Goal: Task Accomplishment & Management: Manage account settings

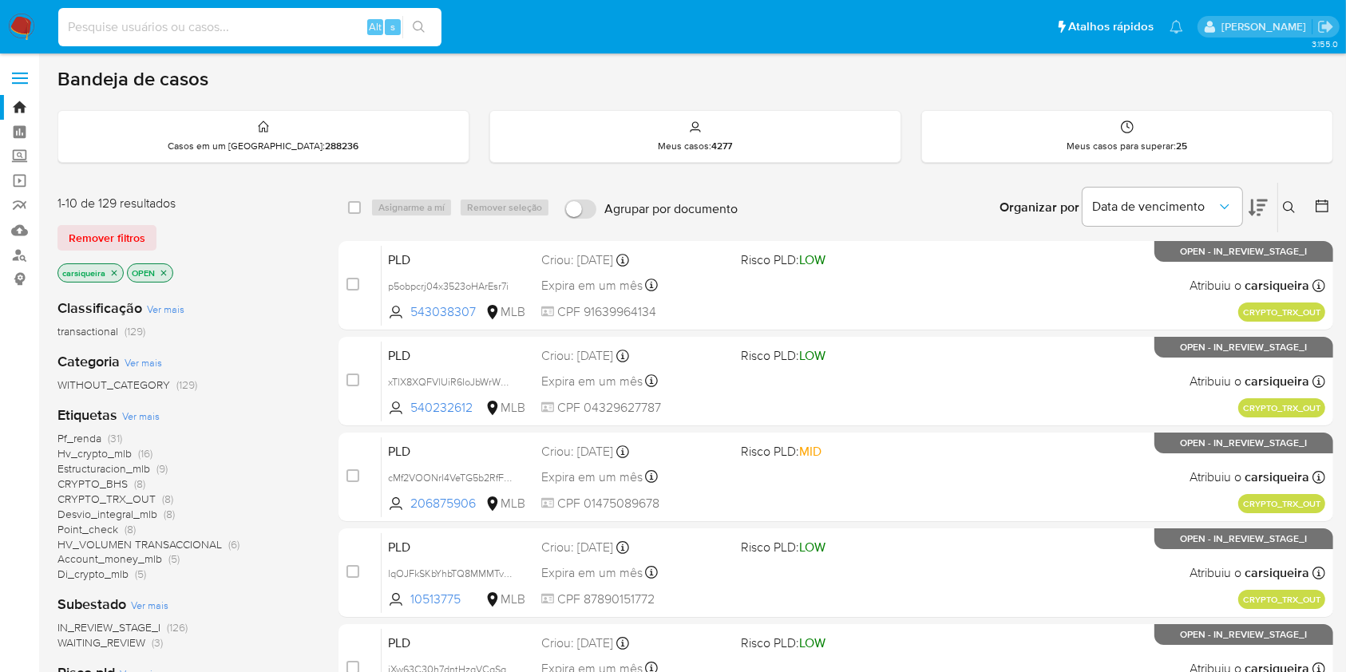
click at [295, 24] on input at bounding box center [249, 27] width 383 height 21
paste input "B45fLIi3ncxd5gDMTCnmkWD3"
type input "B45fLIi3ncxd5gDMTCnmkWD3"
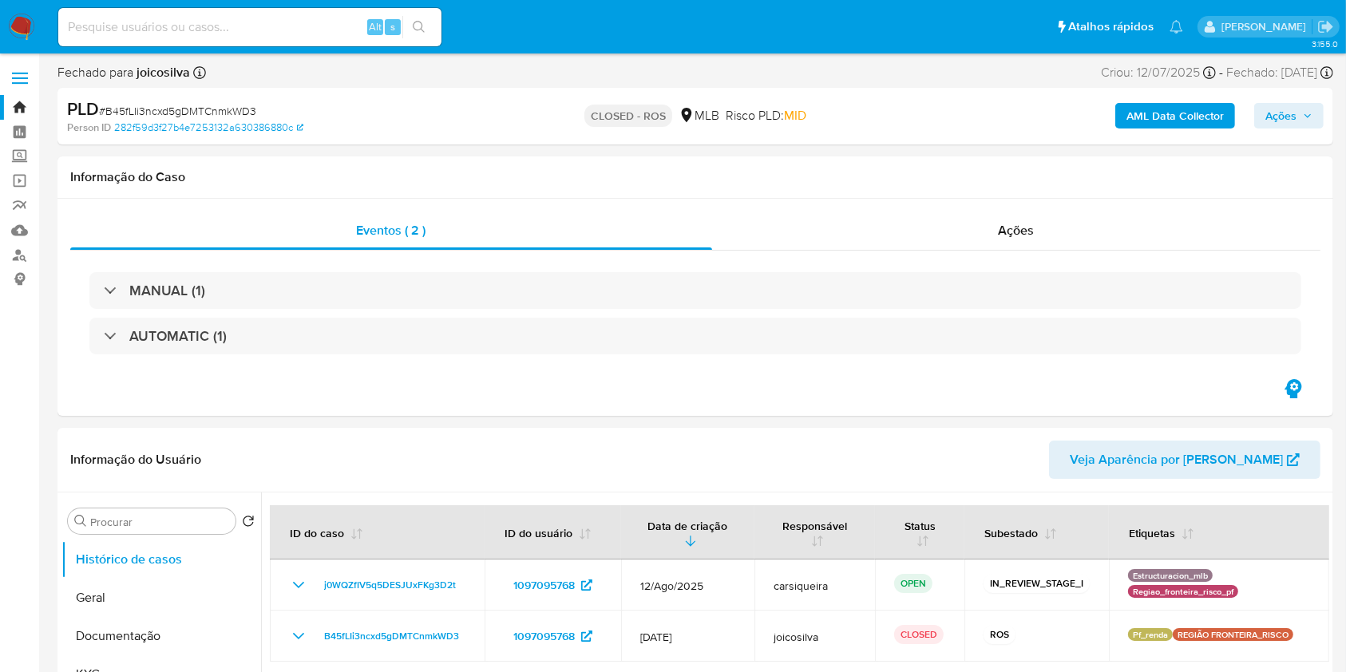
select select "10"
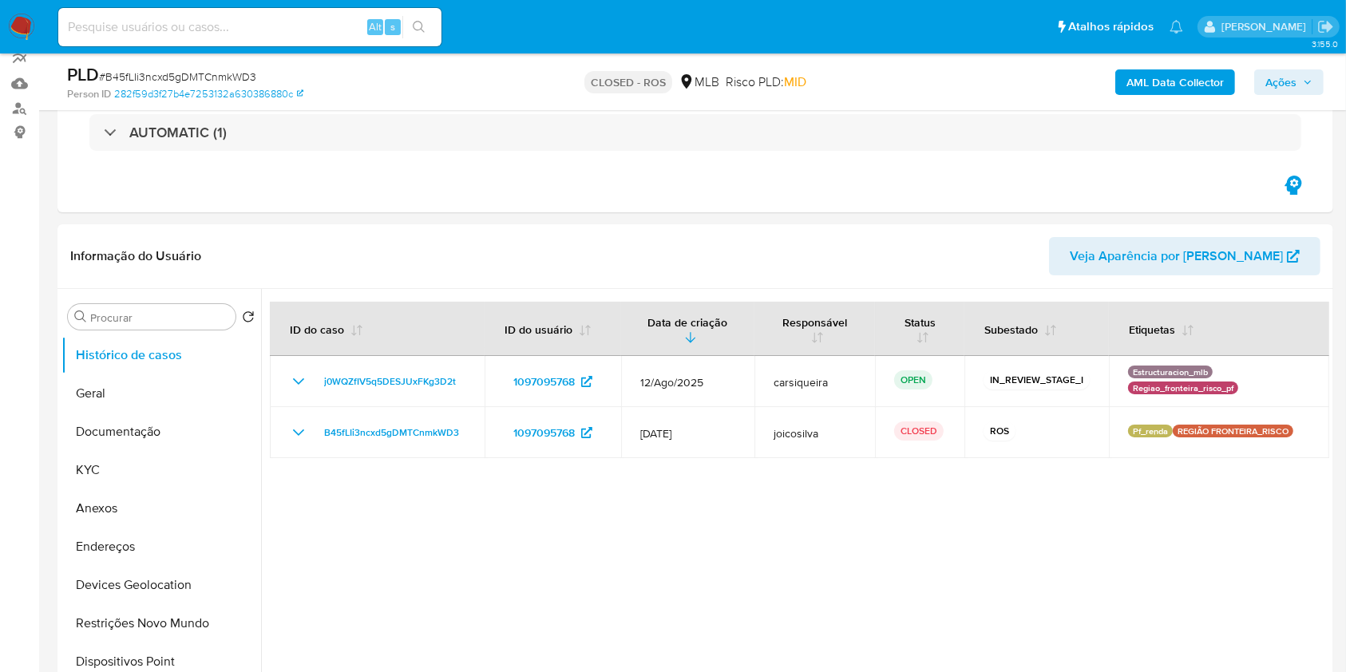
scroll to position [149, 0]
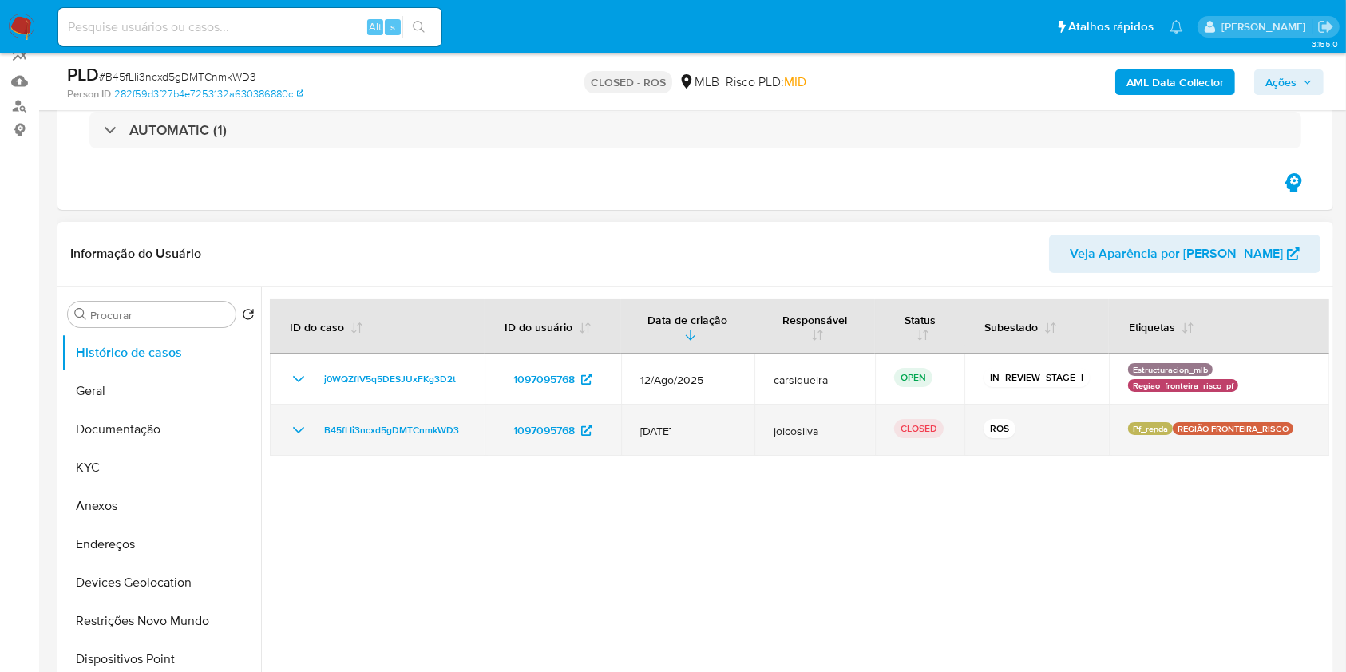
click at [289, 422] on icon "Mostrar/Ocultar" at bounding box center [298, 430] width 19 height 19
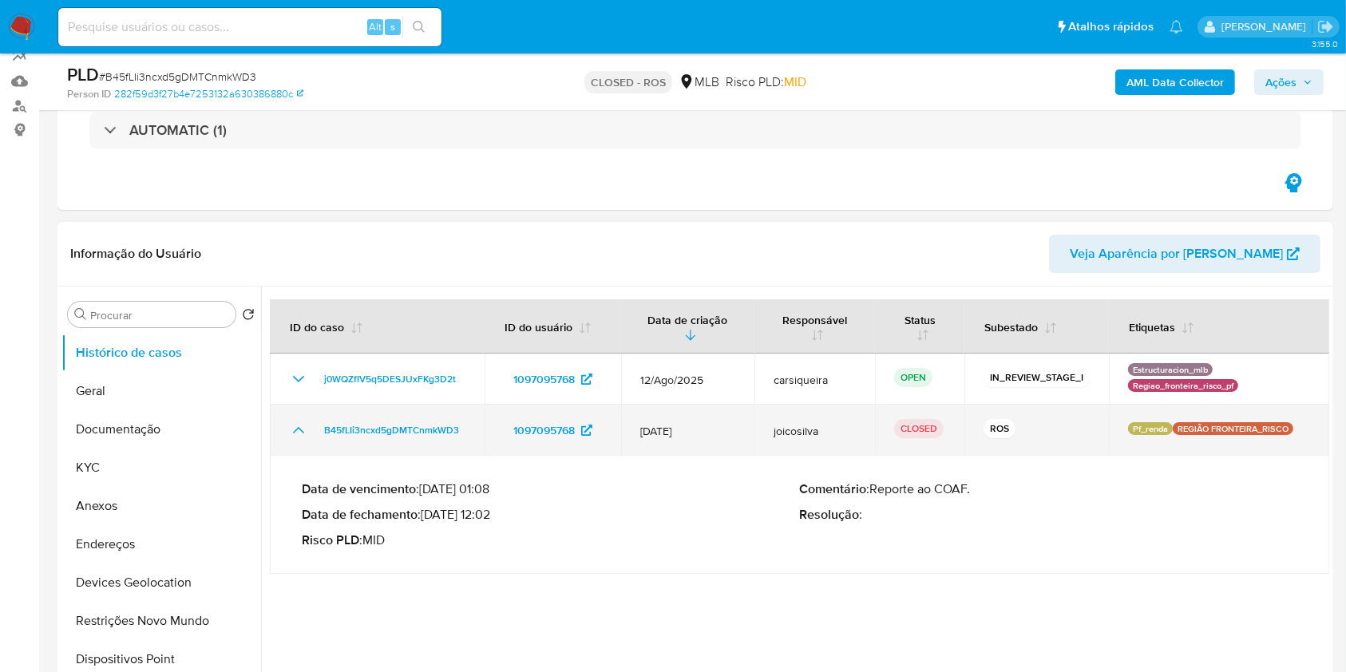
drag, startPoint x: 471, startPoint y: 431, endPoint x: 314, endPoint y: 441, distance: 156.8
click at [314, 441] on td "B45fLIi3ncxd5gDMTCnmkWD3" at bounding box center [377, 430] width 215 height 51
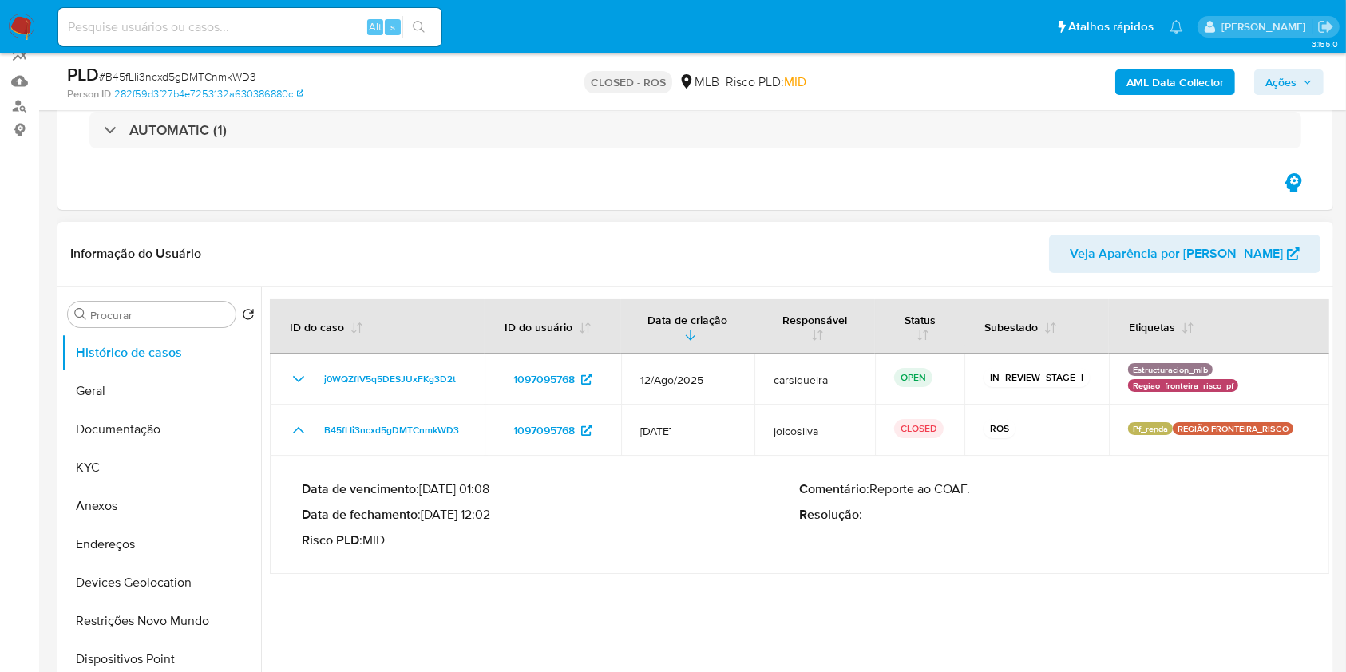
click at [710, 530] on div "Data de vencimento : 26/08/2025 01:08 Data de fechamento : 12/08/2025 12:02 Ris…" at bounding box center [551, 514] width 498 height 67
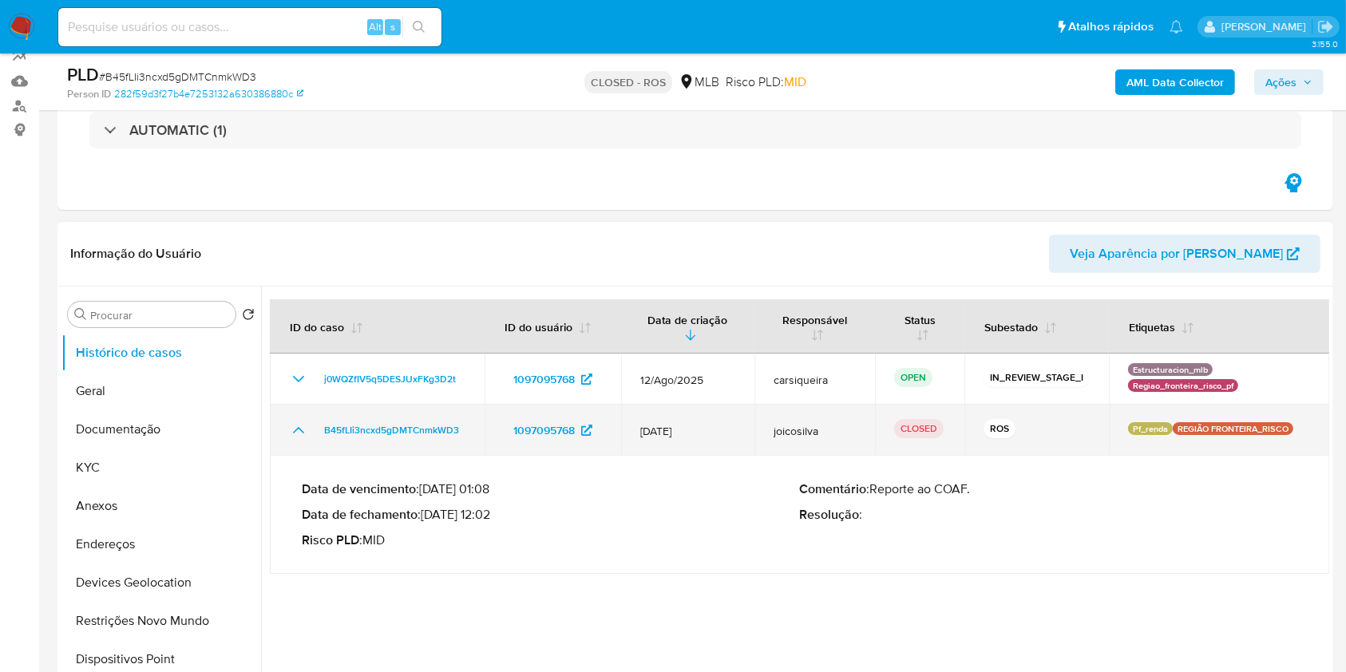
drag, startPoint x: 477, startPoint y: 437, endPoint x: 316, endPoint y: 437, distance: 161.2
click at [316, 437] on td "B45fLIi3ncxd5gDMTCnmkWD3" at bounding box center [377, 430] width 215 height 51
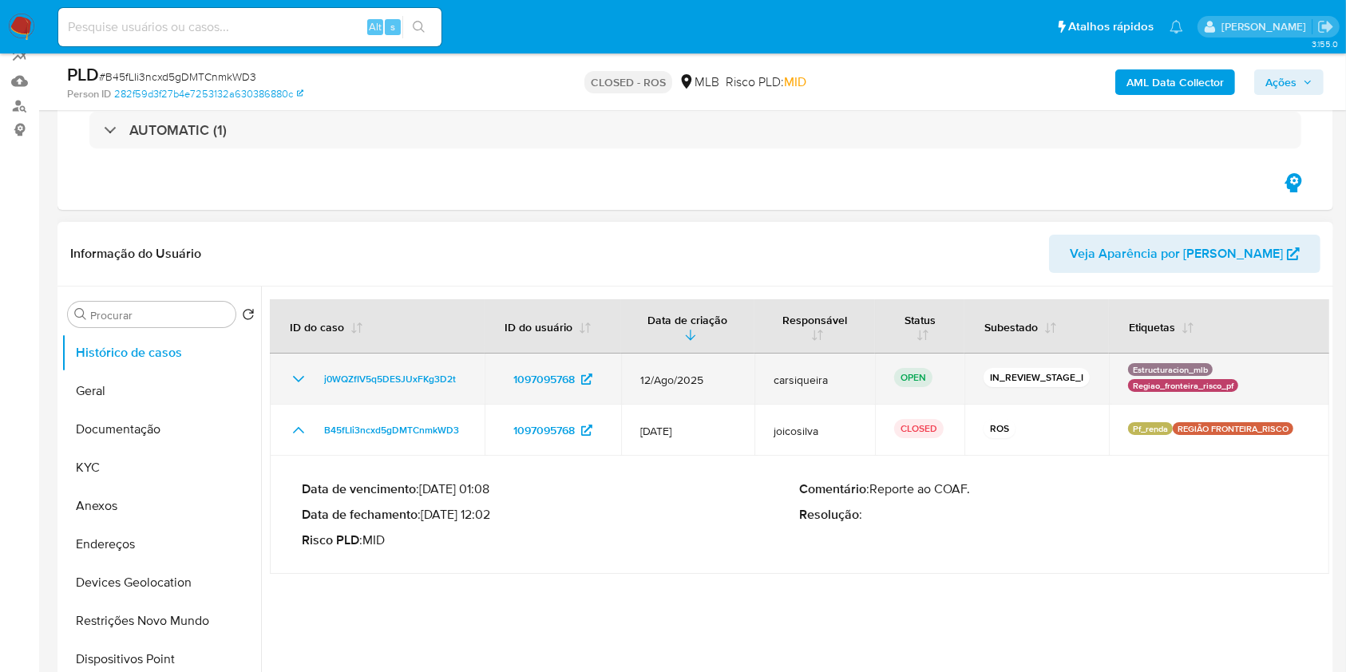
click at [484, 376] on td "1097095768" at bounding box center [552, 379] width 136 height 51
drag, startPoint x: 467, startPoint y: 385, endPoint x: 315, endPoint y: 379, distance: 151.8
click at [315, 379] on td "j0WQZfIV5q5DESJUxFKg3D2t" at bounding box center [377, 379] width 215 height 51
click at [409, 370] on span "j0WQZfIV5q5DESJUxFKg3D2t" at bounding box center [390, 379] width 132 height 19
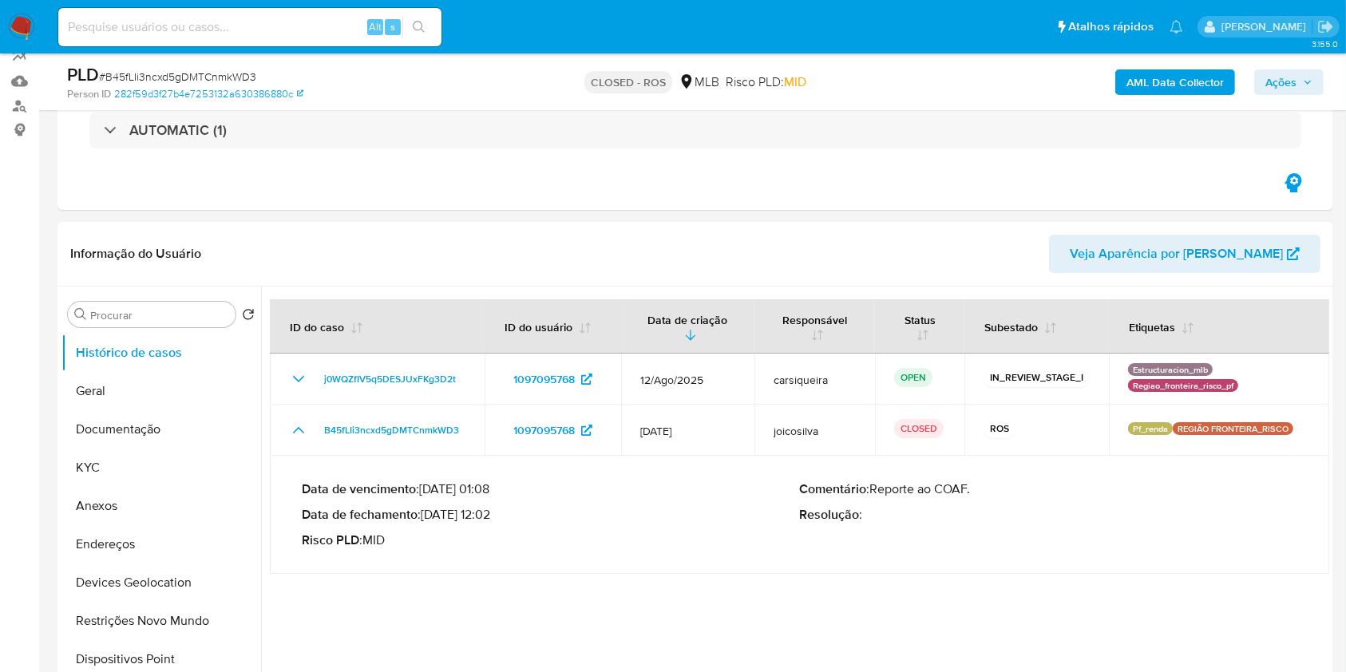
click at [28, 25] on img at bounding box center [21, 27] width 27 height 27
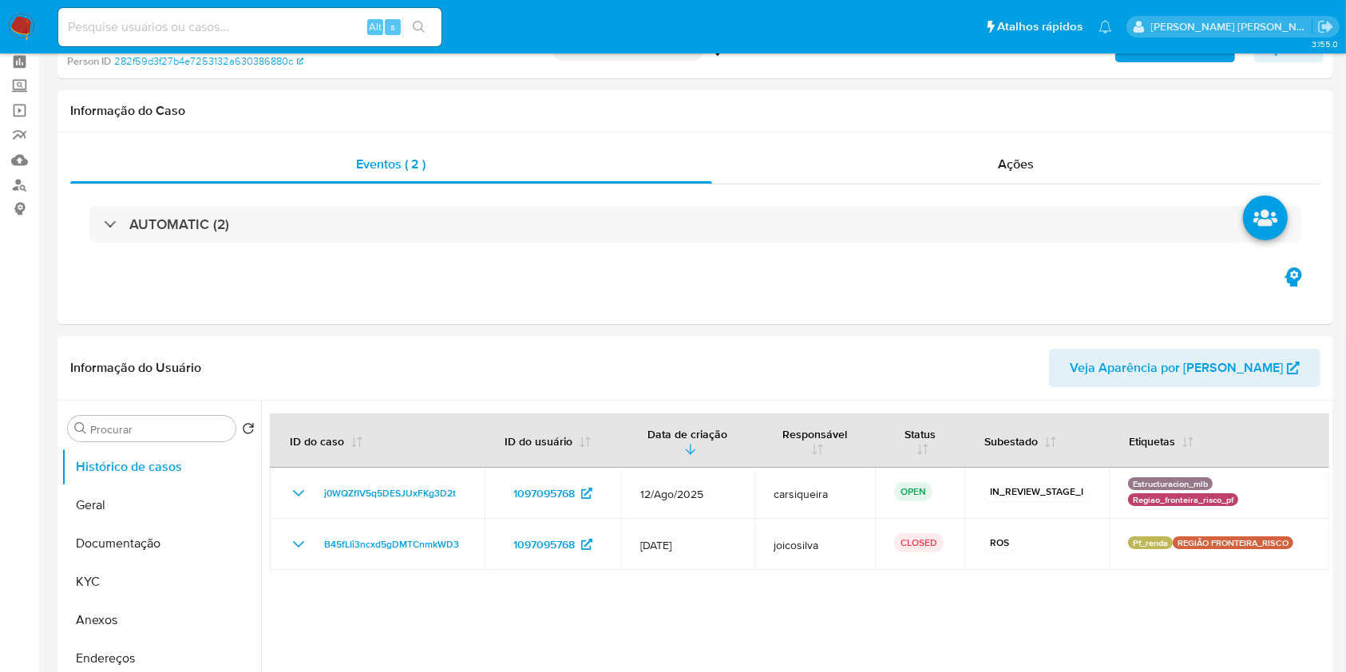
select select "10"
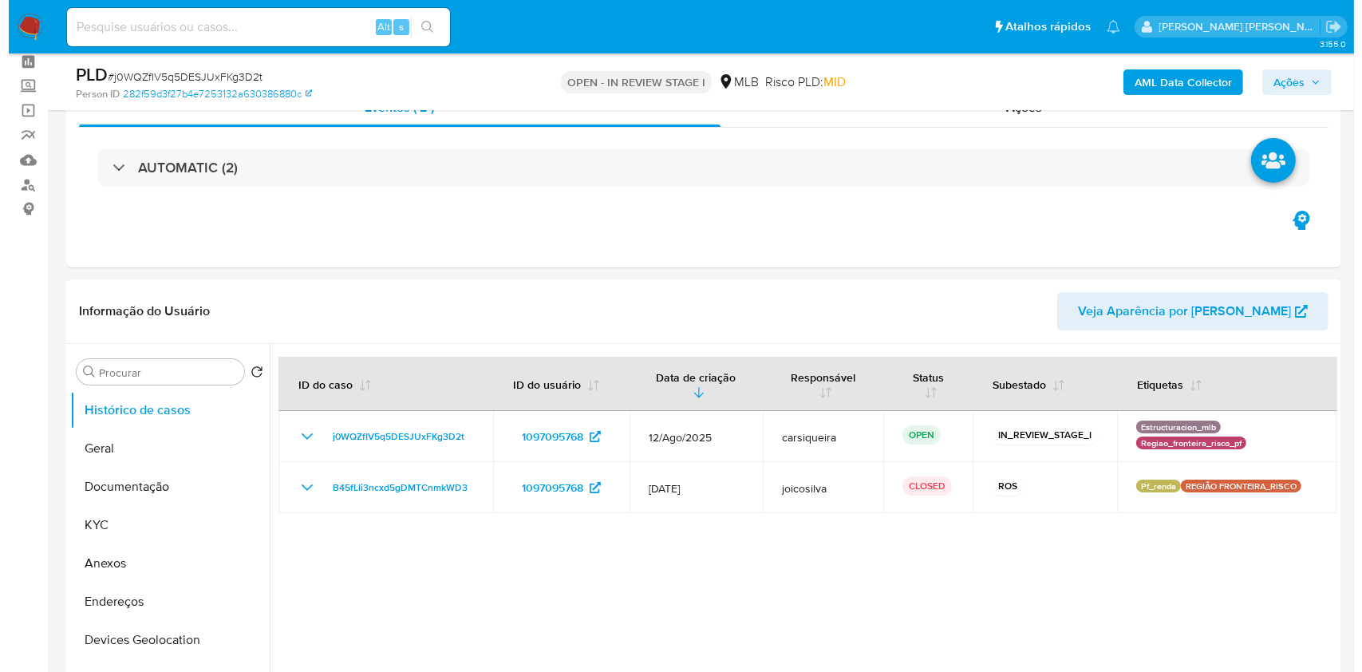
scroll to position [227, 0]
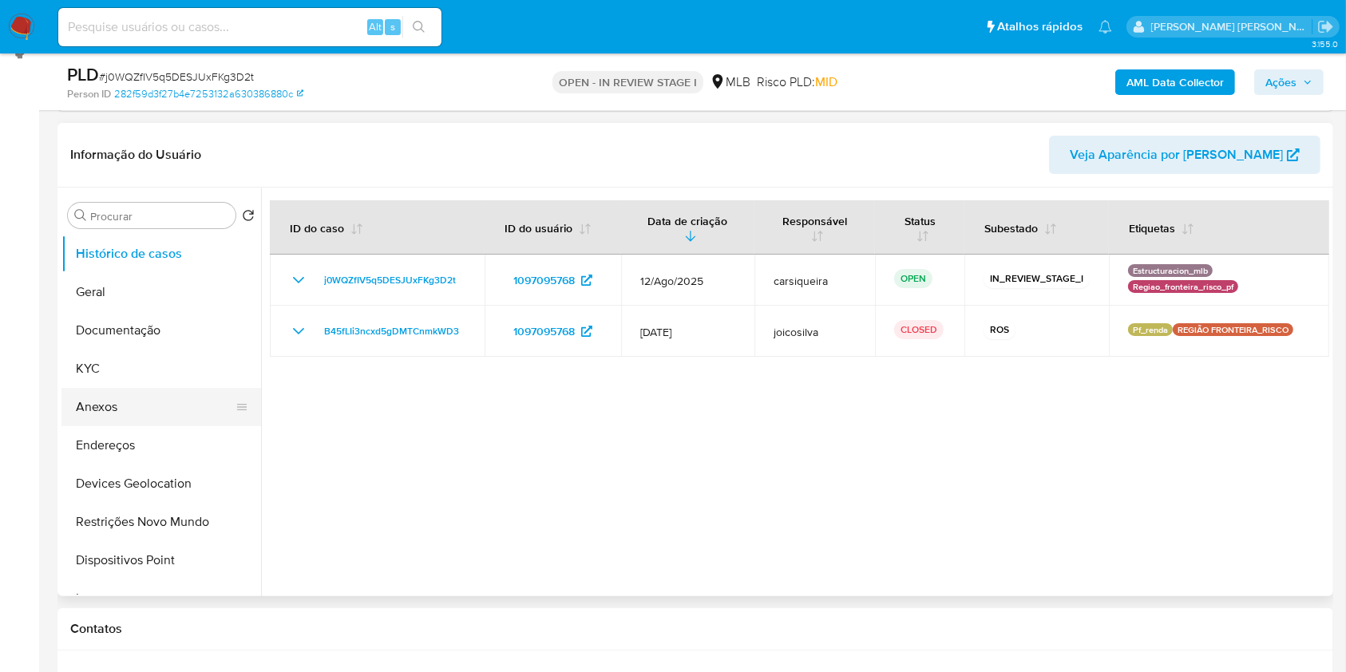
click at [181, 392] on button "Anexos" at bounding box center [154, 407] width 187 height 38
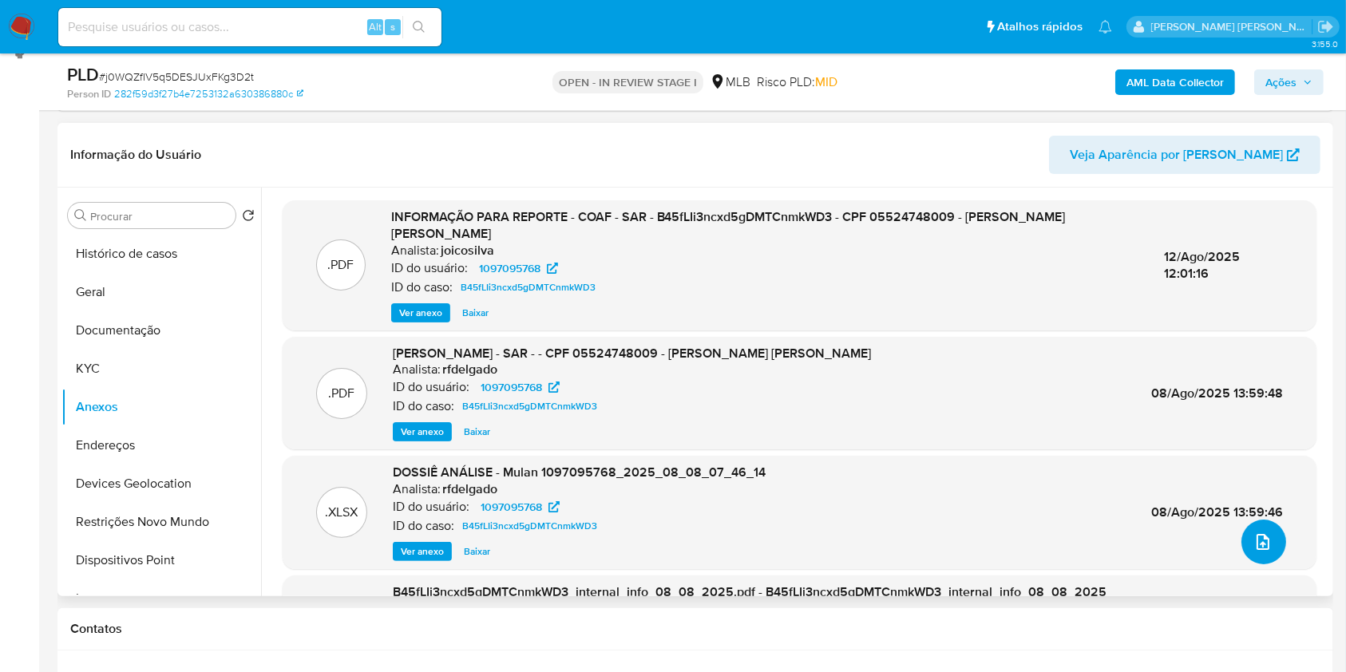
click at [1258, 552] on button "upload-file" at bounding box center [1263, 542] width 45 height 45
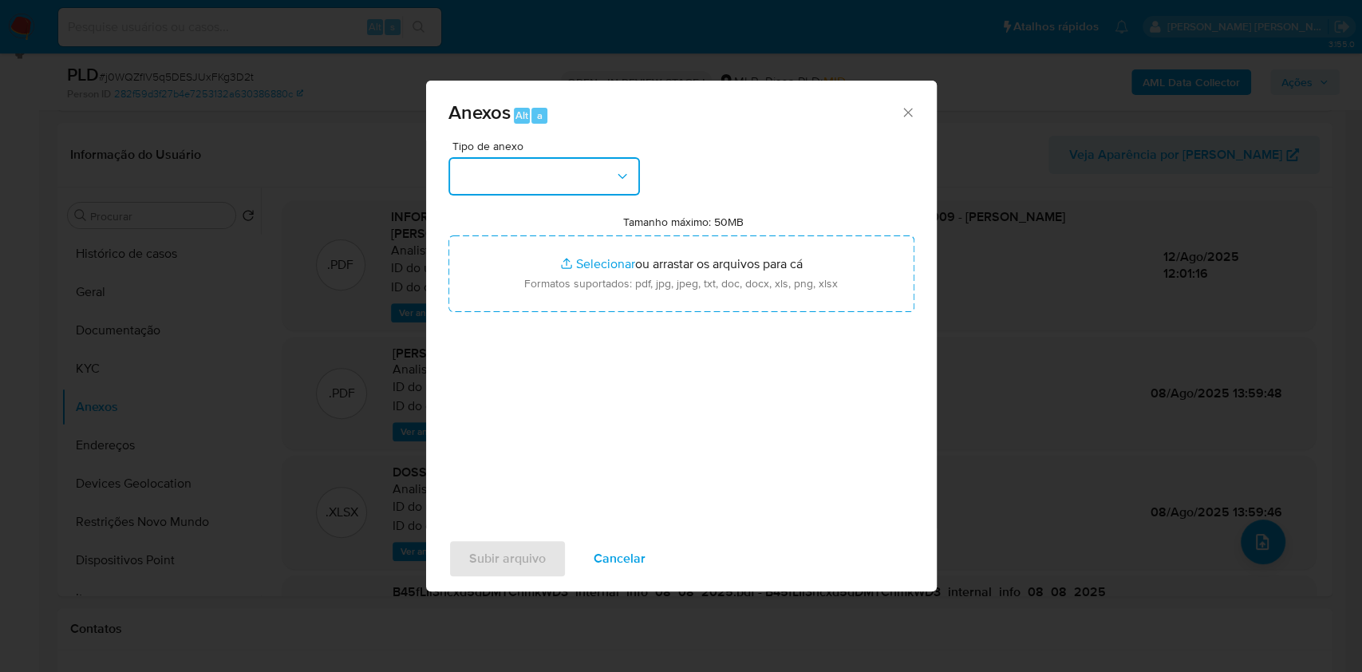
click at [588, 172] on button "button" at bounding box center [545, 176] width 192 height 38
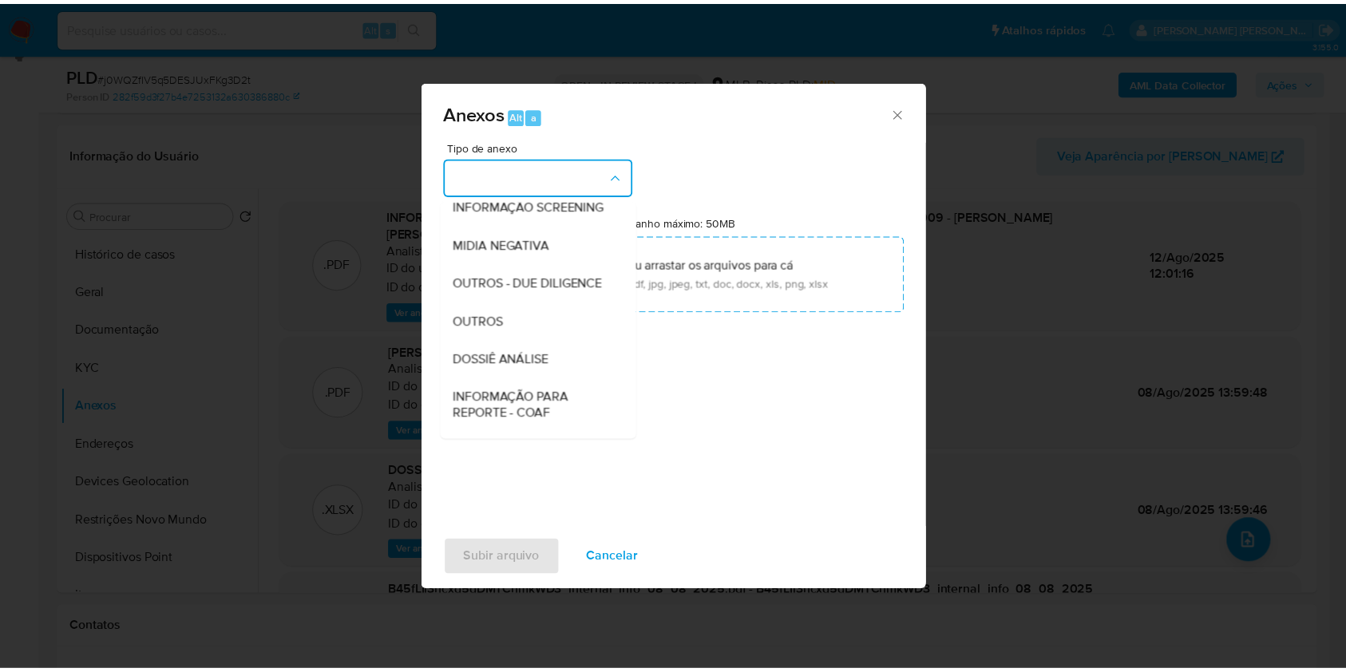
scroll to position [245, 0]
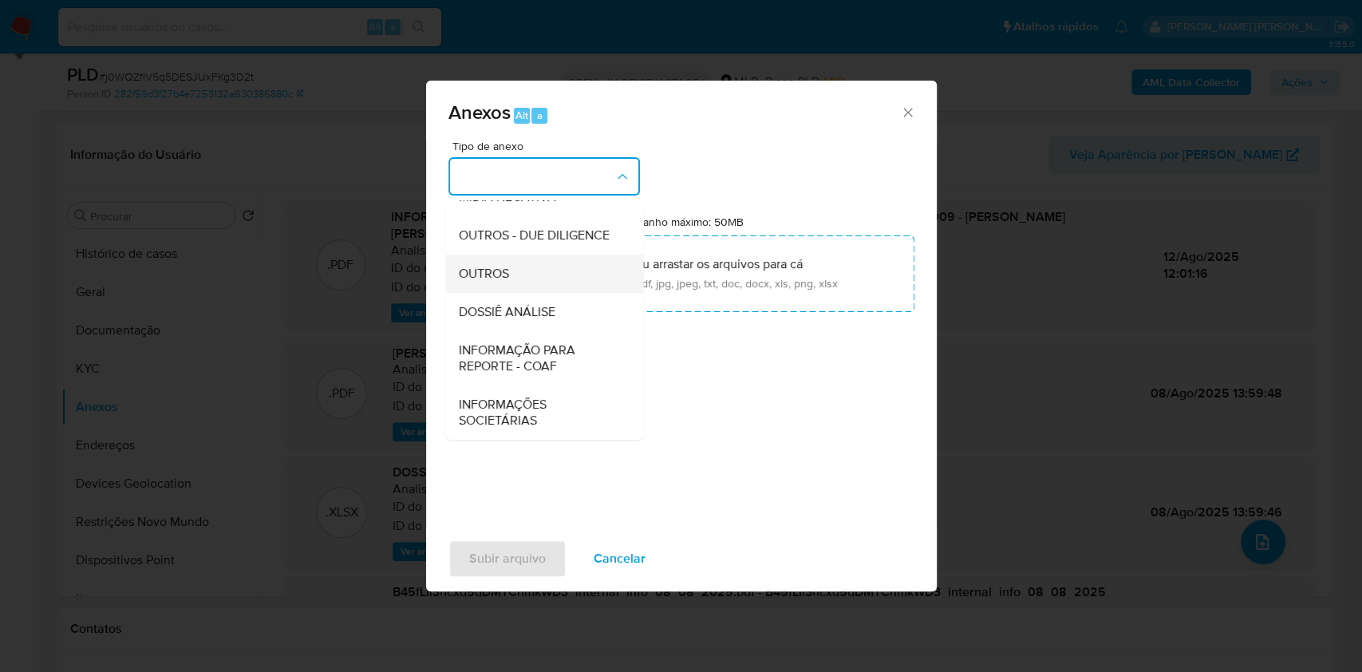
click at [548, 271] on div "OUTROS" at bounding box center [539, 274] width 163 height 38
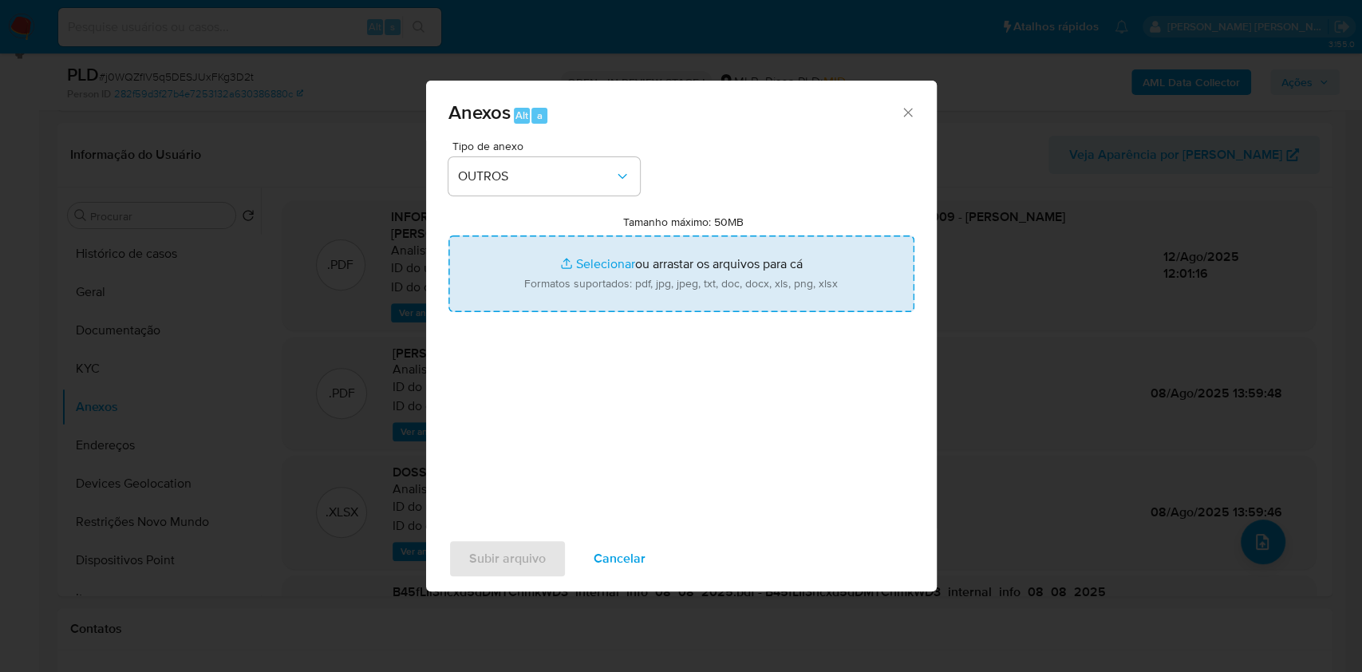
click at [590, 255] on input "Tamanho máximo: 50MB Selecionar arquivos" at bounding box center [682, 273] width 466 height 77
click at [567, 276] on input "Tamanho máximo: 50MB Selecionar arquivos" at bounding box center [682, 273] width 466 height 77
type input "C:\fakepath\CPF 05524748009 - VIVIANE SOARES SEVERO - Documentos Google.pdf"
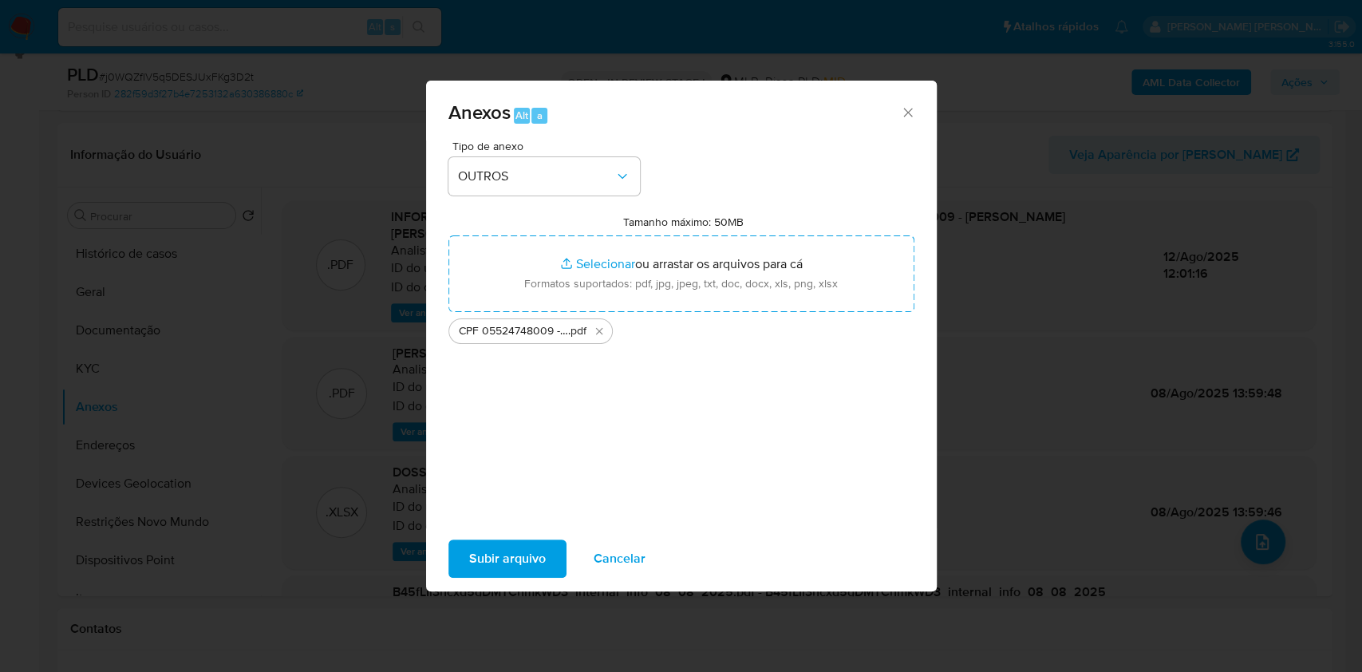
click at [520, 551] on span "Subir arquivo" at bounding box center [507, 558] width 77 height 35
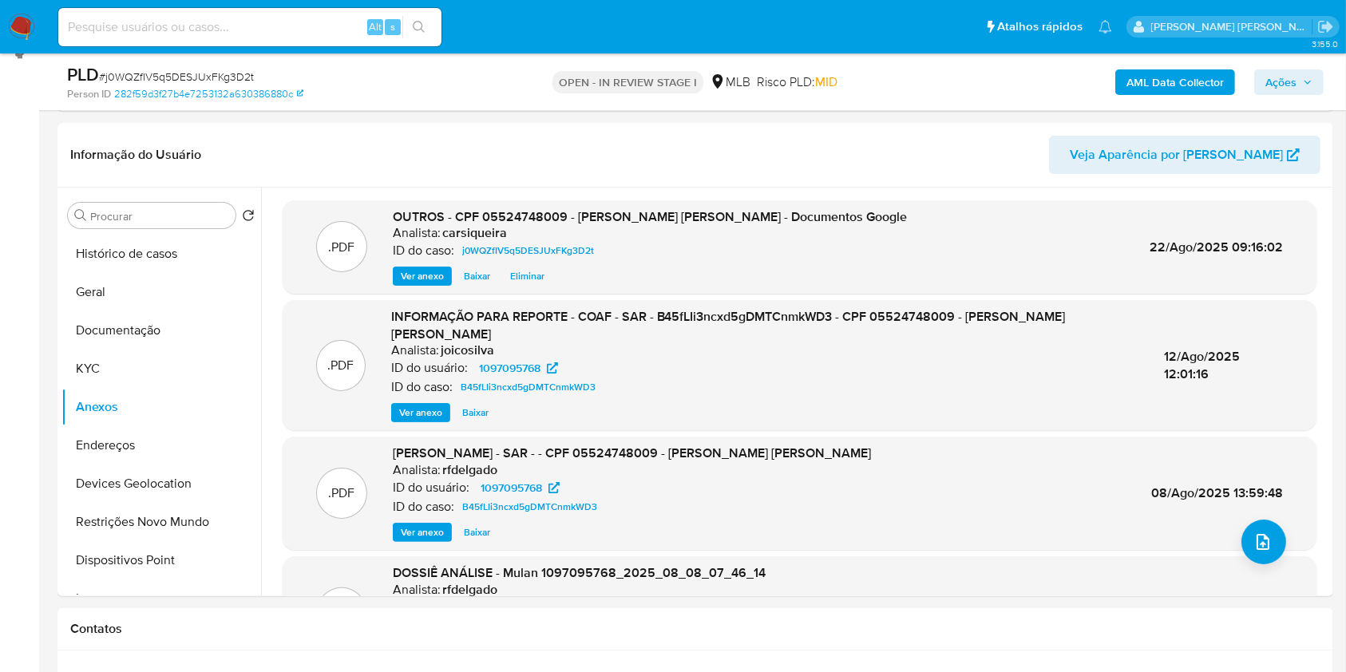
click at [1284, 83] on span "Ações" at bounding box center [1280, 82] width 31 height 26
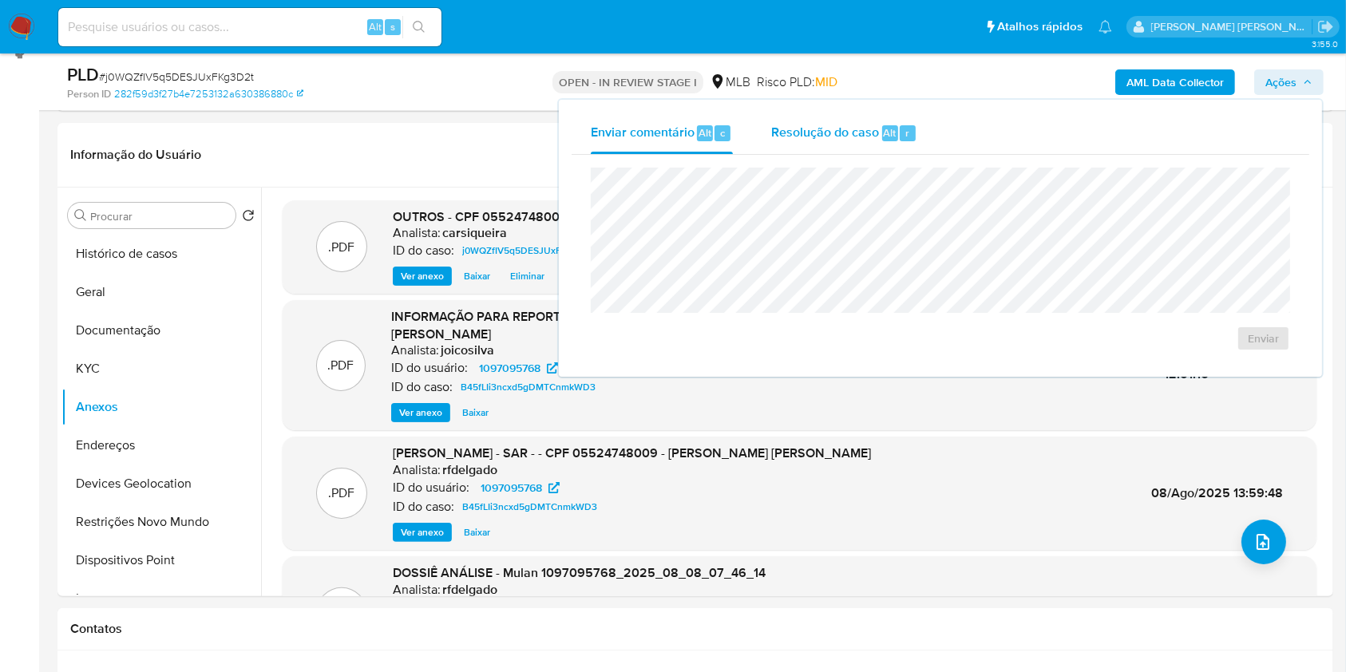
click at [866, 128] on span "Resolução do caso" at bounding box center [825, 132] width 108 height 18
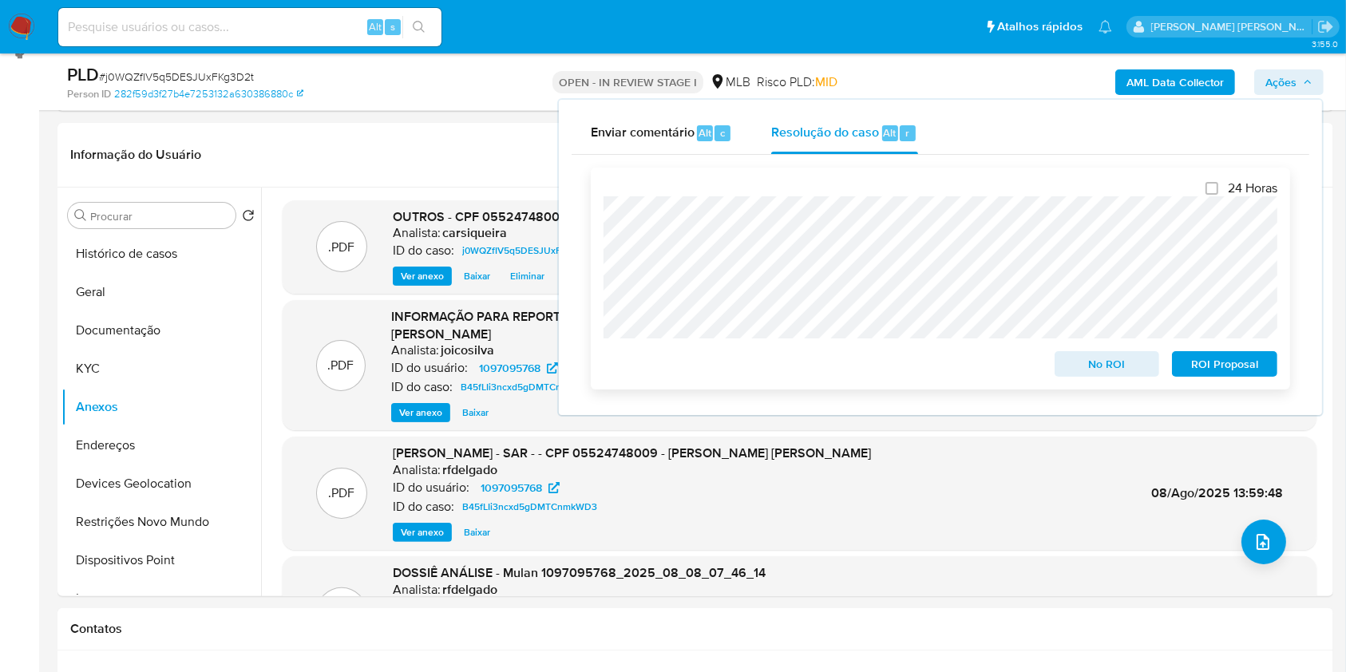
click at [1078, 364] on span "No ROI" at bounding box center [1106, 364] width 83 height 22
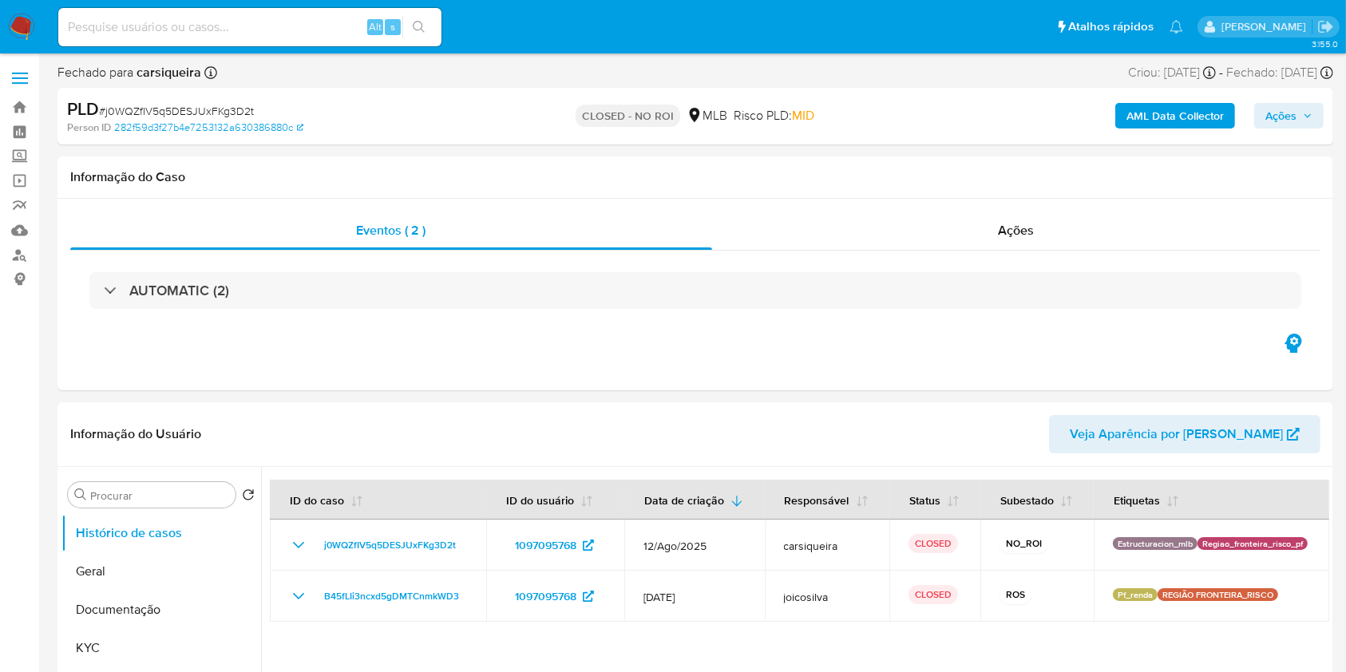
select select "10"
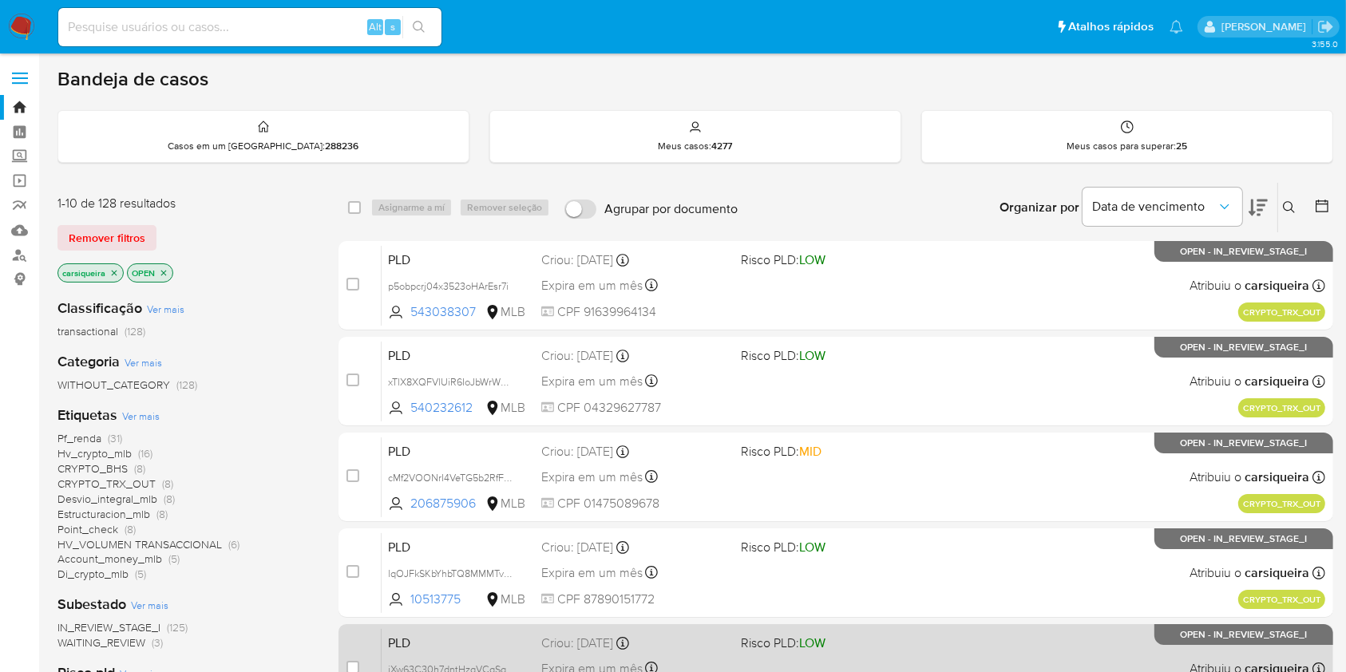
click at [571, 403] on div "Pausado Ver notificaciones Alt s Atalhos rápidos Presiona las siguientes teclas…" at bounding box center [673, 630] width 1346 height 1260
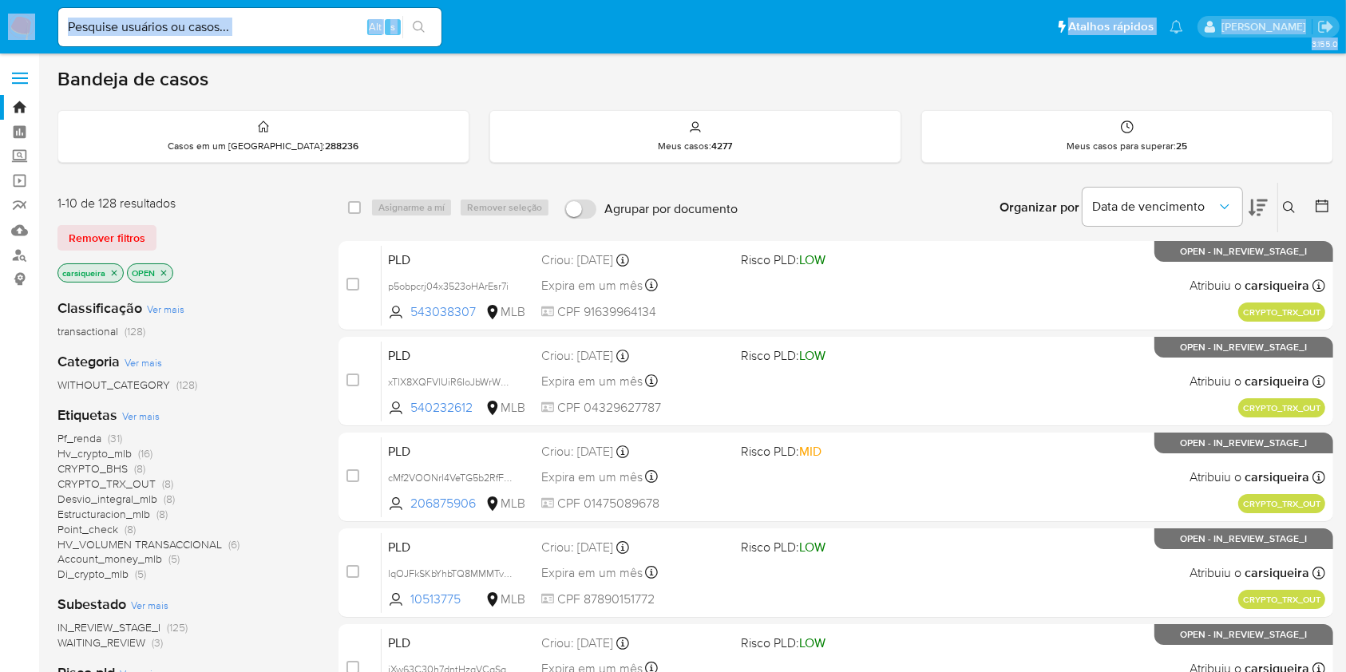
click at [262, 255] on div "1-10 de 128 resultados Remover filtros carsiqueira OPEN" at bounding box center [184, 240] width 255 height 91
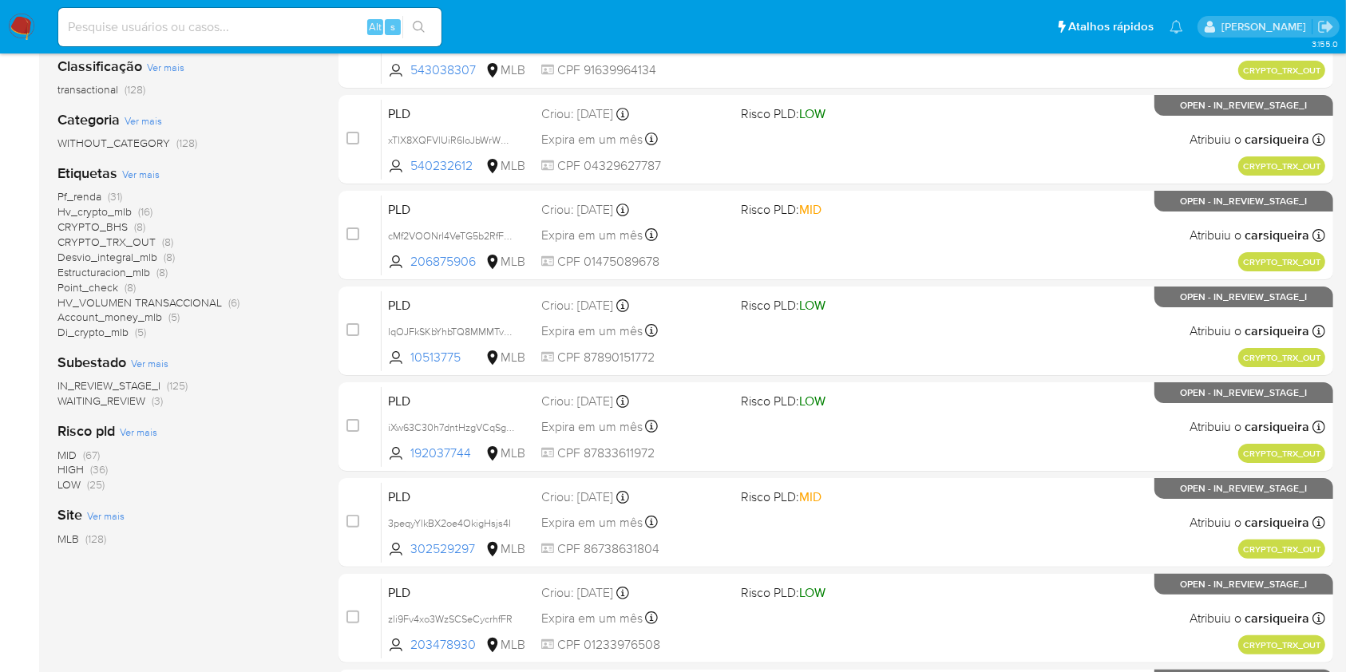
scroll to position [106, 0]
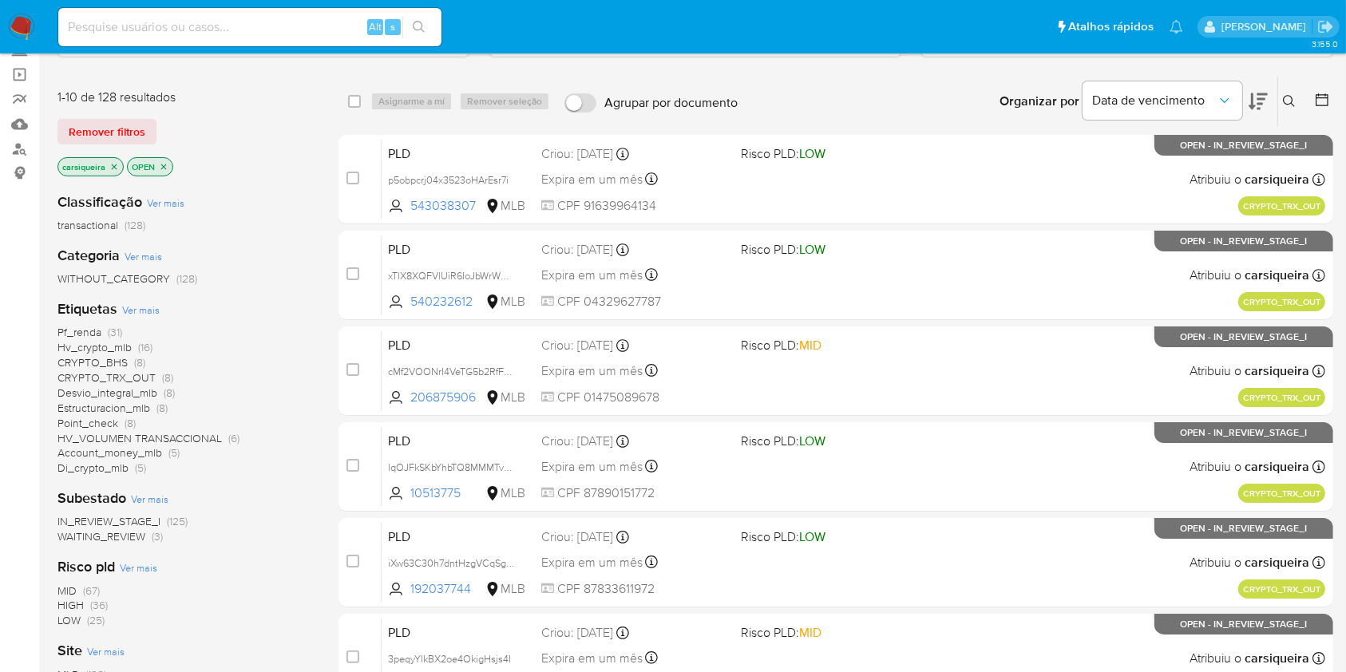
click at [98, 605] on span "(36)" at bounding box center [99, 605] width 18 height 16
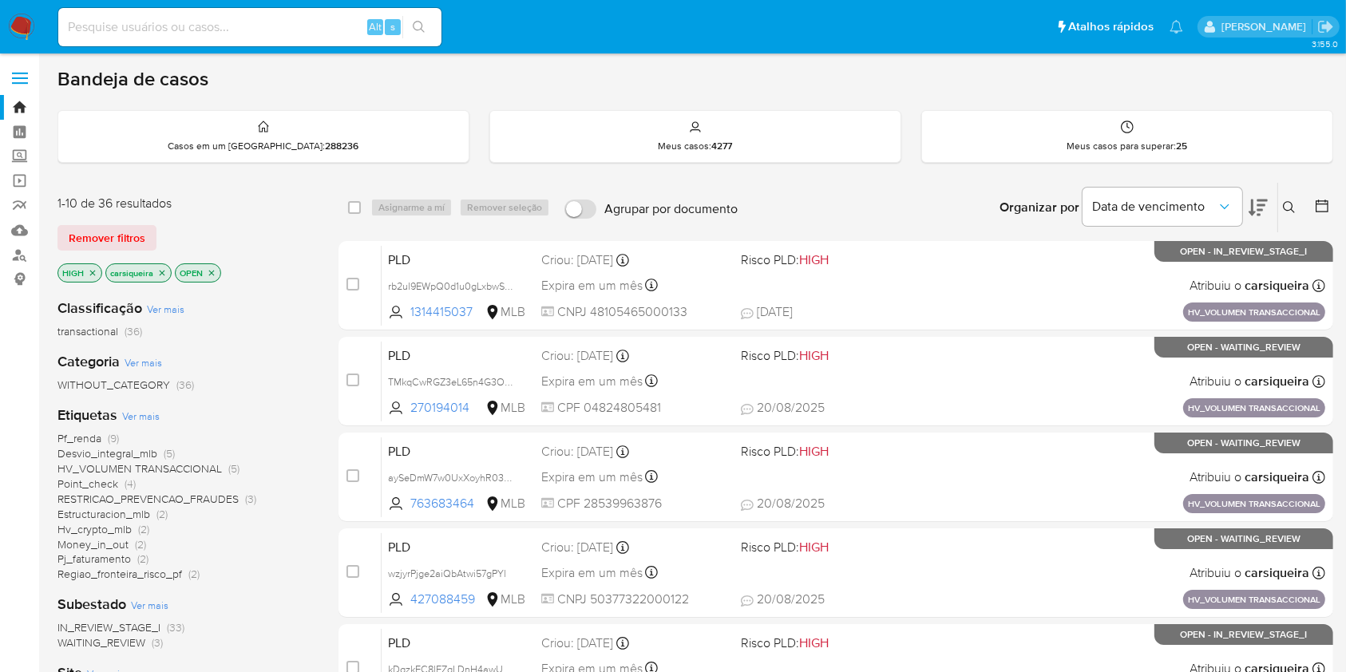
click at [246, 25] on input at bounding box center [249, 27] width 383 height 21
paste input "3BGAE06OmpsbuYp00cpA1CPI"
type input "3BGAE06OmpsbuYp00cpA1CPI"
click at [424, 17] on button "search-icon" at bounding box center [418, 27] width 33 height 22
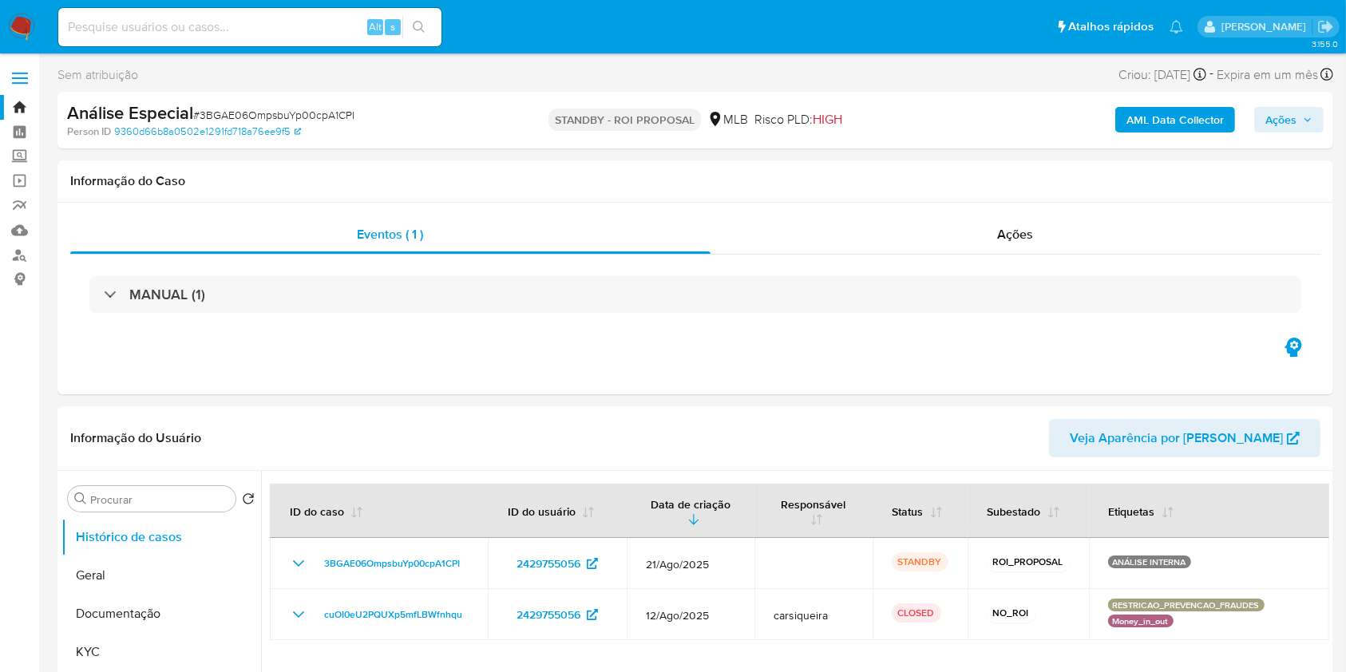
select select "10"
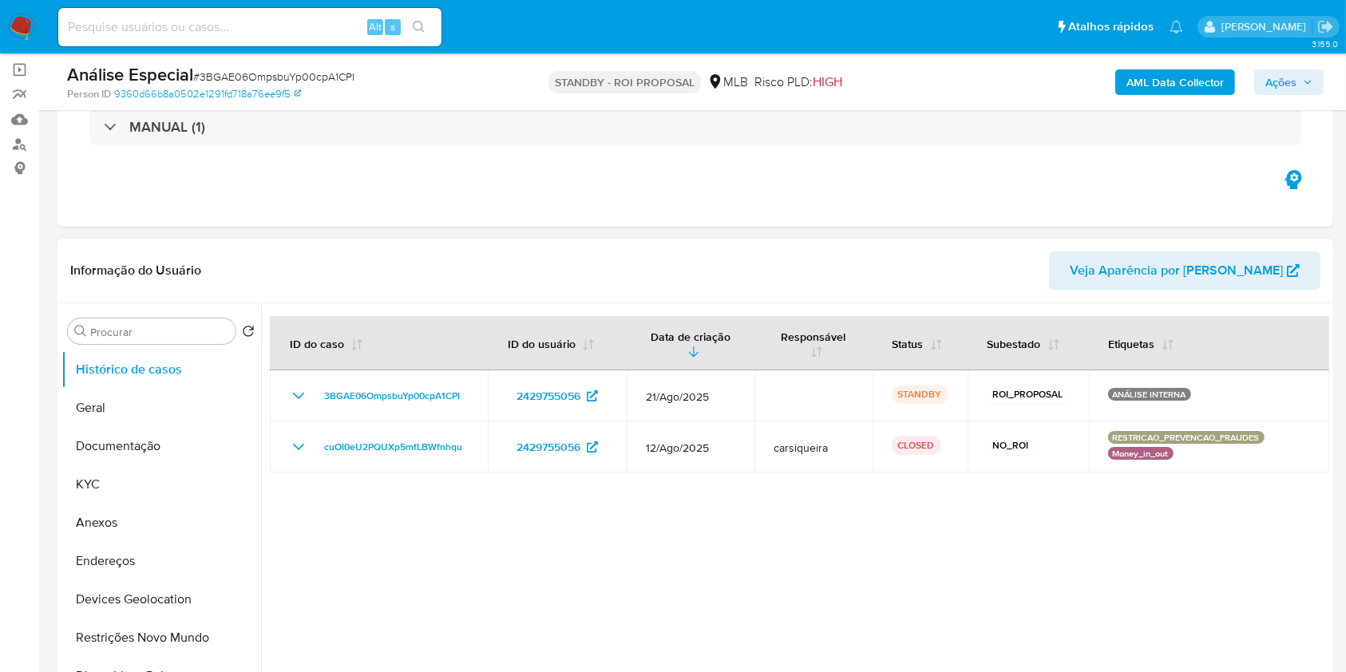
scroll to position [212, 0]
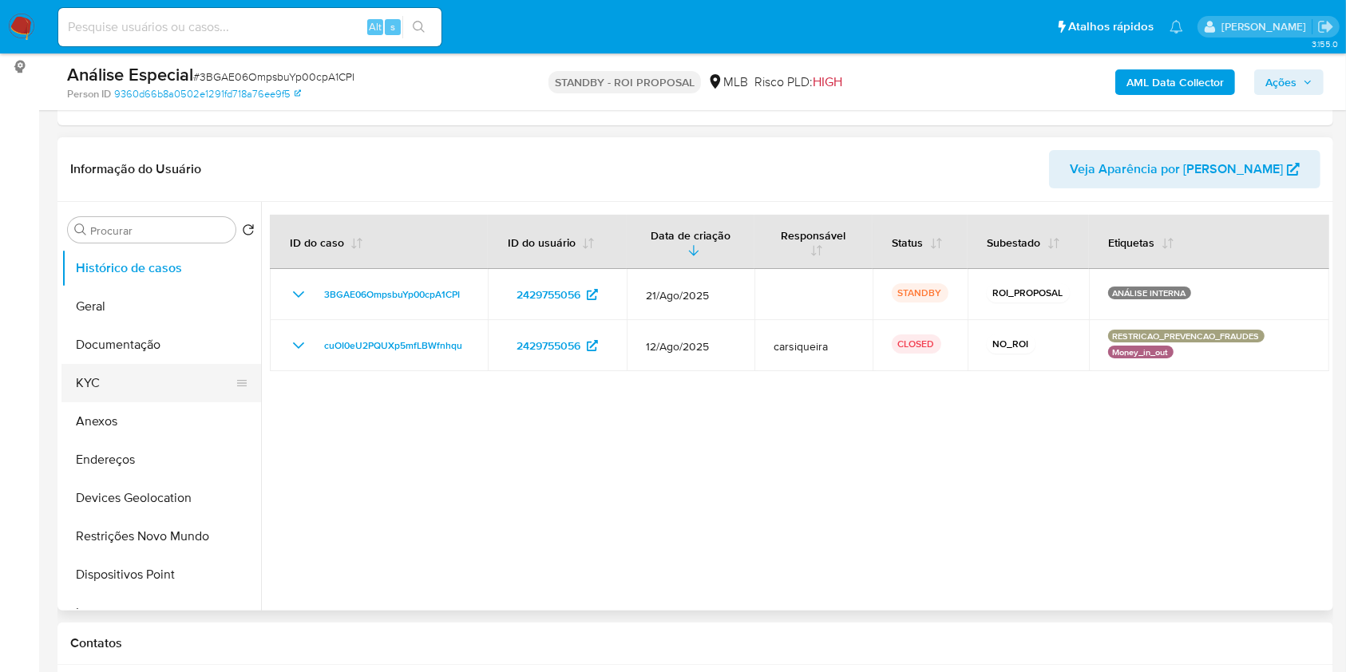
click at [129, 375] on button "KYC" at bounding box center [154, 383] width 187 height 38
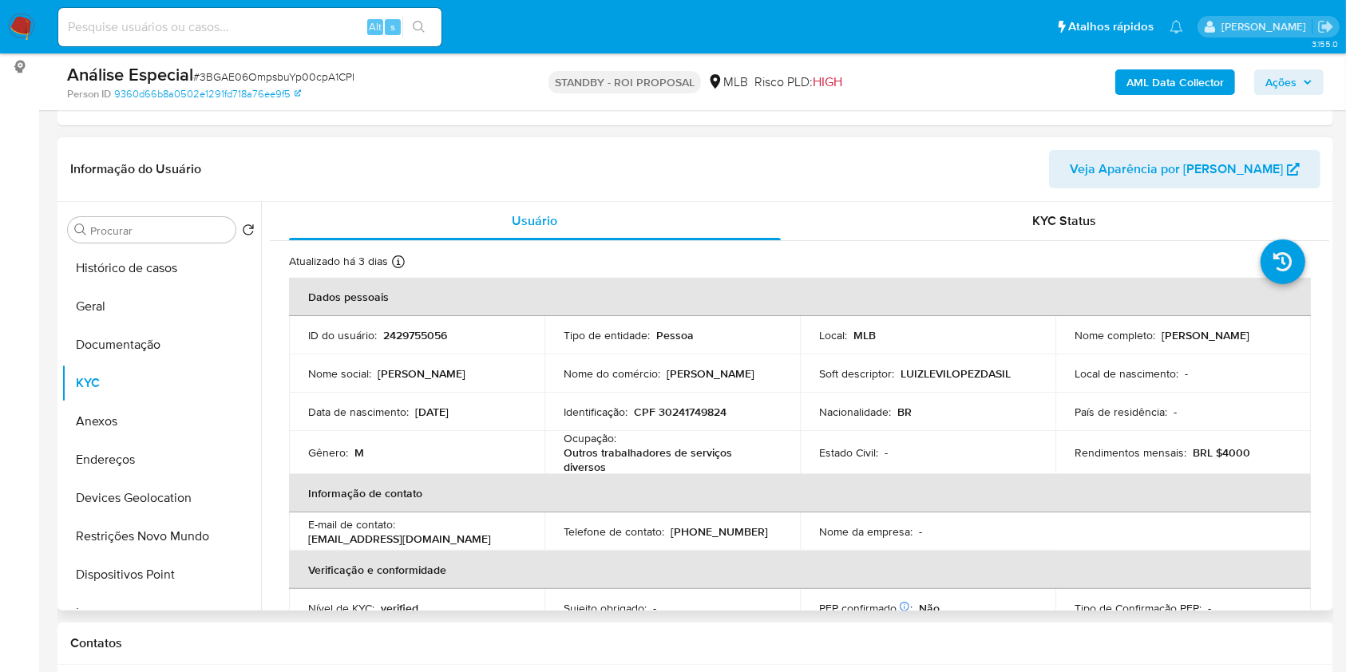
drag, startPoint x: 1152, startPoint y: 328, endPoint x: 1287, endPoint y: 340, distance: 134.6
click at [1287, 340] on td "Nome completo : Luiz Levi Lopez da Silva" at bounding box center [1182, 335] width 255 height 38
copy div "Luiz Levi Lopez da Silva"
click at [21, 24] on img at bounding box center [21, 27] width 27 height 27
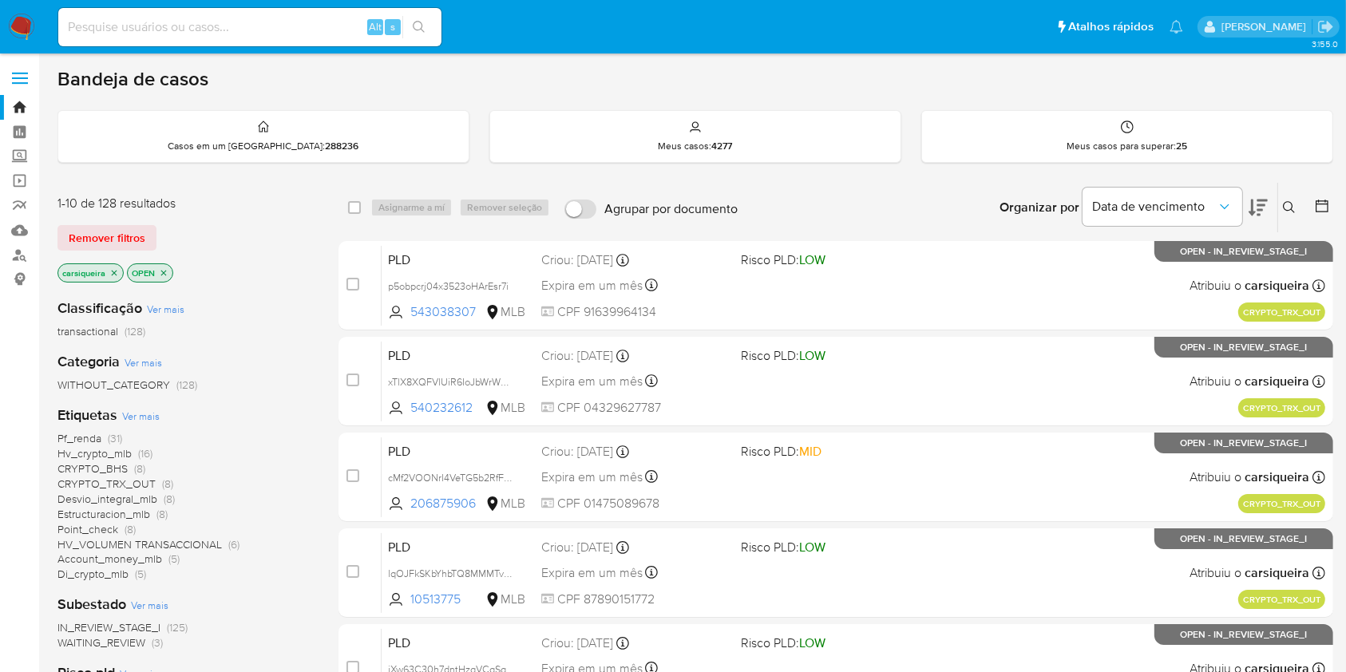
click at [581, 64] on div "3.155.0" at bounding box center [694, 657] width 1275 height 1186
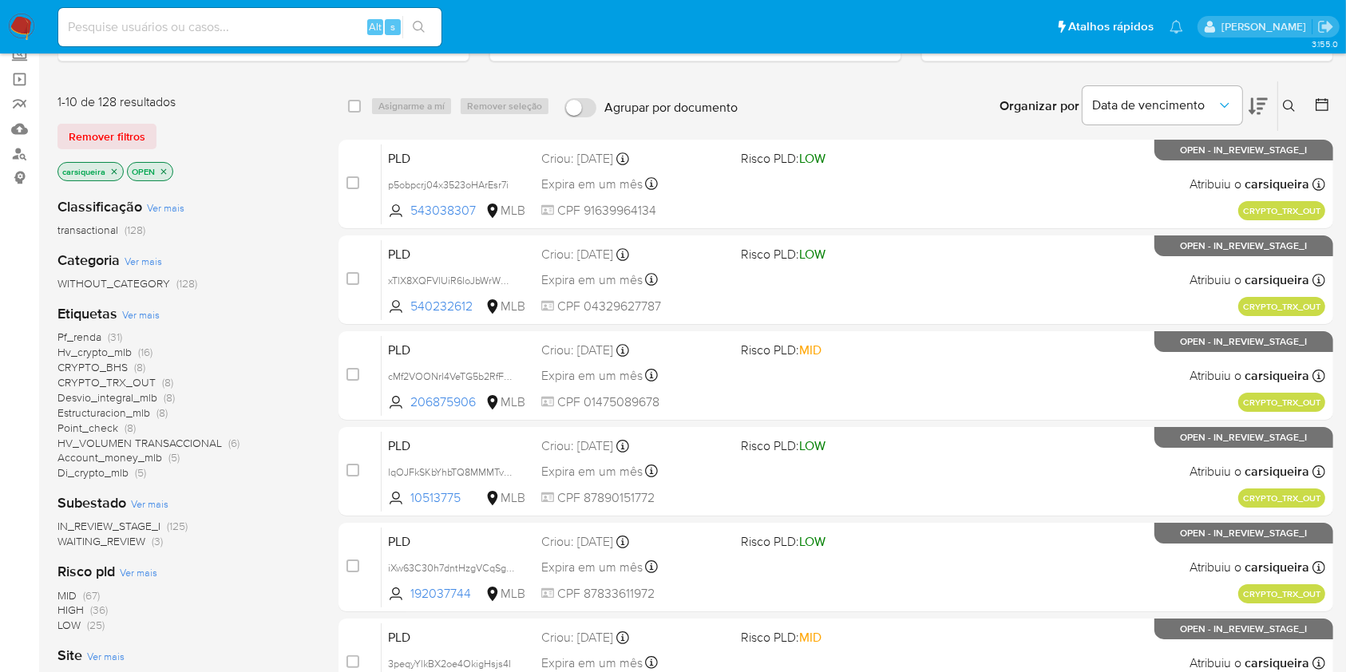
scroll to position [324, 0]
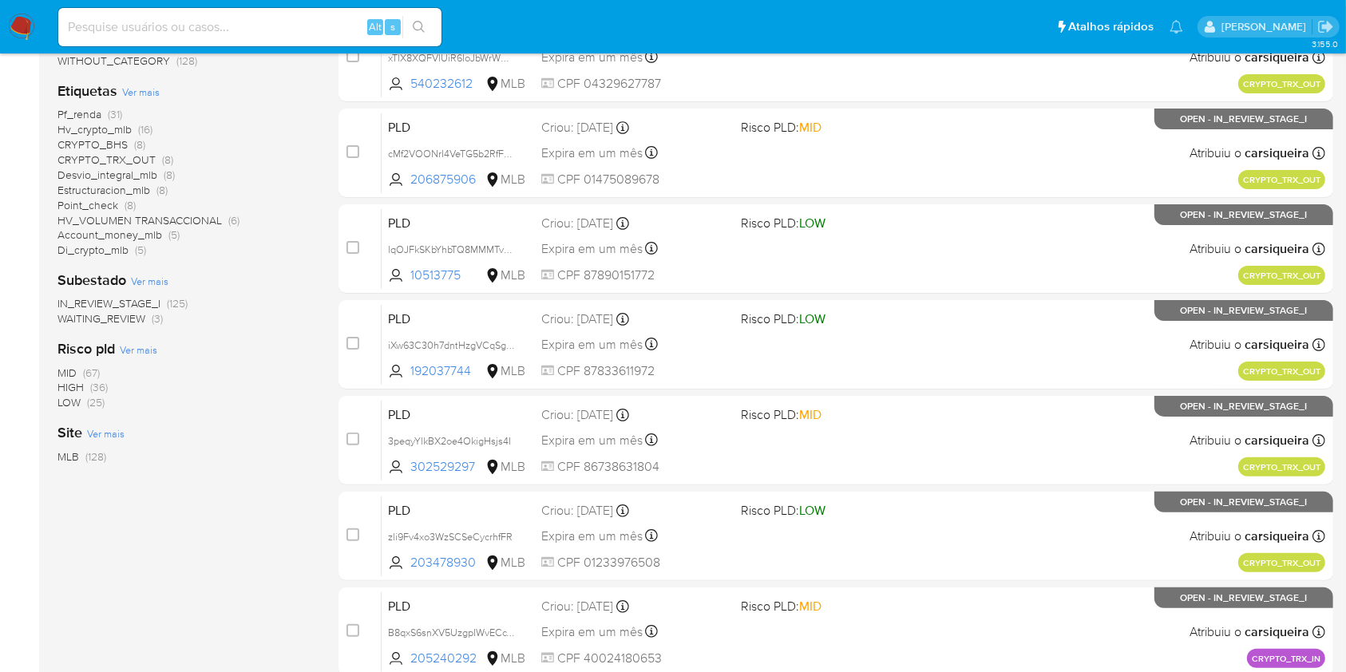
click at [95, 385] on span "(36)" at bounding box center [99, 387] width 18 height 16
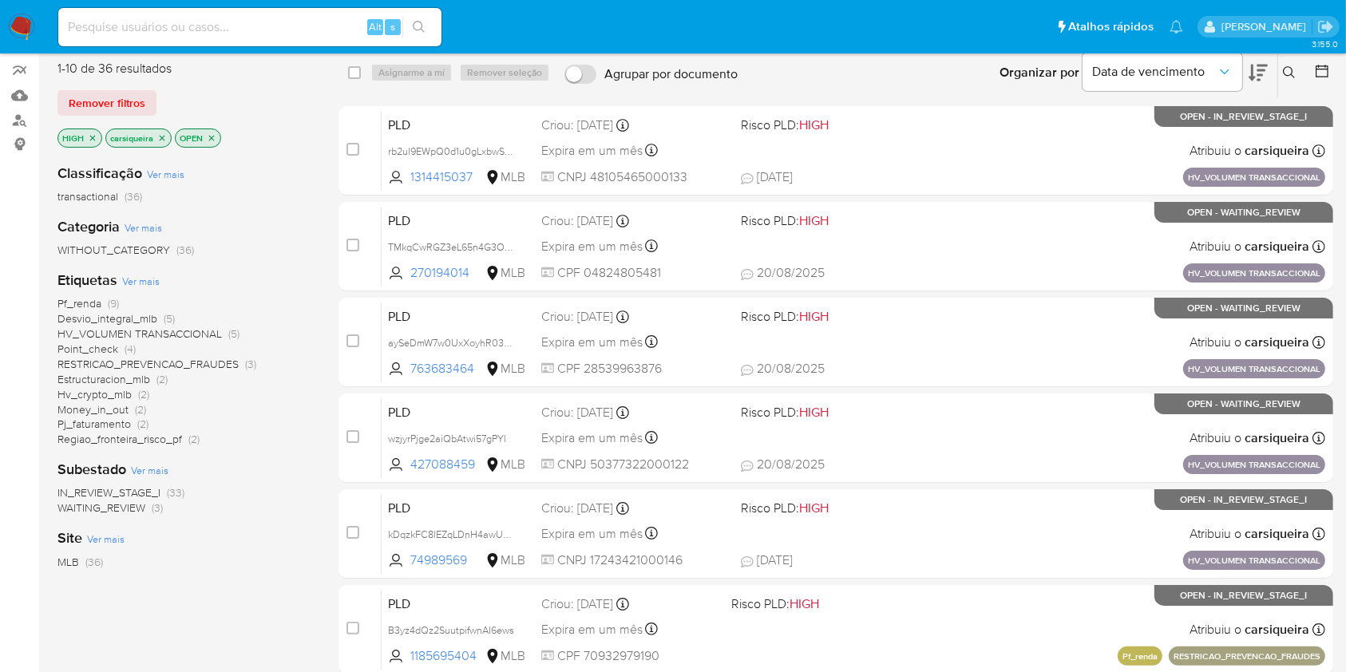
scroll to position [106, 0]
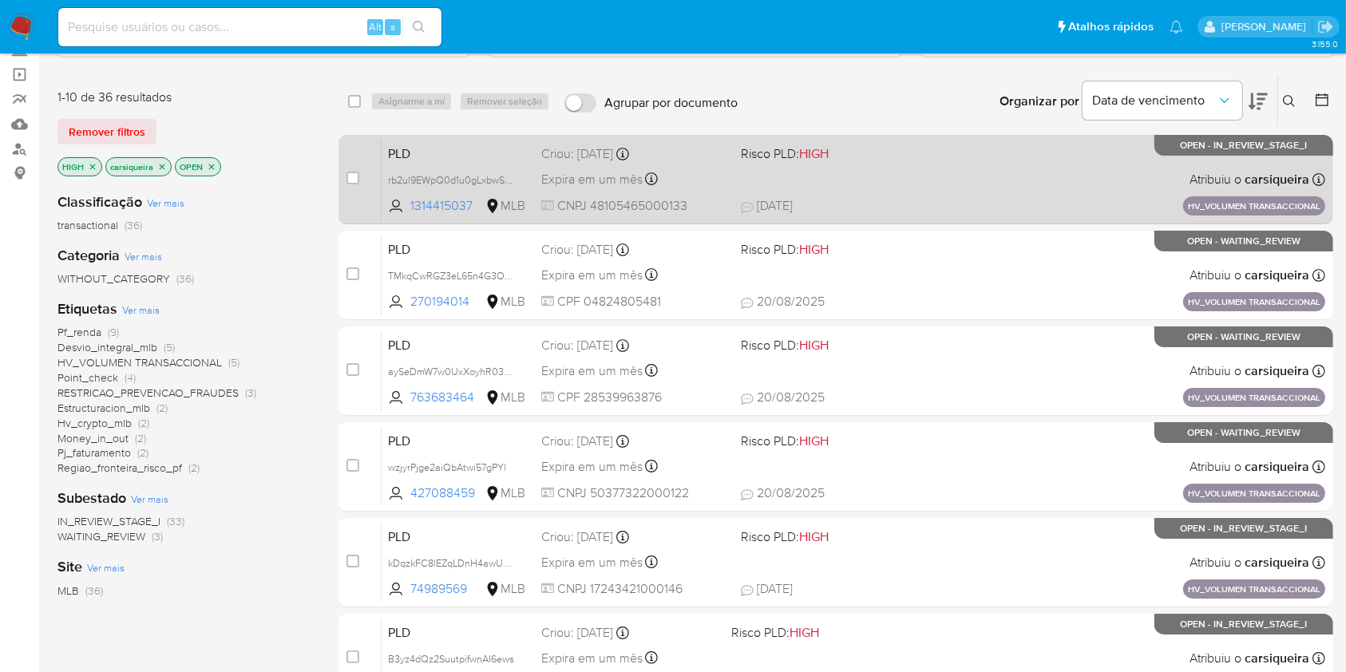
click at [884, 146] on span "Risco PLD: HIGH" at bounding box center [834, 152] width 186 height 21
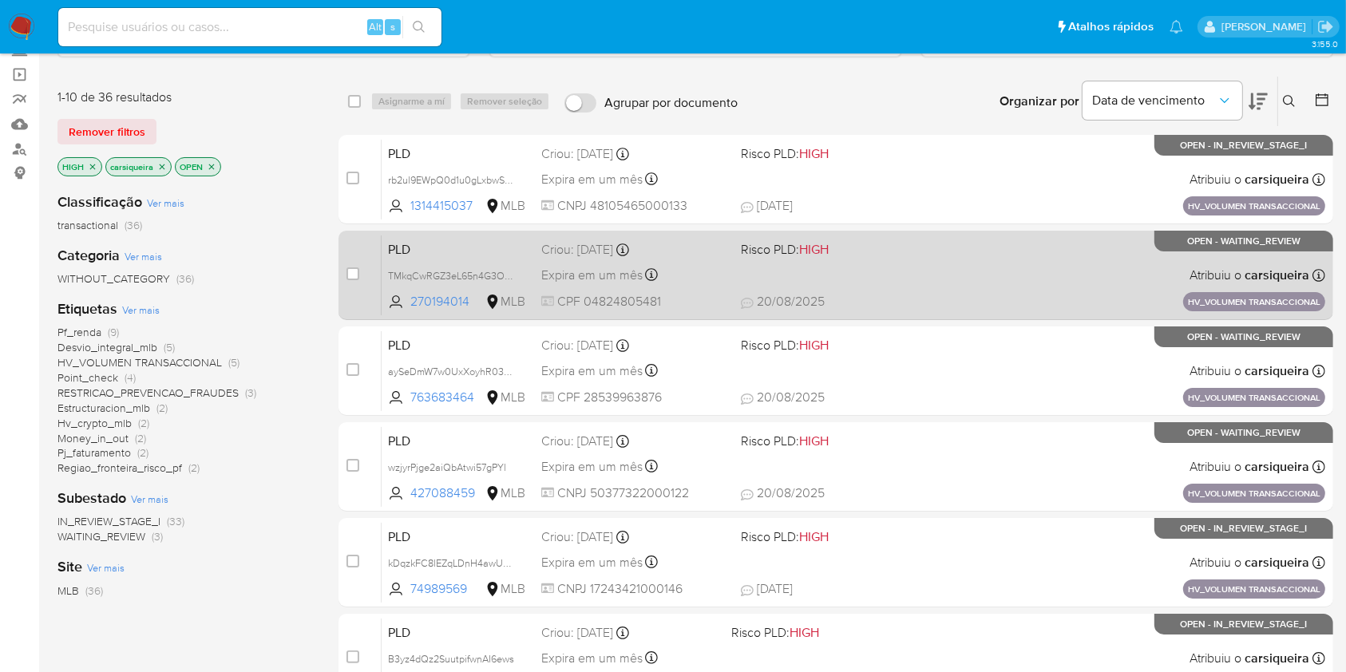
click at [863, 282] on div "PLD TMkqCwRGZ3eL65n4G3OdcRCj 270194014 MLB Risco PLD: HIGH Criou: [DATE] Criou:…" at bounding box center [852, 275] width 943 height 81
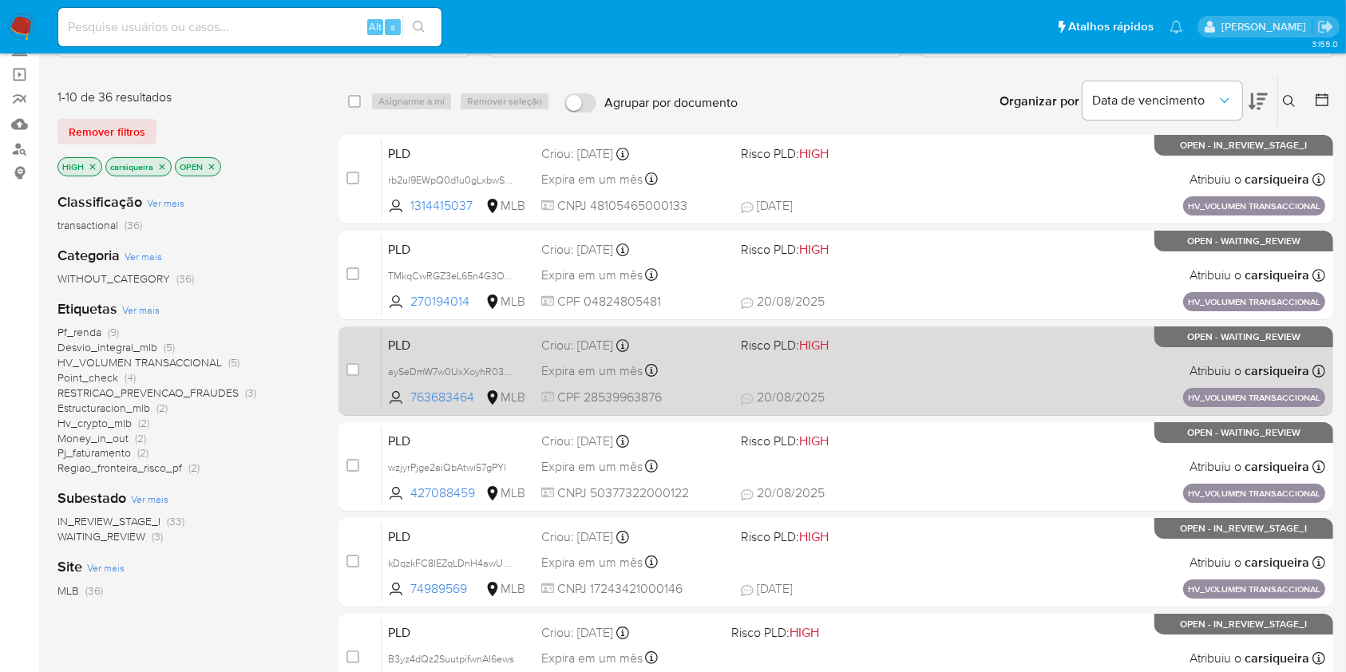
click at [834, 385] on div "PLD aySeDmW7w0UxXoyhR03mjavX 763683464 MLB Risco PLD: HIGH Criou: [DATE] Criou:…" at bounding box center [852, 370] width 943 height 81
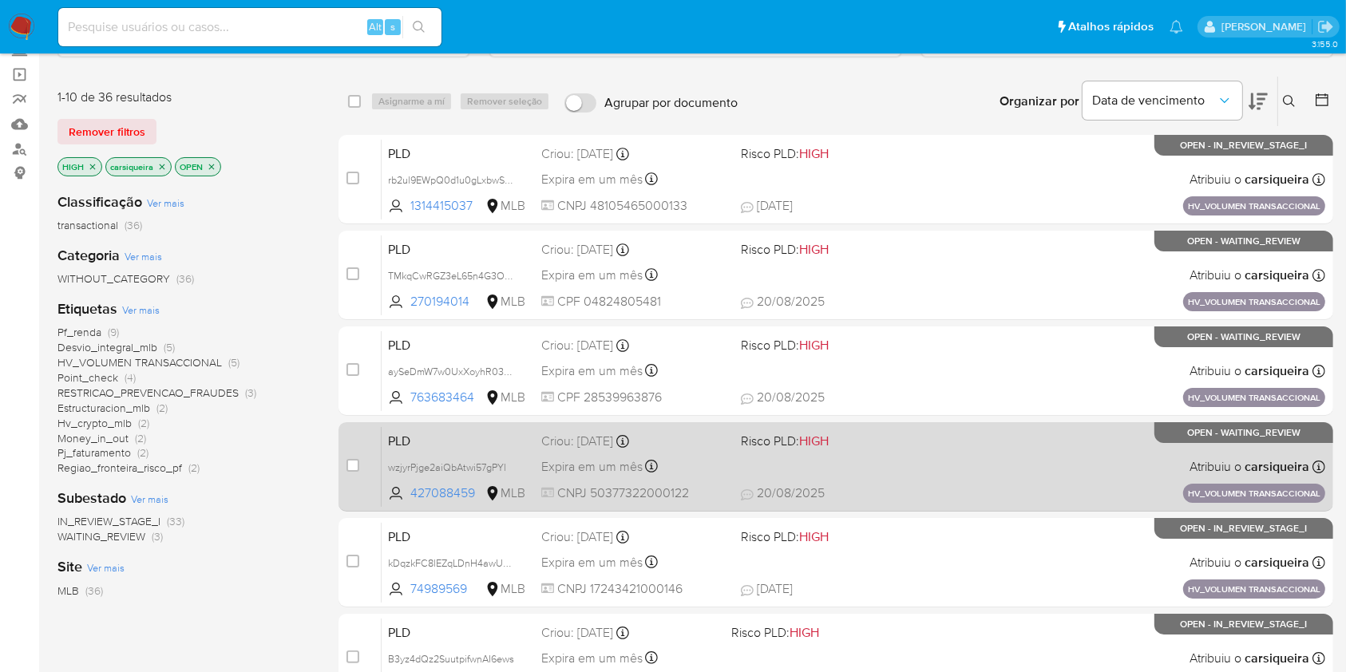
click at [988, 469] on div "PLD wzjyrPjge2aiQbAtwi57gPYl 427088459 MLB Risco PLD: HIGH Criou: [DATE] Criou:…" at bounding box center [852, 466] width 943 height 81
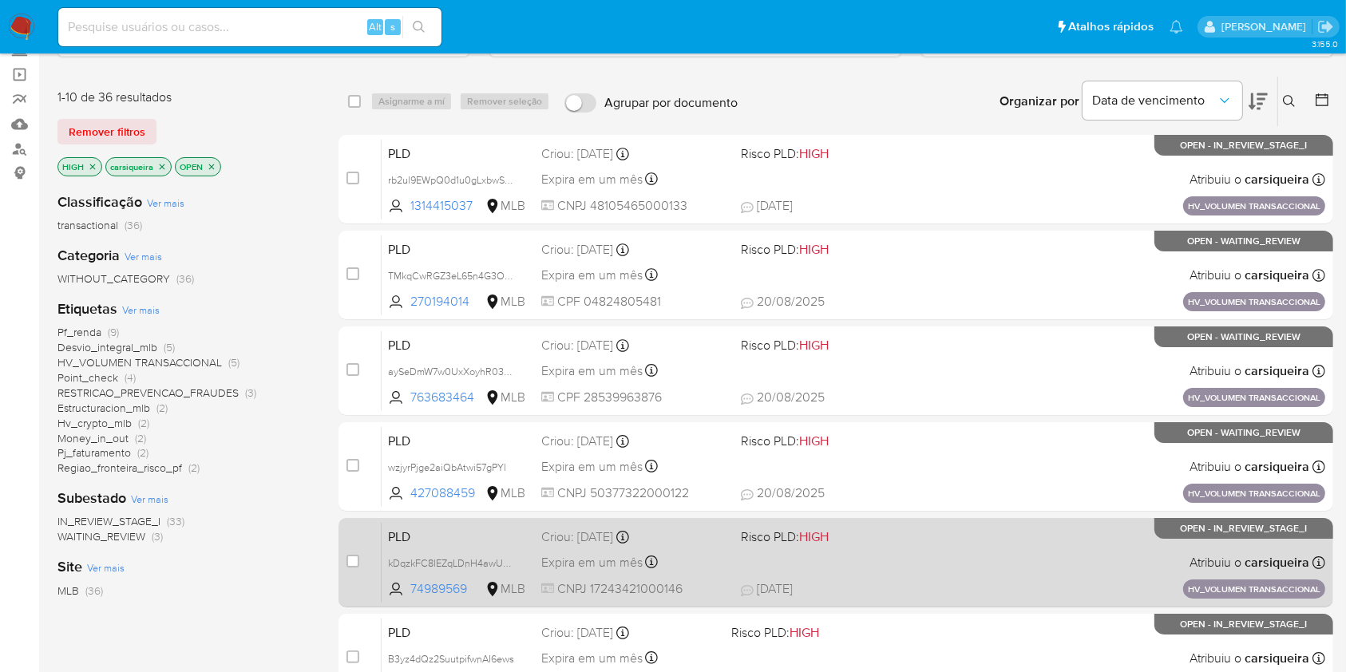
click at [996, 557] on div "PLD kDqzkFC8lEZqLDnH4awUZshp 74989569 MLB Risco PLD: HIGH Criou: [DATE] Criou: …" at bounding box center [852, 562] width 943 height 81
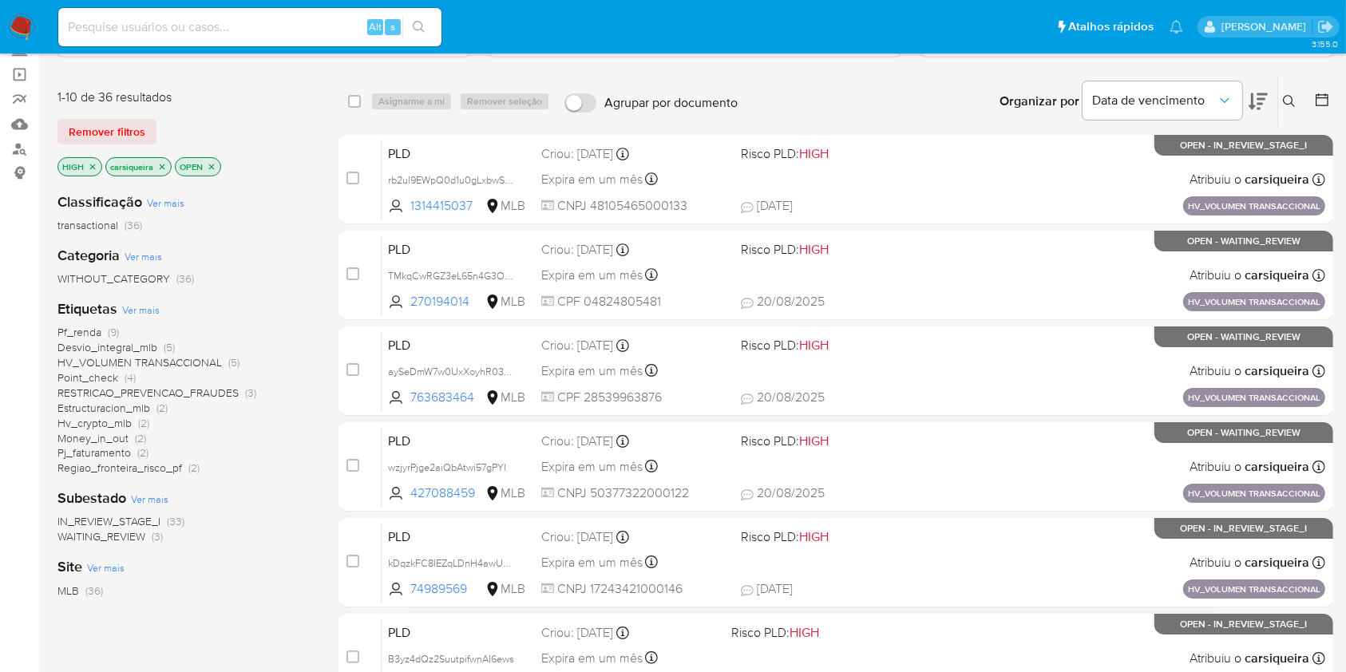
scroll to position [587, 0]
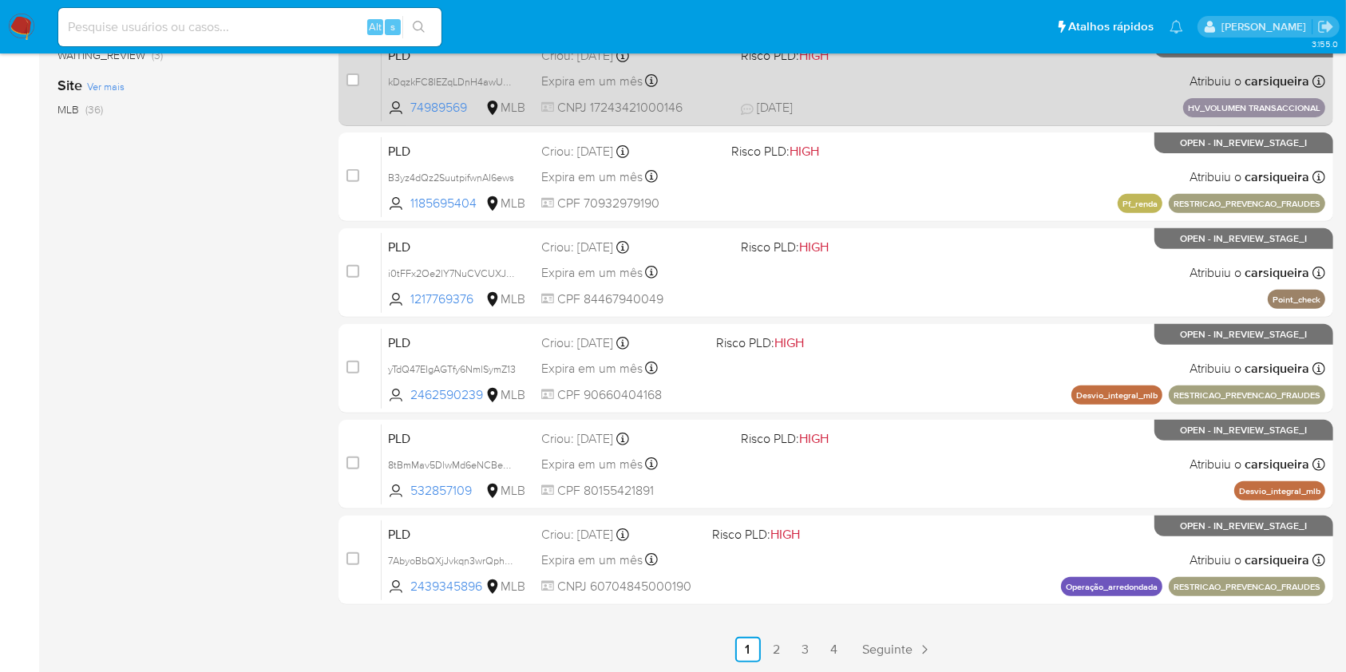
click at [851, 112] on span "18/08/2025 18/08/2025 13:00" at bounding box center [933, 108] width 385 height 18
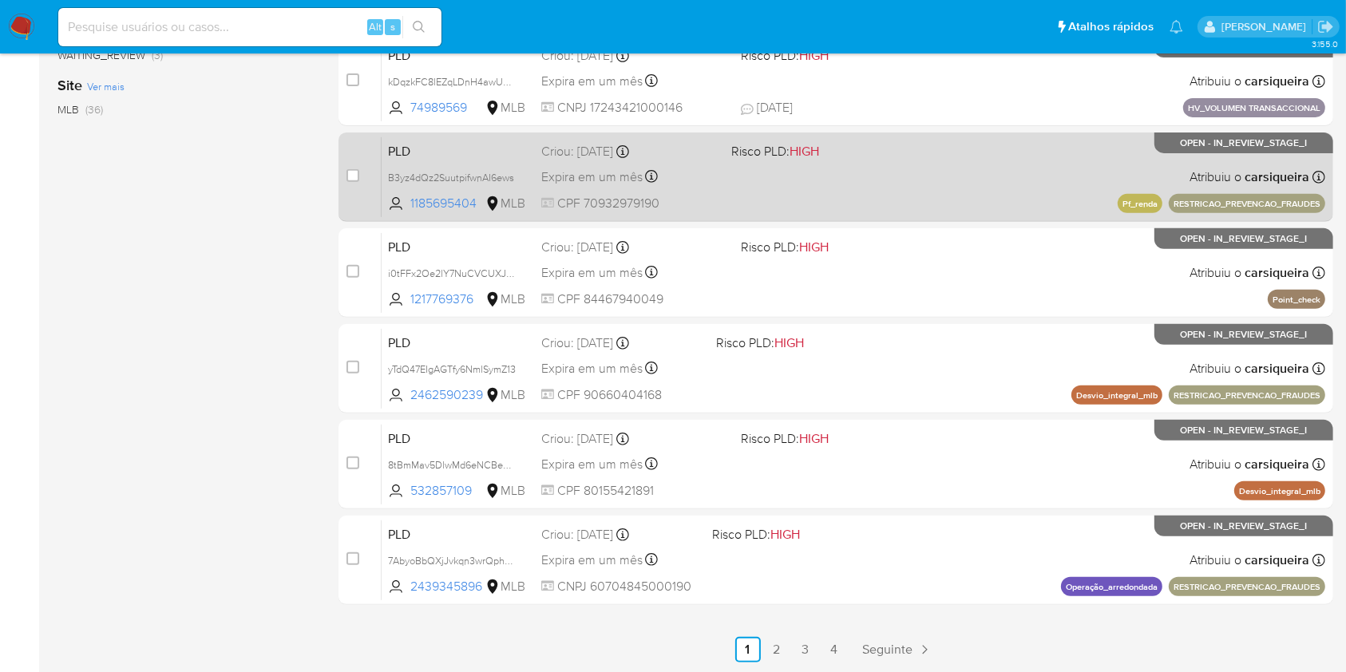
click at [687, 163] on div "PLD B3yz4dQz2SuutpifwnAI6ews 1185695404 MLB Risco PLD: HIGH Criou: 12/08/2025 C…" at bounding box center [852, 176] width 943 height 81
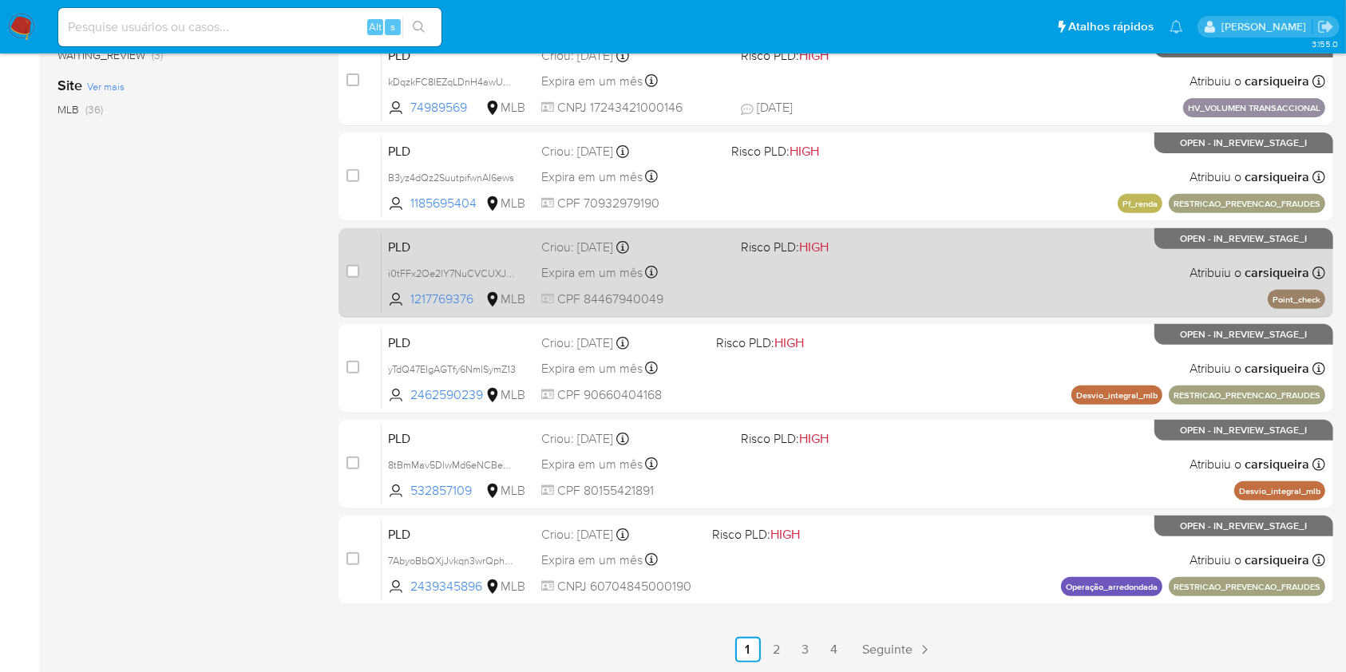
click at [690, 289] on div "PLD i0tFFx2Oe2lY7NuCVCUXJnHz 1217769376 MLB Risco PLD: HIGH Criou: 12/08/2025 C…" at bounding box center [852, 272] width 943 height 81
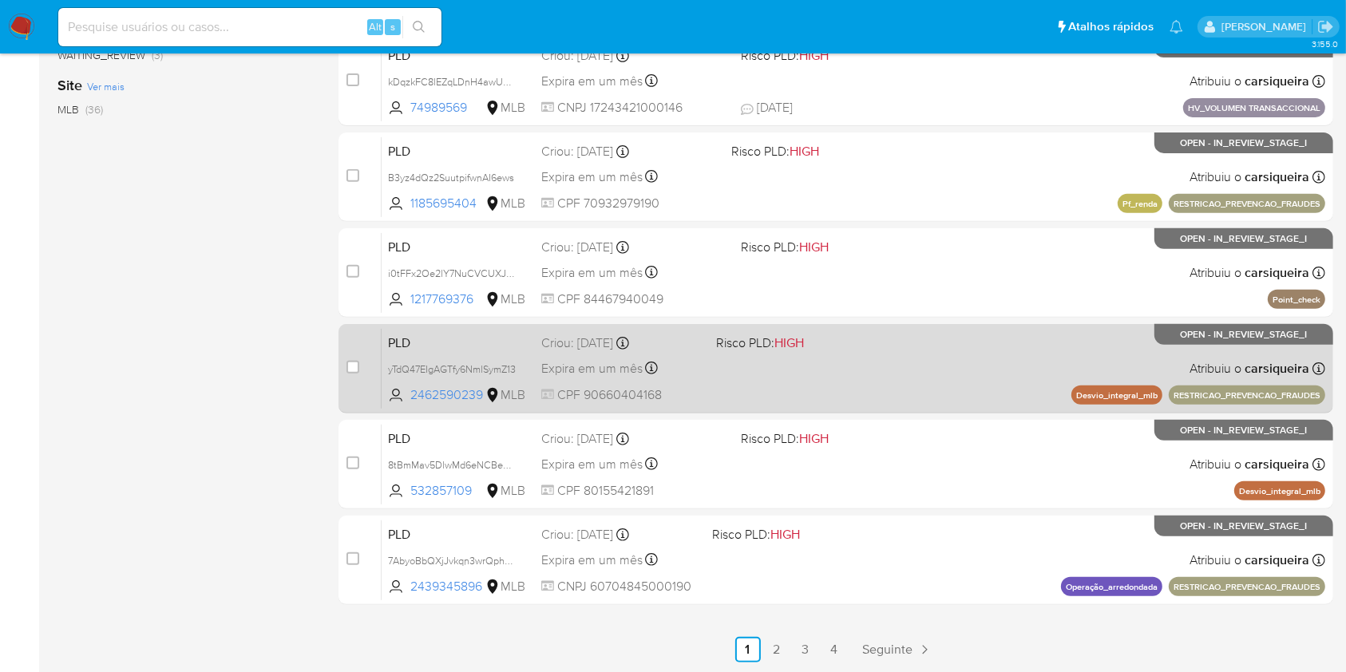
click at [817, 367] on div "PLD yTdQ47EIgAGTfy6NmlSymZ13 2462590239 MLB Risco PLD: HIGH Criou: 12/08/2025 C…" at bounding box center [852, 368] width 943 height 81
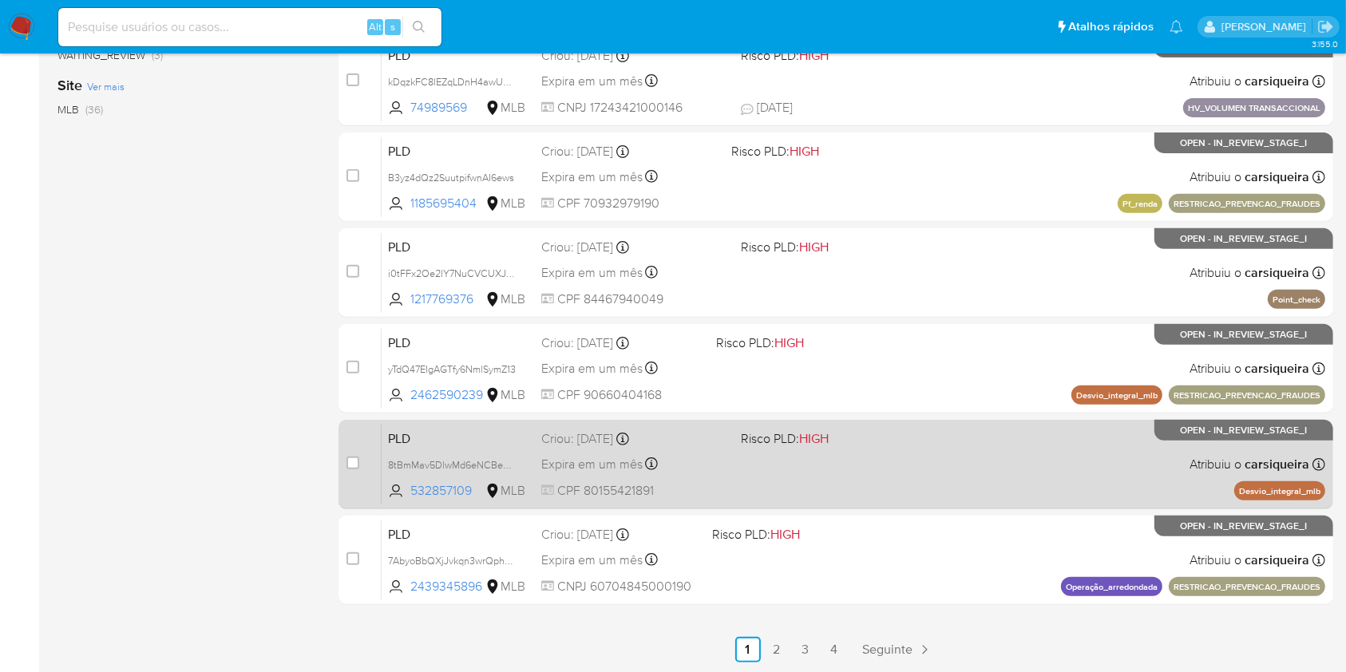
click at [820, 471] on div "PLD 8tBmMav5DlwMd6eNCBeCI6oB 532857109 MLB Risco PLD: HIGH Criou: 12/08/2025 Cr…" at bounding box center [852, 464] width 943 height 81
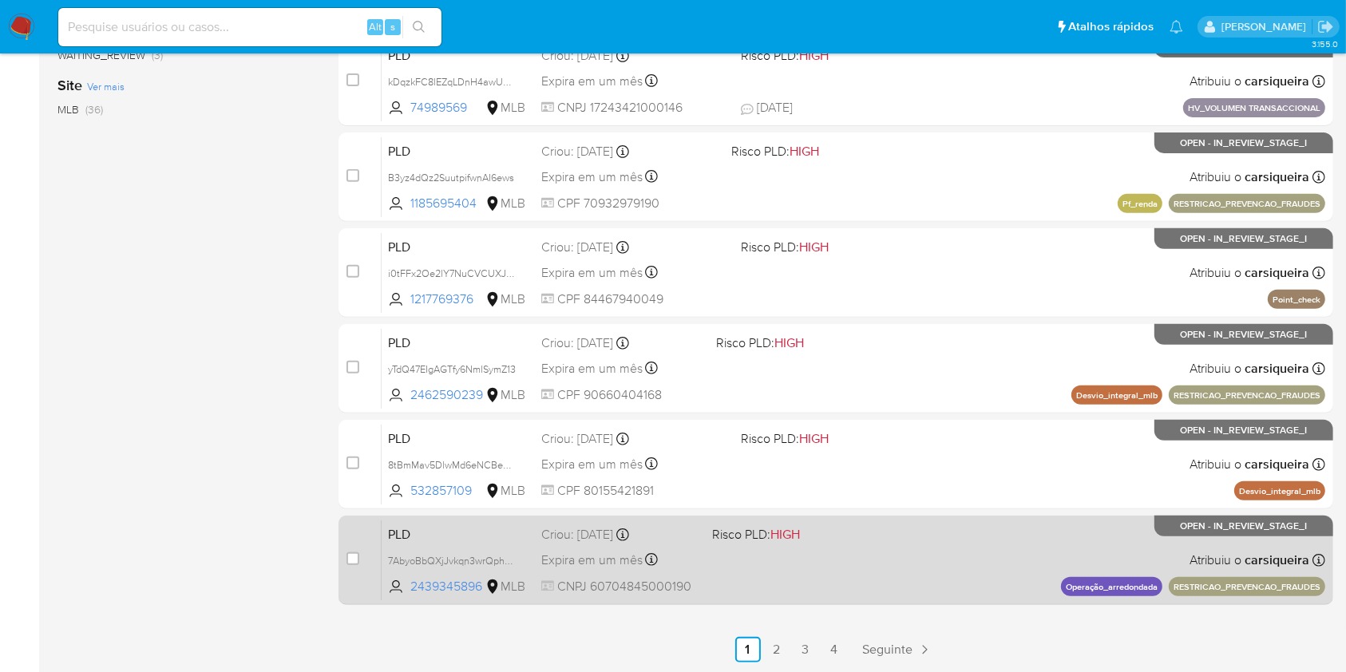
click at [766, 562] on div "PLD 7AbyoBbQXjJvkqn3wrQphywE 2439345896 MLB Risco PLD: HIGH Criou: 12/08/2025 C…" at bounding box center [852, 560] width 943 height 81
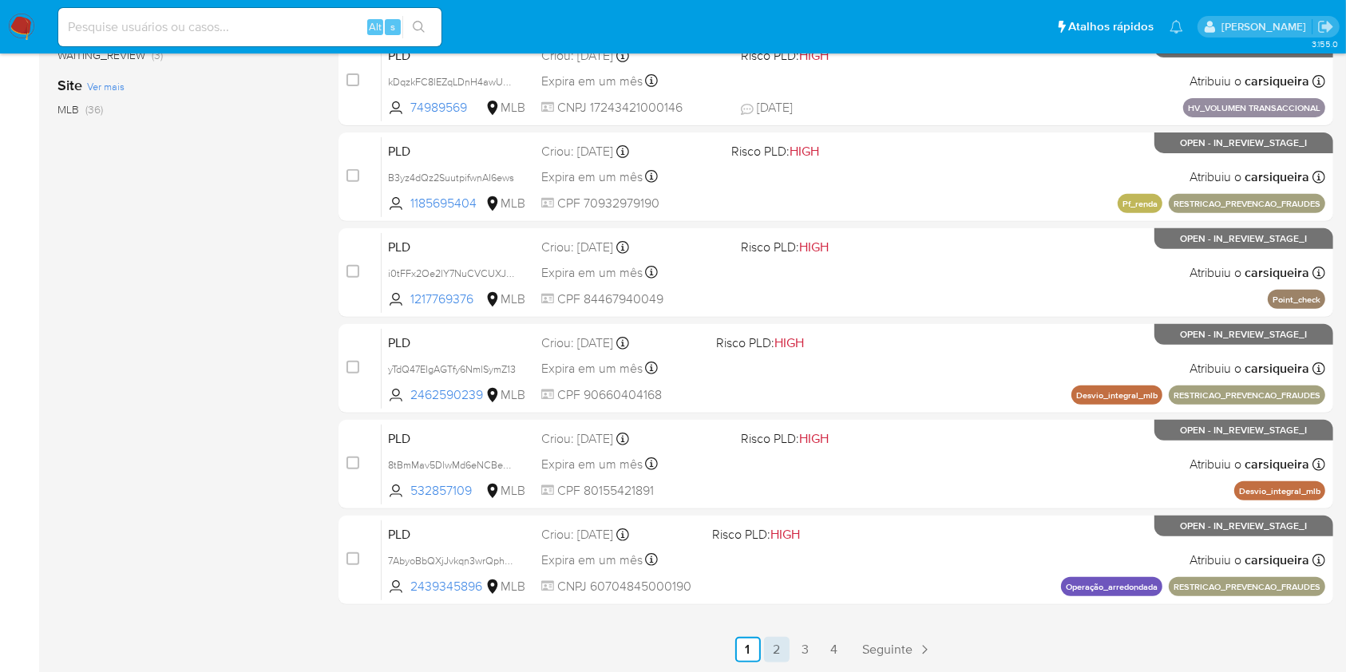
click at [777, 644] on link "2" at bounding box center [777, 650] width 26 height 26
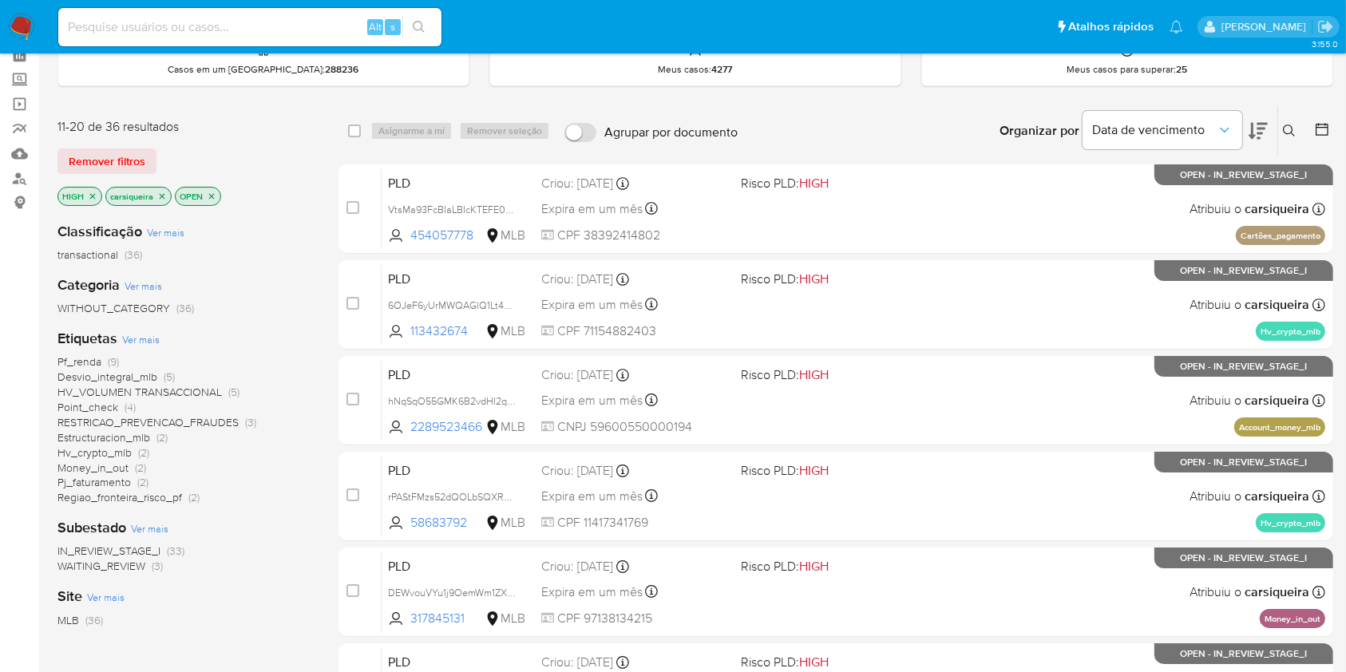
scroll to position [106, 0]
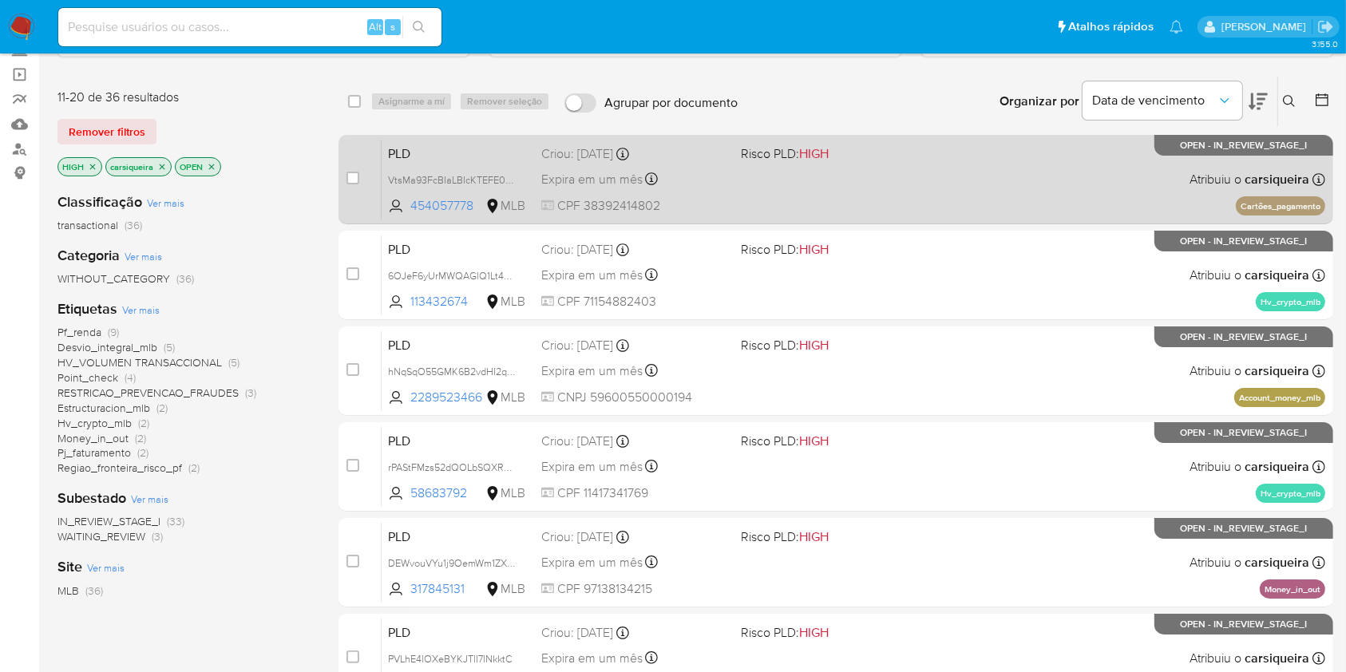
click at [817, 154] on span "HIGH" at bounding box center [814, 153] width 30 height 18
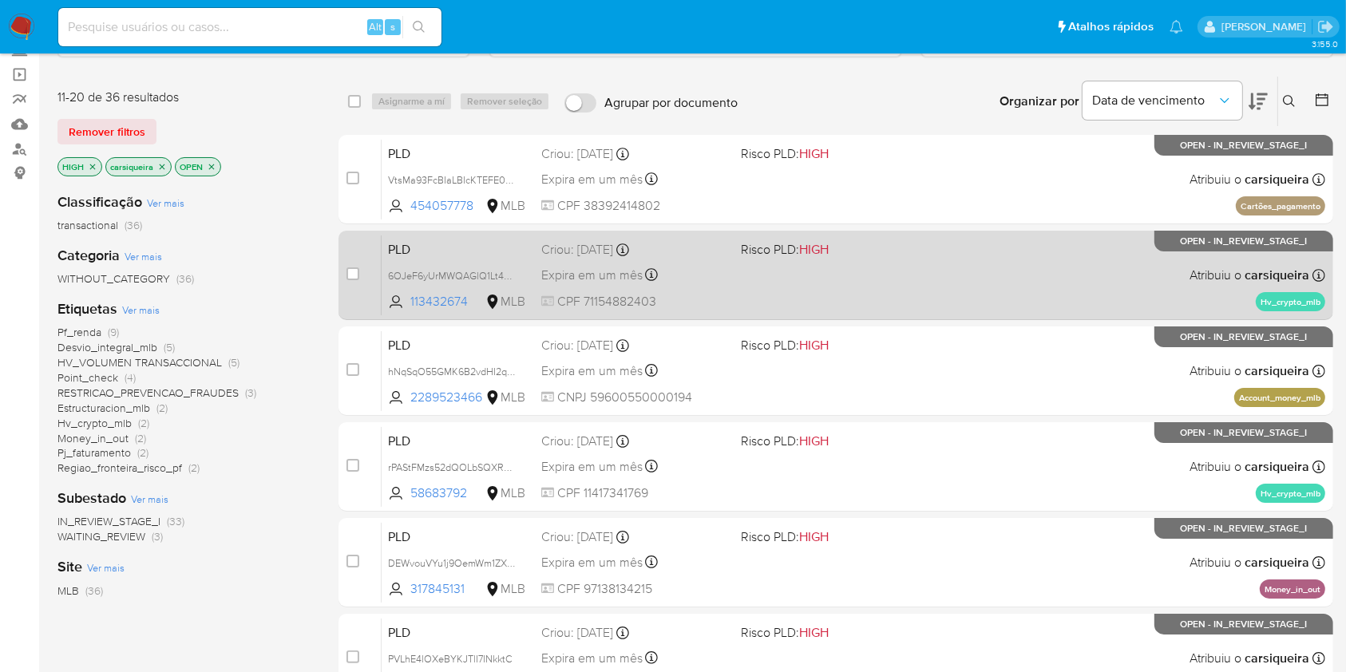
click at [680, 310] on div "PLD 6OJeF6yUrMWQAGlQ1Lt4cvvP 113432674 MLB Risco PLD: HIGH Criou: 12/08/2025 Cr…" at bounding box center [852, 275] width 943 height 81
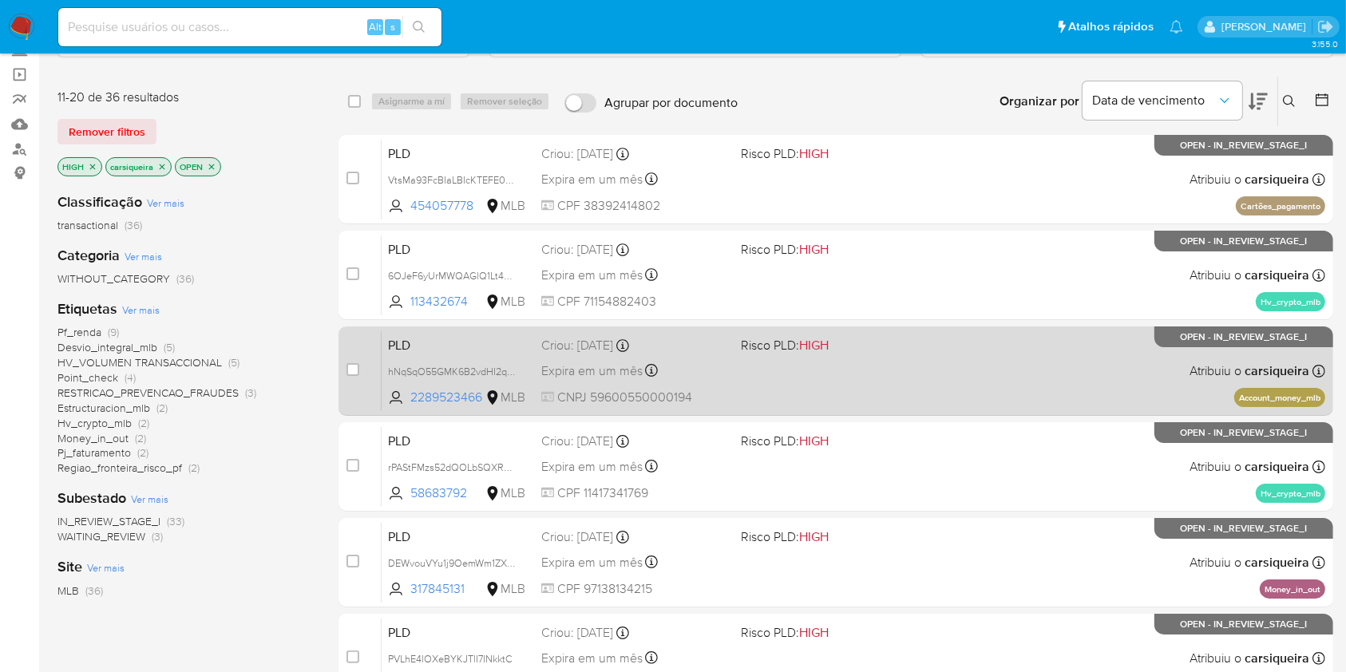
click at [762, 374] on div "PLD hNqSqO55GMK6B2vdHI2qiqGw 2289523466 MLB Risco PLD: HIGH Criou: 12/08/2025 C…" at bounding box center [852, 370] width 943 height 81
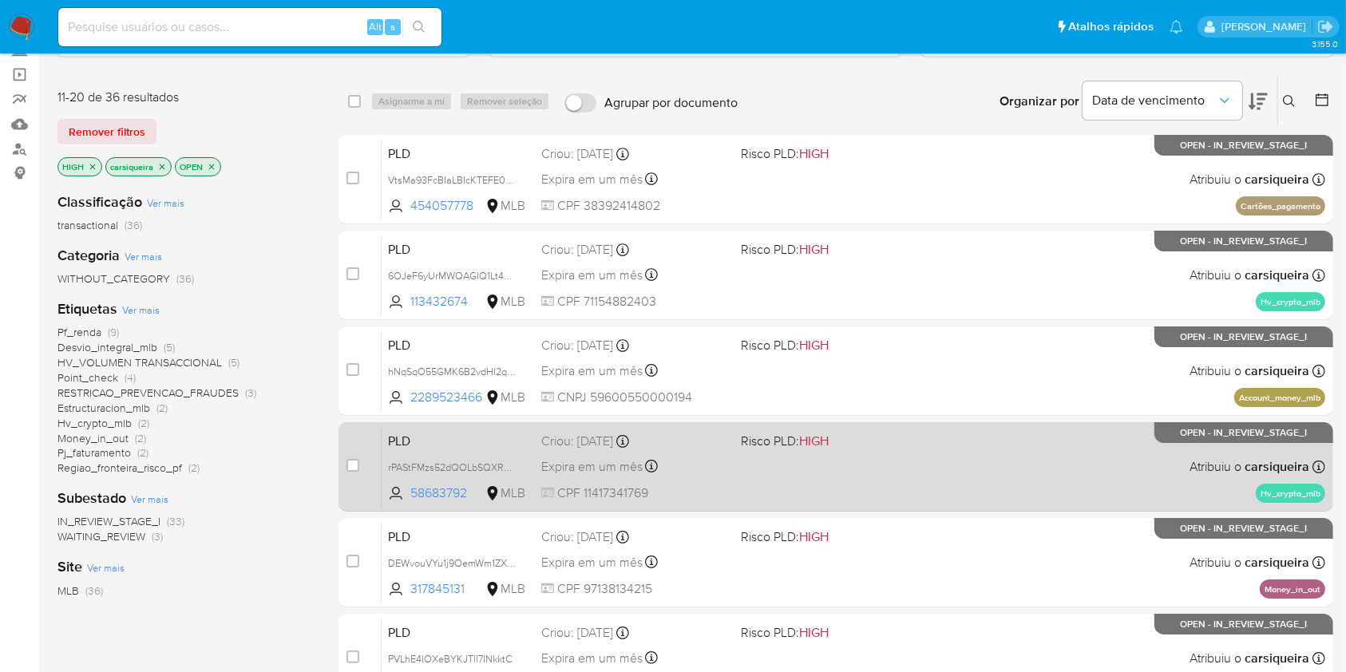
click at [831, 470] on div "PLD rPAStFMzs52dQOLbSQXRyZk9 58683792 MLB Risco PLD: HIGH Criou: 12/08/2025 Cri…" at bounding box center [852, 466] width 943 height 81
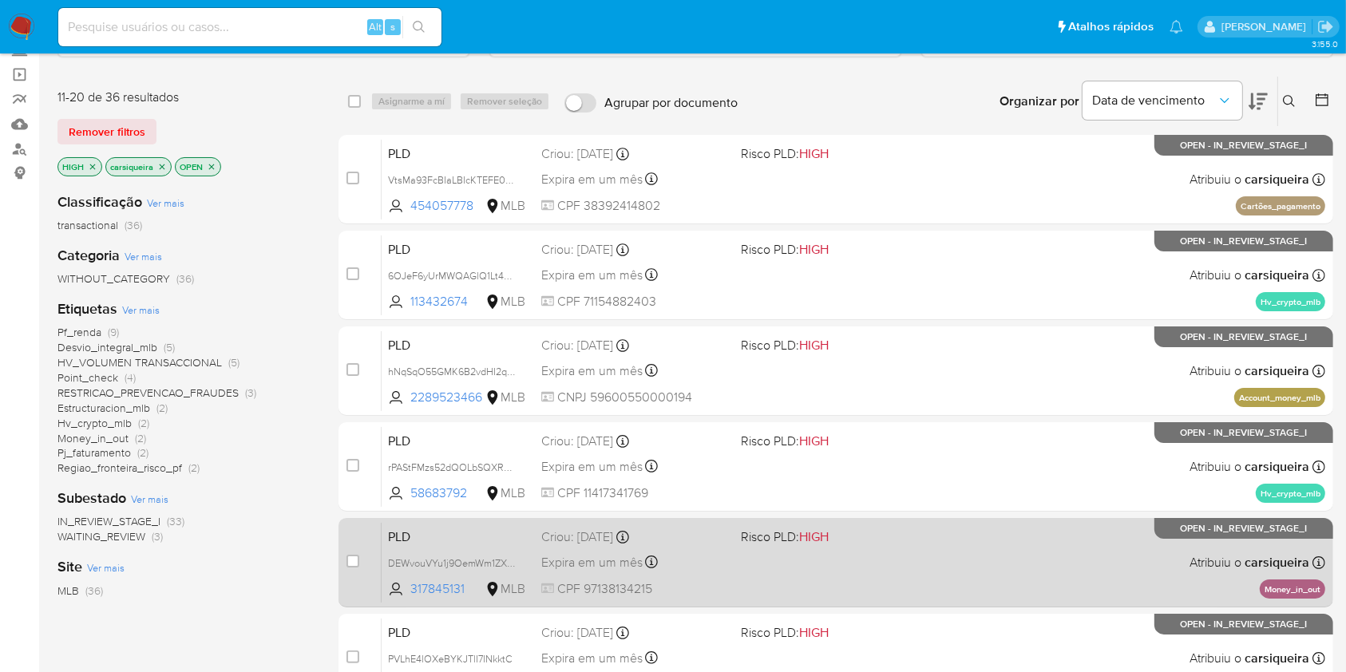
click at [844, 559] on div "PLD DEWvouVYu1j9OemWm1ZX0t8V 317845131 MLB Risco PLD: HIGH Criou: 12/08/2025 Cr…" at bounding box center [852, 562] width 943 height 81
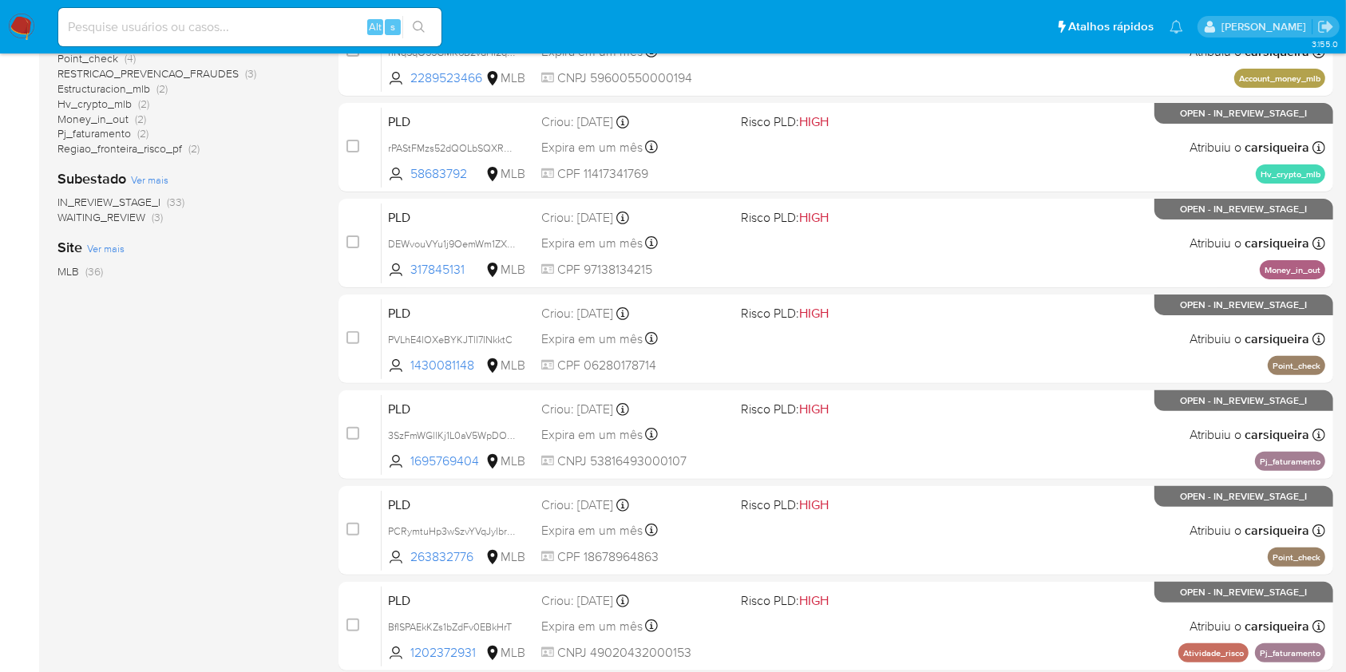
scroll to position [587, 0]
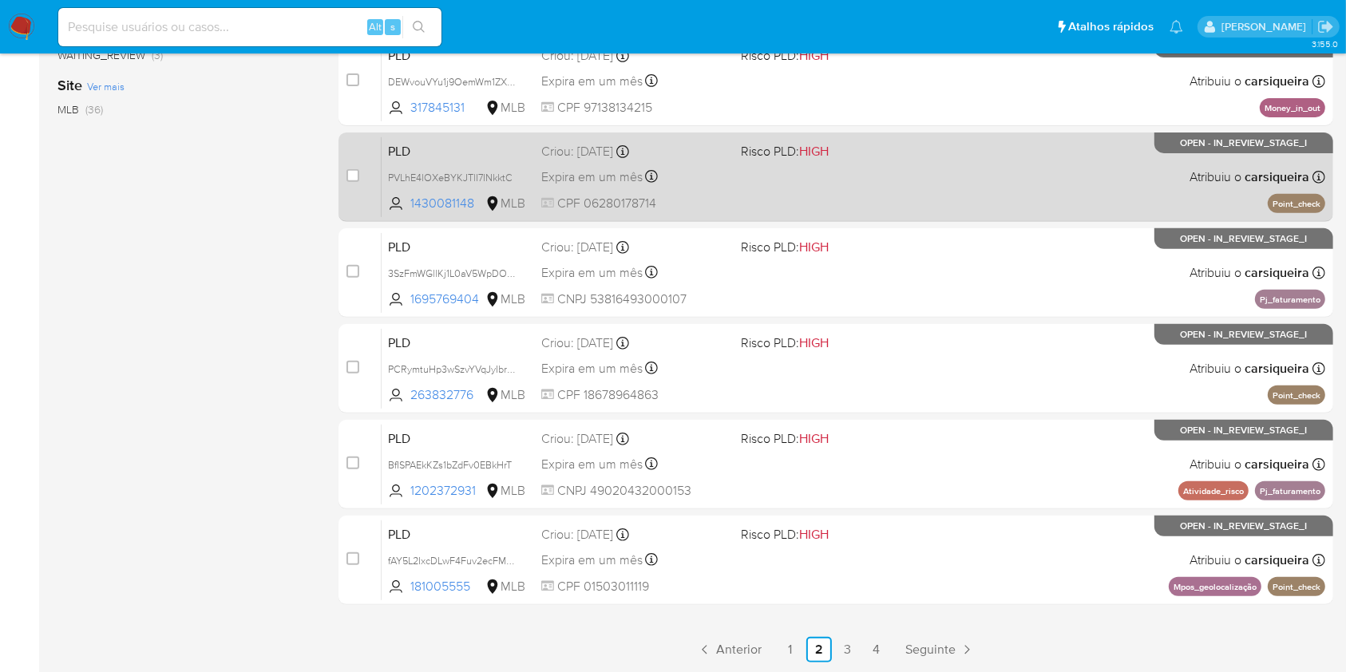
click at [864, 155] on span "Risco PLD: HIGH" at bounding box center [834, 150] width 186 height 21
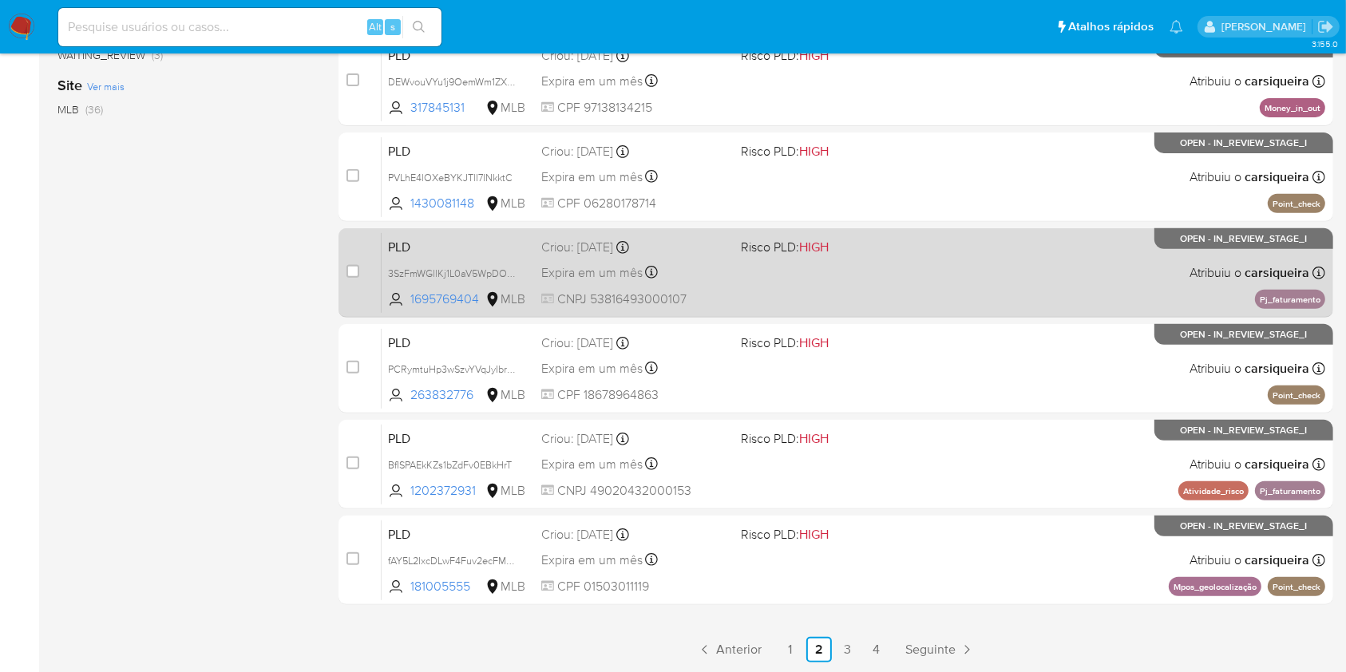
click at [833, 250] on span "Risco PLD: HIGH" at bounding box center [834, 245] width 186 height 21
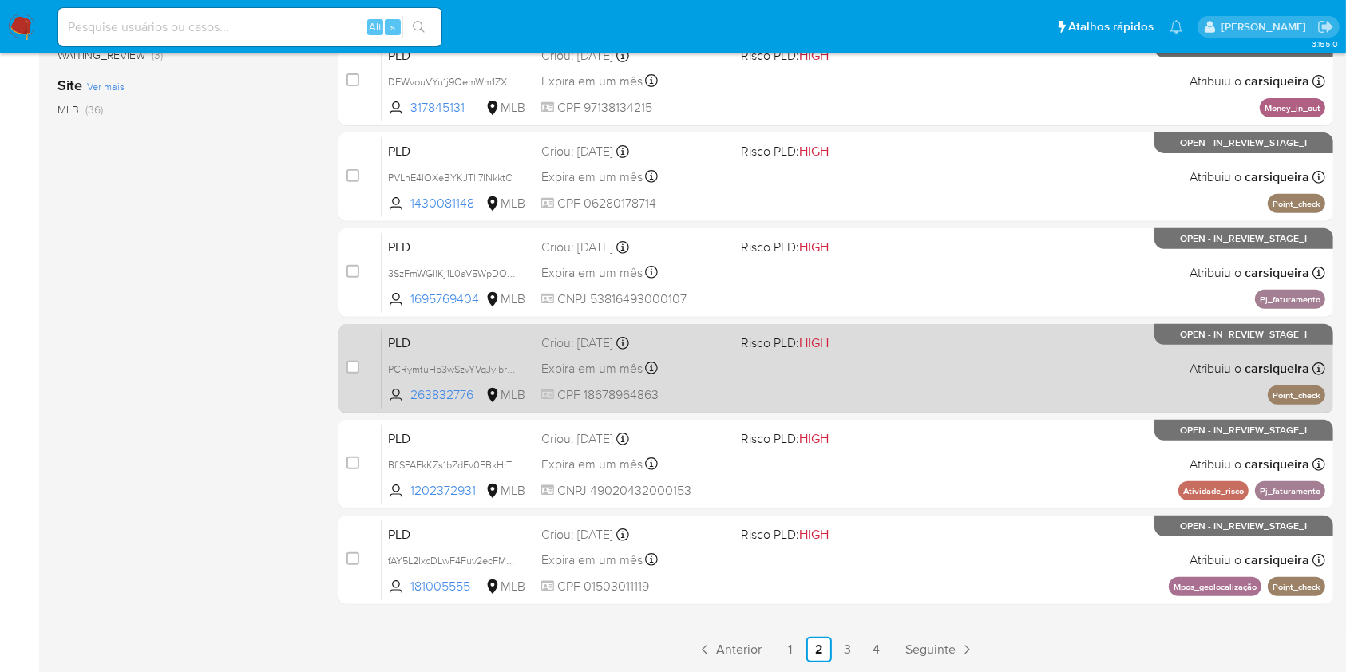
click at [854, 374] on div "PLD PCRymtuHp3wSzvYVqJyIbrZ4 263832776 MLB Risco PLD: HIGH Criou: 12/08/2025 Cr…" at bounding box center [852, 368] width 943 height 81
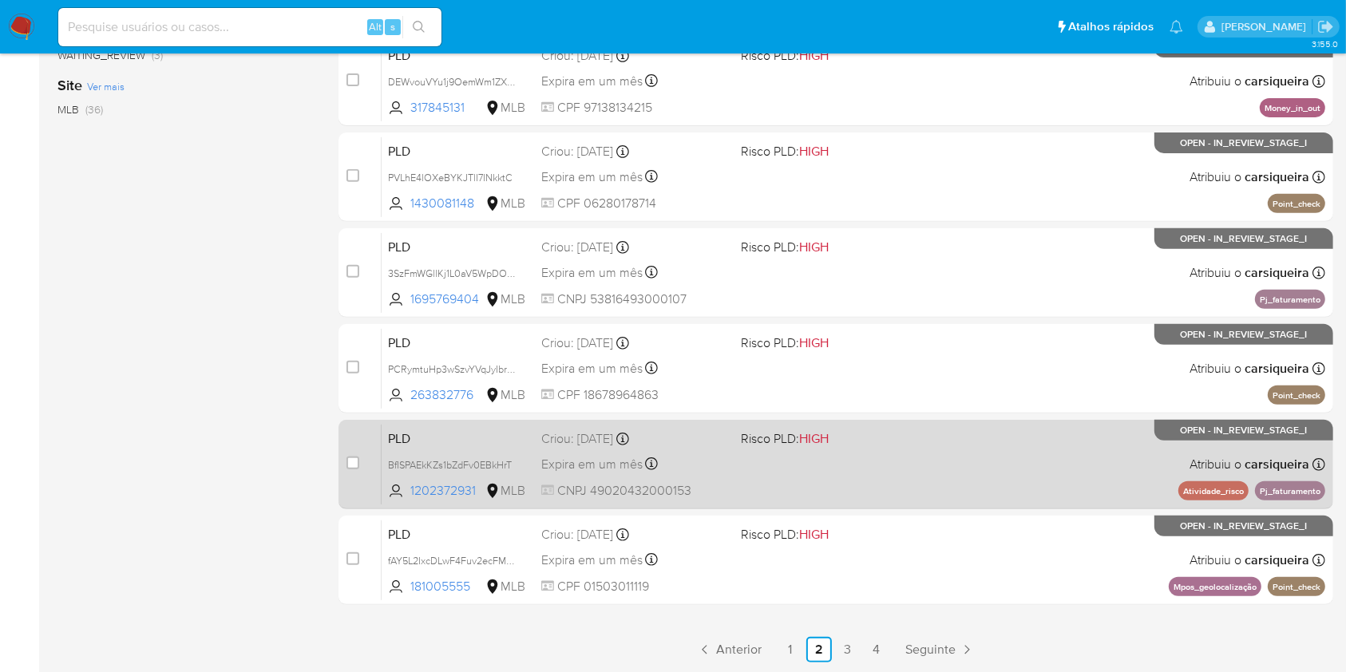
click at [859, 476] on div "PLD BfISPAEkKZs1bZdFv0EBkHrT 1202372931 MLB Risco PLD: HIGH Criou: 12/08/2025 C…" at bounding box center [852, 464] width 943 height 81
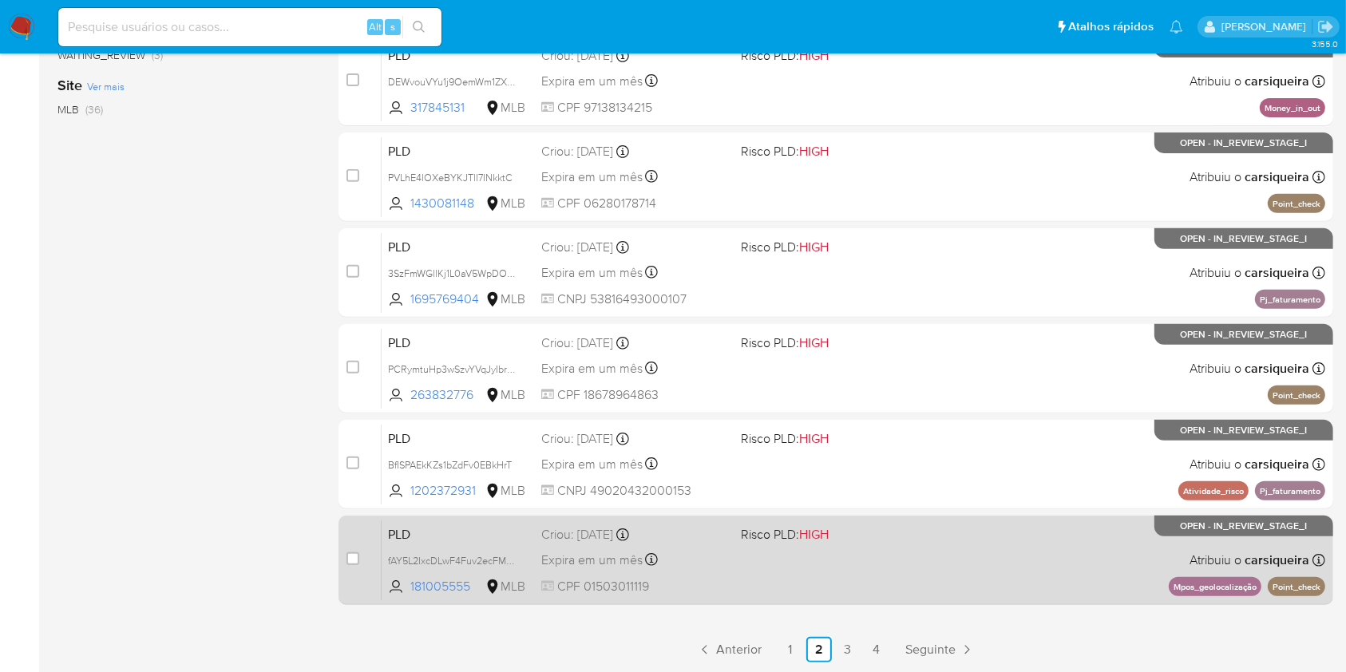
click at [825, 545] on div "PLD fAY5L2IxcDLwF4Fuv2ecFMFB 181005555 MLB Risco PLD: HIGH Criou: 12/08/2025 Cr…" at bounding box center [852, 560] width 943 height 81
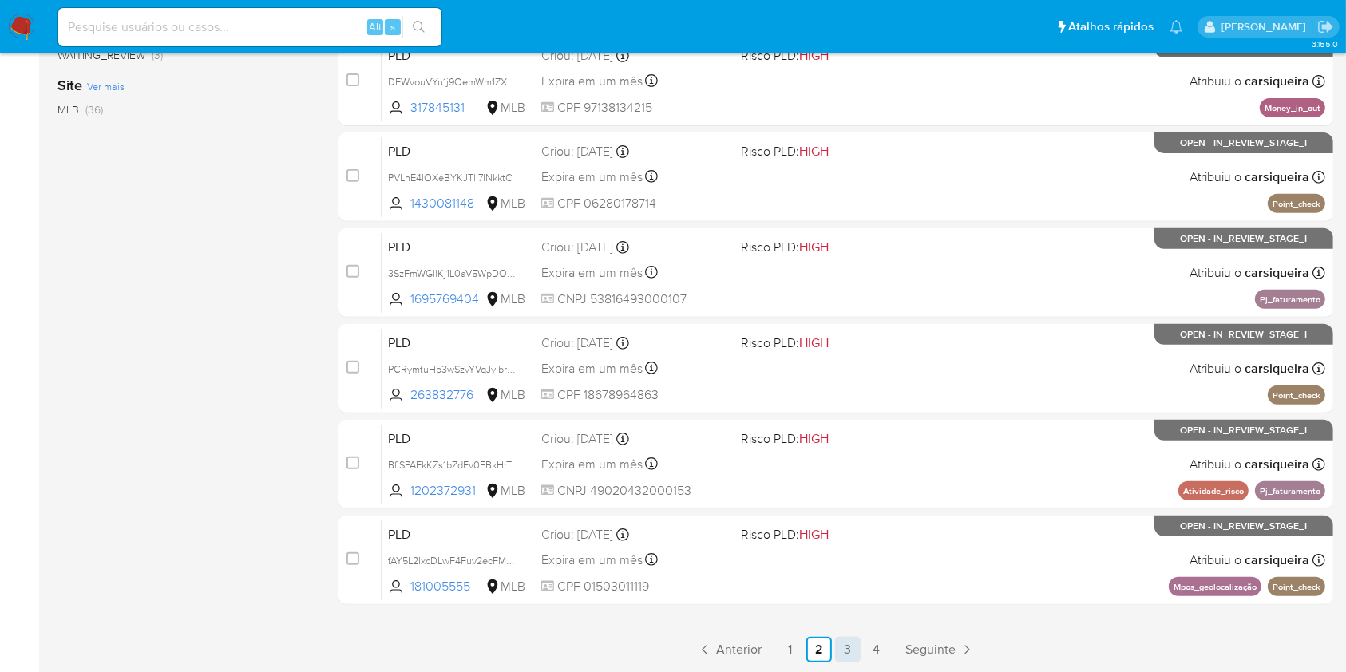
click at [845, 650] on link "3" at bounding box center [848, 650] width 26 height 26
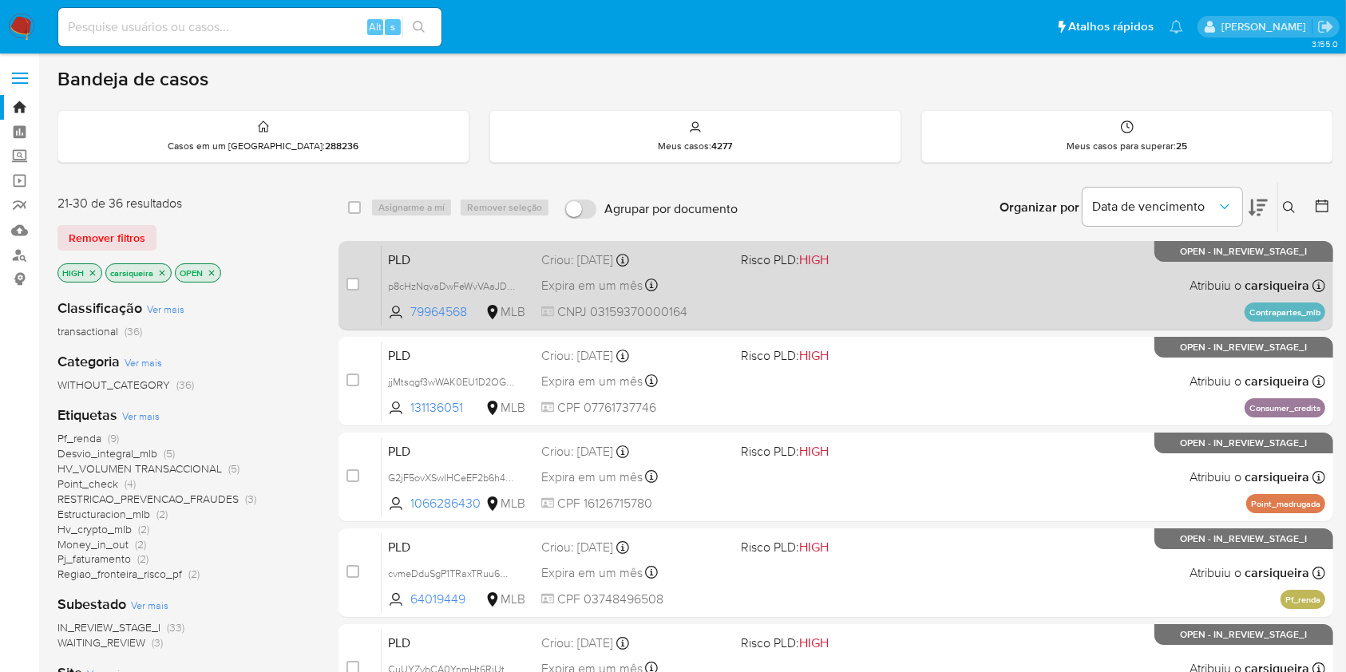
click at [779, 289] on div "PLD p8cHzNqvaDwFeWvVAaJDePJr 79964568 MLB Risco PLD: HIGH Criou: 12/08/2025 Cri…" at bounding box center [852, 285] width 943 height 81
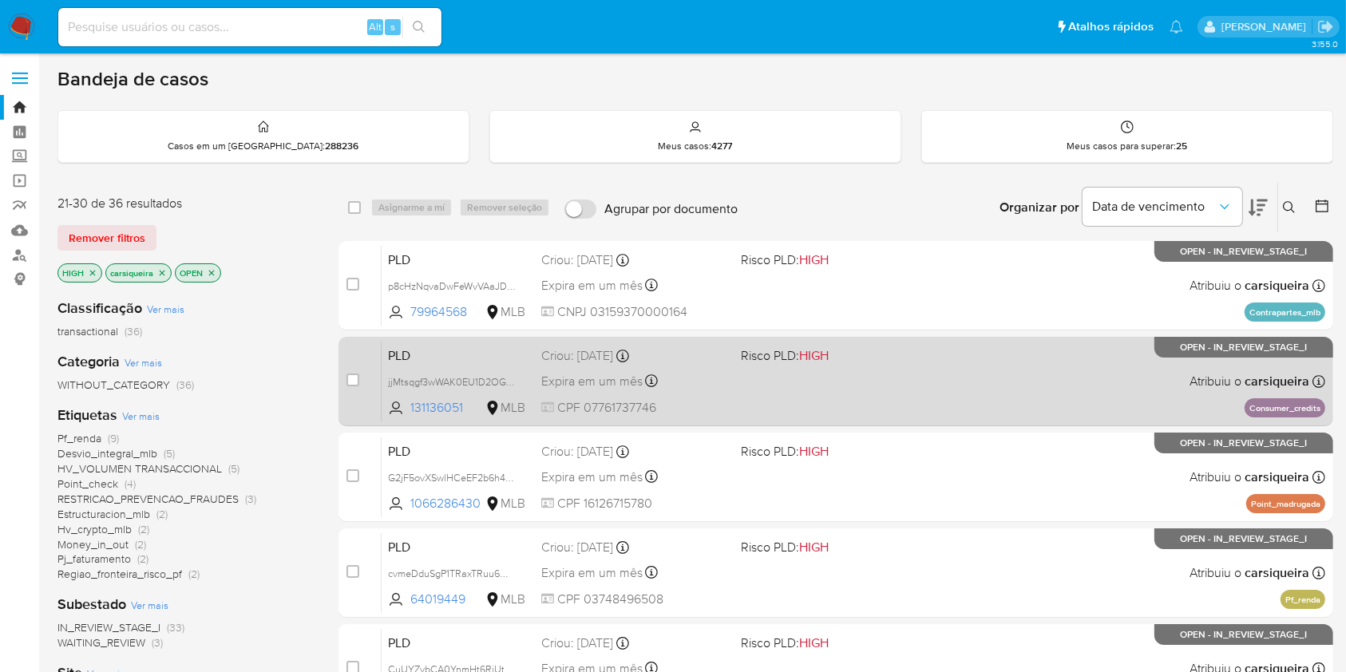
click at [802, 365] on div "PLD jjMtsqgf3wWAK0EU1D2OGiWg 131136051 MLB Risco PLD: HIGH Criou: 12/08/2025 Cr…" at bounding box center [852, 381] width 943 height 81
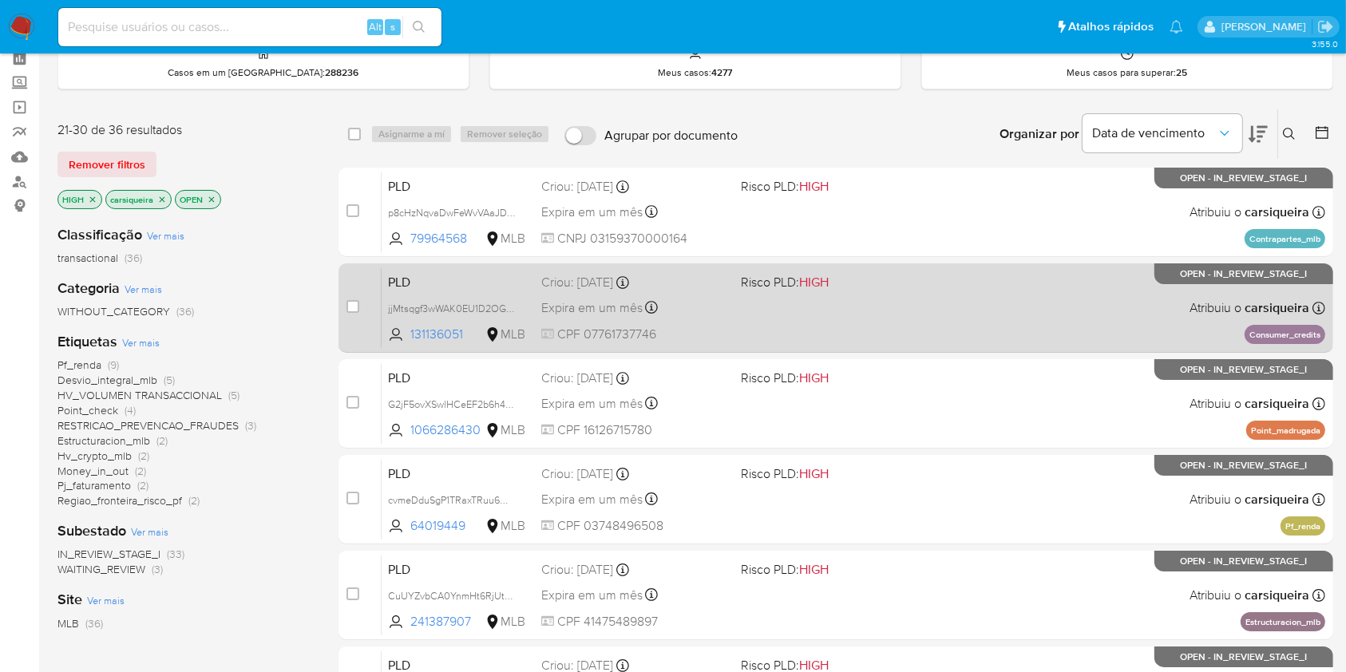
scroll to position [106, 0]
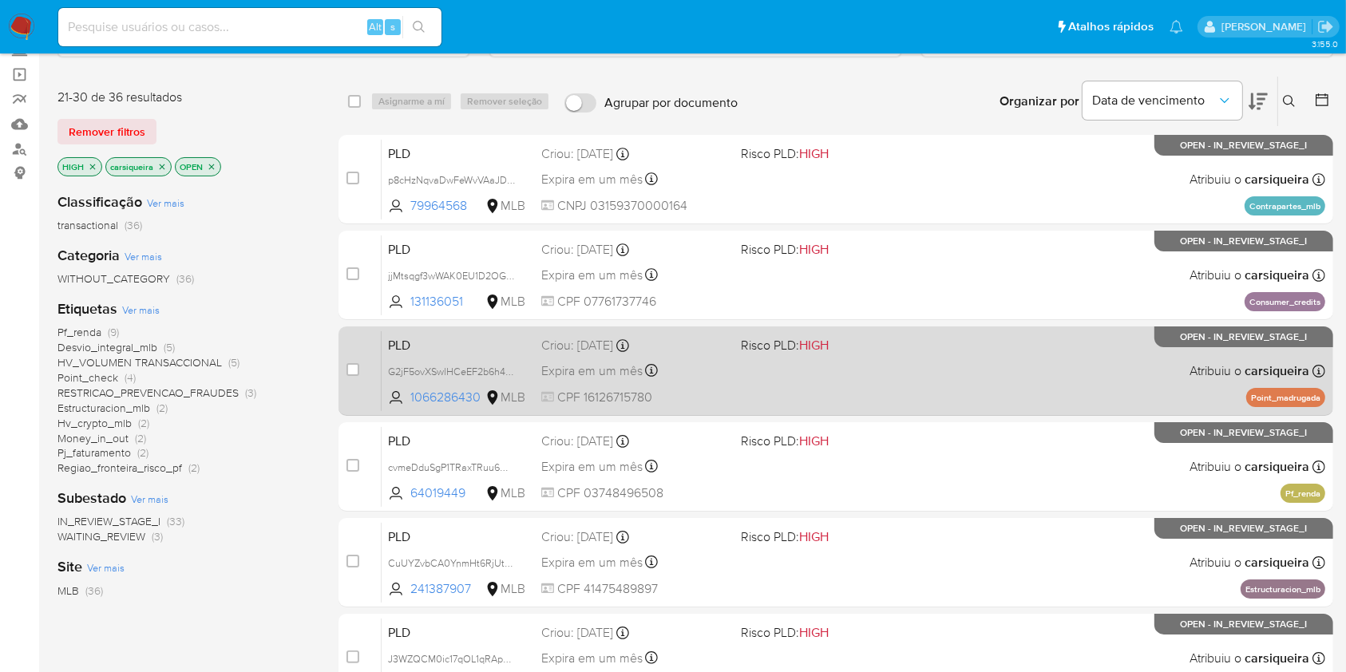
click at [931, 387] on div "PLD G2jF5ovXSwlHCeEF2b6h4aOS 1066286430 MLB Risco PLD: HIGH Criou: 12/08/2025 C…" at bounding box center [852, 370] width 943 height 81
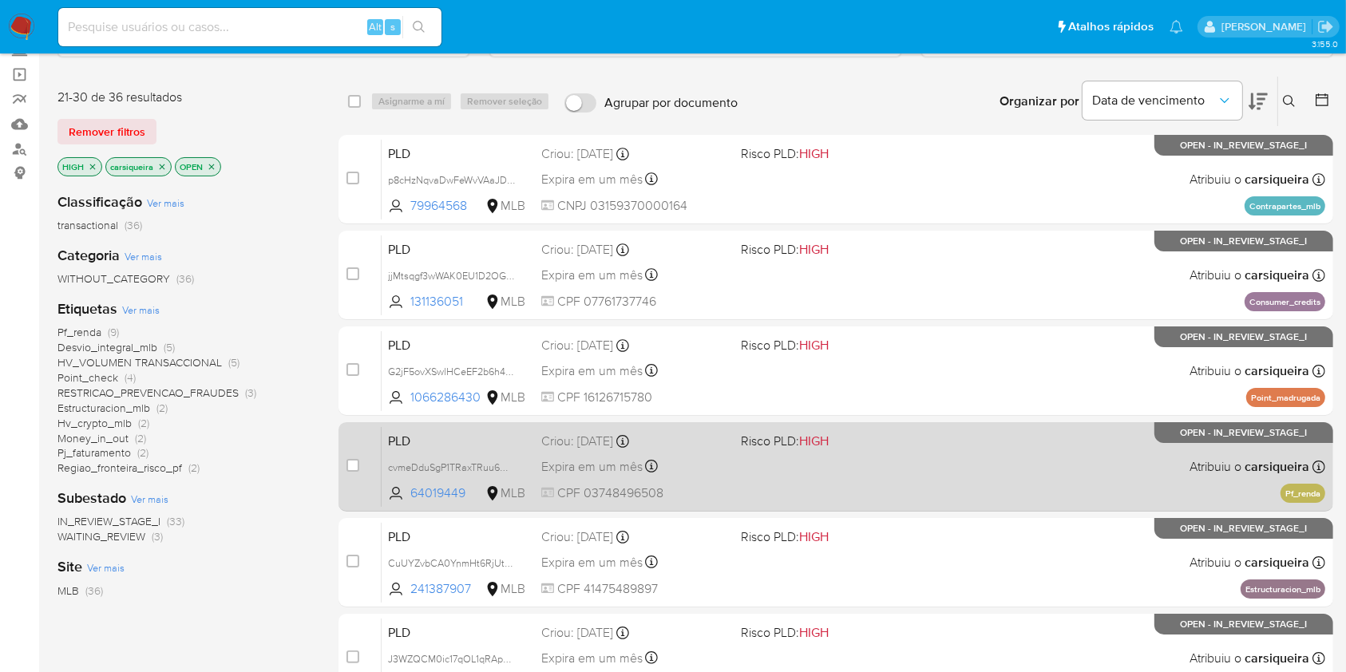
click at [986, 456] on div "PLD cvmeDduSgP1TRaxTRuu6OHhw 64019449 MLB Risco PLD: HIGH Criou: 12/08/2025 Cri…" at bounding box center [852, 466] width 943 height 81
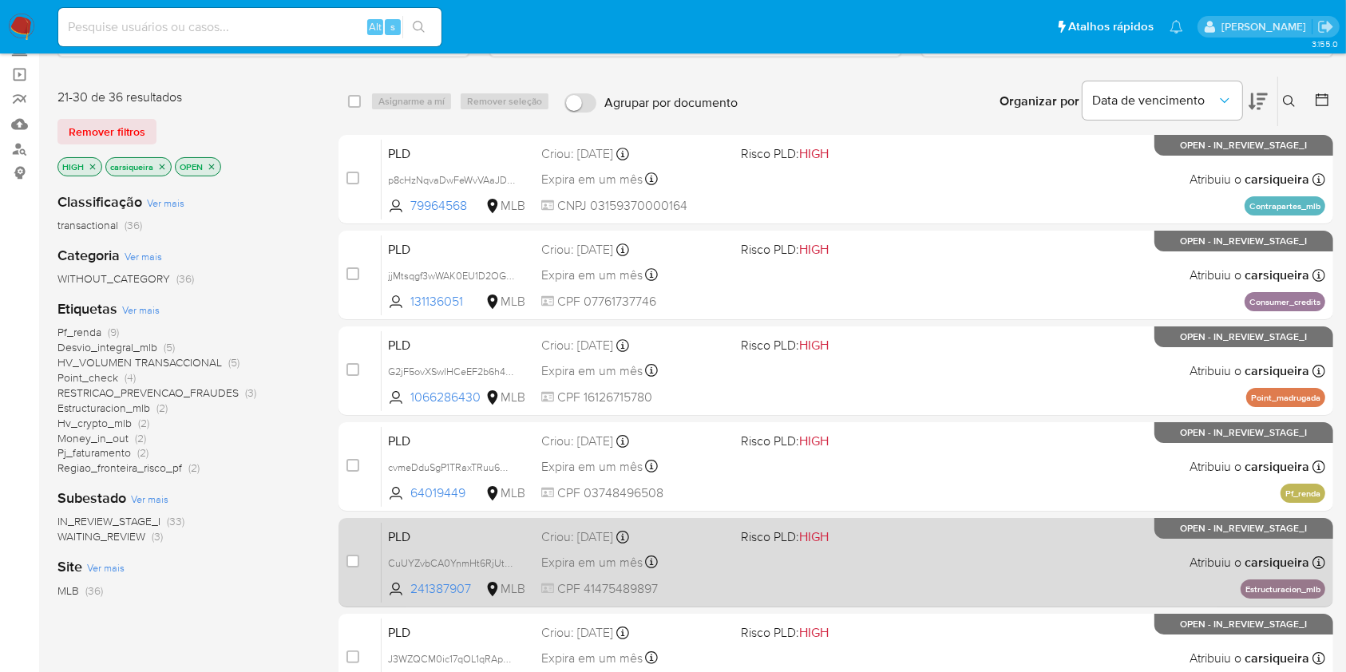
click at [1089, 552] on div "PLD CuUYZvbCA0YnmHt6RjUtbFXi 241387907 MLB Risco PLD: HIGH Criou: 12/08/2025 Cr…" at bounding box center [852, 562] width 943 height 81
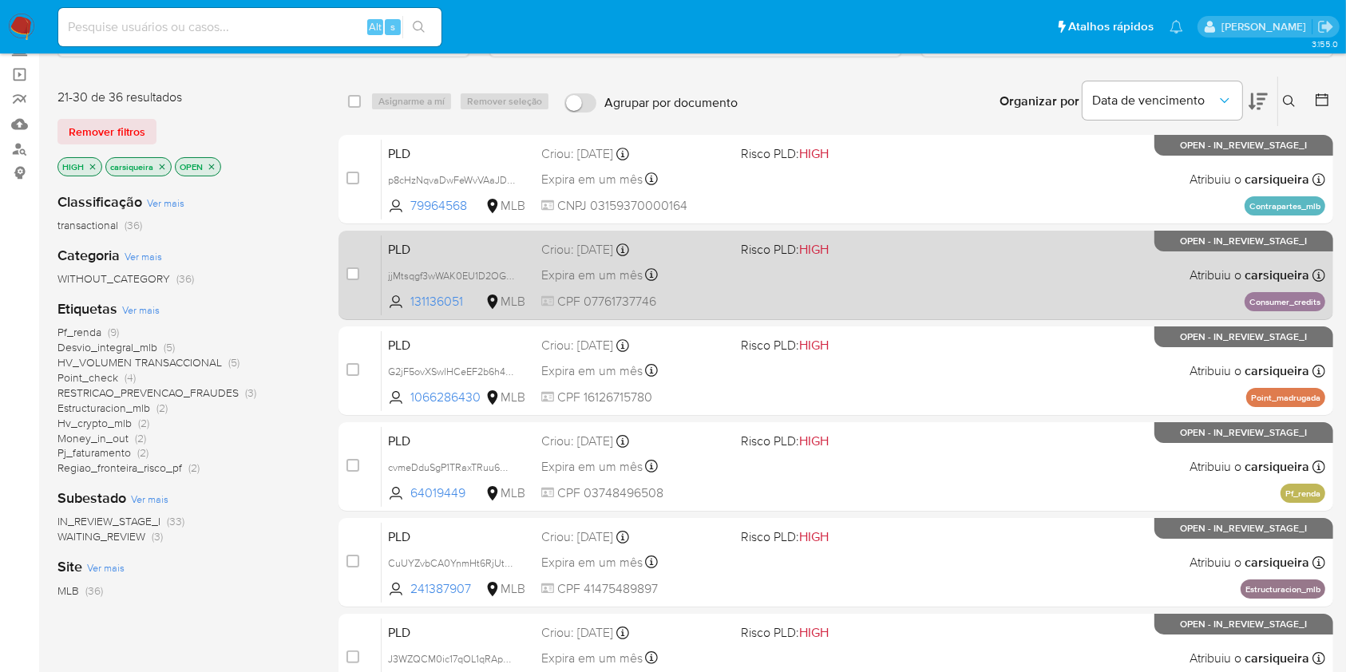
click at [998, 276] on div "PLD jjMtsqgf3wWAK0EU1D2OGiWg 131136051 MLB Risco PLD: HIGH Criou: 12/08/2025 Cr…" at bounding box center [852, 275] width 943 height 81
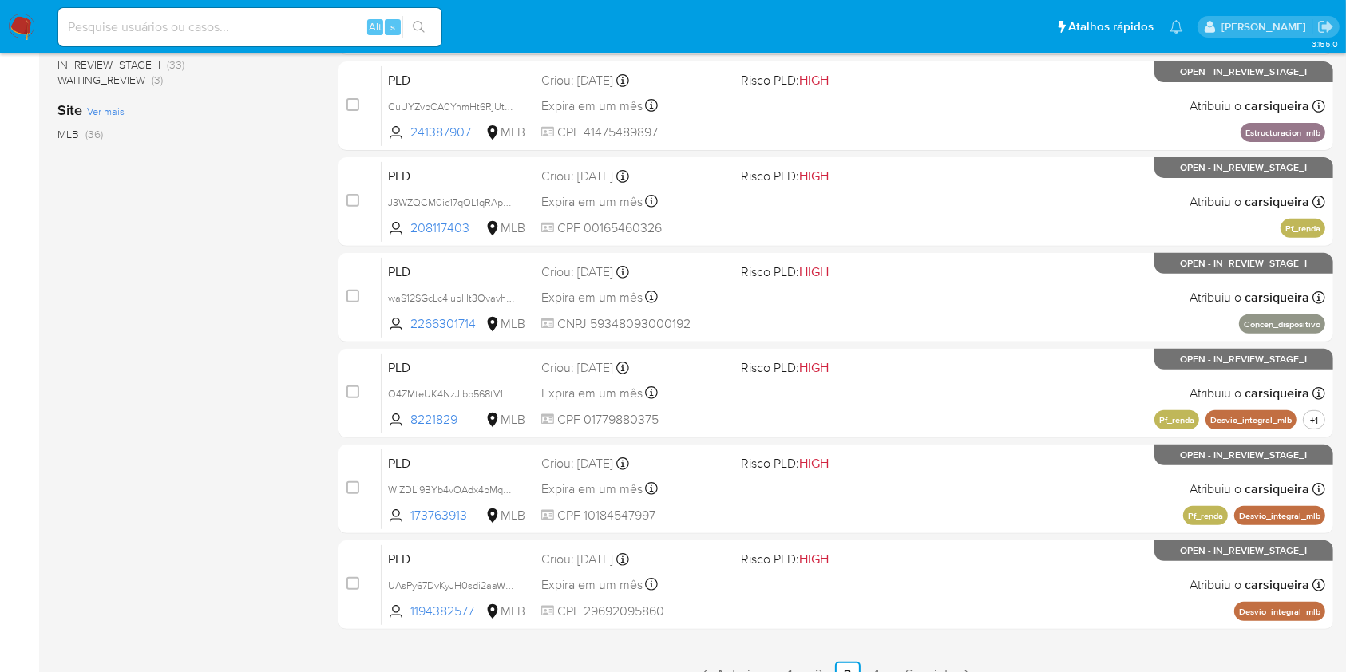
scroll to position [587, 0]
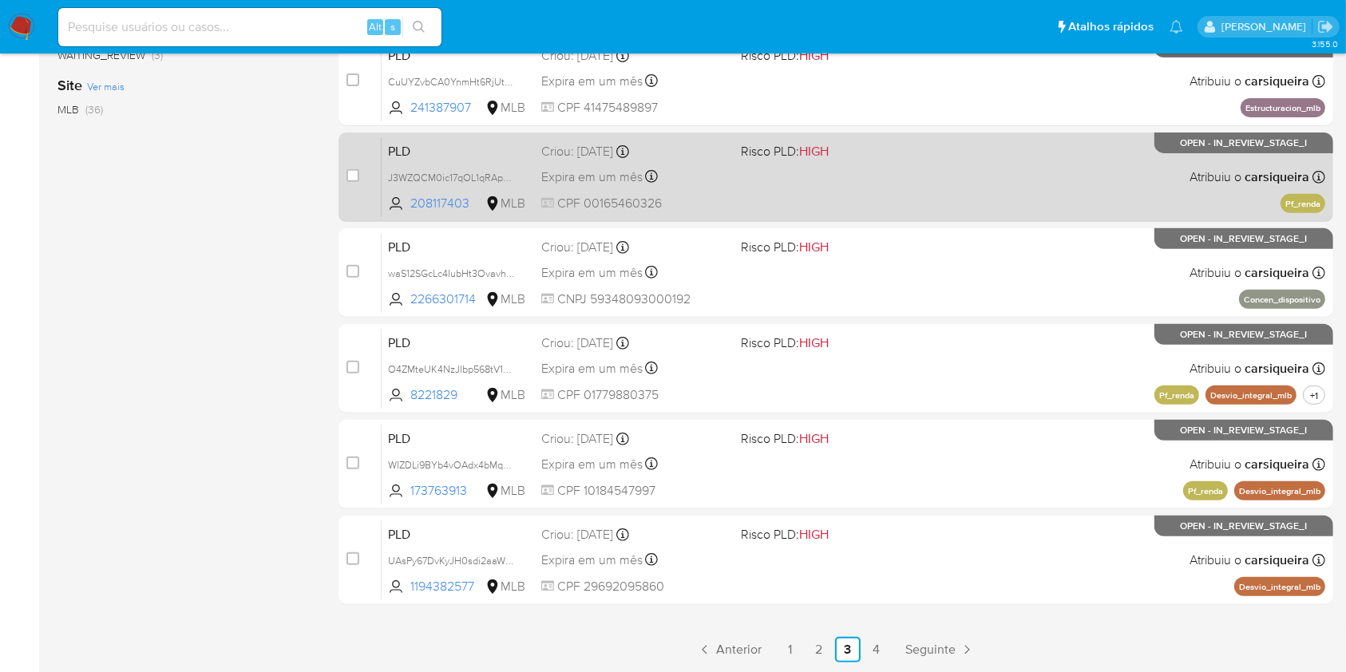
click at [860, 169] on div "PLD J3WZQCM0ic17qOL1qRApRDEx 208117403 MLB Risco PLD: HIGH Criou: 12/08/2025 Cr…" at bounding box center [852, 176] width 943 height 81
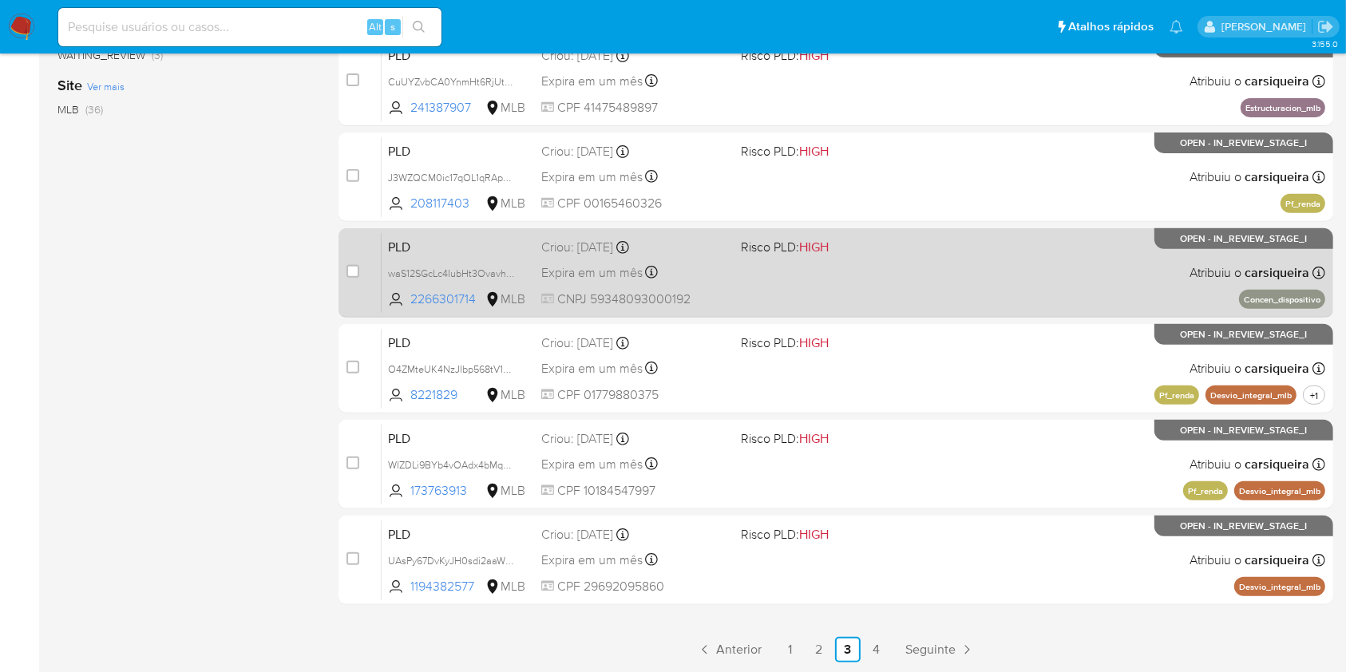
click at [846, 273] on div "PLD waS12SGcLc4IubHt3Ovavhq7 2266301714 MLB Risco PLD: HIGH Criou: 12/08/2025 C…" at bounding box center [852, 272] width 943 height 81
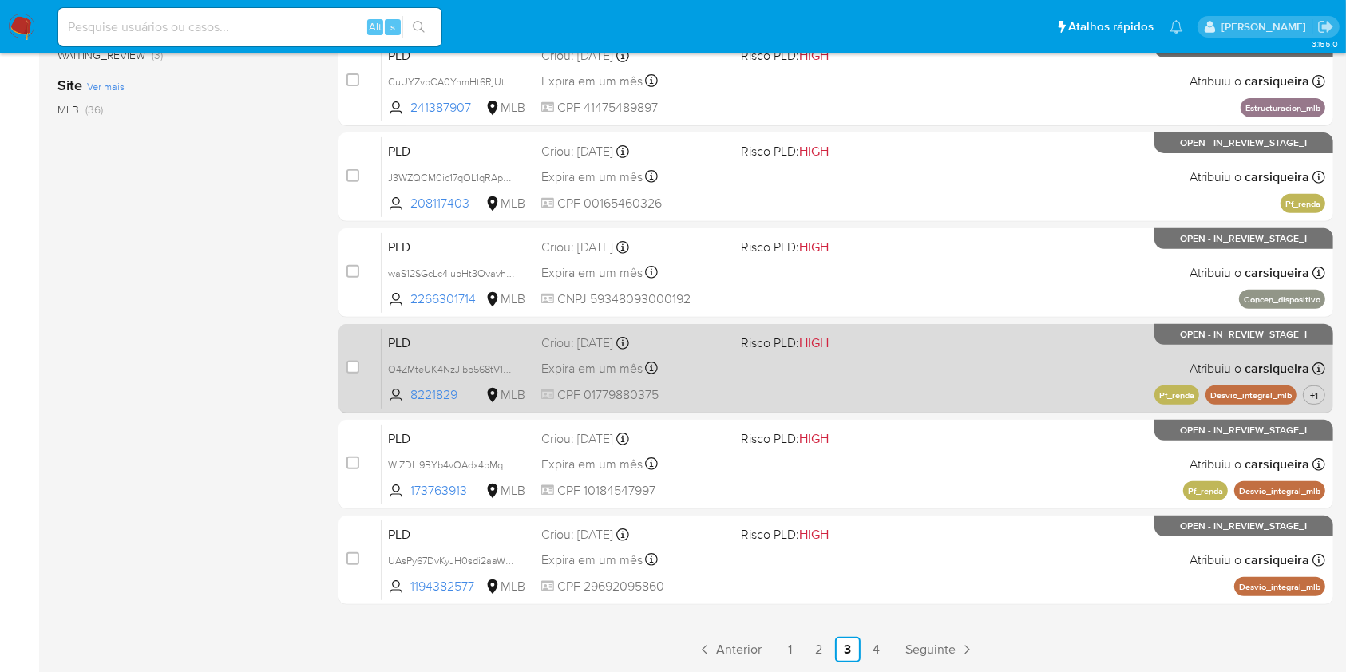
click at [1117, 367] on div "PLD O4ZMteUK4NzJIbp568tV1oN2 8221829 MLB Risco PLD: HIGH Criou: 12/08/2025 Crio…" at bounding box center [852, 368] width 943 height 81
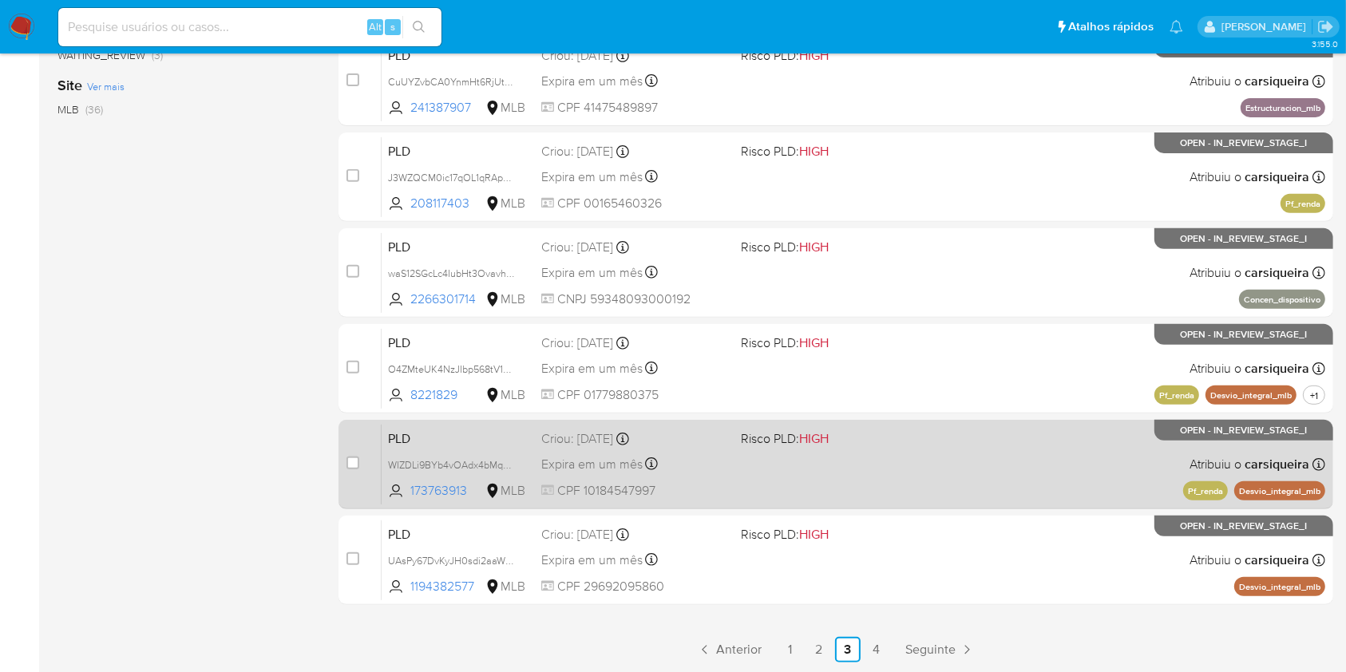
click at [1017, 437] on div "PLD WIZDLi9BYb4vOAdx4bMqqRKq 173763913 MLB Risco PLD: HIGH Criou: 12/08/2025 Cr…" at bounding box center [852, 464] width 943 height 81
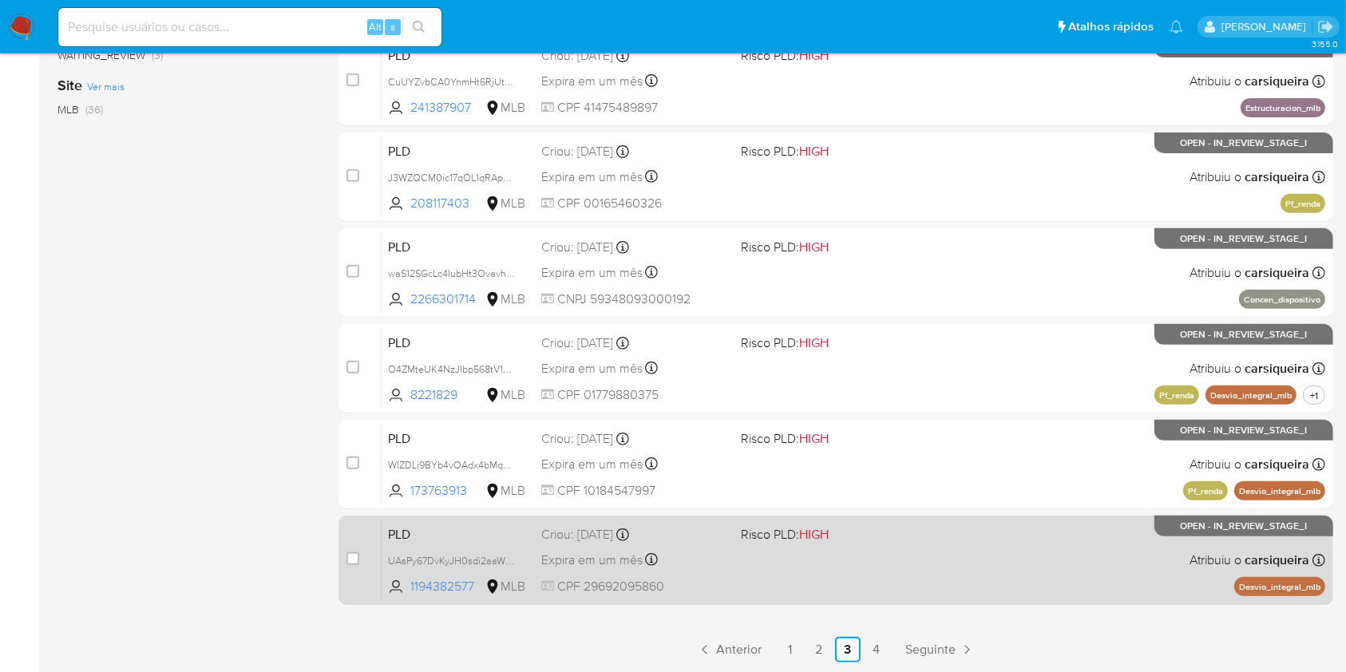
click at [1037, 549] on div "PLD UAsPy67DvKyJH0sdi2aaWSc8 1194382577 MLB Risco PLD: HIGH Criou: 12/08/2025 C…" at bounding box center [852, 560] width 943 height 81
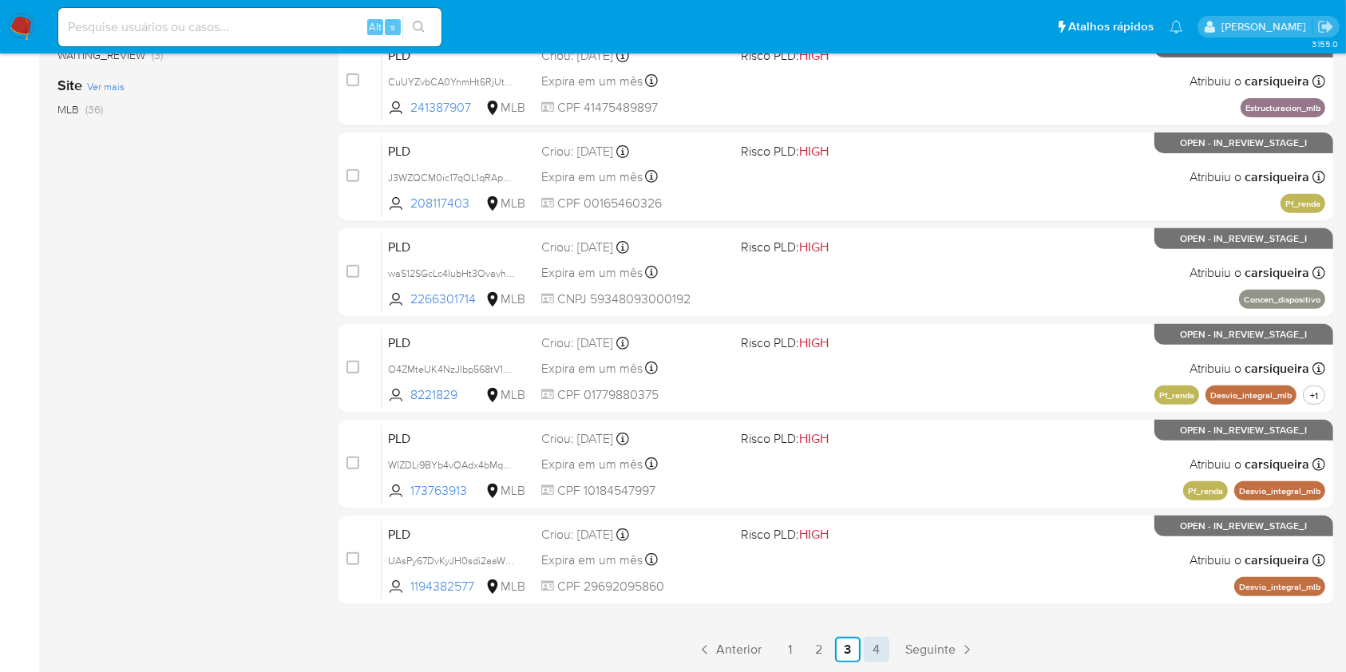
click at [880, 648] on link "4" at bounding box center [877, 650] width 26 height 26
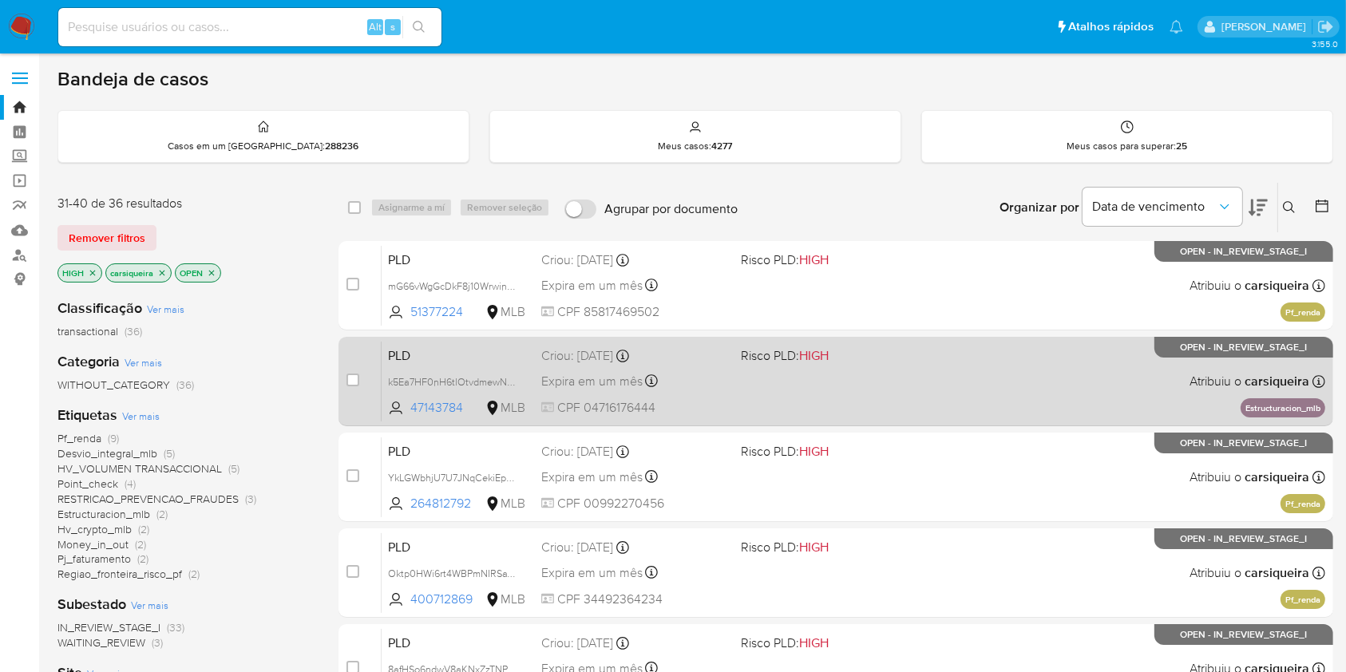
scroll to position [106, 0]
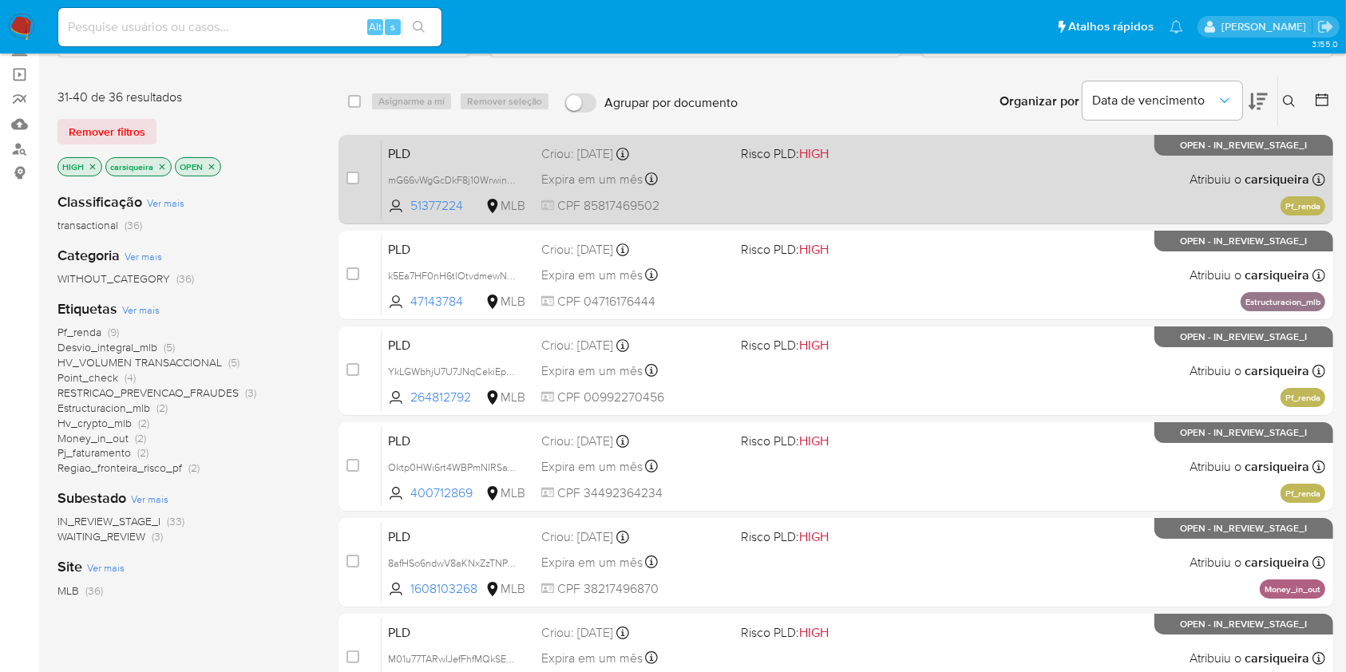
click at [824, 172] on div "PLD mG66vWgGcDkF8j10WrwinBOY 51377224 MLB Risco PLD: HIGH Criou: 12/08/2025 Cri…" at bounding box center [852, 179] width 943 height 81
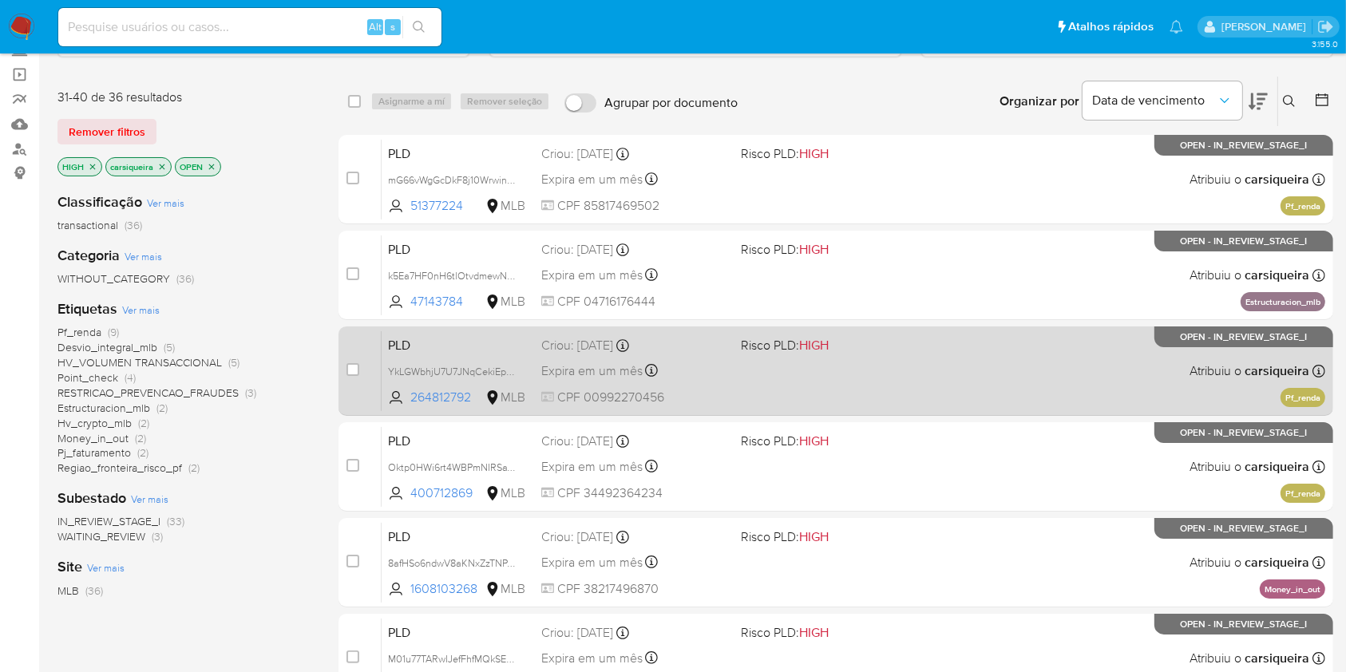
click at [976, 358] on div "PLD YkLGWbhjU7U7JNqCekiEpUi4 264812792 MLB Risco PLD: HIGH Criou: 12/08/2025 Cr…" at bounding box center [852, 370] width 943 height 81
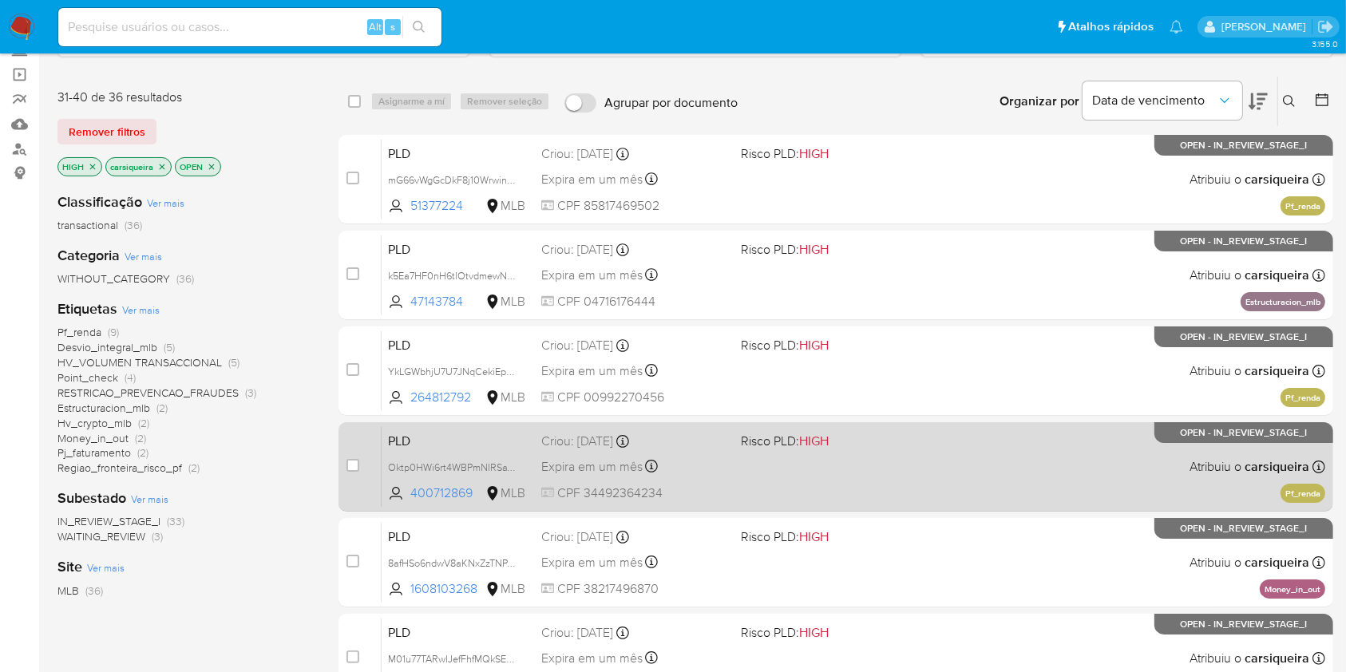
click at [978, 457] on div "PLD Oktp0HWi6rt4WBPmNIRSaYXr 400712869 MLB Risco PLD: HIGH Criou: 12/08/2025 Cr…" at bounding box center [852, 466] width 943 height 81
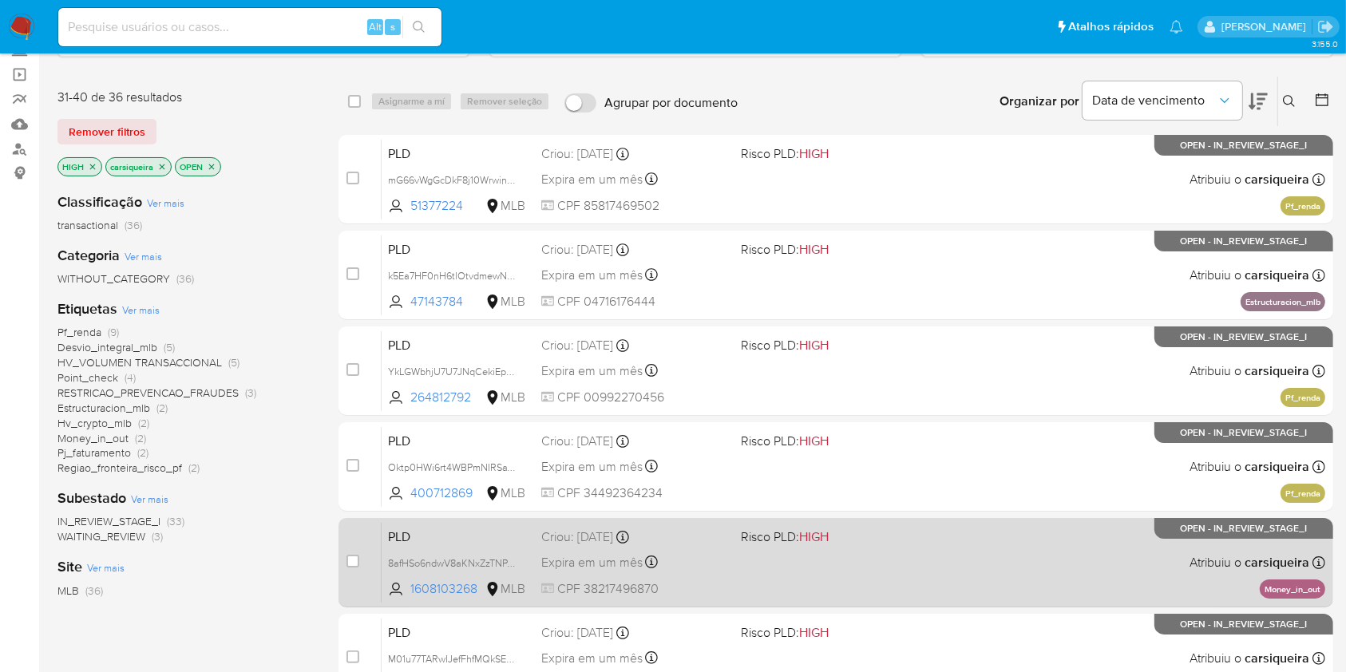
click at [986, 578] on div "PLD 8afHSo6ndwV8aKNxZzTNPAwY 1608103268 MLB Risco PLD: HIGH Criou: 12/08/2025 C…" at bounding box center [852, 562] width 943 height 81
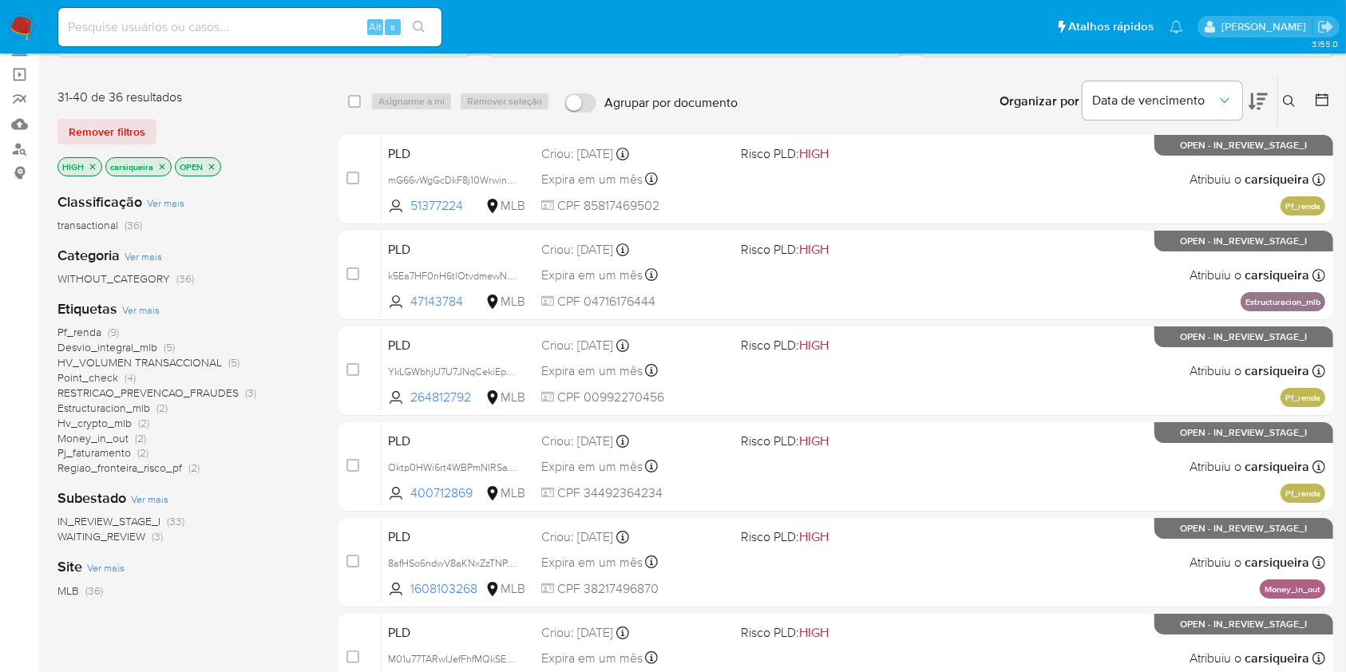
scroll to position [242, 0]
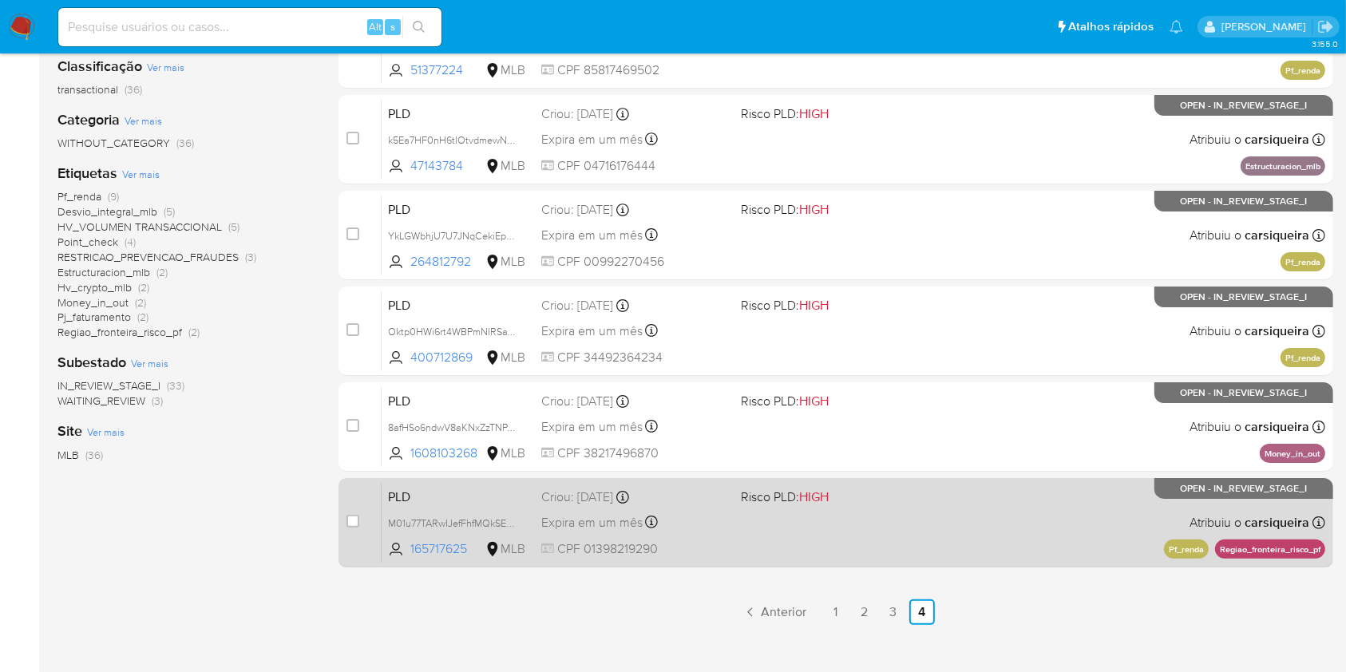
click at [1010, 553] on div "PLD M01u77TARwIJefFhfMQkSEYd 165717625 MLB Risco PLD: HIGH Criou: 12/08/2025 Cr…" at bounding box center [852, 522] width 943 height 81
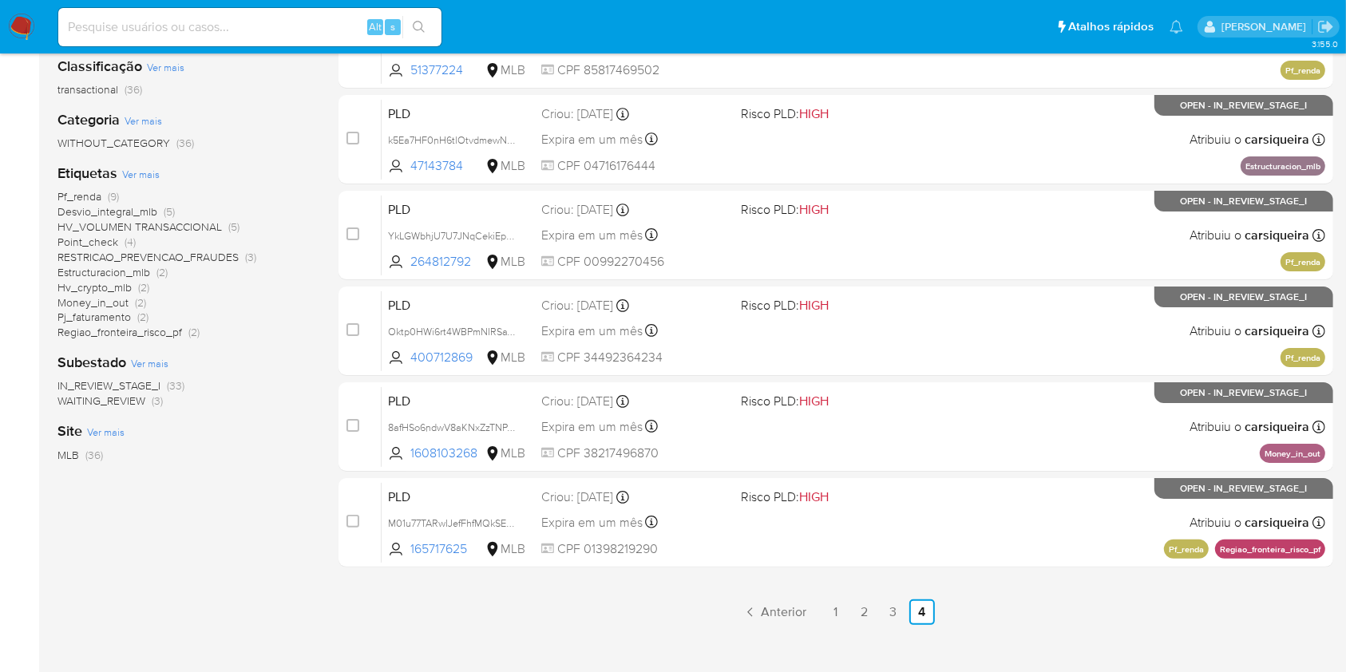
click at [26, 24] on img at bounding box center [21, 27] width 27 height 27
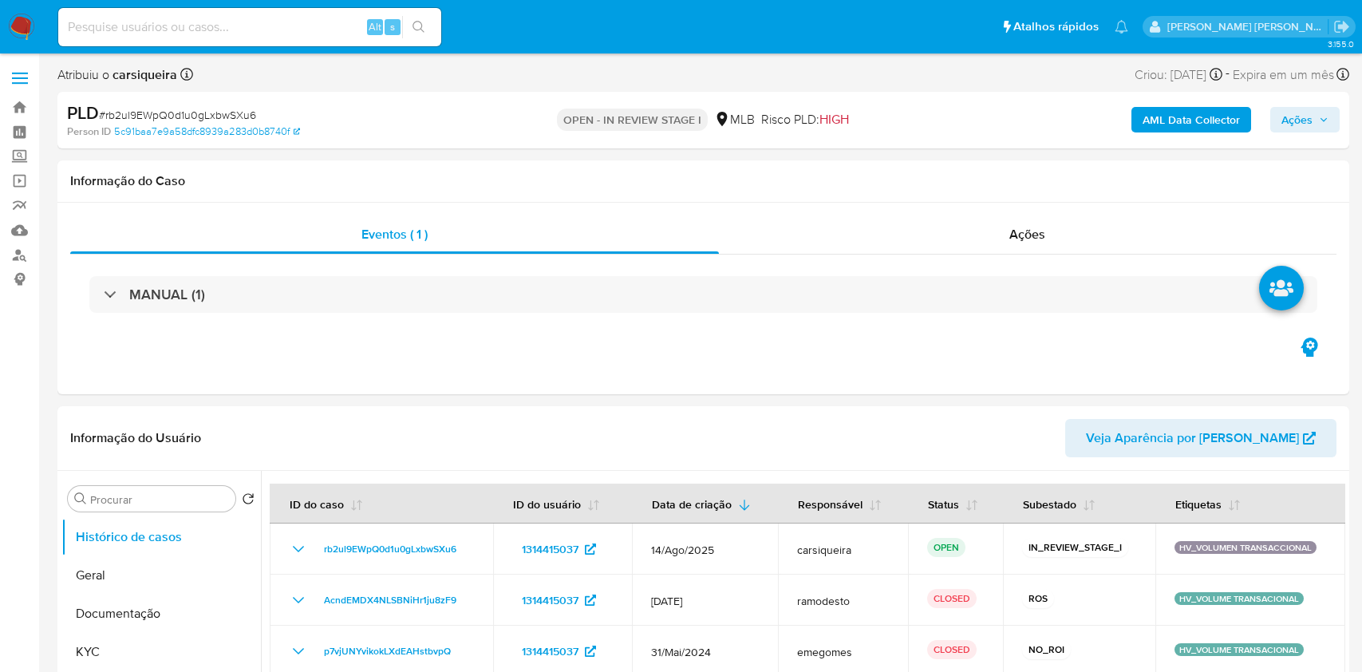
select select "10"
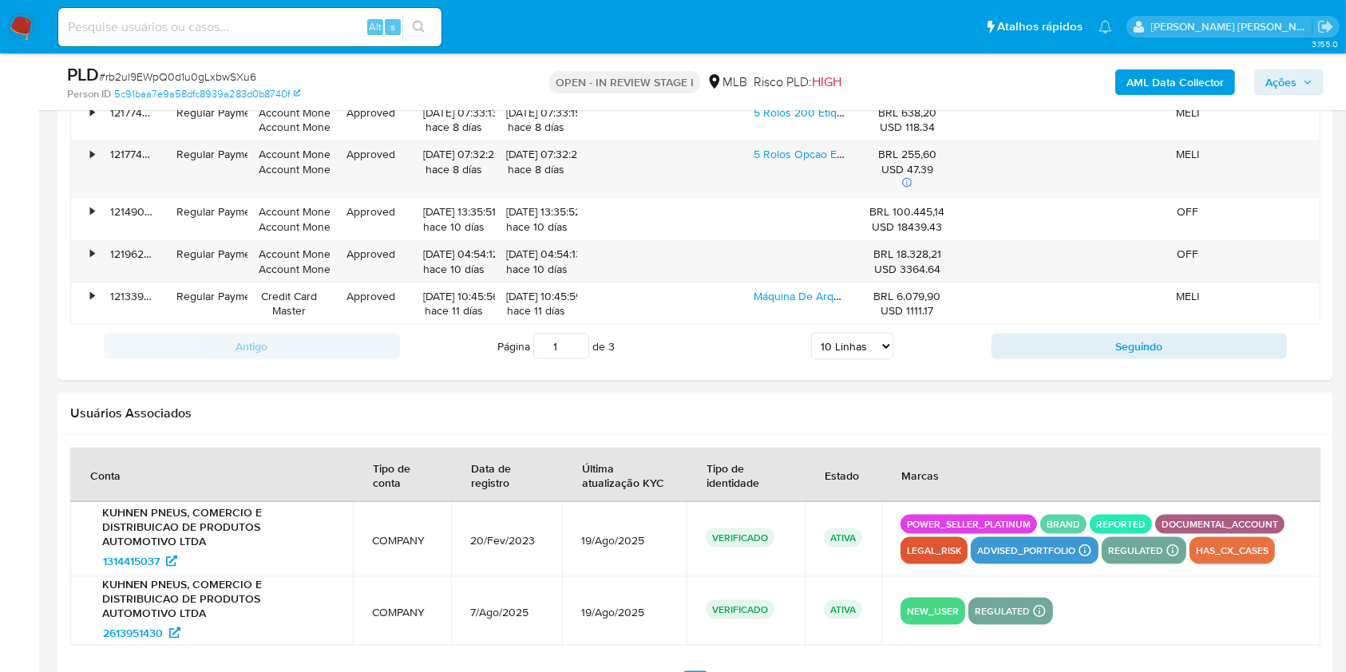
scroll to position [2247, 0]
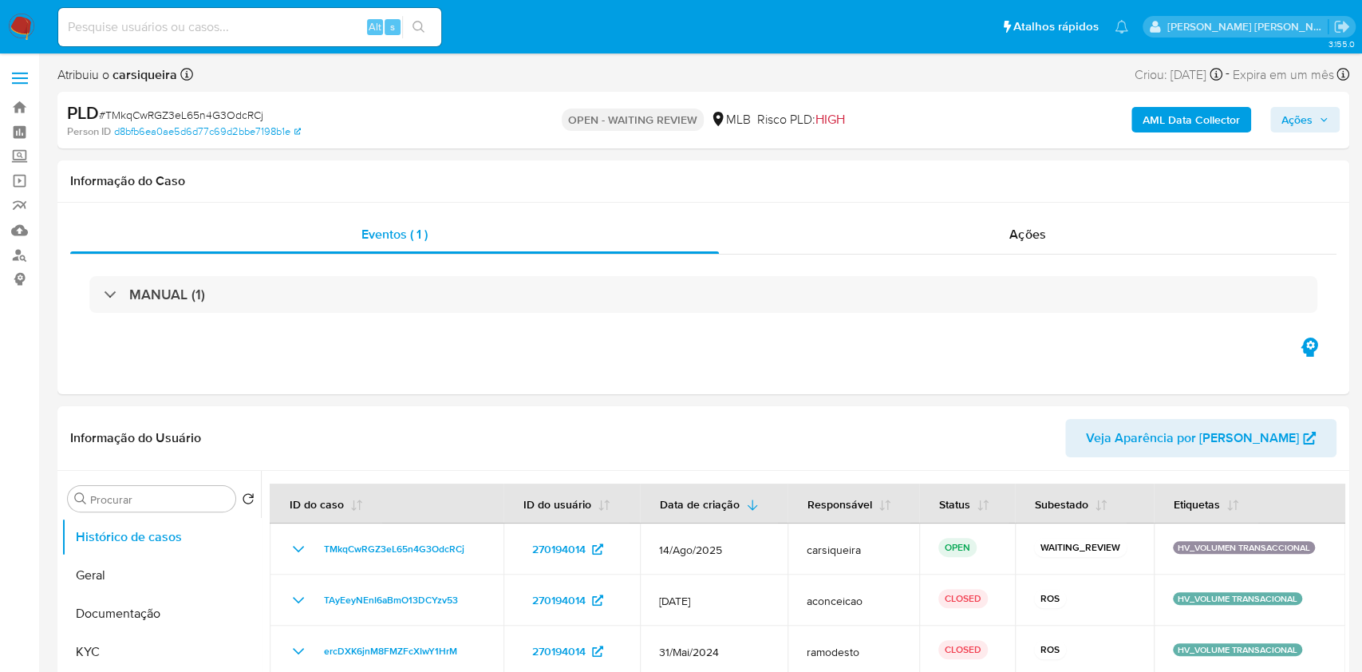
select select "10"
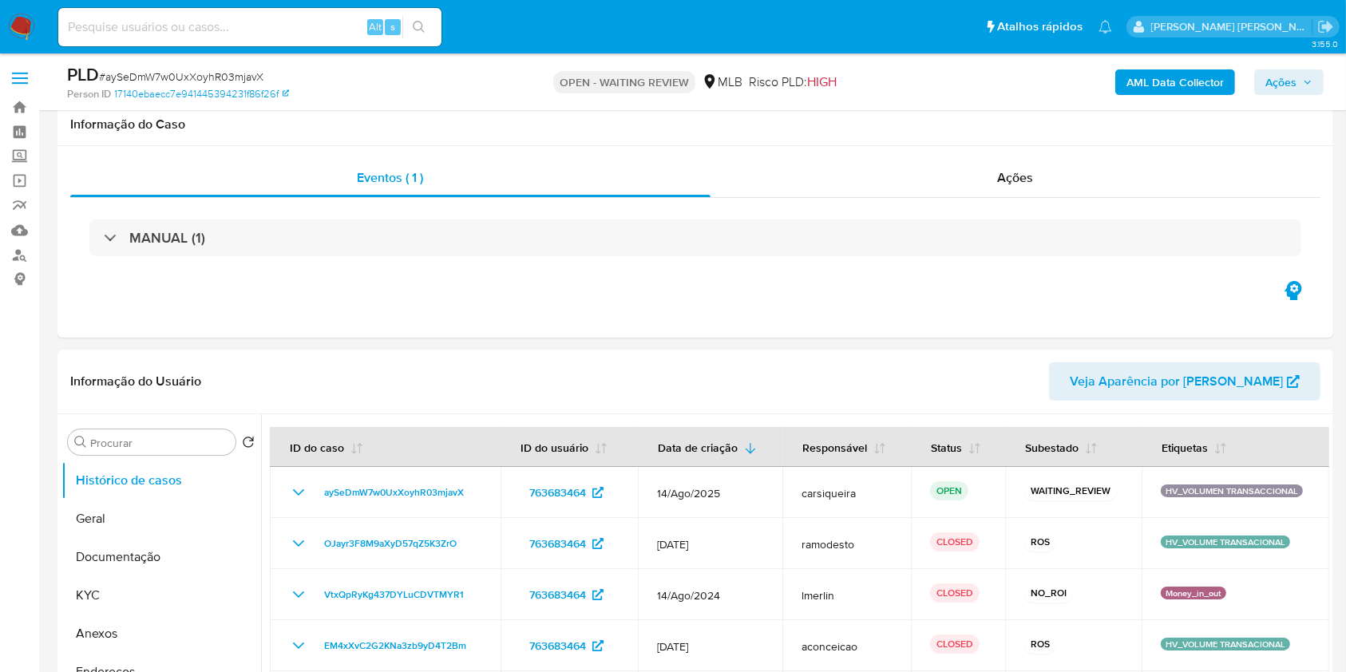
scroll to position [270, 0]
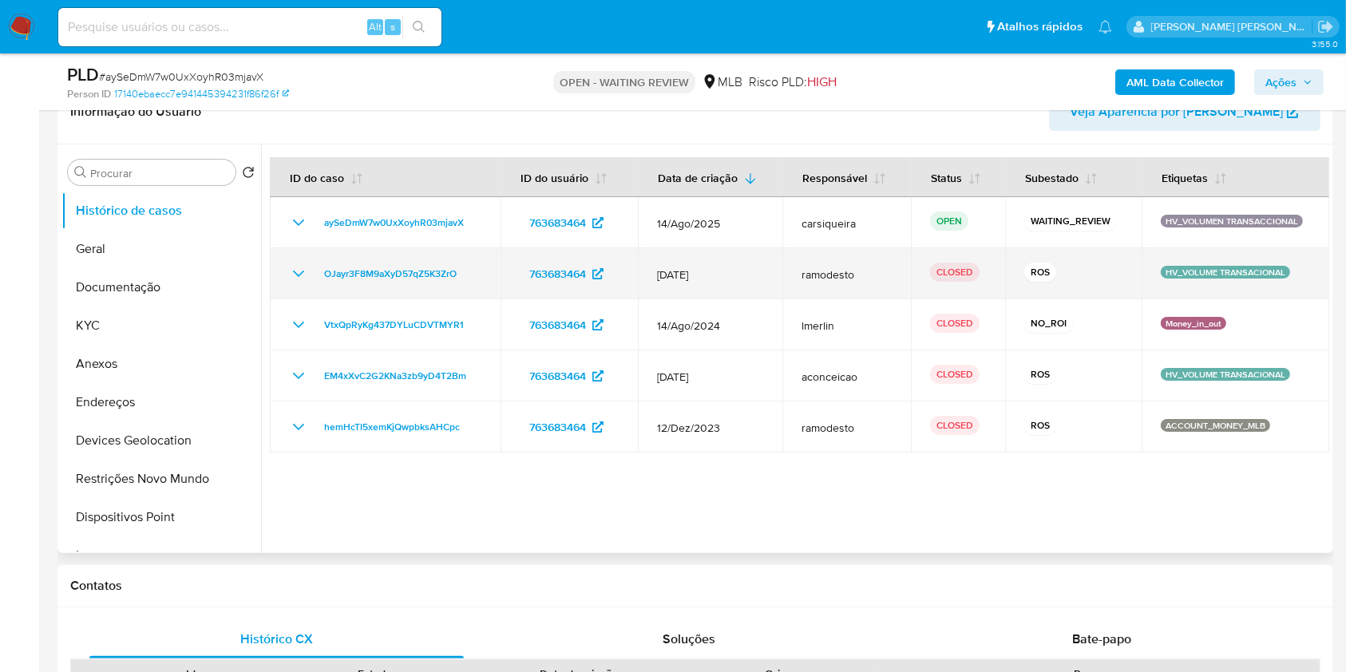
click at [287, 267] on td "OJayr3F8M9aXyD57qZ5K3ZrO" at bounding box center [385, 273] width 231 height 51
click at [295, 276] on icon "Mostrar/Ocultar" at bounding box center [298, 273] width 19 height 19
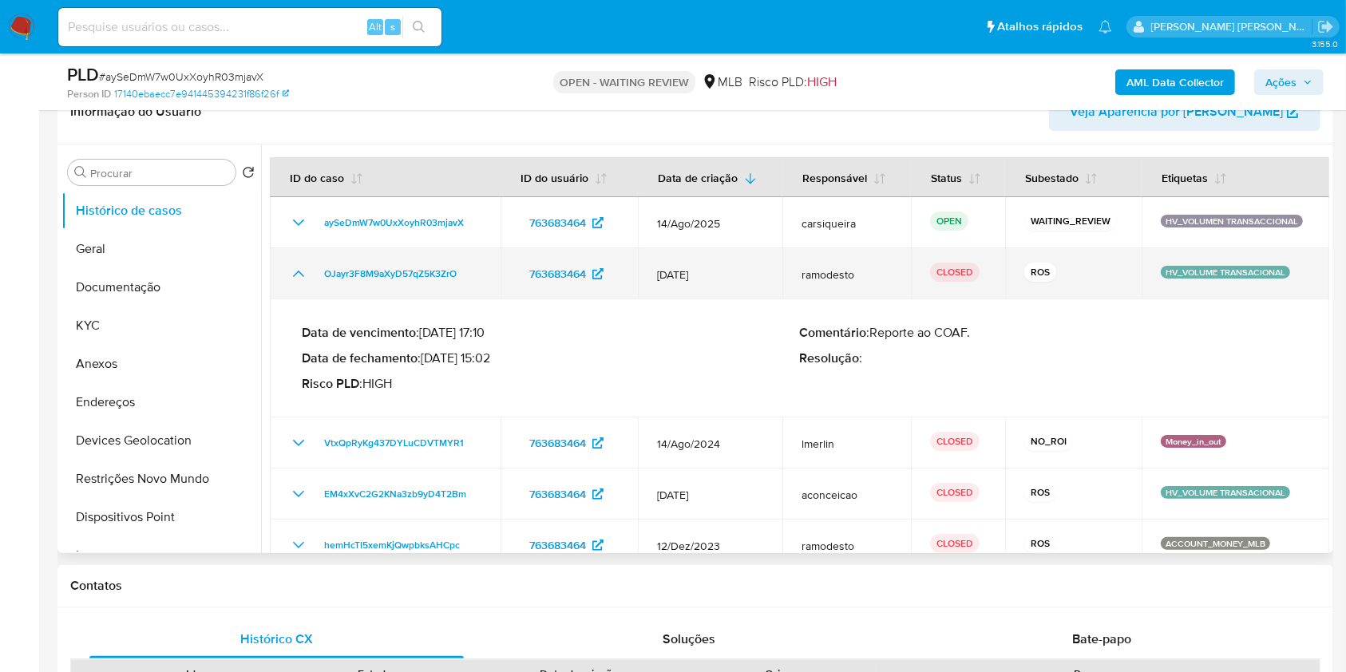
click at [295, 276] on icon "Mostrar/Ocultar" at bounding box center [298, 273] width 19 height 19
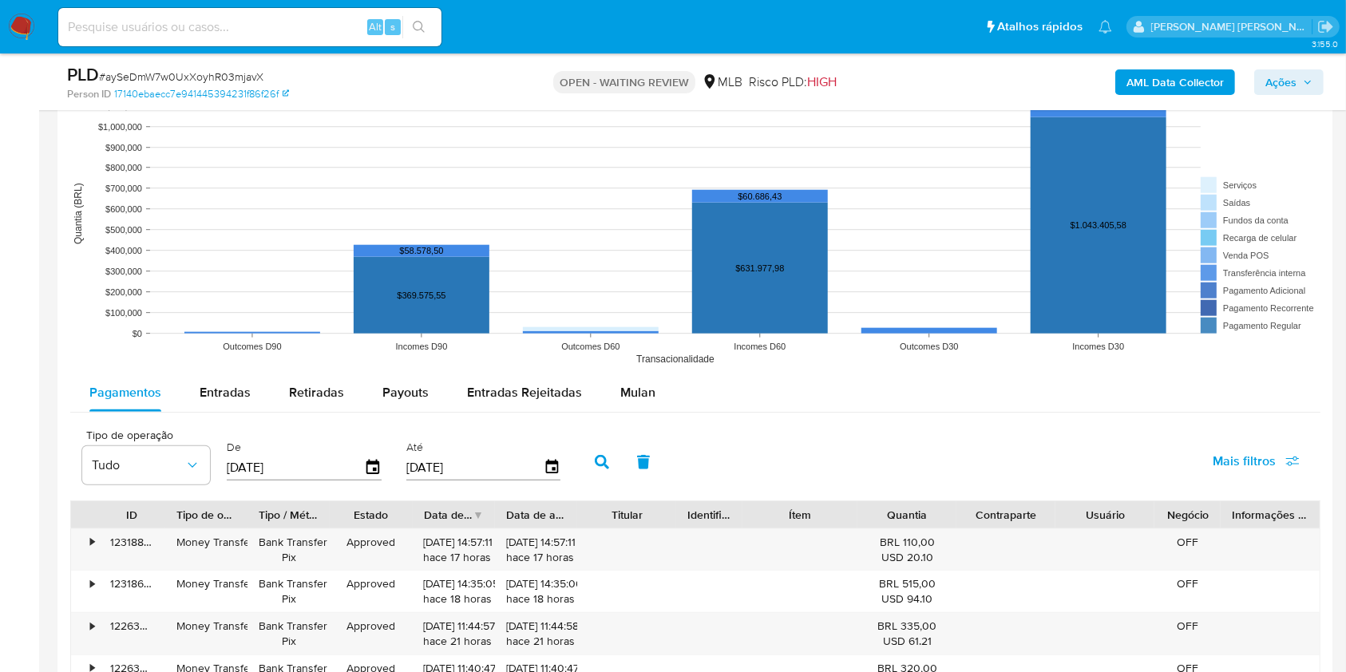
scroll to position [2196, 0]
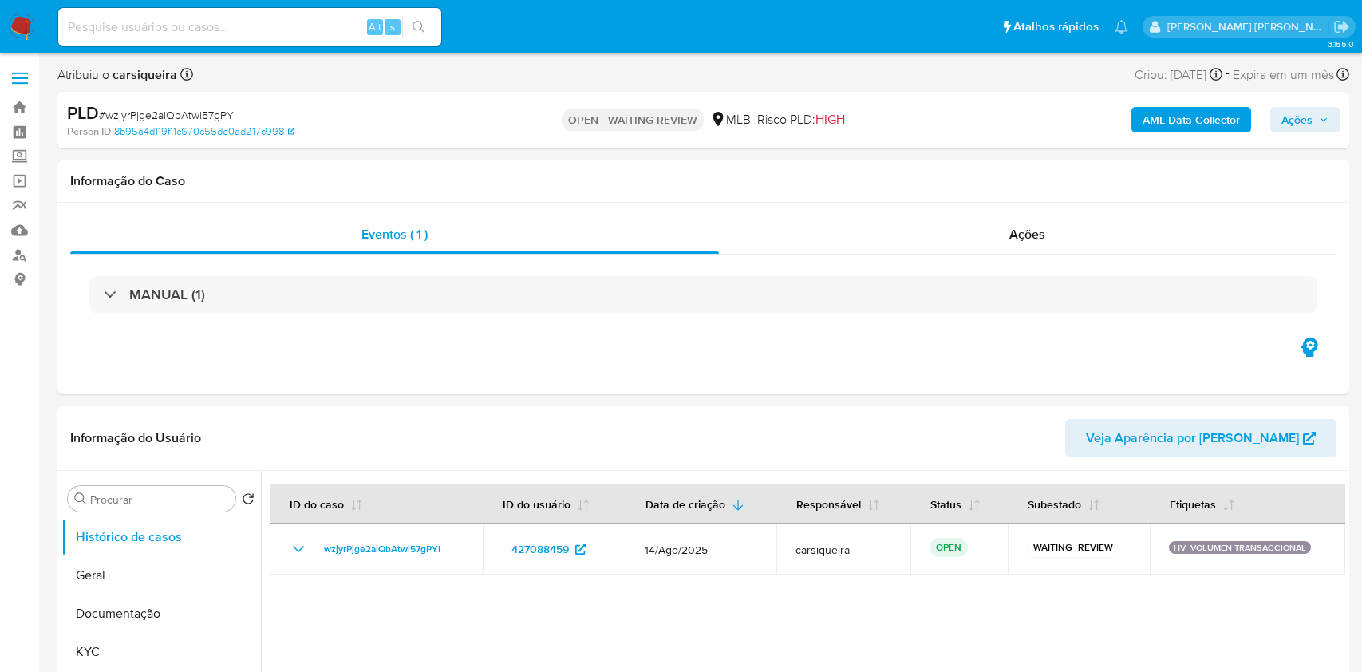
select select "10"
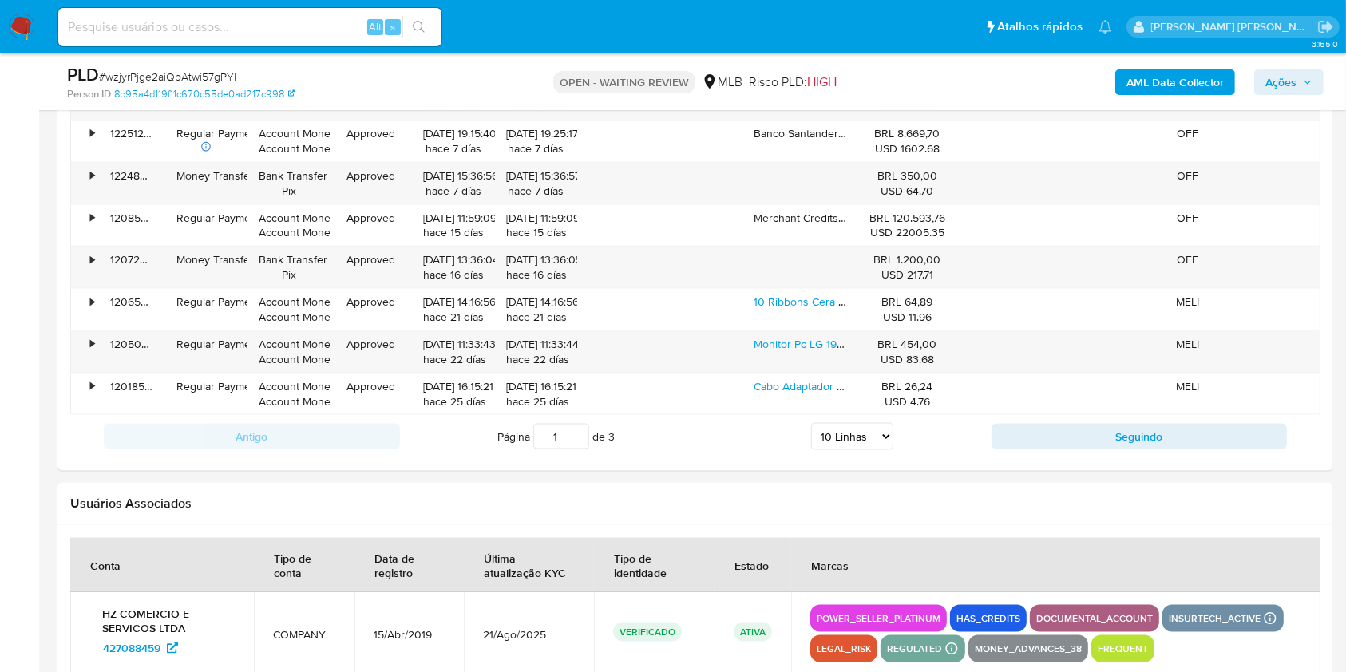
scroll to position [2153, 0]
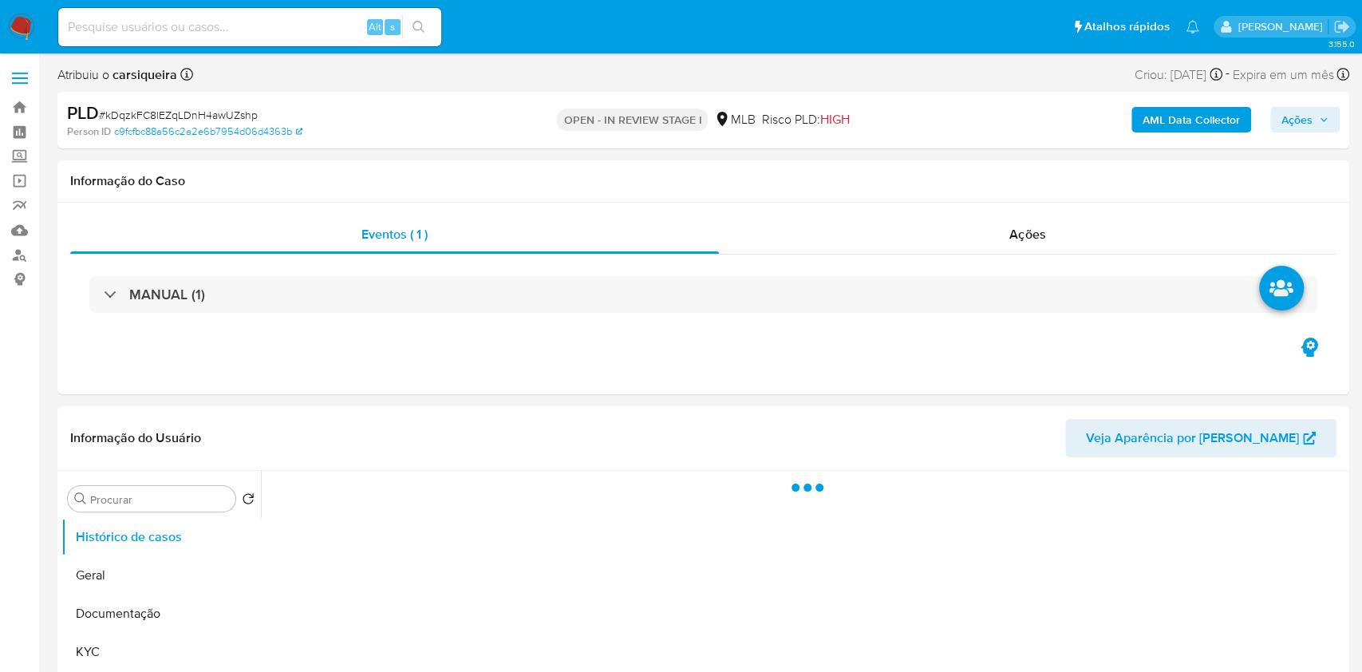
select select "10"
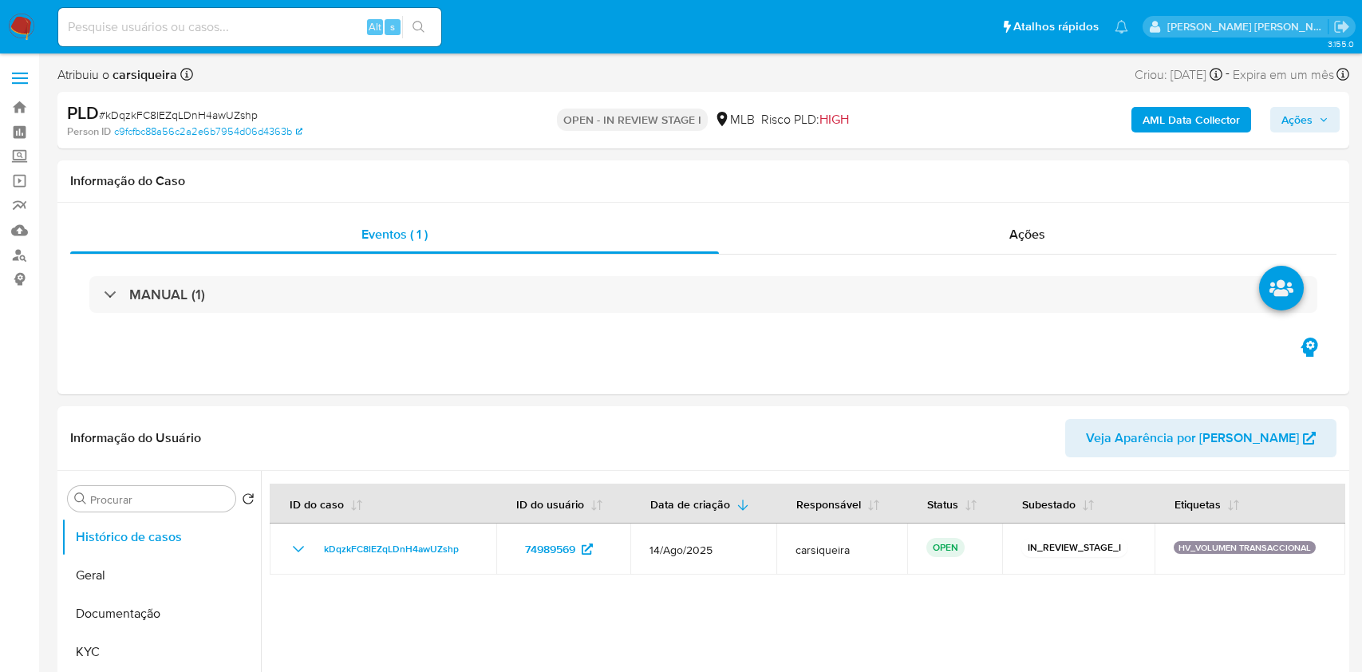
select select "10"
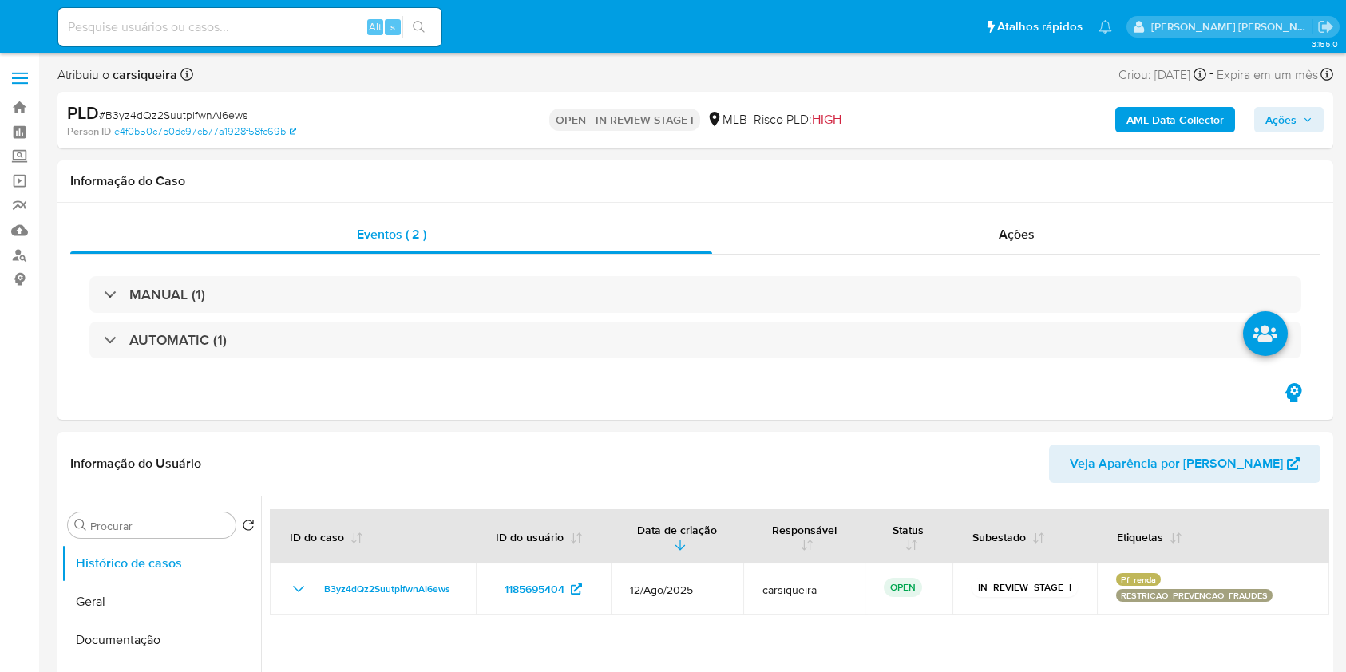
select select "10"
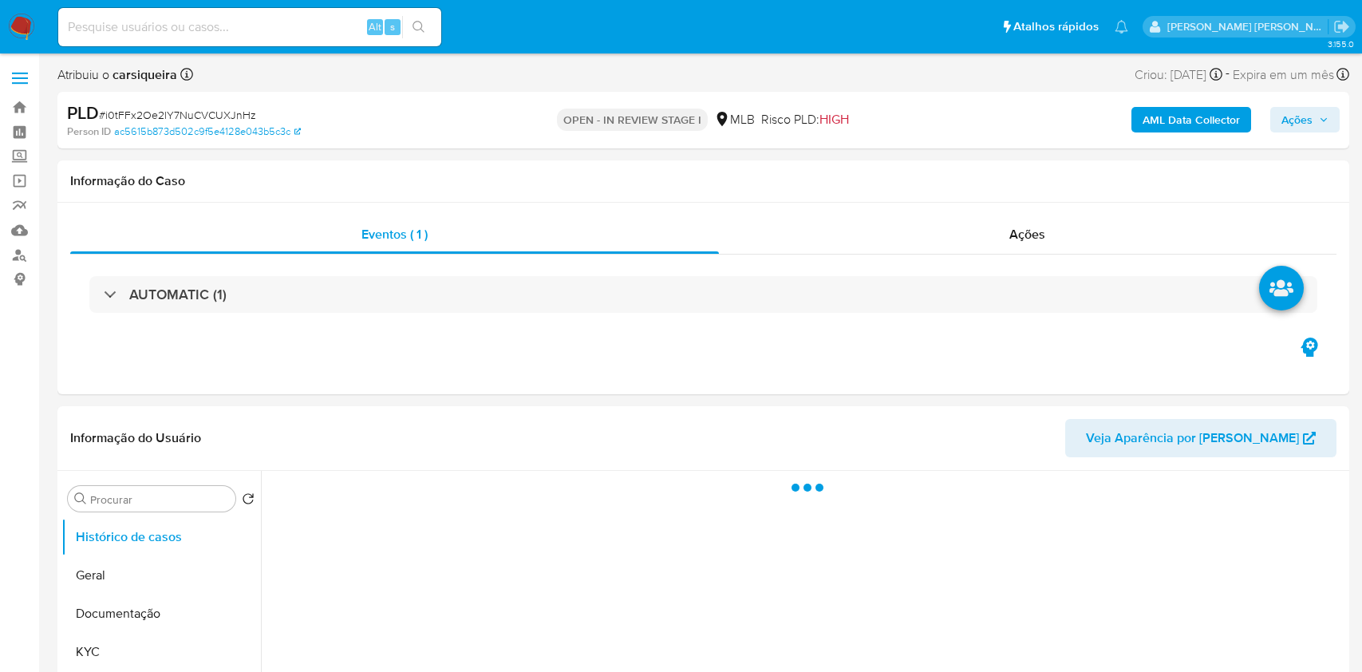
select select "10"
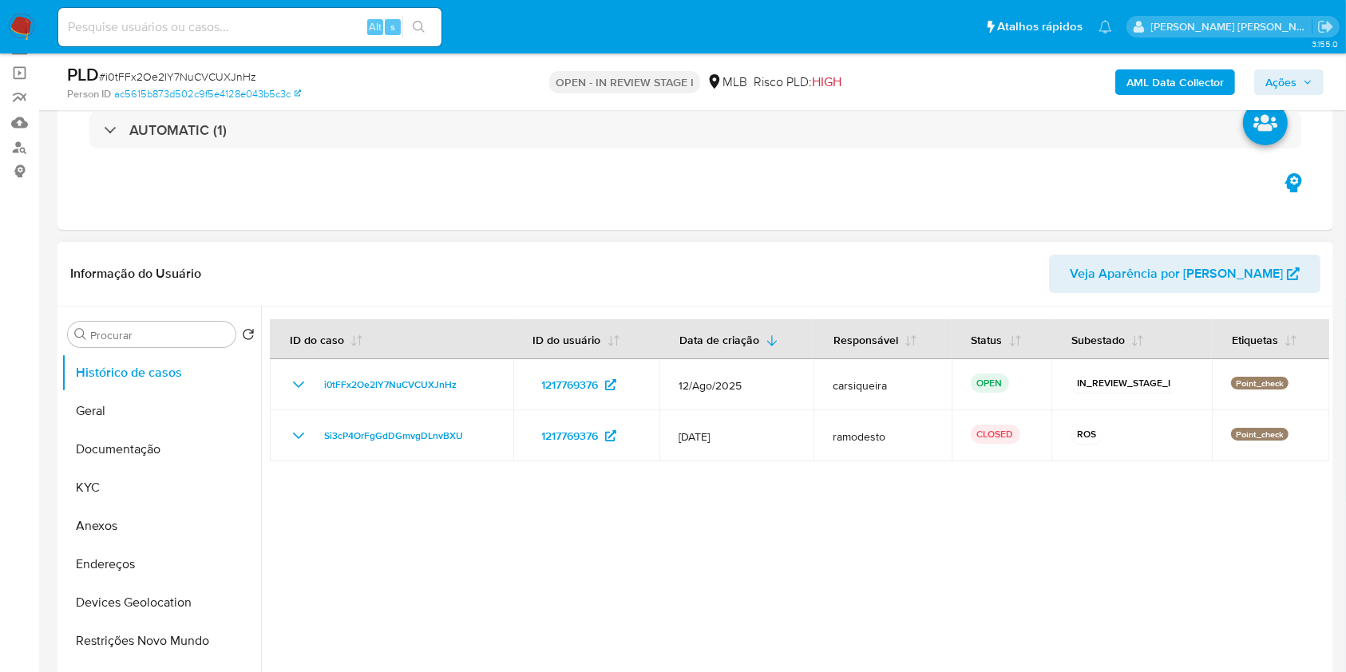
scroll to position [212, 0]
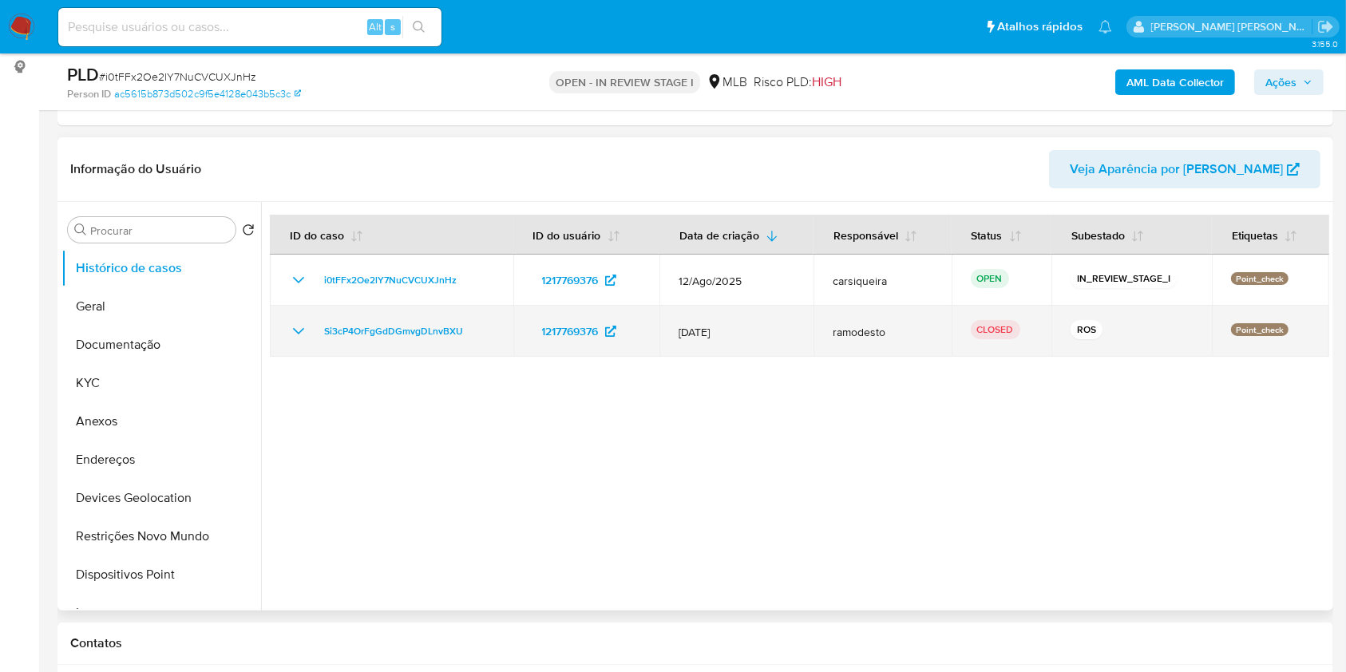
click at [298, 328] on icon "Mostrar/Ocultar" at bounding box center [298, 331] width 19 height 19
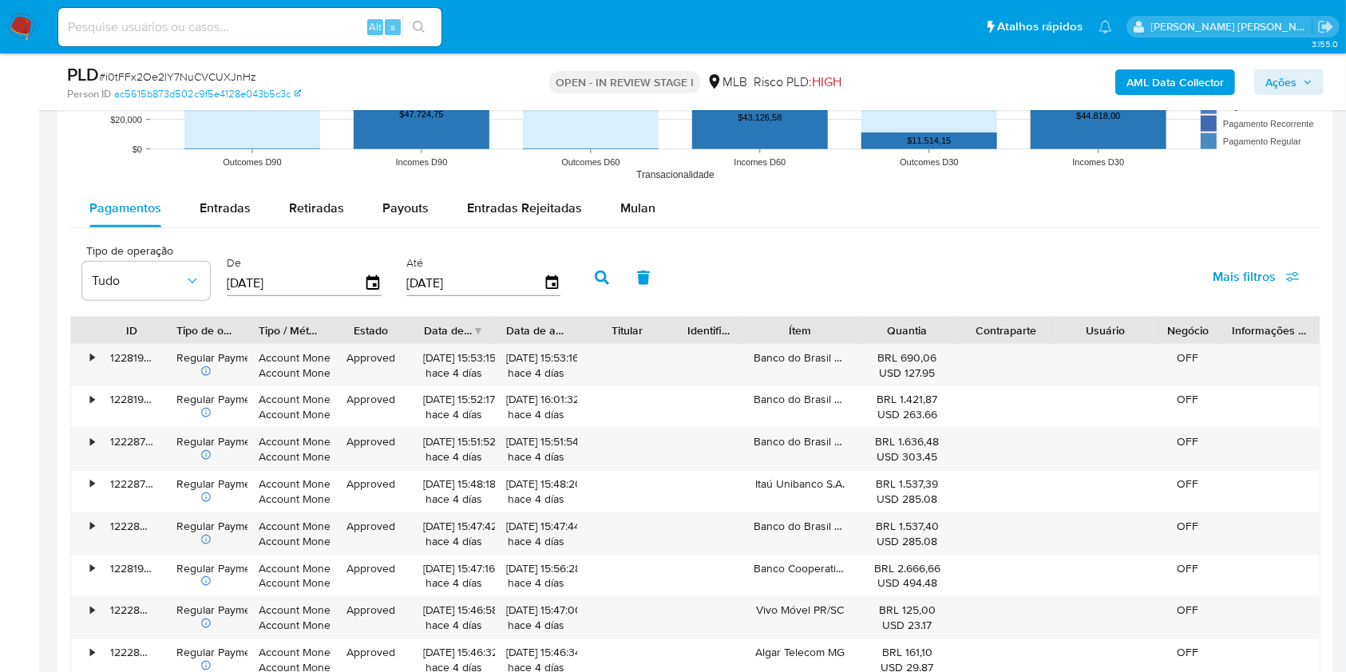
scroll to position [1854, 0]
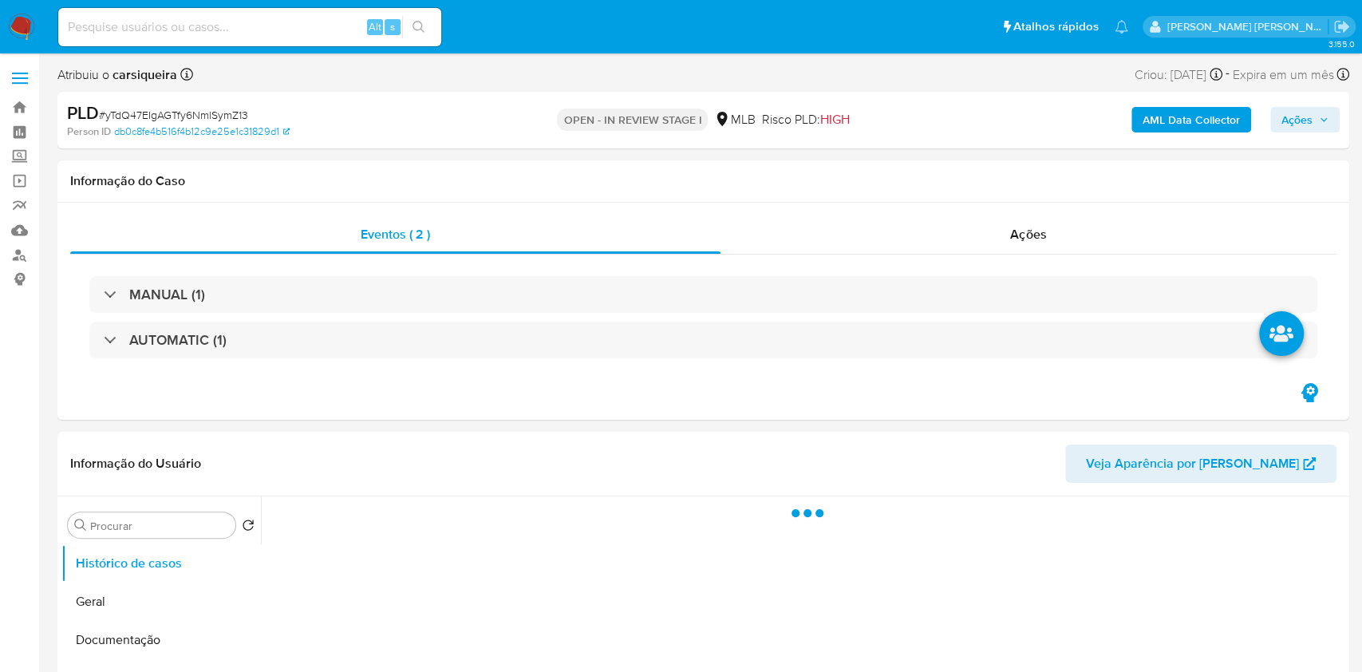
select select "10"
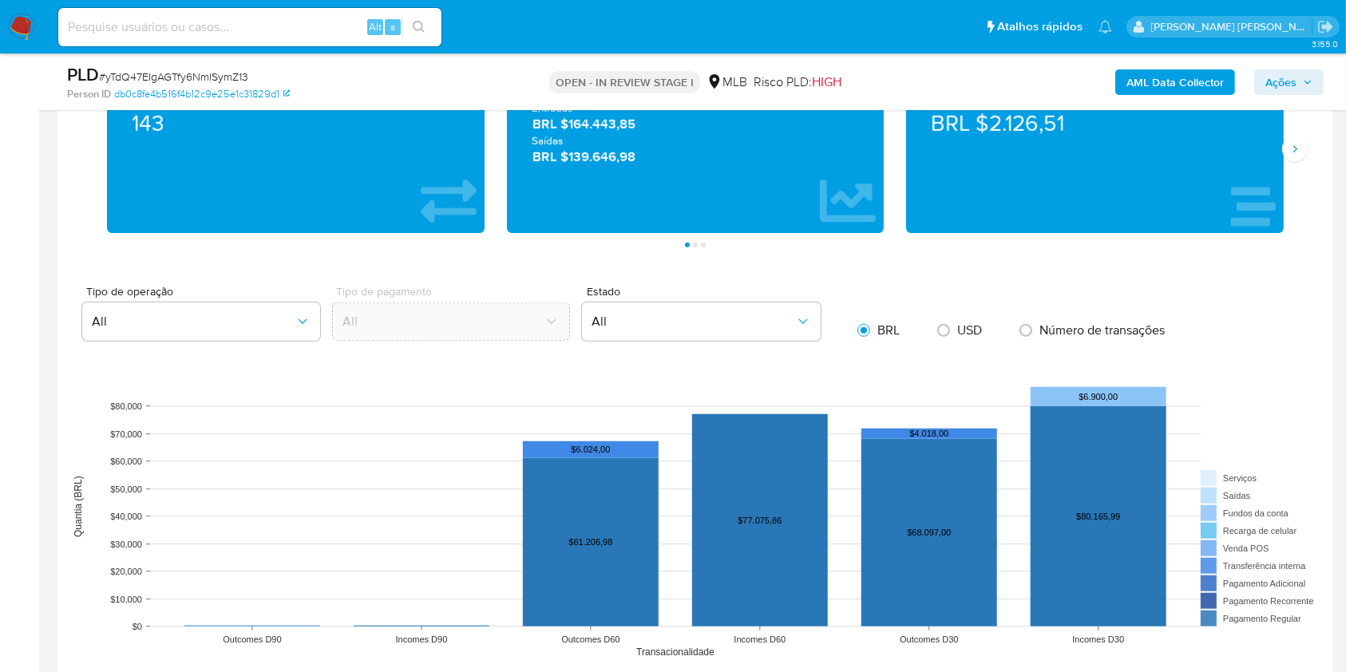
scroll to position [1120, 0]
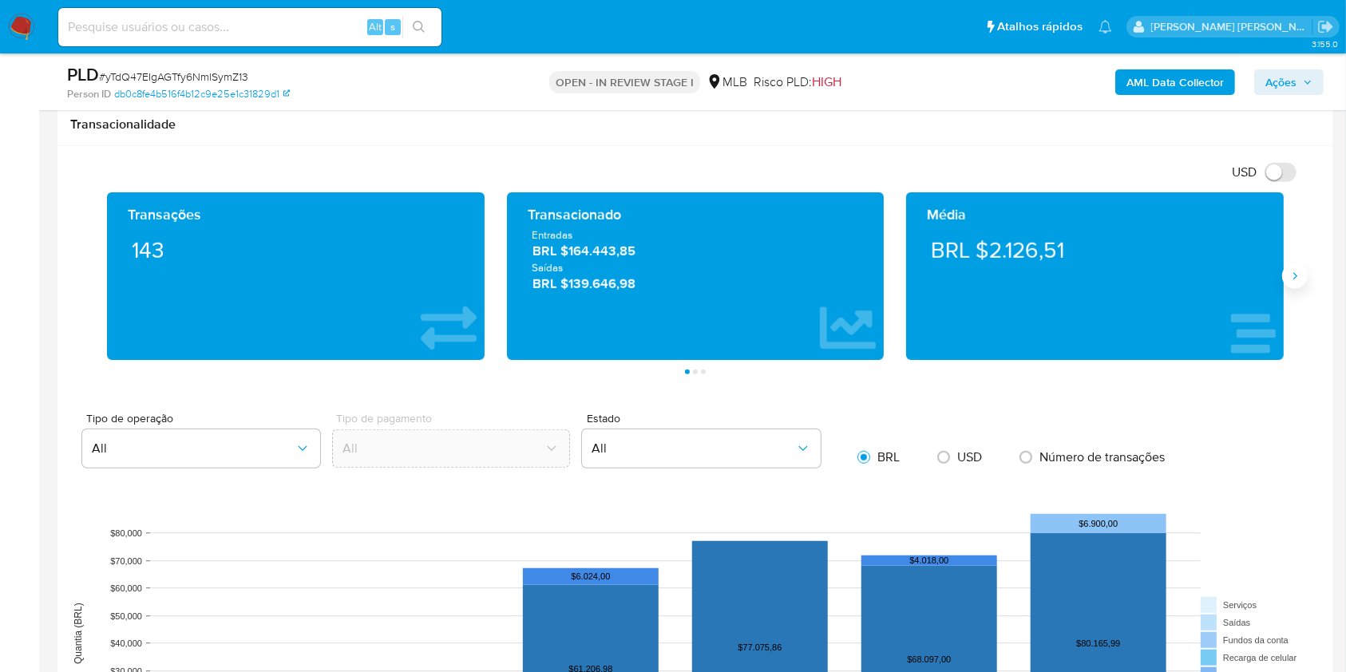
click at [1289, 267] on button "Siguiente" at bounding box center [1295, 276] width 26 height 26
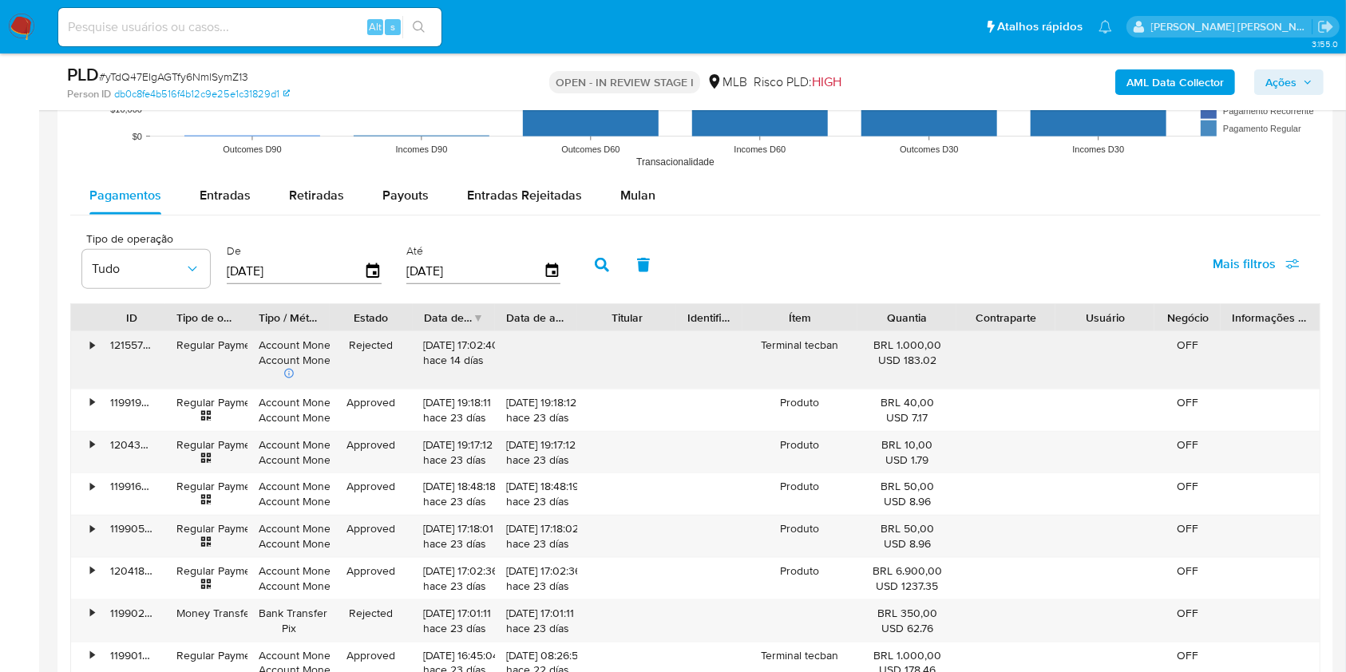
scroll to position [1718, 0]
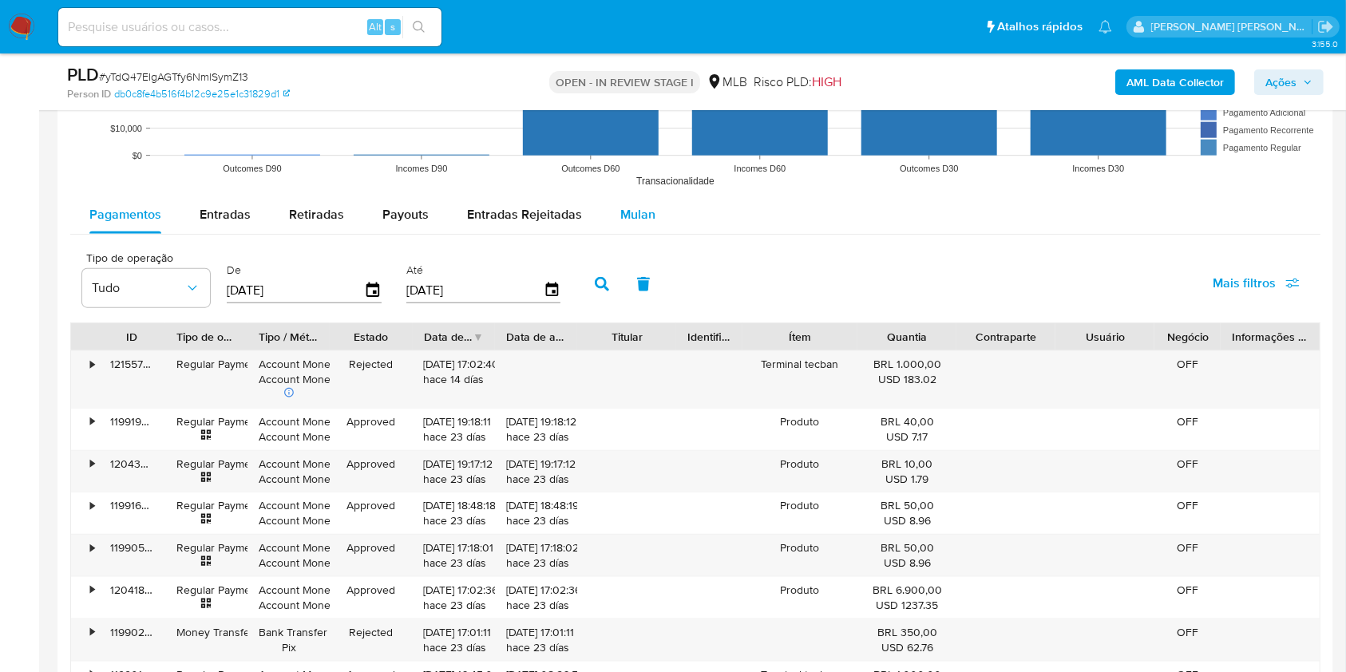
click at [632, 211] on span "Mulan" at bounding box center [637, 214] width 35 height 18
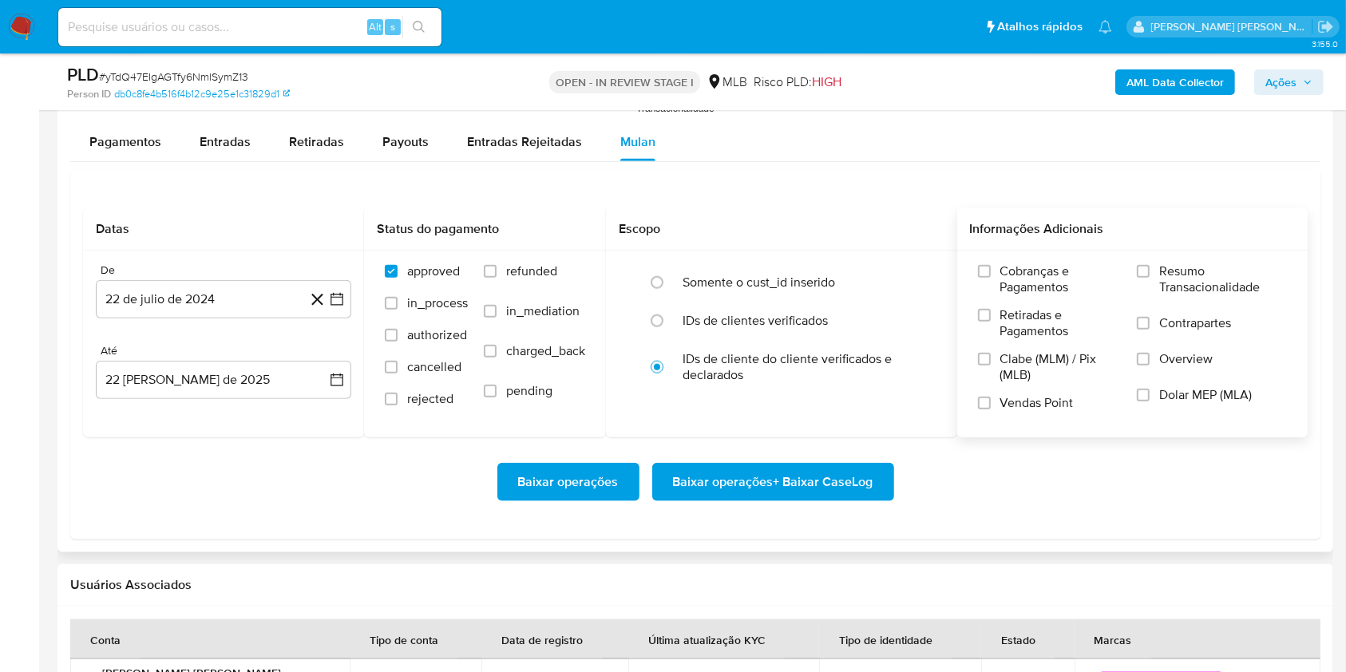
scroll to position [1824, 0]
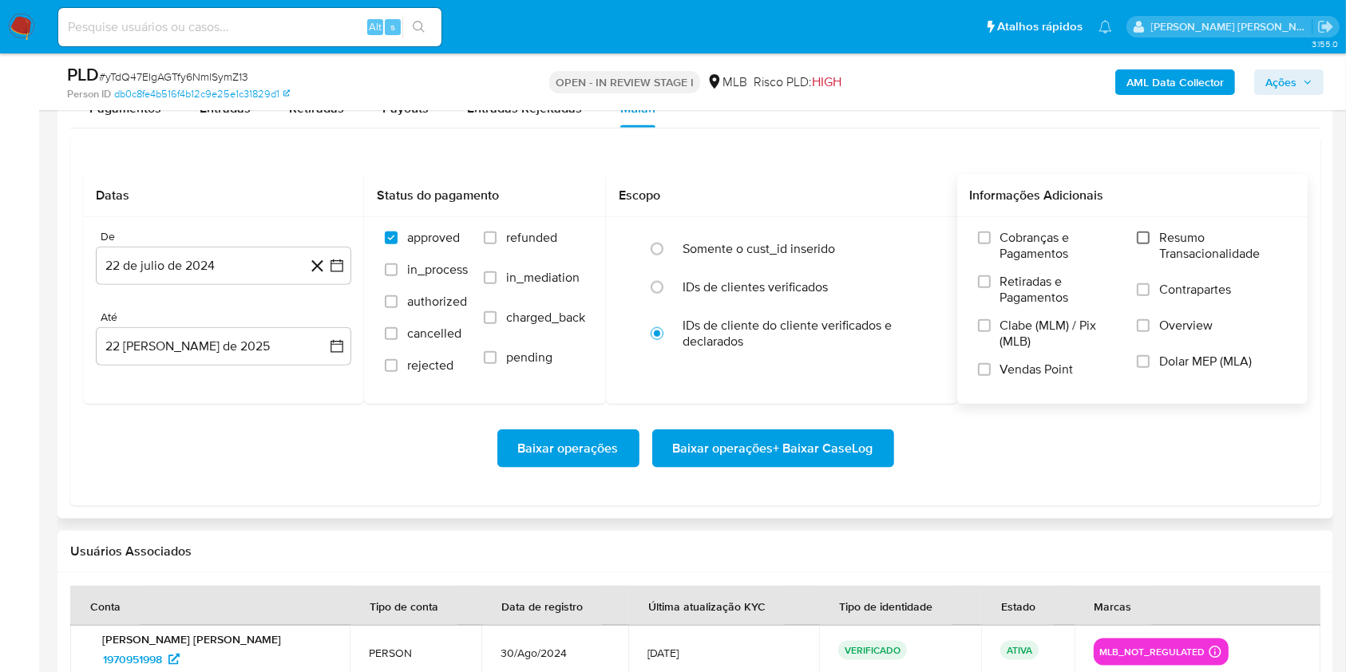
click at [1147, 234] on input "Resumo Transacionalidade" at bounding box center [1143, 237] width 13 height 13
click at [975, 374] on div "Cobranças e Pagamentos Retiradas e Pagamentos Clabe (MLM) / Pix (MLB) Vendas Po…" at bounding box center [1133, 310] width 326 height 160
click at [988, 368] on input "Vendas Point" at bounding box center [984, 369] width 13 height 13
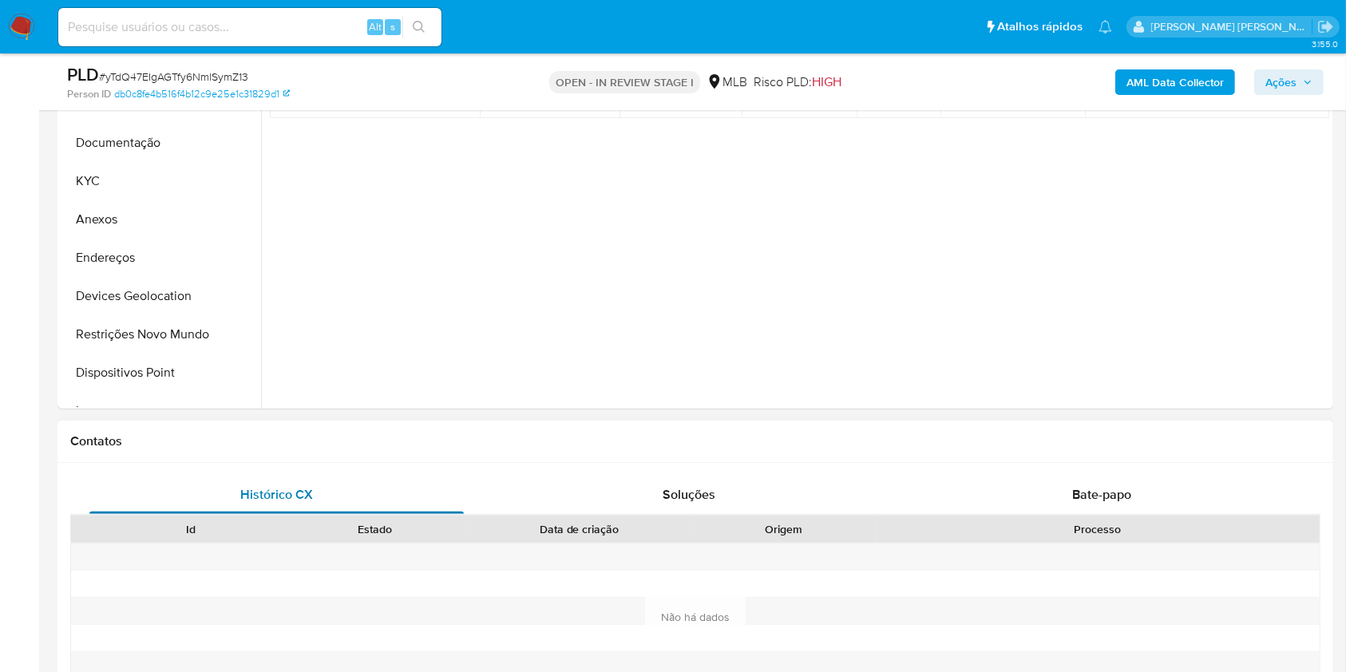
scroll to position [334, 0]
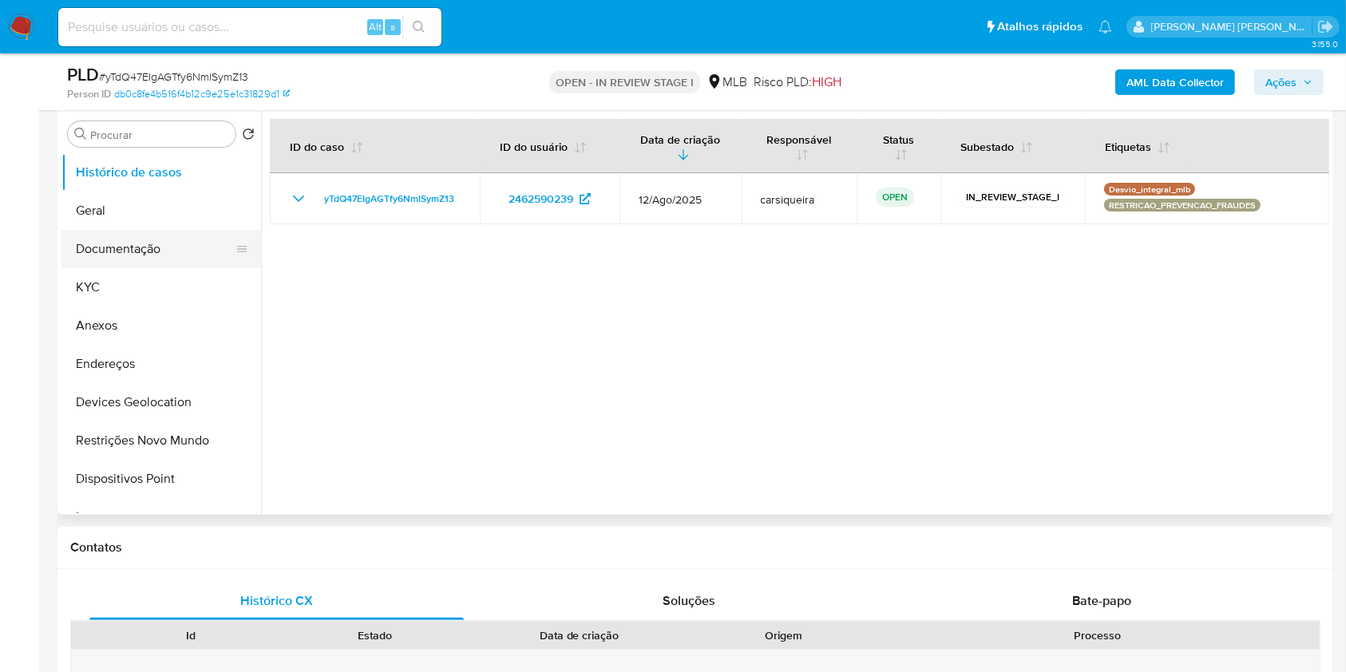
click at [153, 248] on button "Documentação" at bounding box center [154, 249] width 187 height 38
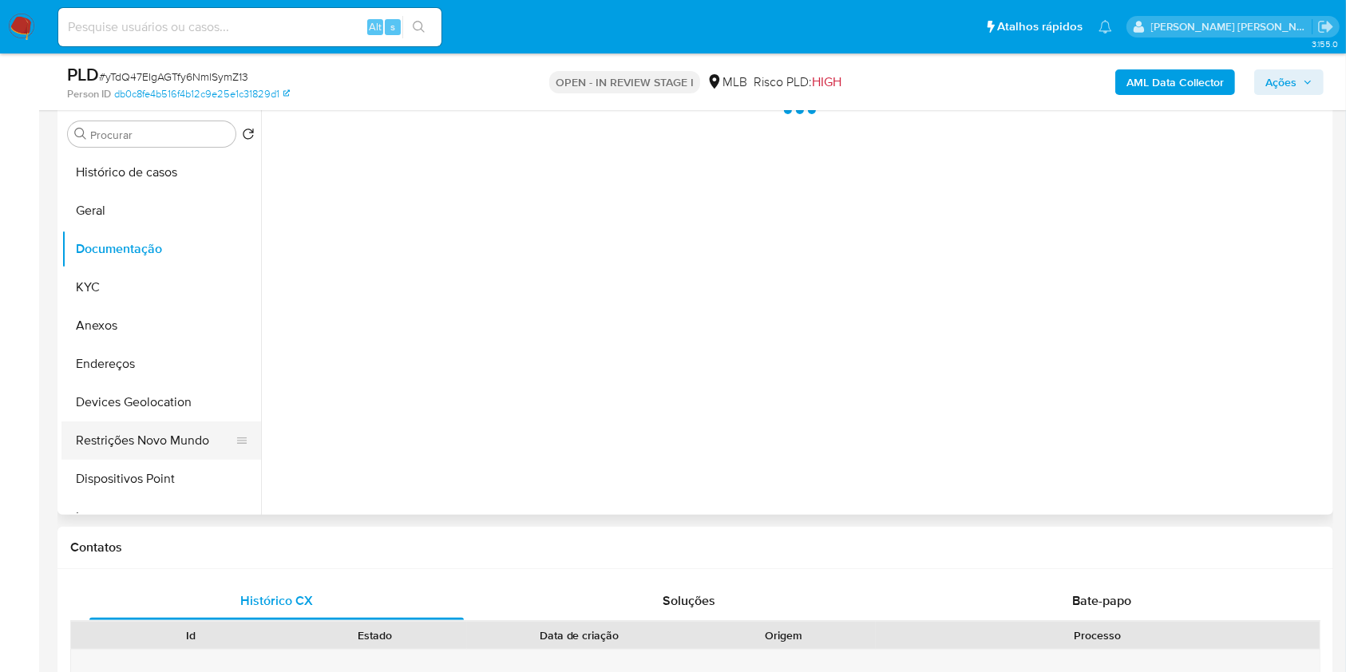
click at [157, 429] on button "Restrições Novo Mundo" at bounding box center [154, 440] width 187 height 38
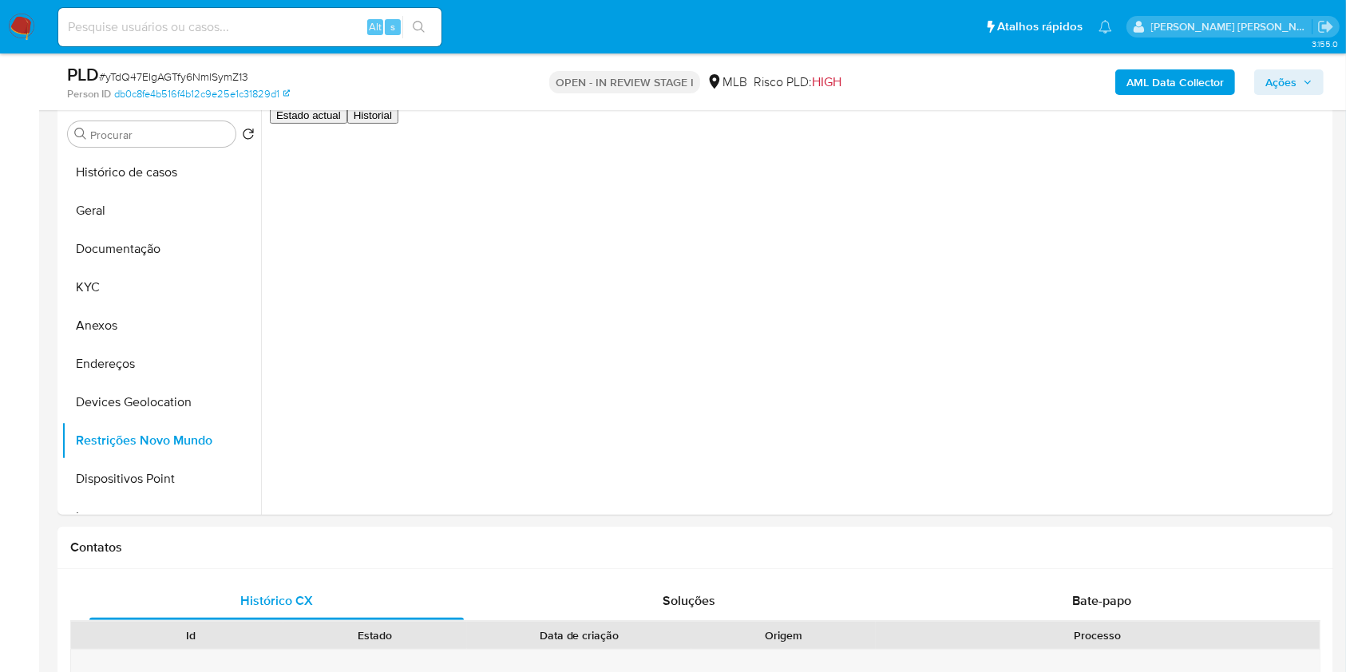
scroll to position [239, 0]
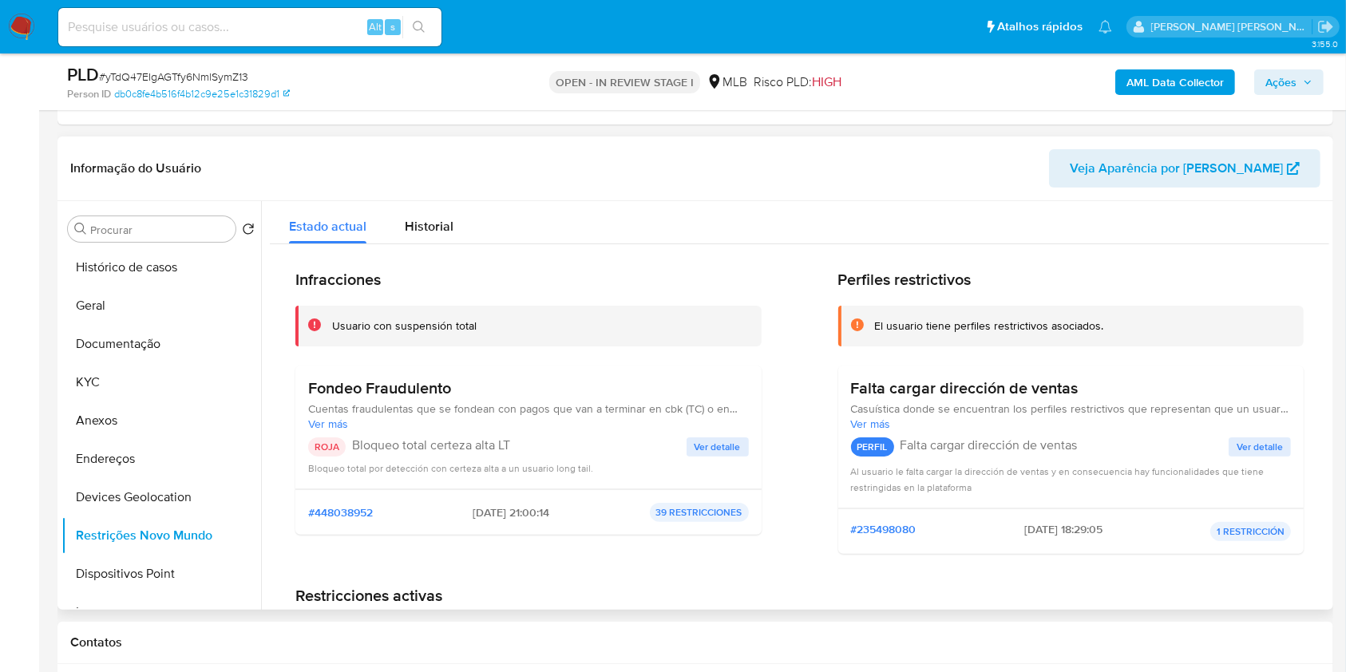
click at [712, 440] on span "Ver detalle" at bounding box center [717, 447] width 46 height 16
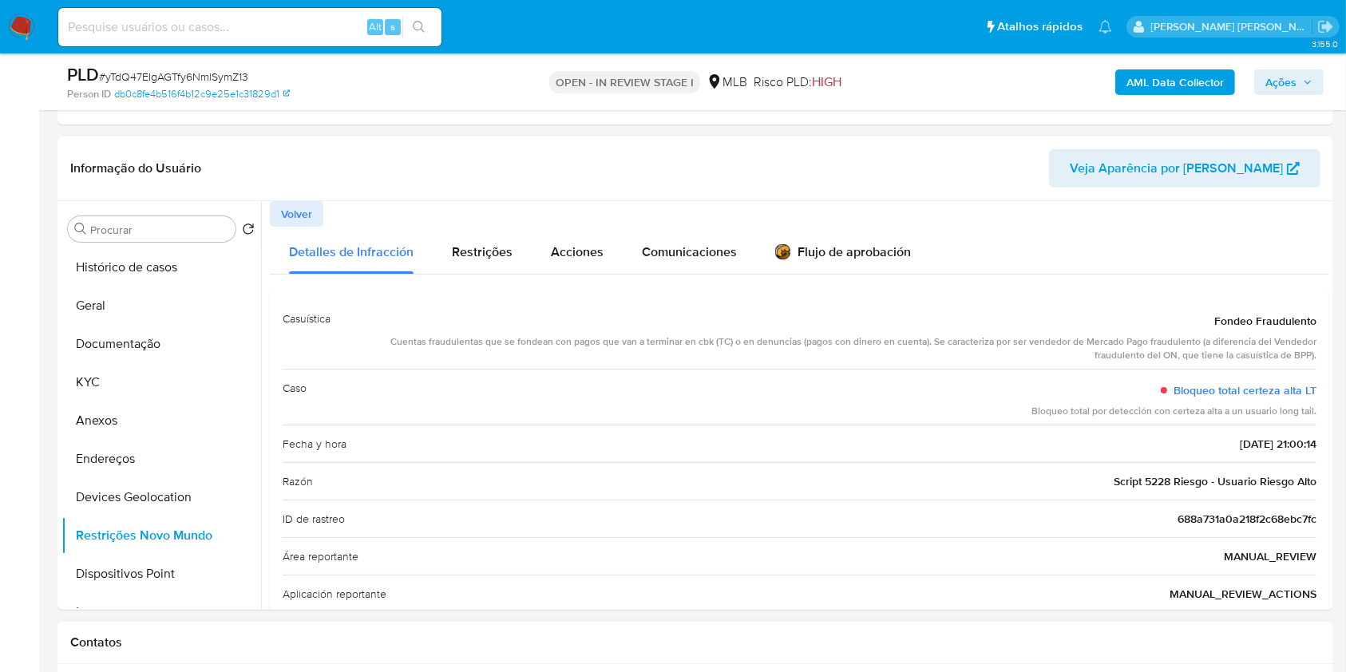
drag, startPoint x: 389, startPoint y: 337, endPoint x: 932, endPoint y: 636, distance: 619.8
click at [1309, 359] on div "Cuentas fraudulentas que se fondean con pagos que van a terminar en cbk (TC) o …" at bounding box center [829, 348] width 973 height 27
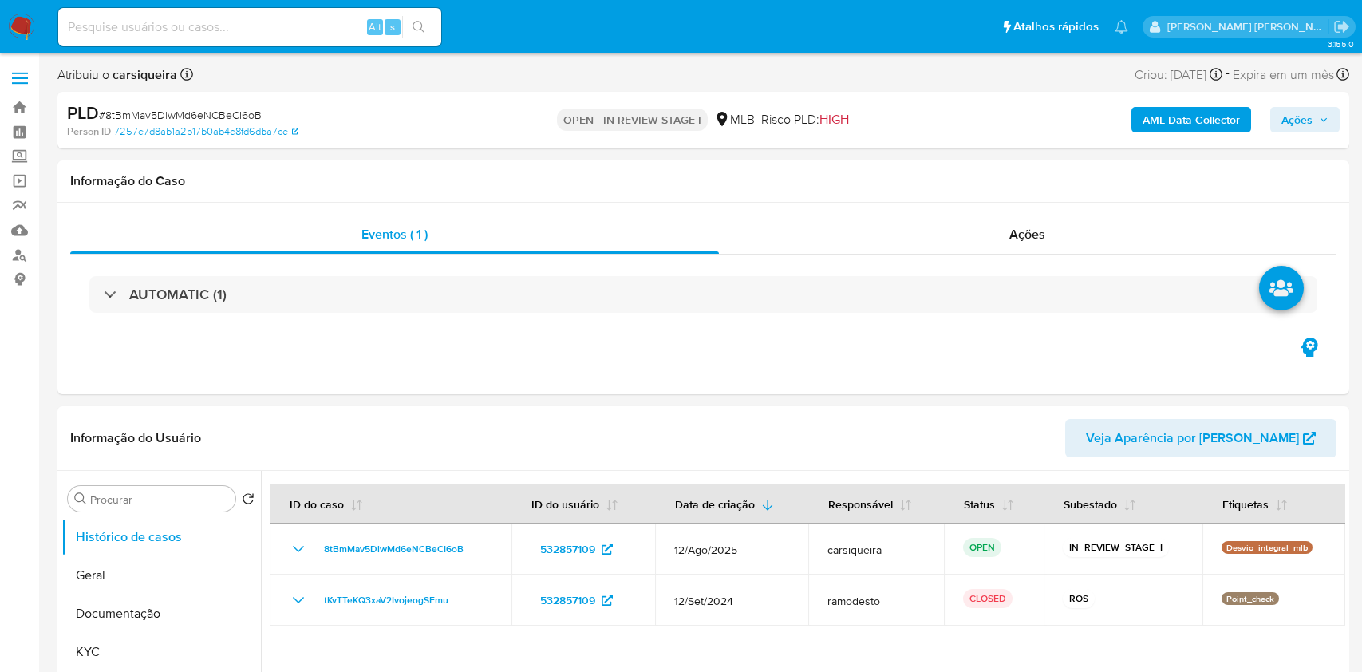
select select "10"
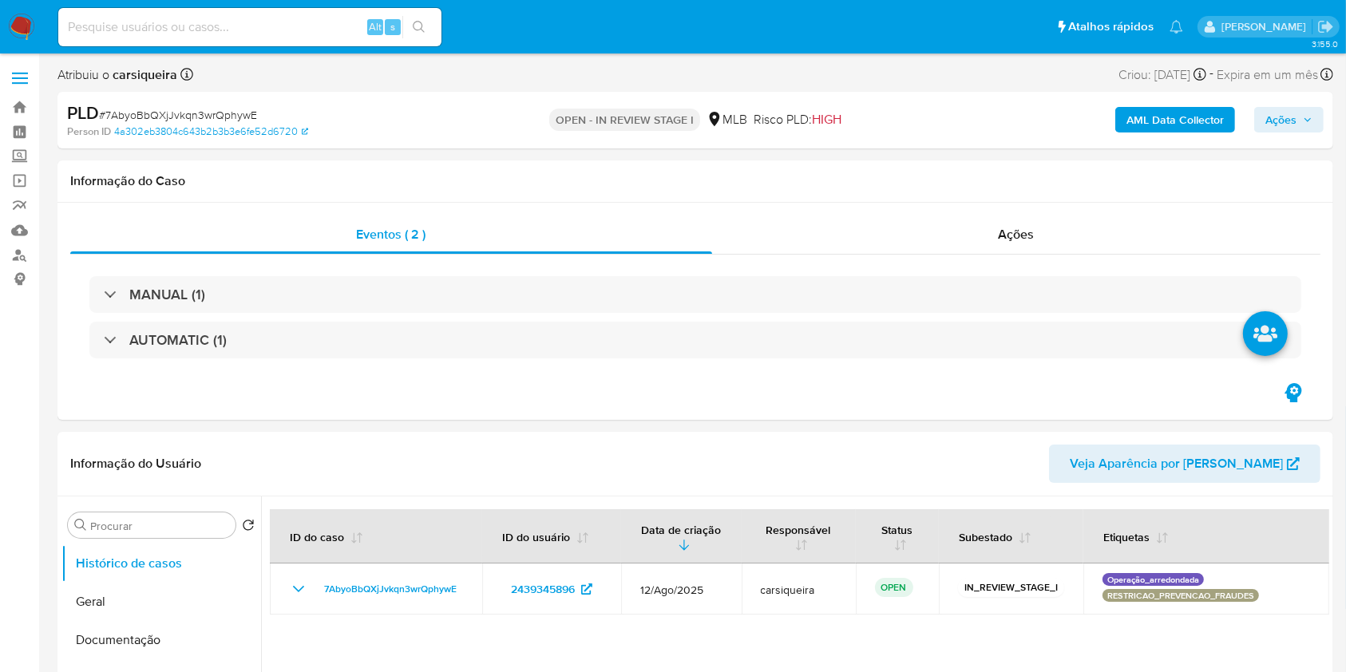
select select "10"
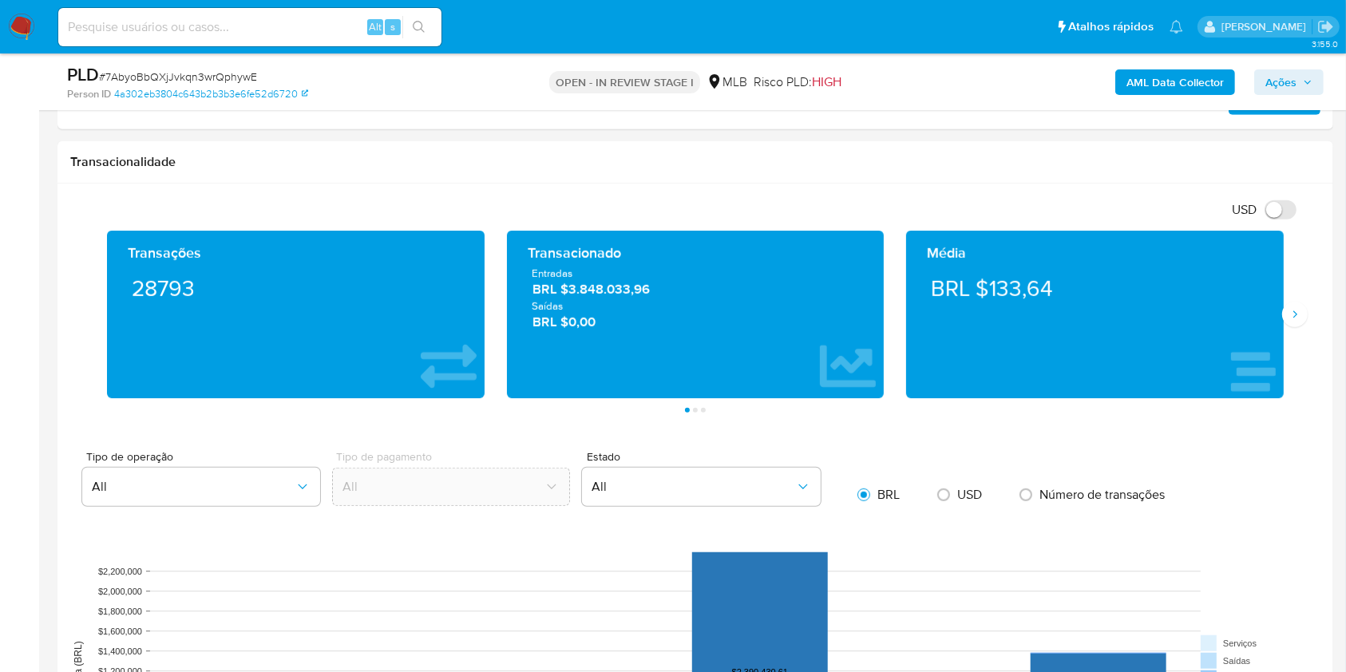
scroll to position [954, 0]
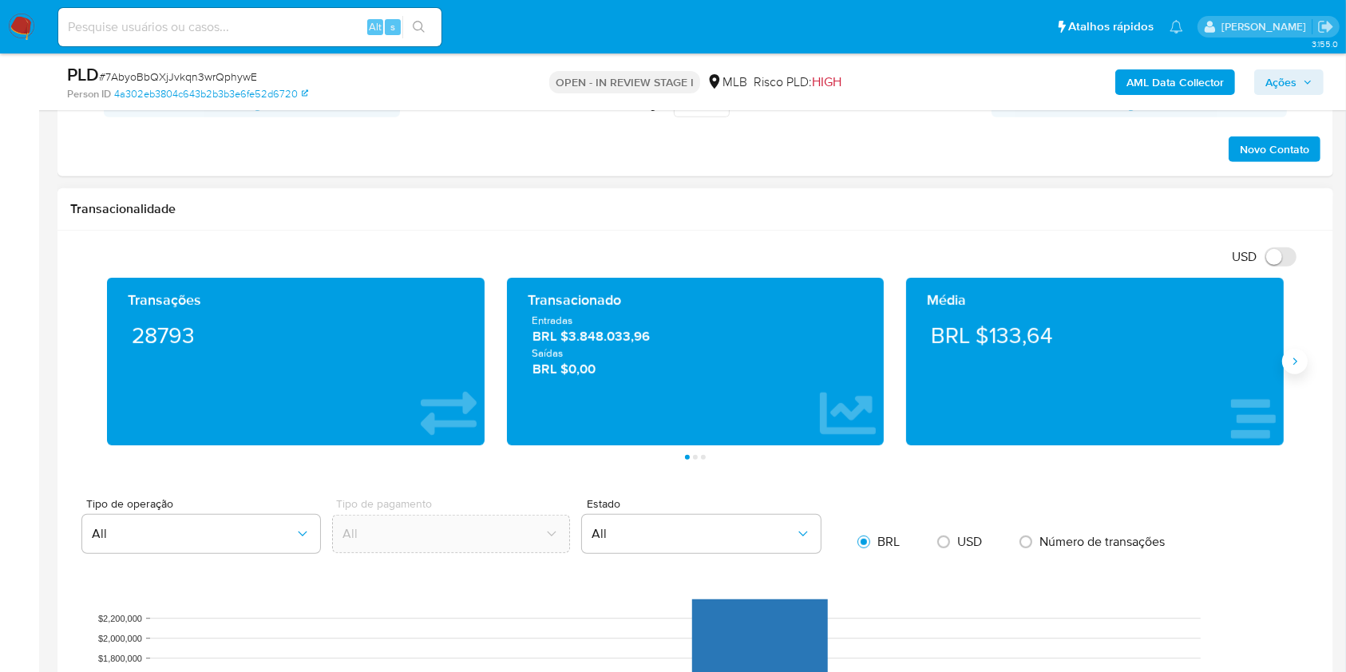
click at [1295, 364] on icon "Siguiente" at bounding box center [1294, 361] width 13 height 13
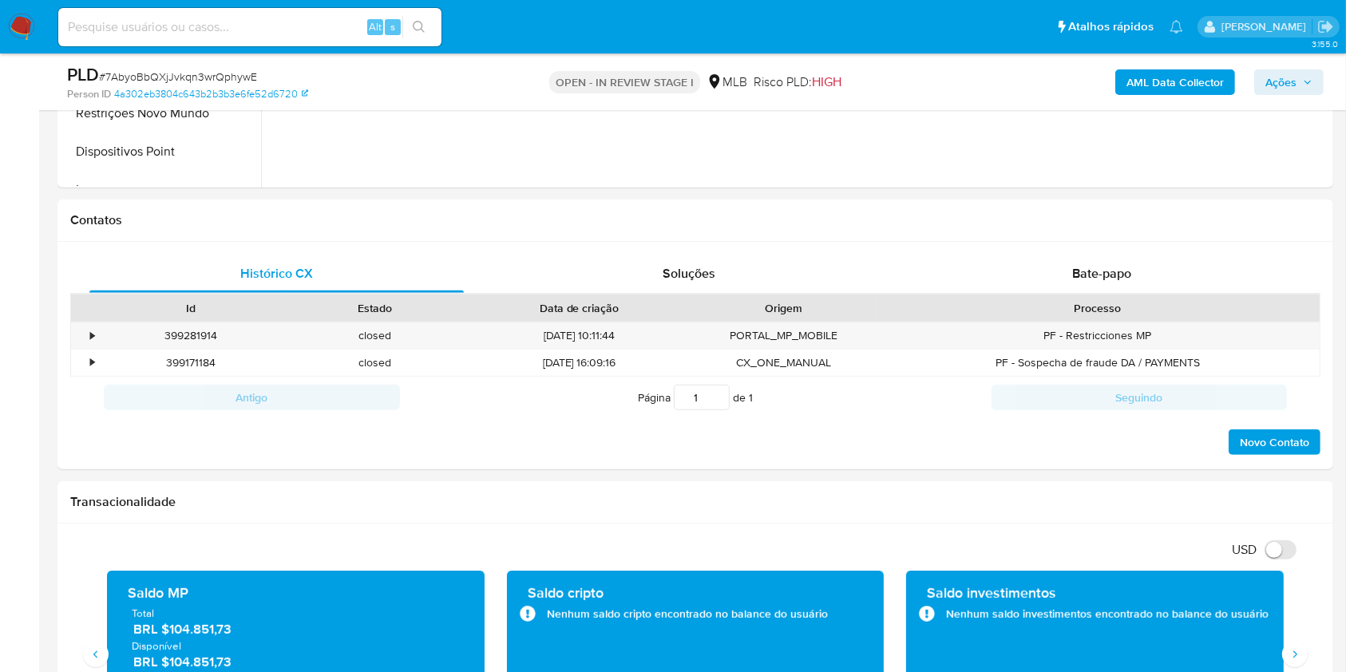
scroll to position [580, 0]
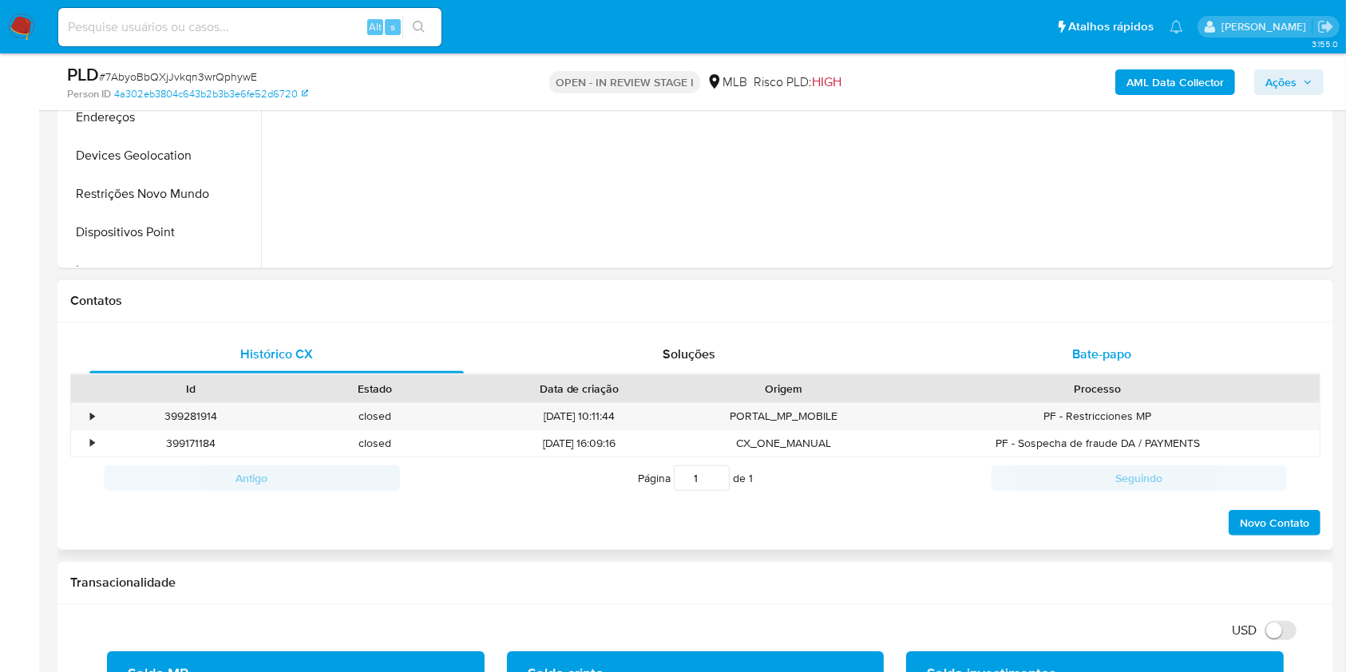
click at [1077, 339] on div "Bate-papo" at bounding box center [1102, 354] width 374 height 38
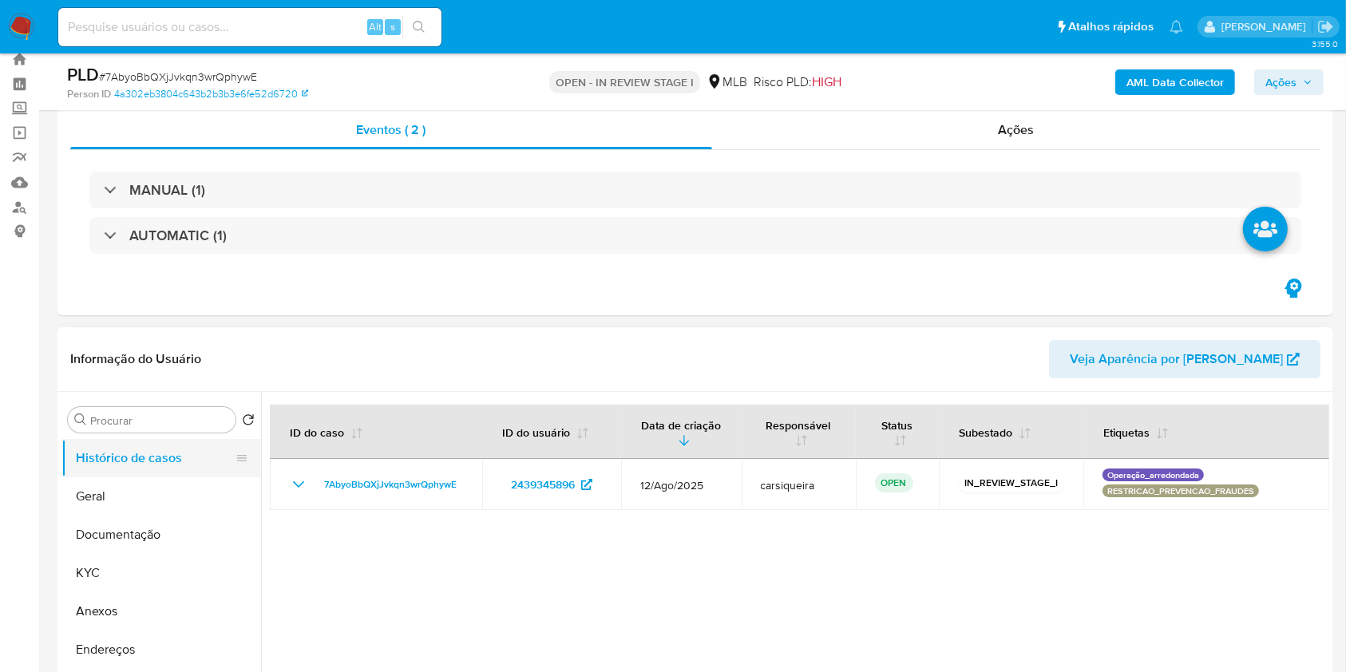
scroll to position [86, 0]
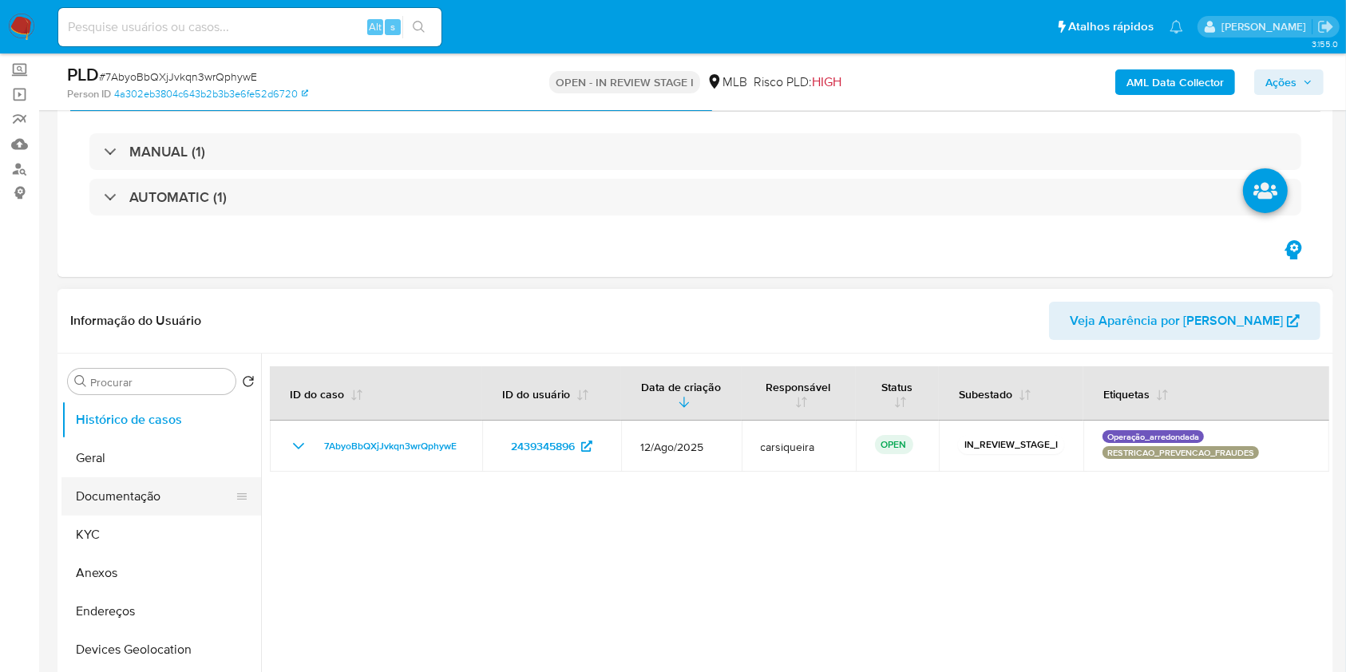
click at [125, 500] on button "Documentação" at bounding box center [154, 496] width 187 height 38
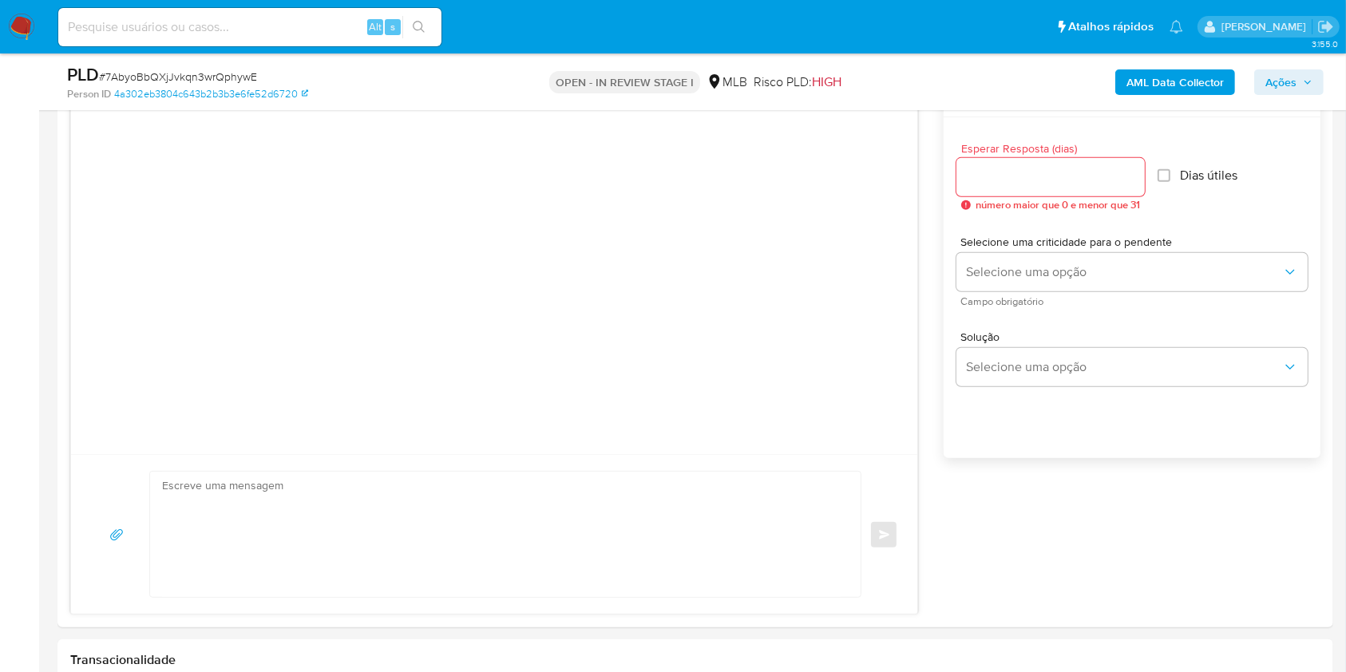
scroll to position [884, 0]
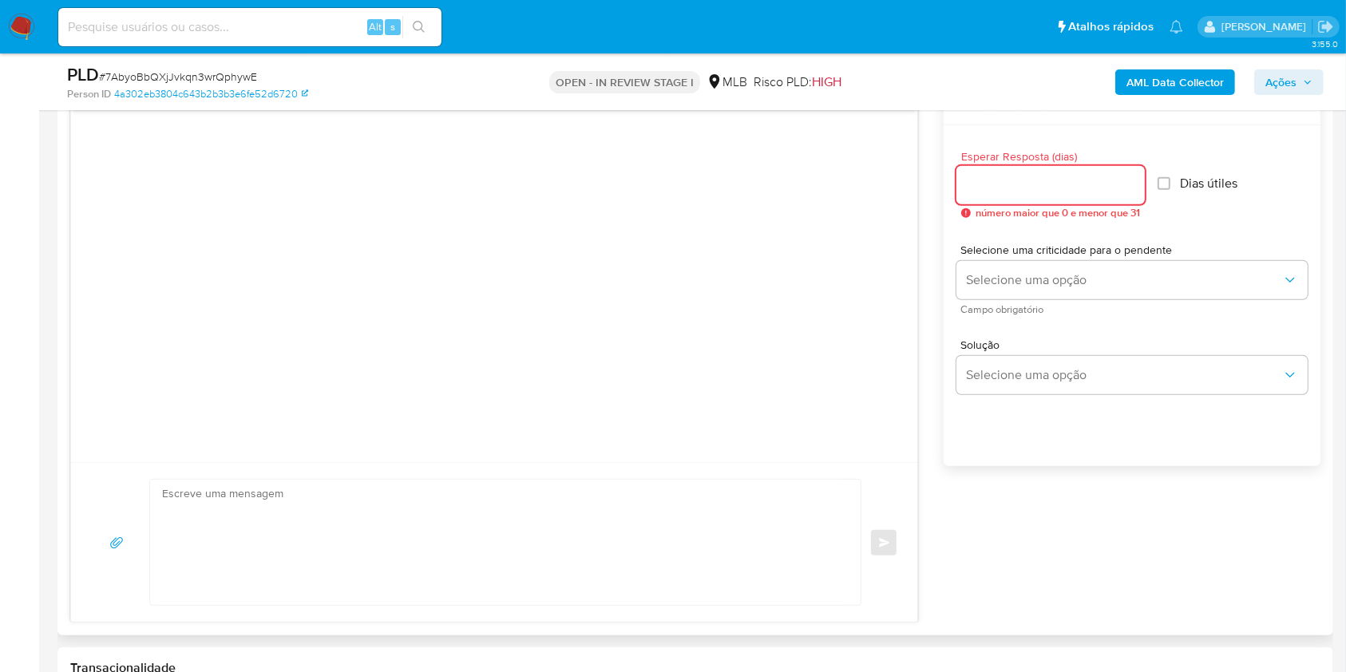
click at [1022, 180] on input "Esperar Resposta (dias)" at bounding box center [1050, 185] width 188 height 21
type input "3"
click at [1164, 182] on input "Dias útiles" at bounding box center [1158, 183] width 13 height 13
checkbox input "true"
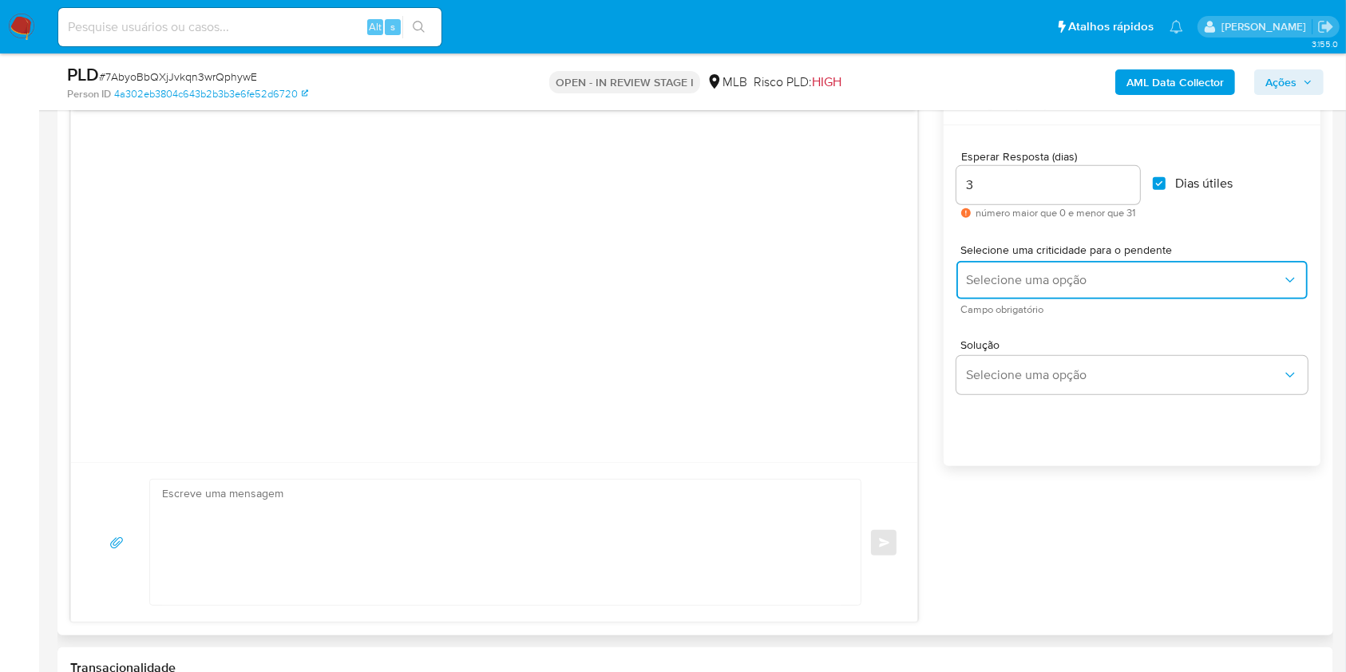
click at [1089, 279] on span "Selecione uma opção" at bounding box center [1124, 280] width 316 height 16
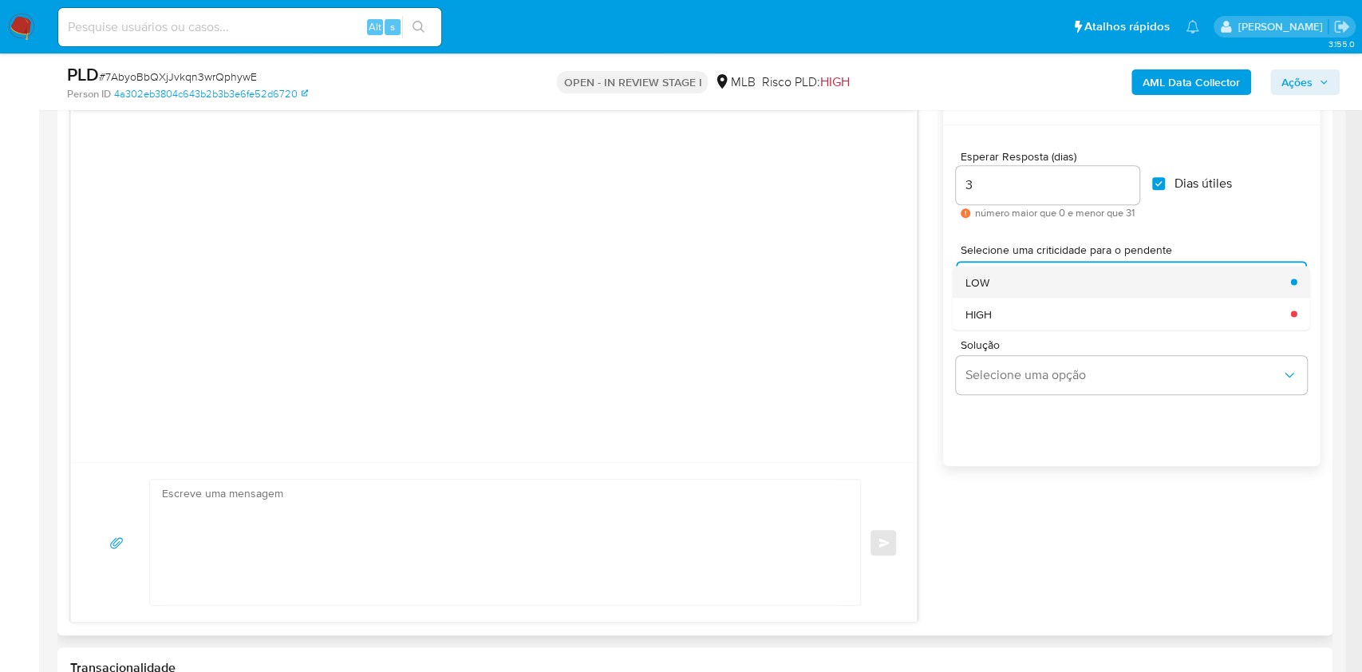
click at [1000, 287] on div "LOW" at bounding box center [1124, 282] width 316 height 32
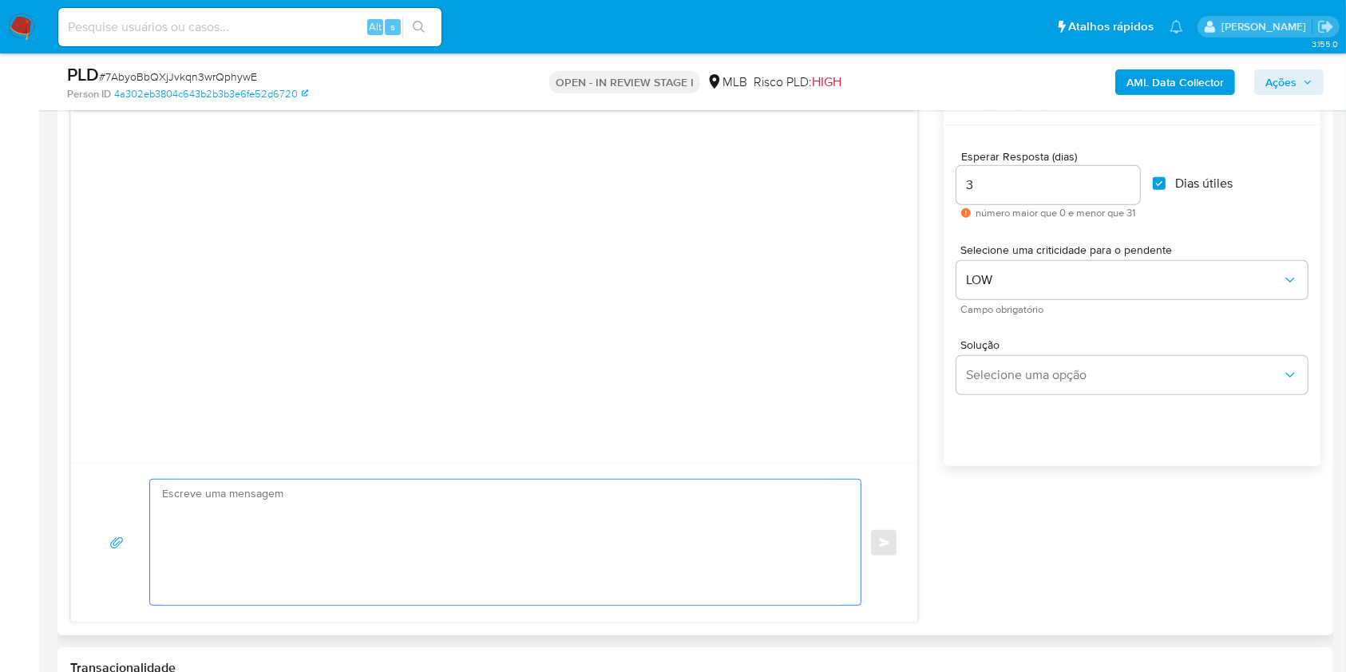
click at [390, 504] on textarea at bounding box center [501, 542] width 678 height 125
paste textarea "Olá, Estamos realizando uma verificação adicional de segurança em contas de usu…"
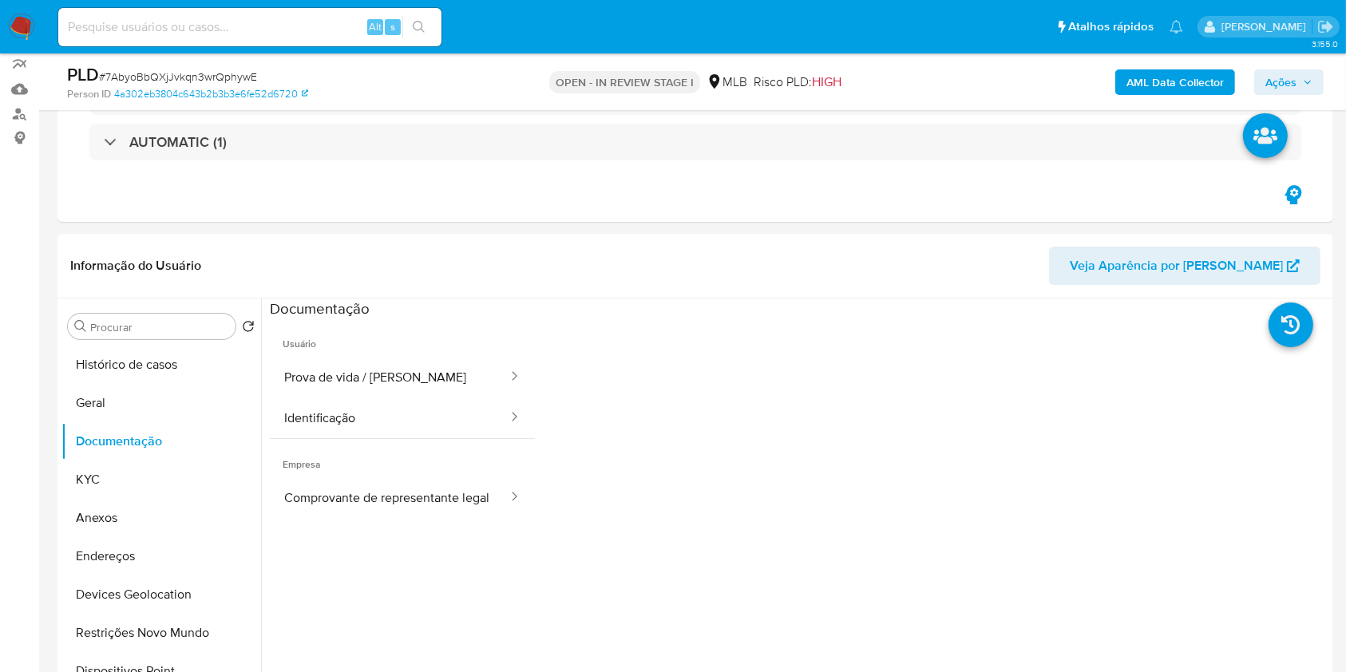
scroll to position [140, 0]
type textarea "Olá, Estamos realizando uma verificação adicional de segurança em contas de usu…"
click at [104, 477] on button "KYC" at bounding box center [154, 481] width 187 height 38
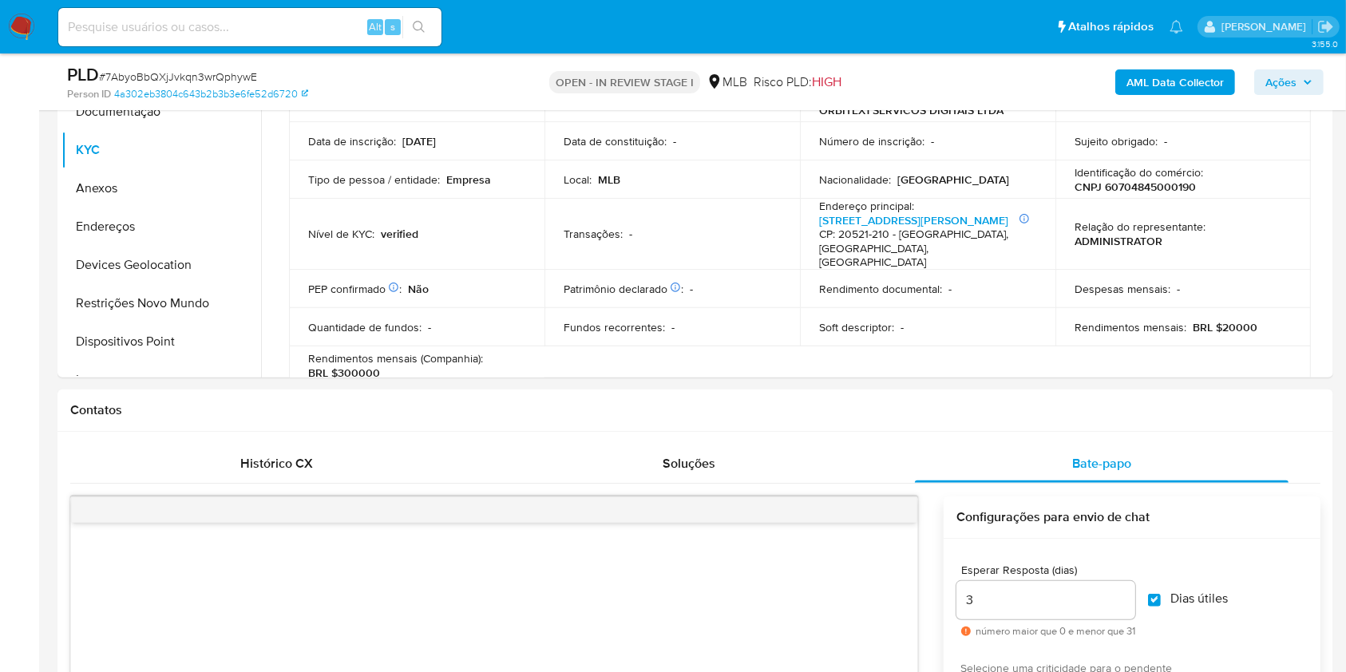
scroll to position [405, 0]
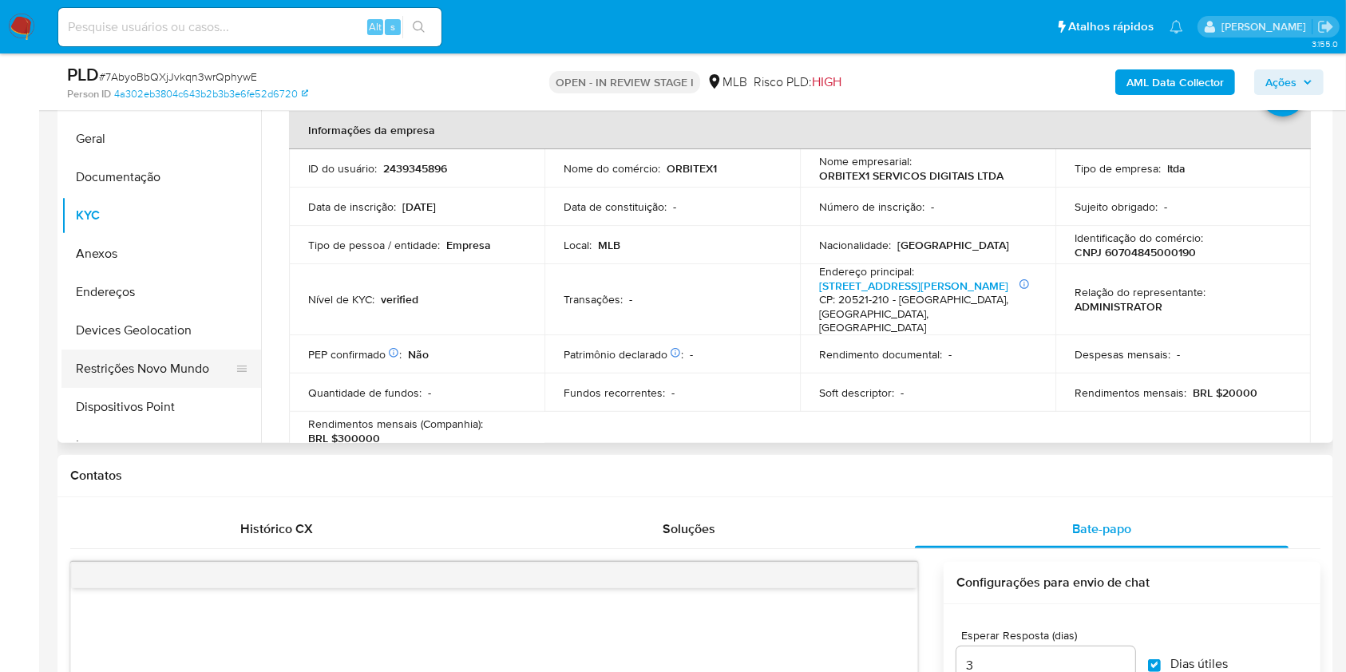
click at [166, 358] on button "Restrições Novo Mundo" at bounding box center [154, 369] width 187 height 38
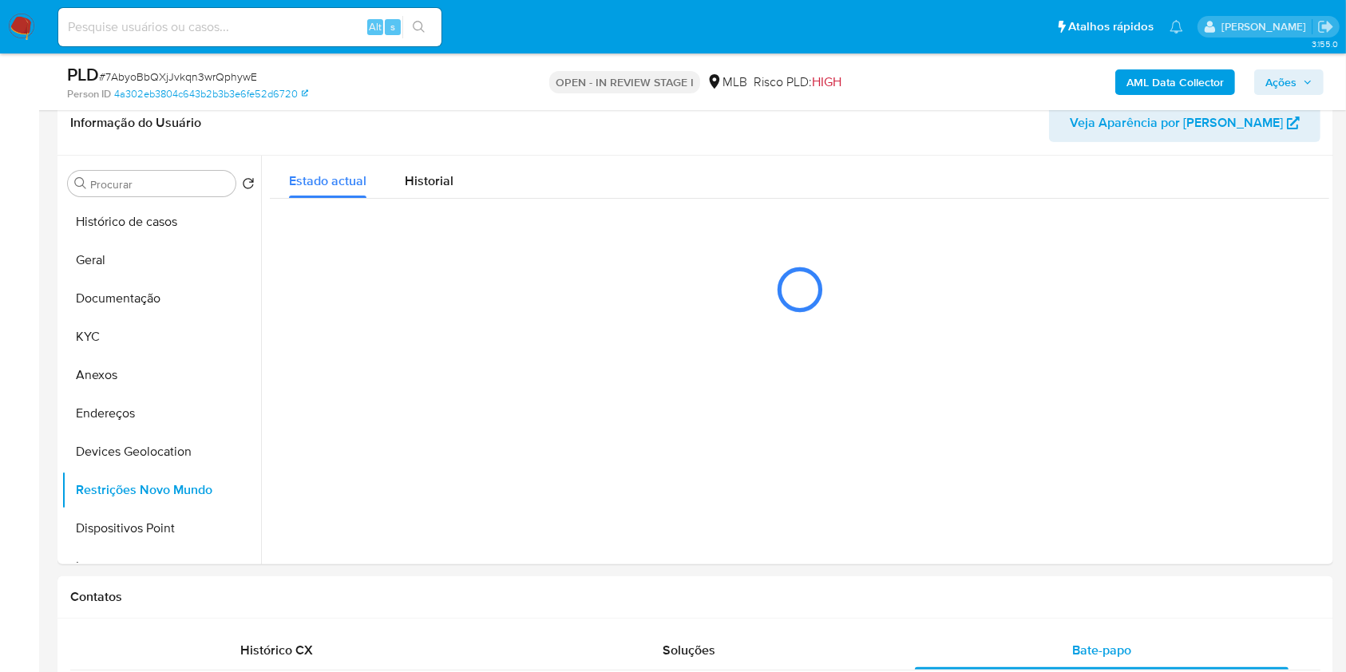
scroll to position [265, 0]
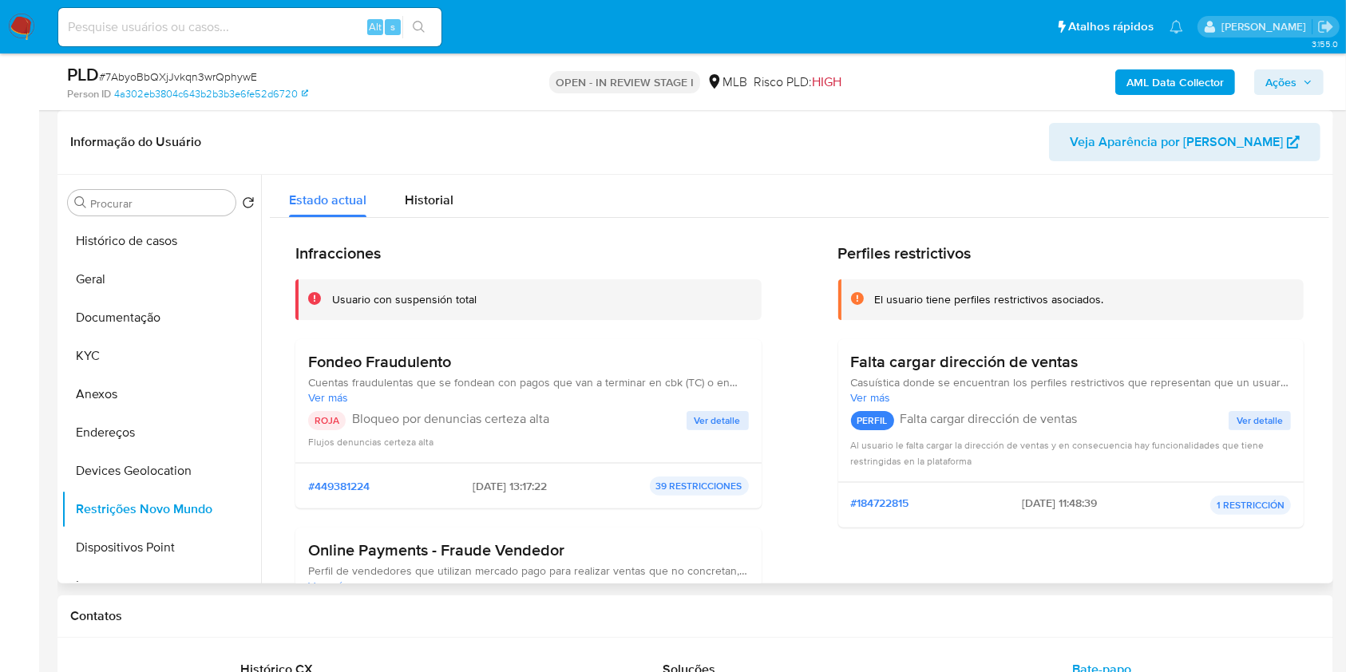
click at [721, 413] on span "Ver detalle" at bounding box center [717, 421] width 46 height 16
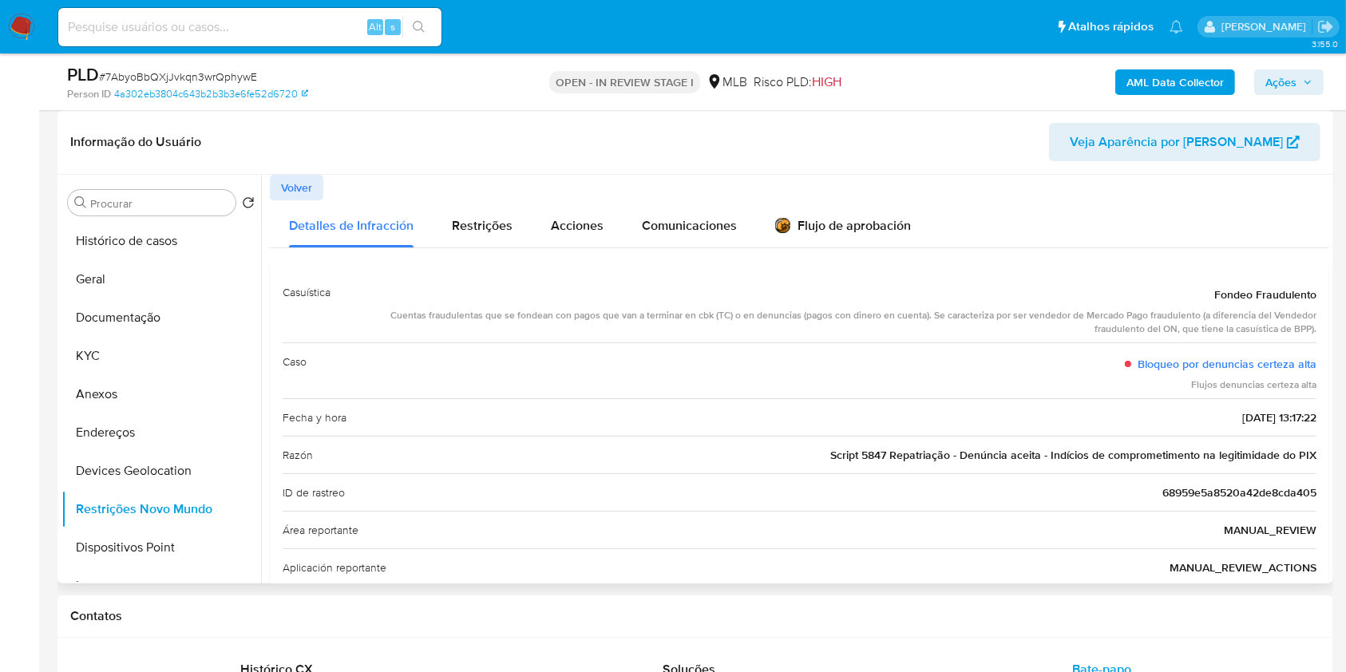
drag, startPoint x: 372, startPoint y: 312, endPoint x: 1315, endPoint y: 340, distance: 943.8
click at [1315, 340] on div "Casuística Fondeo Fraudulento Cuentas fraudulentas que se fondean con pagos que…" at bounding box center [799, 542] width 1059 height 562
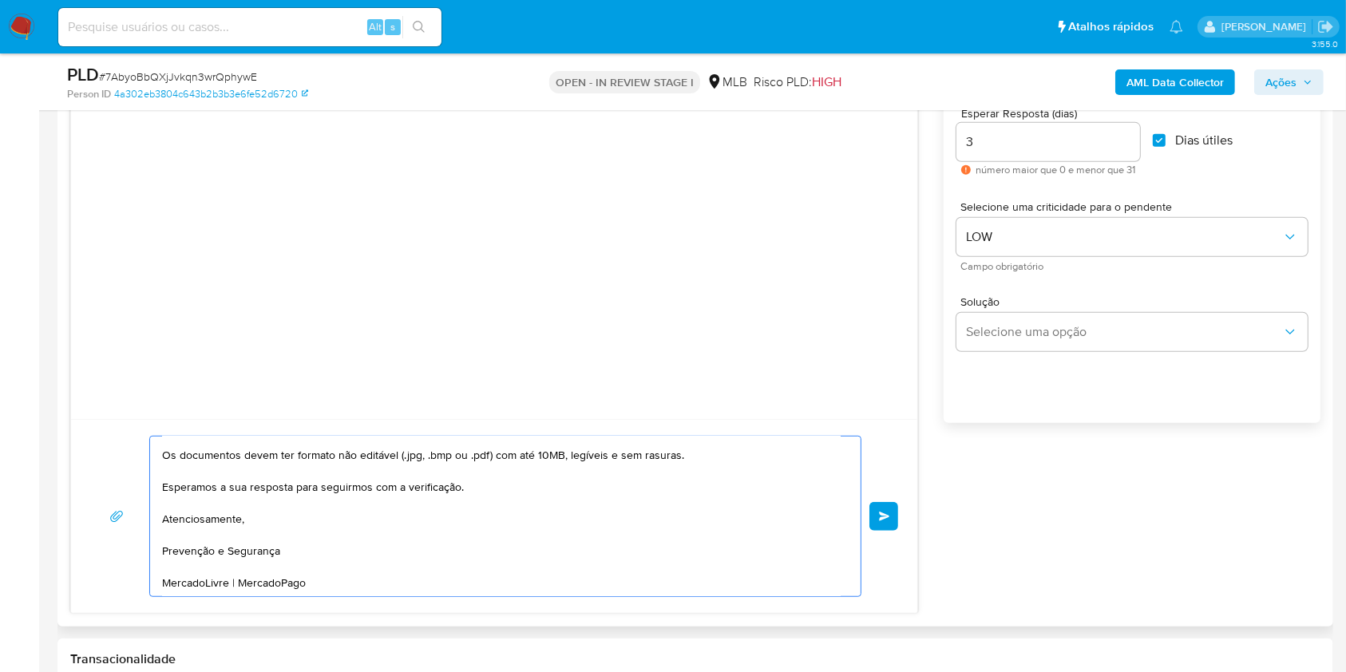
scroll to position [0, 0]
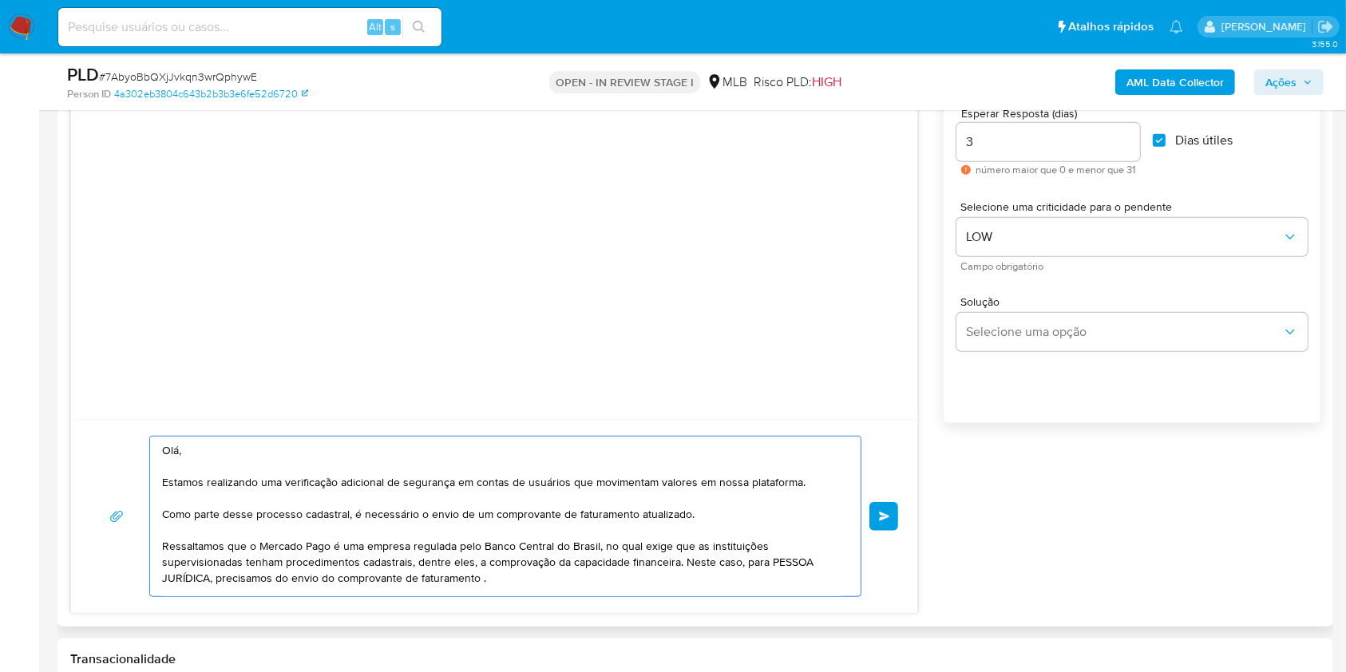
drag, startPoint x: 555, startPoint y: 568, endPoint x: 159, endPoint y: 441, distance: 416.5
click at [159, 441] on div "Olá, Estamos realizando uma verificação adicional de segurança em contas de usu…" at bounding box center [501, 517] width 702 height 160
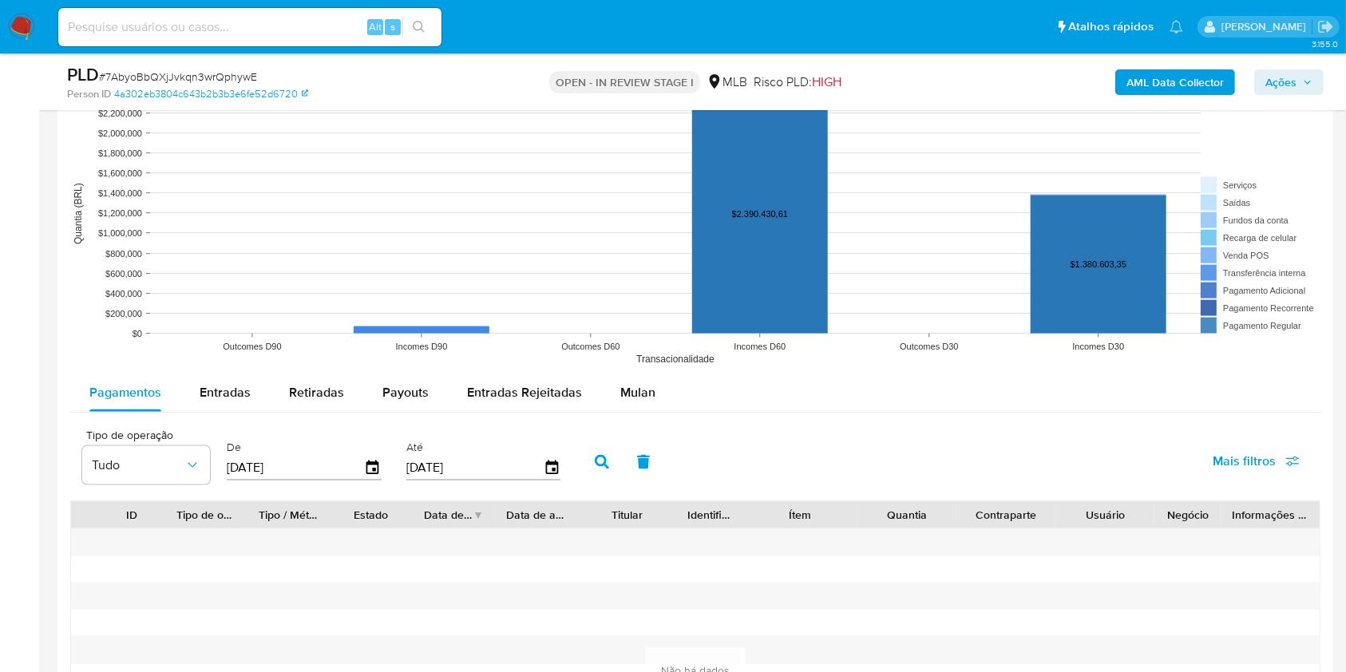
scroll to position [1872, 0]
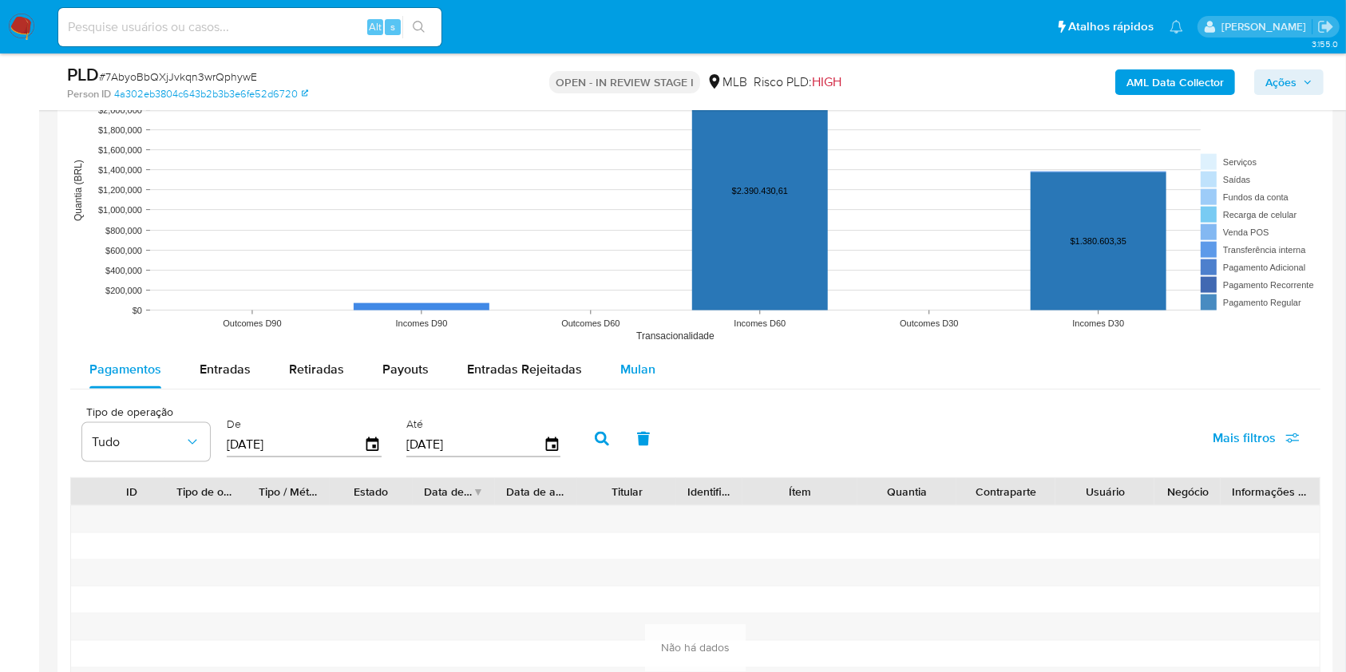
click at [628, 354] on div "Mulan" at bounding box center [637, 369] width 35 height 38
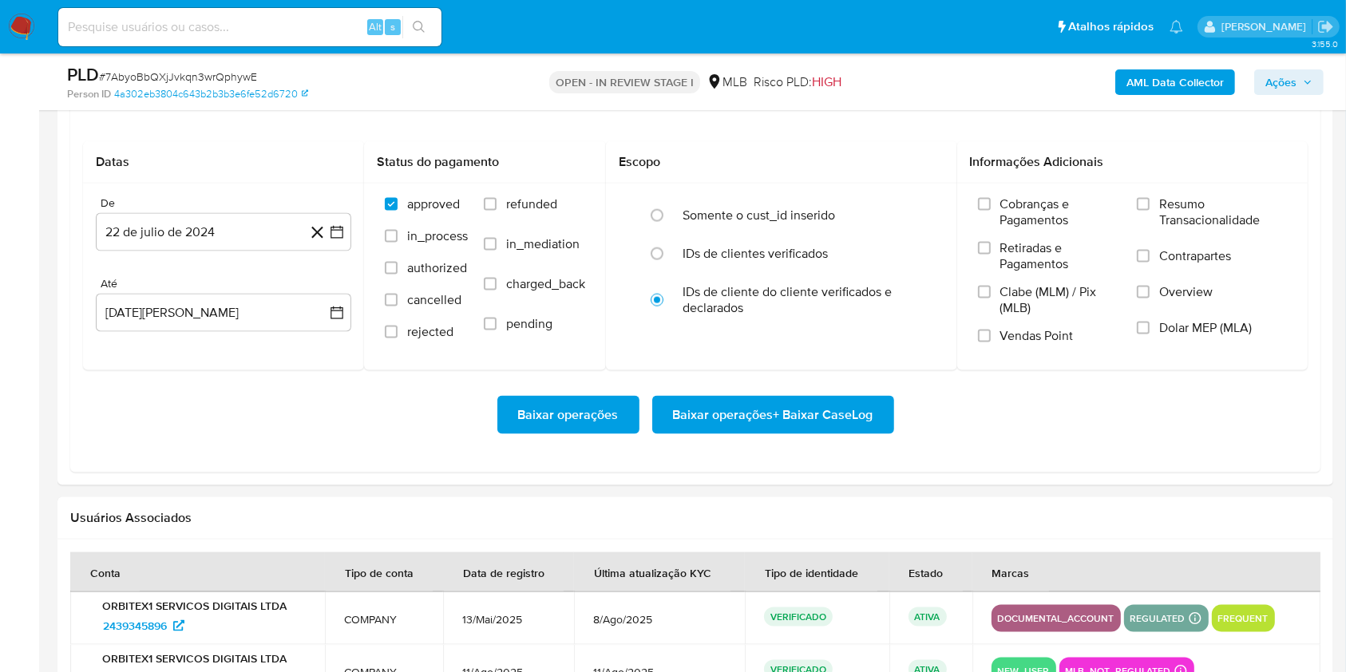
scroll to position [2182, 0]
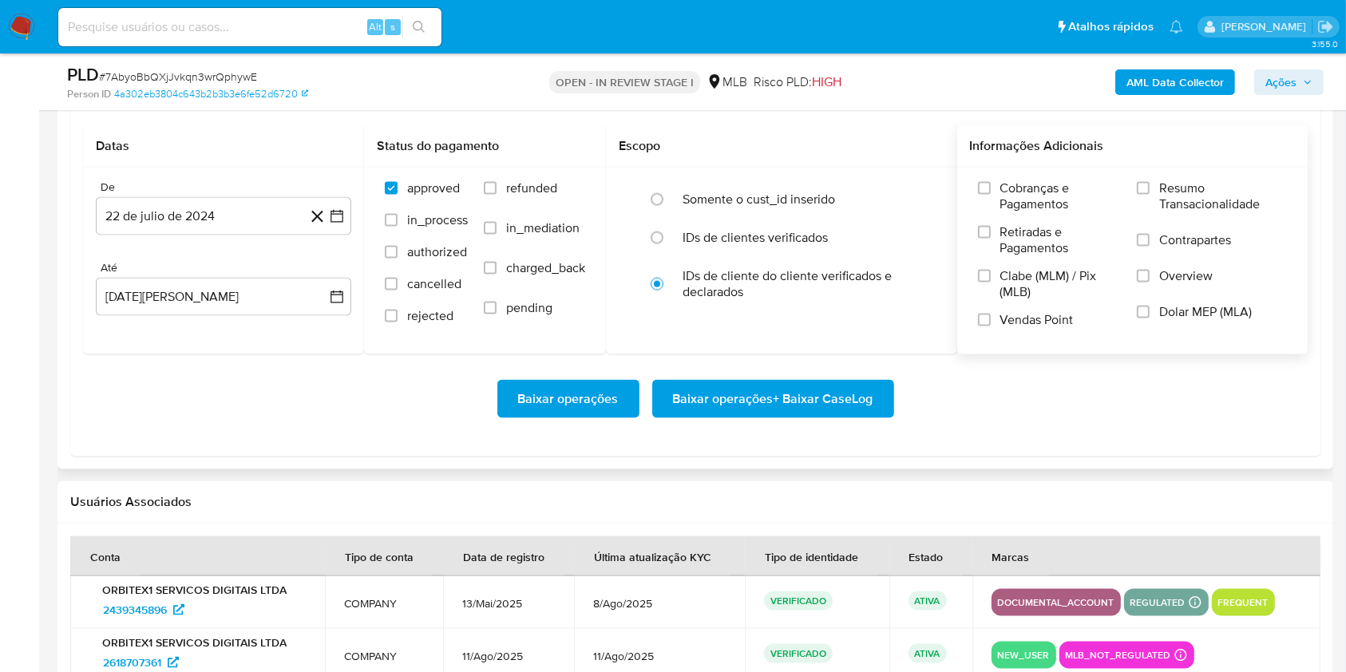
click at [1140, 180] on label "Resumo Transacionalidade" at bounding box center [1212, 206] width 150 height 52
click at [1140, 182] on input "Resumo Transacionalidade" at bounding box center [1143, 188] width 13 height 13
click at [987, 319] on input "Vendas Point" at bounding box center [984, 320] width 13 height 13
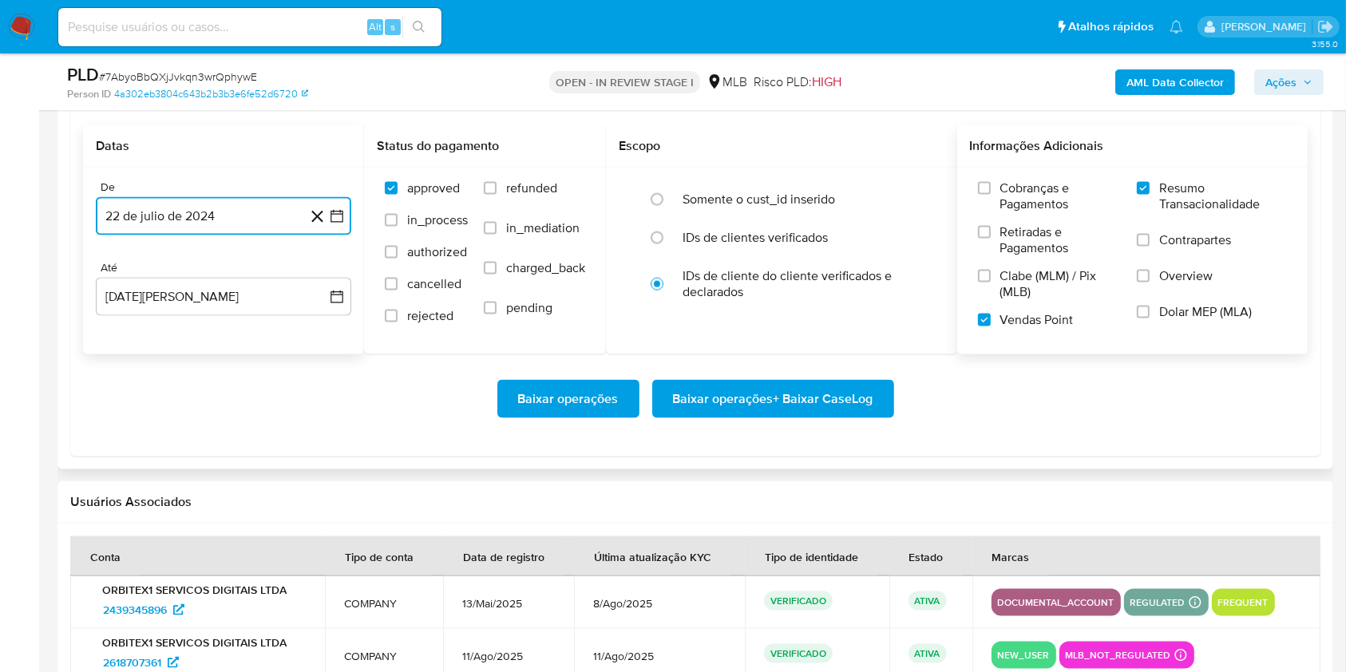
click at [338, 220] on icon "button" at bounding box center [337, 216] width 16 height 16
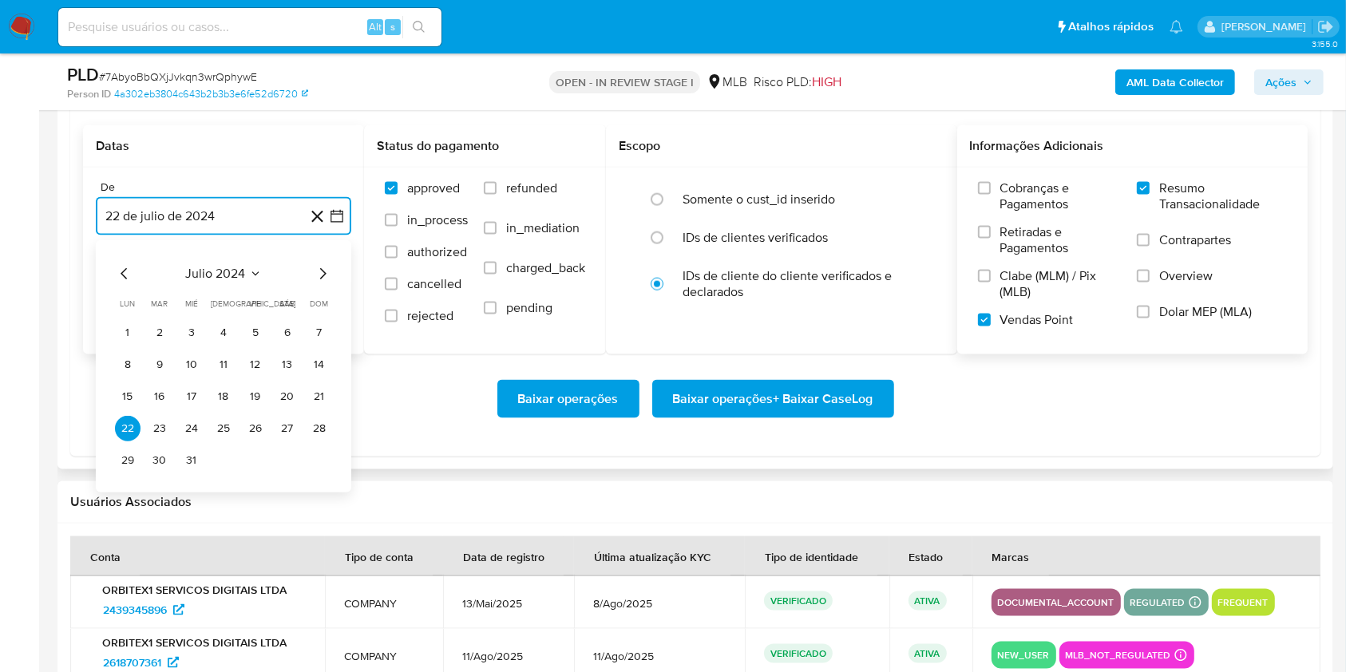
click at [326, 275] on icon "Mes siguiente" at bounding box center [322, 273] width 19 height 19
drag, startPoint x: 326, startPoint y: 275, endPoint x: 322, endPoint y: 255, distance: 20.3
click at [325, 267] on icon "Mes siguiente" at bounding box center [322, 273] width 19 height 19
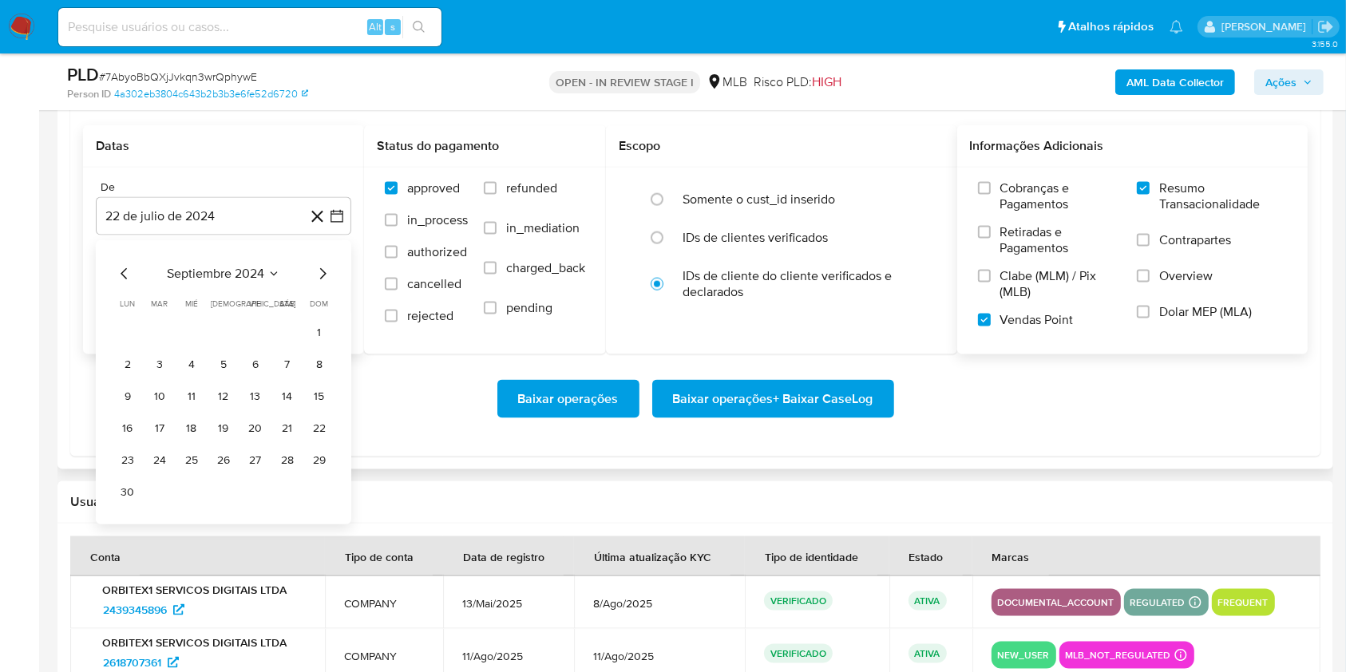
click at [322, 255] on div "septiembre 2024 septiembre 2024 lun lunes mar martes mié miércoles jue jueves v…" at bounding box center [223, 382] width 255 height 284
click at [322, 276] on icon "Mes siguiente" at bounding box center [322, 273] width 19 height 19
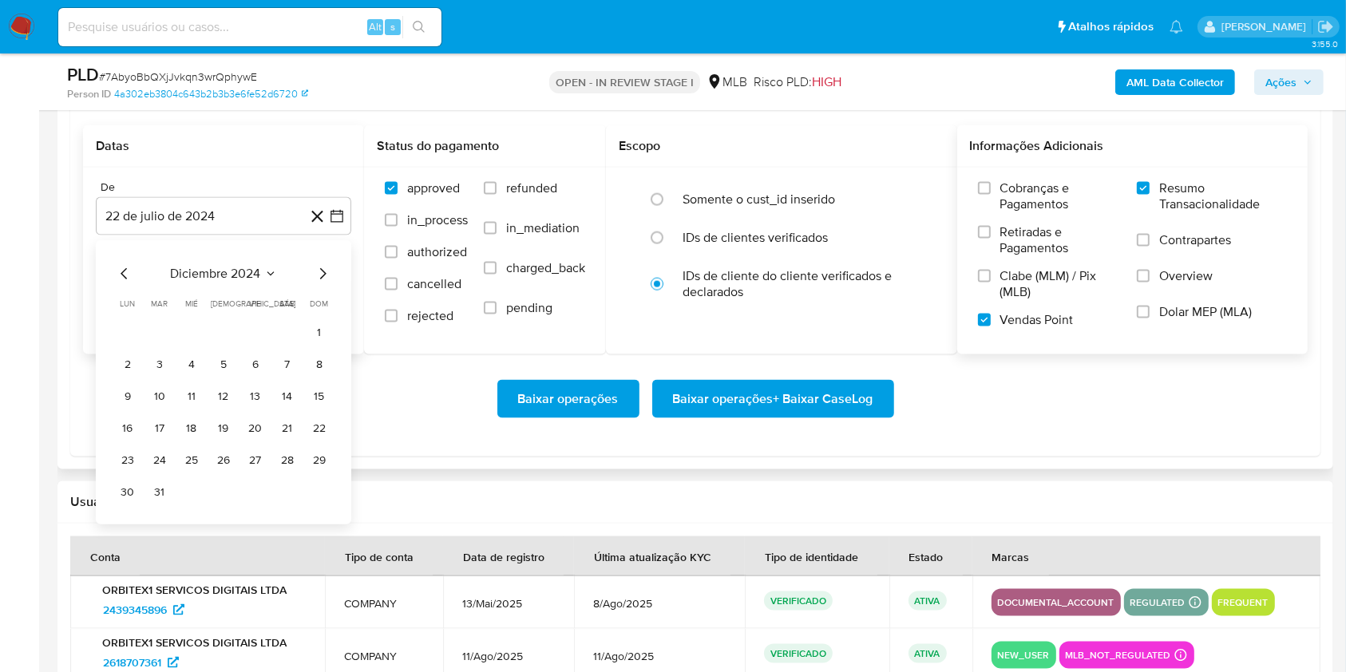
click at [322, 276] on icon "Mes siguiente" at bounding box center [322, 273] width 19 height 19
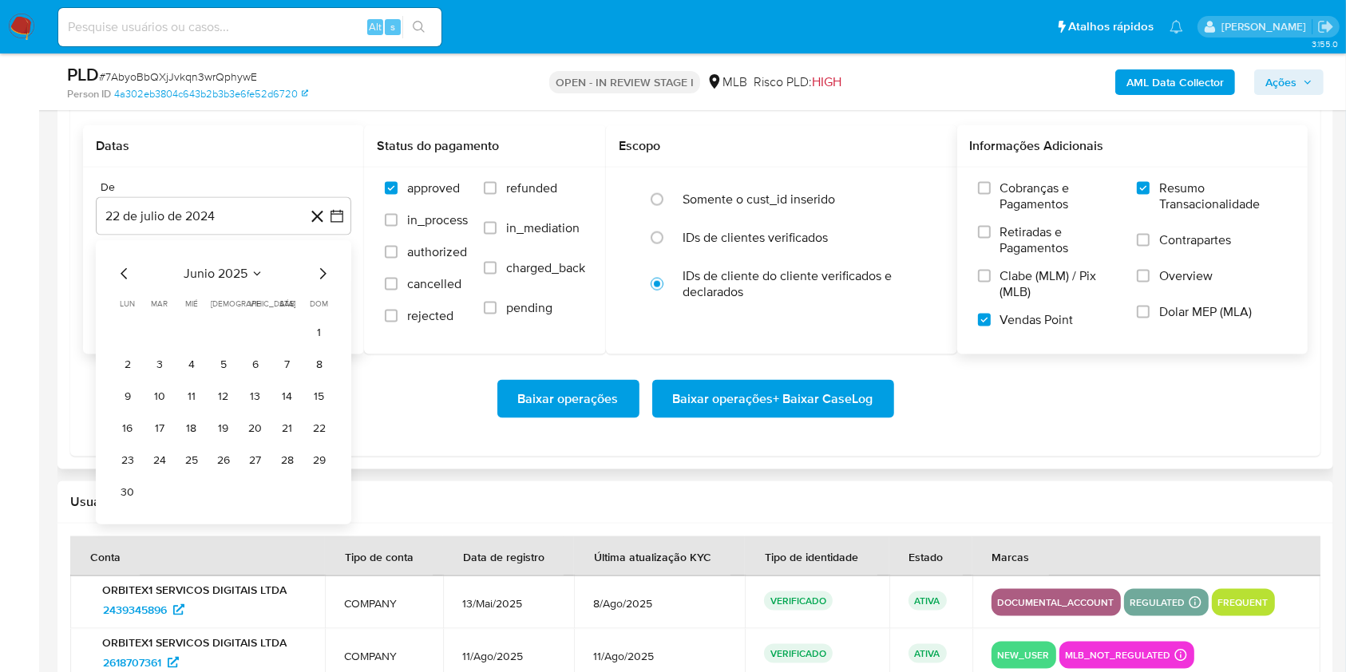
click at [322, 276] on icon "Mes siguiente" at bounding box center [322, 273] width 19 height 19
click at [163, 329] on button "1" at bounding box center [160, 333] width 26 height 26
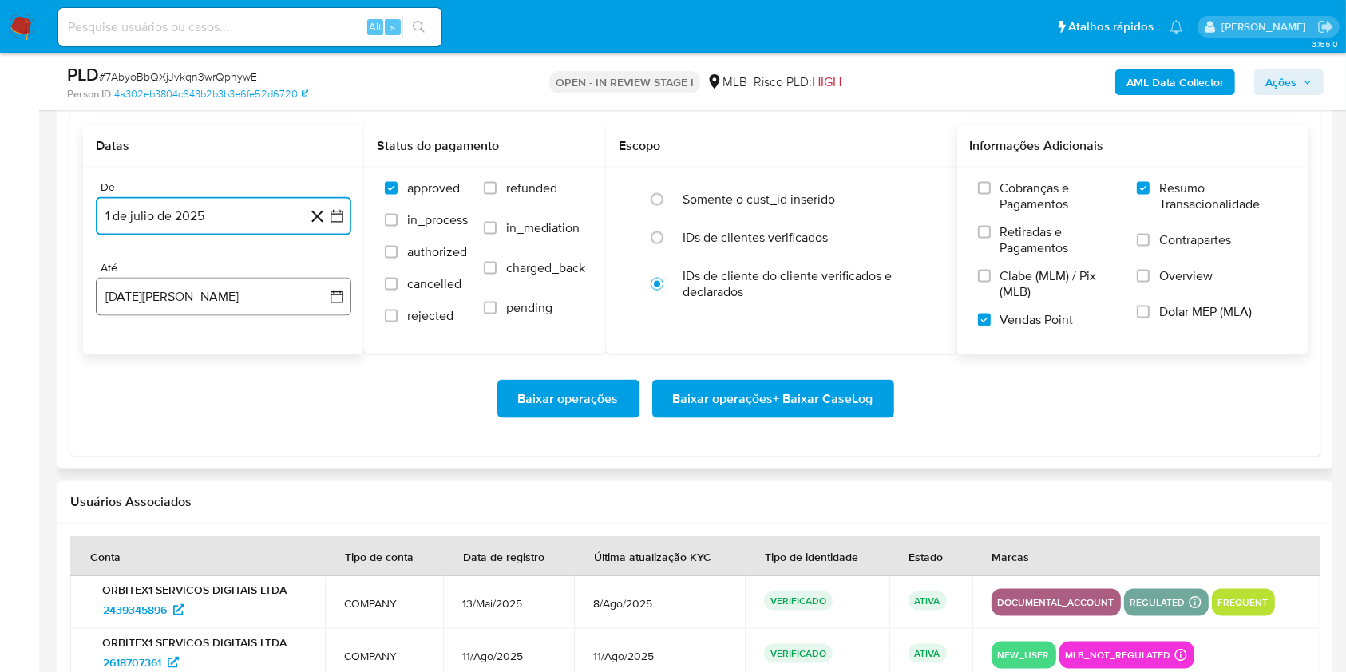
click at [206, 300] on button "22 [PERSON_NAME] de 2025" at bounding box center [223, 297] width 255 height 38
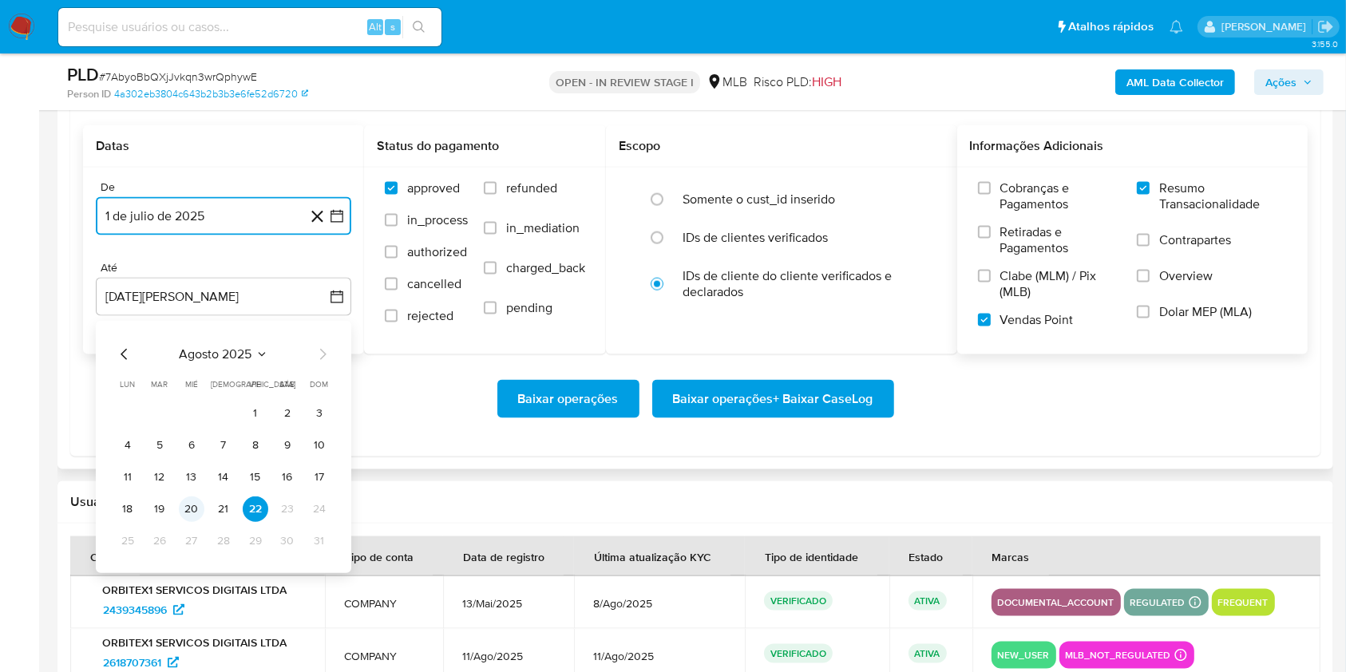
click at [194, 505] on button "20" at bounding box center [192, 509] width 26 height 26
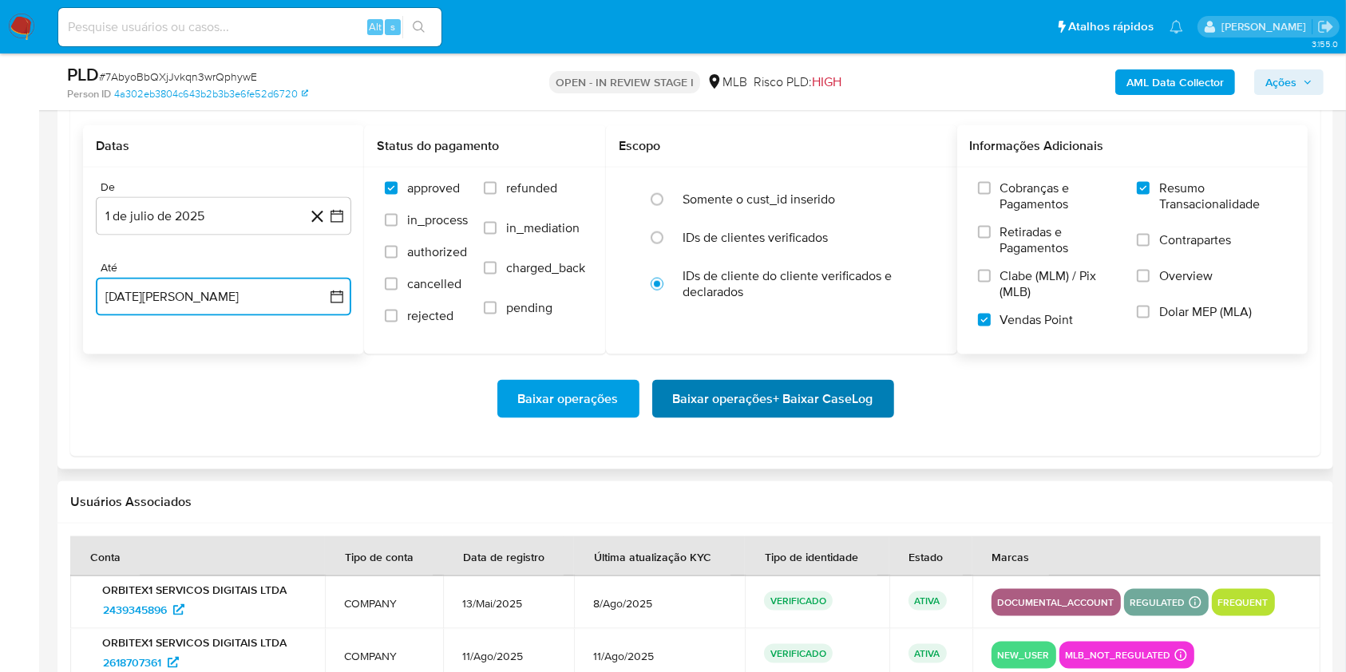
click at [782, 402] on span "Baixar operações + Baixar CaseLog" at bounding box center [773, 398] width 200 height 35
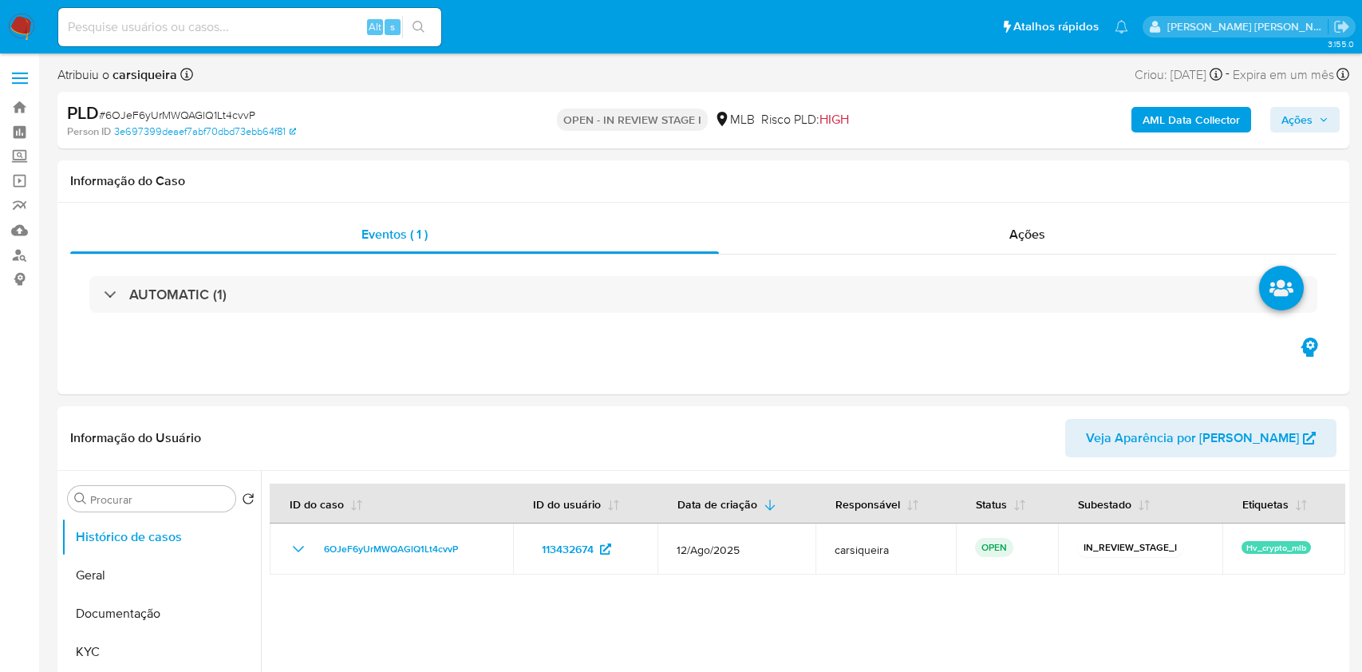
select select "10"
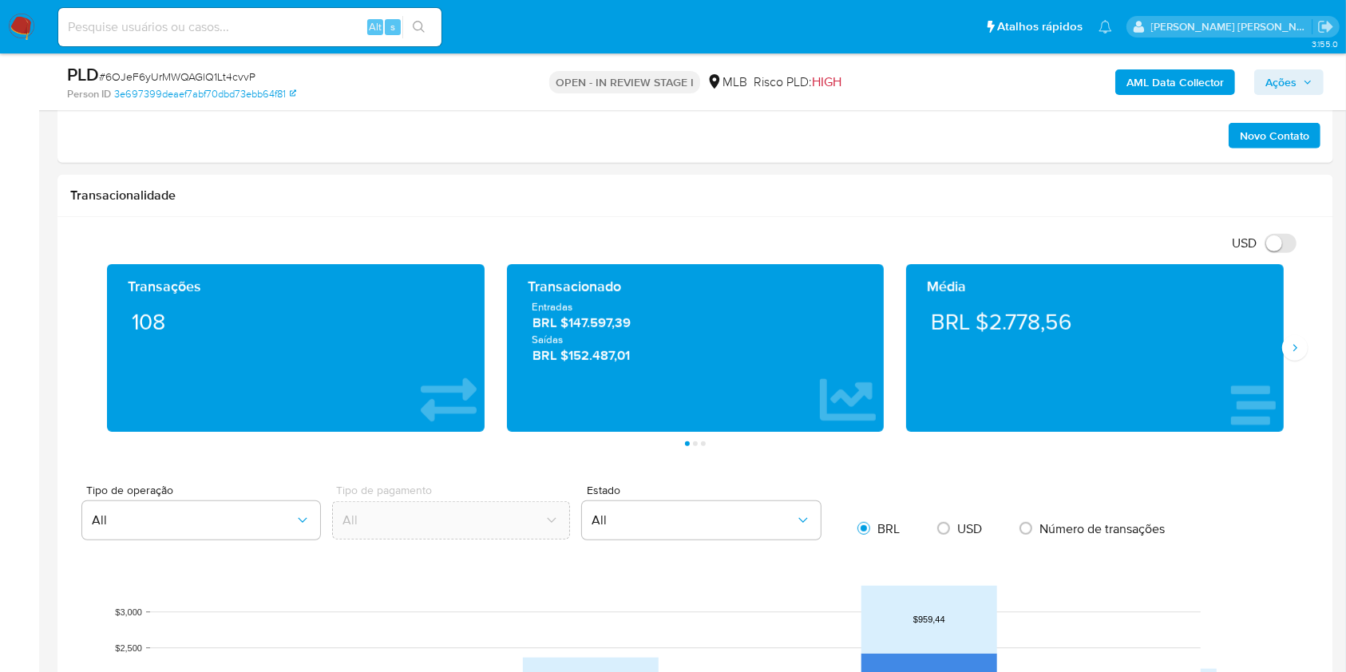
scroll to position [921, 0]
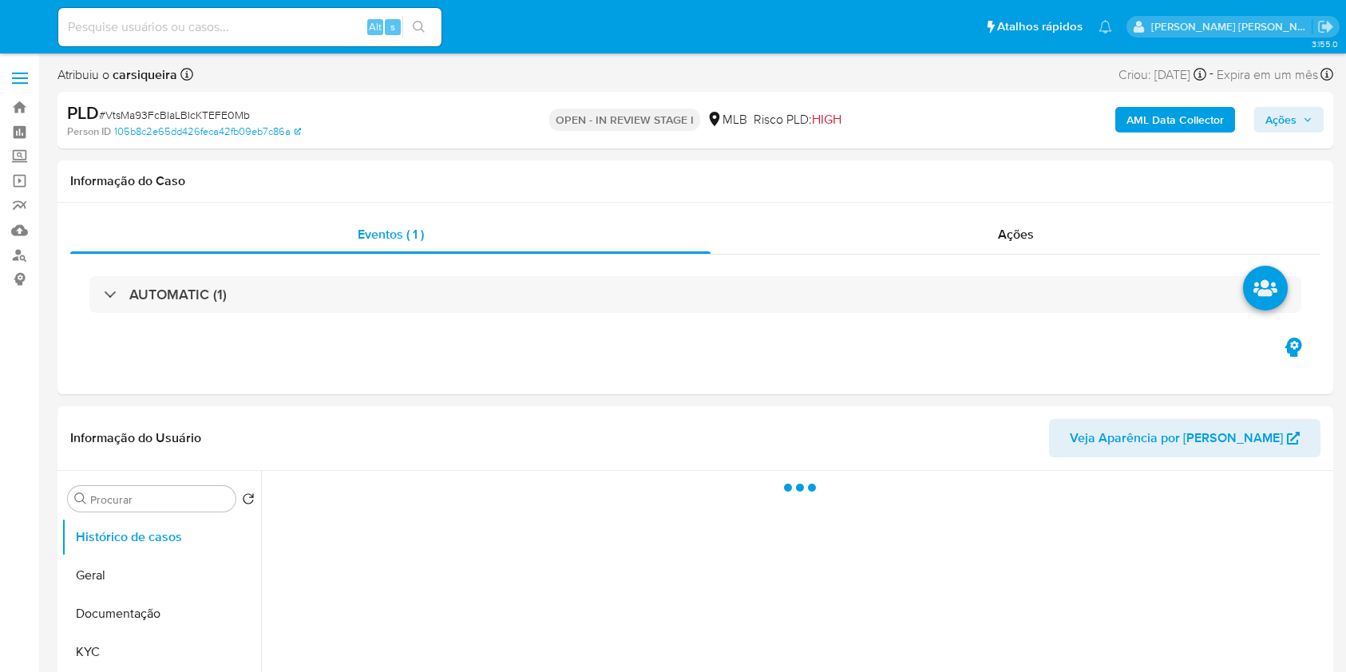
select select "10"
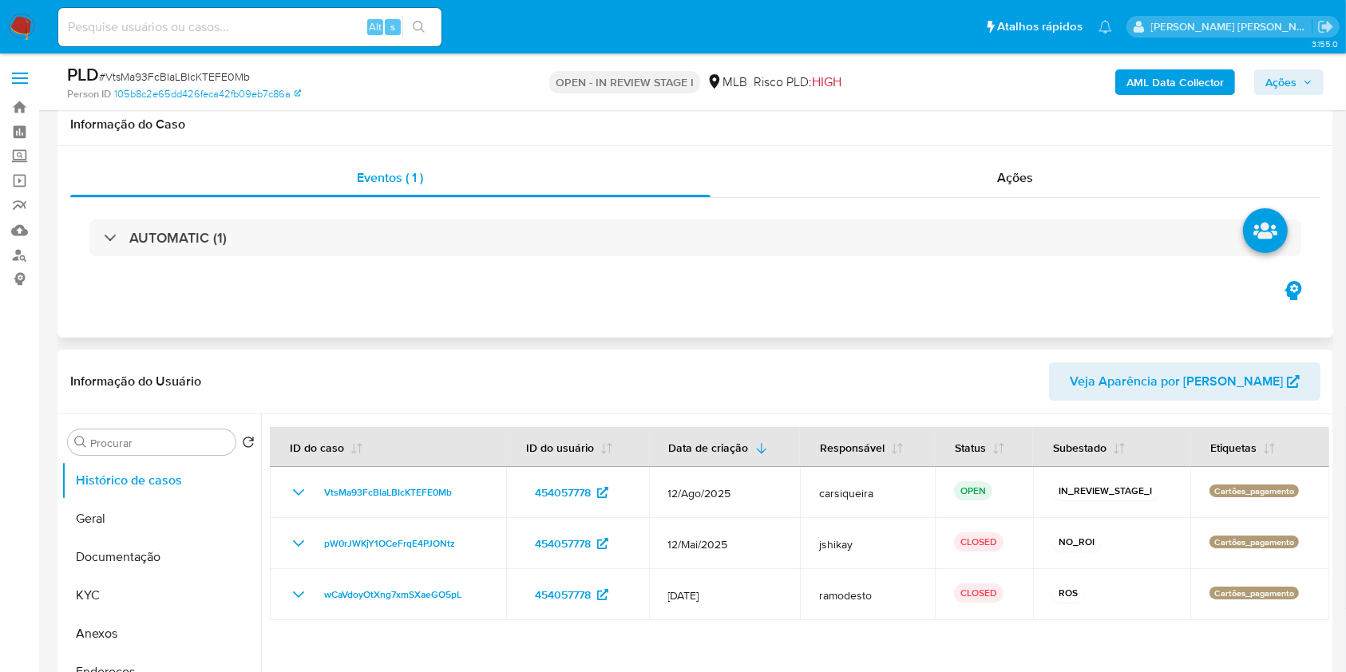
scroll to position [106, 0]
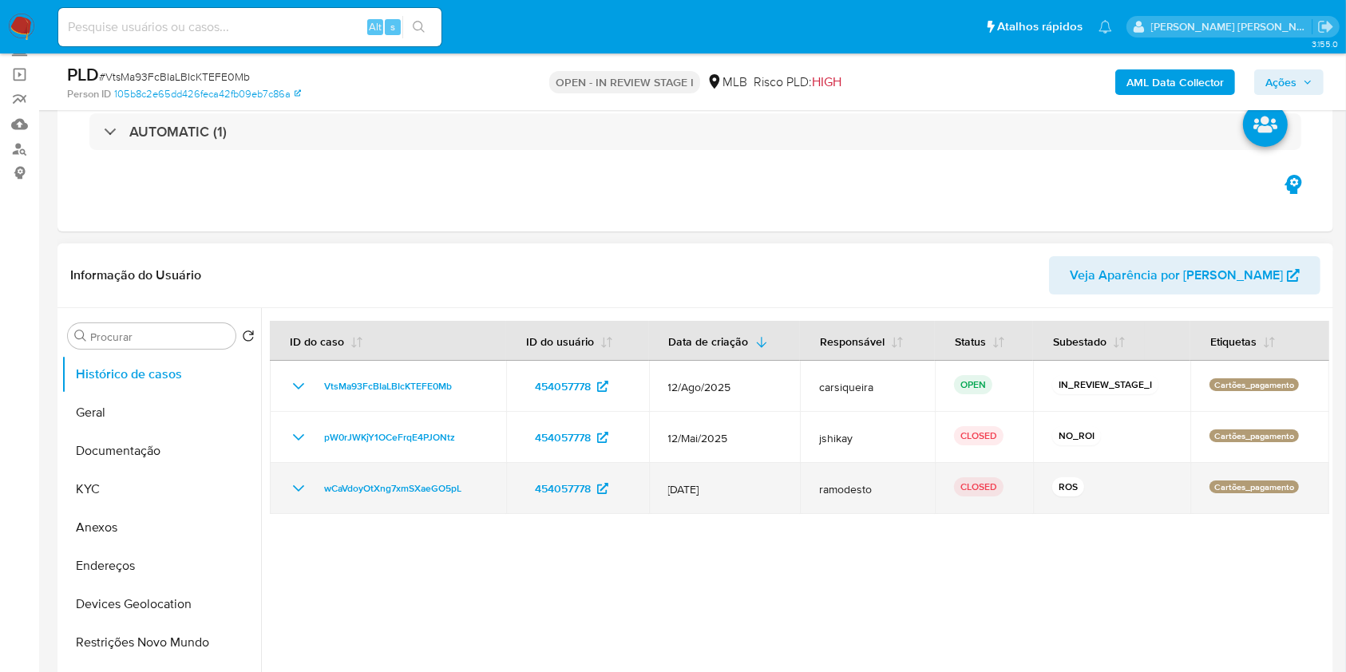
click at [299, 493] on icon "Mostrar/Ocultar" at bounding box center [298, 488] width 19 height 19
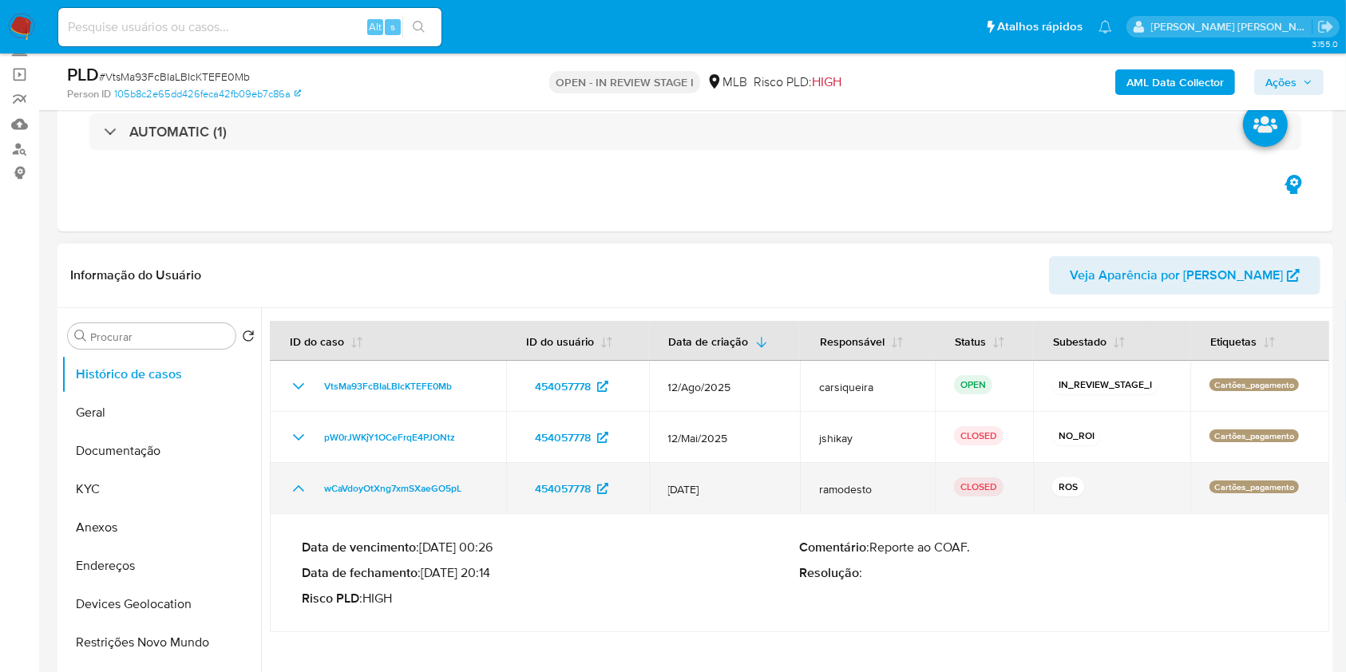
click at [303, 492] on icon "Mostrar/Ocultar" at bounding box center [298, 488] width 19 height 19
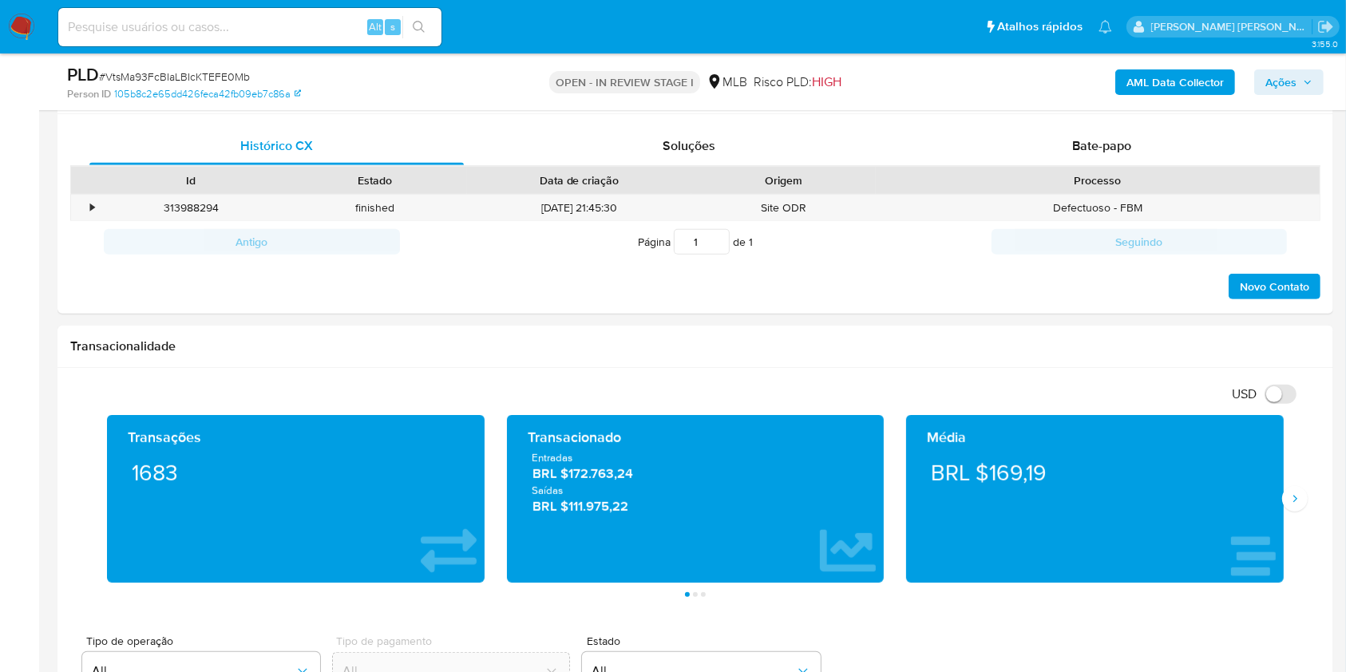
scroll to position [0, 0]
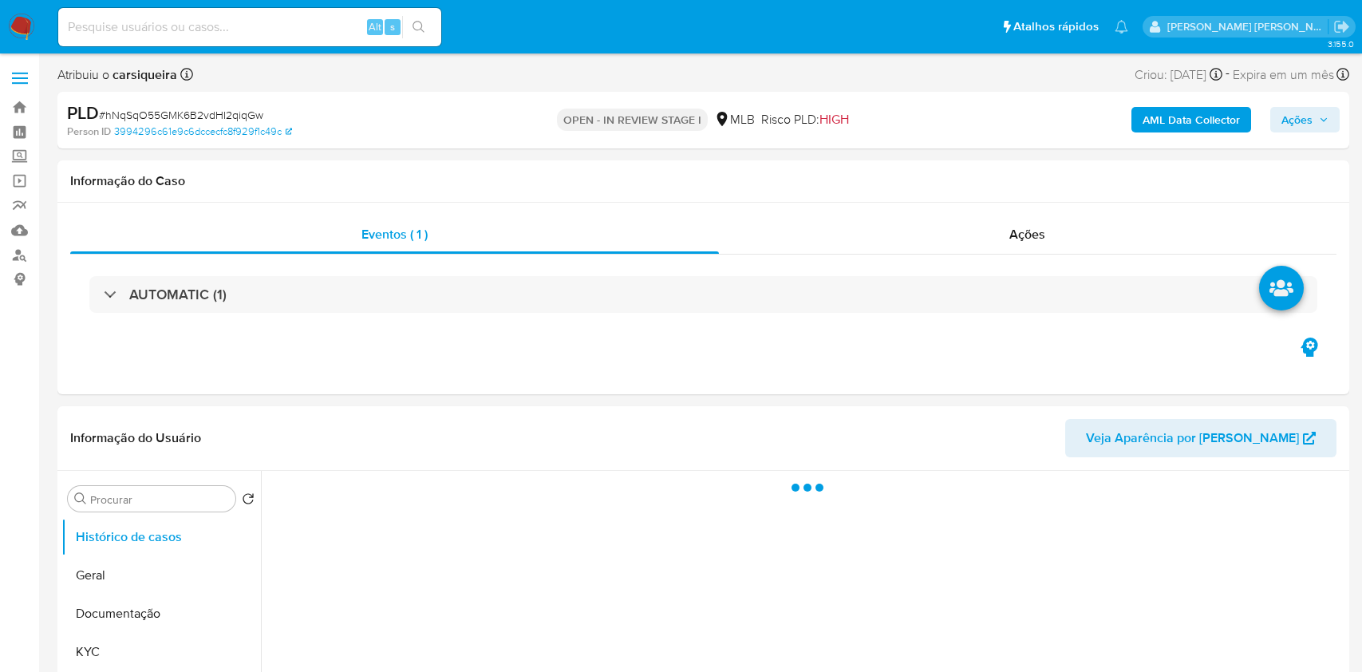
select select "10"
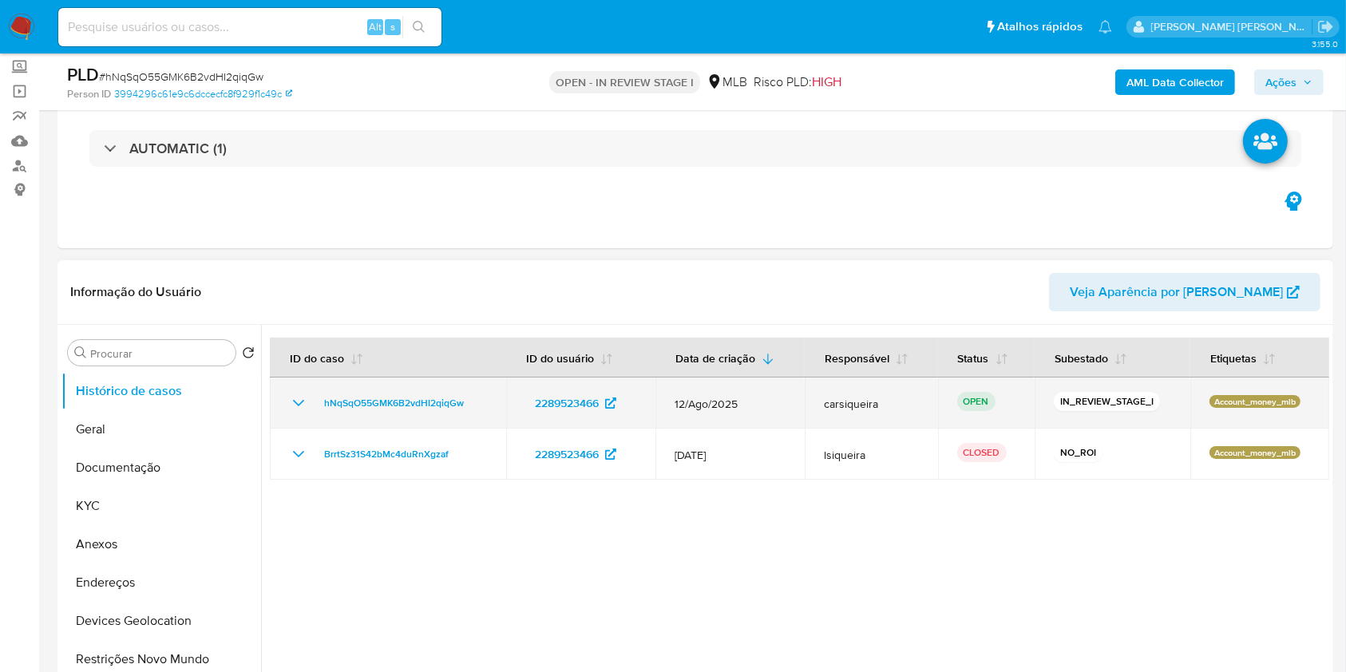
scroll to position [93, 0]
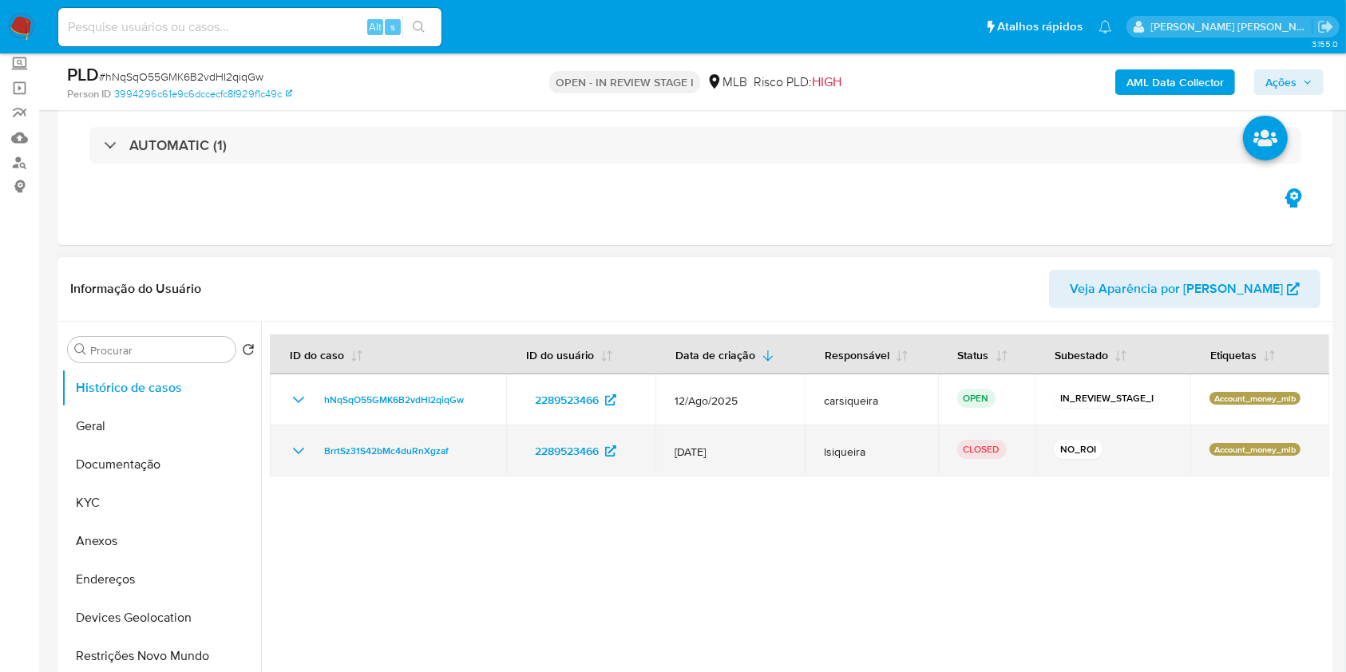
click at [307, 449] on icon "Mostrar/Ocultar" at bounding box center [298, 450] width 19 height 19
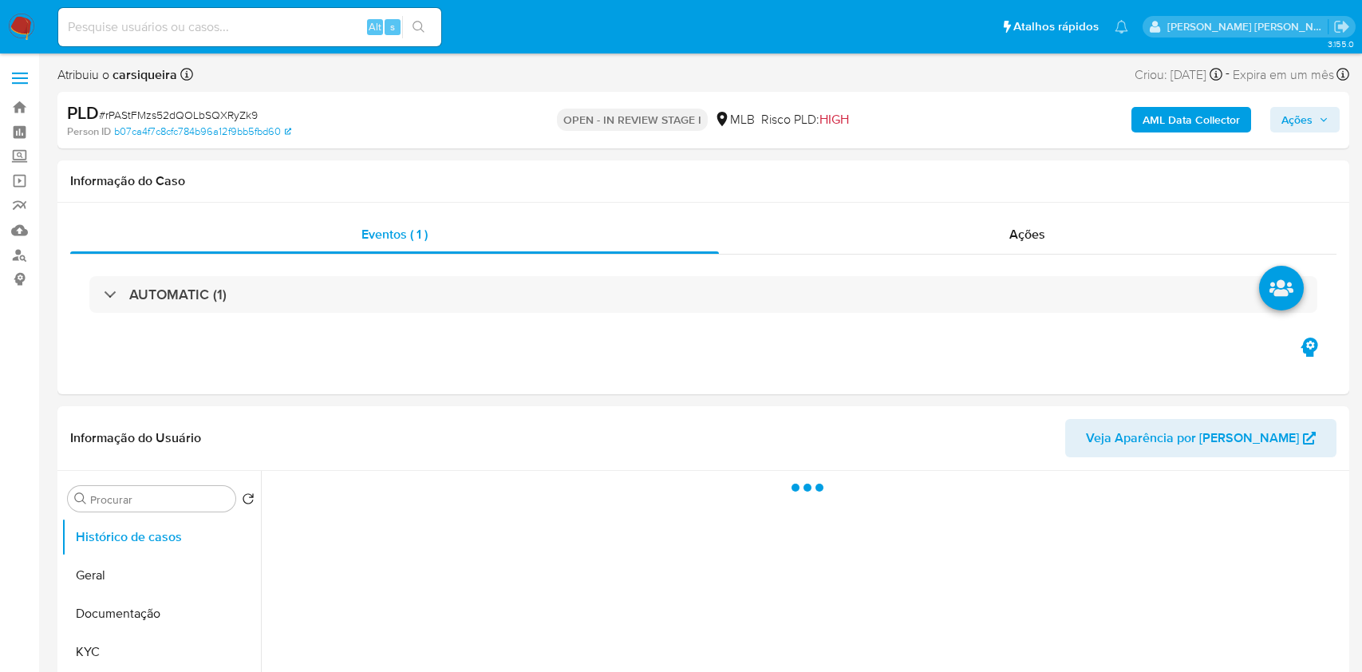
select select "10"
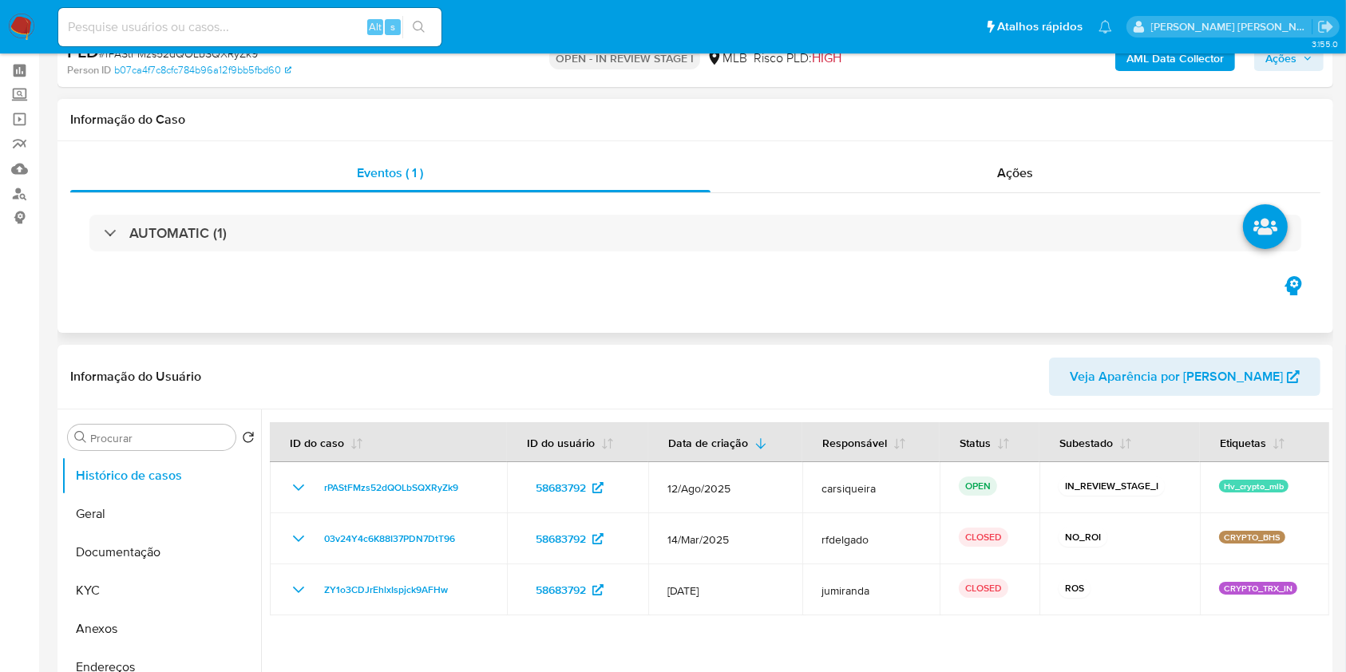
scroll to position [106, 0]
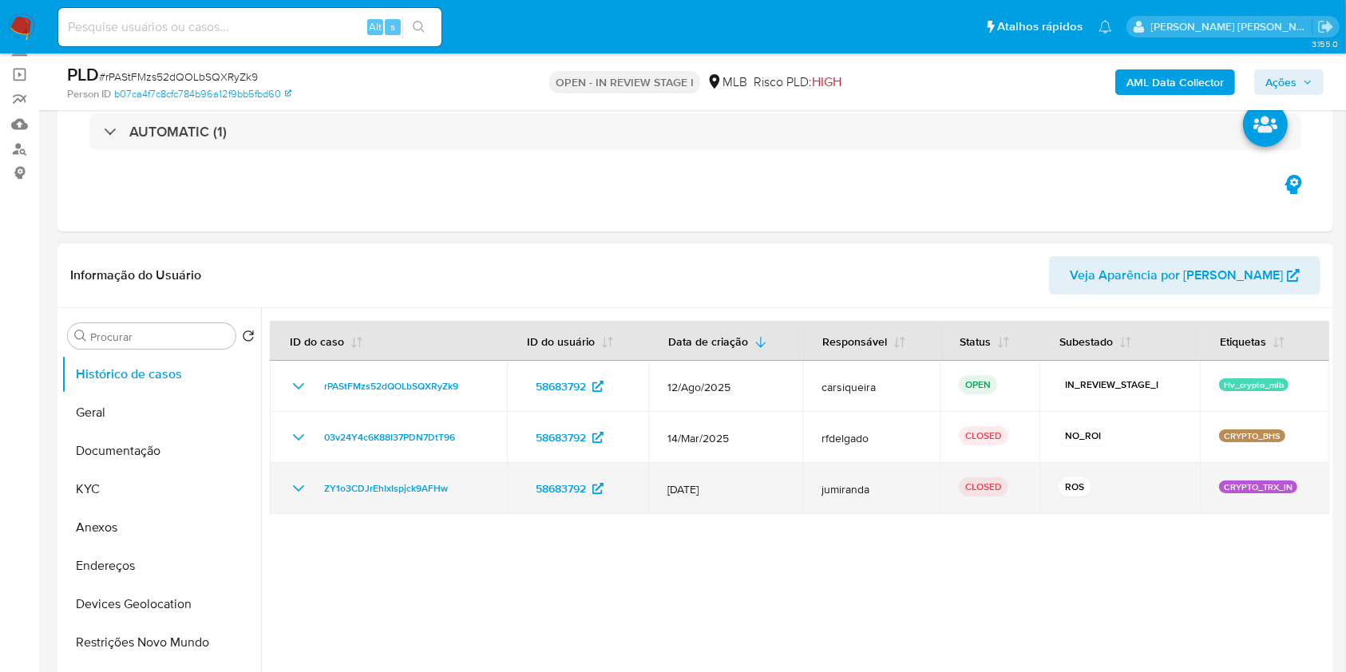
click at [299, 493] on icon "Mostrar/Ocultar" at bounding box center [298, 488] width 19 height 19
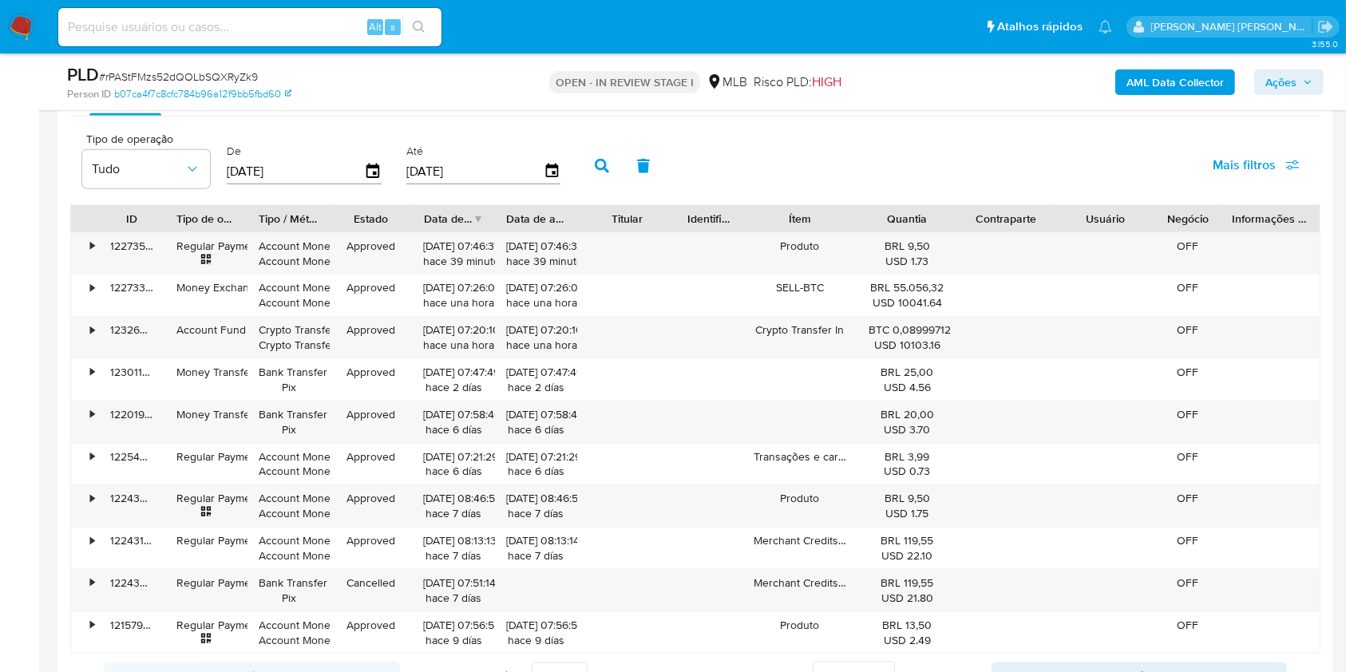
scroll to position [1704, 0]
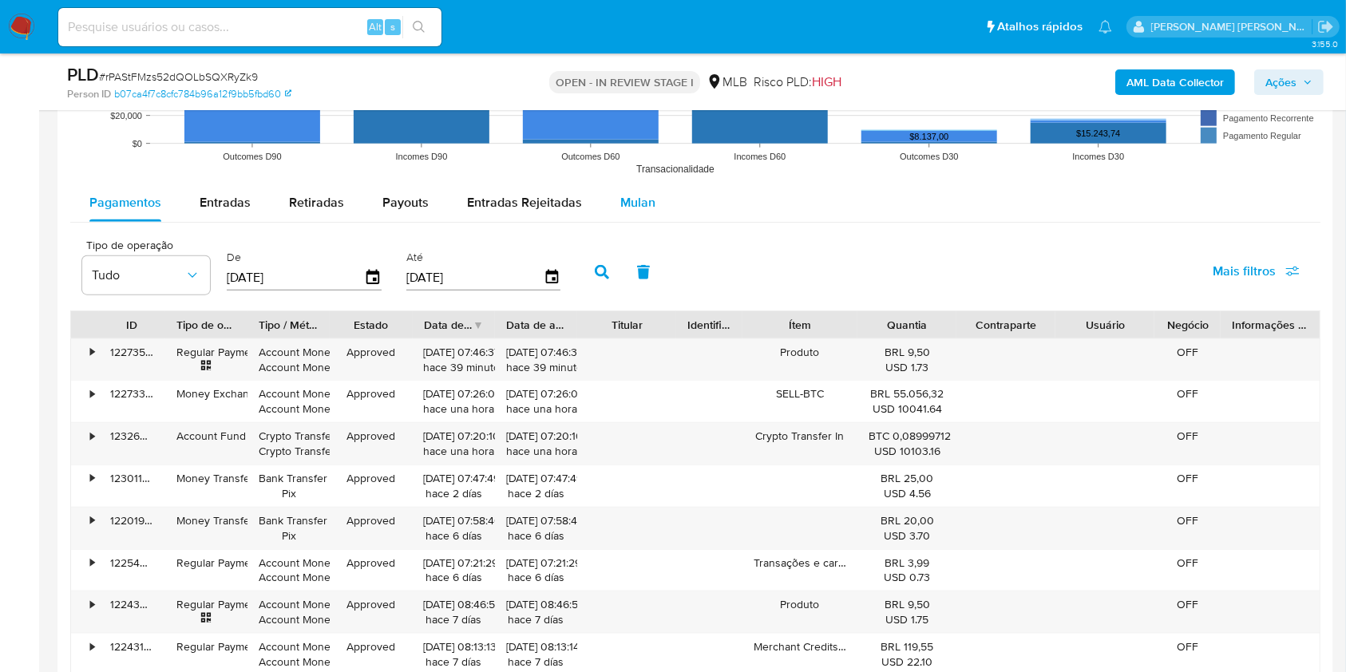
click at [635, 198] on span "Mulan" at bounding box center [637, 202] width 35 height 18
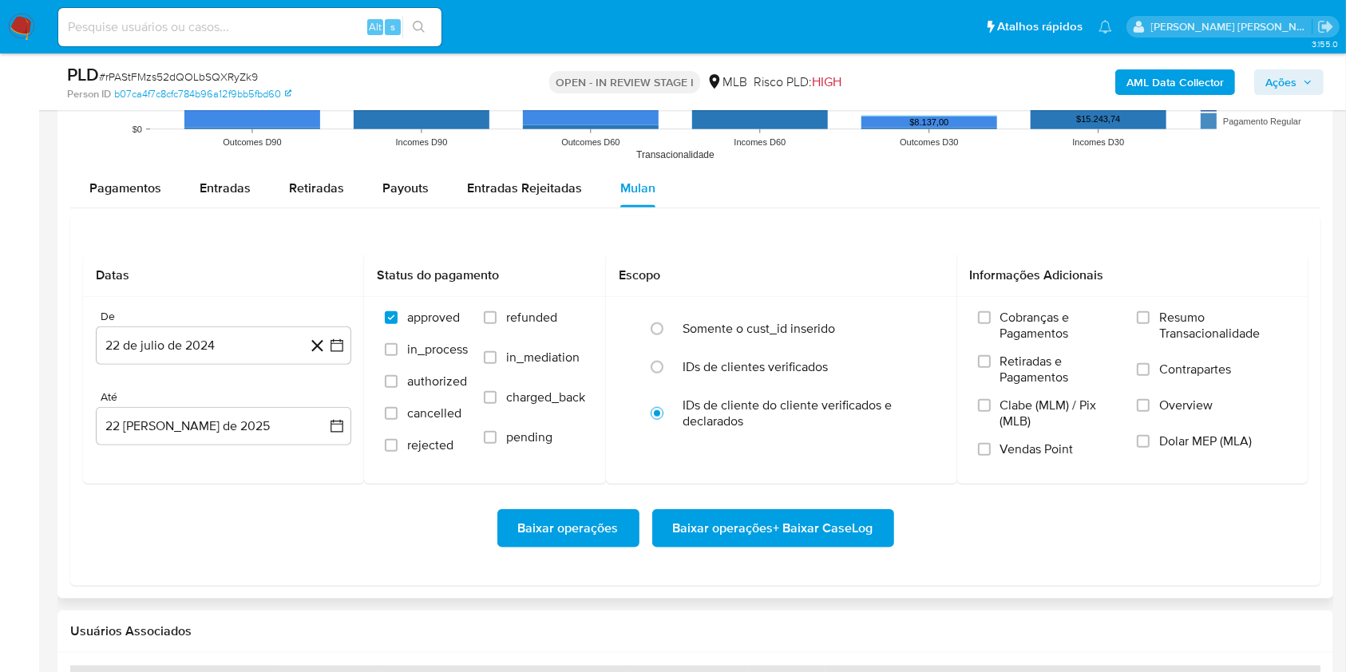
scroll to position [1810, 0]
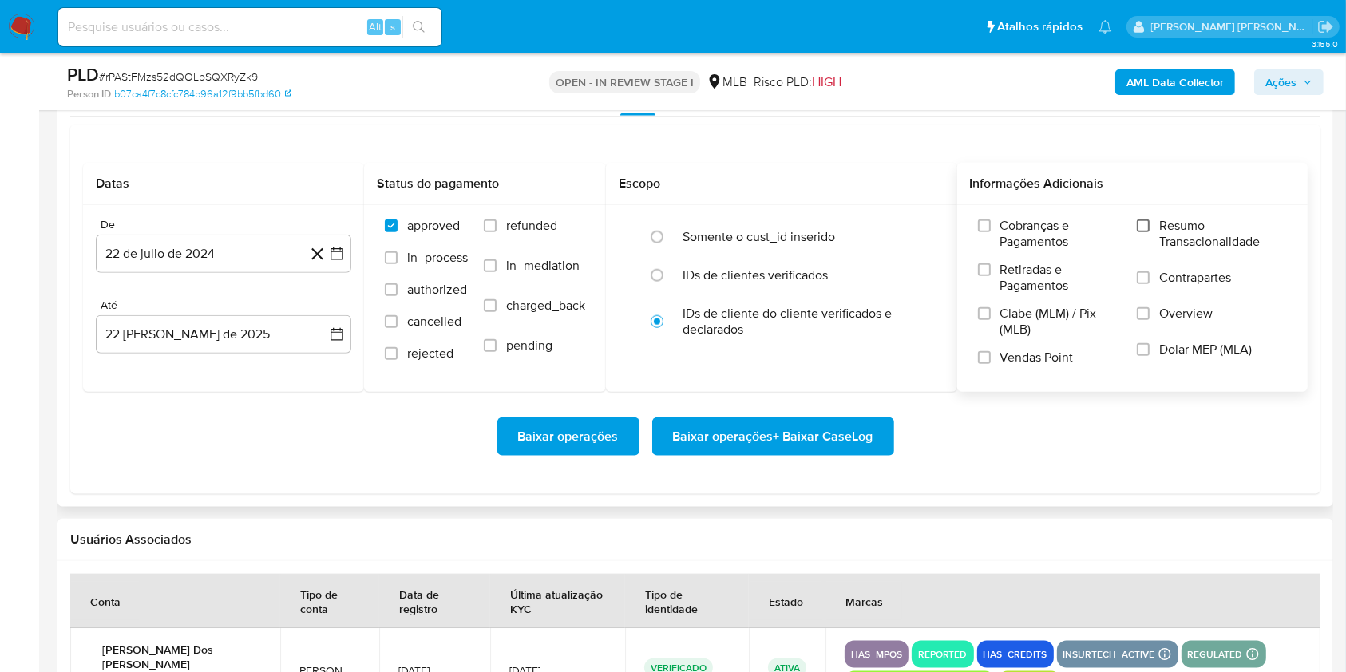
click at [1140, 225] on input "Resumo Transacionalidade" at bounding box center [1143, 225] width 13 height 13
click at [982, 362] on input "Vendas Point" at bounding box center [984, 357] width 13 height 13
click at [338, 259] on icon "button" at bounding box center [336, 253] width 13 height 13
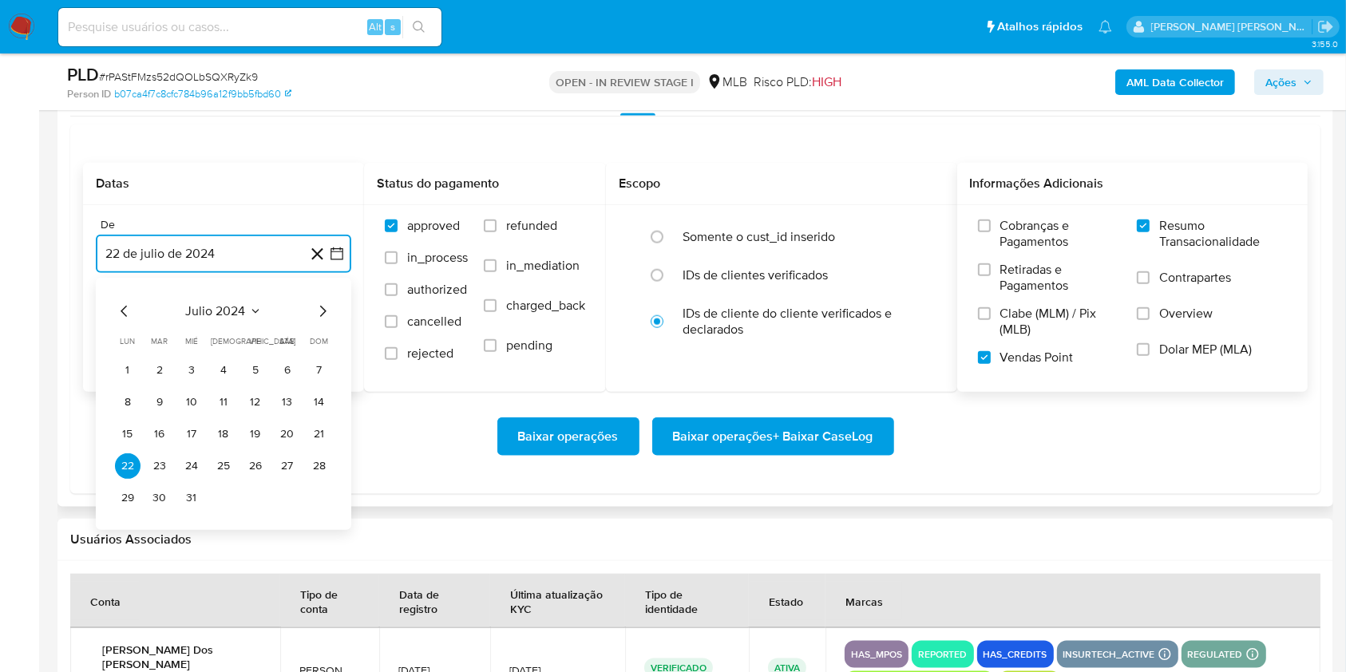
click at [318, 307] on icon "Mes siguiente" at bounding box center [322, 311] width 19 height 19
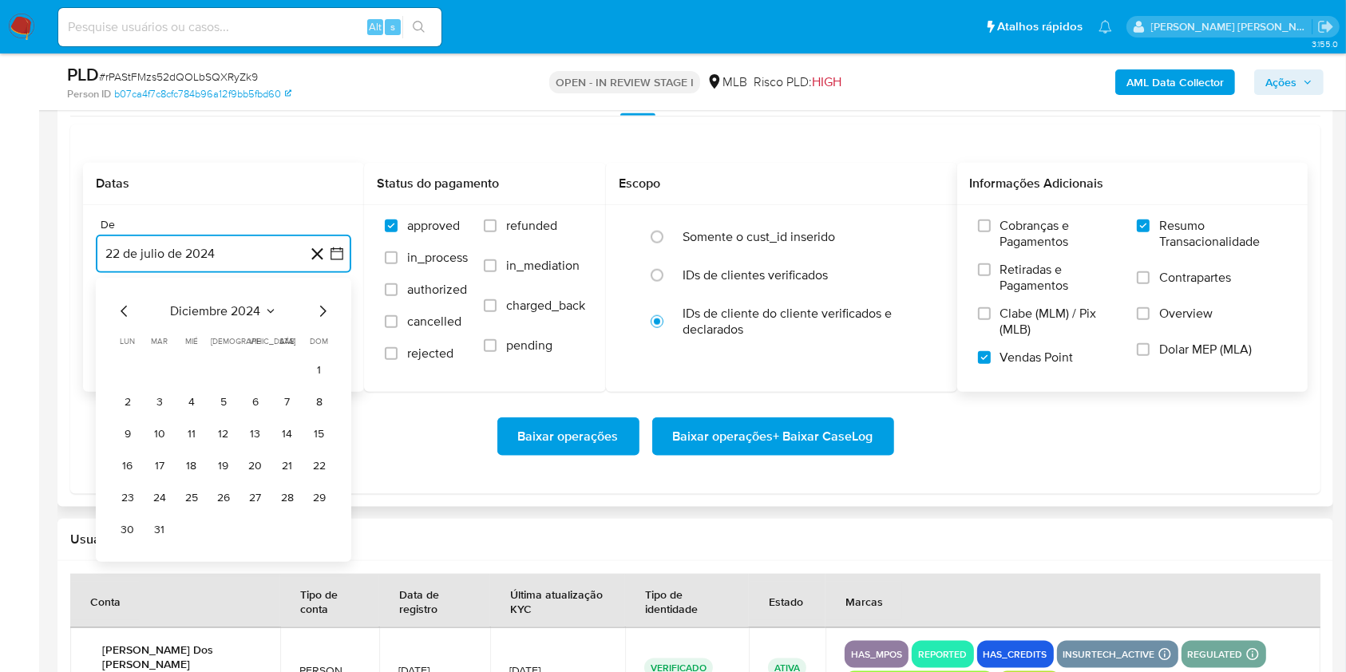
click at [318, 307] on icon "Mes siguiente" at bounding box center [322, 311] width 19 height 19
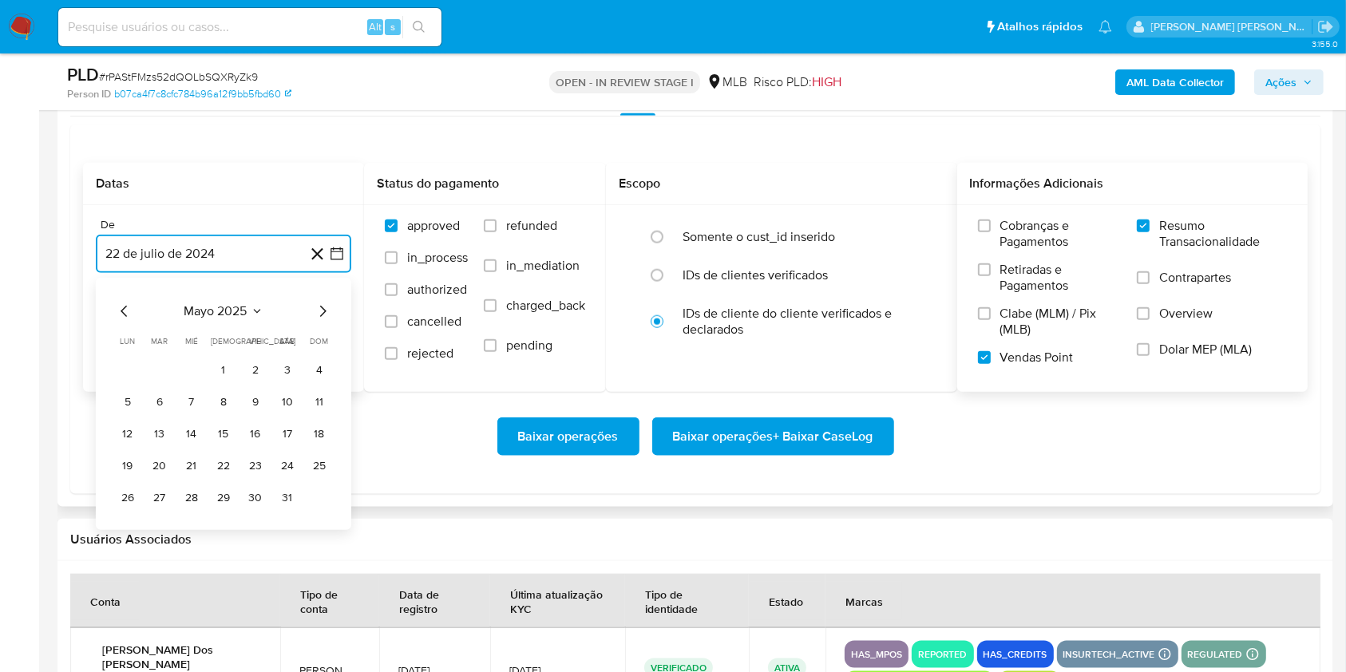
click at [318, 307] on icon "Mes siguiente" at bounding box center [322, 311] width 19 height 19
click at [166, 361] on button "1" at bounding box center [160, 371] width 26 height 26
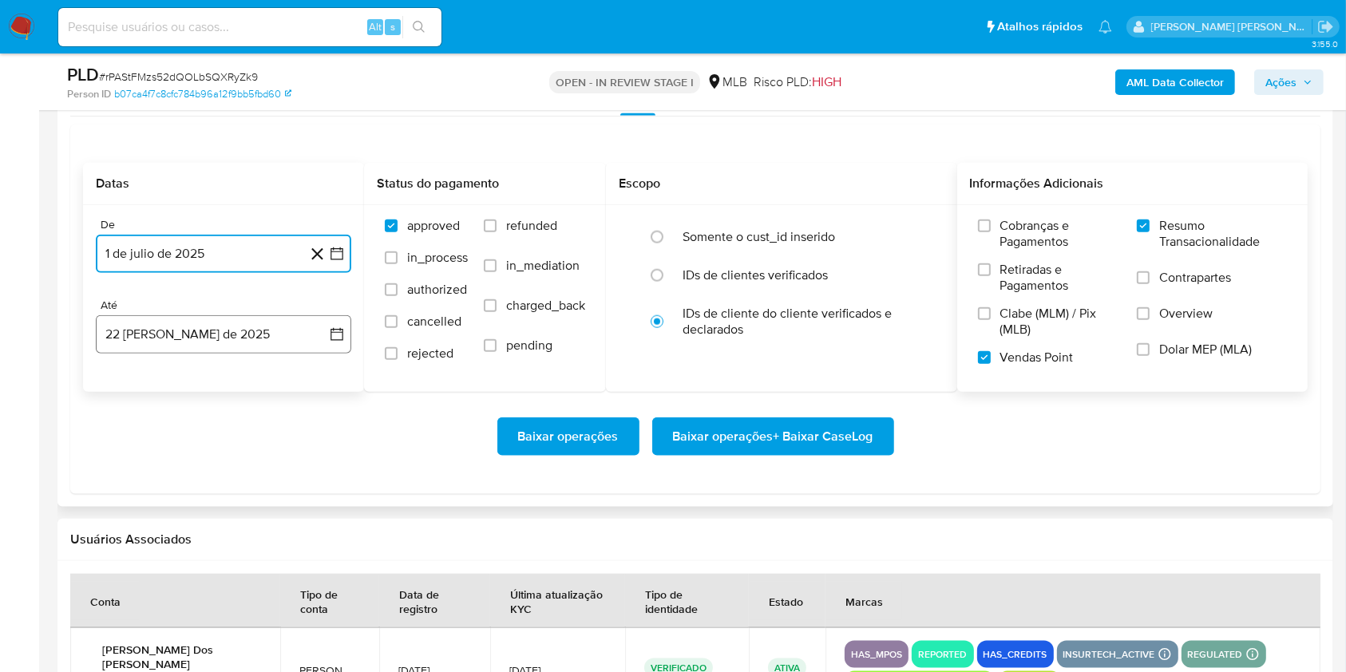
click at [174, 334] on button "22 [PERSON_NAME] de 2025" at bounding box center [223, 334] width 255 height 38
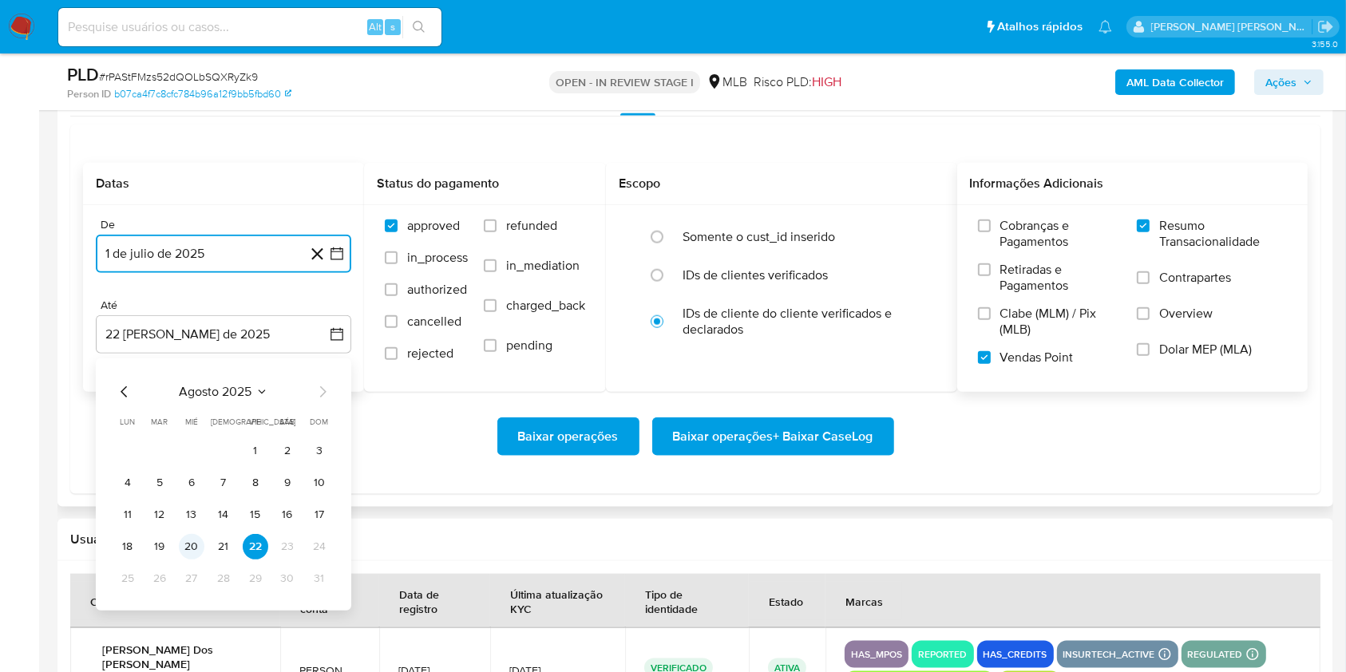
click at [191, 551] on button "20" at bounding box center [192, 547] width 26 height 26
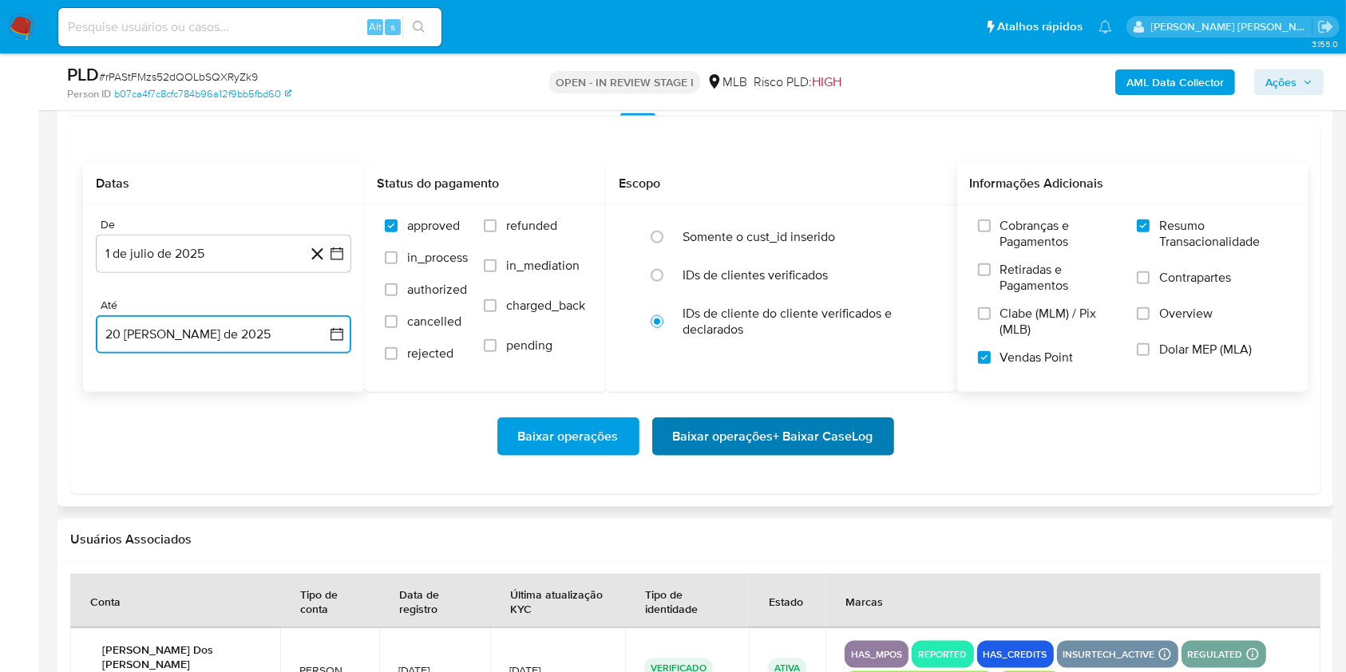
click at [729, 432] on span "Baixar operações + Baixar CaseLog" at bounding box center [773, 436] width 200 height 35
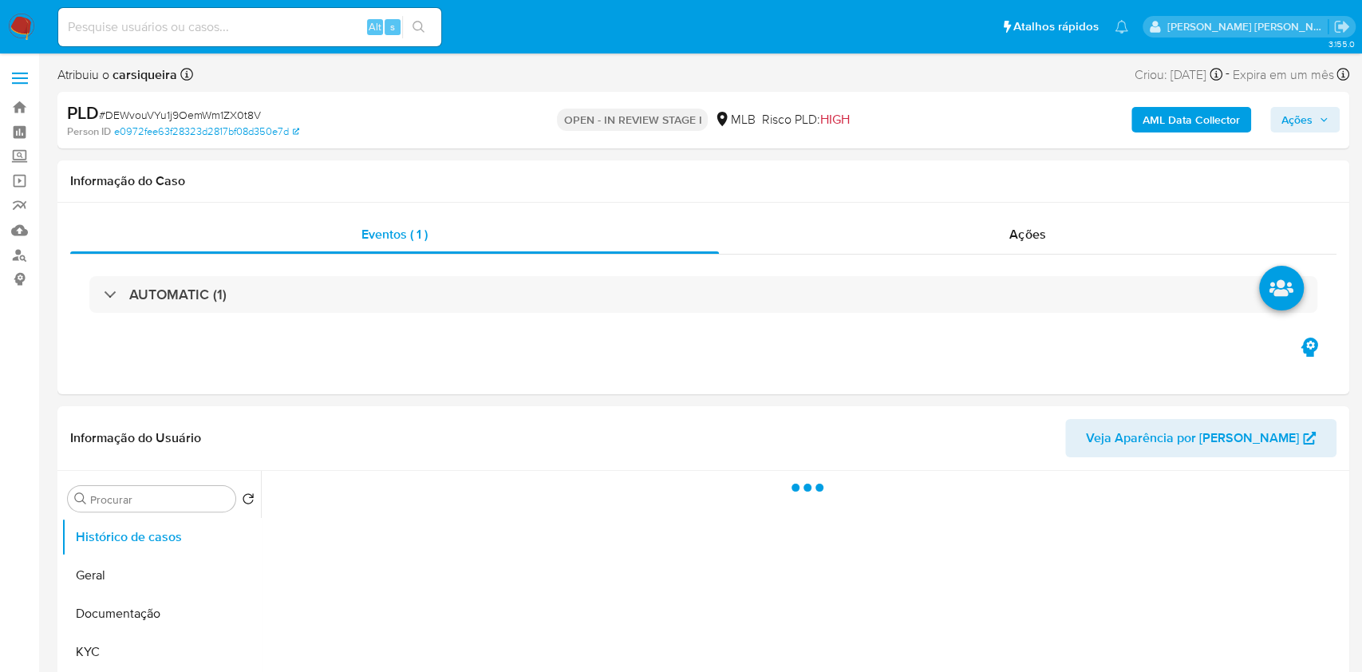
select select "10"
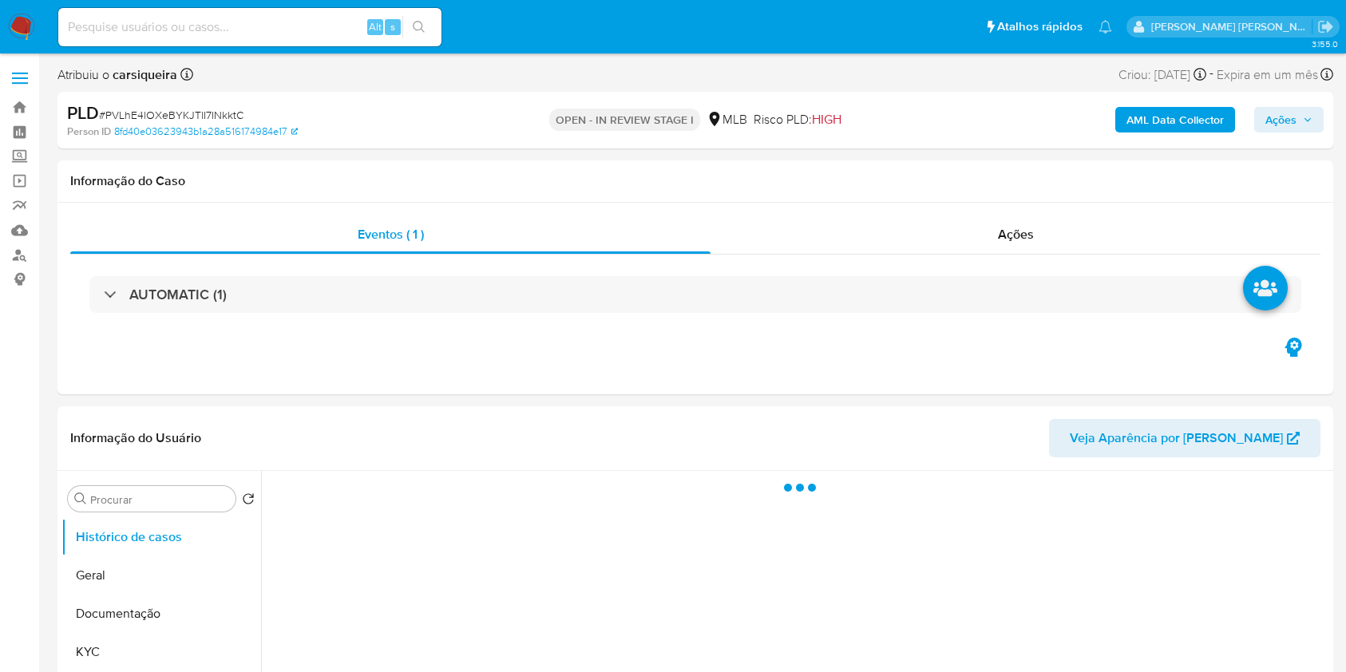
select select "10"
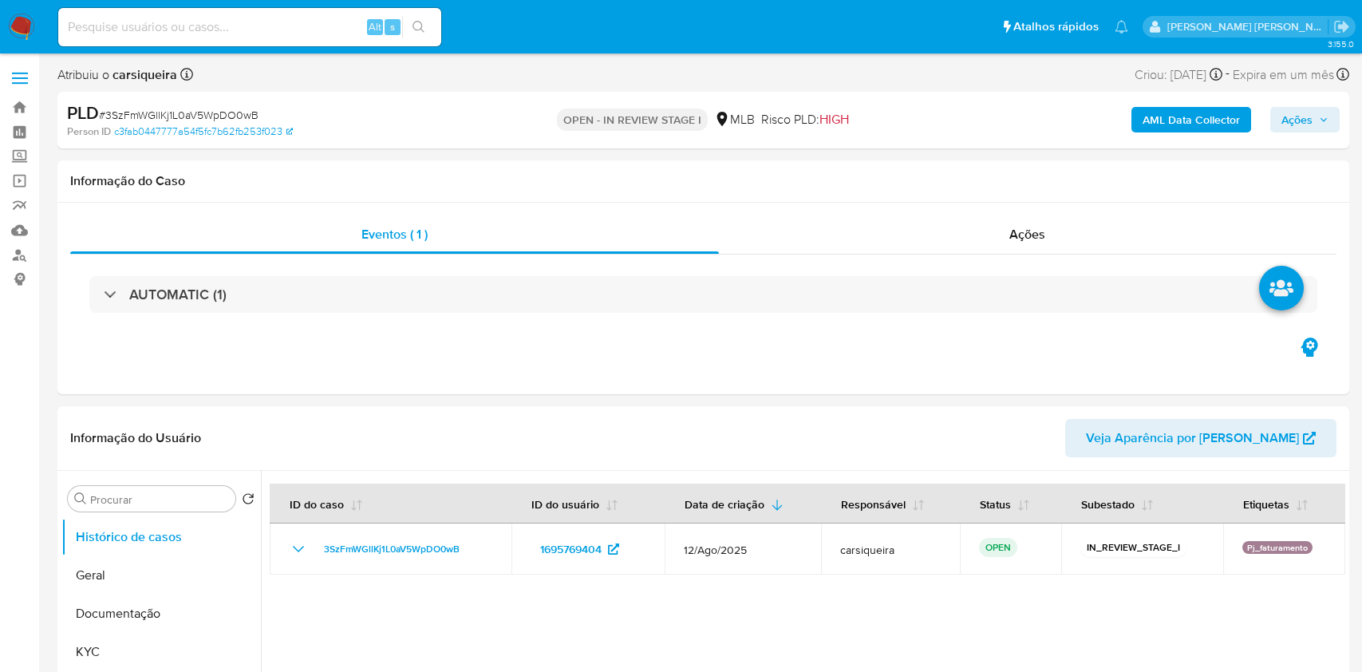
select select "10"
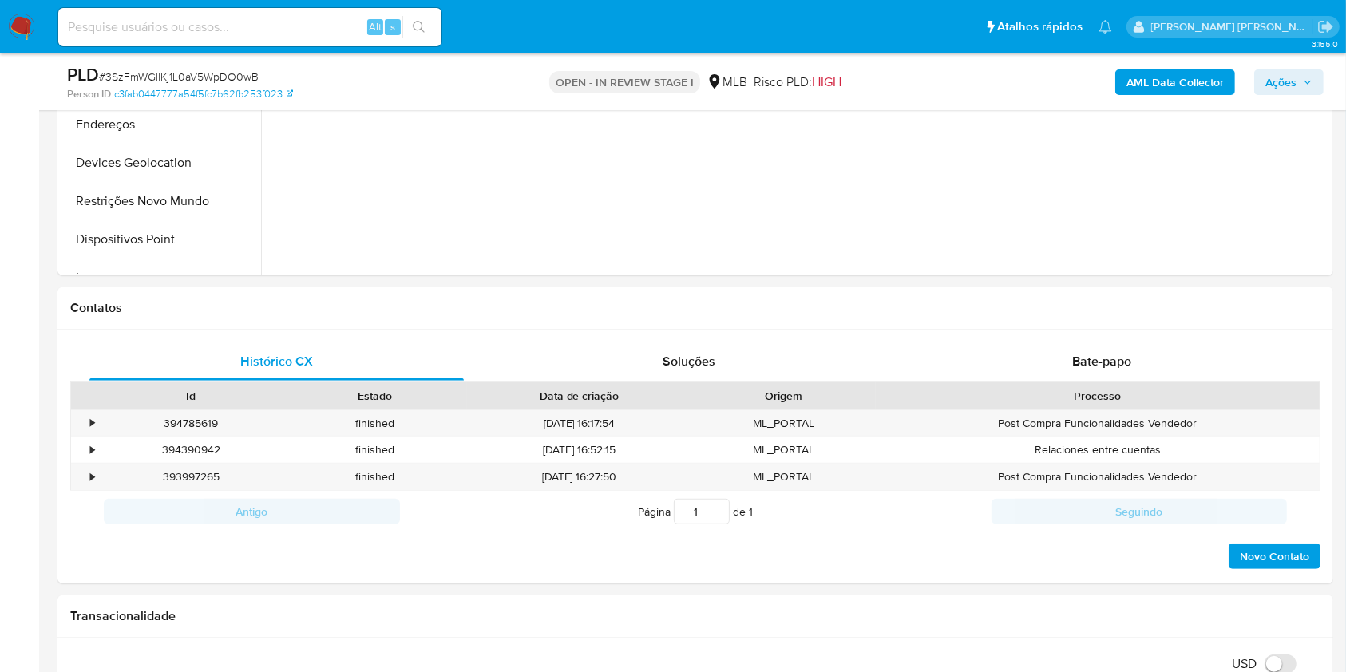
scroll to position [325, 0]
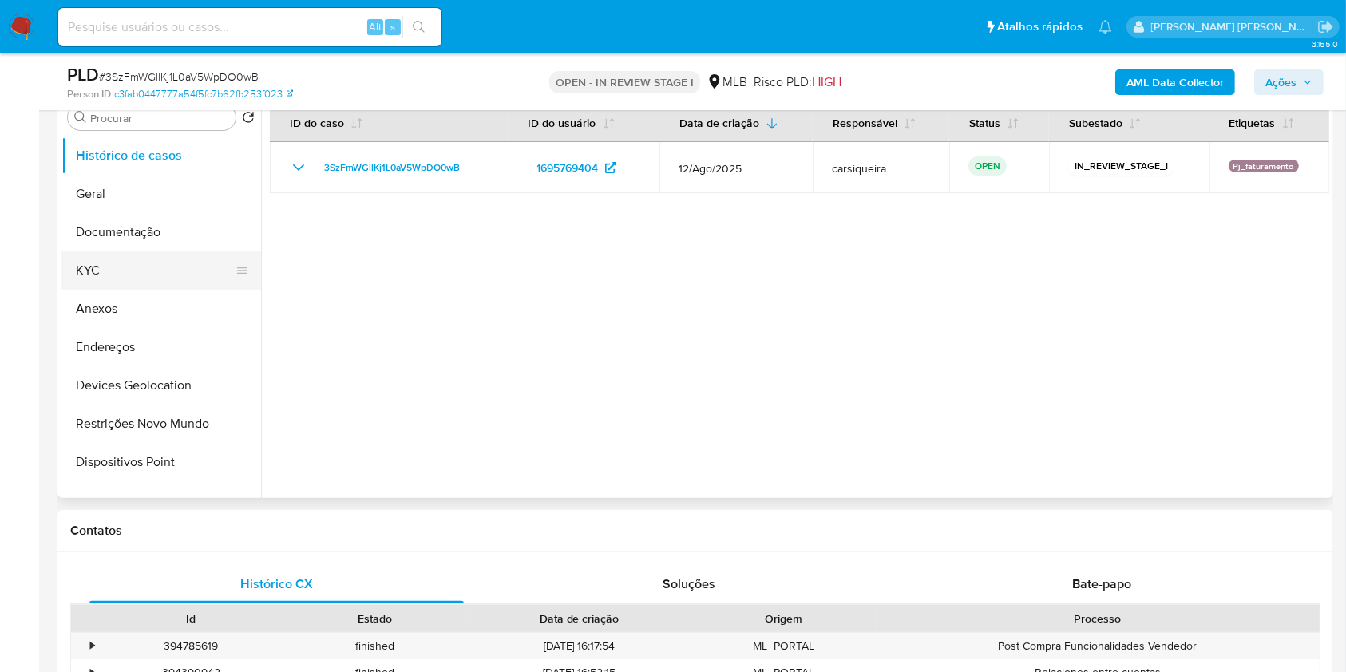
click at [140, 267] on button "KYC" at bounding box center [154, 270] width 187 height 38
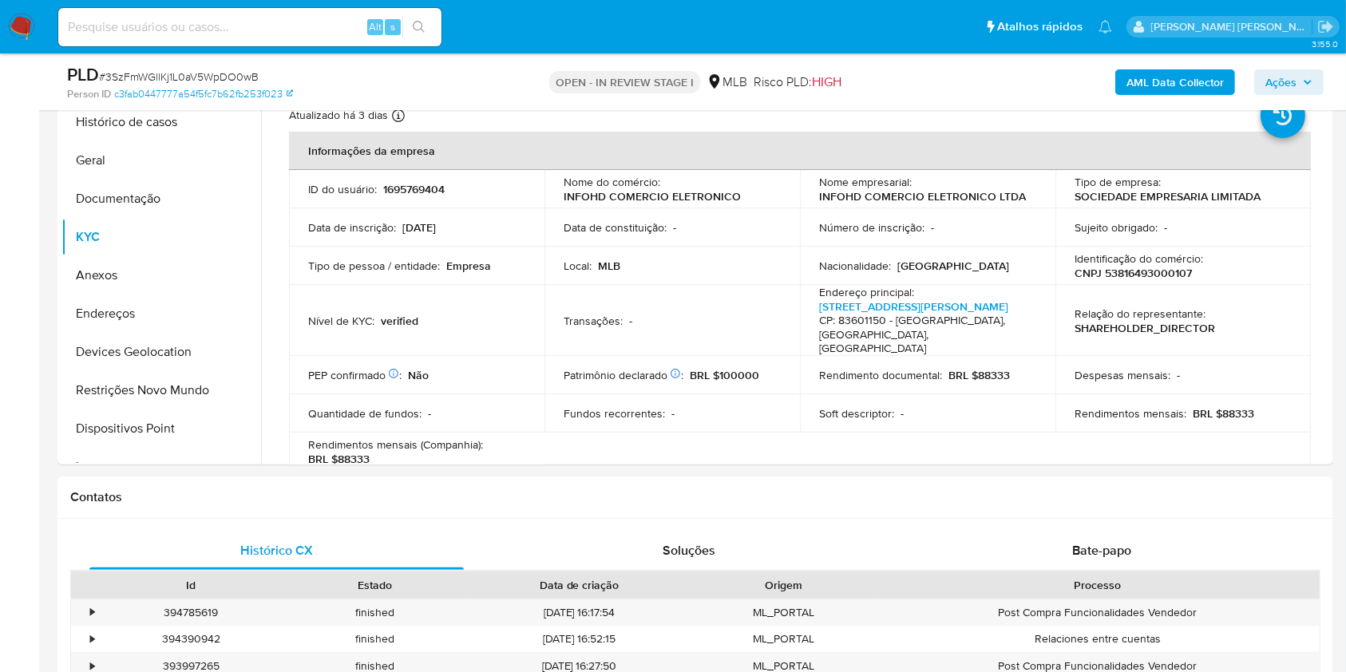
scroll to position [164, 0]
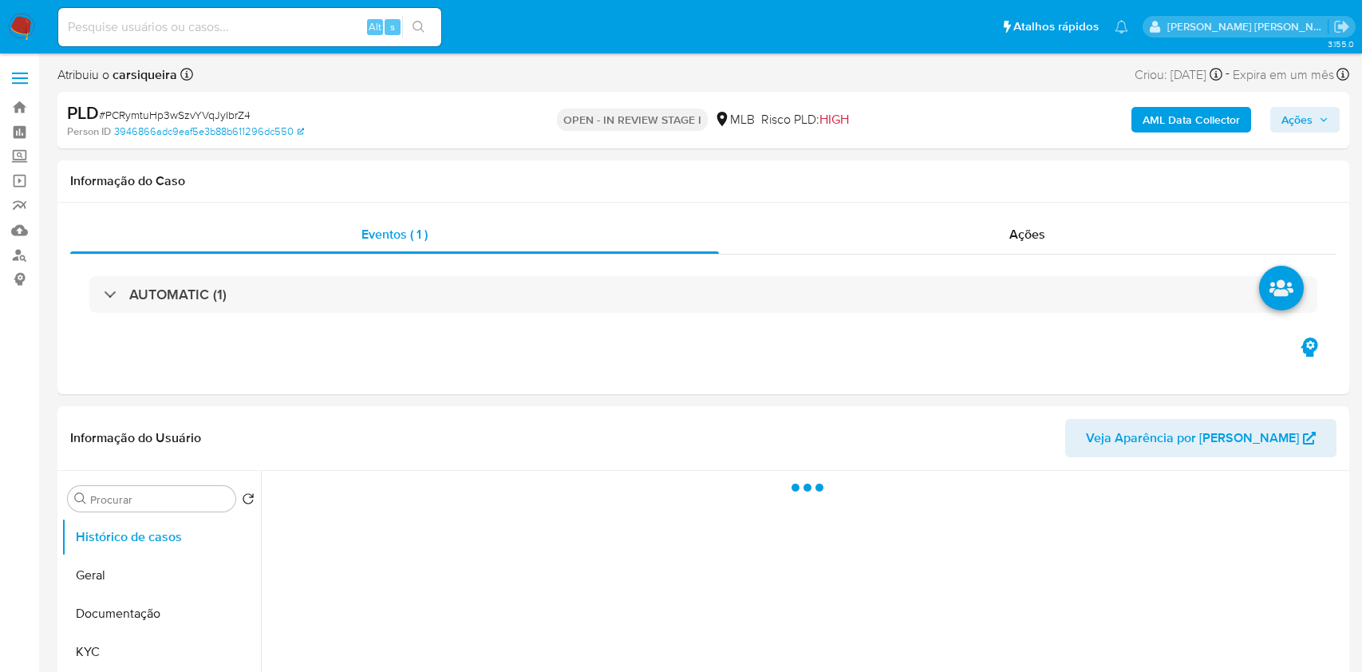
select select "10"
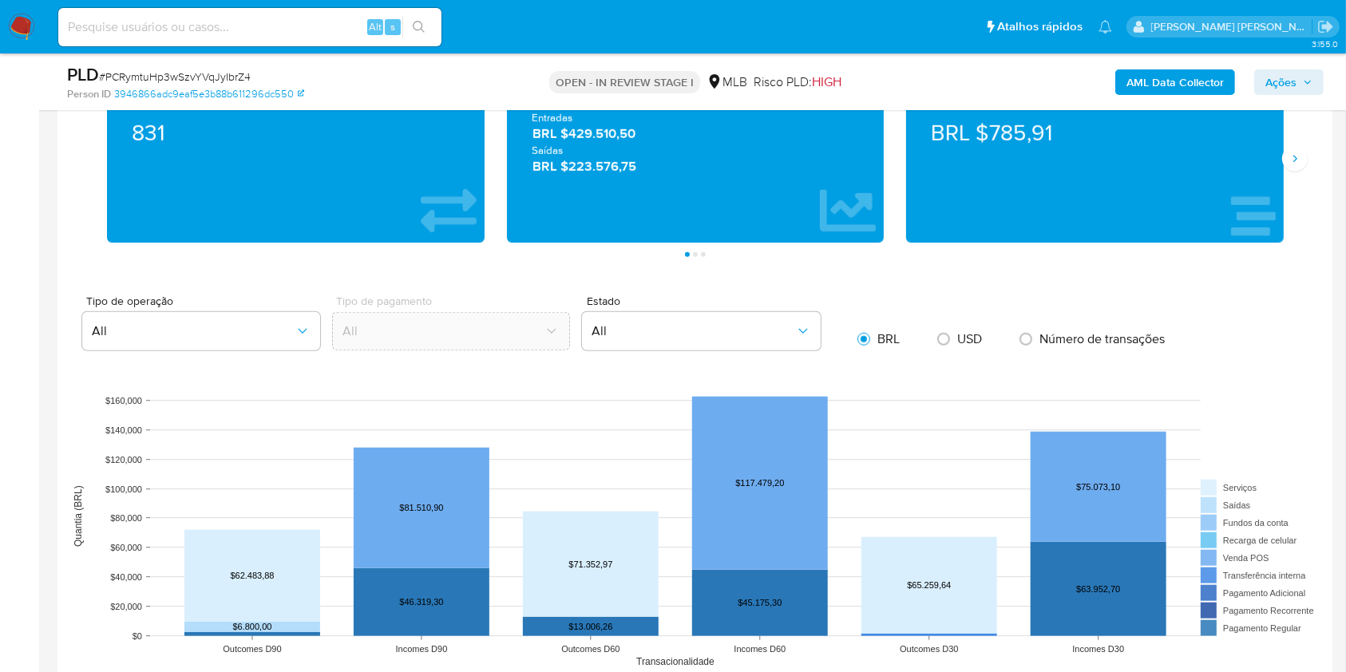
scroll to position [956, 0]
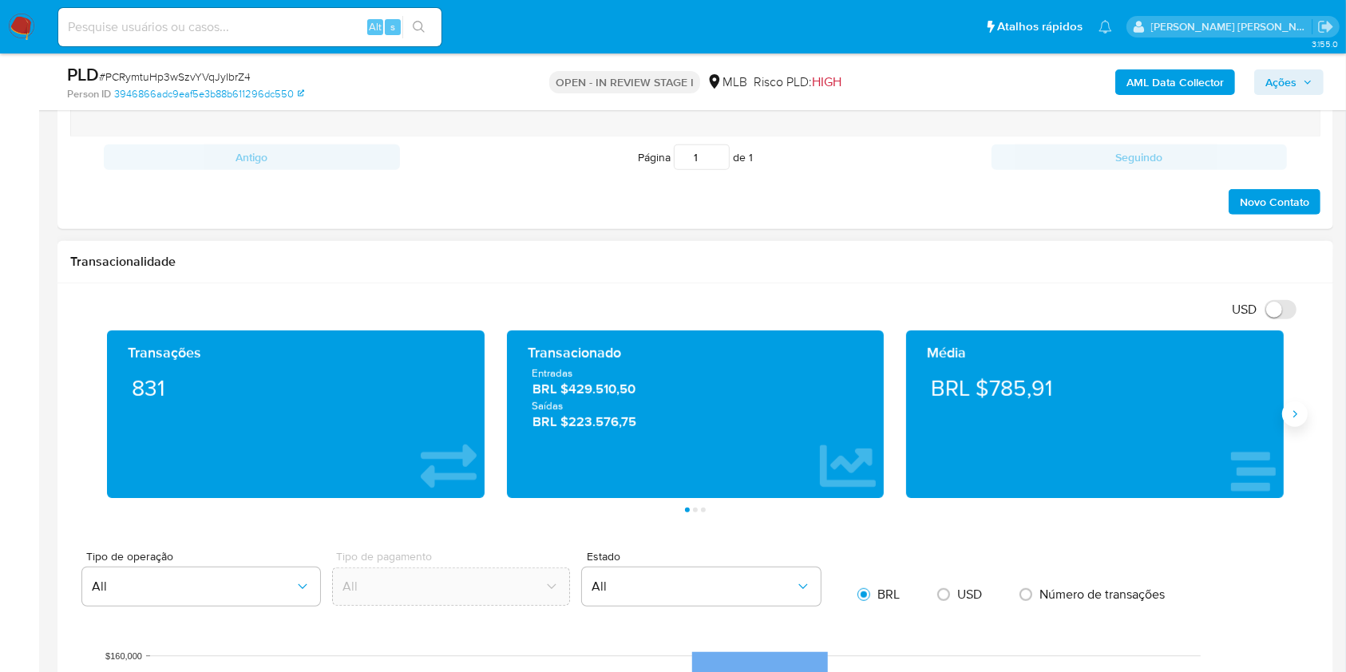
click at [1295, 405] on button "Siguiente" at bounding box center [1295, 414] width 26 height 26
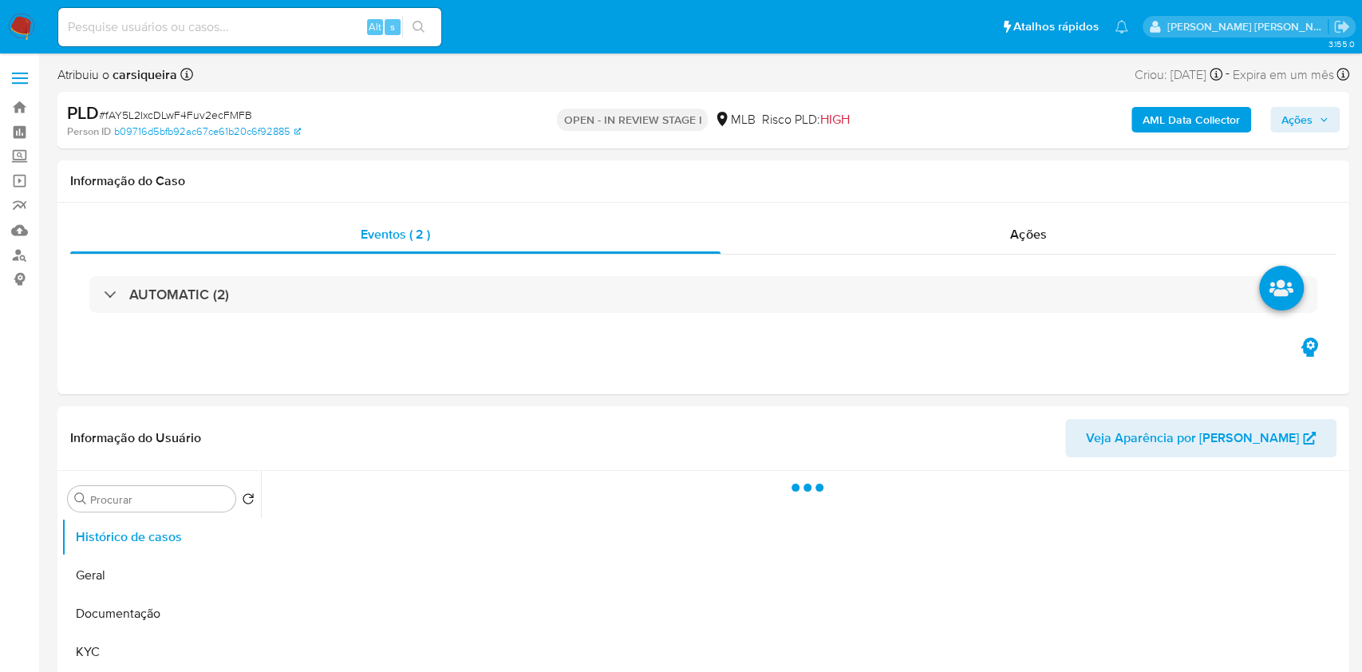
select select "10"
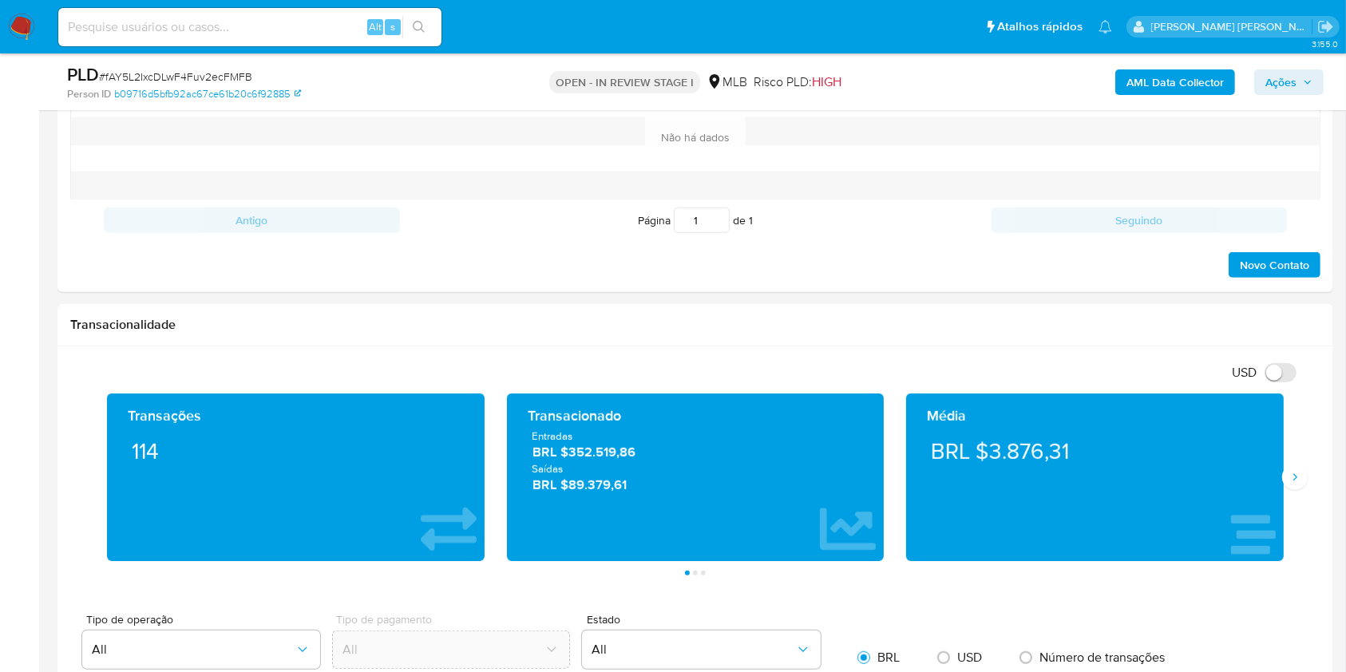
scroll to position [945, 0]
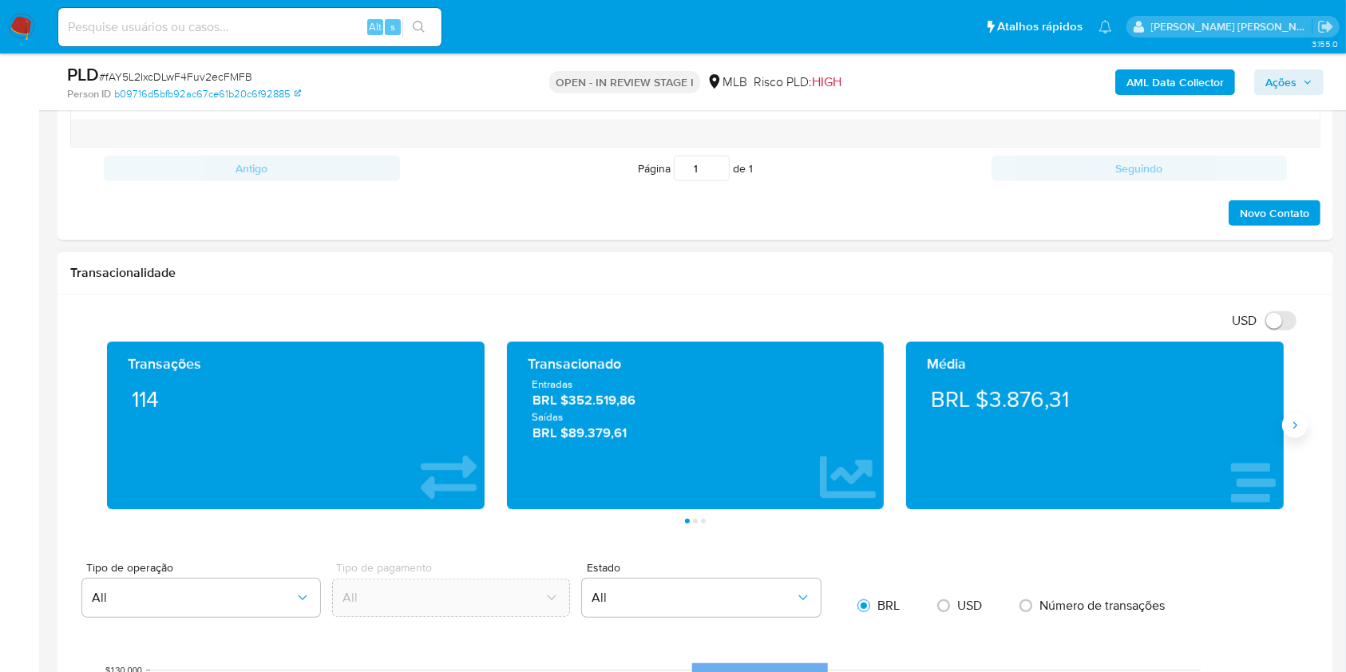
click at [1292, 429] on icon "Siguiente" at bounding box center [1294, 425] width 13 height 13
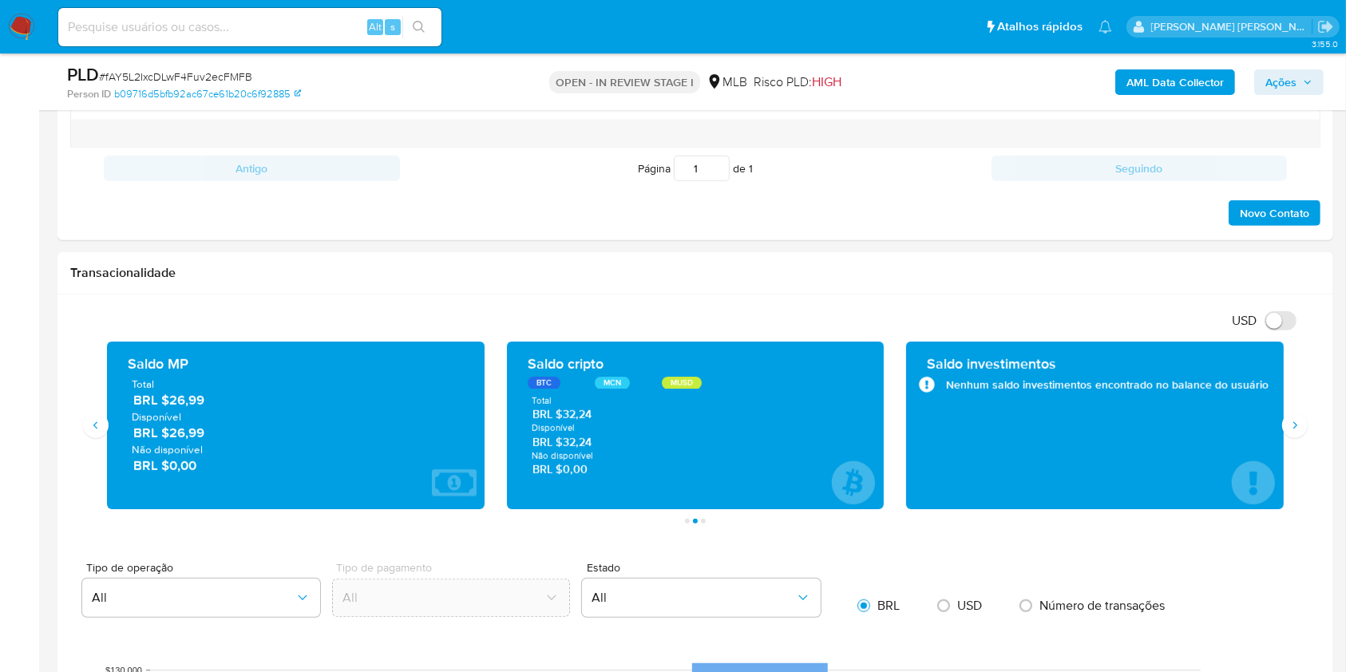
scroll to position [1769, 0]
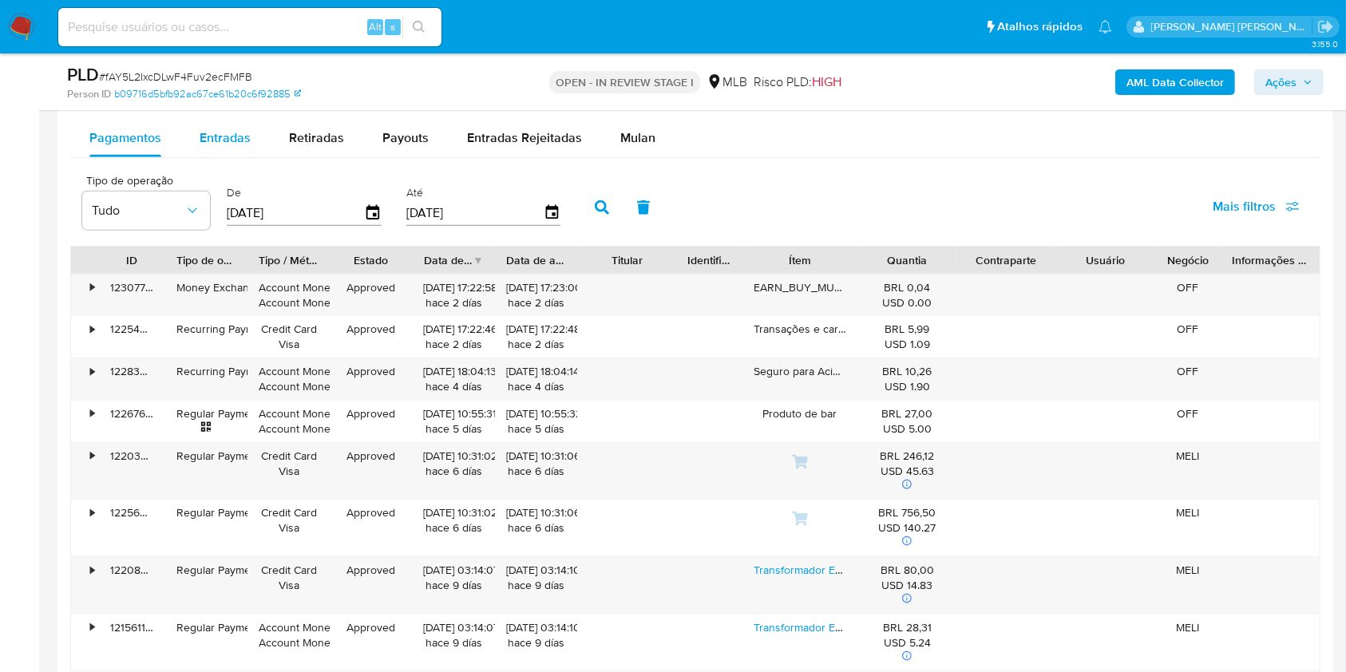
click at [217, 140] on span "Entradas" at bounding box center [225, 137] width 51 height 18
select select "10"
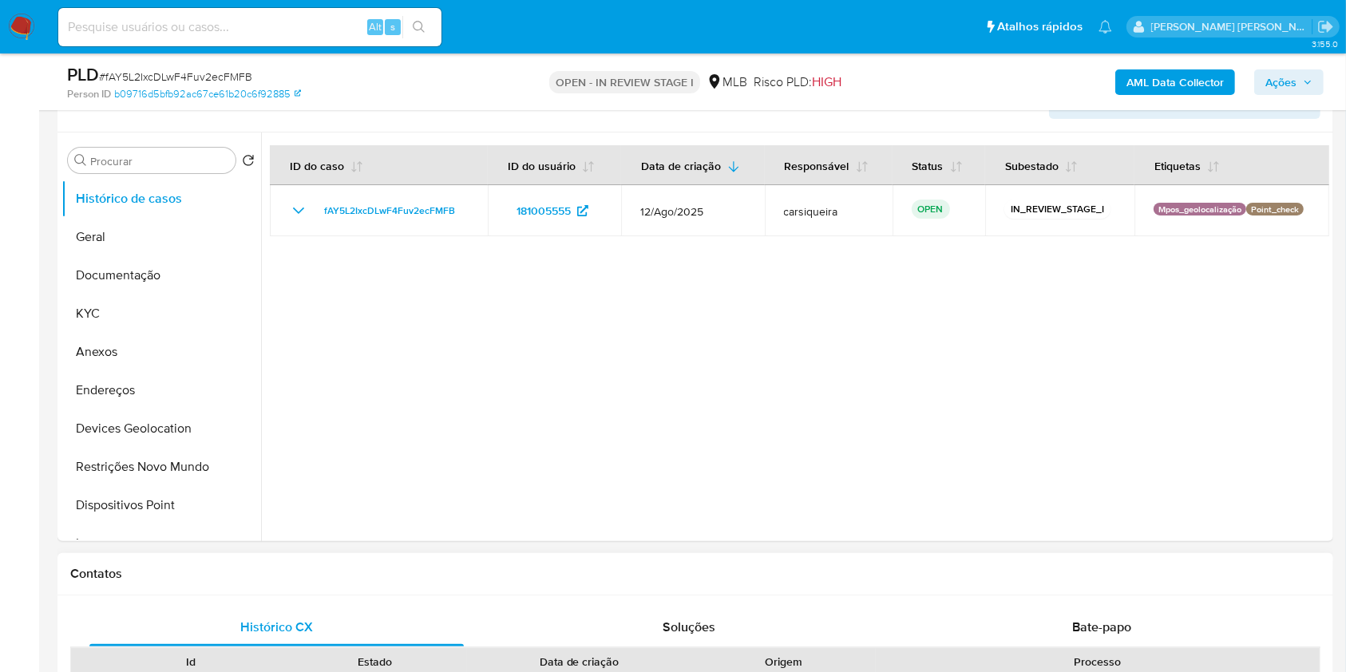
scroll to position [385, 0]
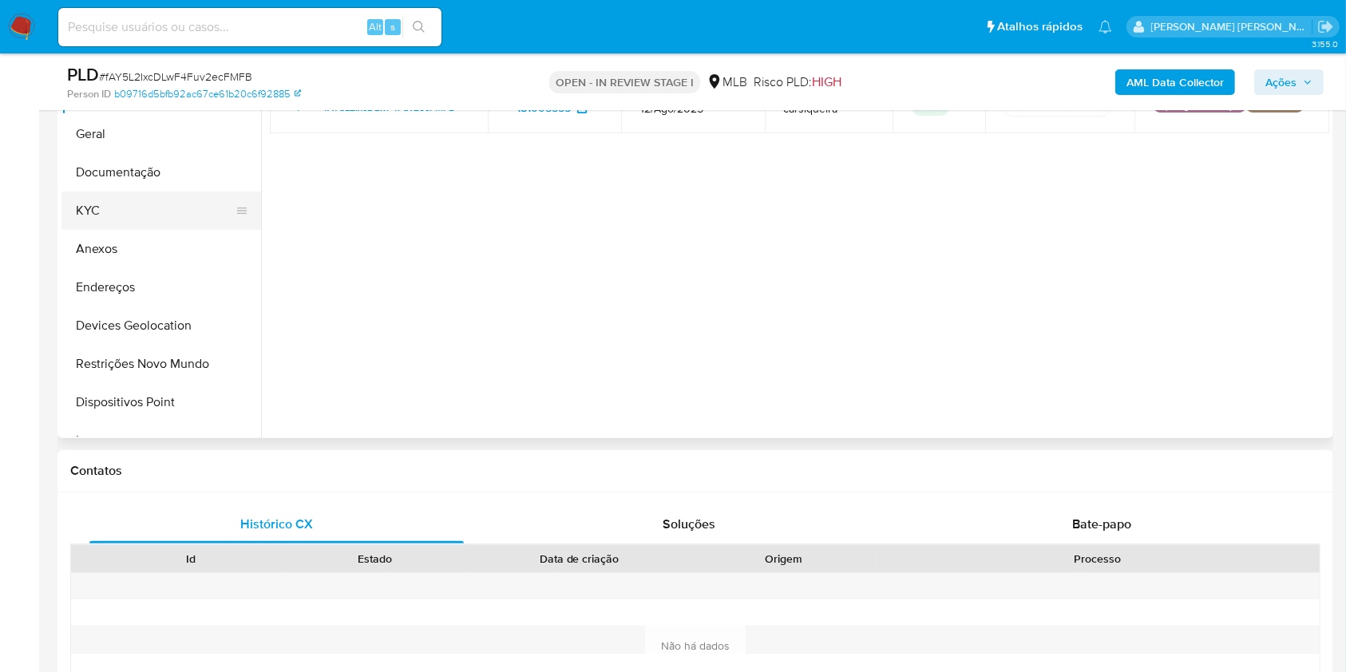
click at [119, 211] on button "KYC" at bounding box center [154, 211] width 187 height 38
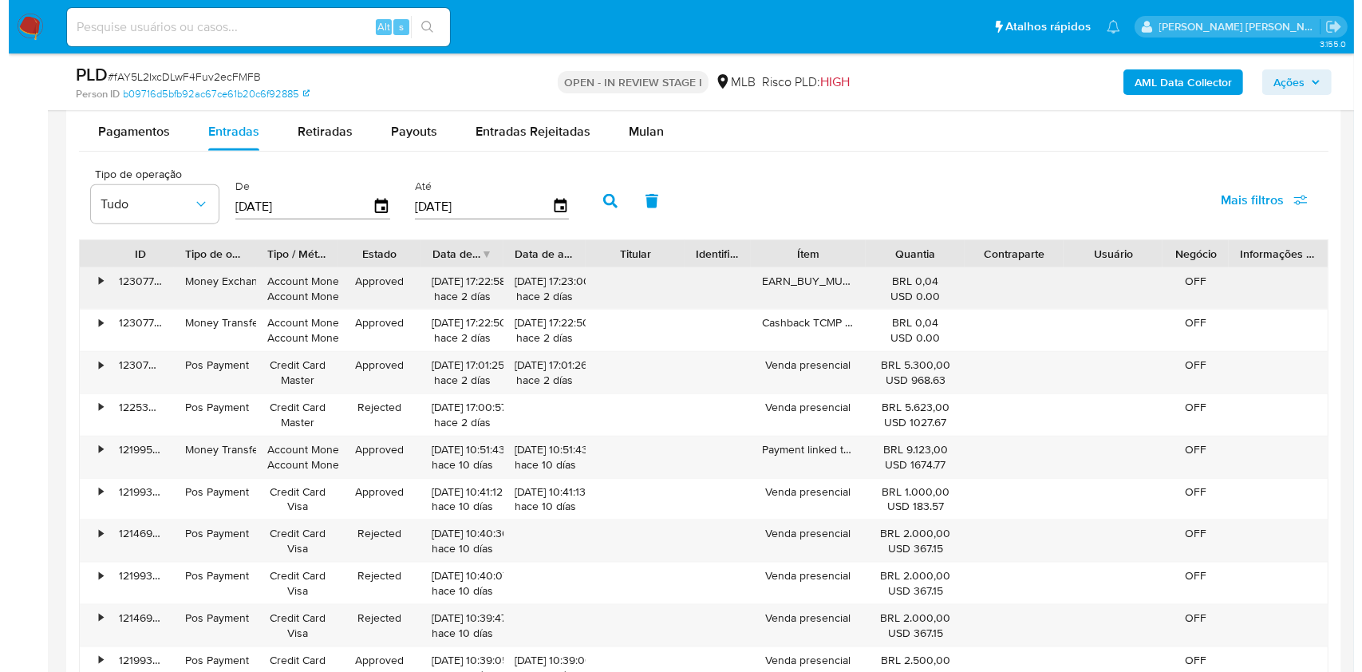
scroll to position [1749, 0]
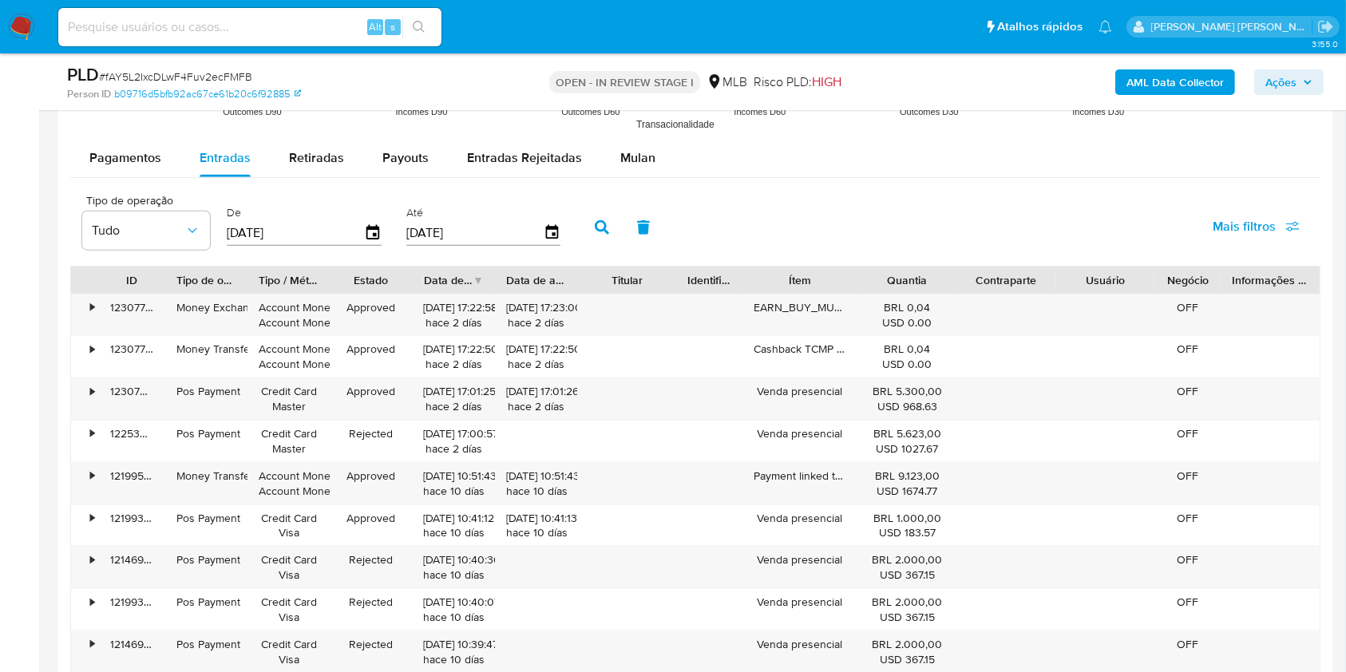
drag, startPoint x: 1232, startPoint y: 223, endPoint x: 1241, endPoint y: 224, distance: 8.9
click at [1232, 223] on span "Mais filtros" at bounding box center [1243, 227] width 63 height 38
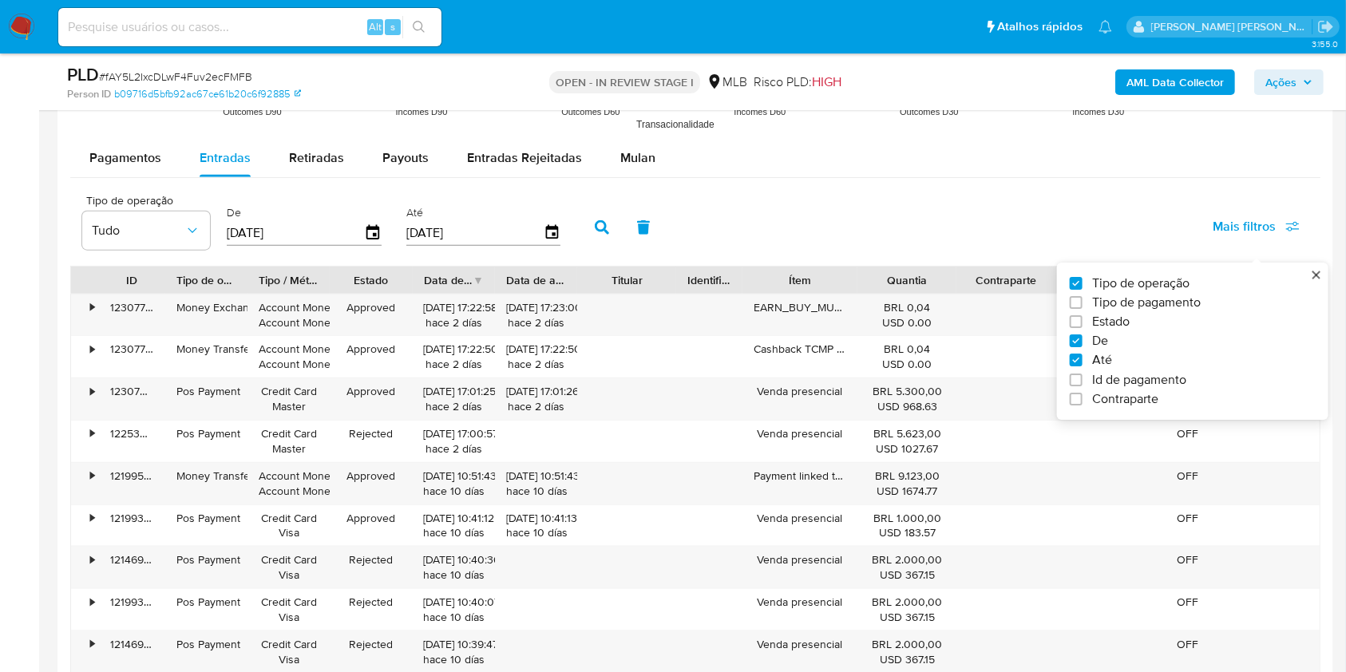
click at [1141, 310] on div "Tipo de operação Tipo de pagamento Estado De Até Id de pagamento Contraparte" at bounding box center [1185, 341] width 233 height 132
click at [1138, 305] on span "Tipo de pagamento" at bounding box center [1146, 303] width 109 height 16
click at [1082, 305] on input "Tipo de pagamento" at bounding box center [1075, 302] width 13 height 13
checkbox input "true"
click at [286, 234] on span "Tudo" at bounding box center [278, 231] width 93 height 16
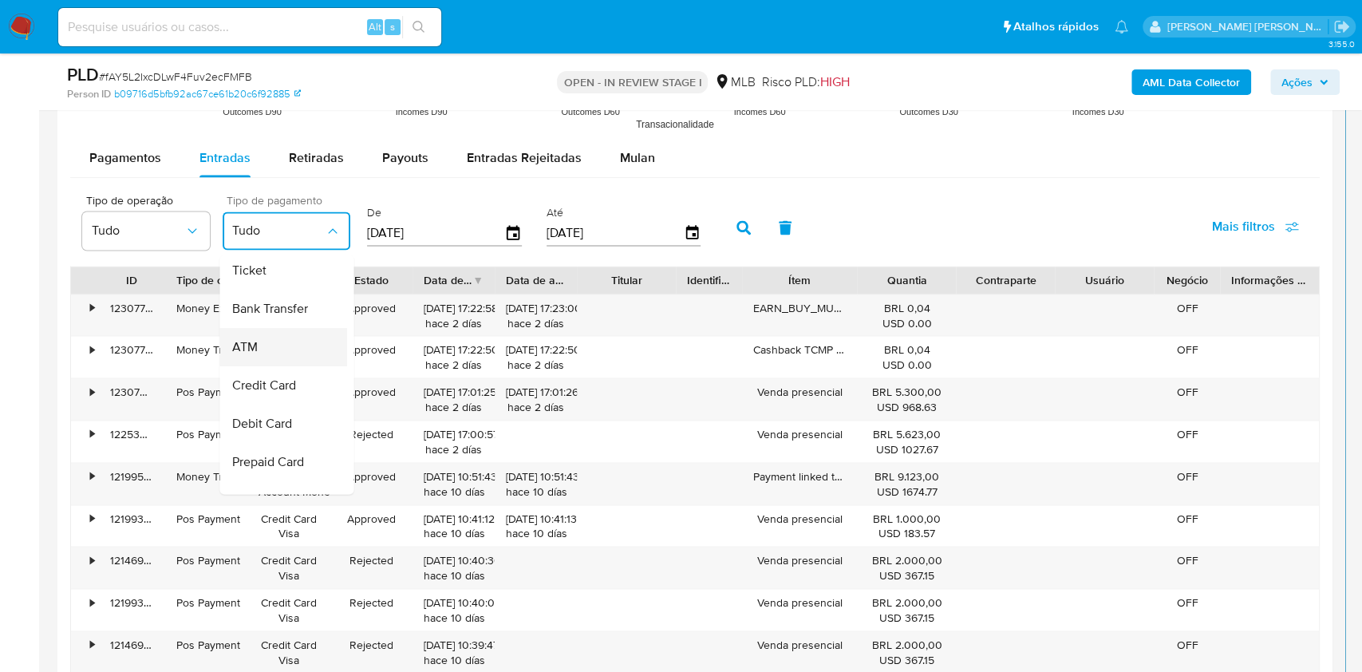
scroll to position [0, 0]
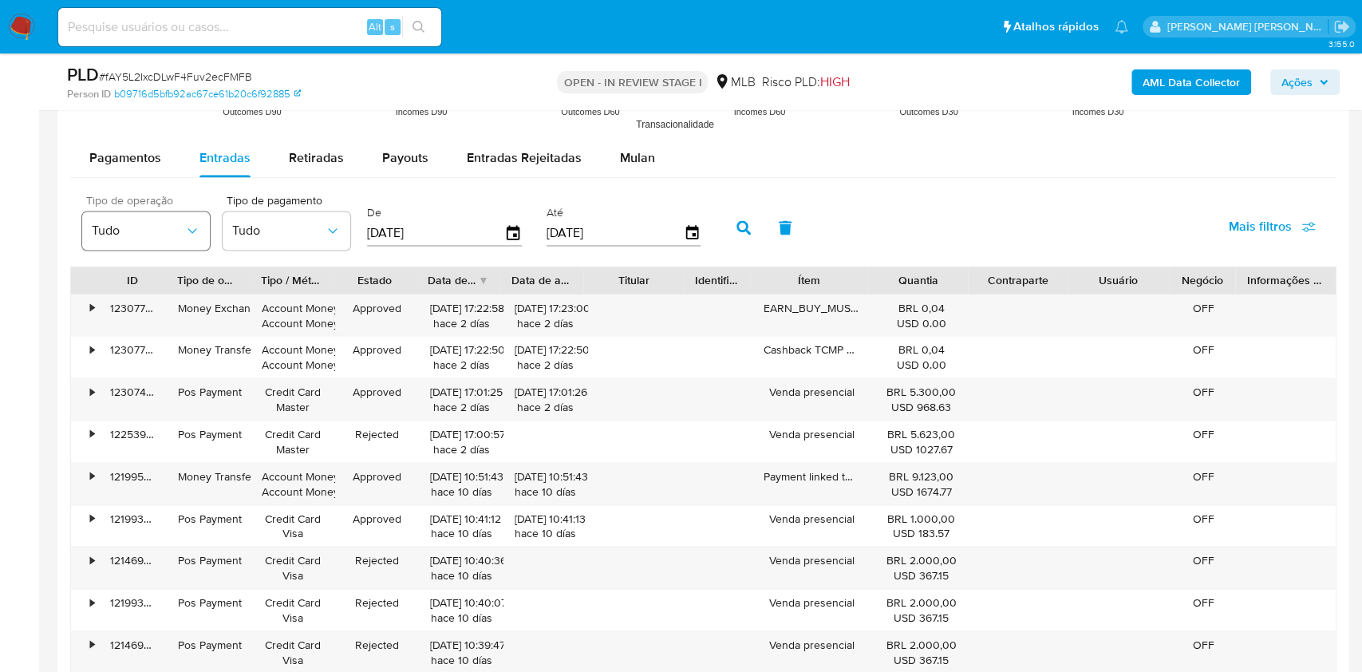
click at [104, 219] on button "Tudo" at bounding box center [146, 231] width 128 height 38
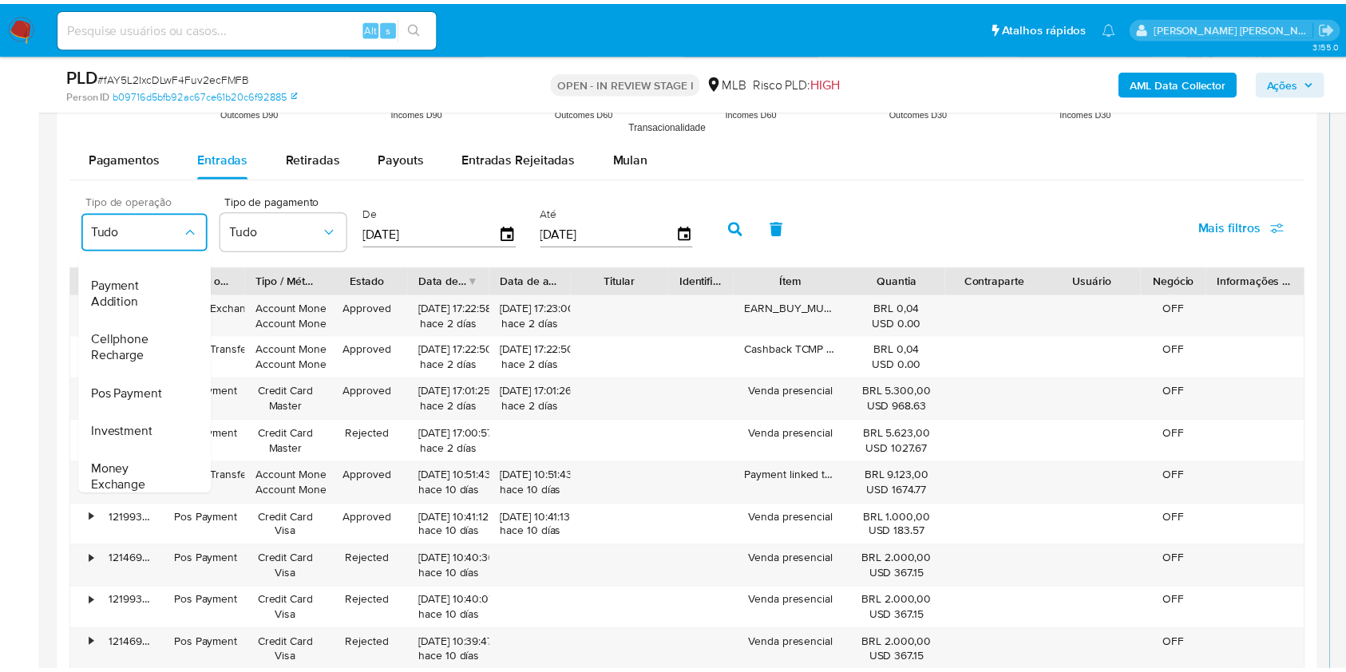
scroll to position [239, 0]
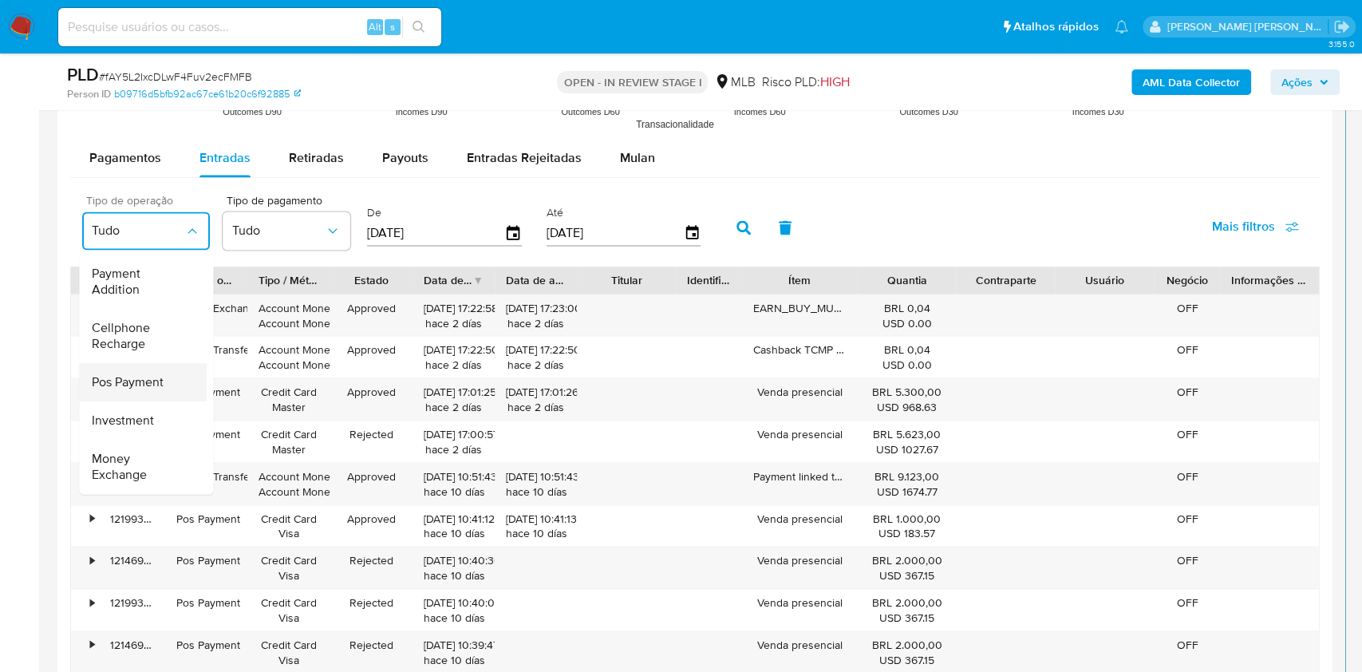
click at [150, 374] on span "Pos Payment" at bounding box center [128, 382] width 72 height 16
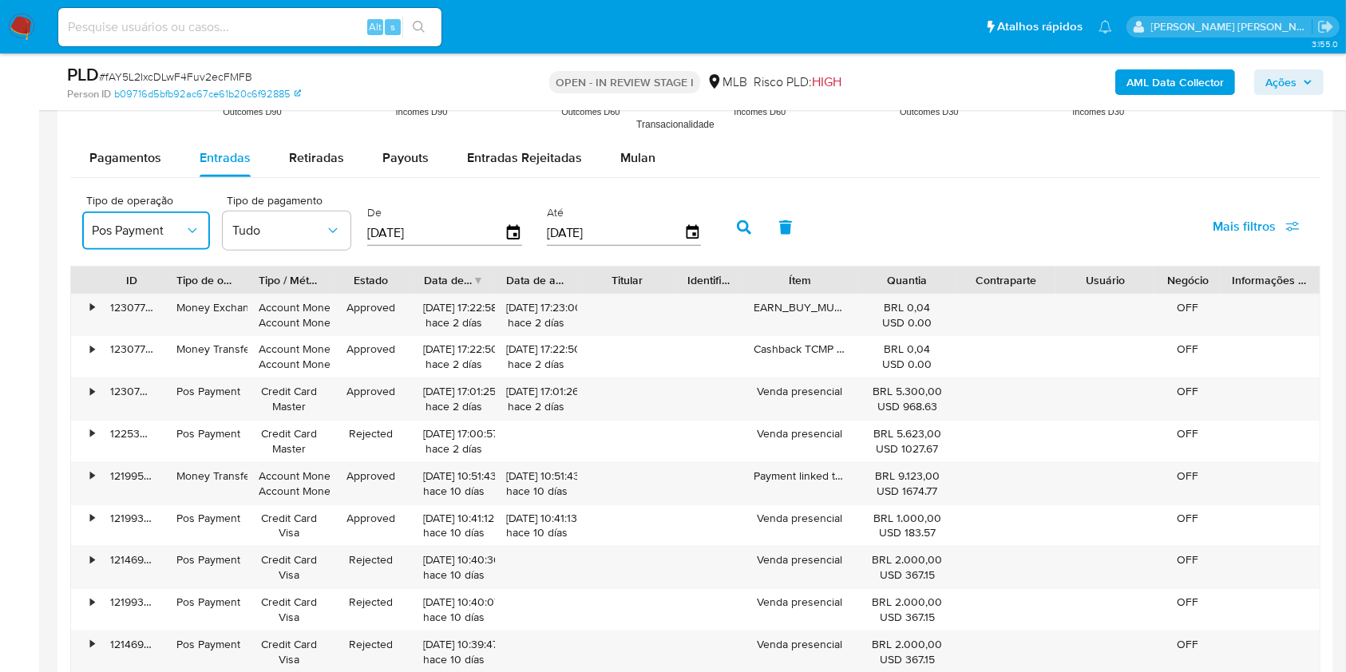
click at [459, 239] on input "[DATE]" at bounding box center [435, 233] width 137 height 26
type input "25/05/202_"
type input "01/07/2025"
click at [747, 234] on button "button" at bounding box center [744, 227] width 42 height 38
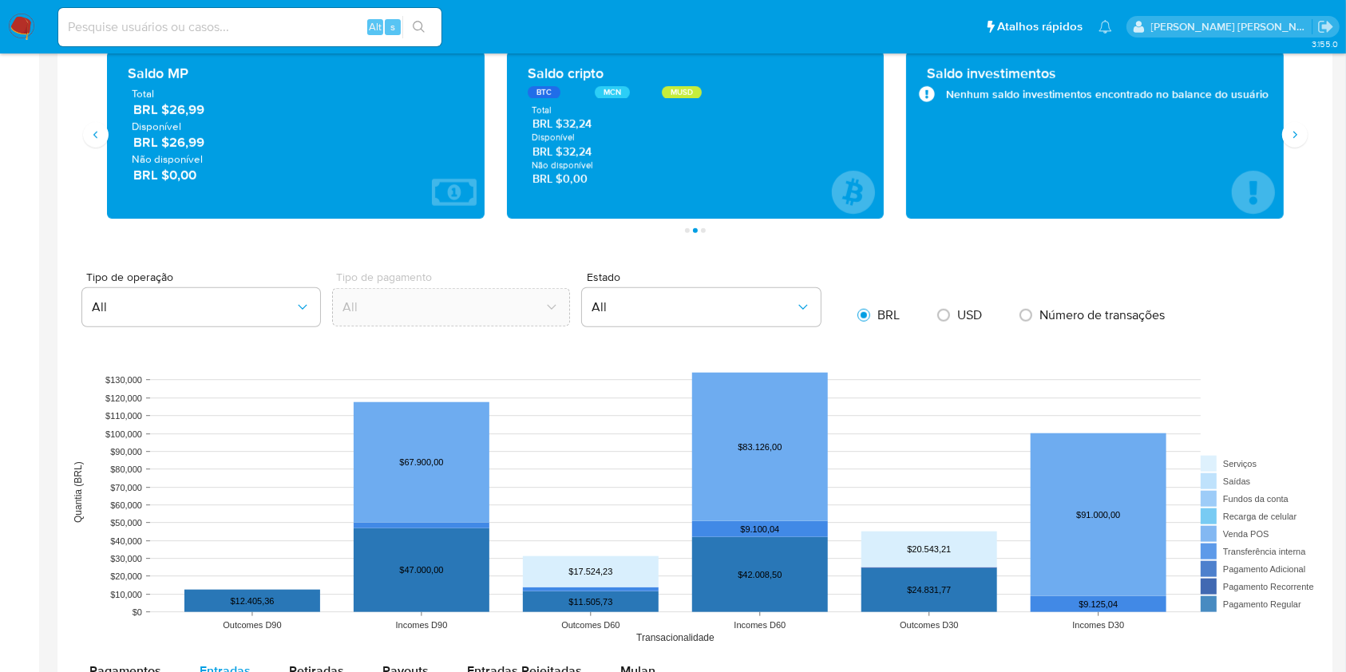
scroll to position [0, 0]
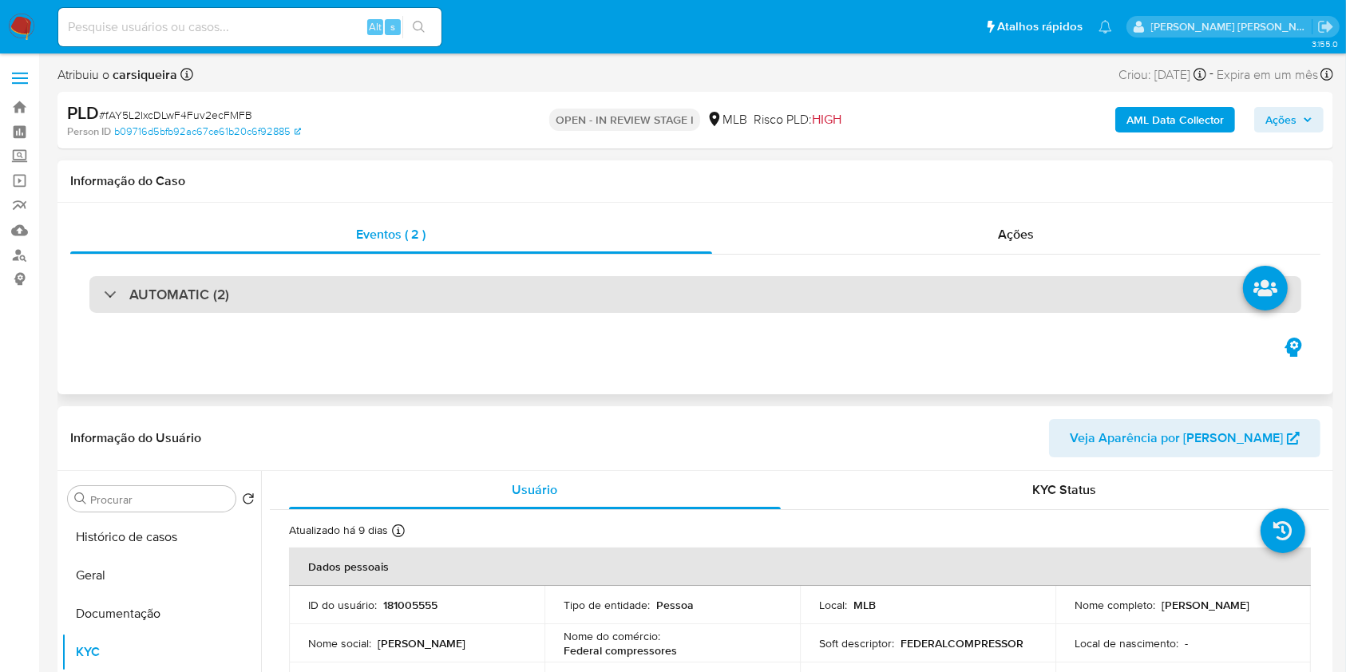
click at [709, 290] on div "AUTOMATIC (2)" at bounding box center [695, 294] width 1212 height 37
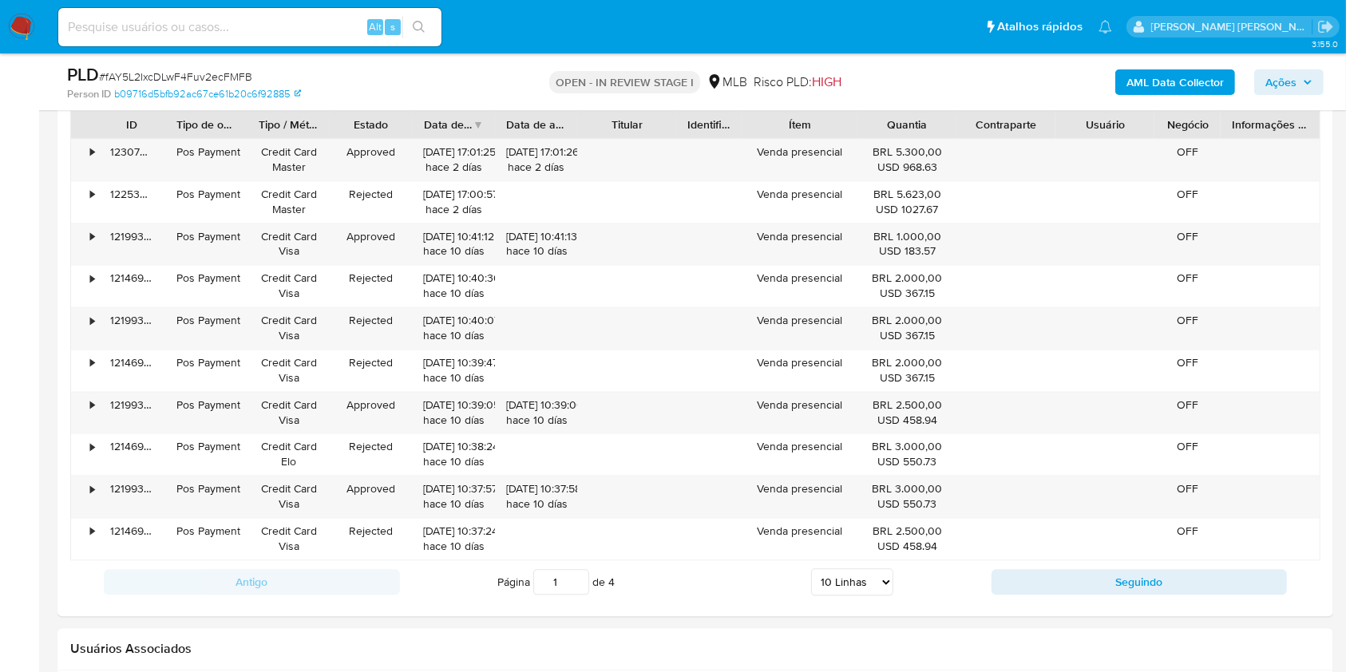
scroll to position [3206, 0]
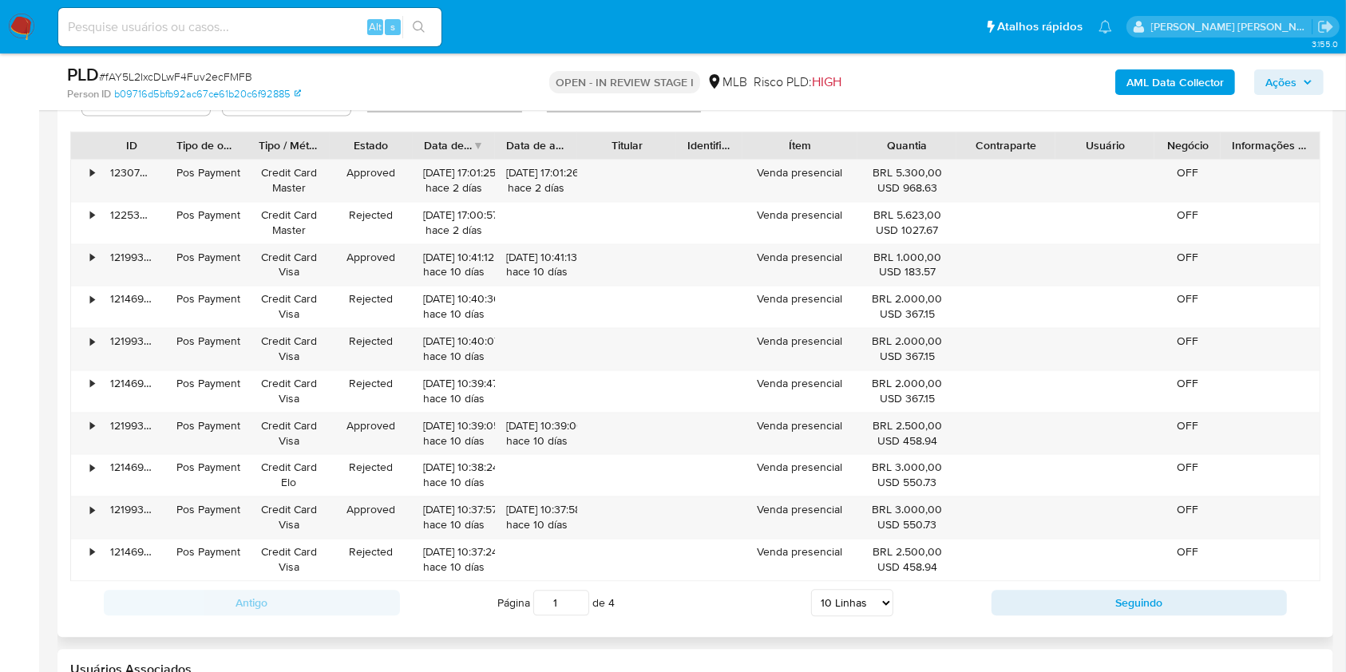
click at [858, 602] on select "5 Linhas 10 Linhas 20 Linhas 25 Linhas 50 Linhas 100 Linhas" at bounding box center [852, 602] width 82 height 27
select select "50"
click at [811, 589] on select "5 Linhas 10 Linhas 20 Linhas 25 Linhas 50 Linhas 100 Linhas" at bounding box center [852, 602] width 82 height 27
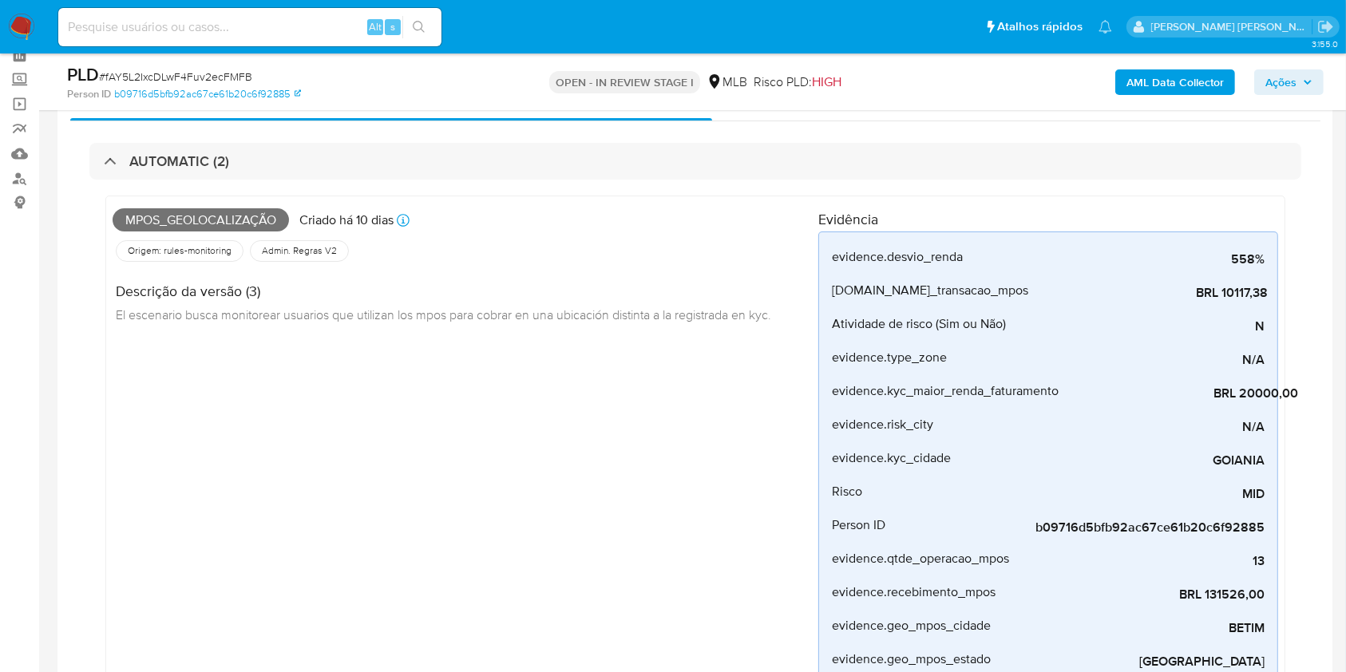
scroll to position [0, 0]
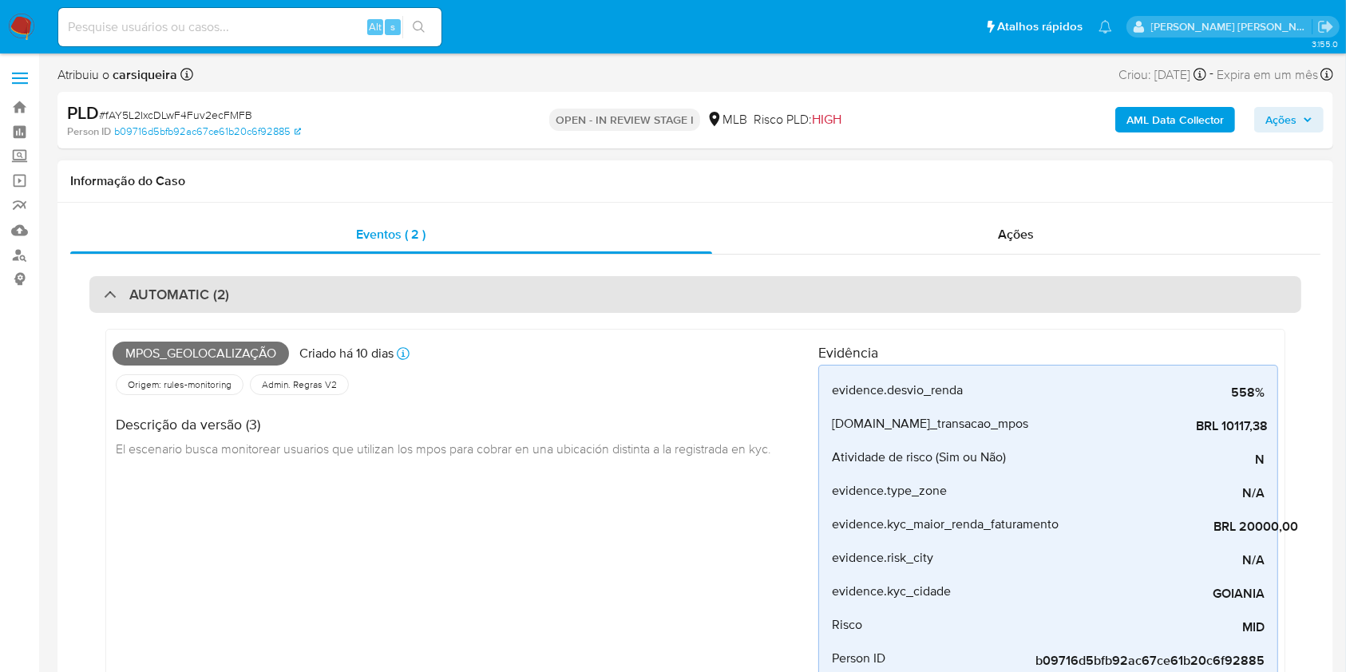
click at [488, 282] on div "AUTOMATIC (2)" at bounding box center [695, 294] width 1212 height 37
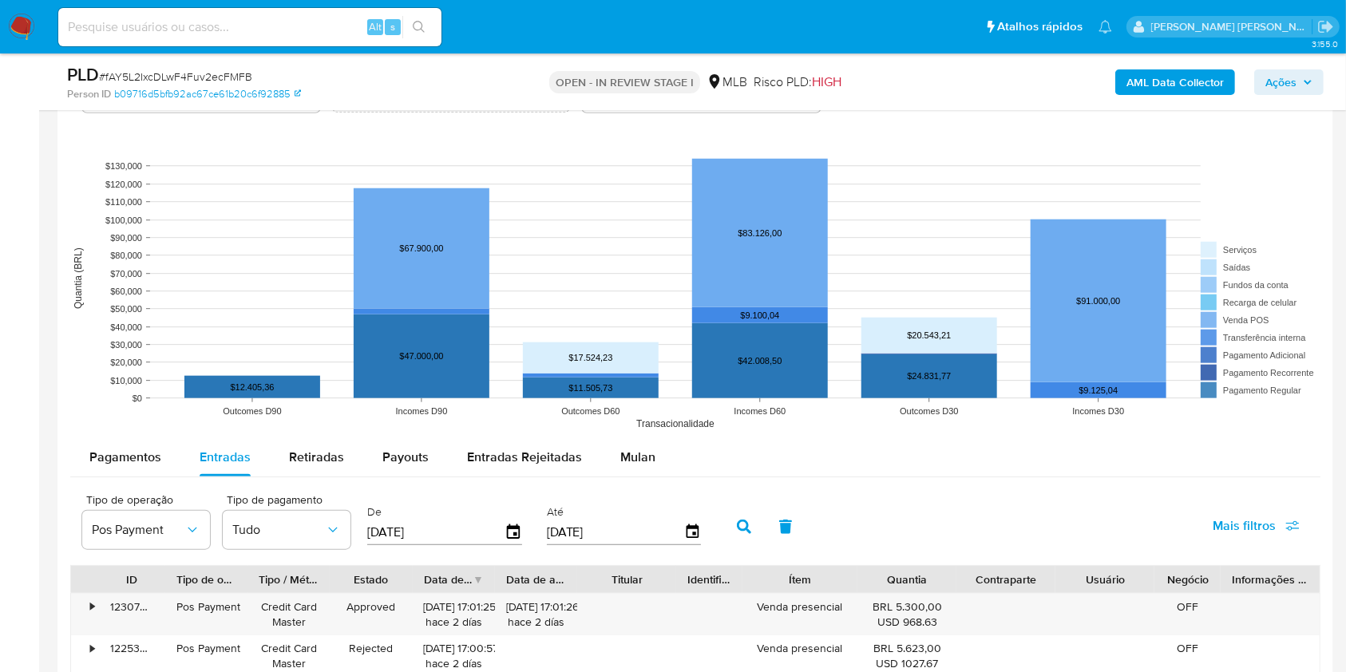
scroll to position [1370, 0]
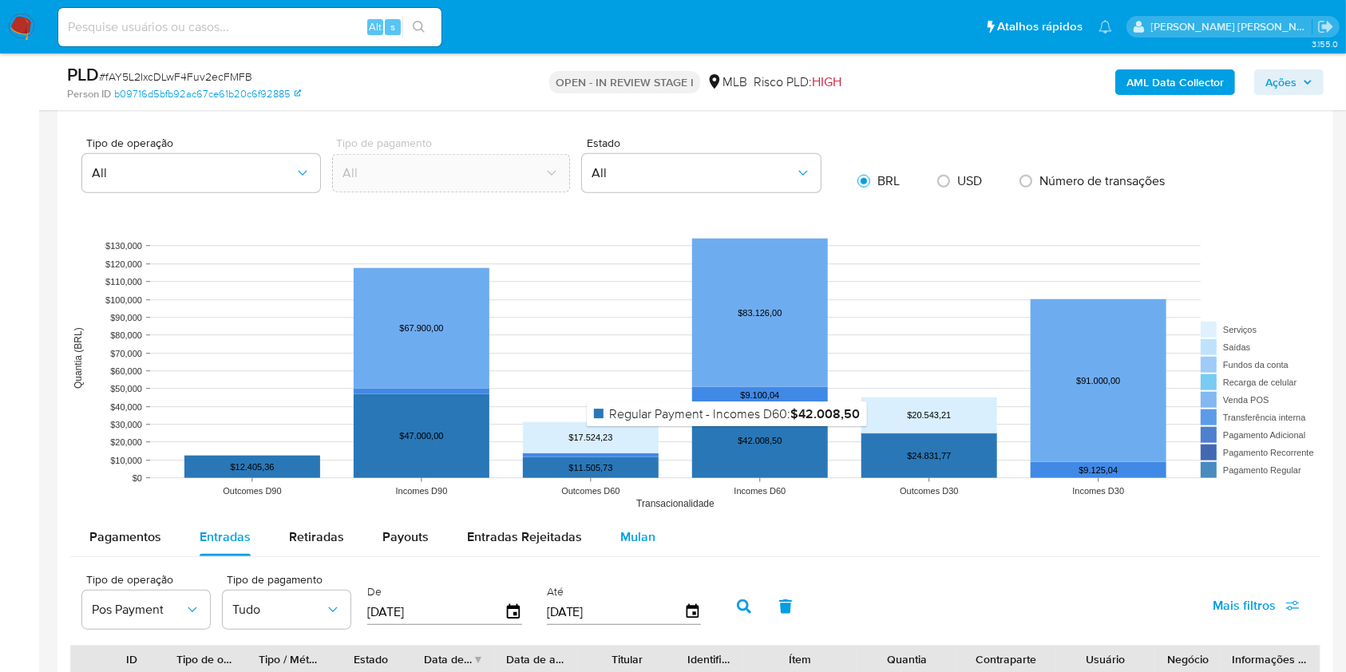
drag, startPoint x: 728, startPoint y: 437, endPoint x: 636, endPoint y: 538, distance: 136.2
click at [636, 538] on span "Mulan" at bounding box center [637, 537] width 35 height 18
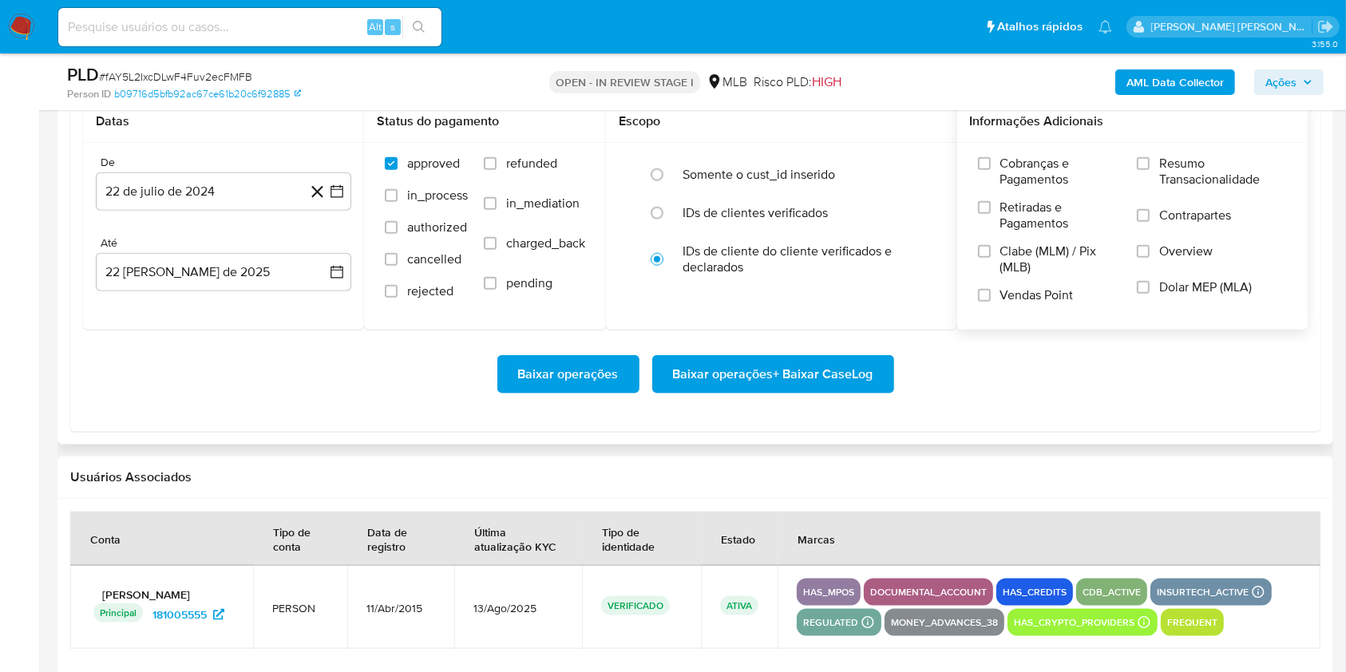
scroll to position [1902, 0]
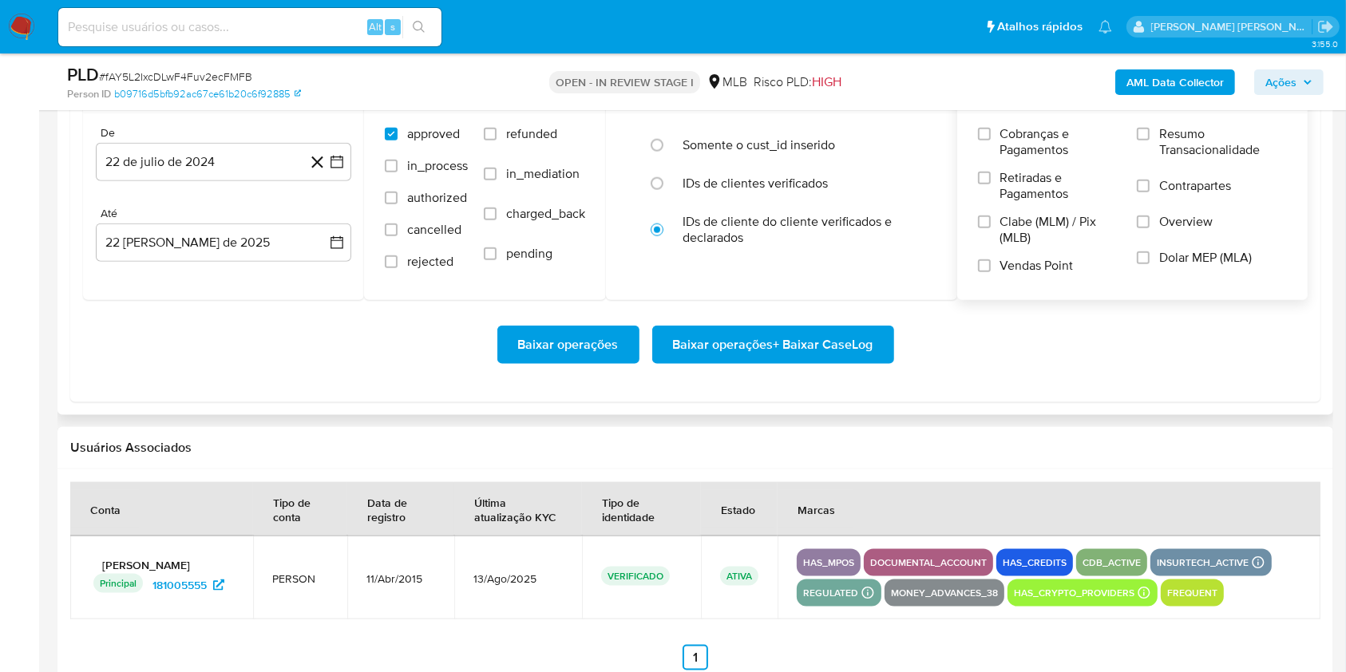
click at [1150, 134] on label "Resumo Transacionalidade" at bounding box center [1212, 152] width 150 height 52
click at [1149, 134] on input "Resumo Transacionalidade" at bounding box center [1143, 134] width 13 height 13
click at [990, 266] on input "Vendas Point" at bounding box center [984, 265] width 13 height 13
click at [338, 165] on icon "button" at bounding box center [337, 162] width 16 height 16
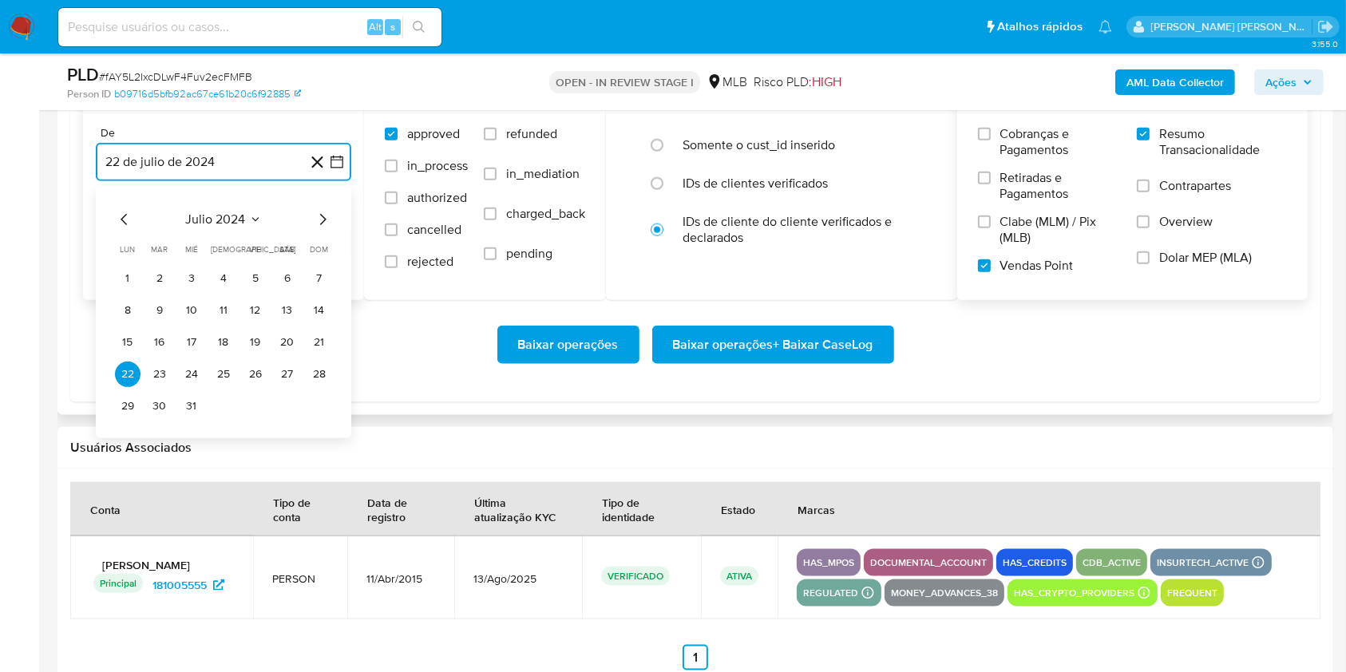
click at [322, 227] on icon "Mes siguiente" at bounding box center [322, 219] width 19 height 19
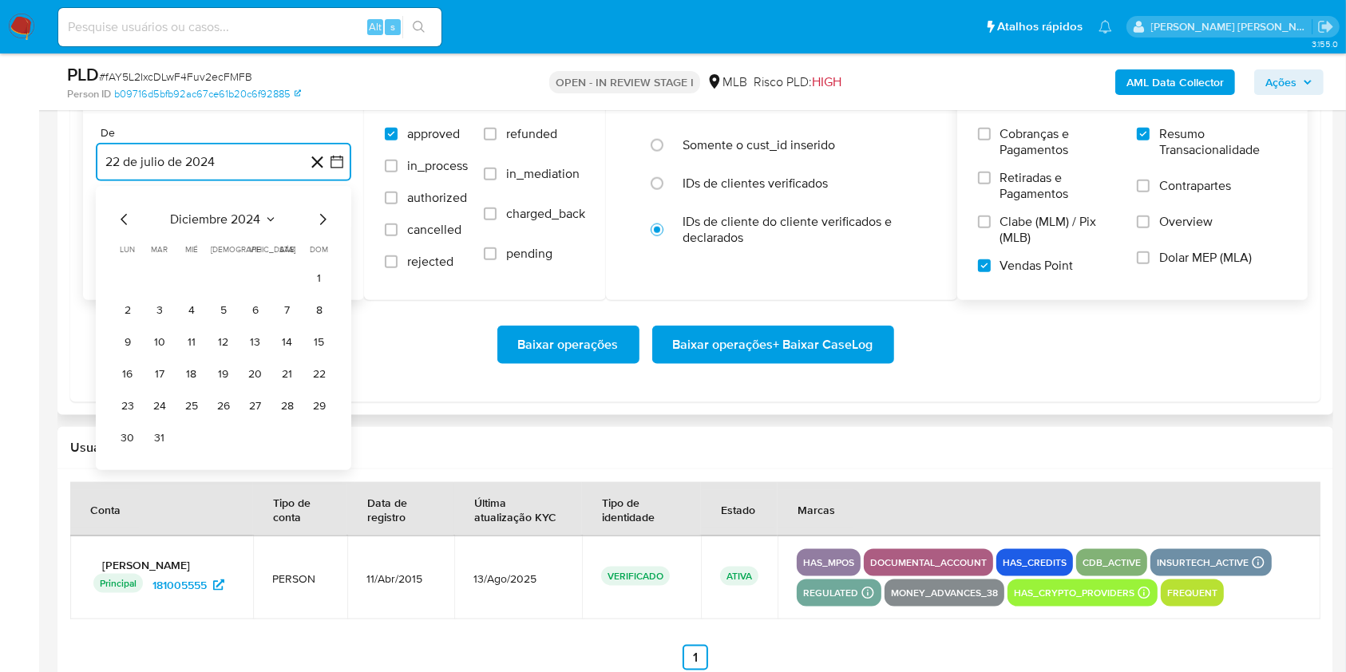
click at [322, 227] on icon "Mes siguiente" at bounding box center [322, 219] width 19 height 19
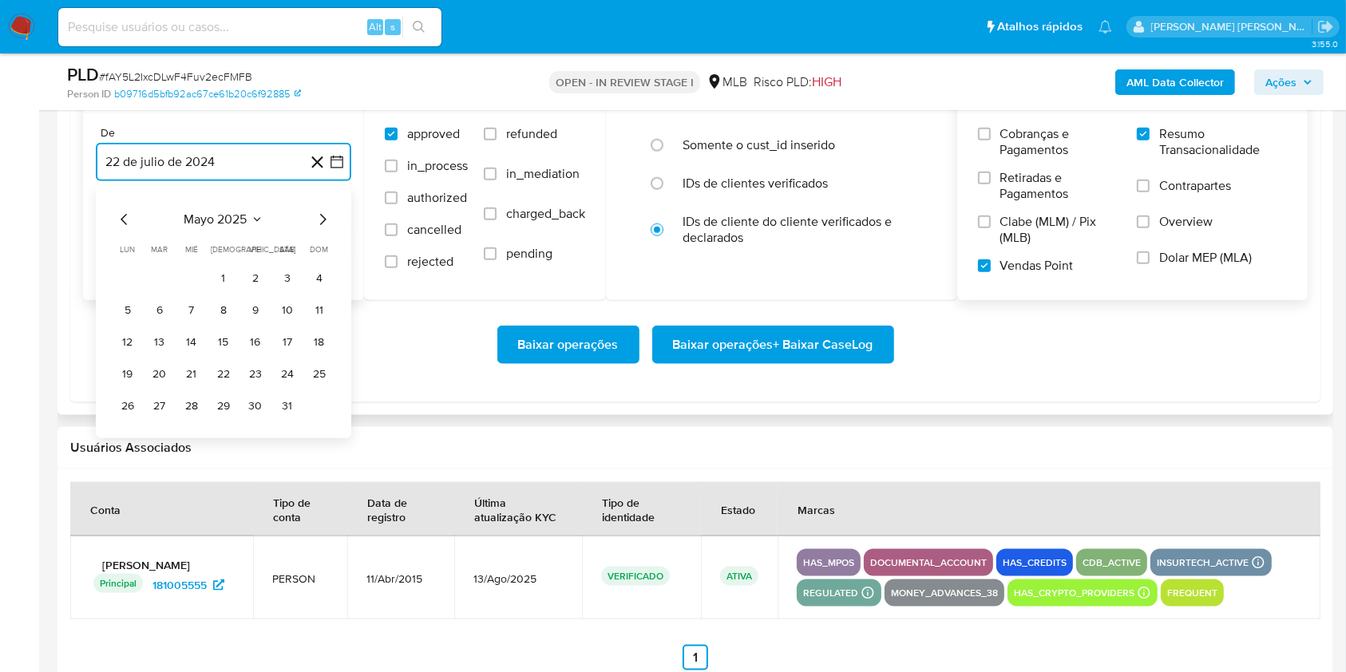
click at [322, 227] on icon "Mes siguiente" at bounding box center [322, 219] width 19 height 19
click at [152, 275] on button "1" at bounding box center [160, 279] width 26 height 26
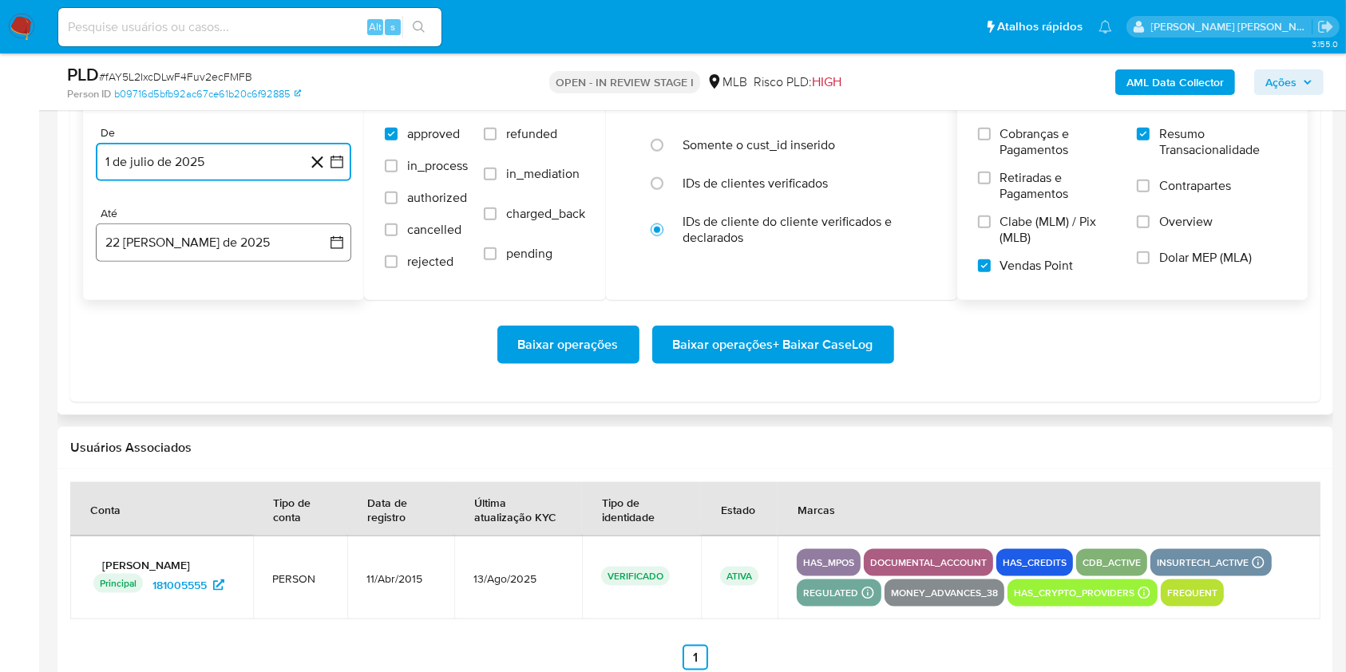
click at [173, 243] on button "22 de agosto de 2025" at bounding box center [223, 242] width 255 height 38
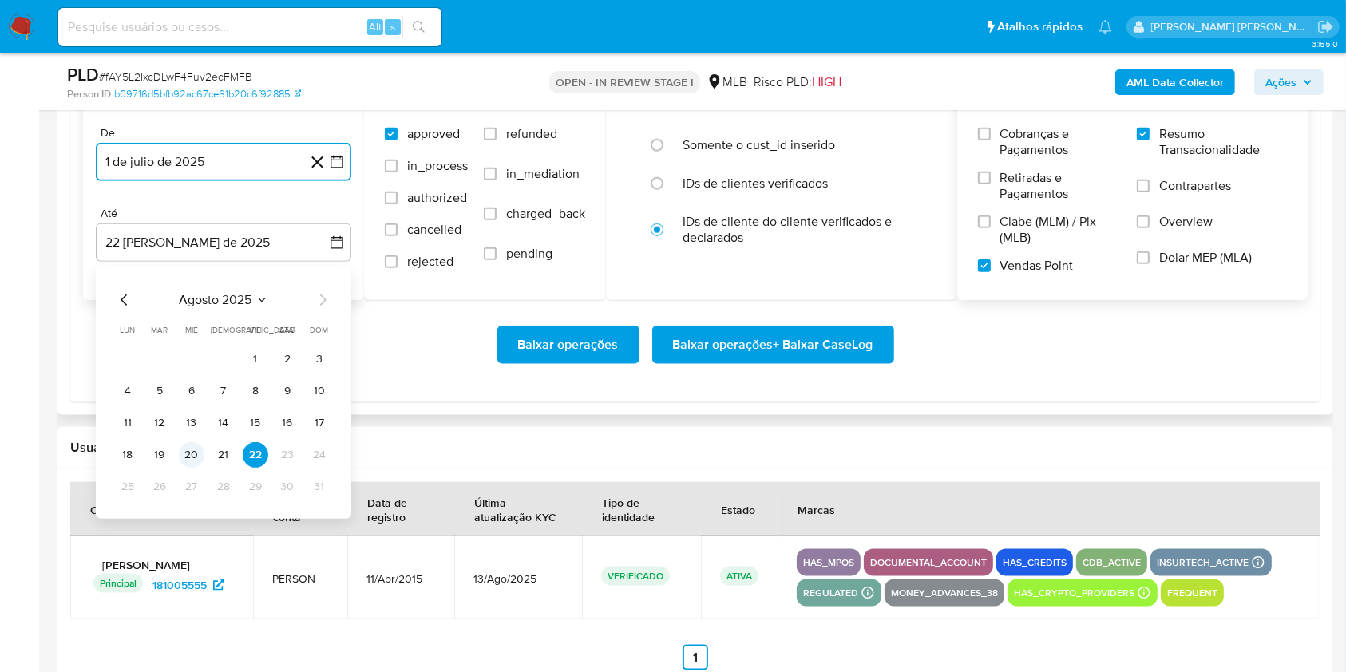
click at [198, 457] on button "20" at bounding box center [192, 455] width 26 height 26
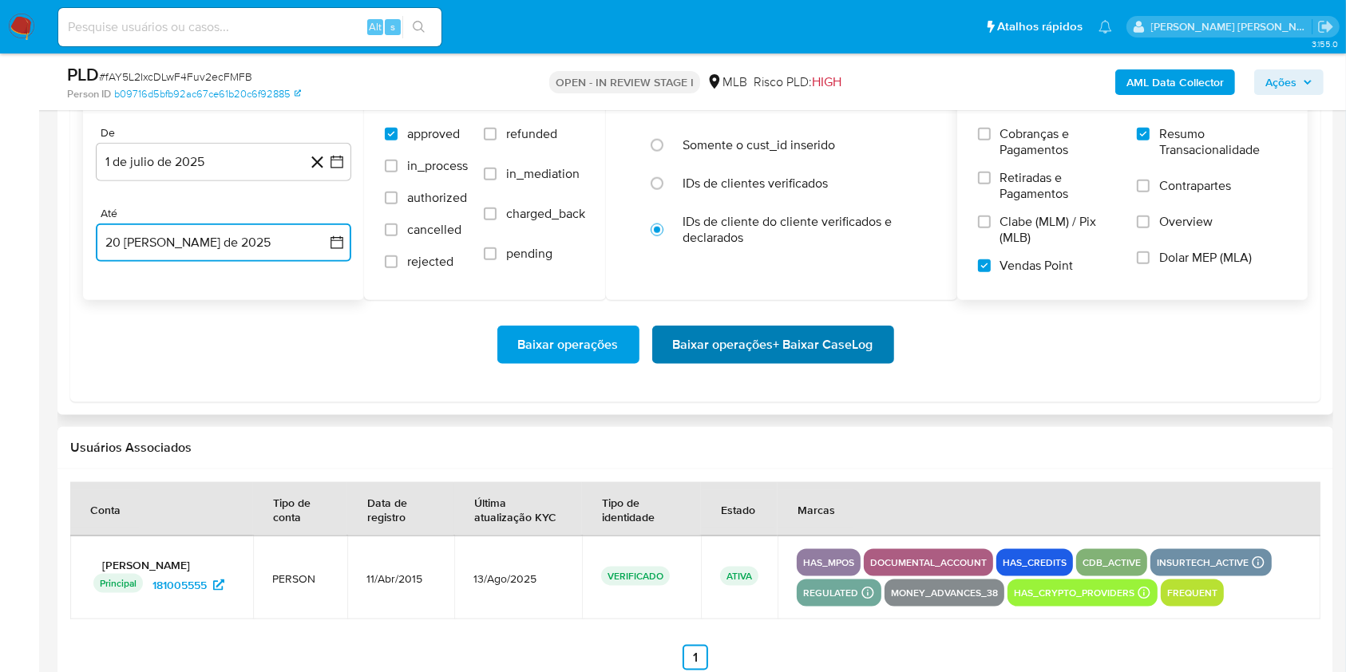
click at [741, 349] on span "Baixar operações + Baixar CaseLog" at bounding box center [773, 344] width 200 height 35
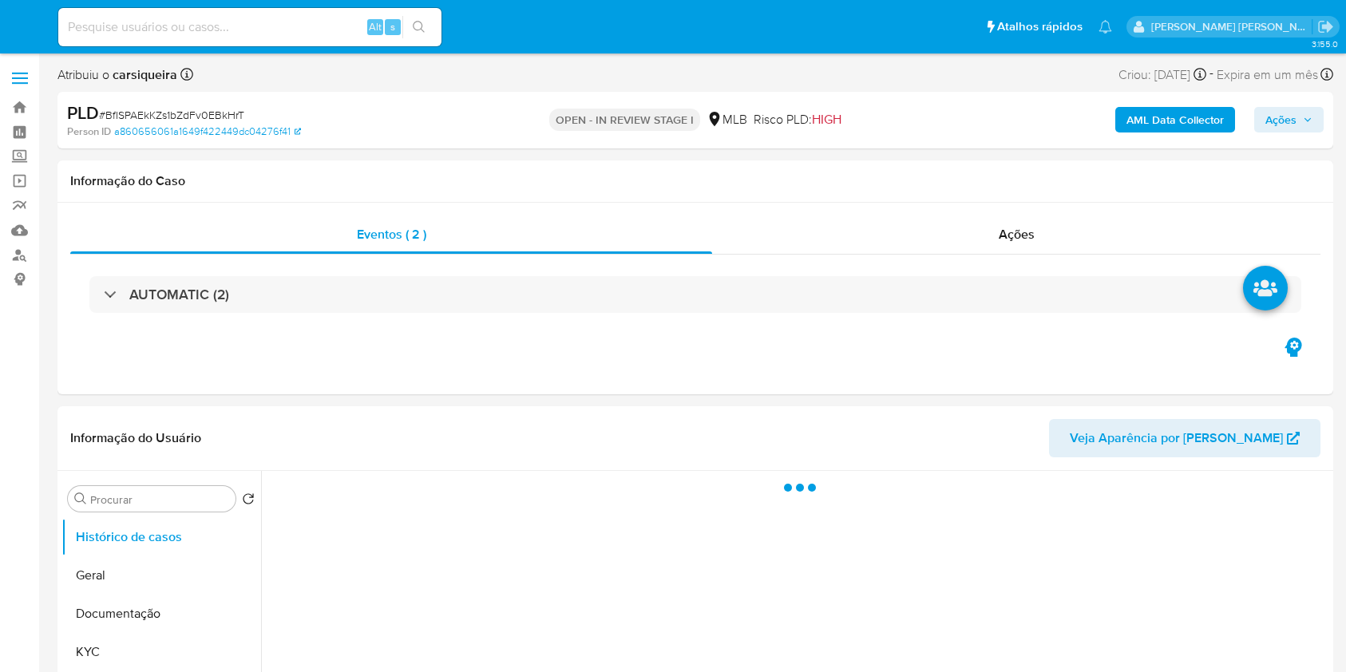
select select "10"
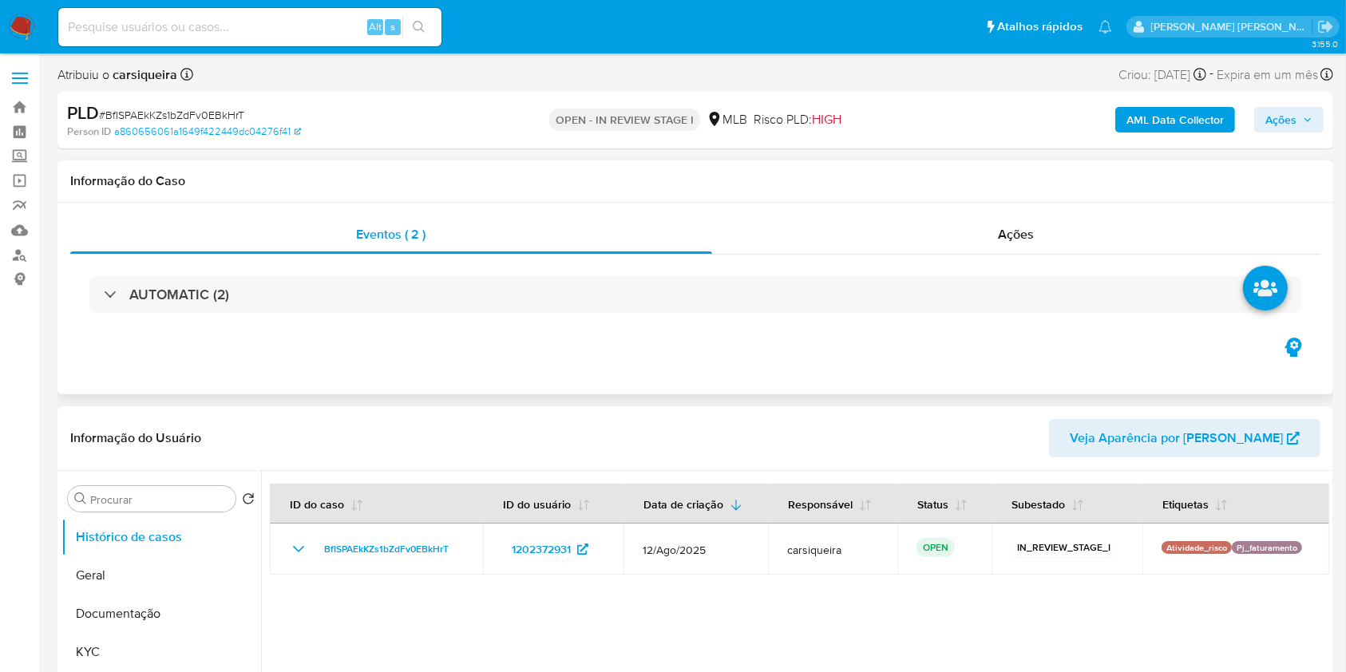
click at [319, 260] on div "AUTOMATIC (2)" at bounding box center [695, 295] width 1250 height 80
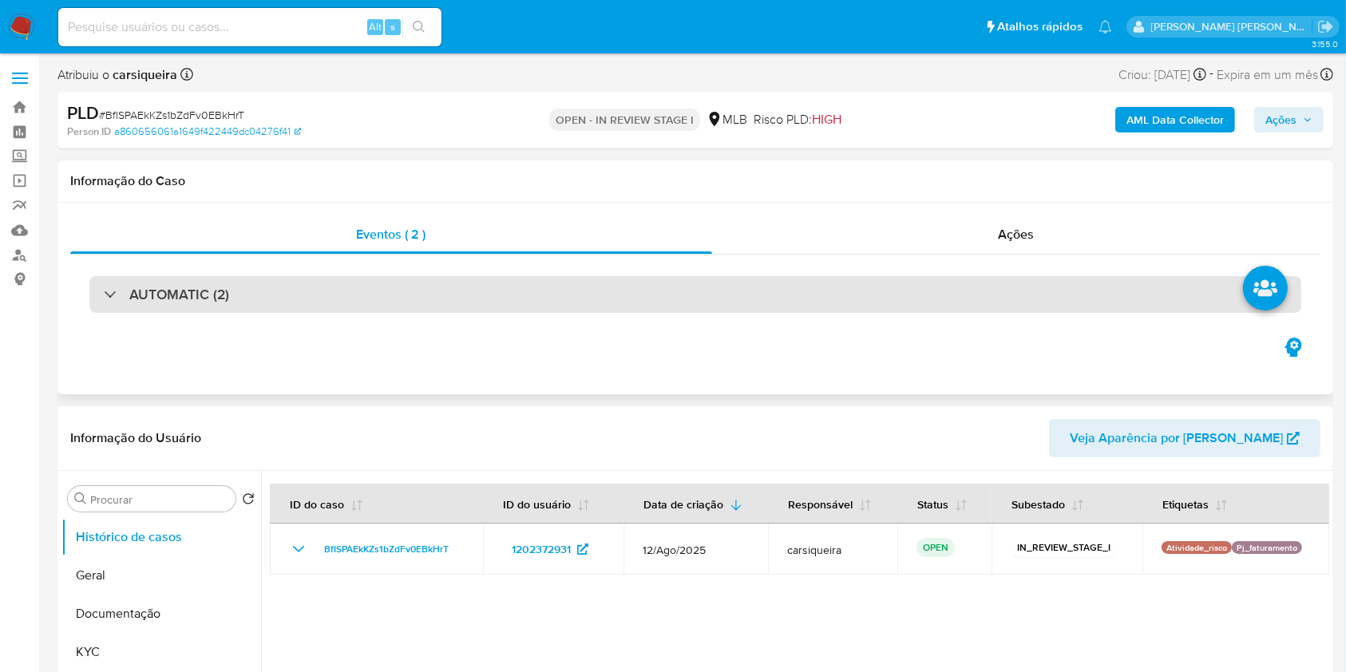
click at [322, 295] on div "AUTOMATIC (2)" at bounding box center [695, 294] width 1212 height 37
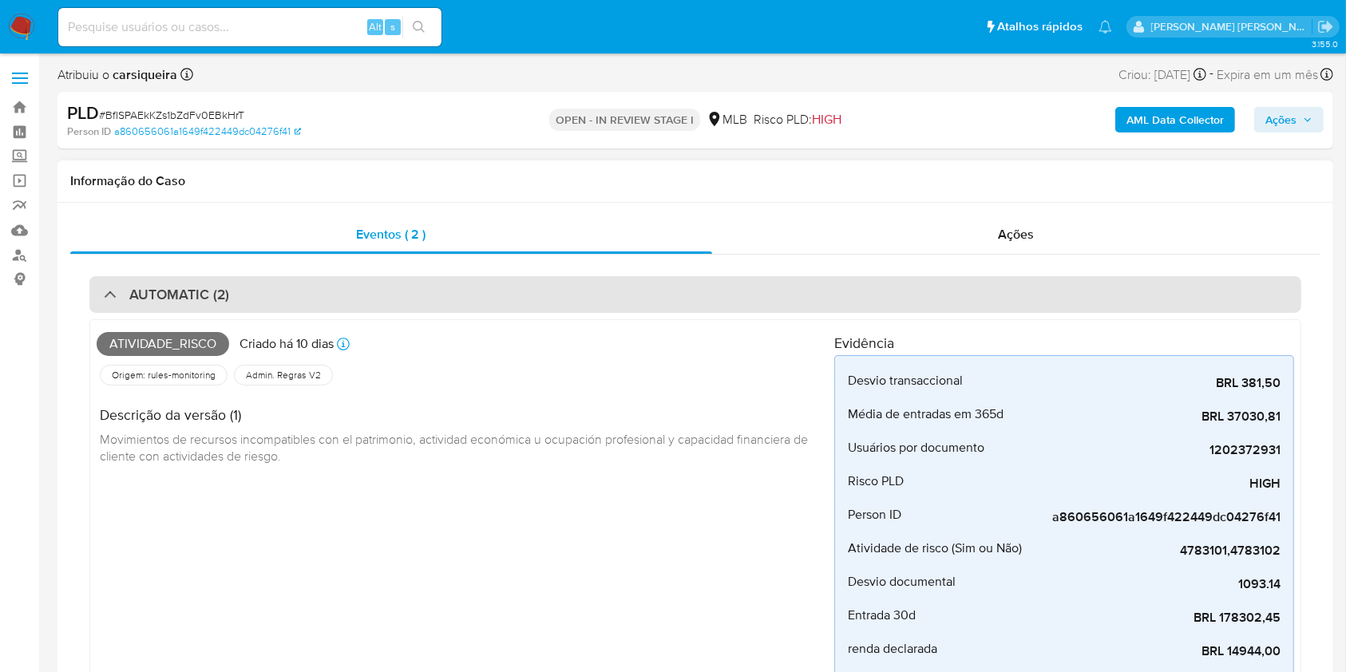
click at [267, 294] on div "AUTOMATIC (2)" at bounding box center [695, 294] width 1212 height 37
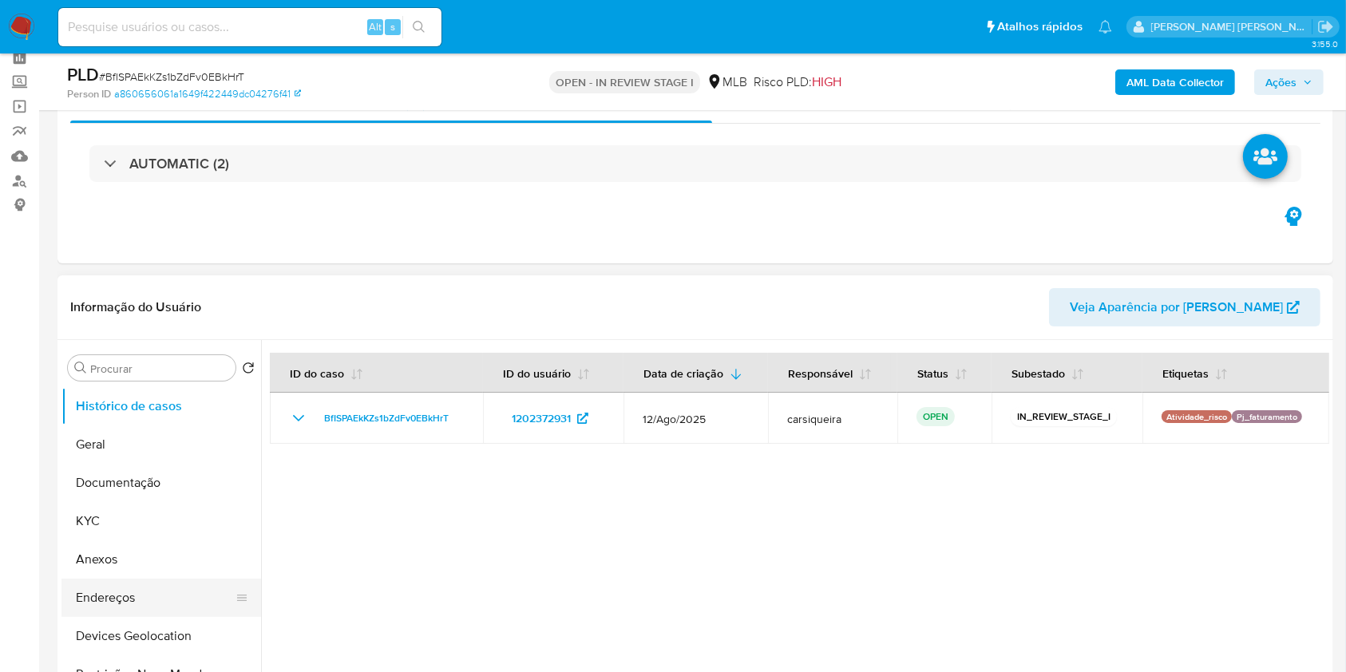
scroll to position [106, 0]
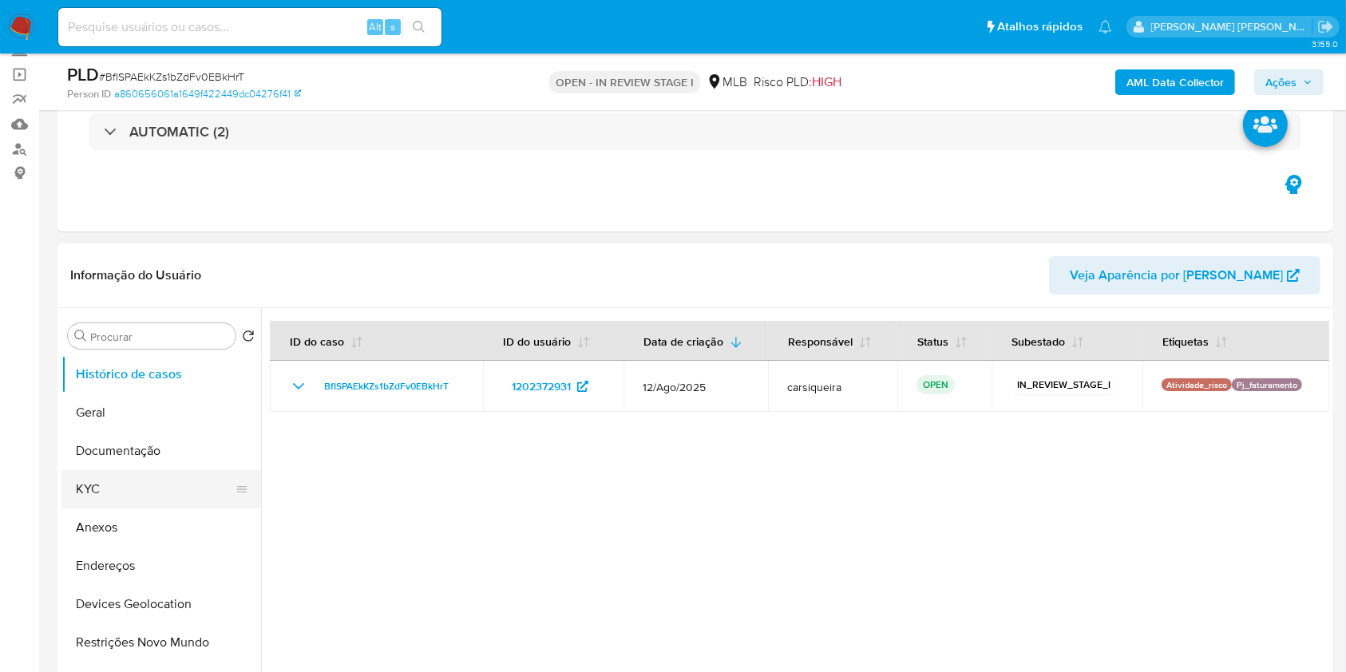
click at [84, 496] on button "KYC" at bounding box center [154, 489] width 187 height 38
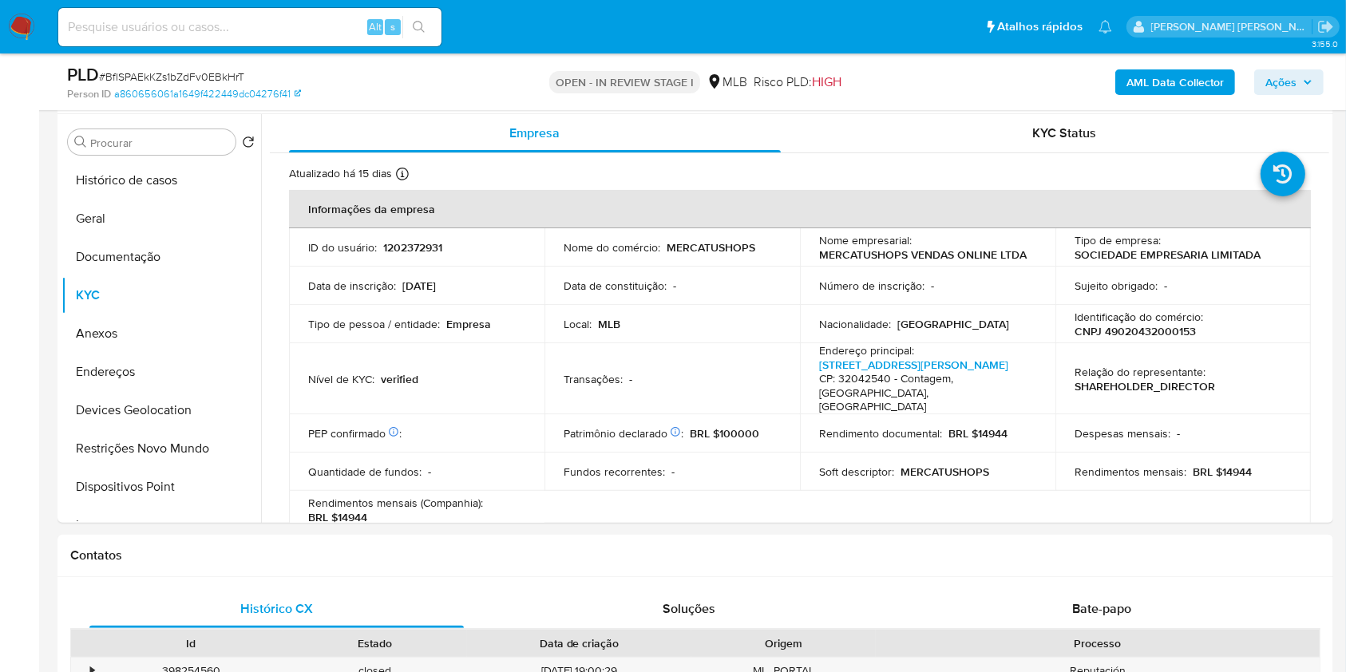
scroll to position [303, 0]
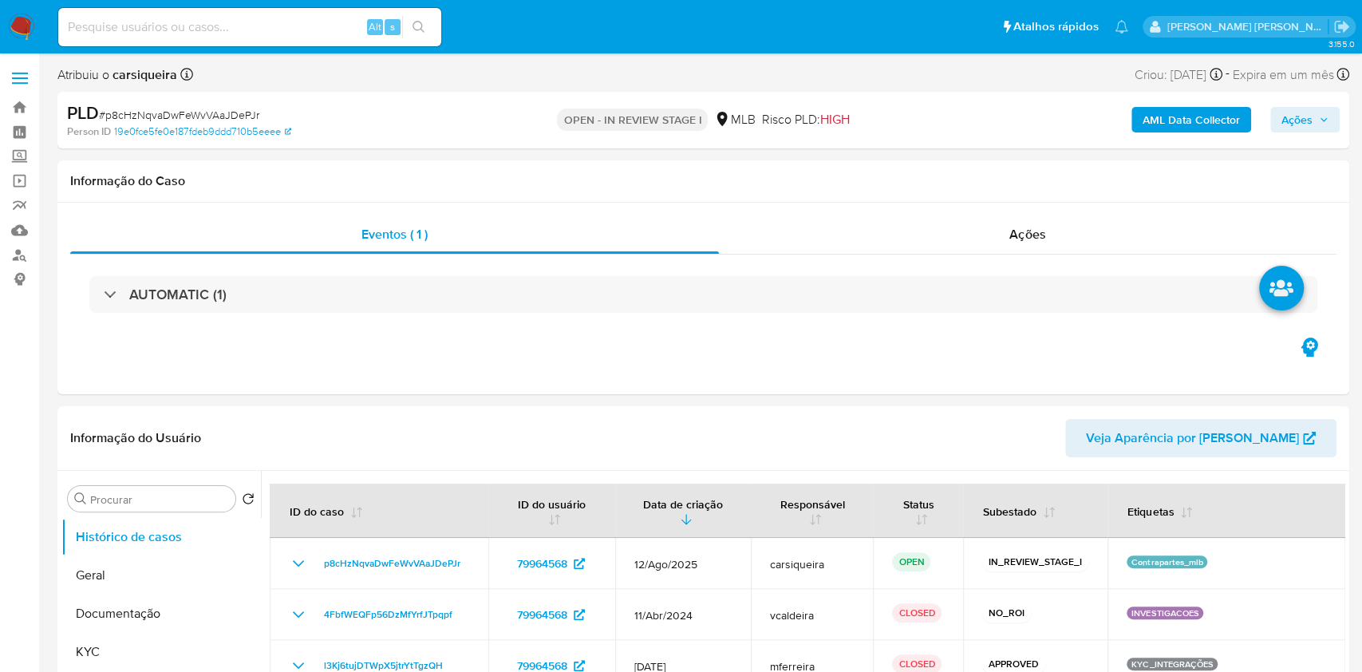
select select "10"
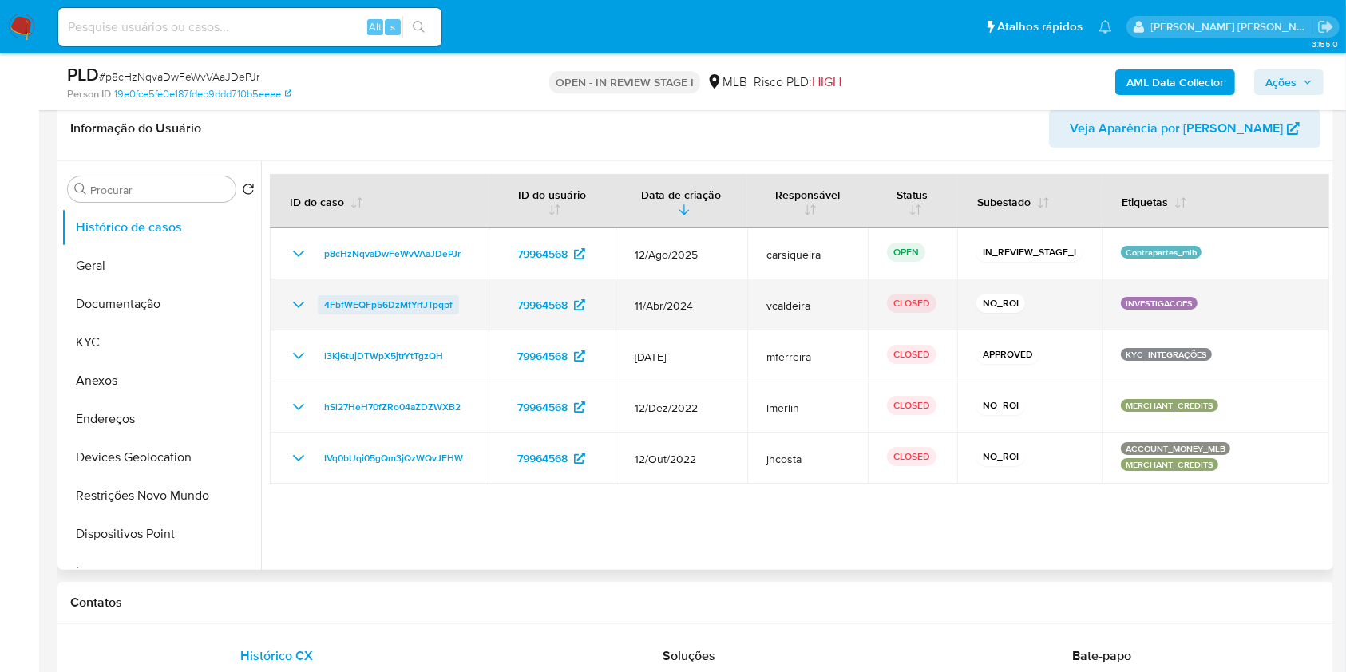
scroll to position [242, 0]
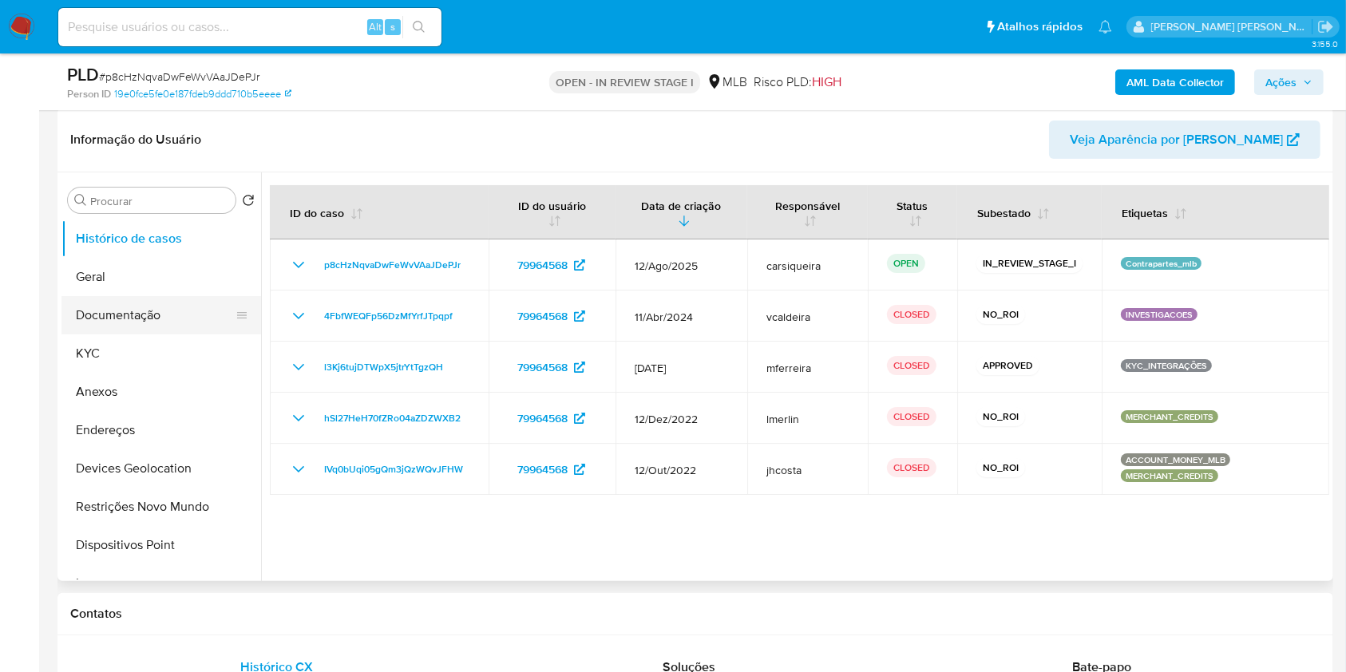
click at [97, 314] on button "Documentação" at bounding box center [154, 315] width 187 height 38
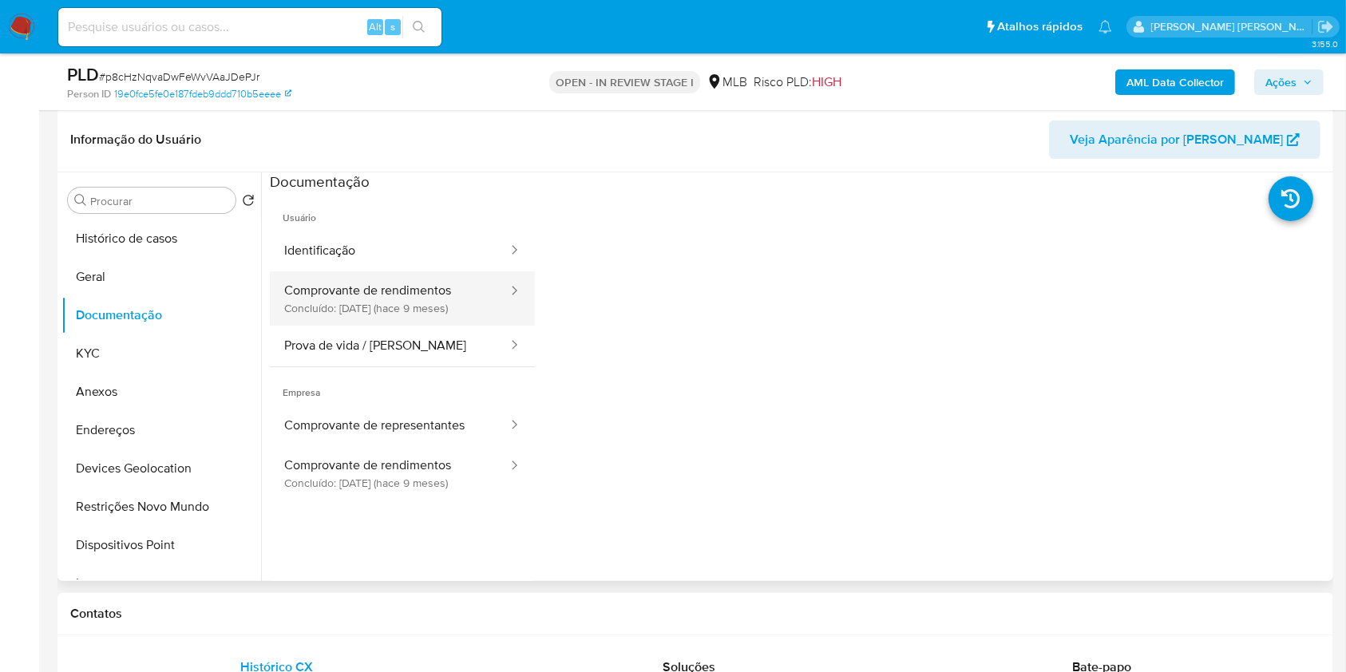
click at [400, 286] on button "Comprovante de rendimentos Concluído: [DATE] (hace 9 meses)" at bounding box center [389, 298] width 239 height 54
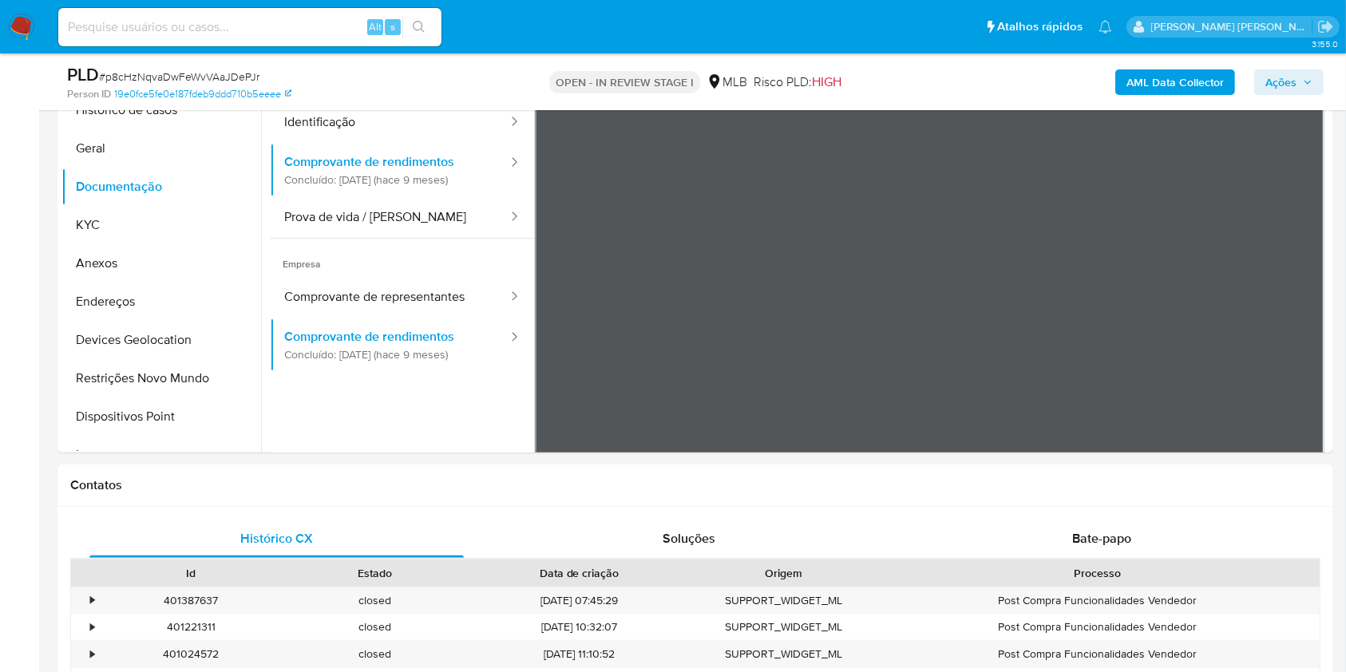
scroll to position [301, 0]
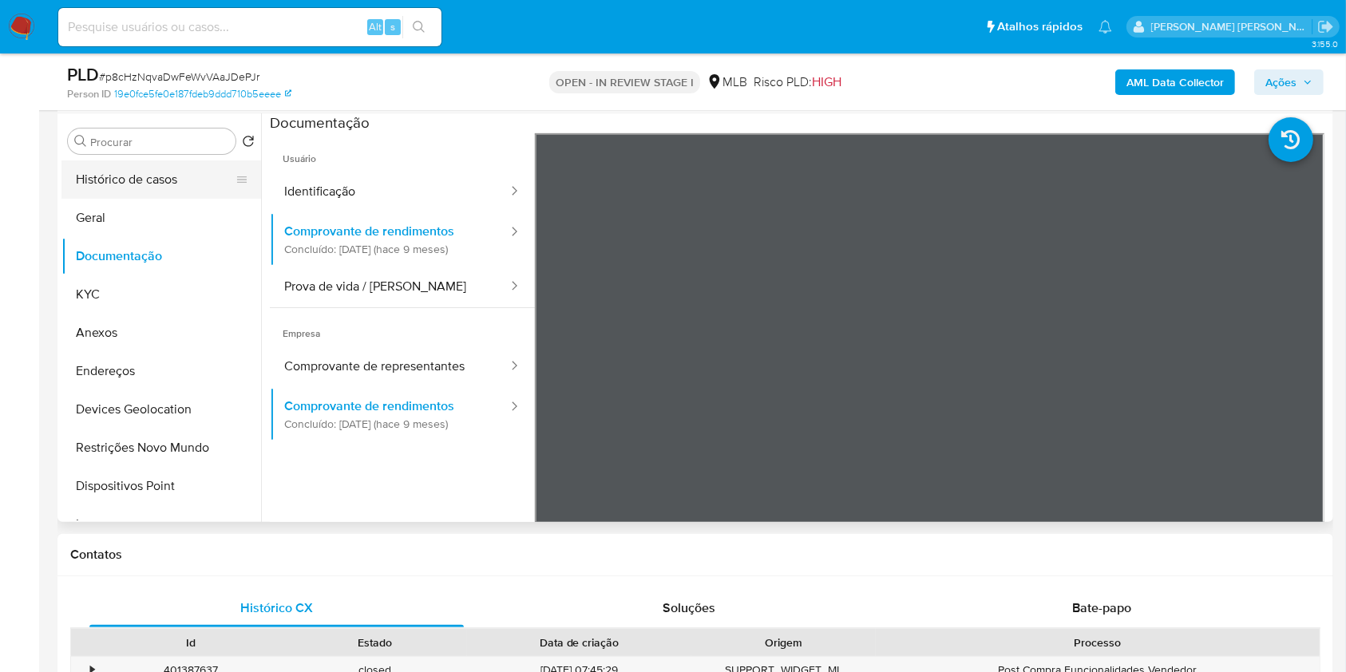
click at [163, 179] on button "Histórico de casos" at bounding box center [154, 179] width 187 height 38
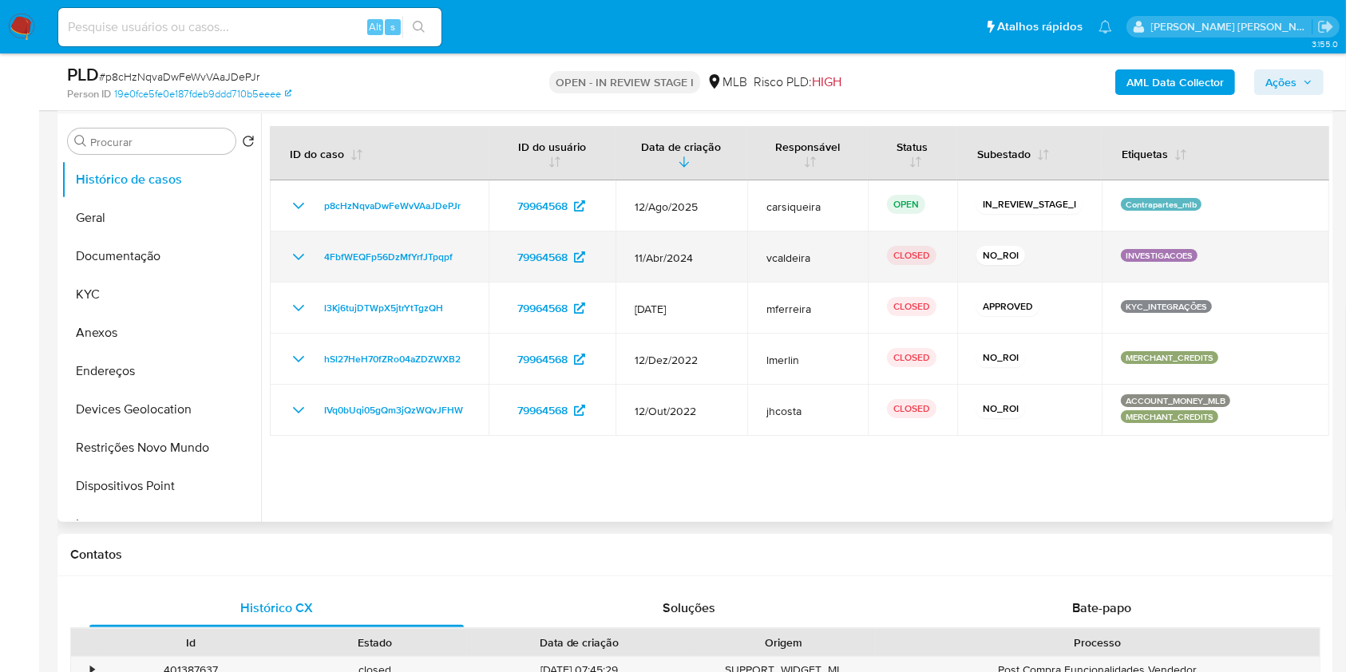
click at [302, 259] on icon "Mostrar/Ocultar" at bounding box center [298, 256] width 19 height 19
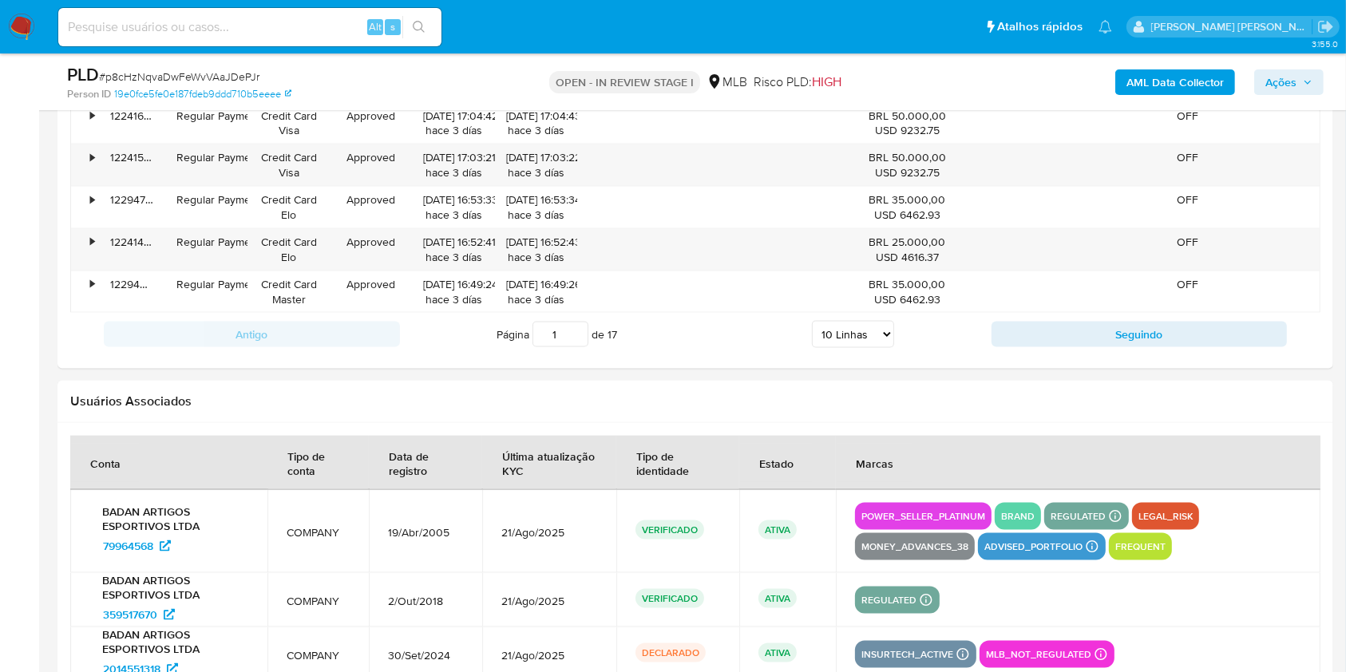
scroll to position [0, 0]
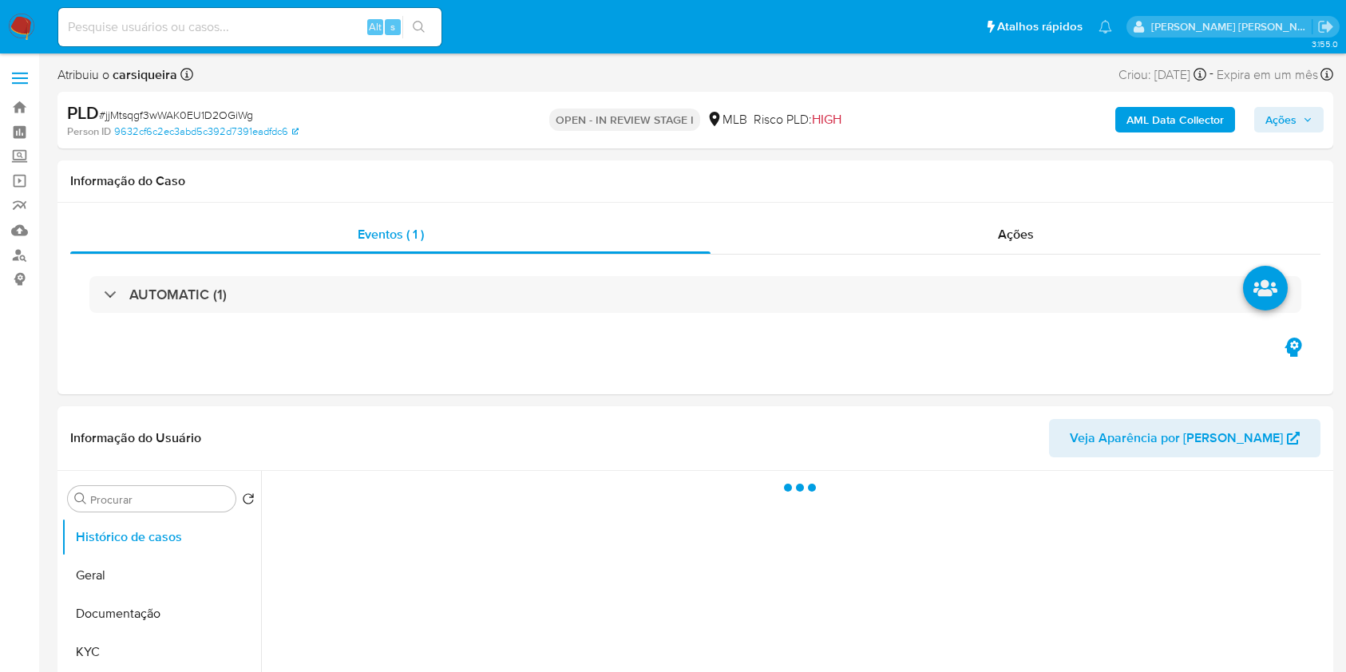
select select "10"
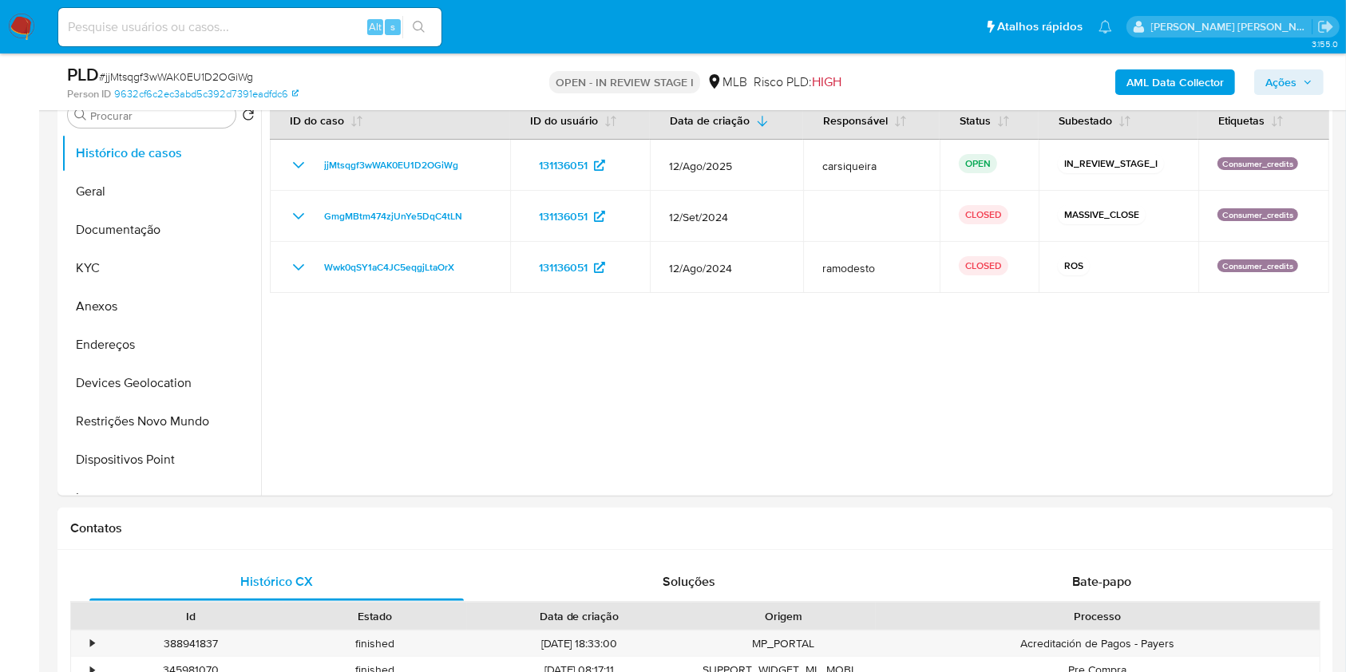
scroll to position [254, 0]
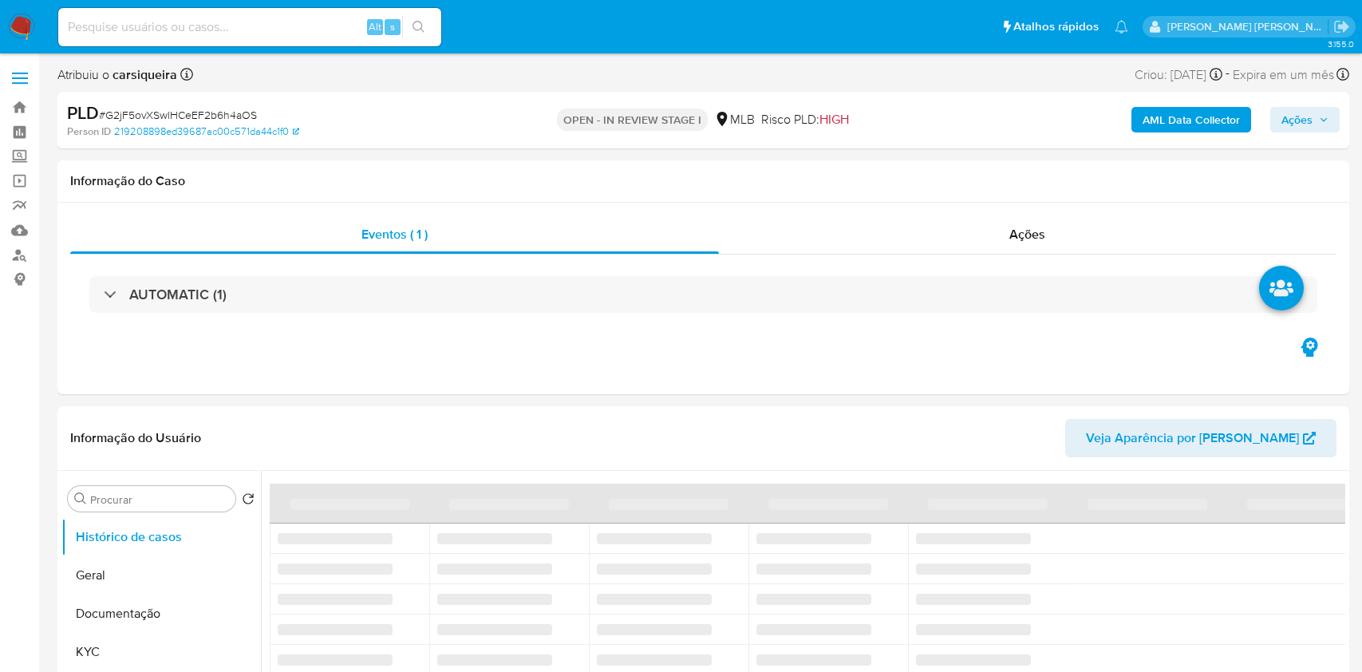
select select "10"
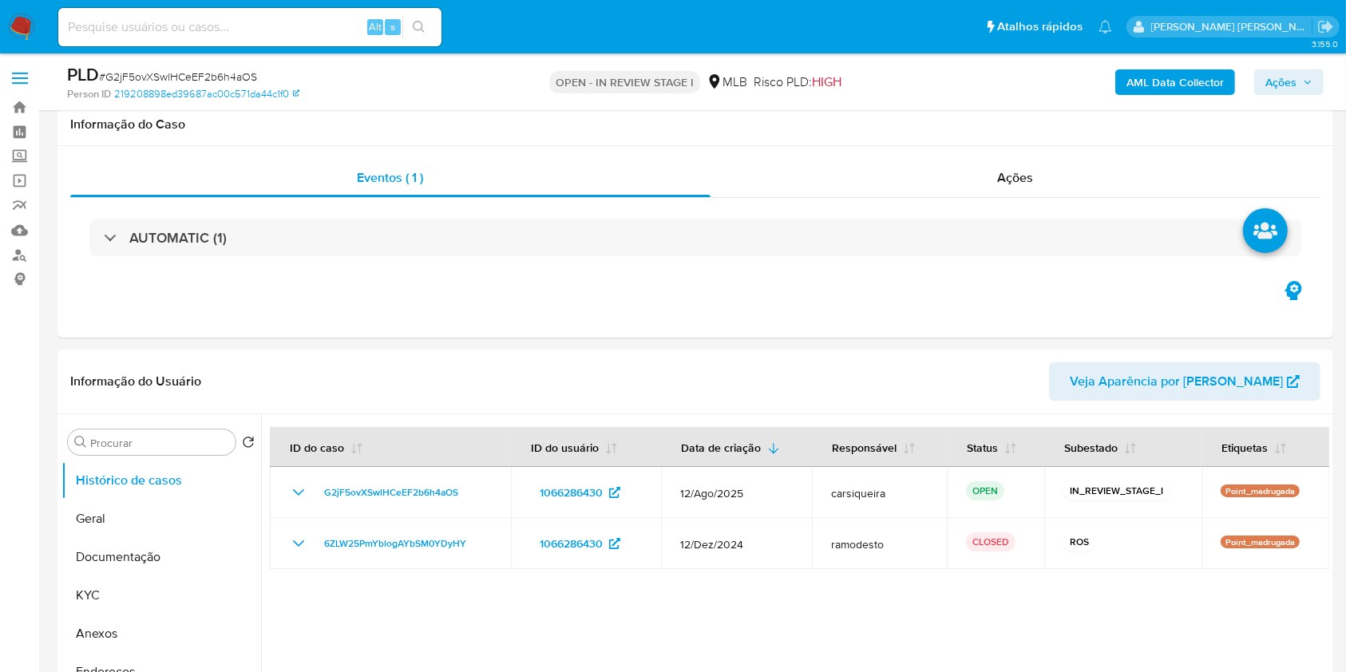
scroll to position [111, 0]
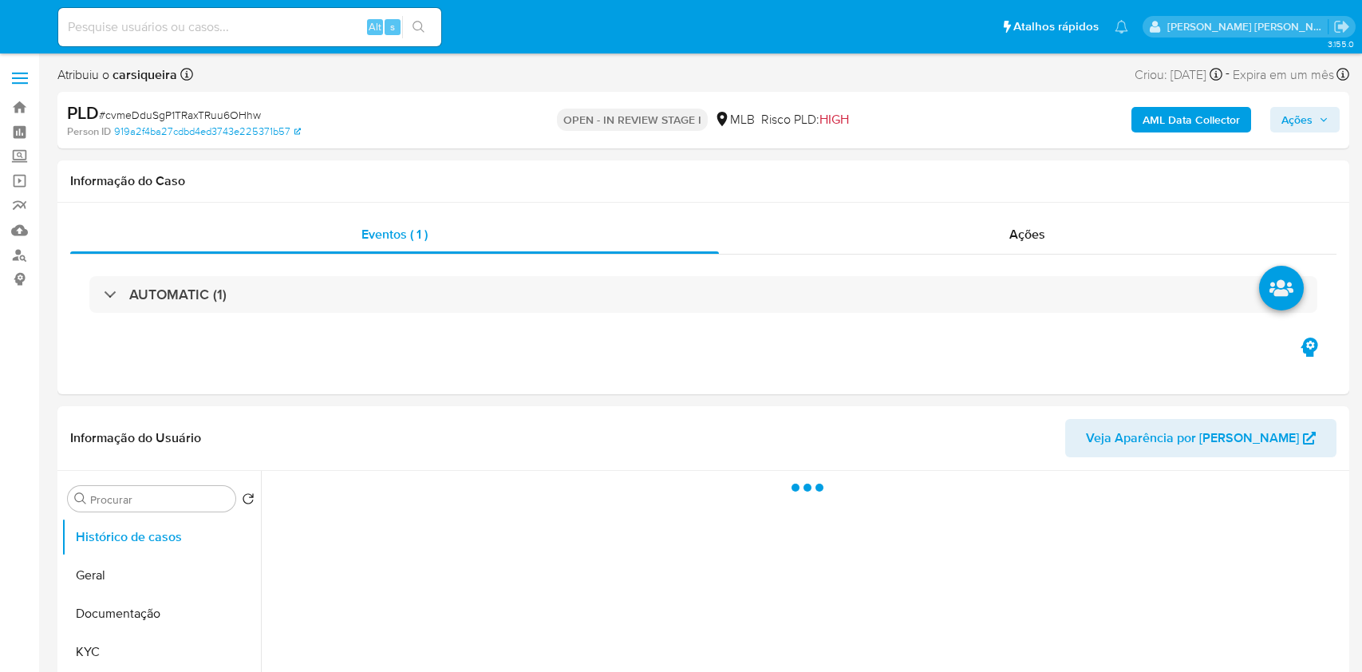
select select "10"
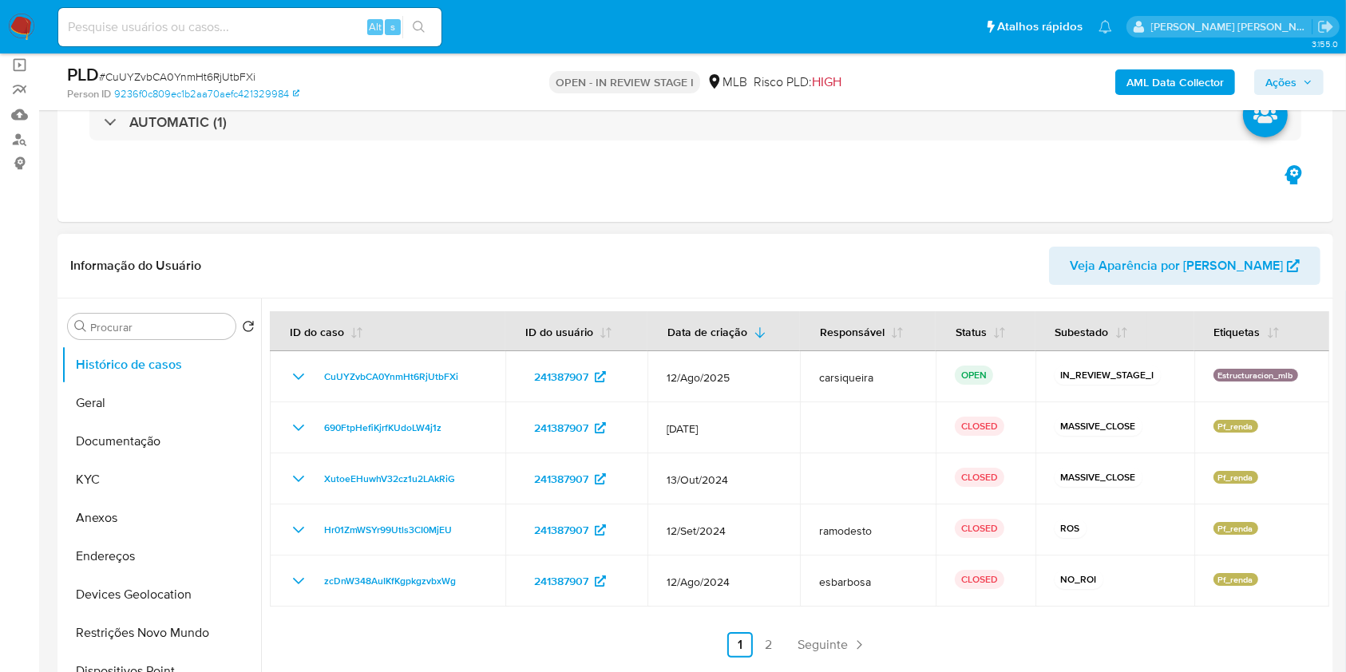
scroll to position [212, 0]
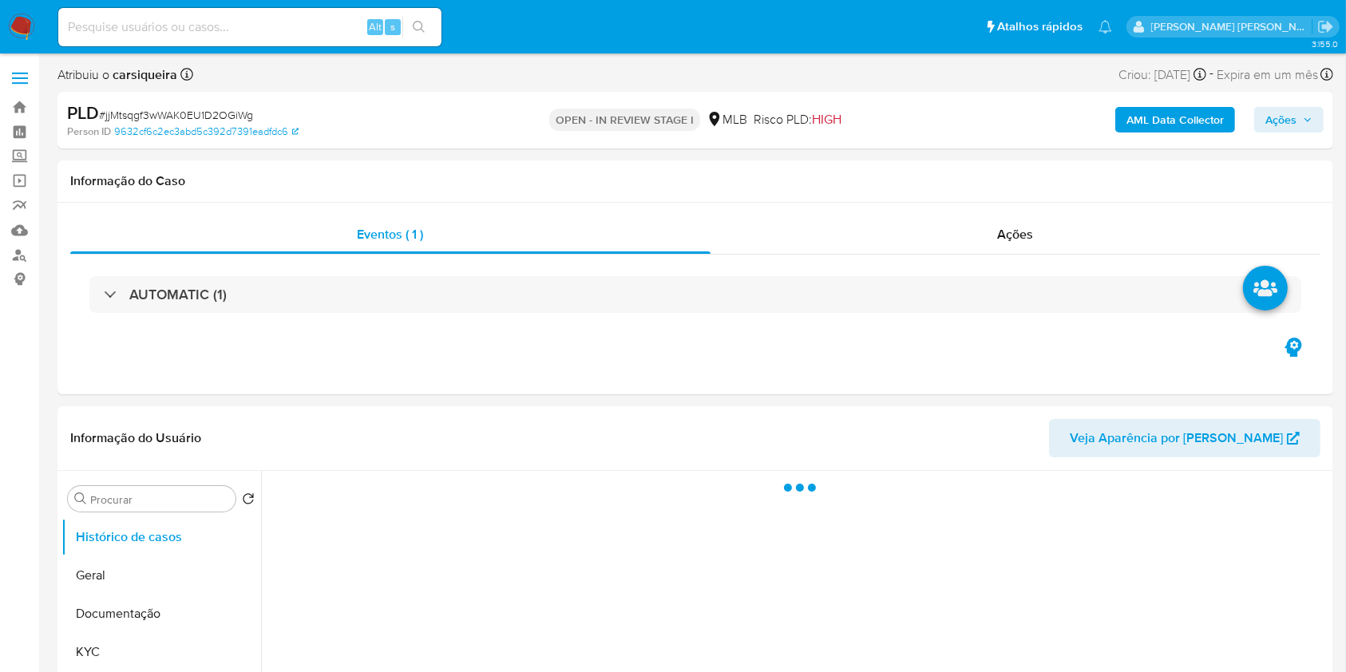
select select "10"
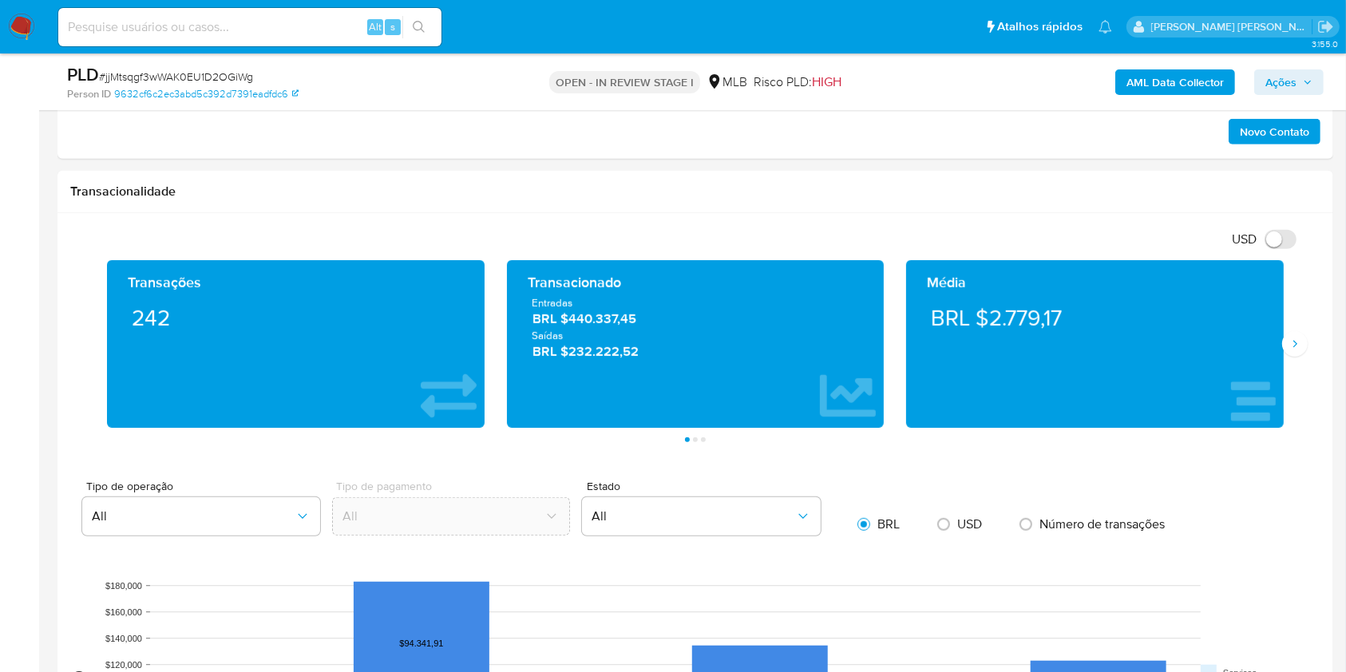
scroll to position [1597, 0]
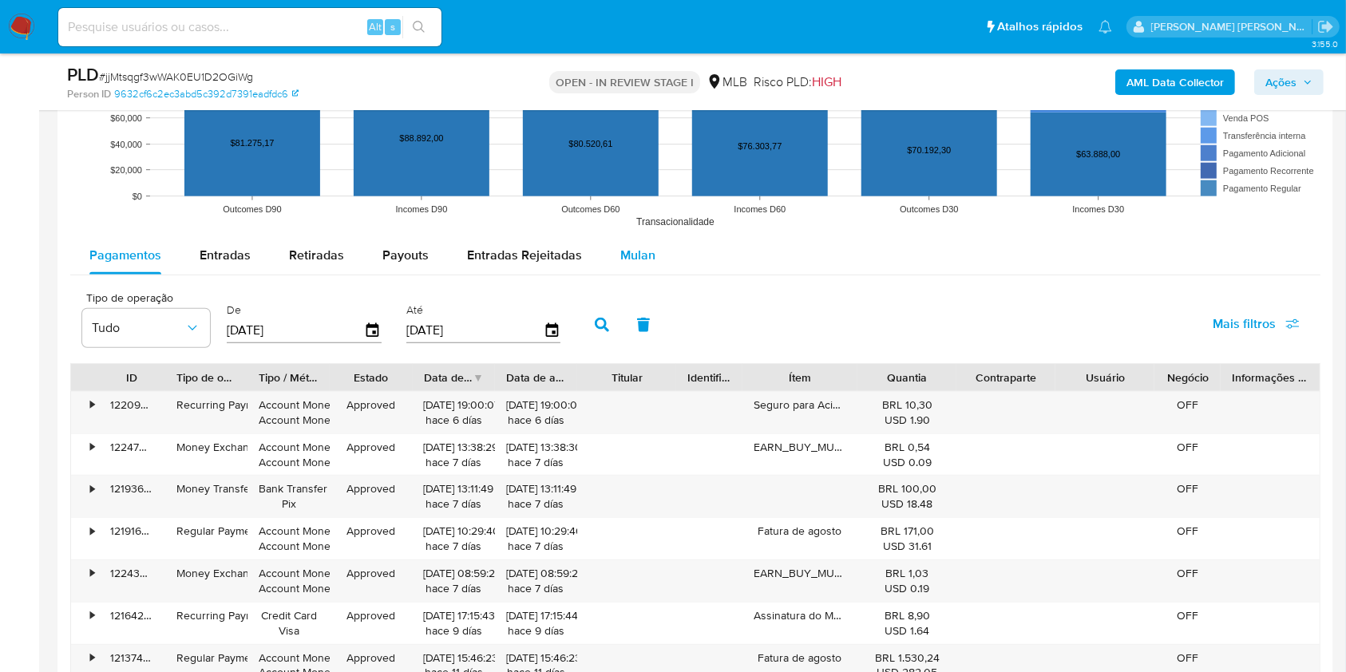
click at [620, 253] on span "Mulan" at bounding box center [637, 255] width 35 height 18
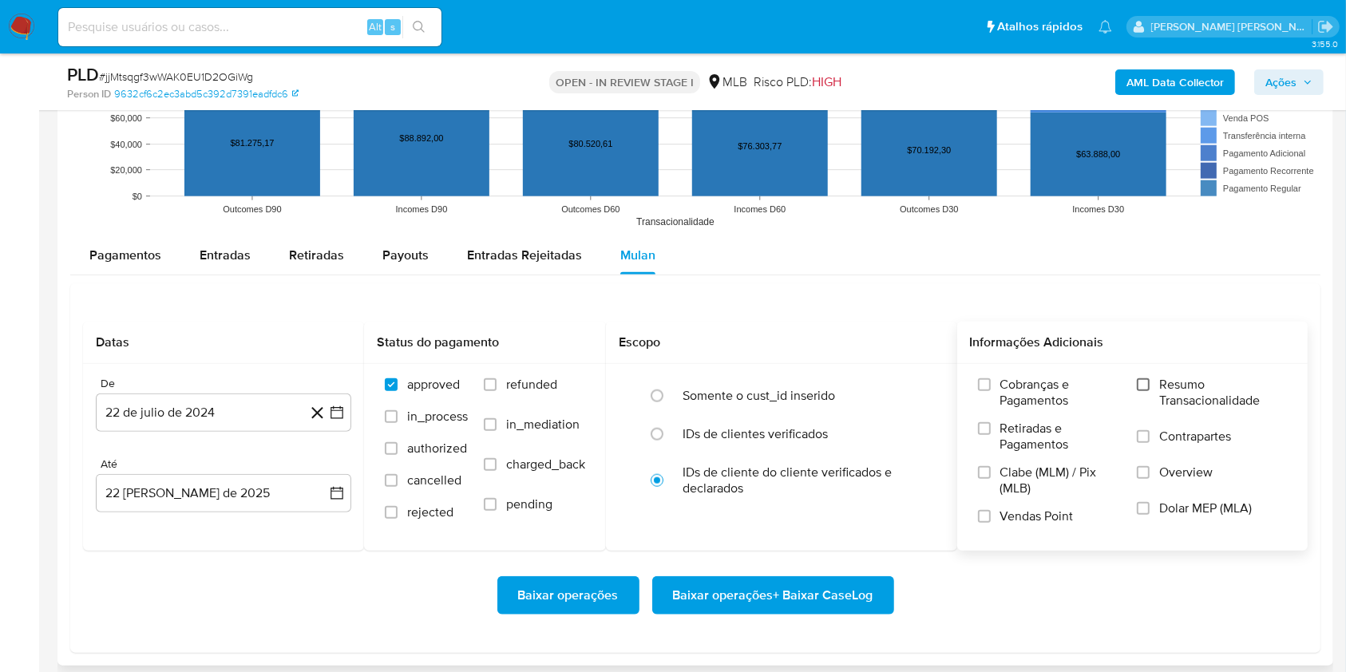
click at [1149, 386] on input "Resumo Transacionalidade" at bounding box center [1143, 384] width 13 height 13
click at [982, 521] on label "Vendas Point" at bounding box center [1049, 522] width 143 height 28
click at [982, 521] on input "Vendas Point" at bounding box center [984, 516] width 13 height 13
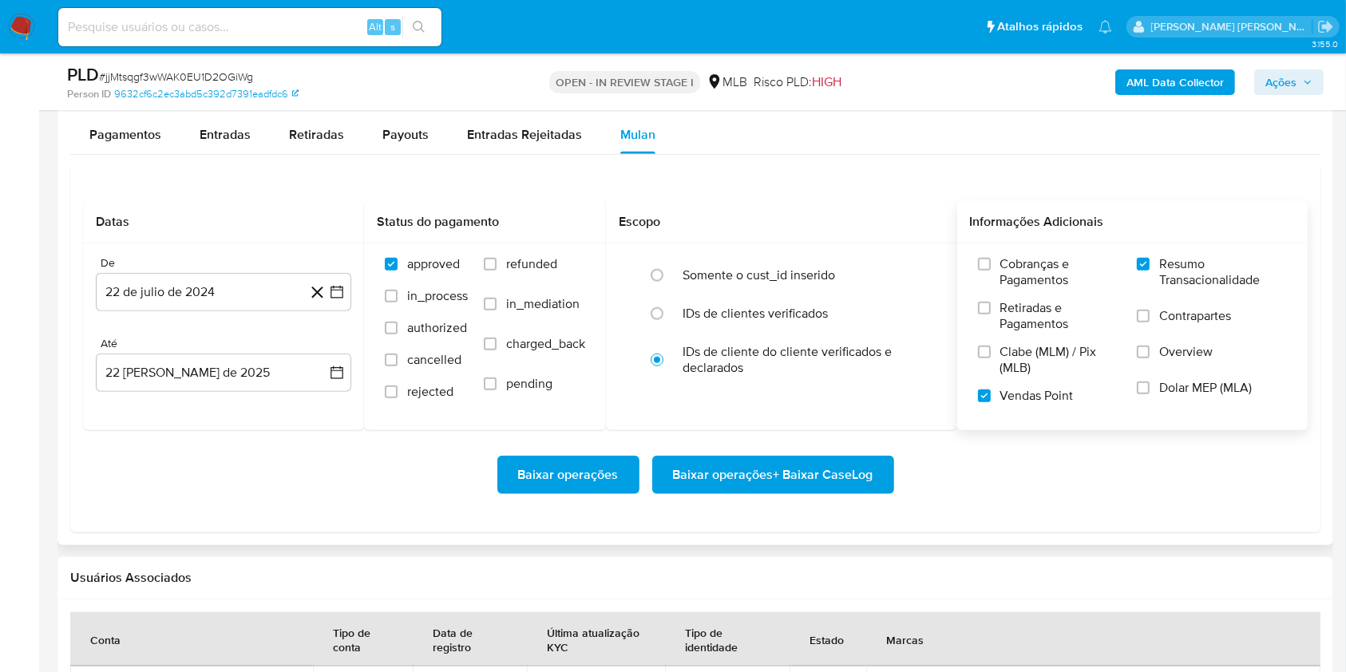
scroll to position [1764, 0]
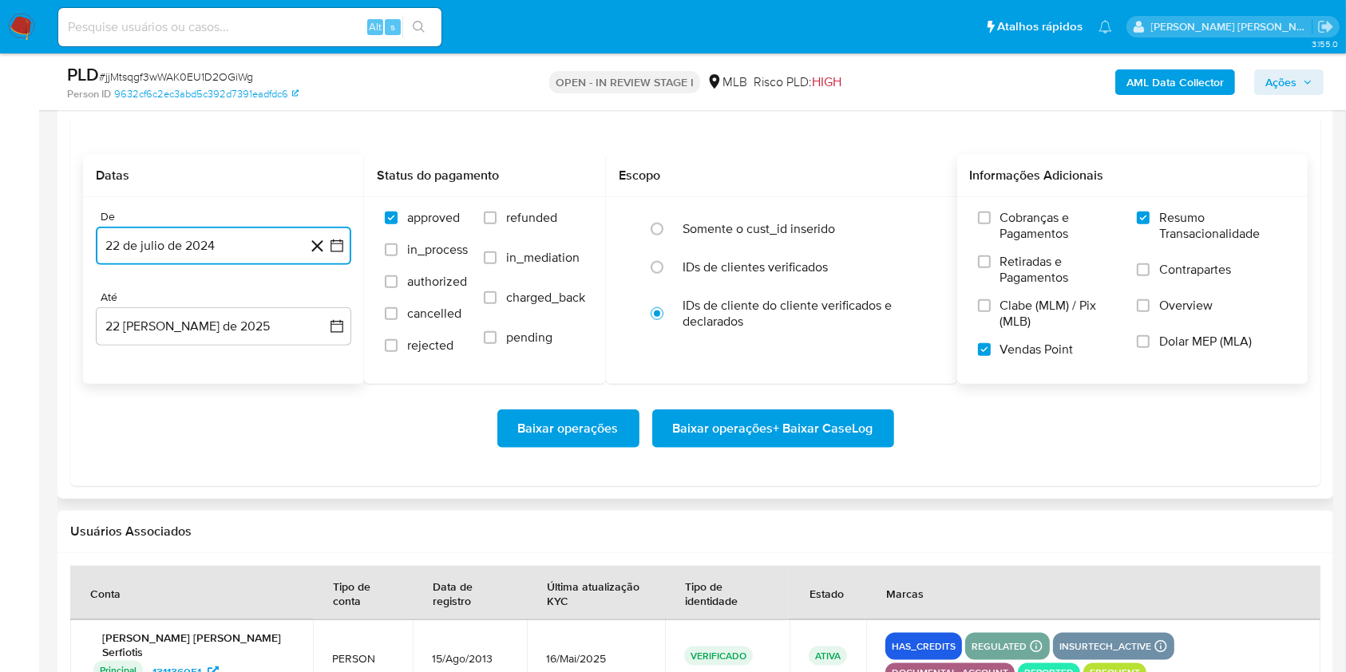
drag, startPoint x: 338, startPoint y: 243, endPoint x: 345, endPoint y: 263, distance: 21.7
click at [339, 243] on icon "button" at bounding box center [337, 246] width 16 height 16
click at [325, 300] on icon "Mes siguiente" at bounding box center [322, 303] width 19 height 19
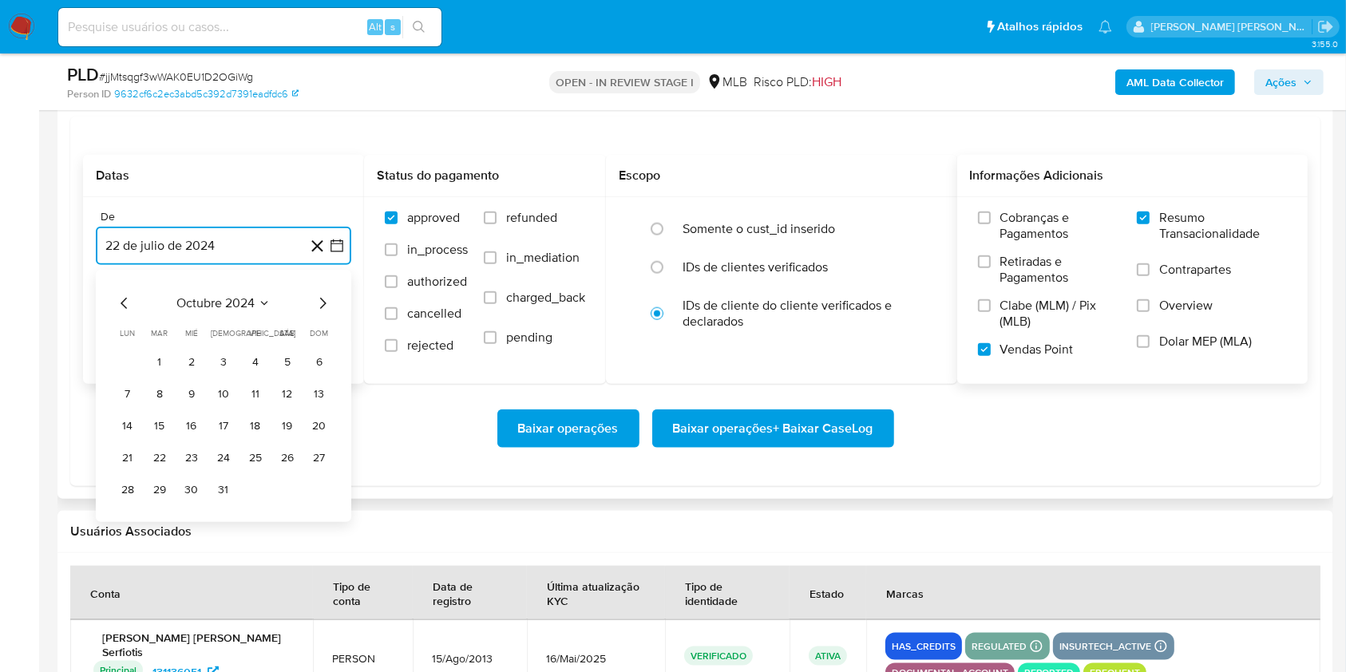
click at [325, 300] on icon "Mes siguiente" at bounding box center [322, 303] width 19 height 19
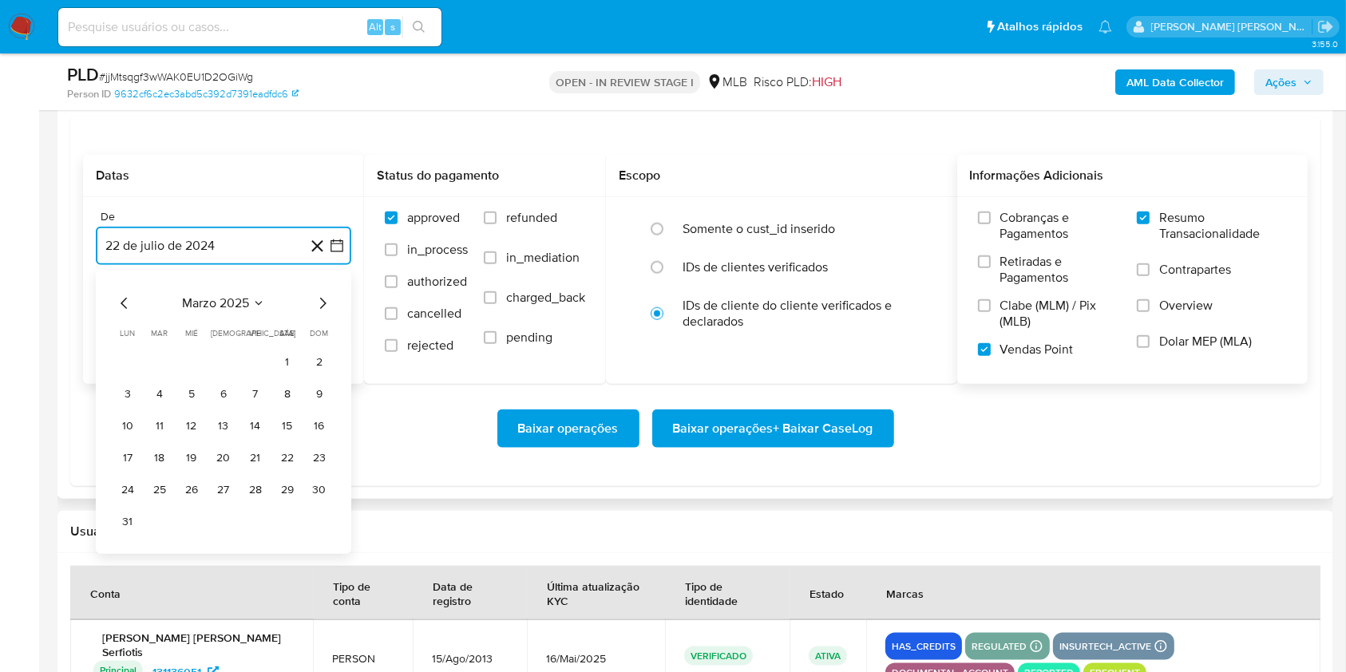
click at [325, 300] on icon "Mes siguiente" at bounding box center [322, 303] width 19 height 19
click at [325, 310] on icon "Mes siguiente" at bounding box center [322, 303] width 19 height 19
click at [172, 358] on button "1" at bounding box center [160, 363] width 26 height 26
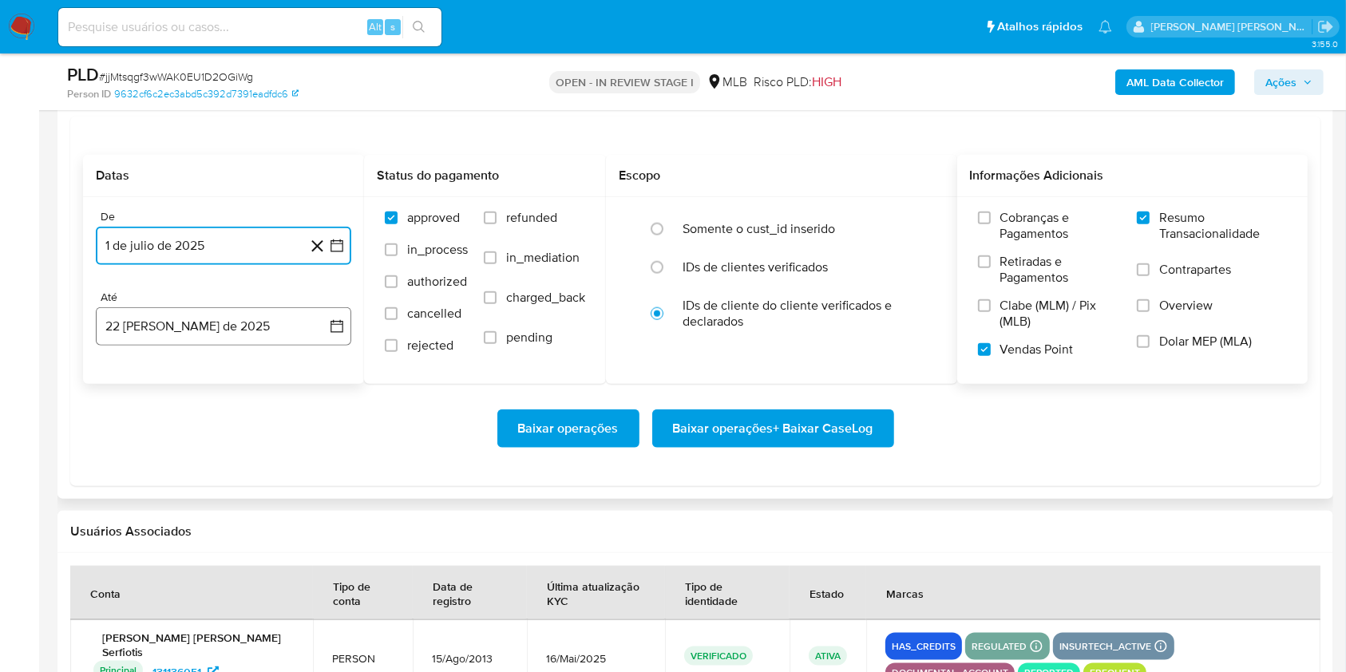
click at [179, 326] on button "22 [PERSON_NAME] de 2025" at bounding box center [223, 326] width 255 height 38
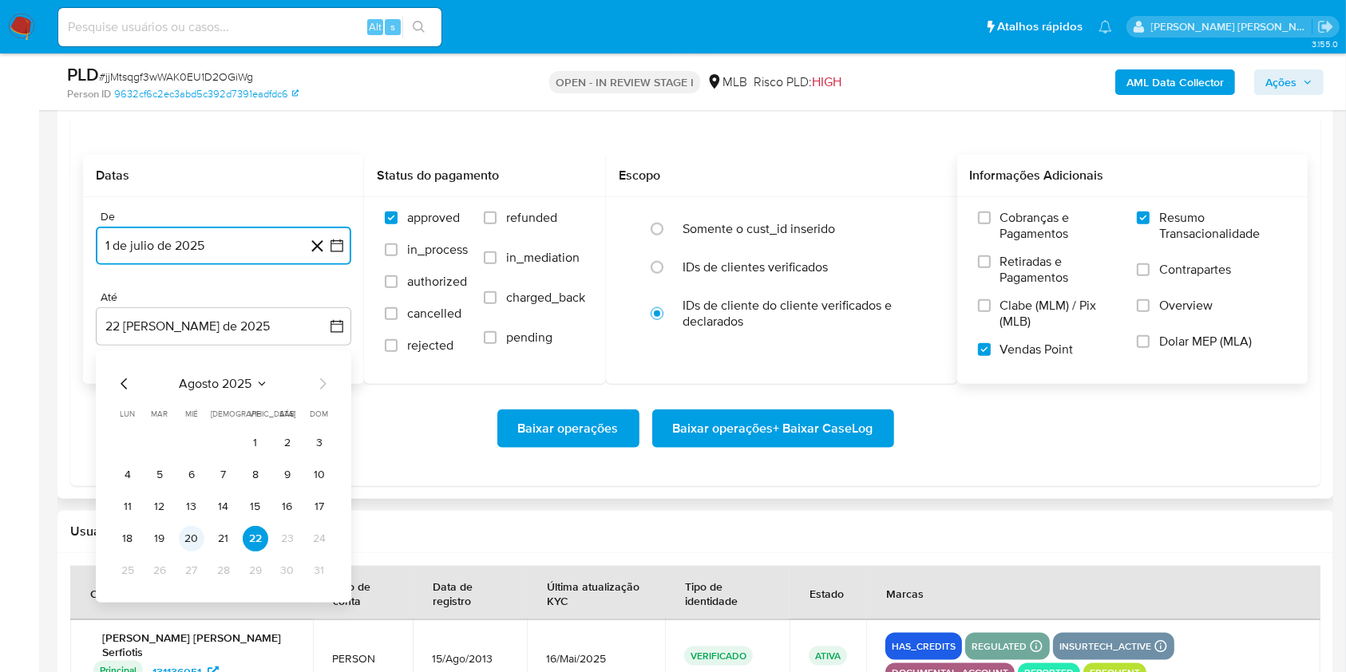
click at [187, 532] on button "20" at bounding box center [192, 539] width 26 height 26
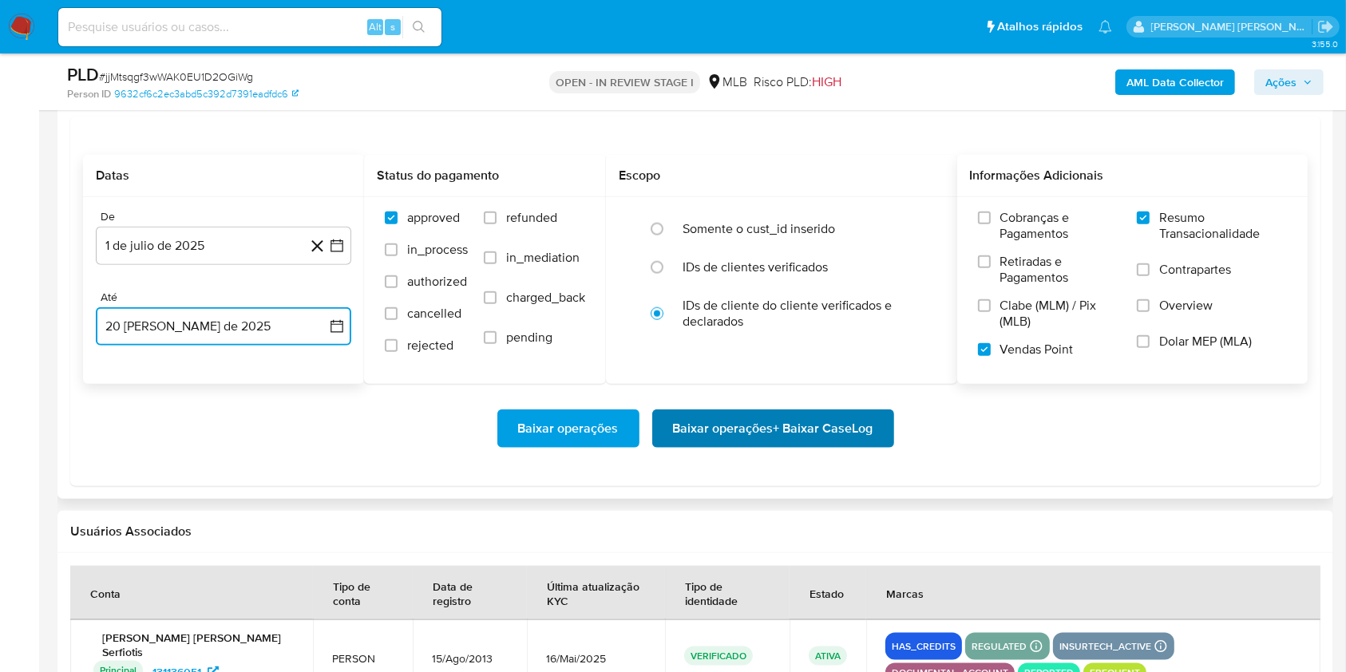
click at [738, 433] on span "Baixar operações + Baixar CaseLog" at bounding box center [773, 428] width 200 height 35
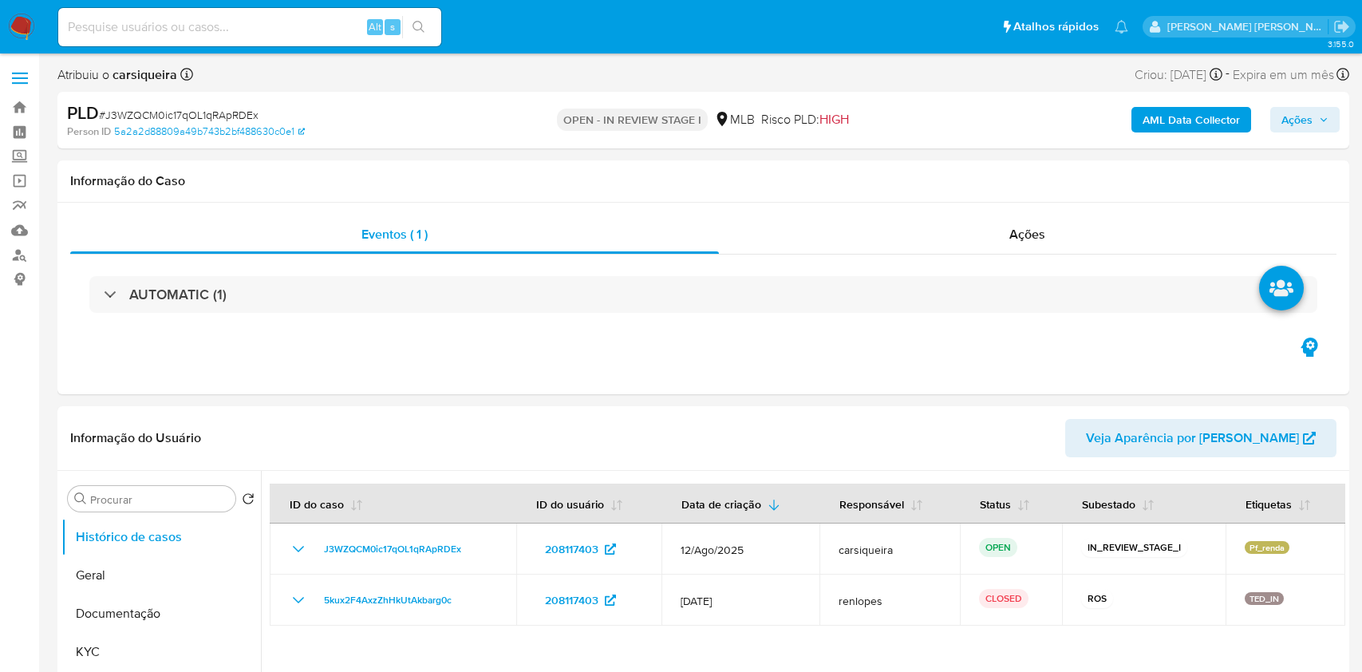
select select "10"
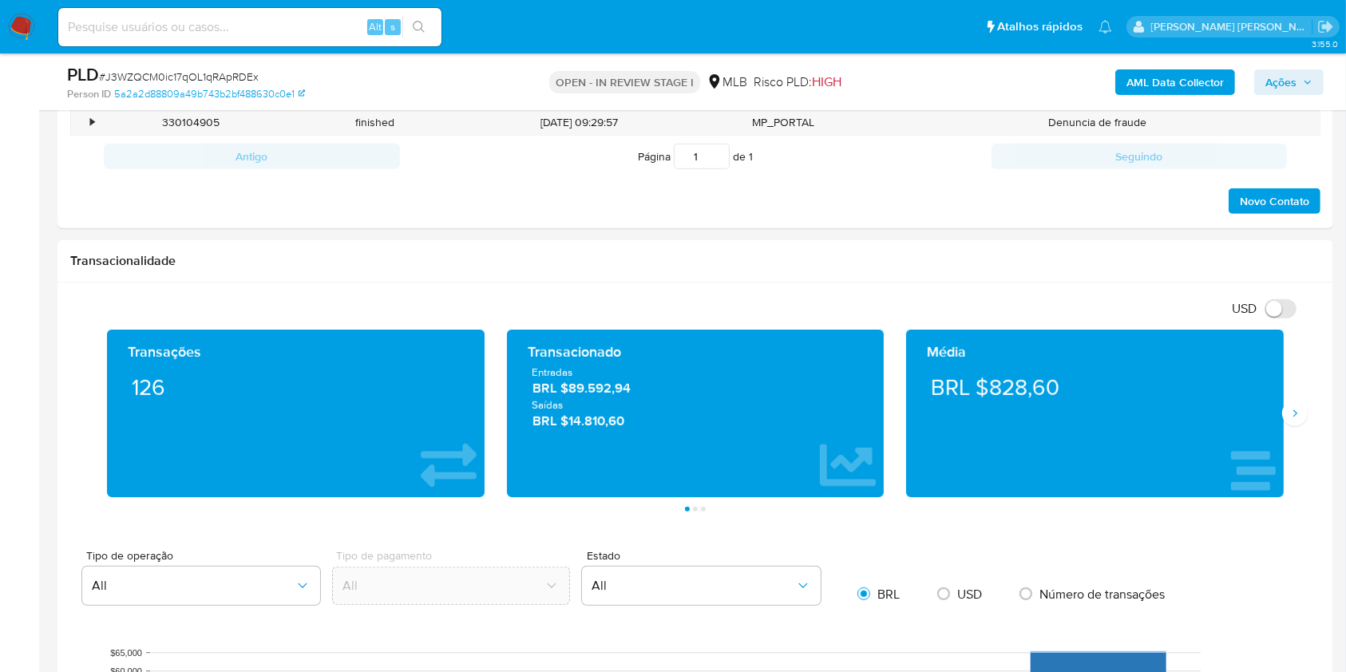
scroll to position [903, 0]
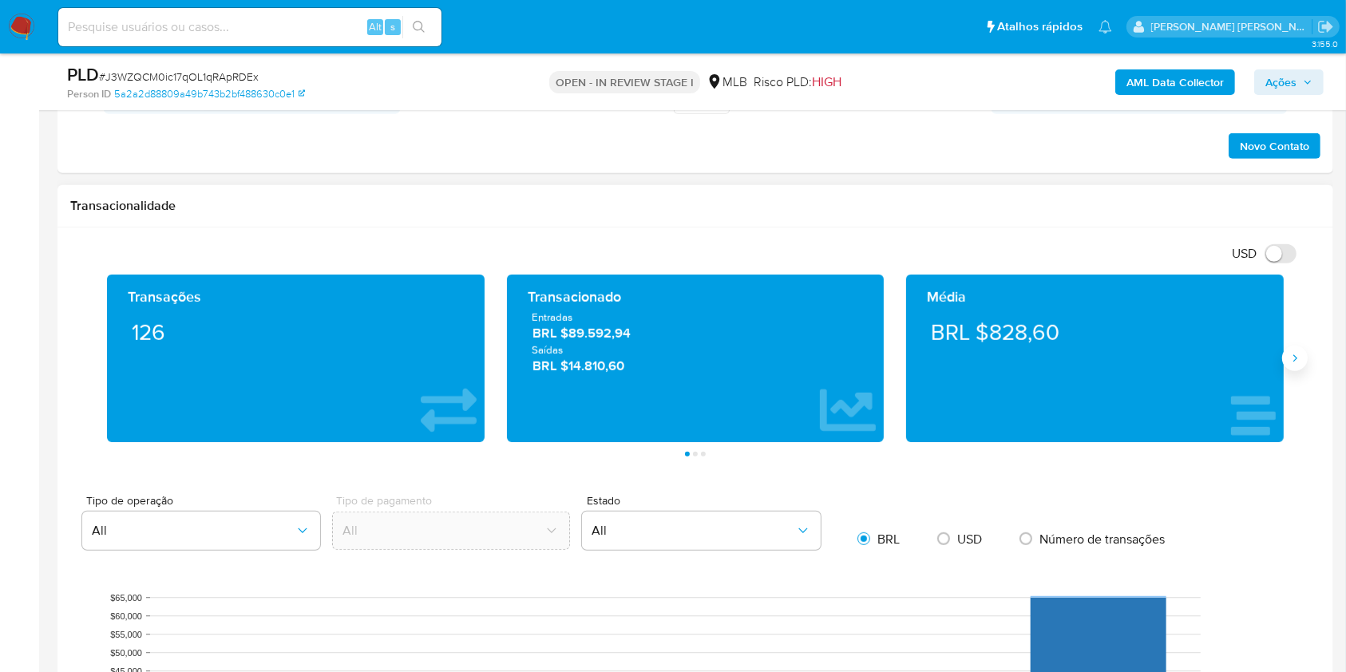
click at [1293, 358] on icon "Siguiente" at bounding box center [1294, 358] width 13 height 13
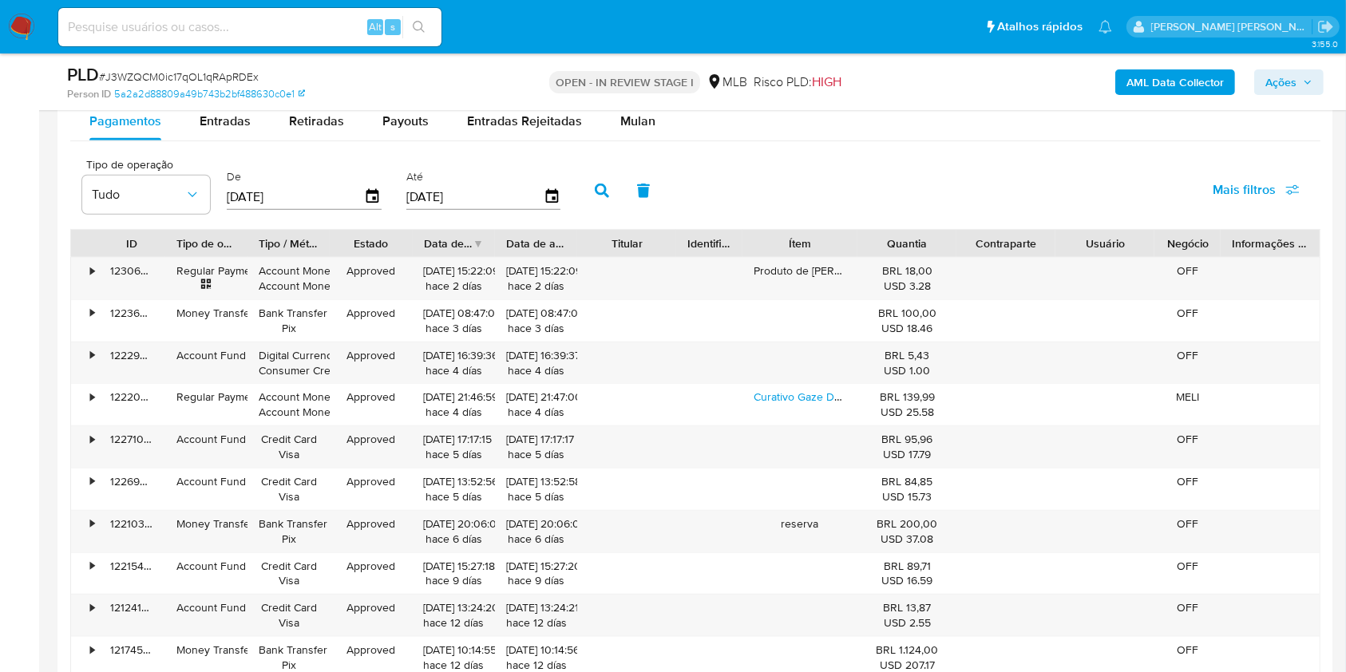
scroll to position [1628, 0]
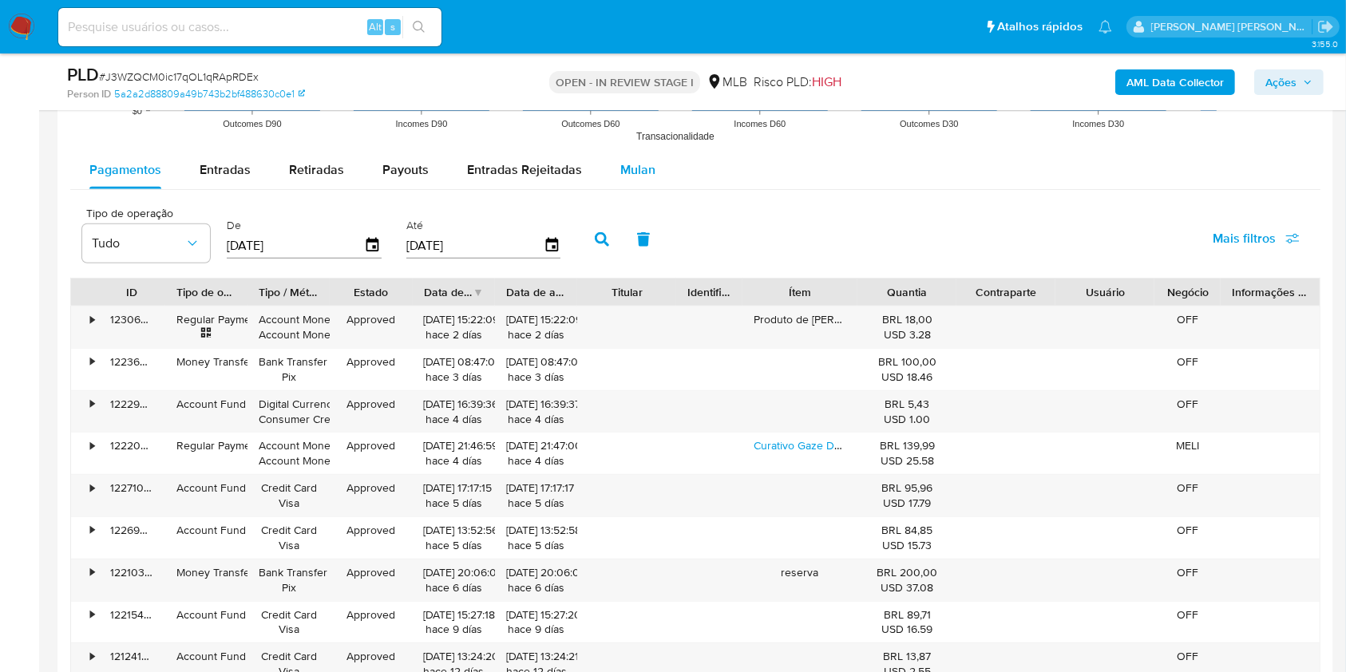
click at [635, 165] on span "Mulan" at bounding box center [637, 169] width 35 height 18
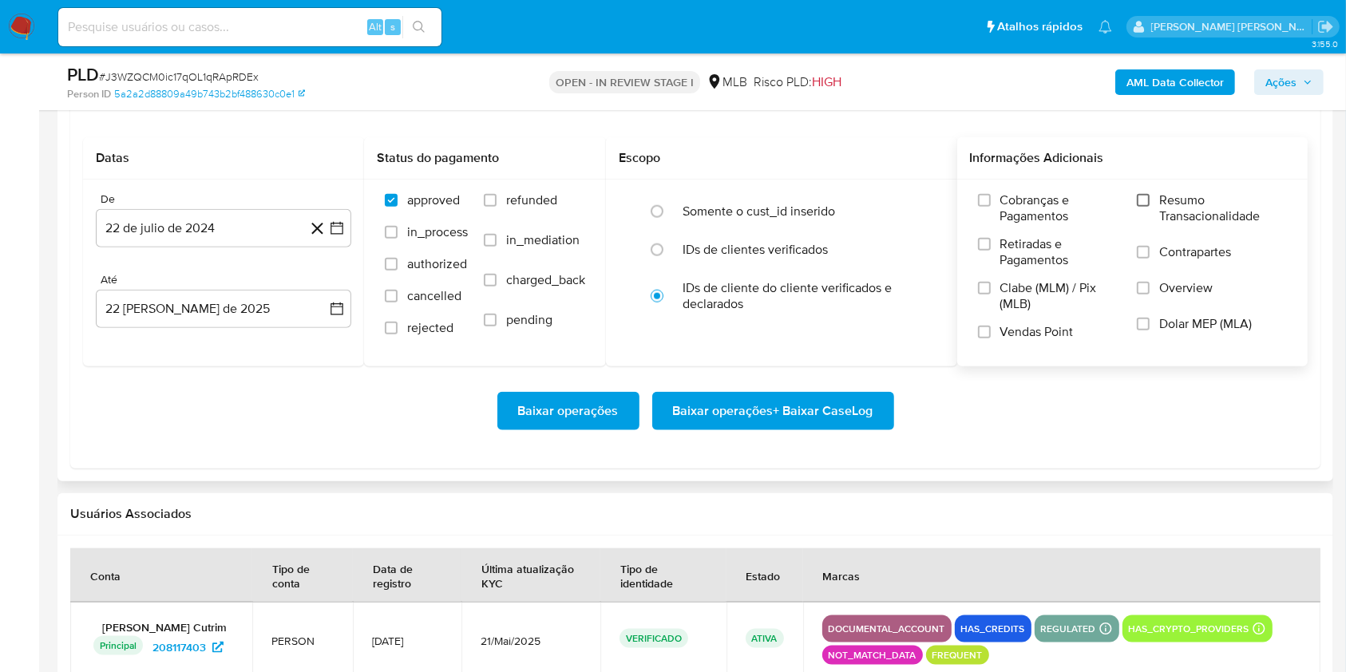
scroll to position [1737, 0]
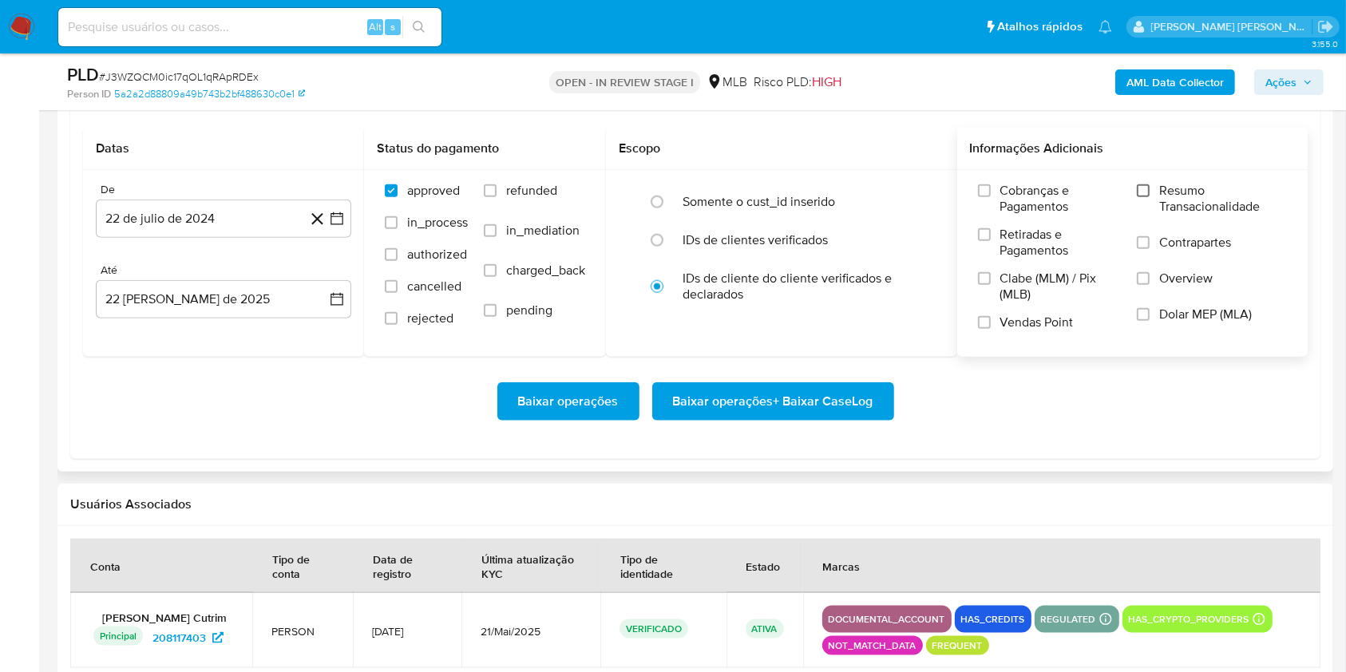
click at [1141, 196] on input "Resumo Transacionalidade" at bounding box center [1143, 190] width 13 height 13
click at [984, 322] on input "Vendas Point" at bounding box center [984, 322] width 13 height 13
click at [338, 208] on button "22 de julio de 2024" at bounding box center [223, 219] width 255 height 38
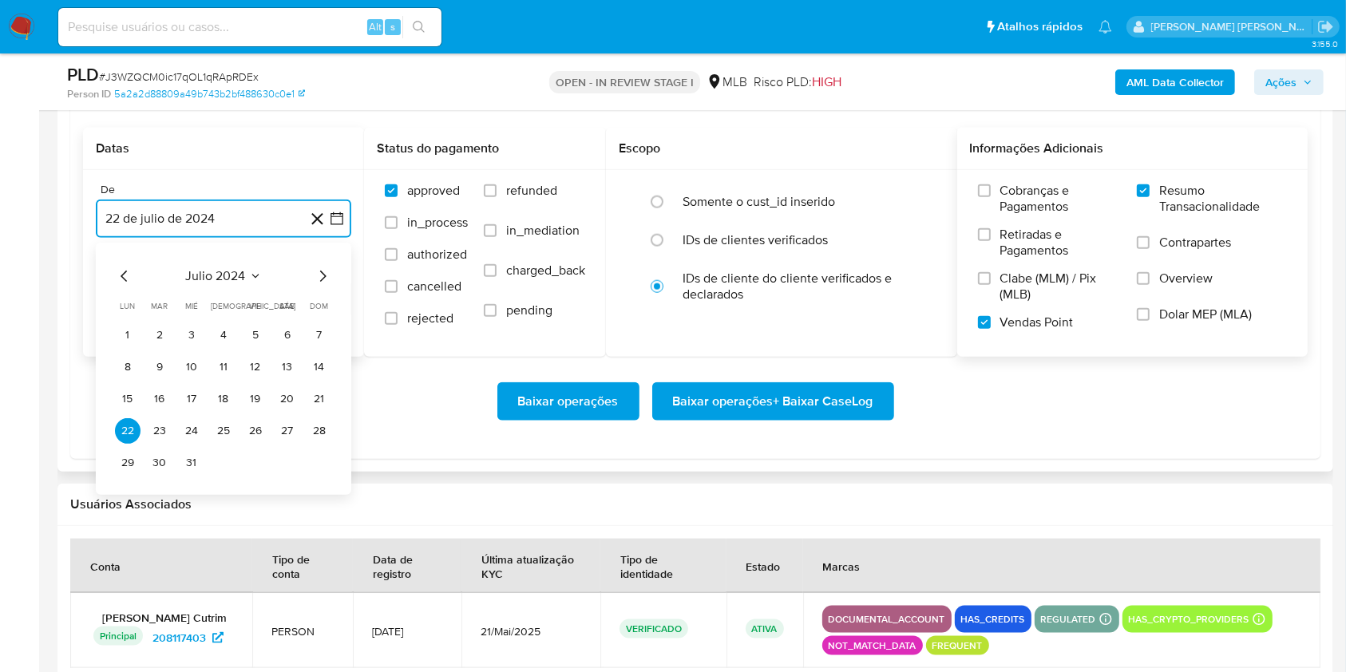
click at [324, 274] on icon "Mes siguiente" at bounding box center [323, 276] width 6 height 11
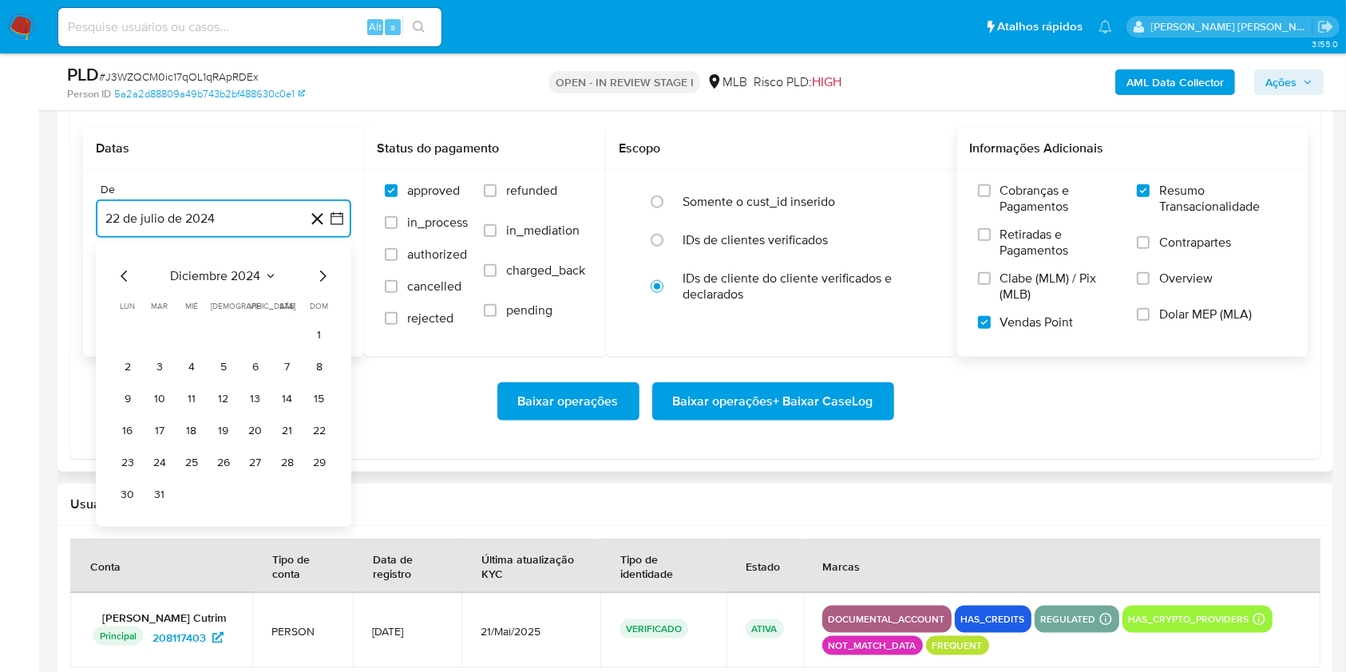
click at [324, 274] on icon "Mes siguiente" at bounding box center [323, 276] width 6 height 11
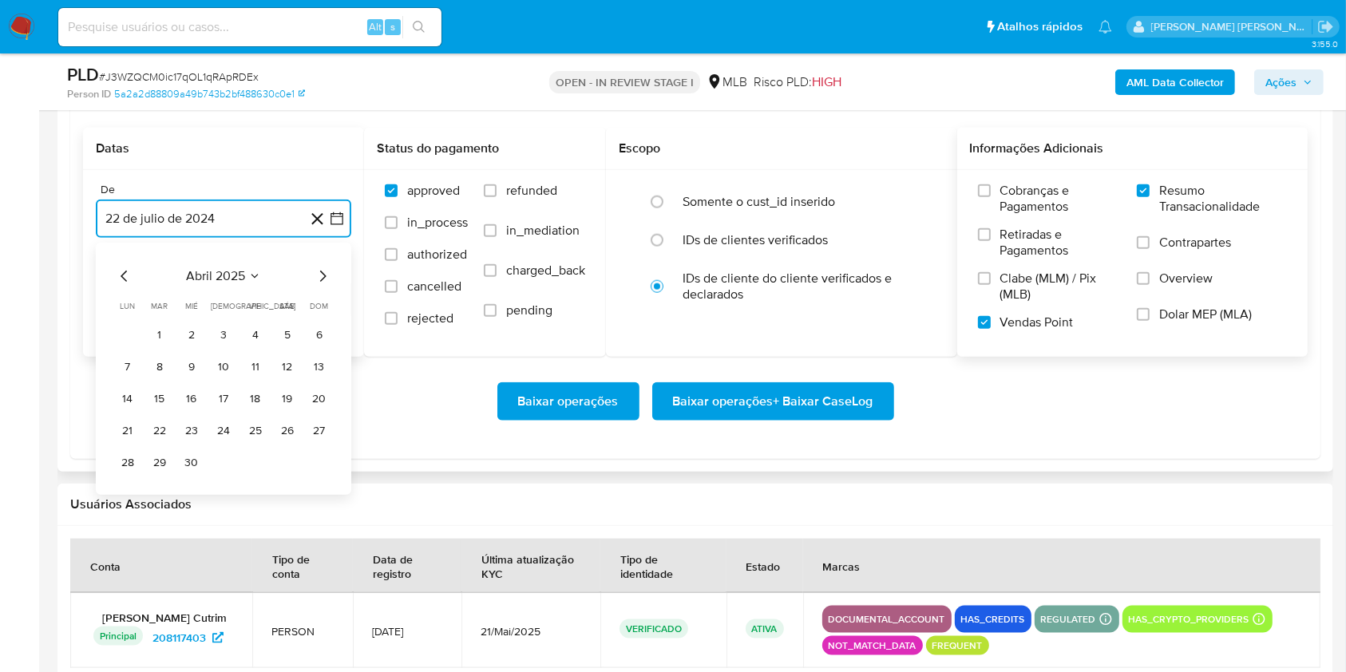
click at [324, 274] on icon "Mes siguiente" at bounding box center [323, 276] width 6 height 11
click at [162, 334] on button "1" at bounding box center [160, 335] width 26 height 26
click at [164, 303] on button "22 de agosto de 2025" at bounding box center [223, 299] width 255 height 38
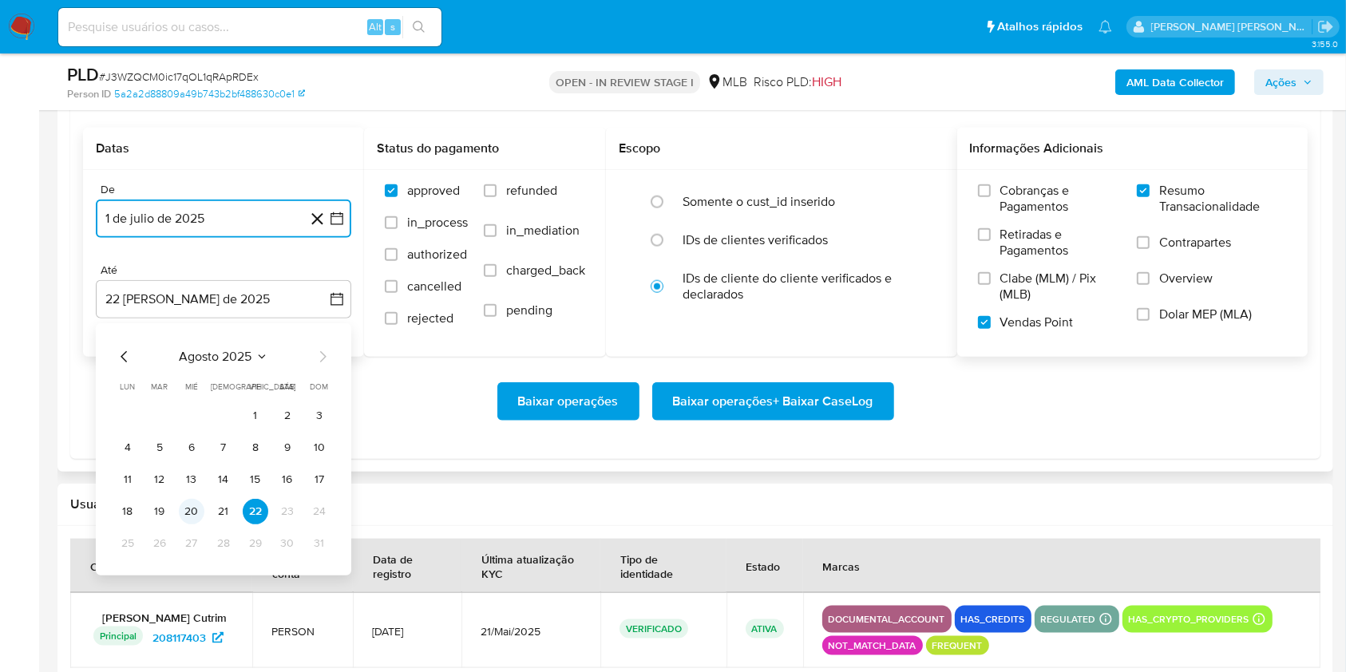
click at [191, 505] on button "20" at bounding box center [192, 512] width 26 height 26
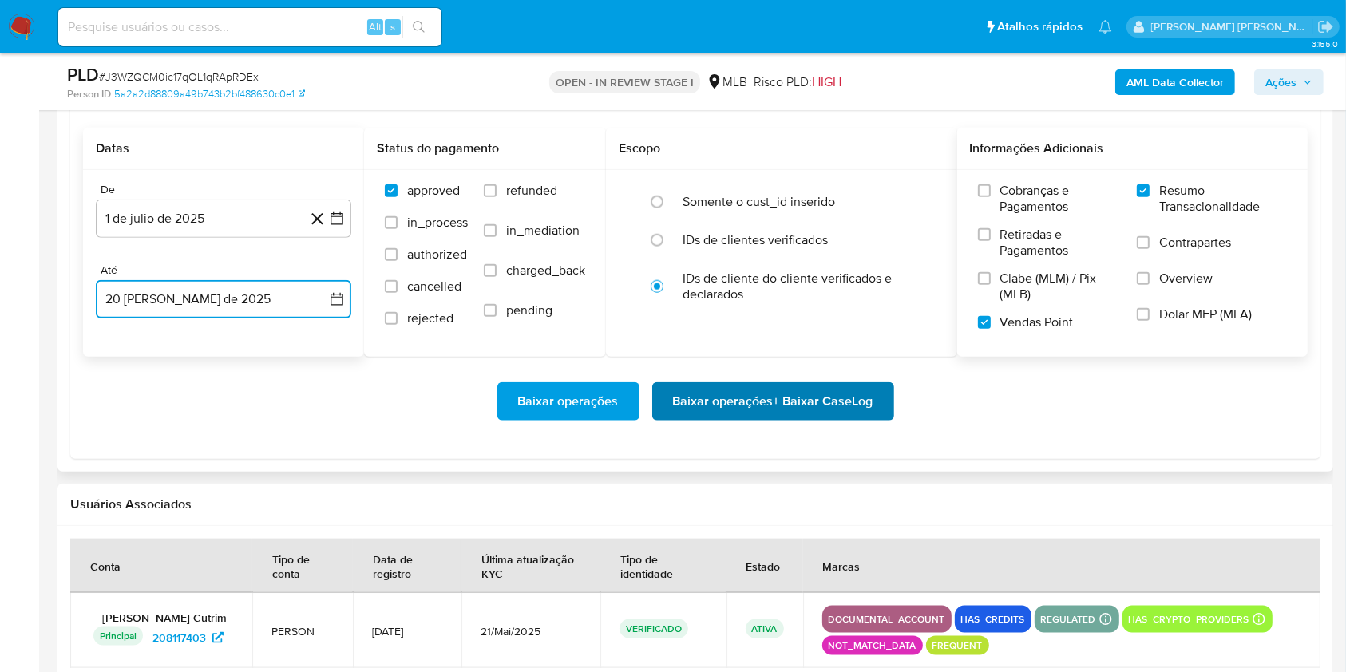
click at [773, 393] on span "Baixar operações + Baixar CaseLog" at bounding box center [773, 401] width 200 height 35
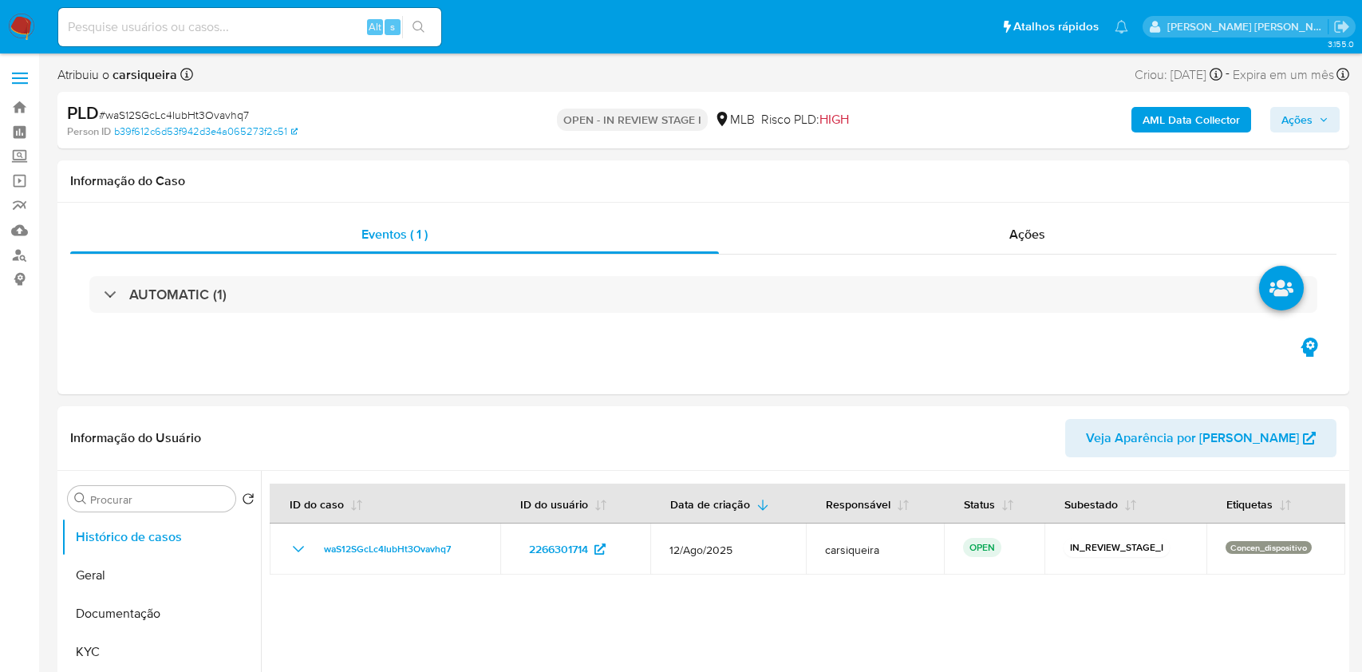
select select "10"
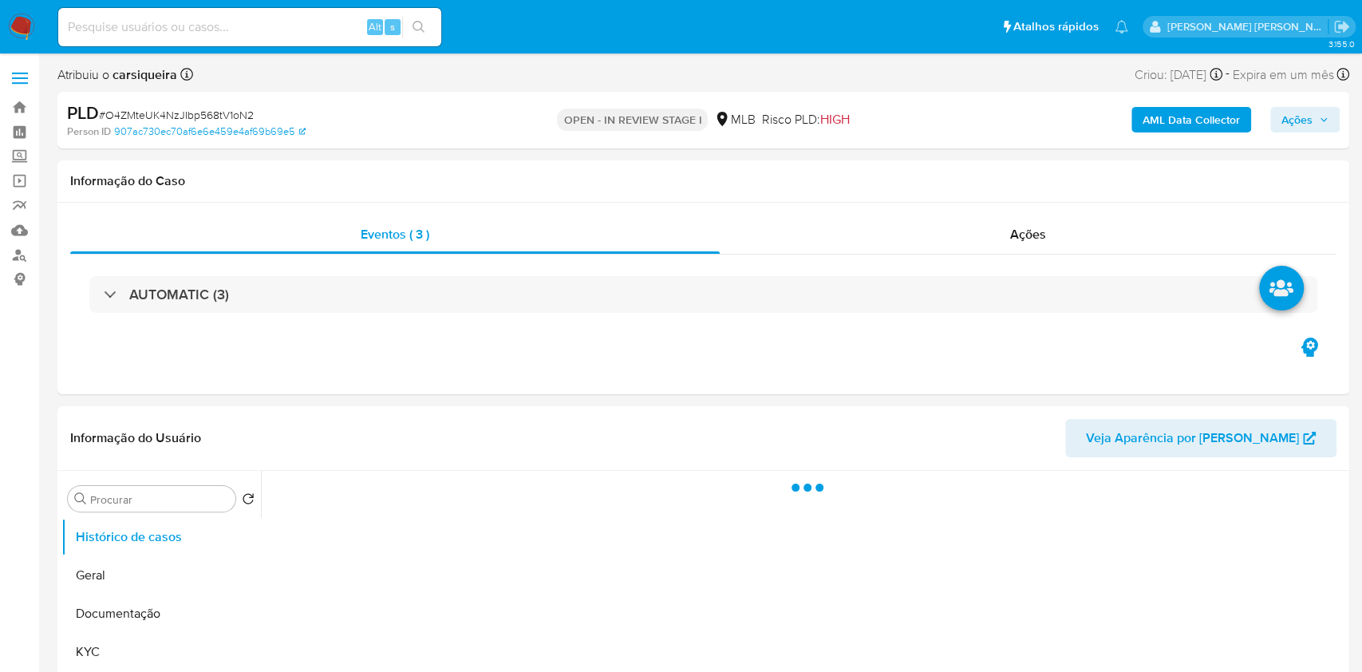
select select "10"
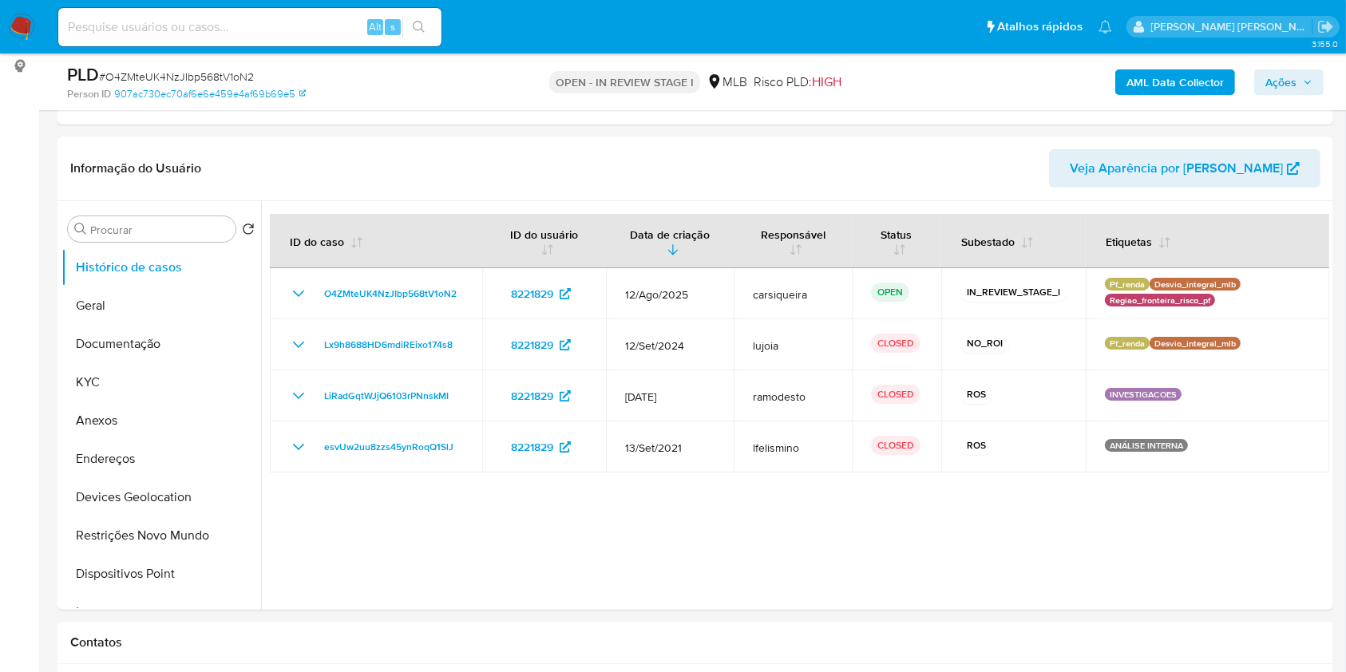
scroll to position [209, 0]
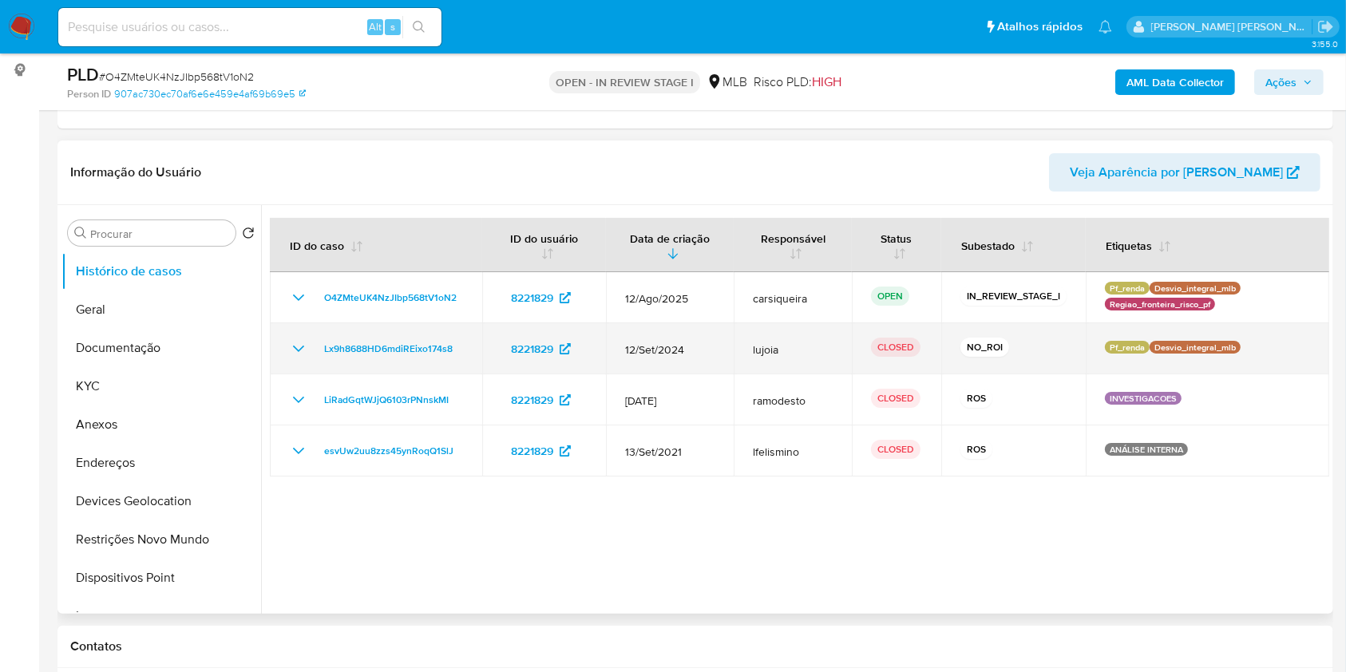
click at [300, 342] on icon "Mostrar/Ocultar" at bounding box center [298, 348] width 19 height 19
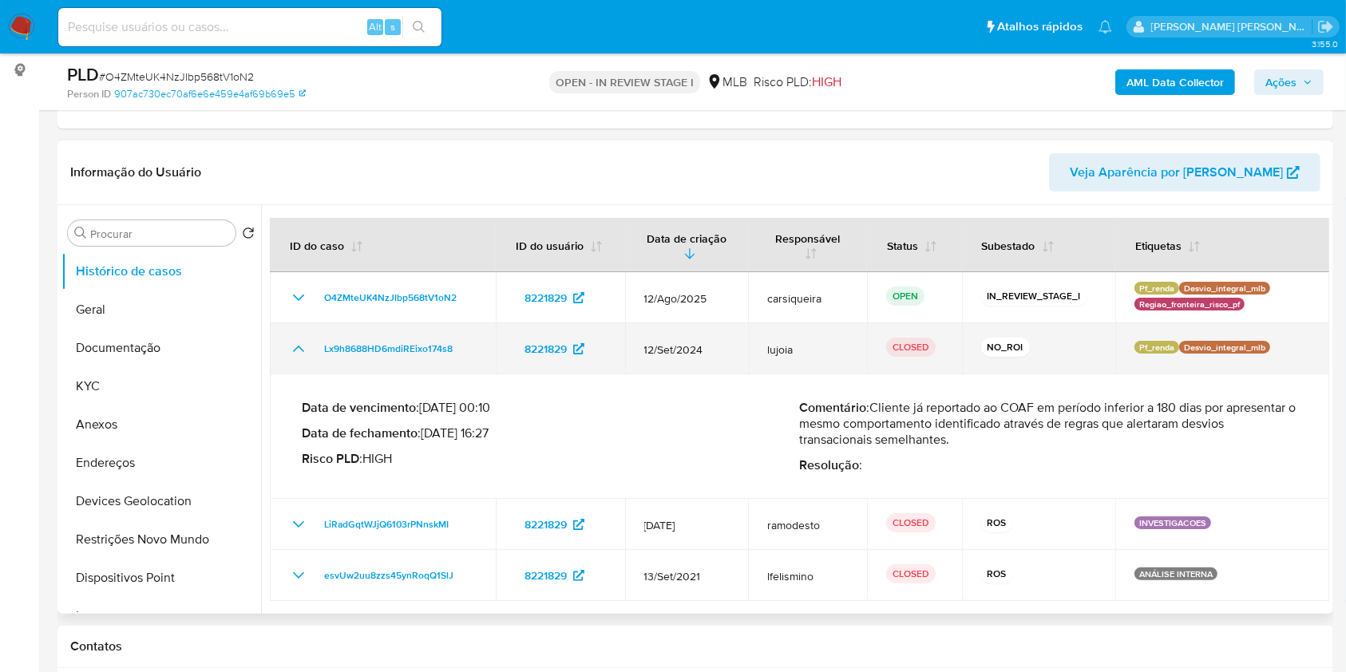
click at [300, 342] on icon "Mostrar/Ocultar" at bounding box center [298, 348] width 19 height 19
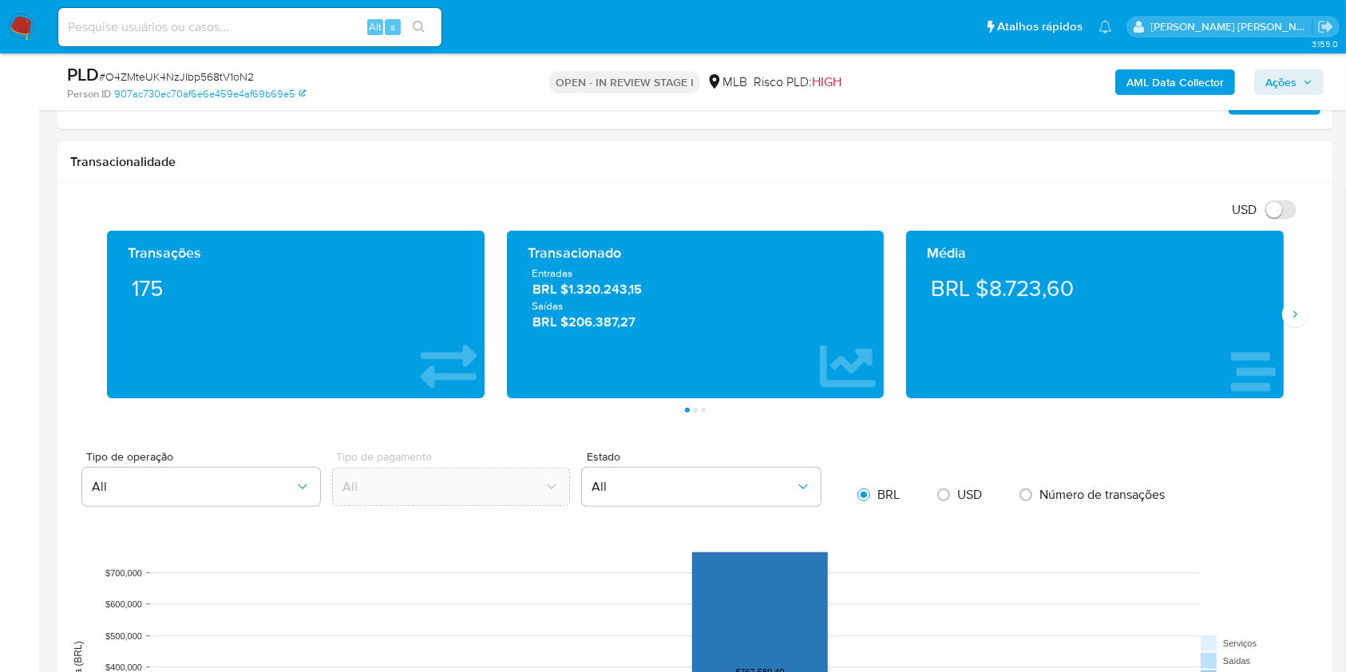
scroll to position [1040, 0]
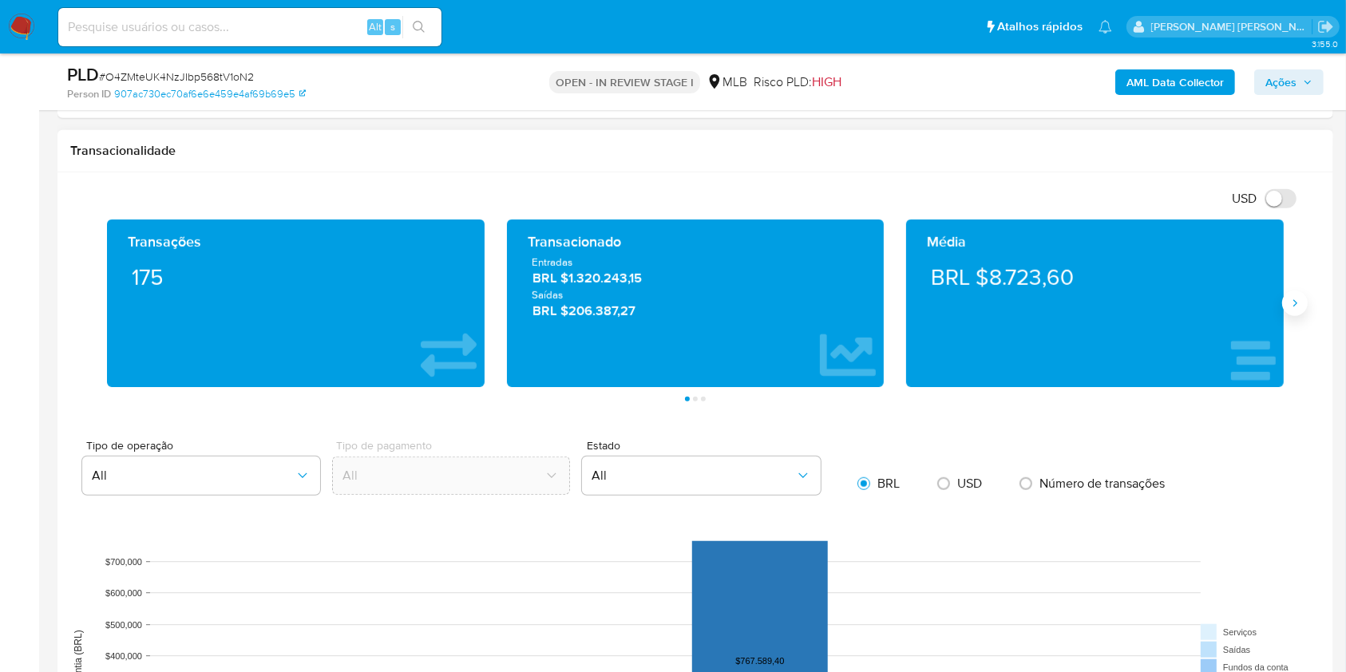
click at [1293, 295] on button "Siguiente" at bounding box center [1295, 304] width 26 height 26
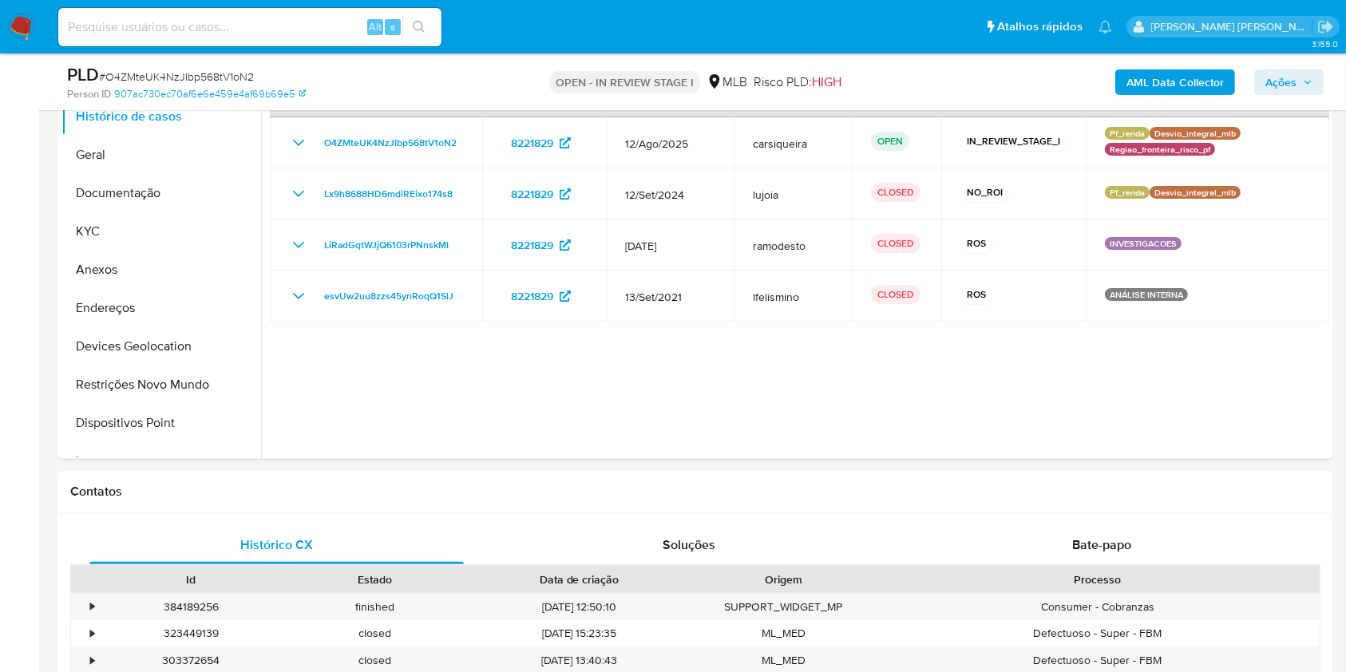
scroll to position [331, 0]
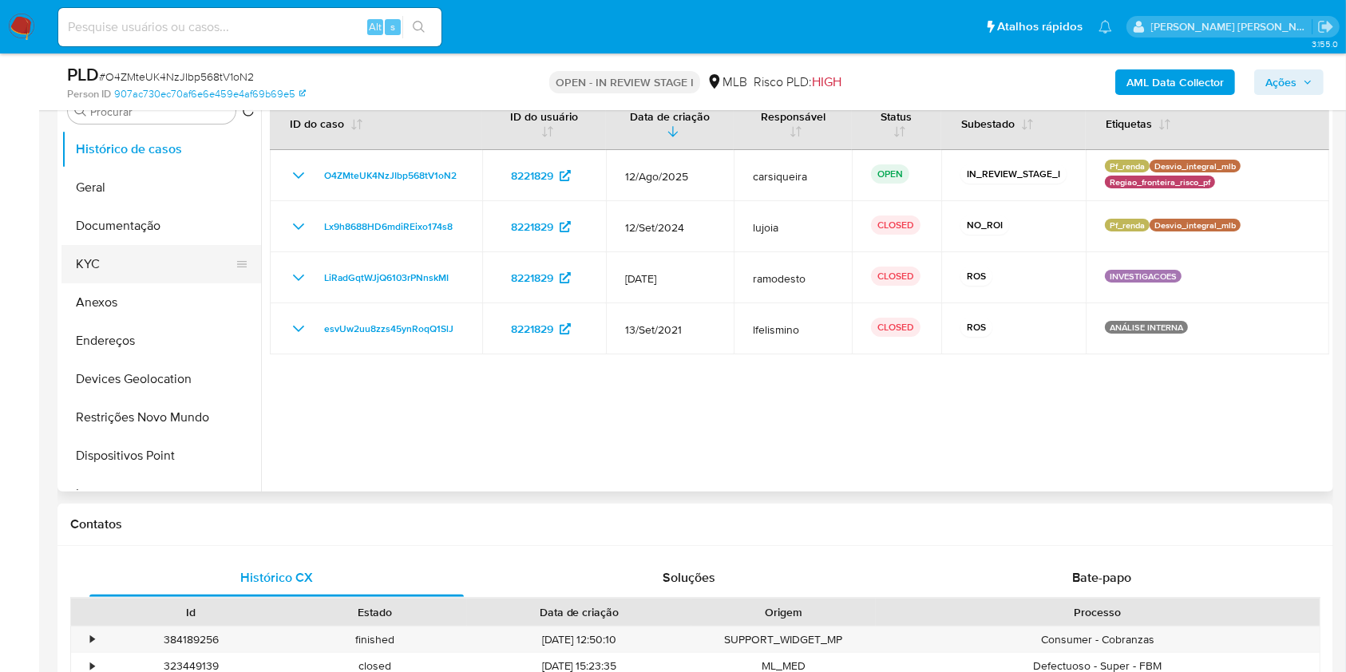
click at [154, 265] on button "KYC" at bounding box center [154, 264] width 187 height 38
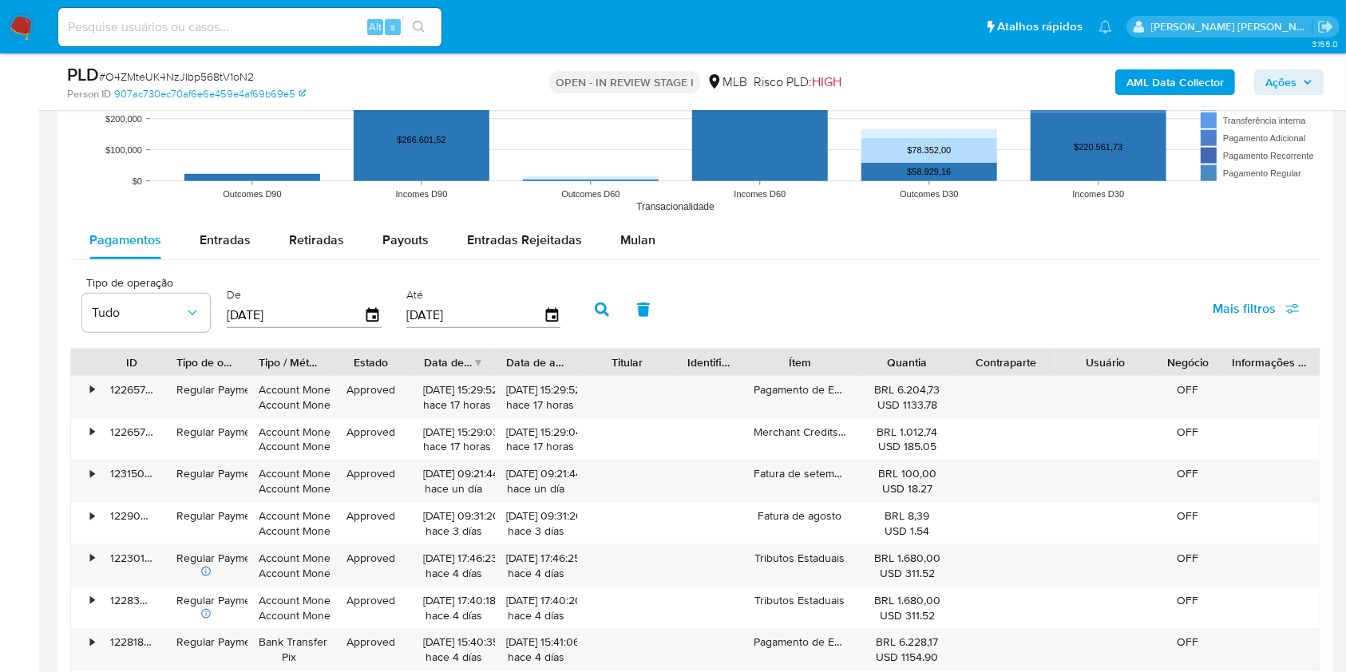
scroll to position [1637, 0]
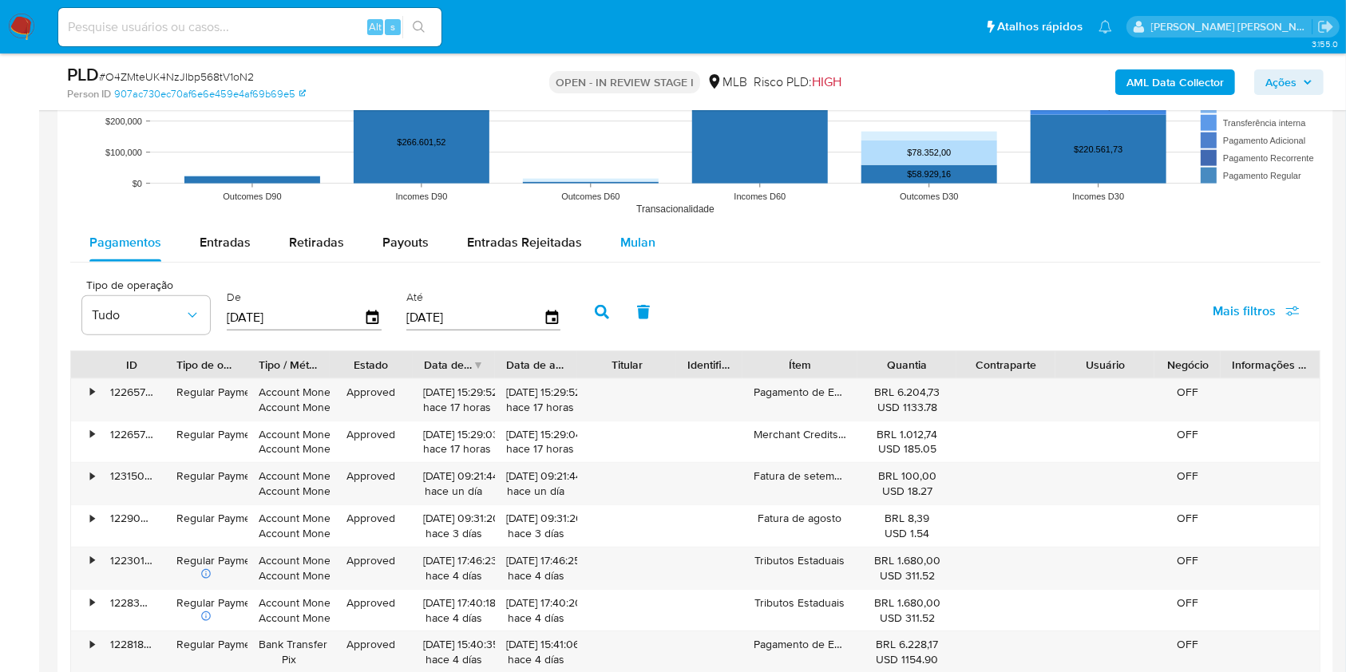
click at [635, 239] on span "Mulan" at bounding box center [637, 242] width 35 height 18
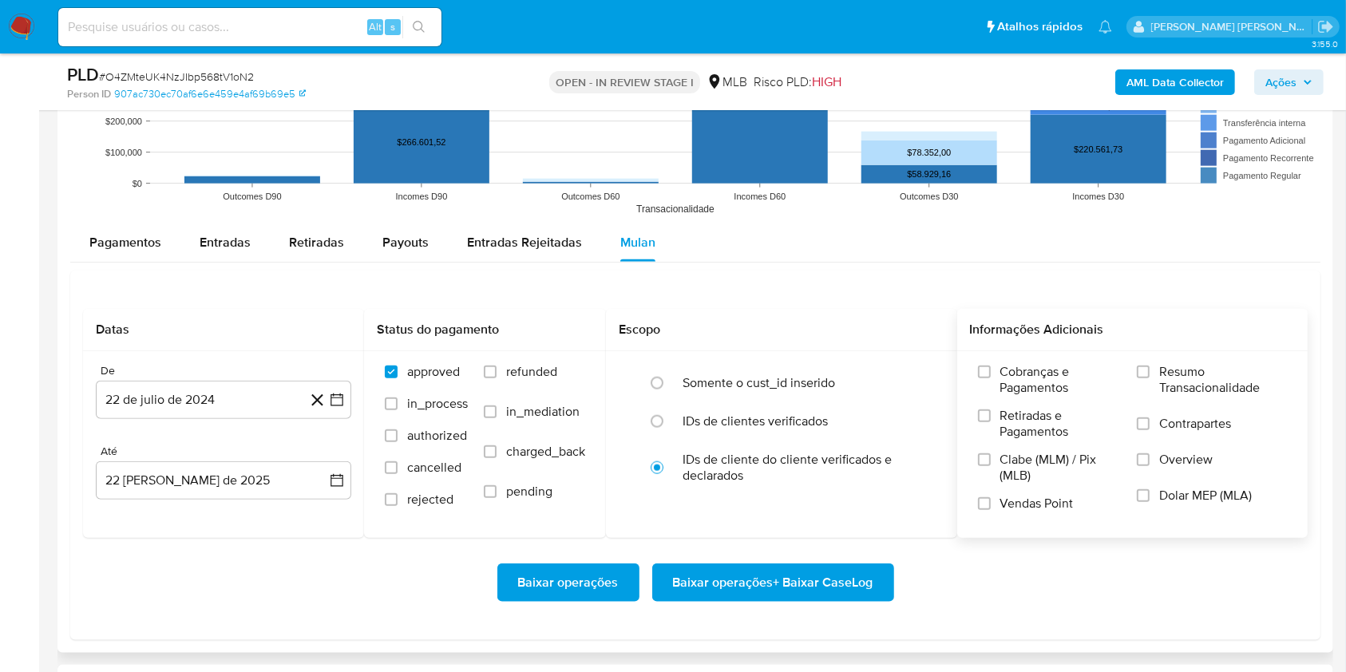
click at [1137, 361] on div "Cobranças e Pagamentos Retiradas e Pagamentos Clabe (MLM) / Pix (MLB) Vendas Po…" at bounding box center [1132, 443] width 351 height 185
click at [1143, 373] on input "Resumo Transacionalidade" at bounding box center [1143, 372] width 13 height 13
click at [978, 509] on label "Vendas Point" at bounding box center [1049, 510] width 143 height 28
click at [978, 509] on input "Vendas Point" at bounding box center [984, 503] width 13 height 13
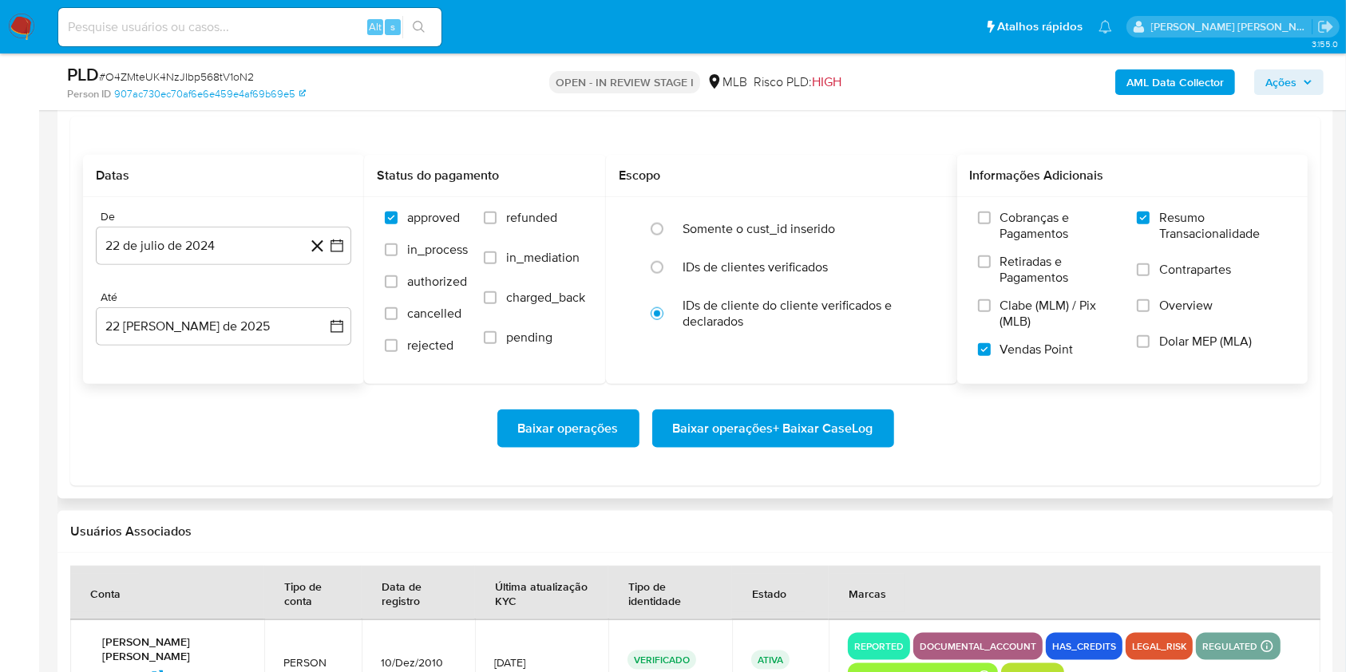
scroll to position [1819, 0]
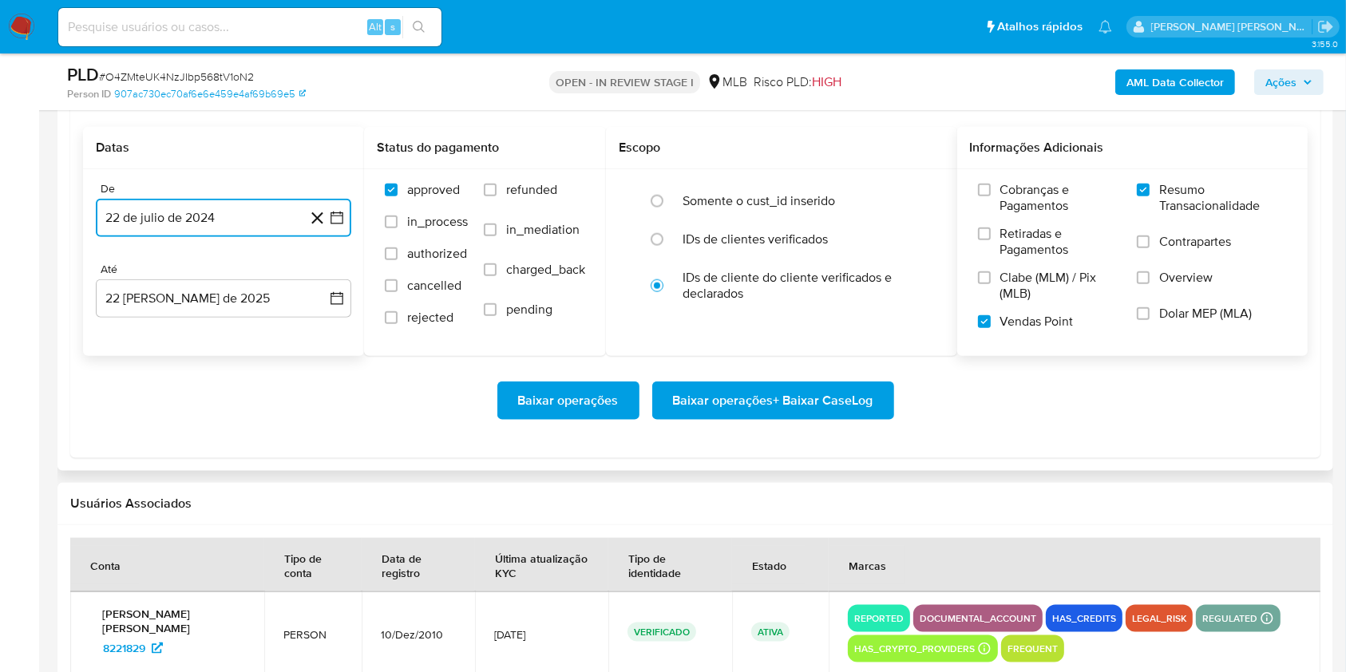
click at [337, 218] on icon "button" at bounding box center [337, 218] width 16 height 16
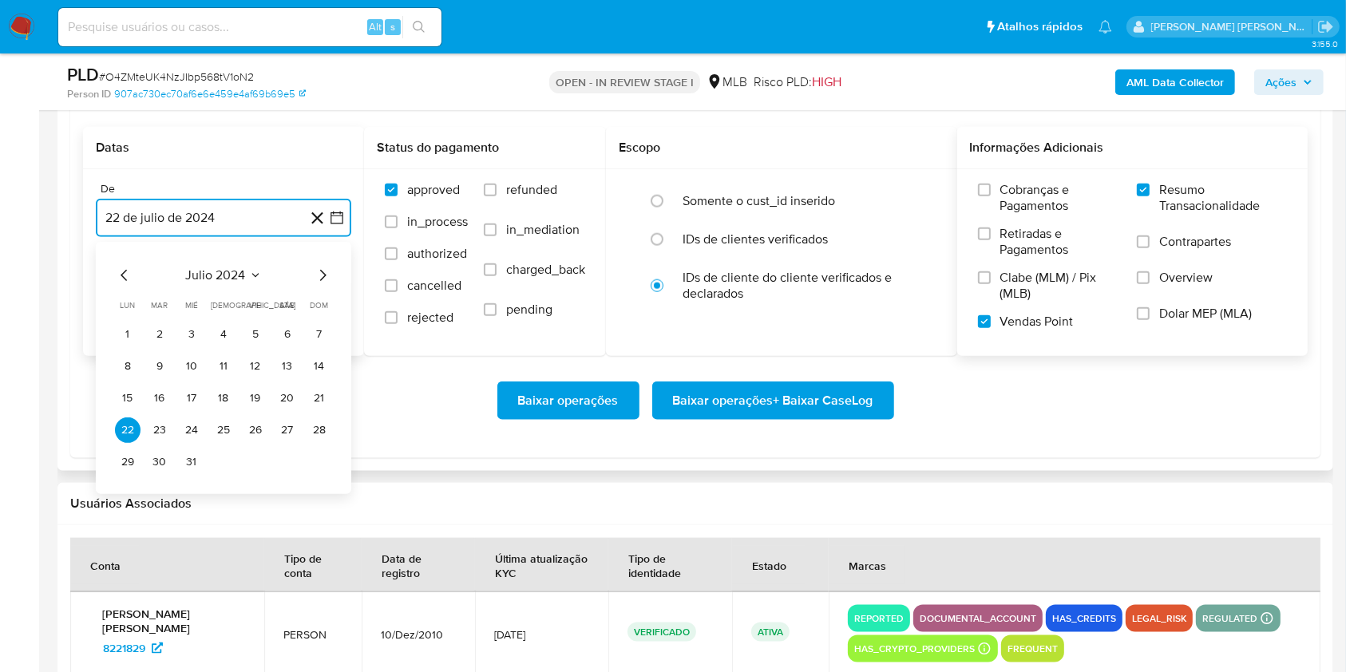
click at [319, 269] on icon "Mes siguiente" at bounding box center [322, 275] width 19 height 19
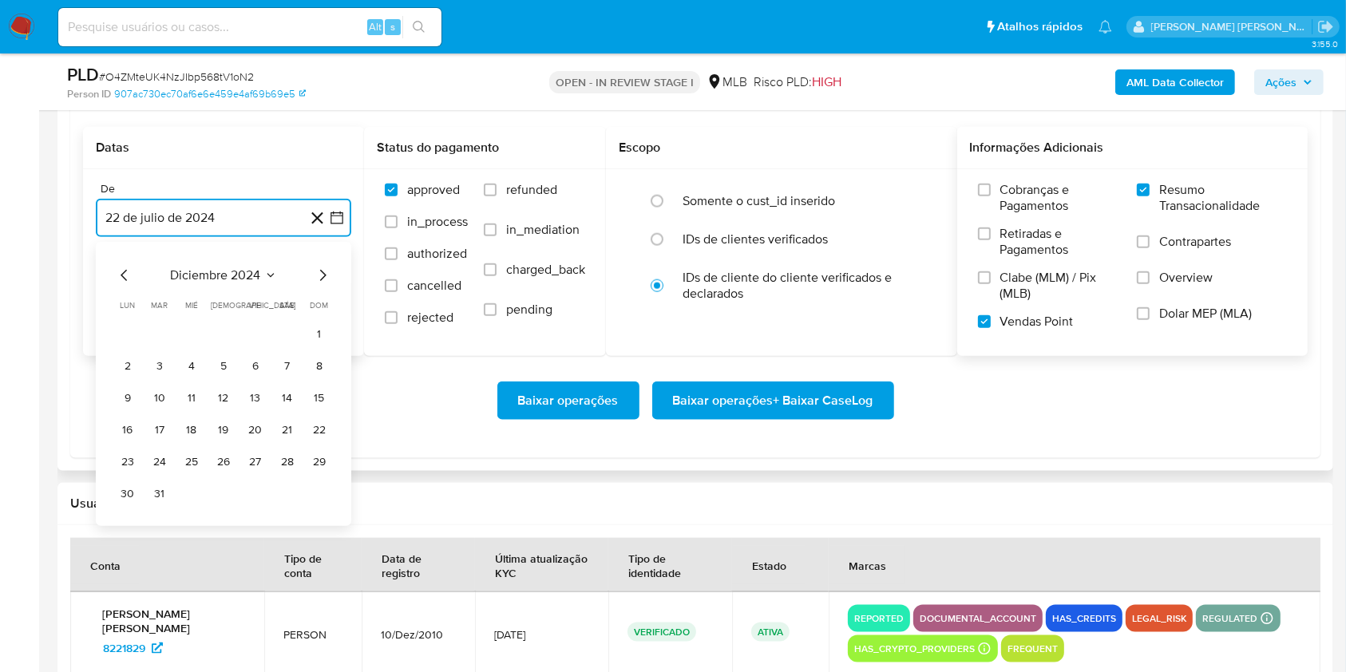
click at [319, 269] on icon "Mes siguiente" at bounding box center [322, 275] width 19 height 19
click at [319, 270] on icon "Mes siguiente" at bounding box center [322, 275] width 19 height 19
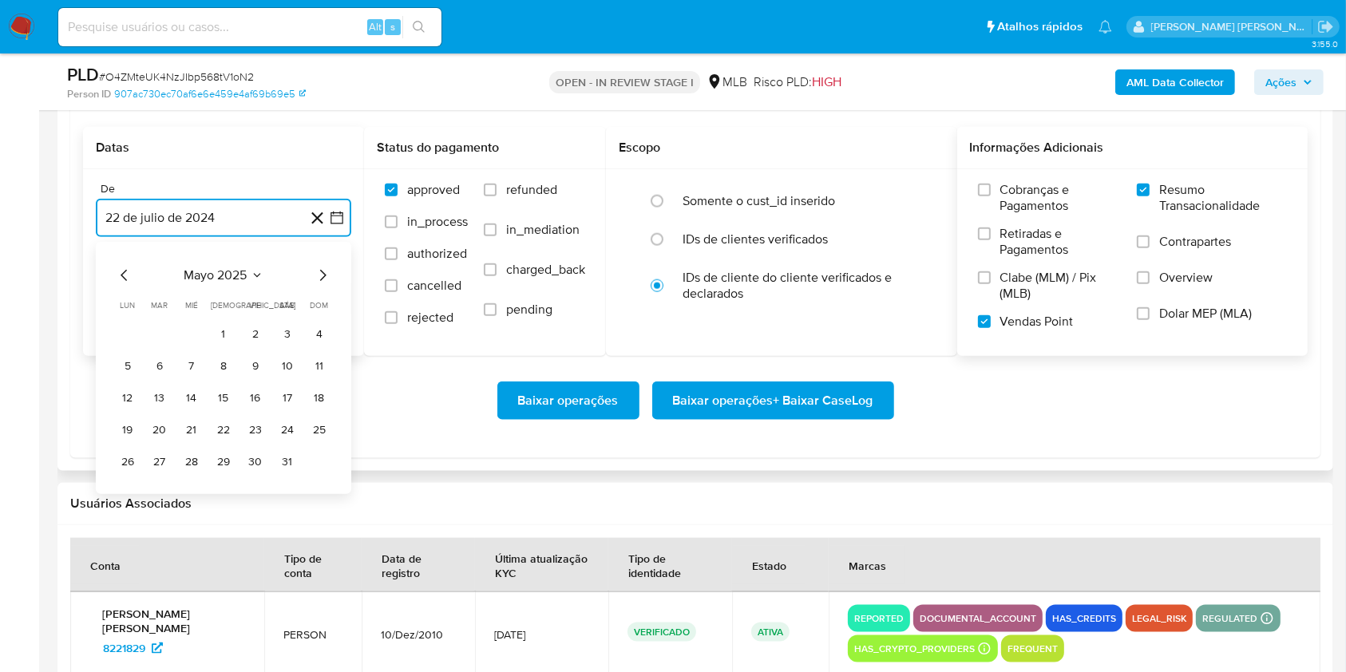
click at [319, 270] on icon "Mes siguiente" at bounding box center [322, 275] width 19 height 19
click at [153, 329] on button "1" at bounding box center [160, 335] width 26 height 26
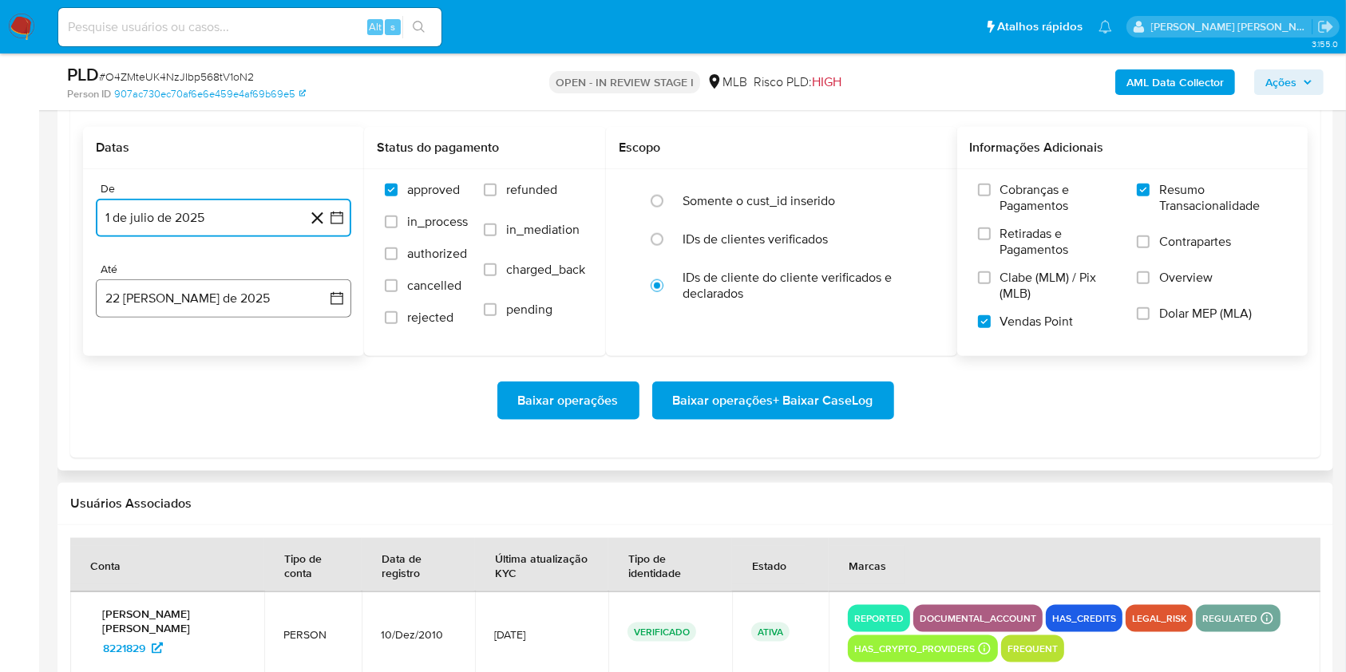
click at [160, 298] on button "22 de agosto de 2025" at bounding box center [223, 298] width 255 height 38
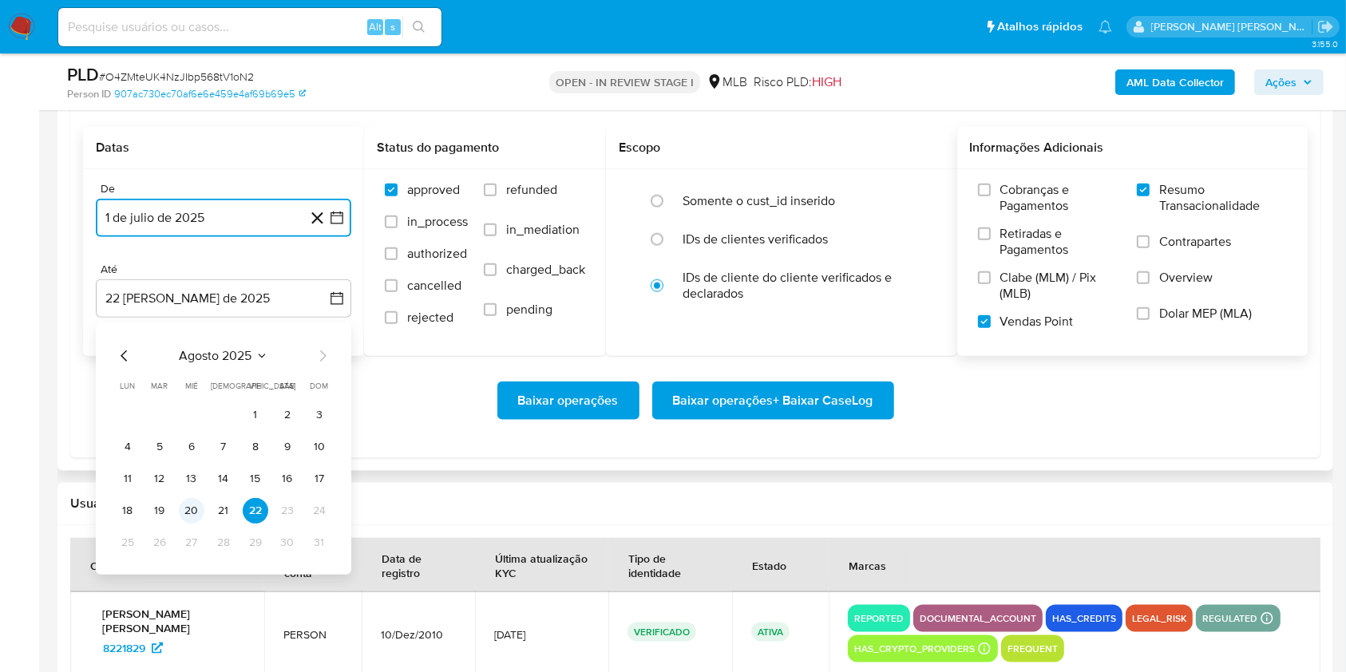
click at [192, 509] on button "20" at bounding box center [192, 511] width 26 height 26
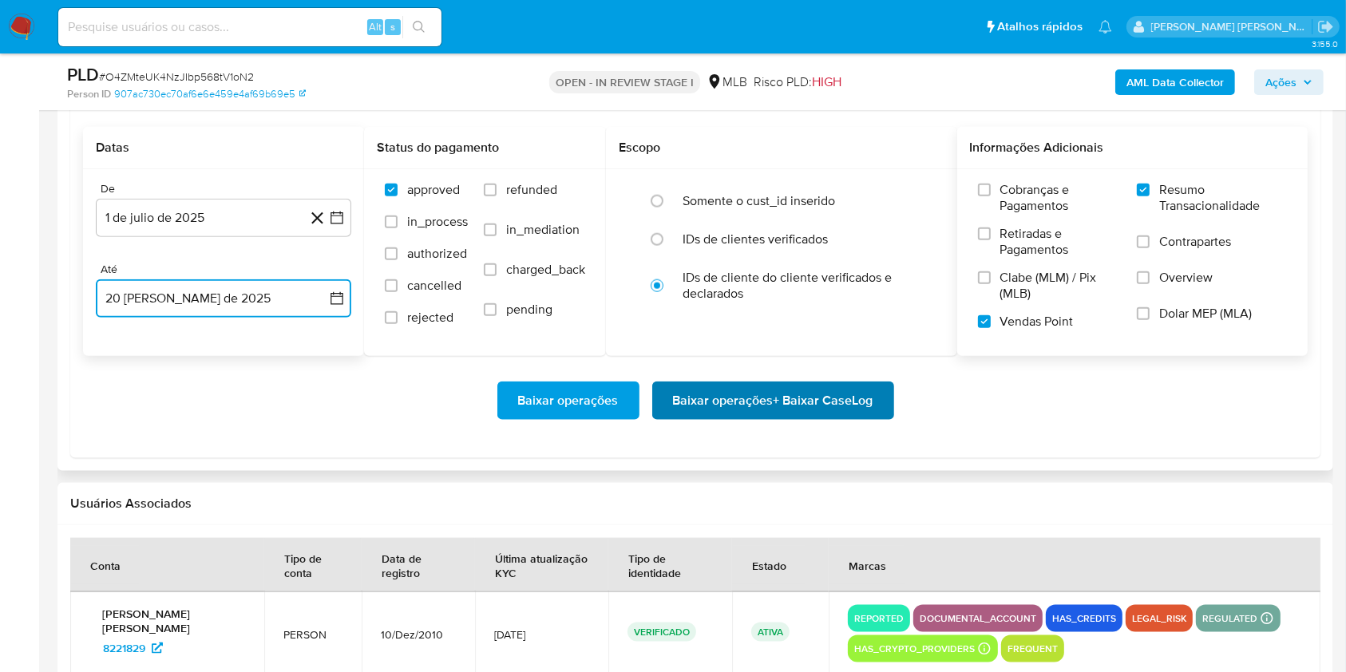
click at [750, 403] on span "Baixar operações + Baixar CaseLog" at bounding box center [773, 400] width 200 height 35
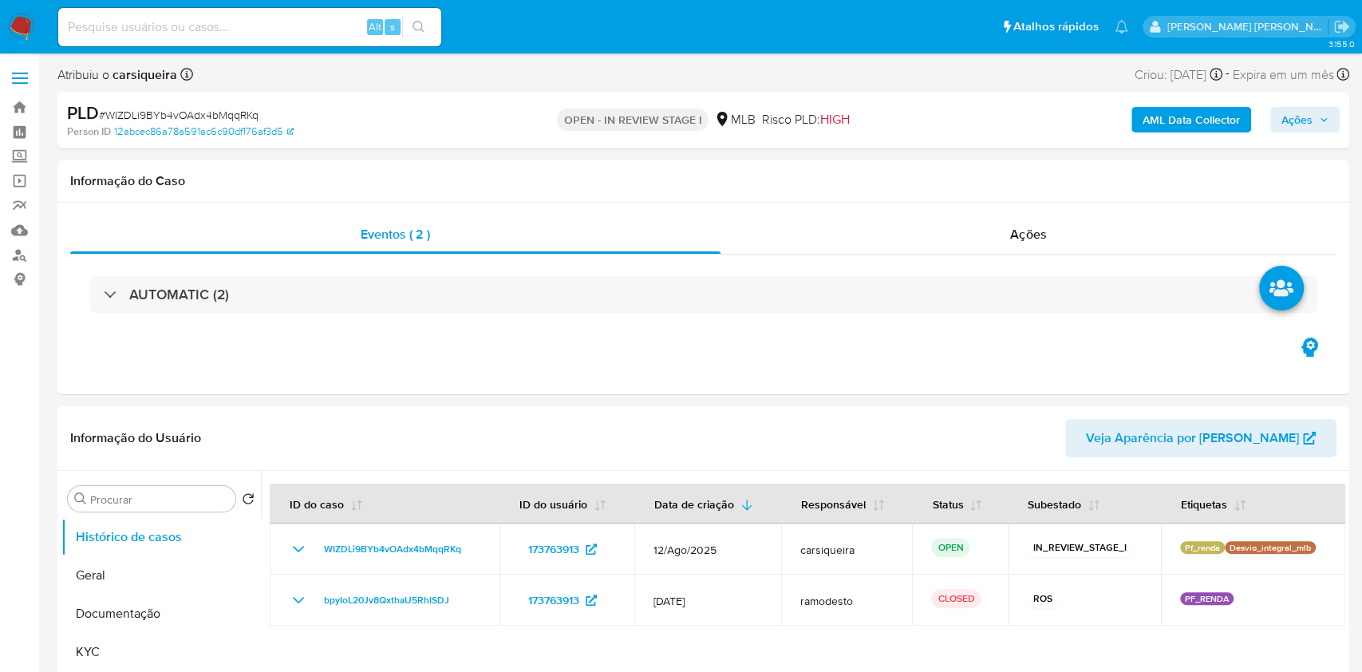
select select "10"
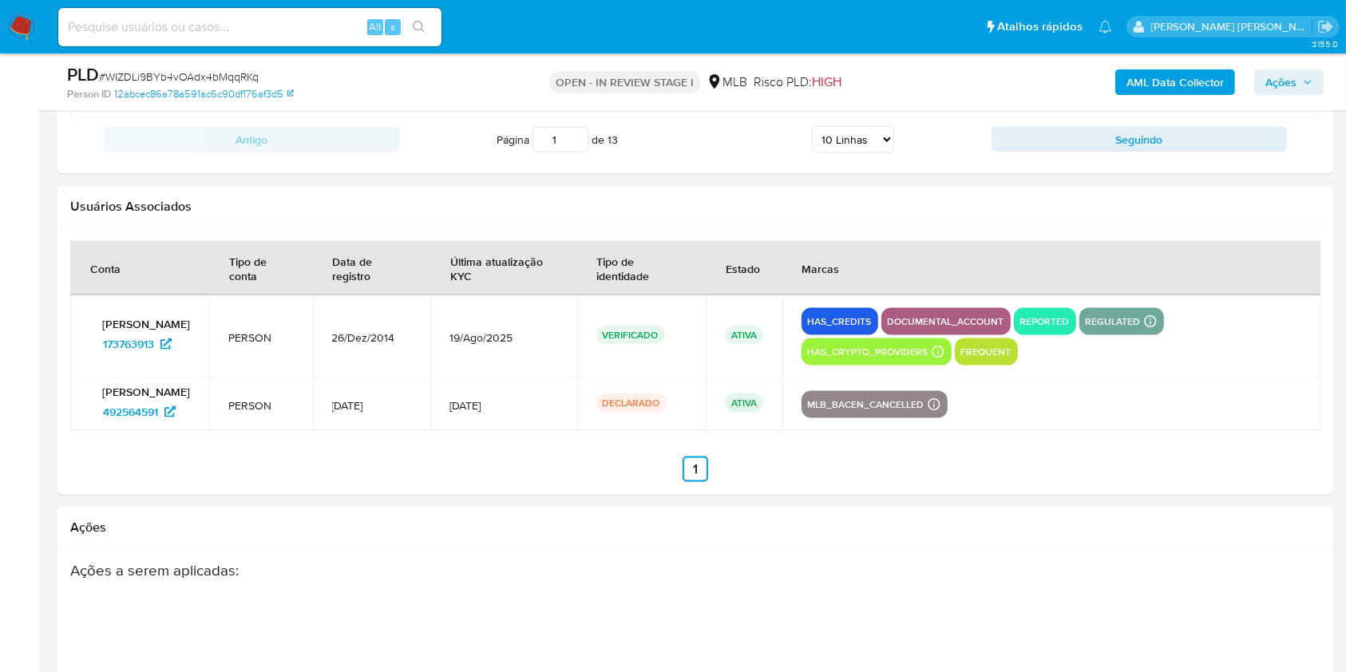
scroll to position [2627, 0]
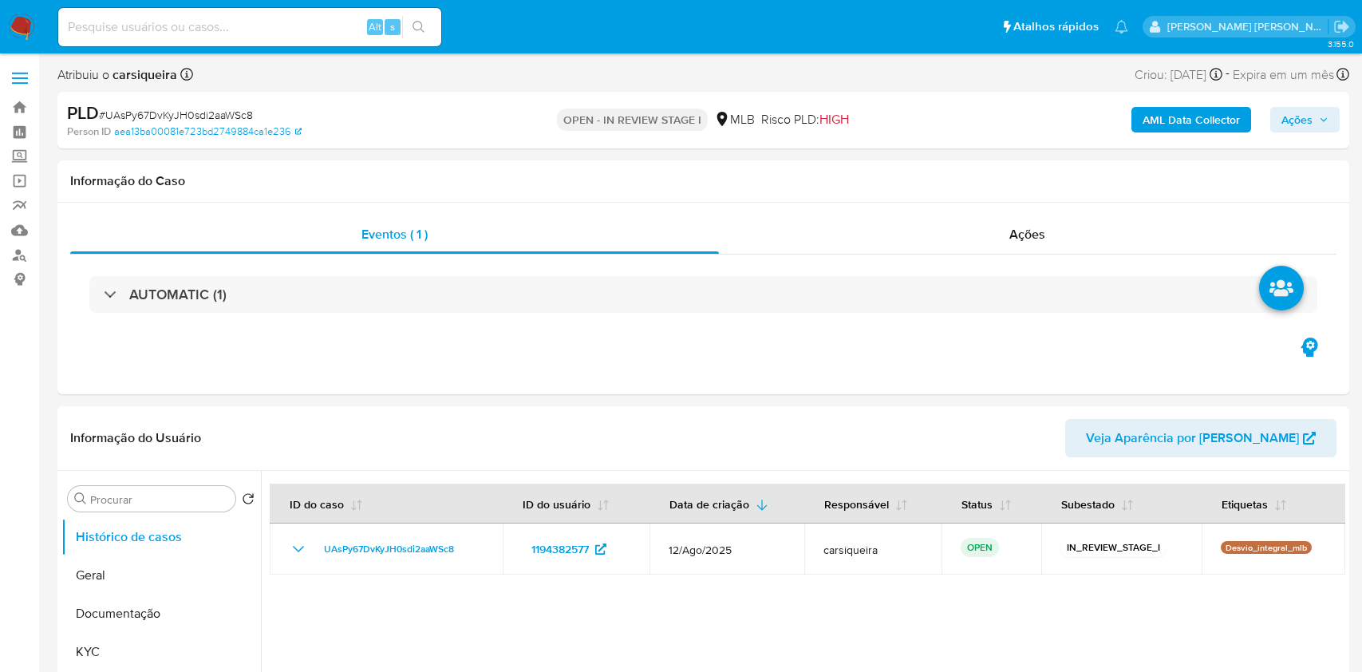
select select "10"
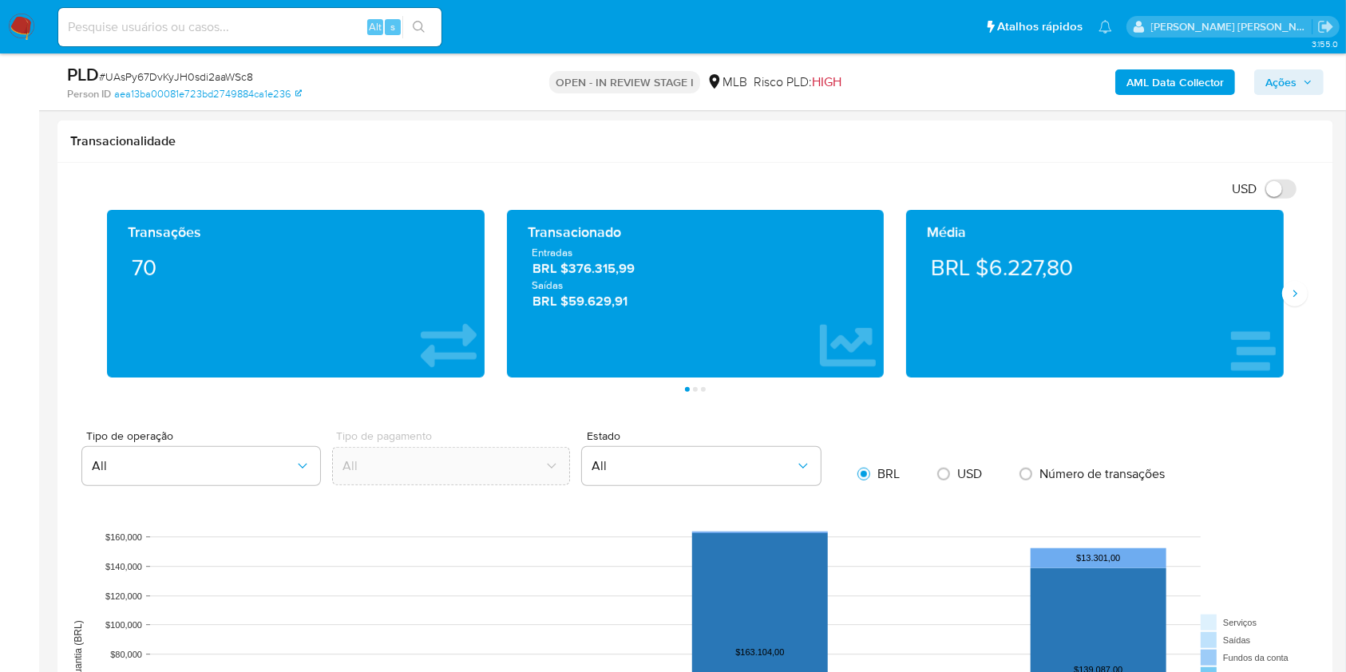
scroll to position [872, 0]
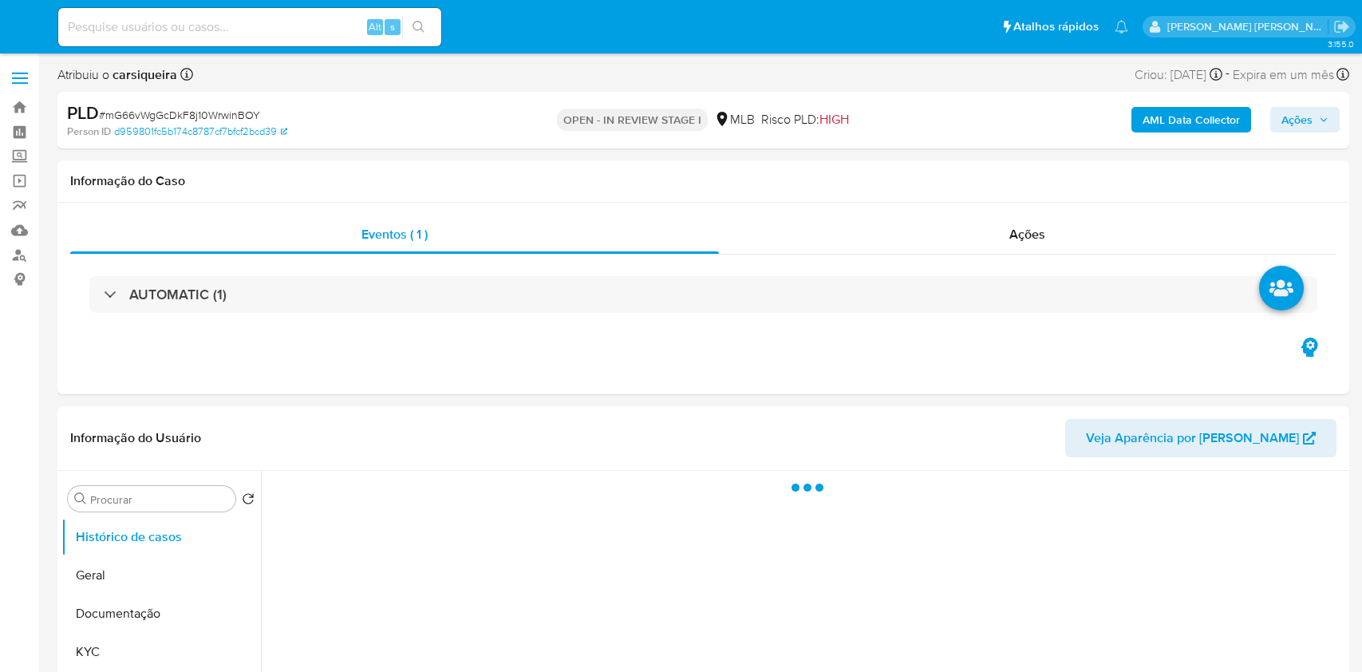
select select "10"
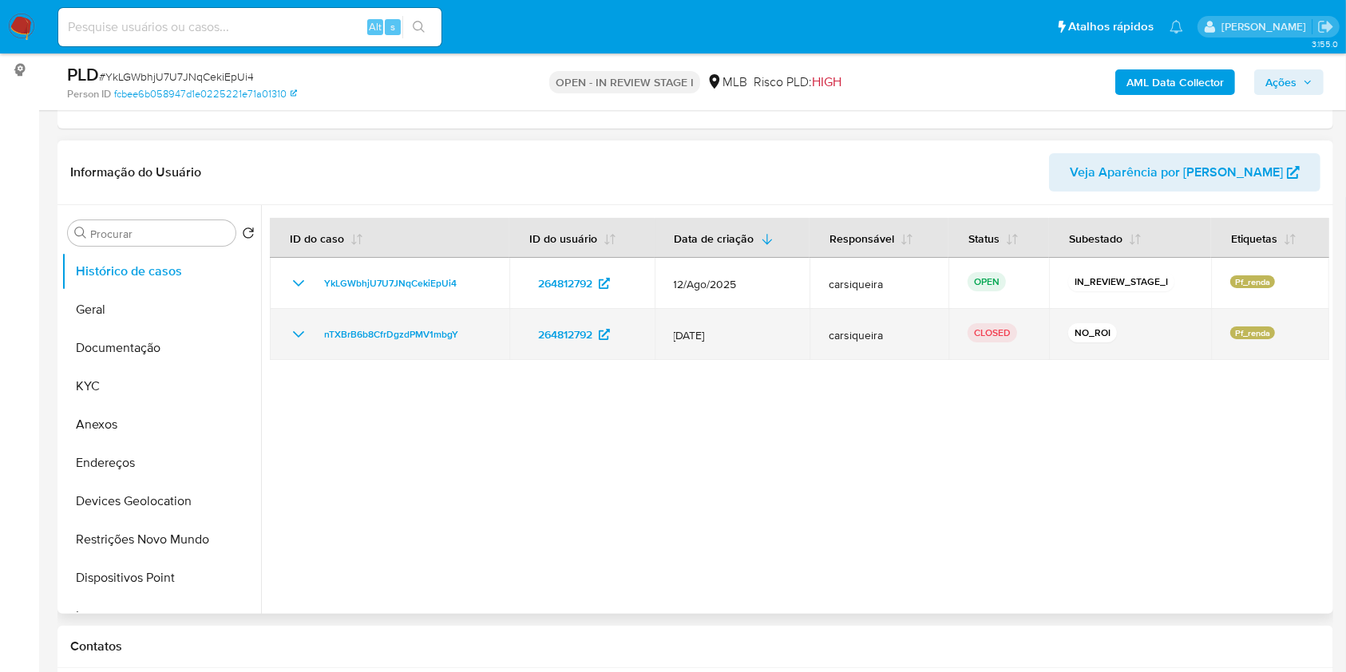
scroll to position [212, 0]
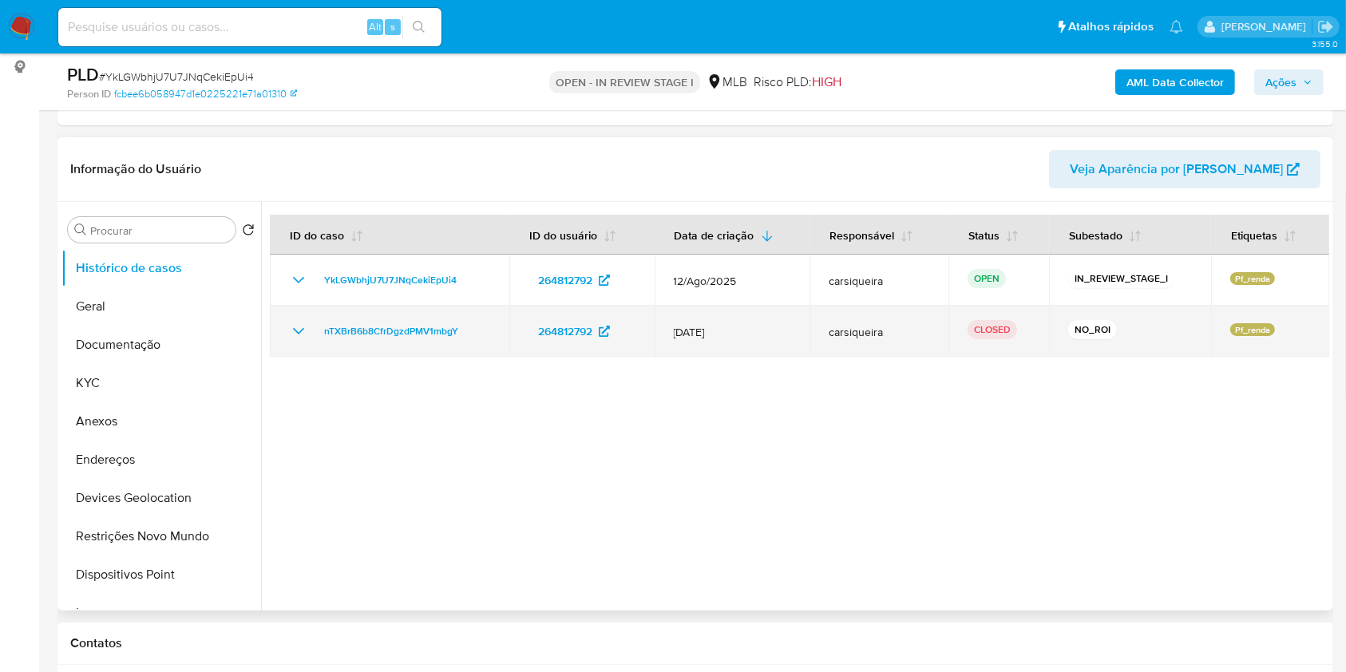
click at [301, 326] on icon "Mostrar/Ocultar" at bounding box center [298, 331] width 19 height 19
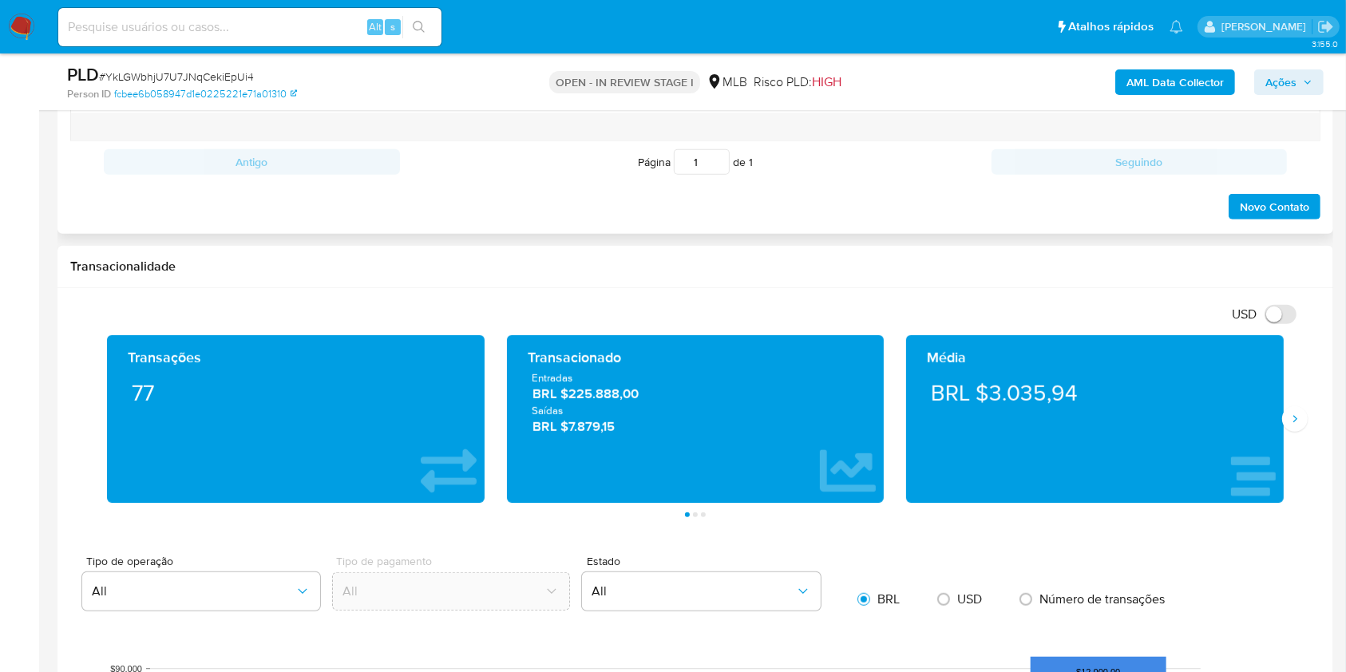
scroll to position [955, 0]
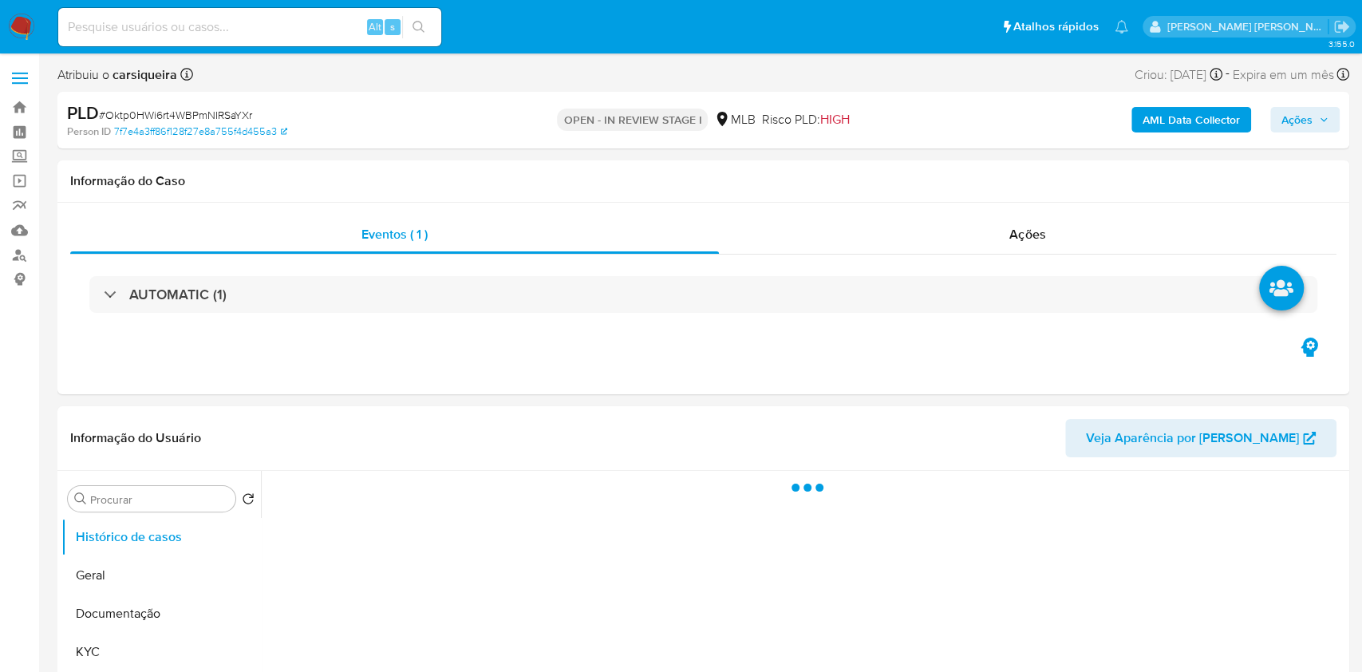
select select "10"
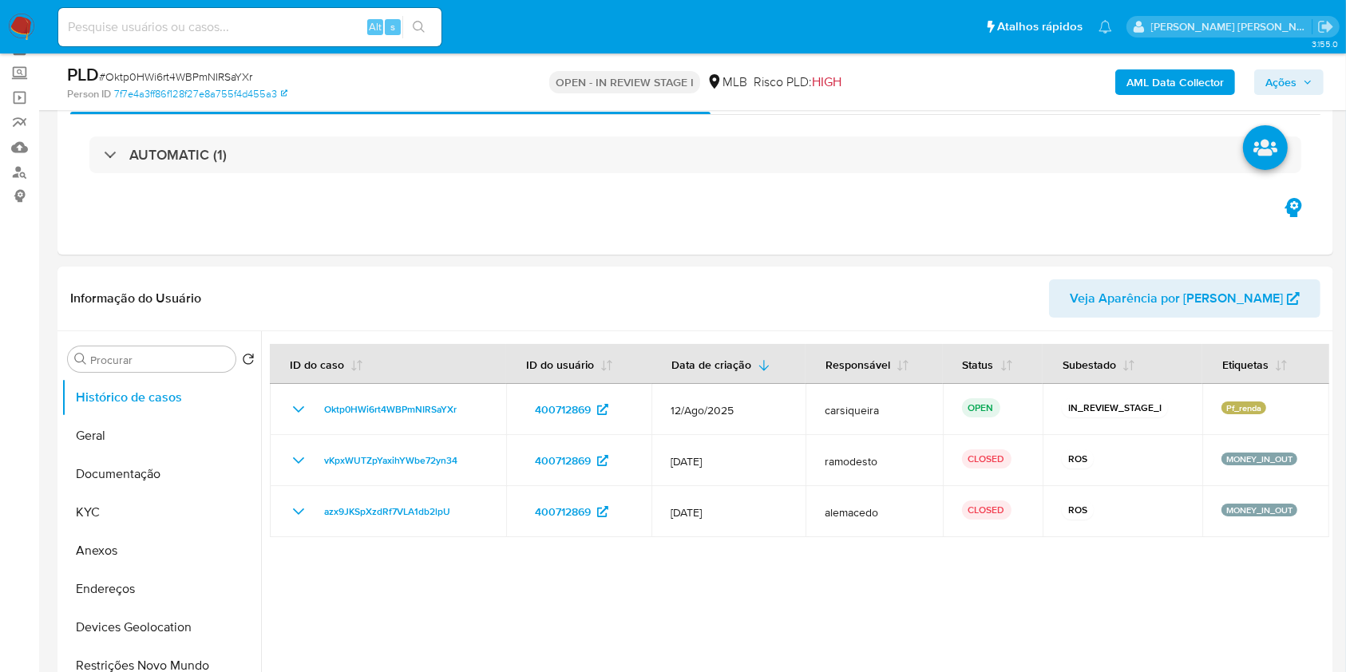
scroll to position [43, 0]
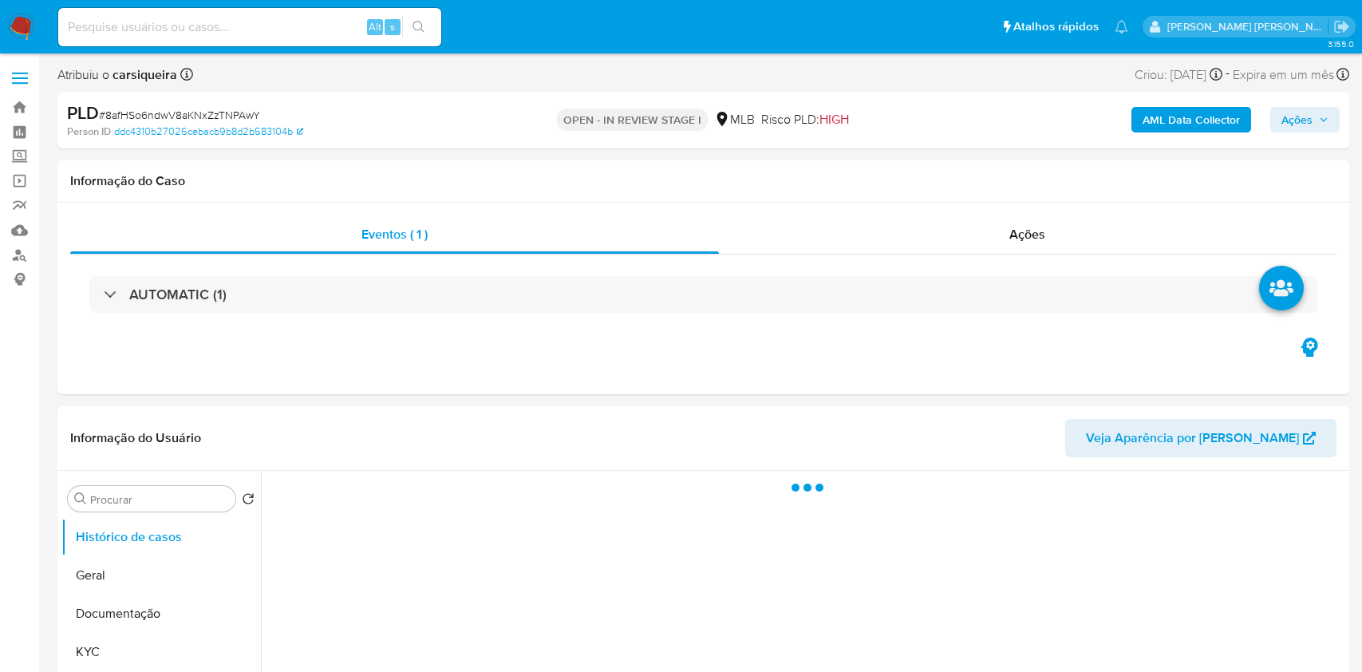
select select "10"
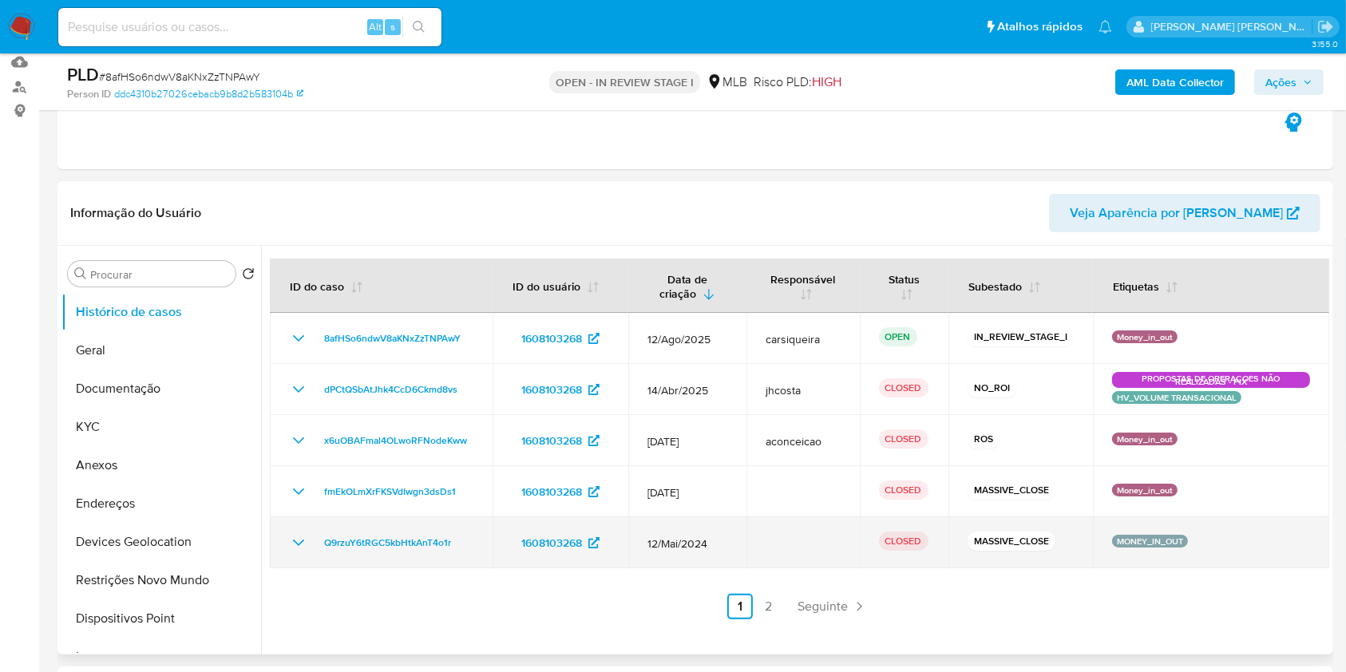
scroll to position [212, 0]
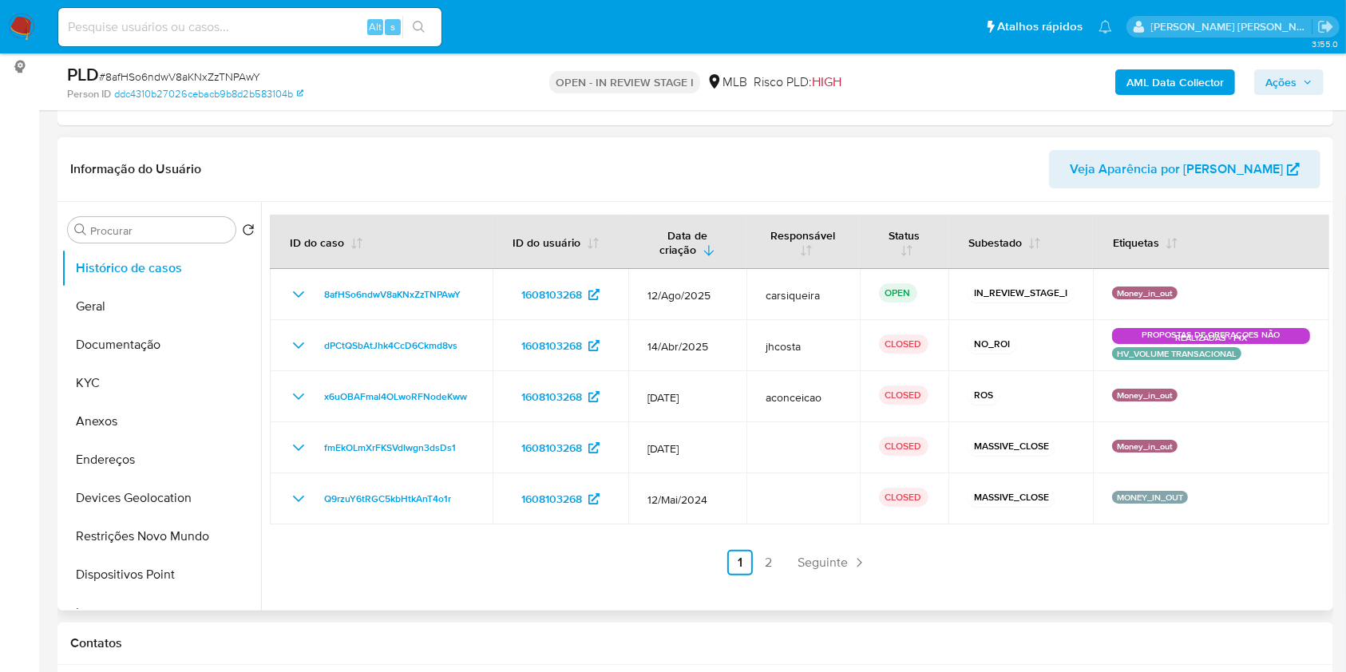
click at [781, 550] on ul "Anterior 1 2 Seguinte" at bounding box center [799, 563] width 1059 height 26
click at [766, 552] on link "2" at bounding box center [769, 563] width 26 height 26
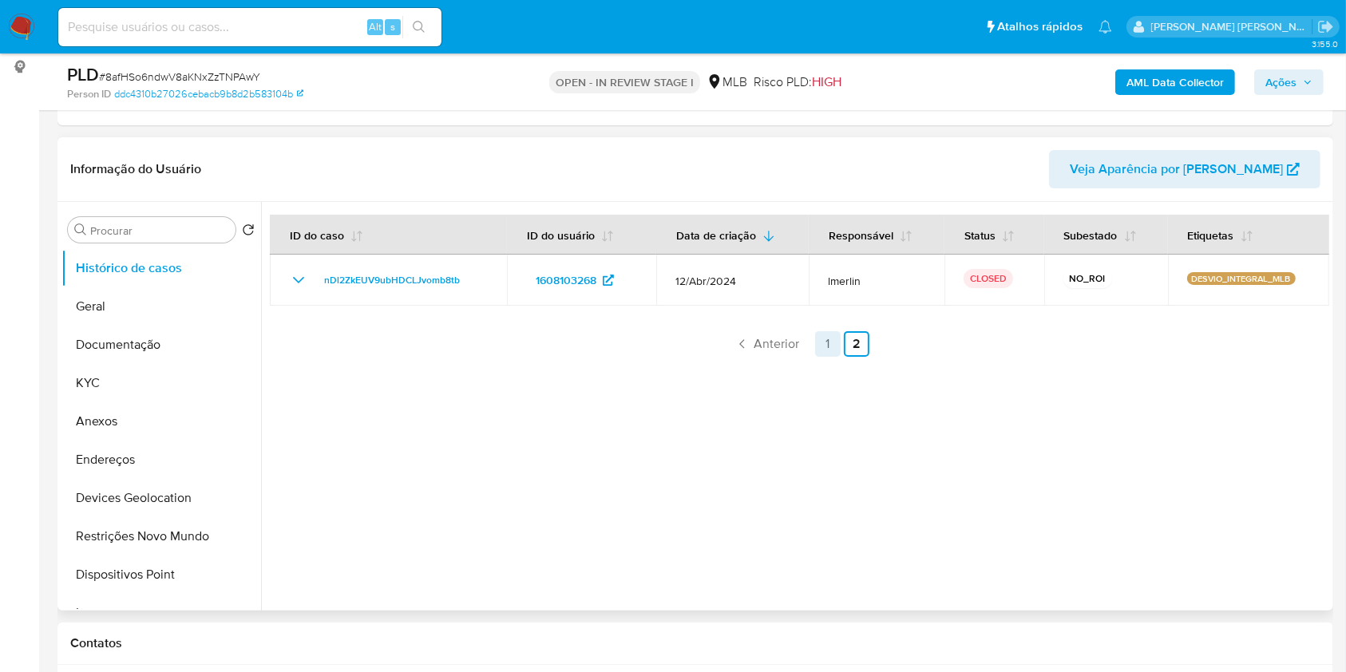
click at [826, 339] on link "1" at bounding box center [828, 344] width 26 height 26
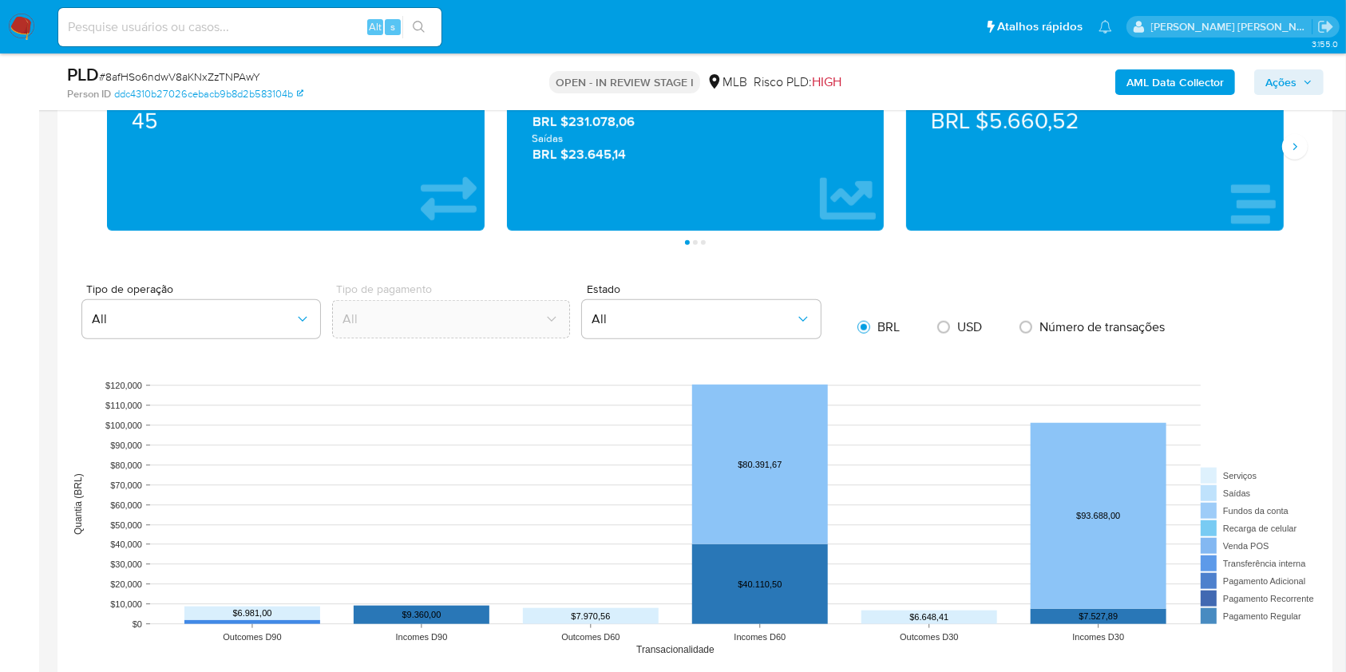
scroll to position [1152, 0]
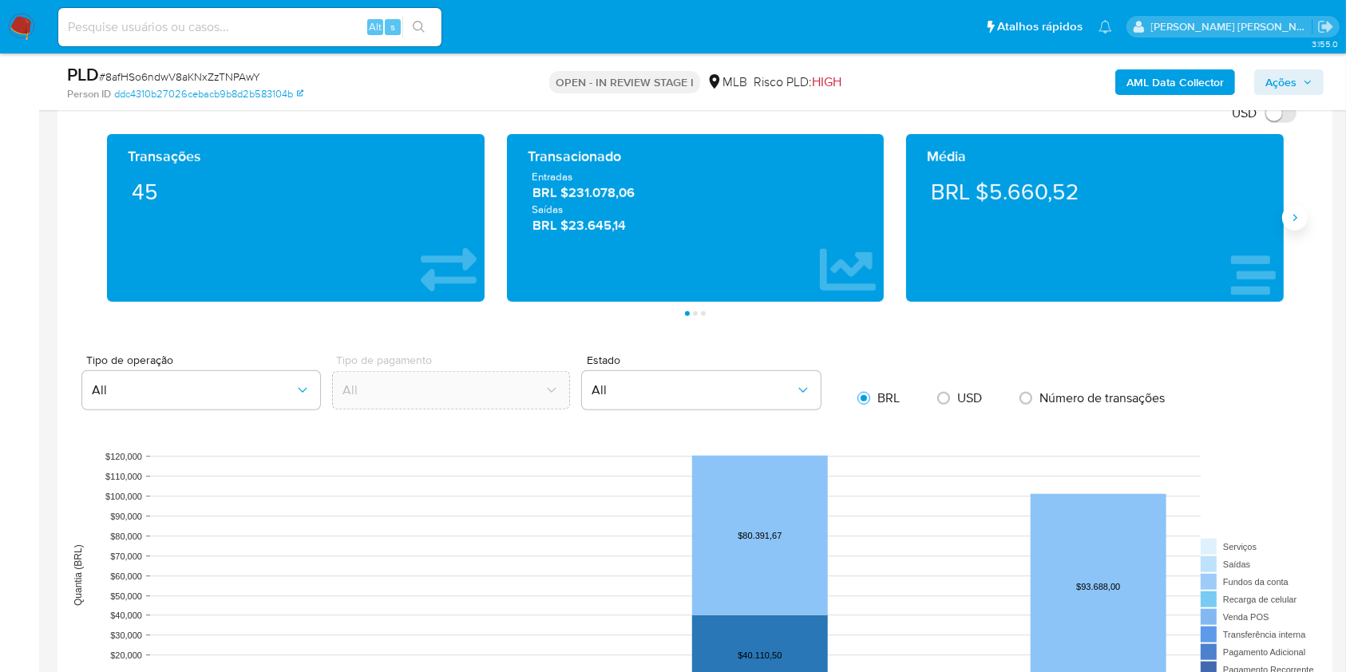
click at [1294, 215] on icon "Siguiente" at bounding box center [1294, 218] width 13 height 13
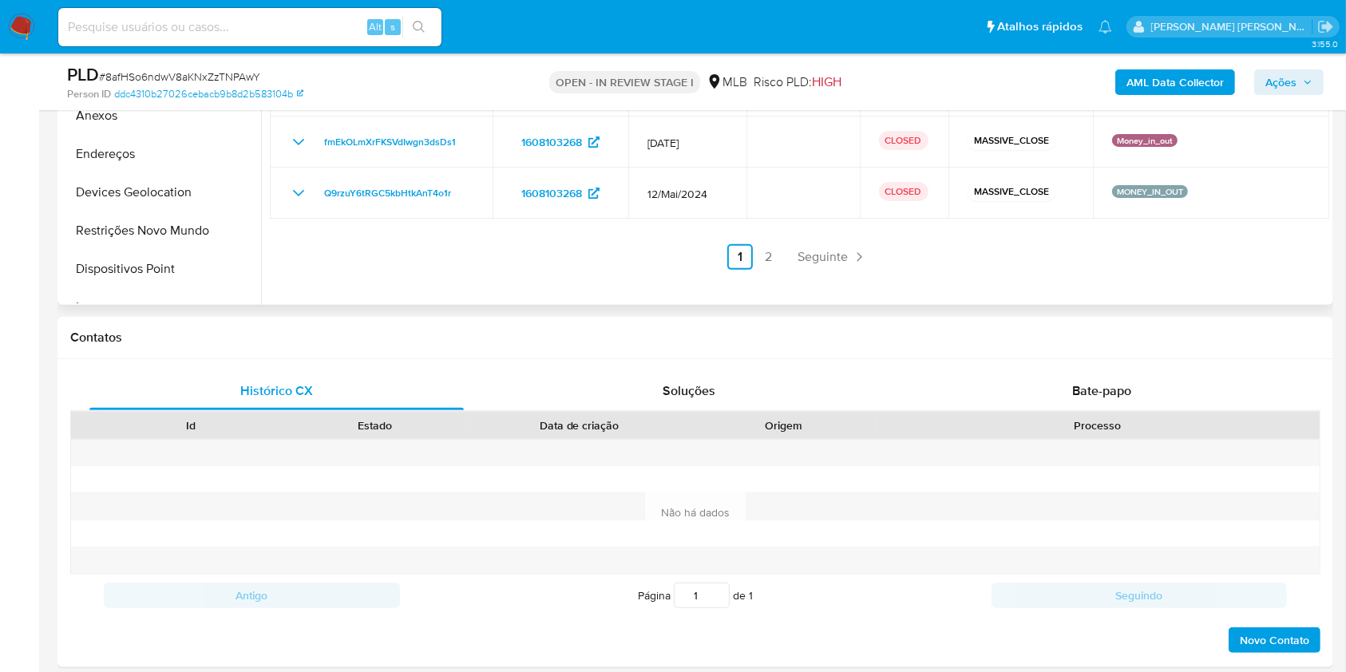
scroll to position [405, 0]
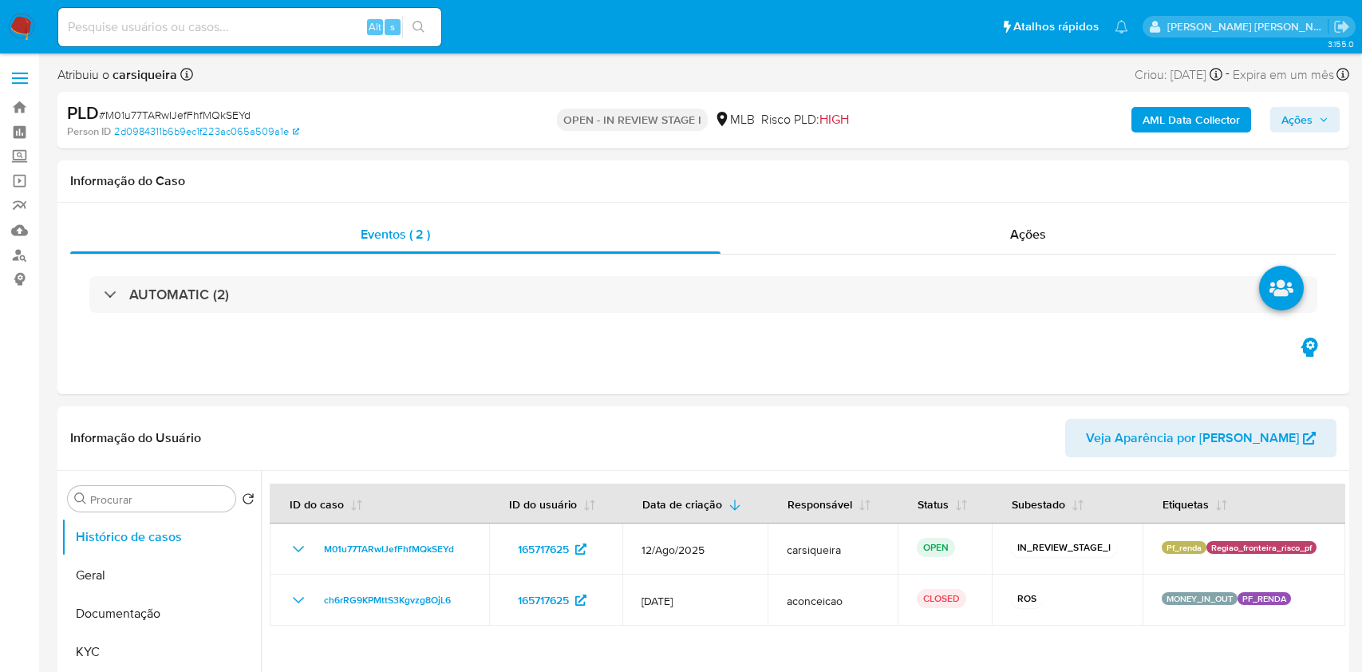
select select "10"
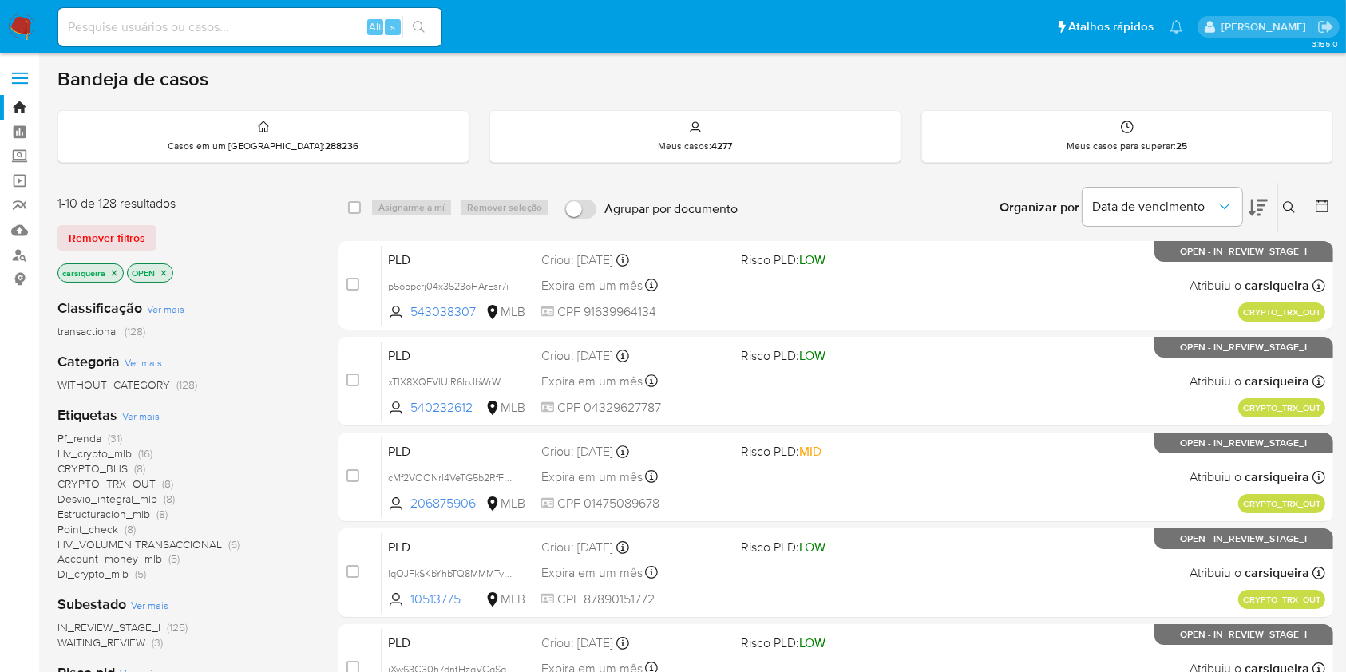
click at [115, 271] on icon "close-filter" at bounding box center [115, 273] width 6 height 6
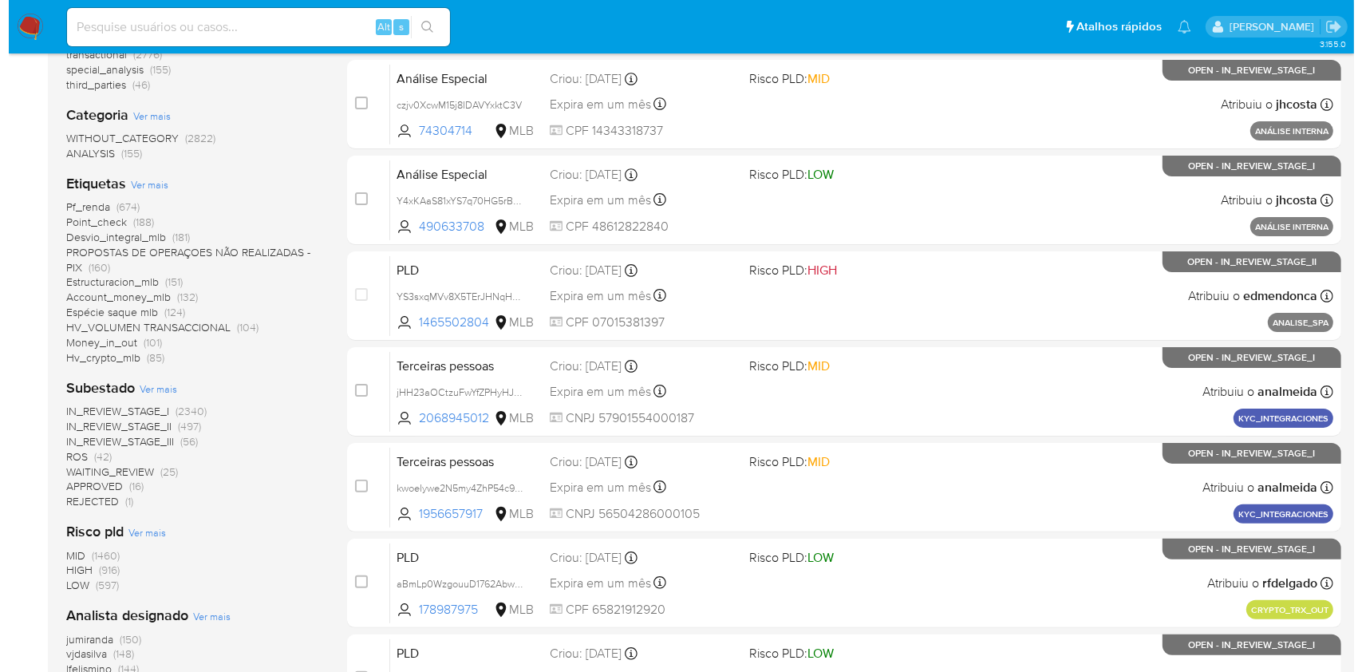
scroll to position [425, 0]
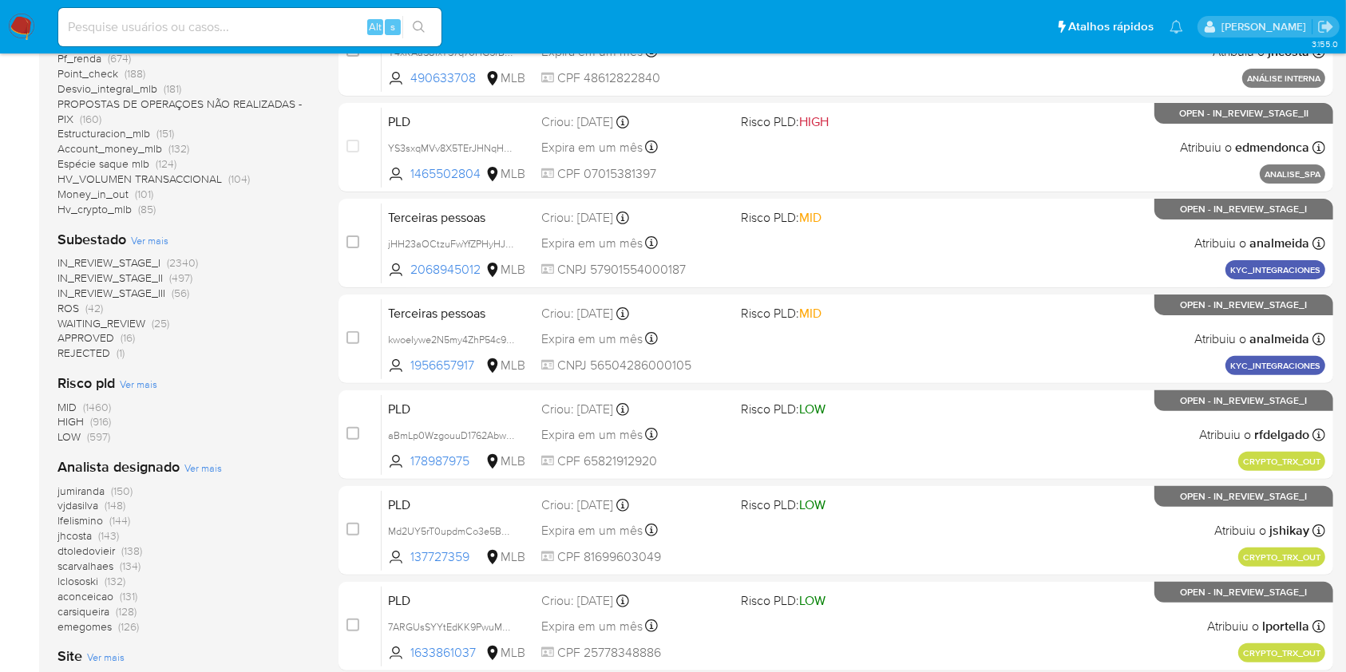
click at [212, 461] on span "Ver mais" at bounding box center [203, 468] width 38 height 14
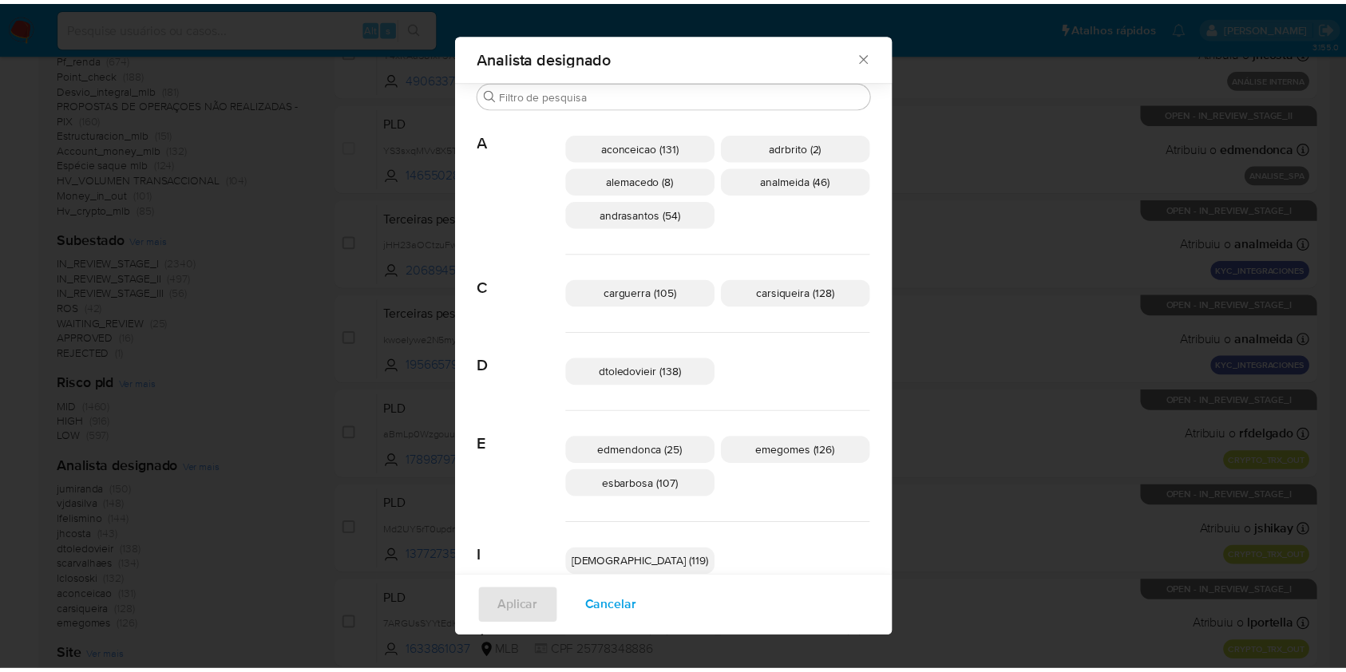
scroll to position [815, 0]
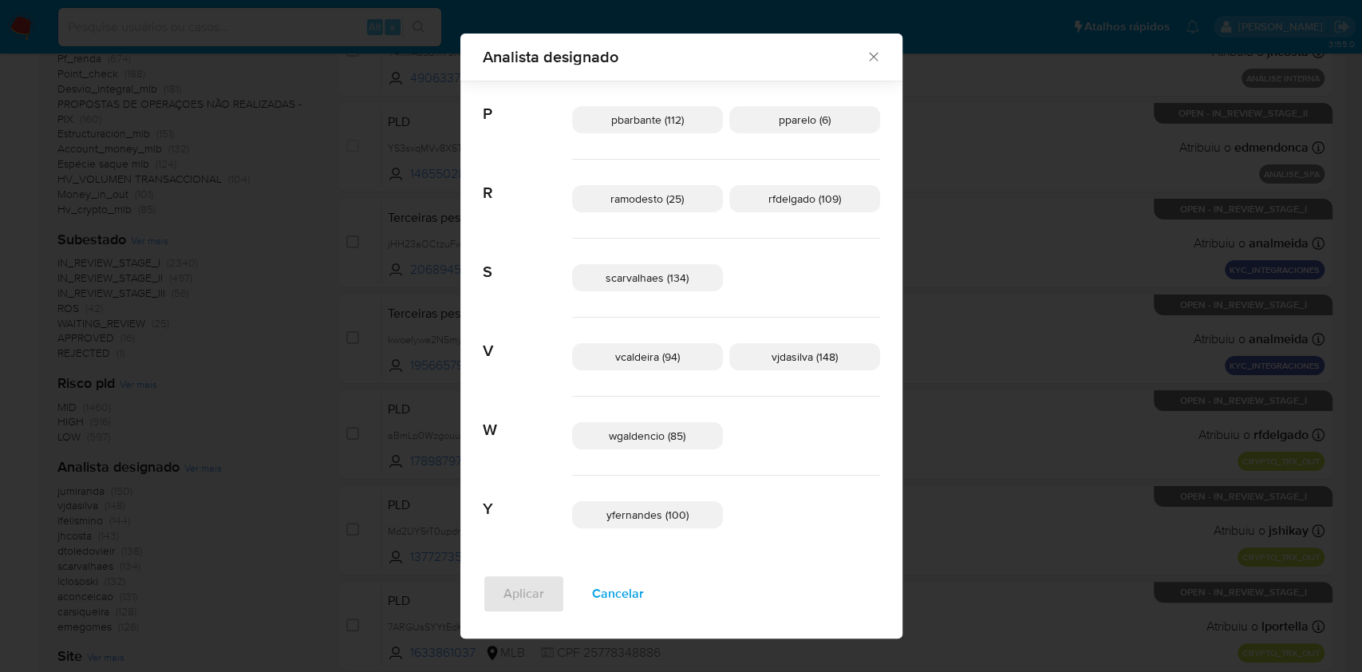
click at [869, 57] on icon "Fechar" at bounding box center [873, 57] width 9 height 9
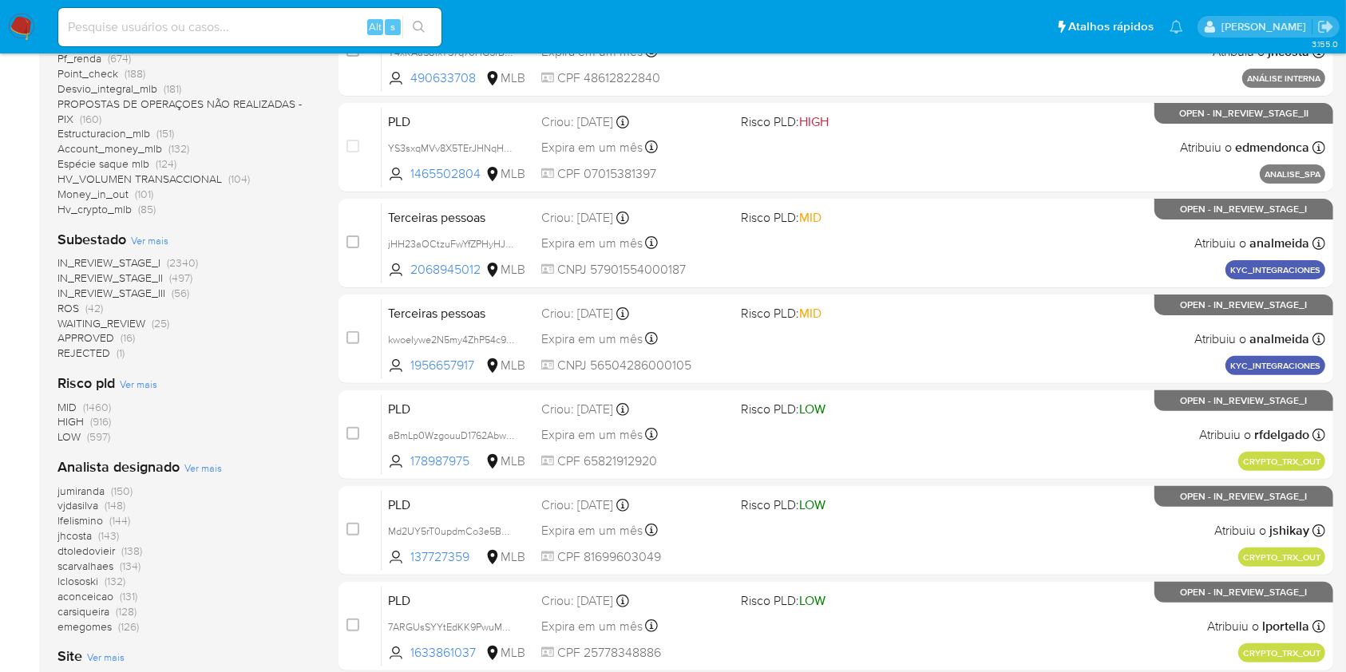
scroll to position [0, 0]
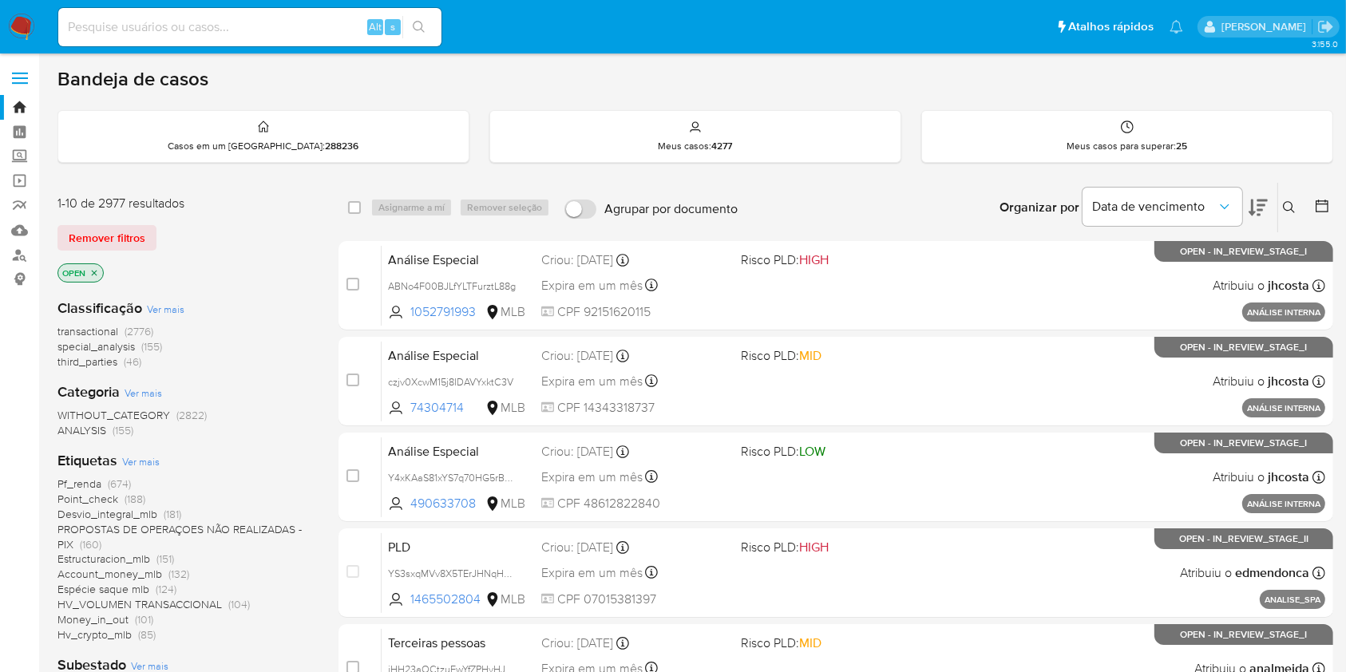
click at [26, 12] on nav "Pausado Ver notificaciones Alt s Atalhos rápidos Presiona las siguientes teclas…" at bounding box center [673, 26] width 1346 height 53
click at [25, 35] on img at bounding box center [21, 27] width 27 height 27
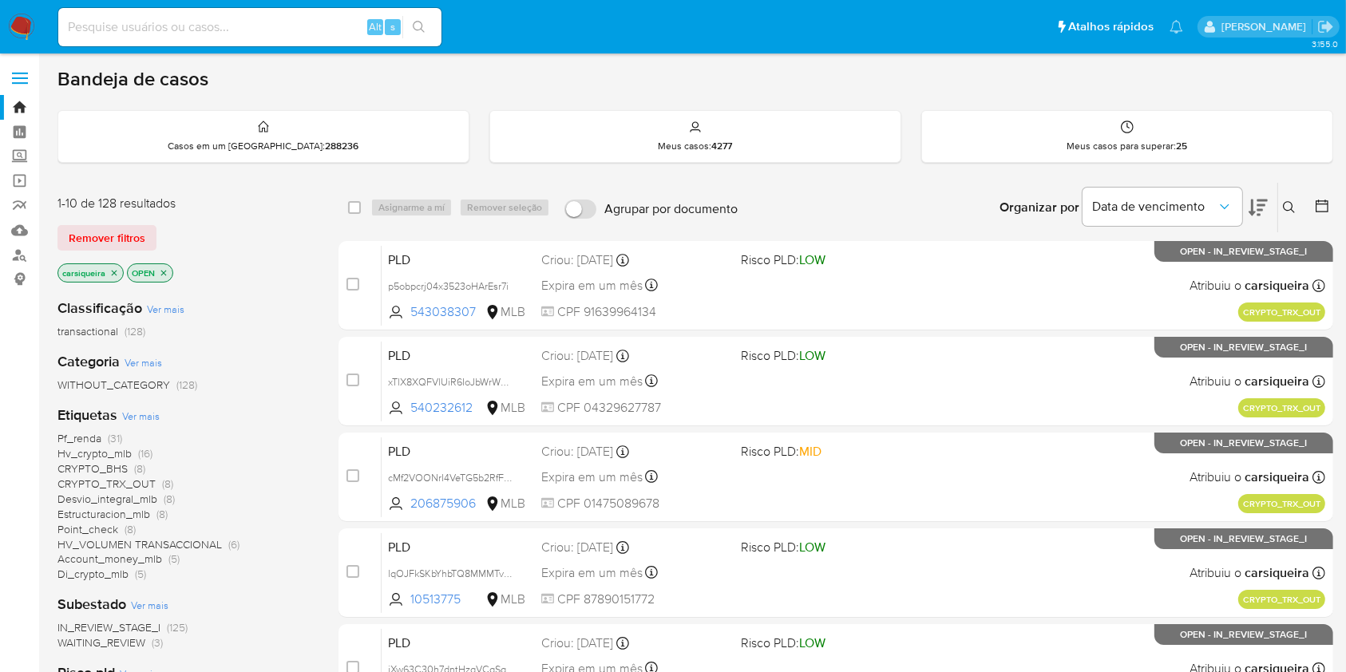
click at [216, 29] on input at bounding box center [249, 27] width 383 height 21
paste input "L7A8BqNG8IaiBWhwM1pHuiao"
type input "L7A8BqNG8IaiBWhwM1pHuiao"
click at [413, 13] on div "L7A8BqNG8IaiBWhwM1pHuiao Alt s" at bounding box center [249, 27] width 383 height 38
click at [413, 32] on icon "search-icon" at bounding box center [419, 27] width 13 height 13
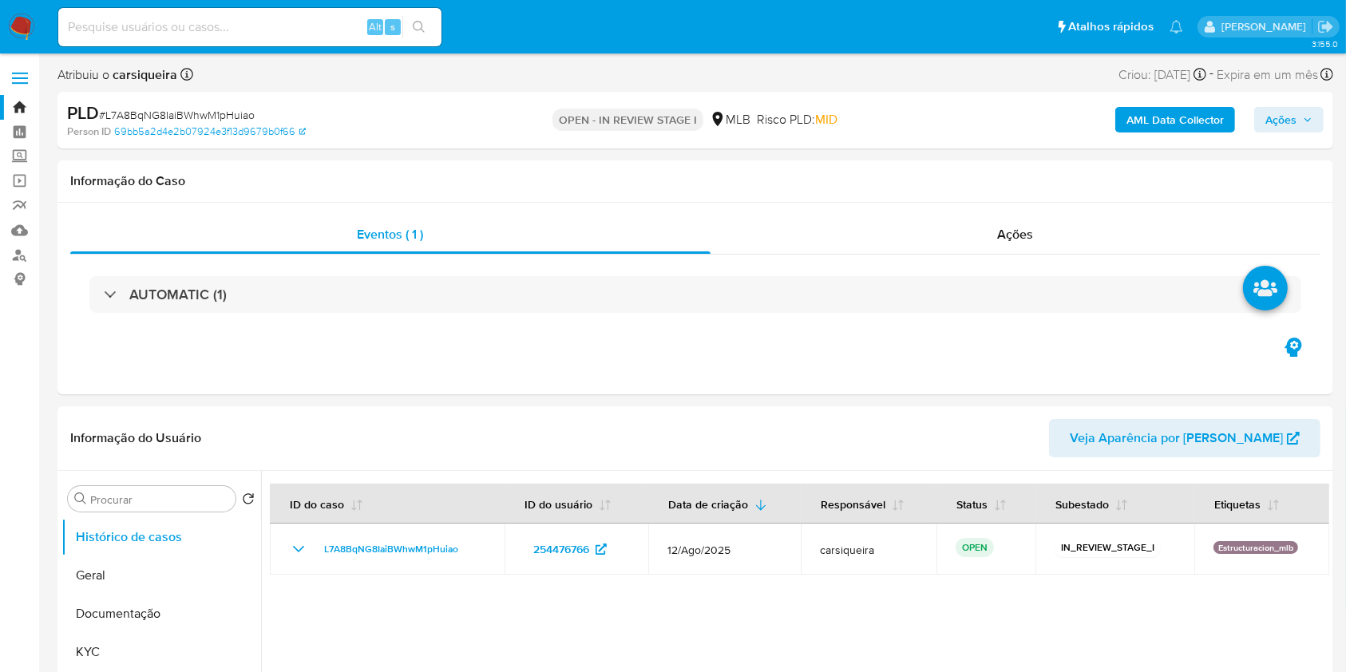
select select "10"
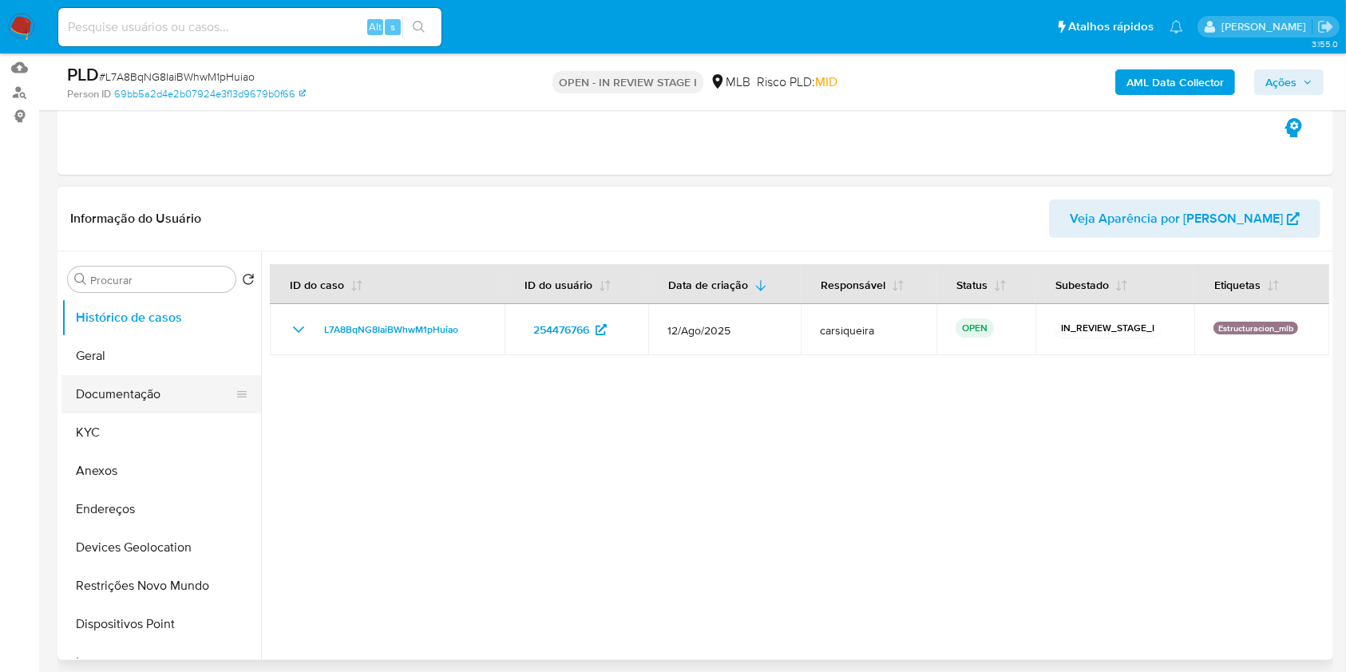
scroll to position [319, 0]
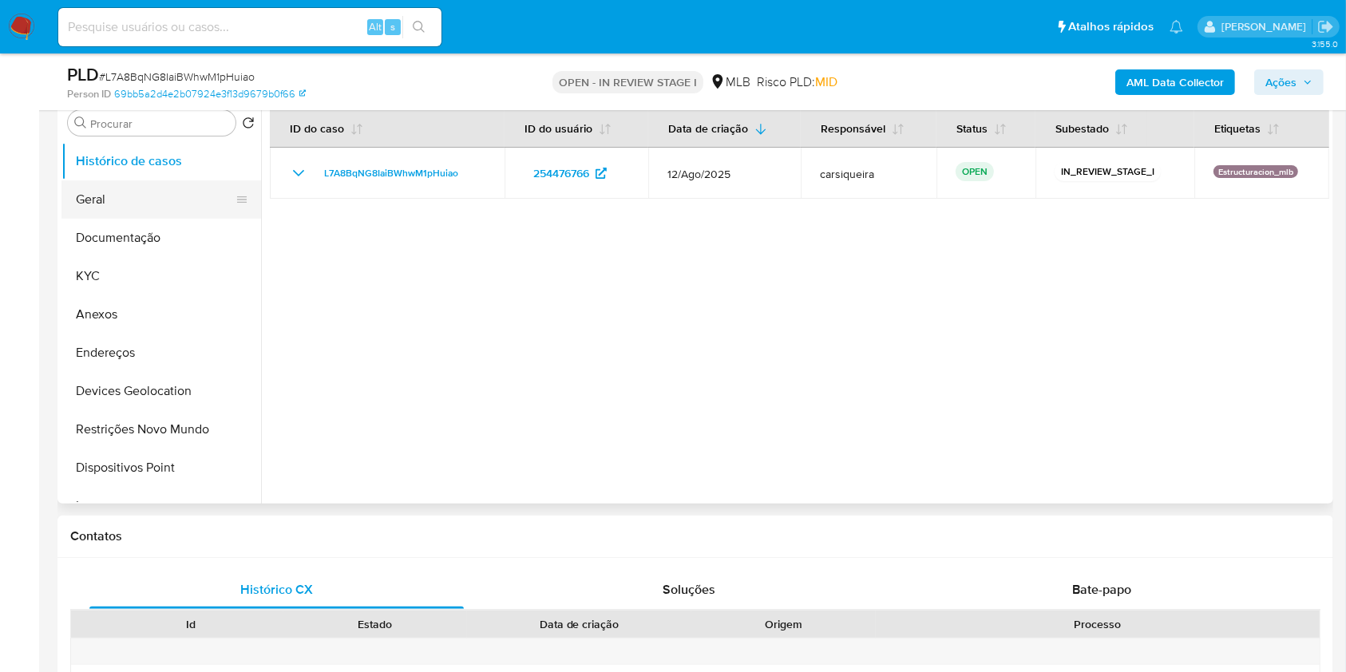
click at [107, 203] on button "Geral" at bounding box center [154, 199] width 187 height 38
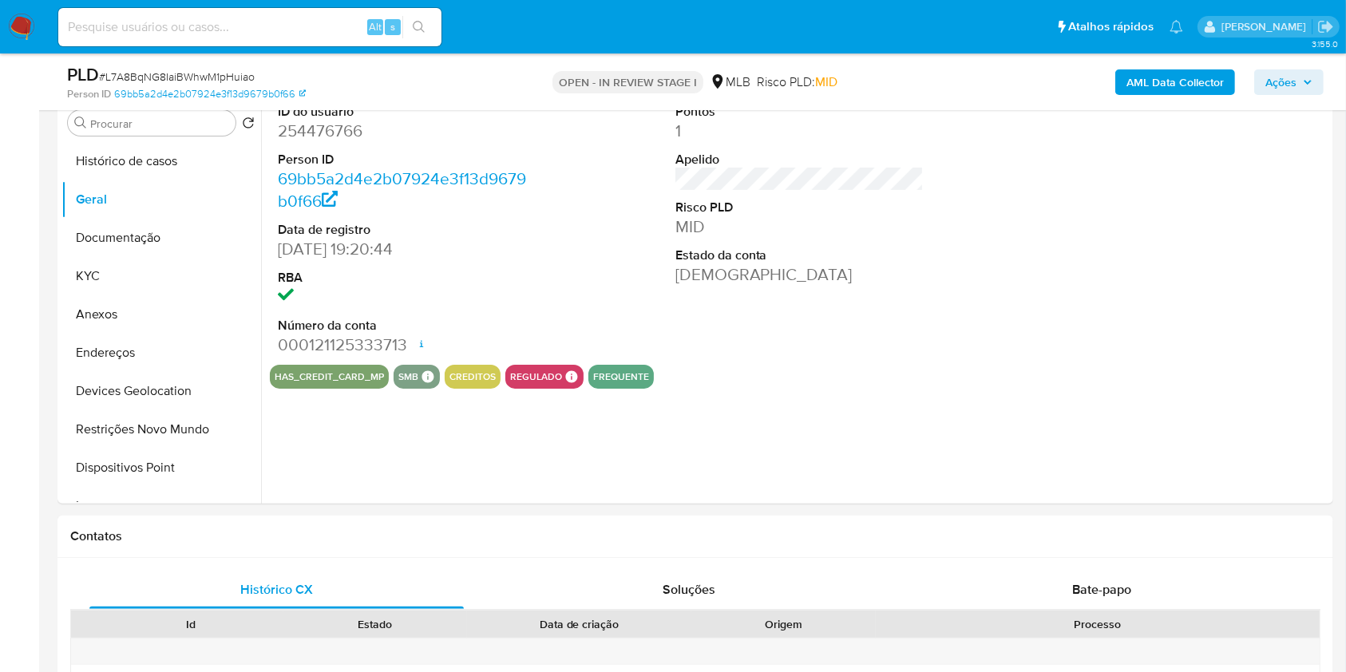
scroll to position [259, 0]
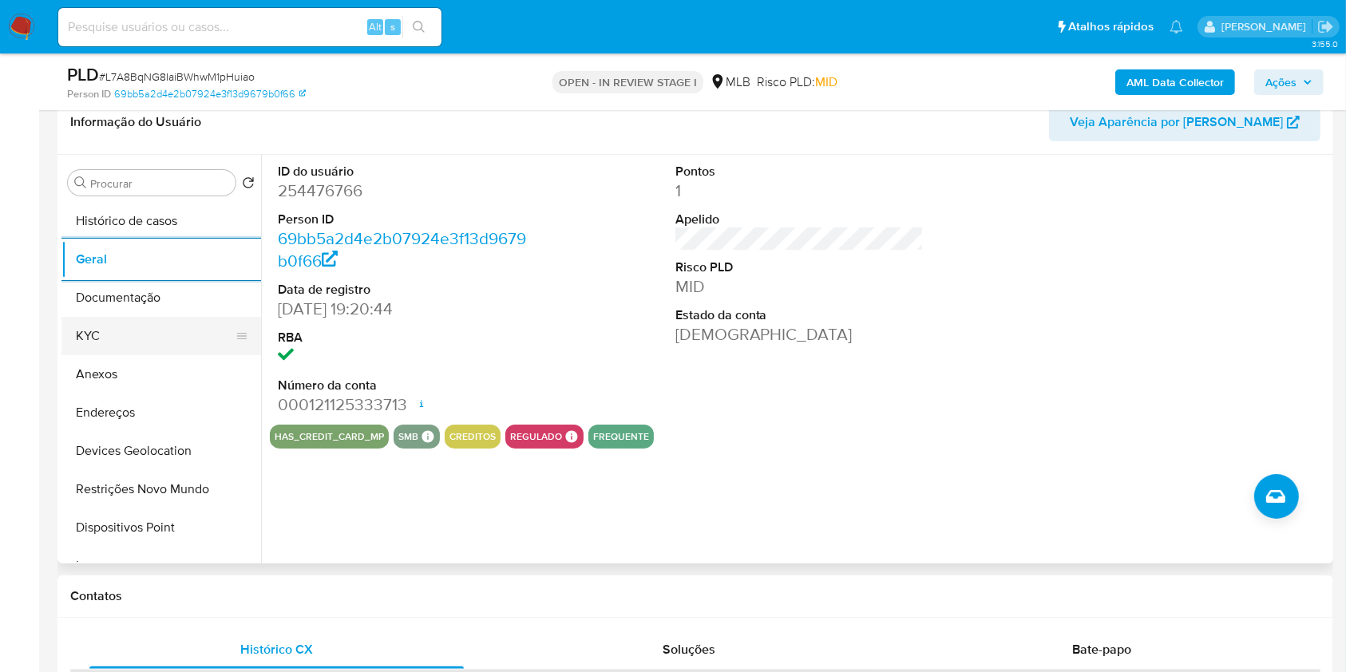
click at [97, 330] on button "KYC" at bounding box center [154, 336] width 187 height 38
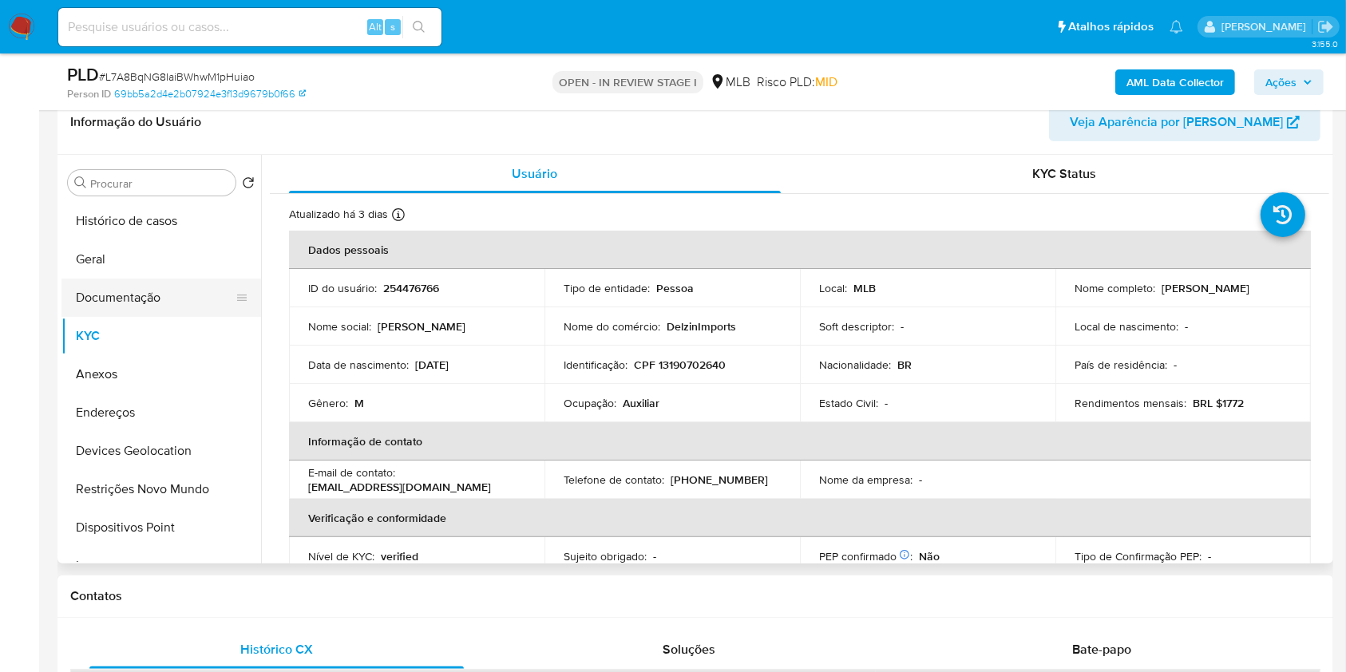
click at [192, 303] on button "Documentação" at bounding box center [154, 298] width 187 height 38
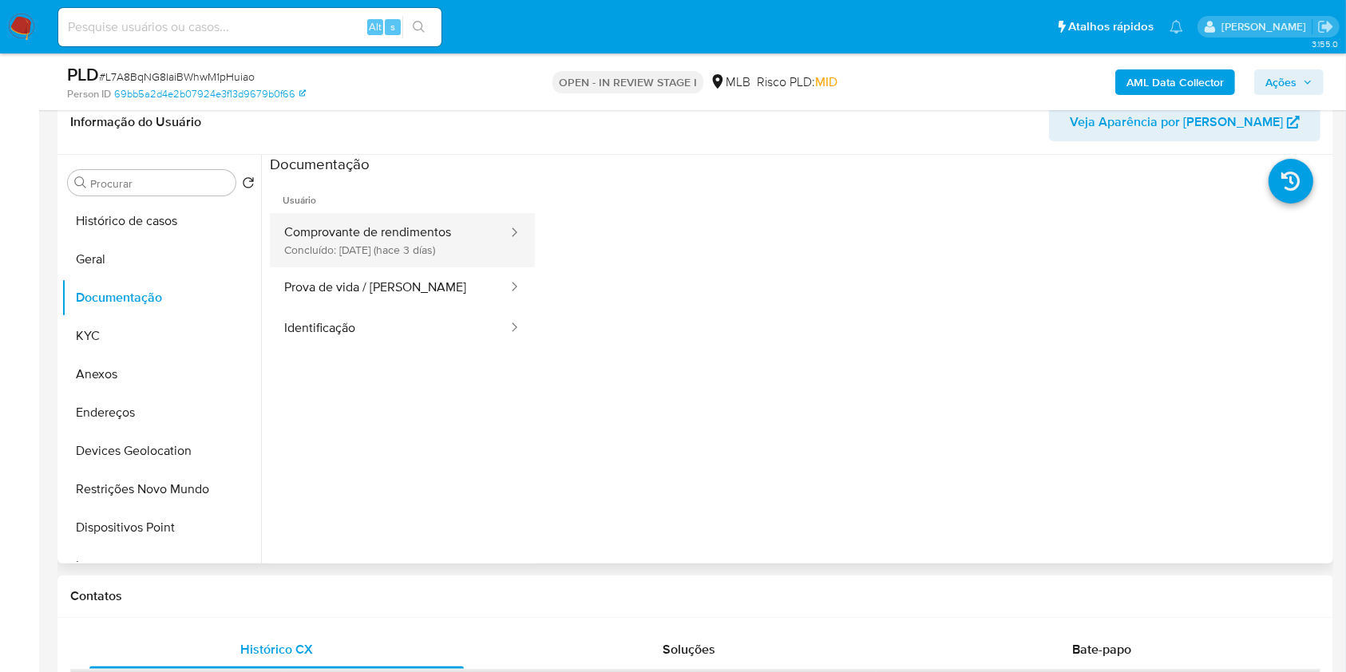
click at [363, 239] on button "Comprovante de rendimentos Concluído: 19/08/2025 (hace 3 días)" at bounding box center [389, 240] width 239 height 54
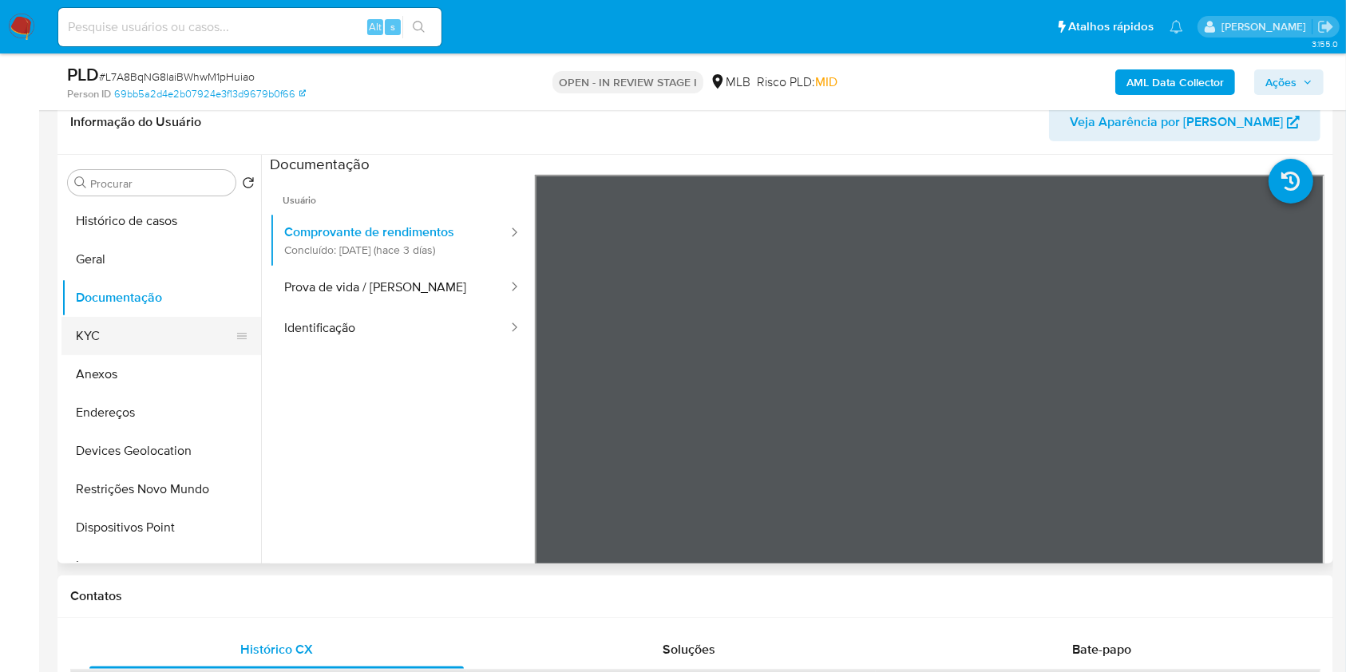
click at [85, 332] on button "KYC" at bounding box center [154, 336] width 187 height 38
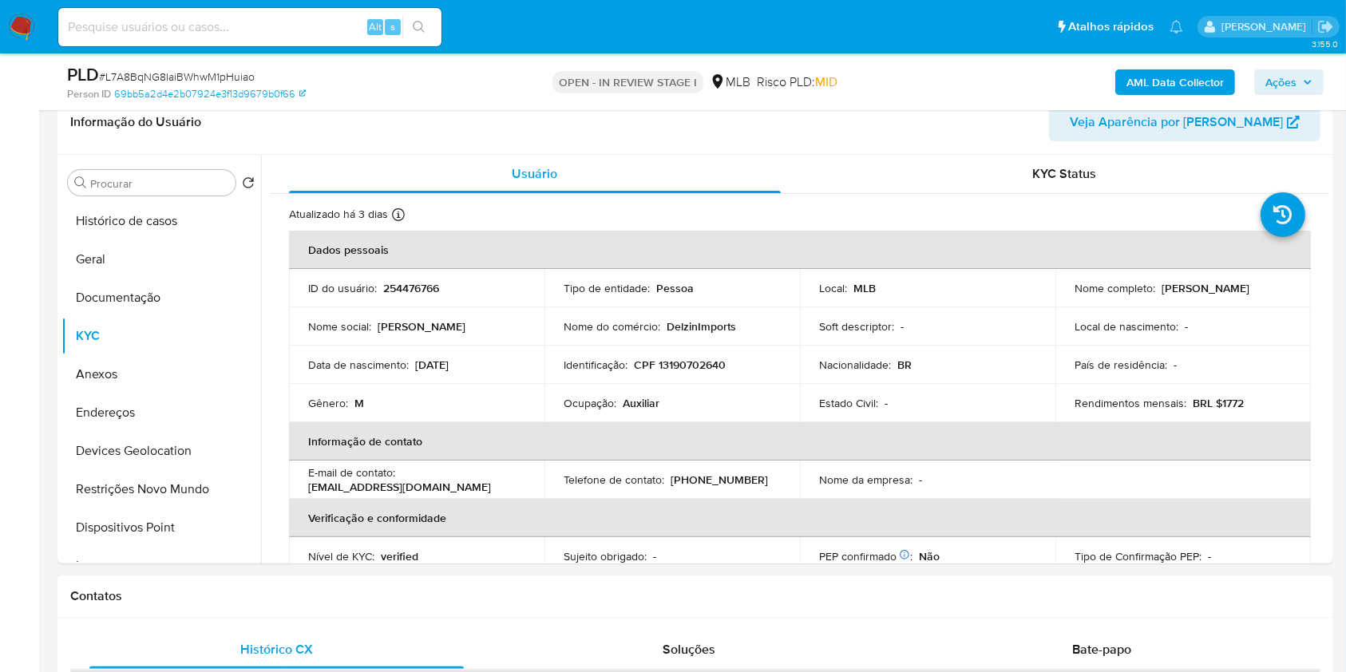
click at [1171, 78] on b "AML Data Collector" at bounding box center [1174, 82] width 97 height 26
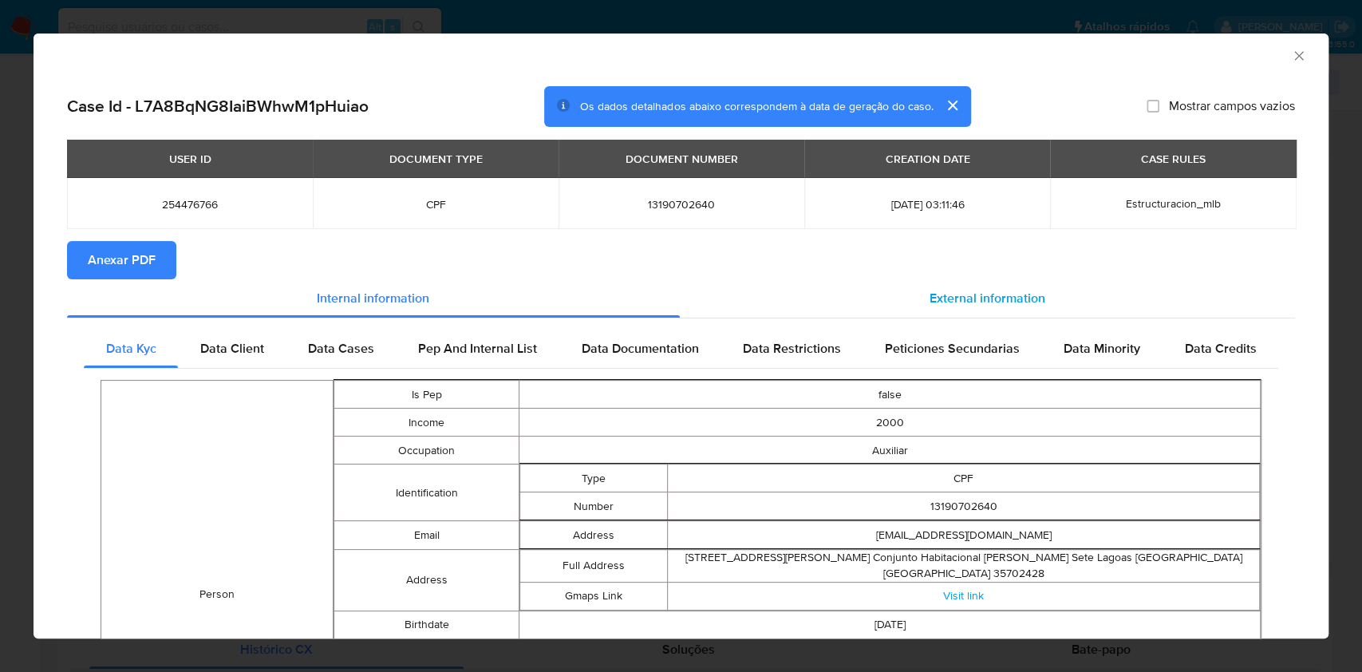
click at [943, 289] on span "External information" at bounding box center [988, 298] width 116 height 18
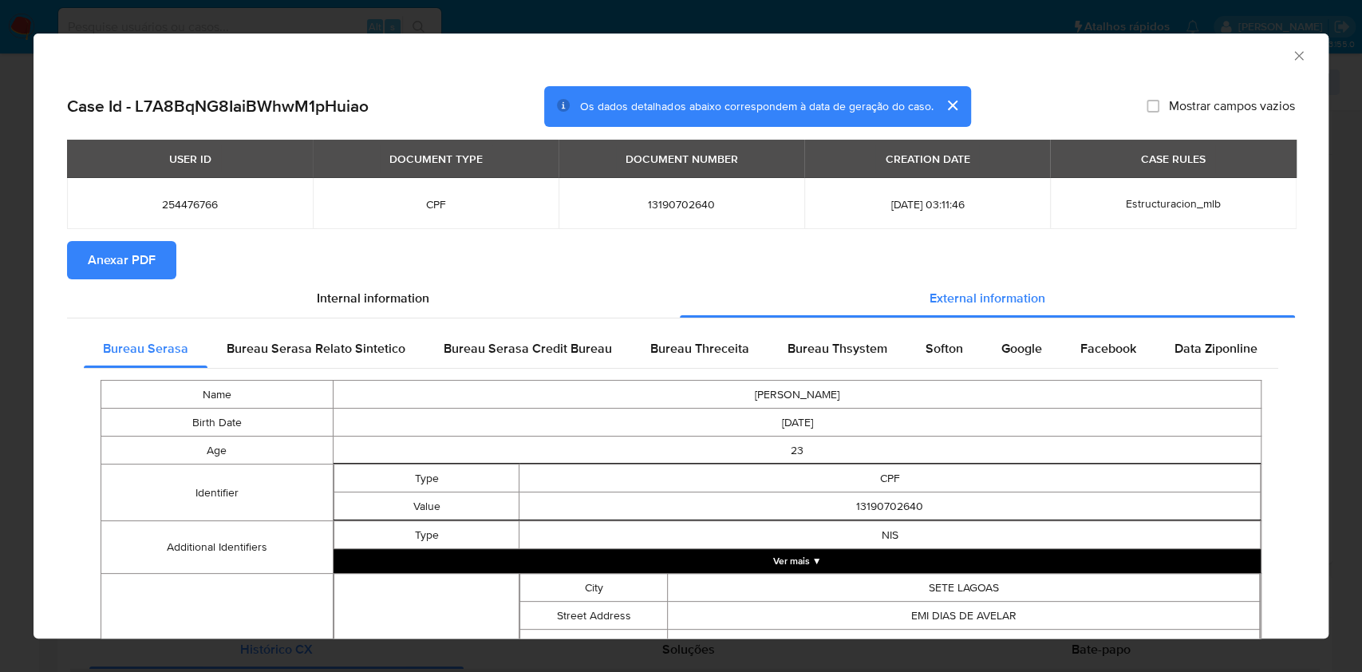
click at [128, 263] on span "Anexar PDF" at bounding box center [122, 260] width 68 height 35
click at [0, 267] on div "AML Data Collector Case Id - L7A8BqNG8IaiBWhwM1pHuiao Os dados detalhados abaix…" at bounding box center [681, 336] width 1362 height 672
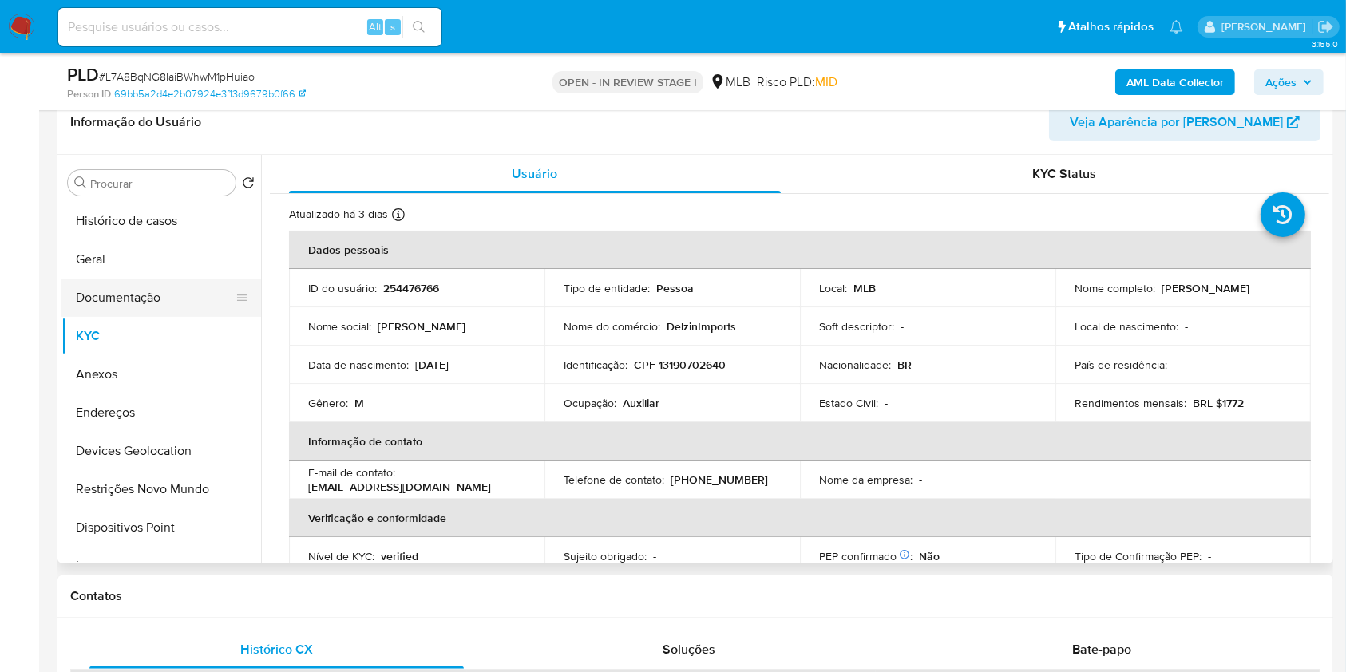
click at [170, 298] on button "Documentação" at bounding box center [154, 298] width 187 height 38
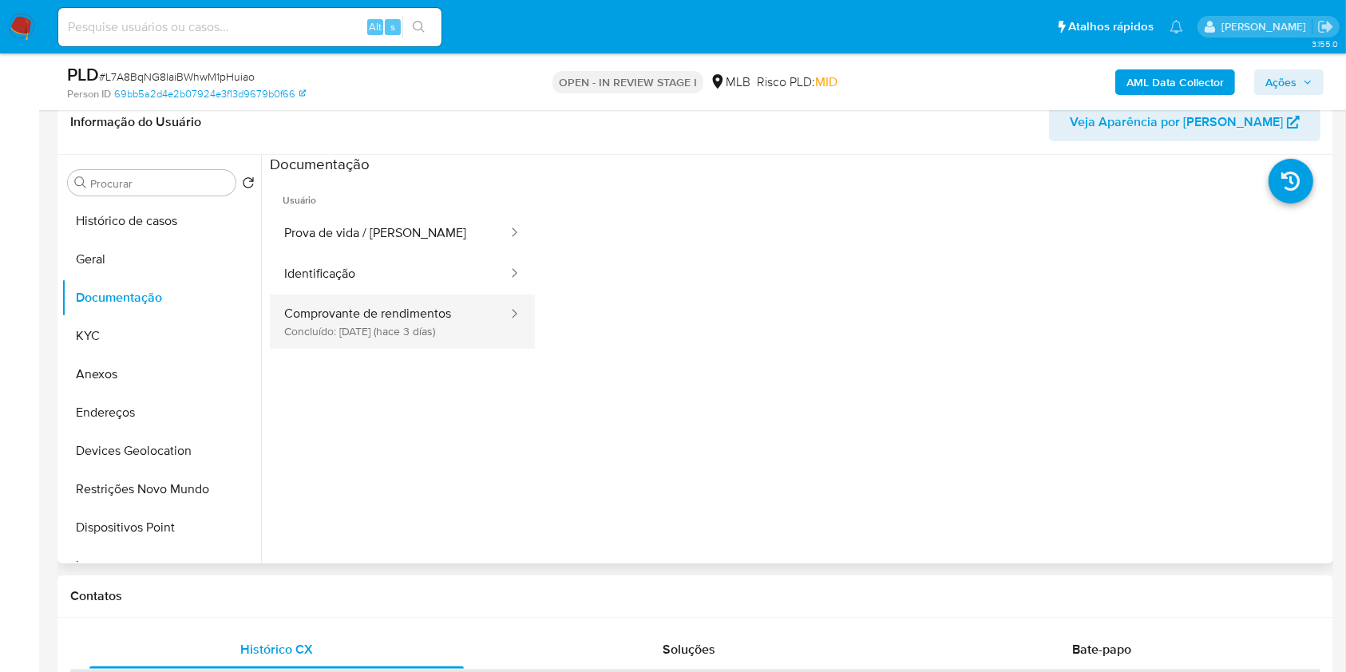
click at [393, 325] on button "Comprovante de rendimentos Concluído: 19/08/2025 (hace 3 días)" at bounding box center [389, 322] width 239 height 54
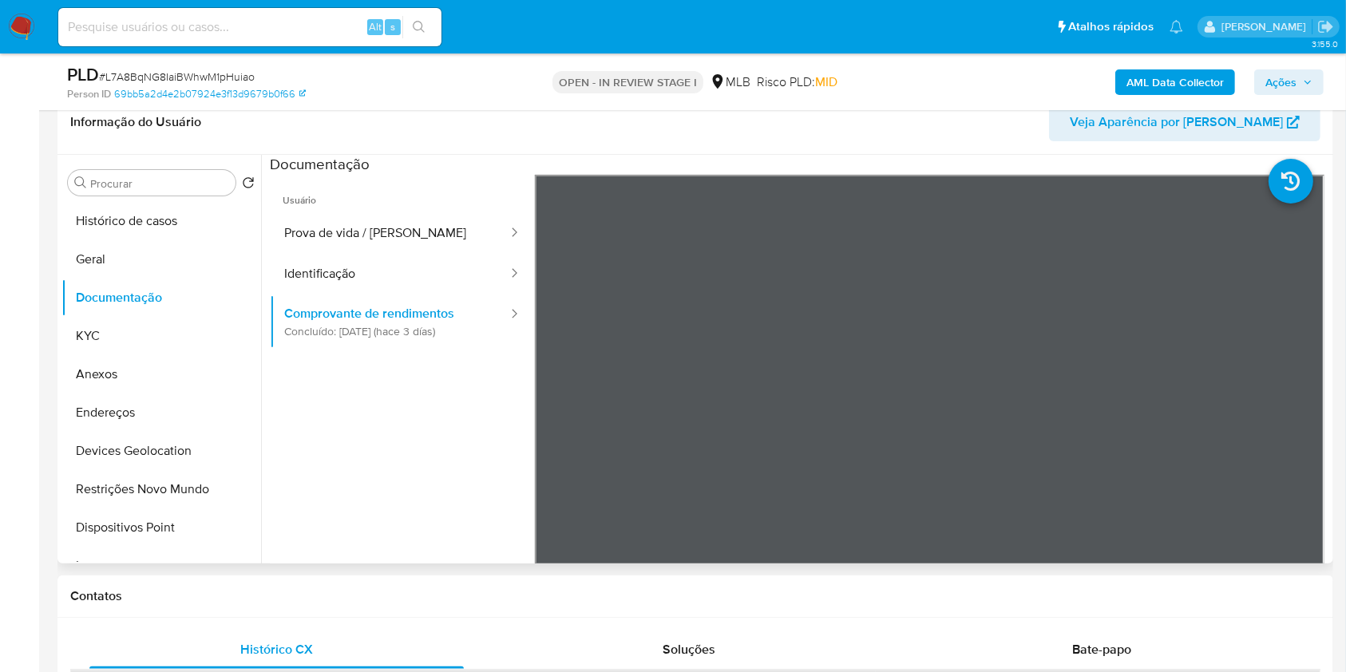
drag, startPoint x: 741, startPoint y: 34, endPoint x: 256, endPoint y: 362, distance: 585.7
click at [395, 412] on ul "Usuário Prova de vida / Selfie Identificação Comprovante de rendimentos Concluí…" at bounding box center [402, 405] width 265 height 460
click at [147, 252] on button "Geral" at bounding box center [154, 259] width 187 height 38
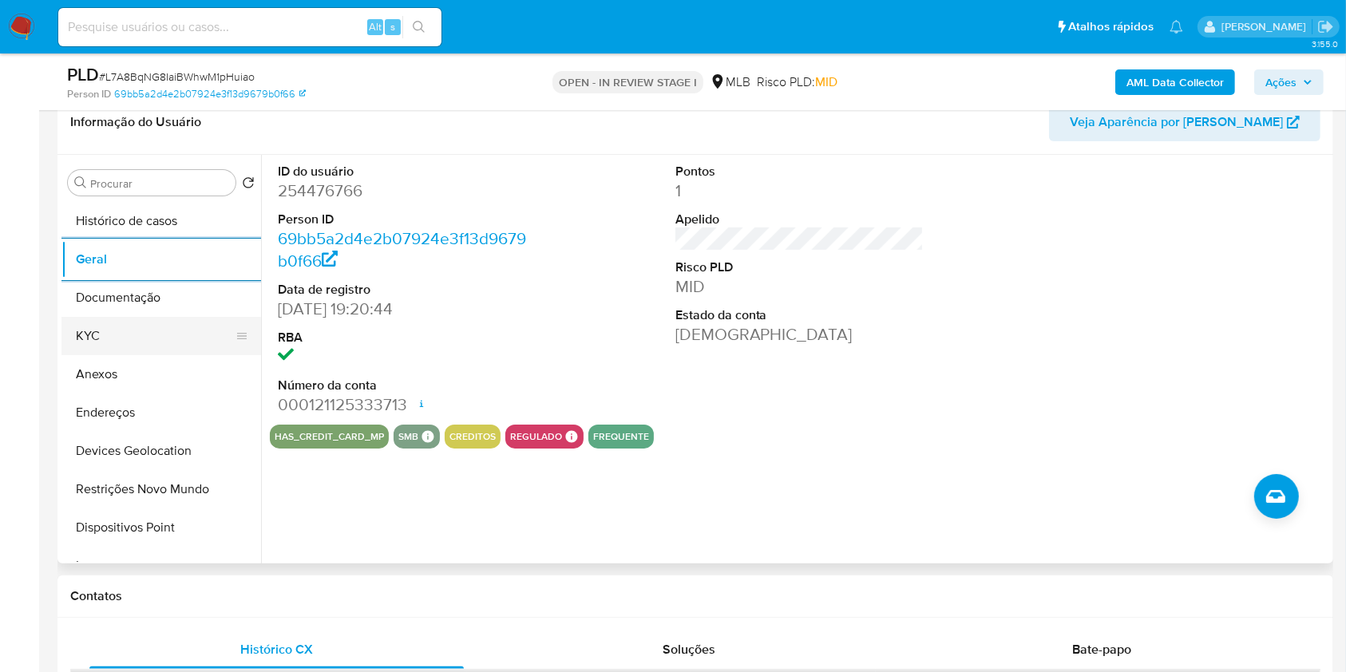
click at [111, 329] on button "KYC" at bounding box center [154, 336] width 187 height 38
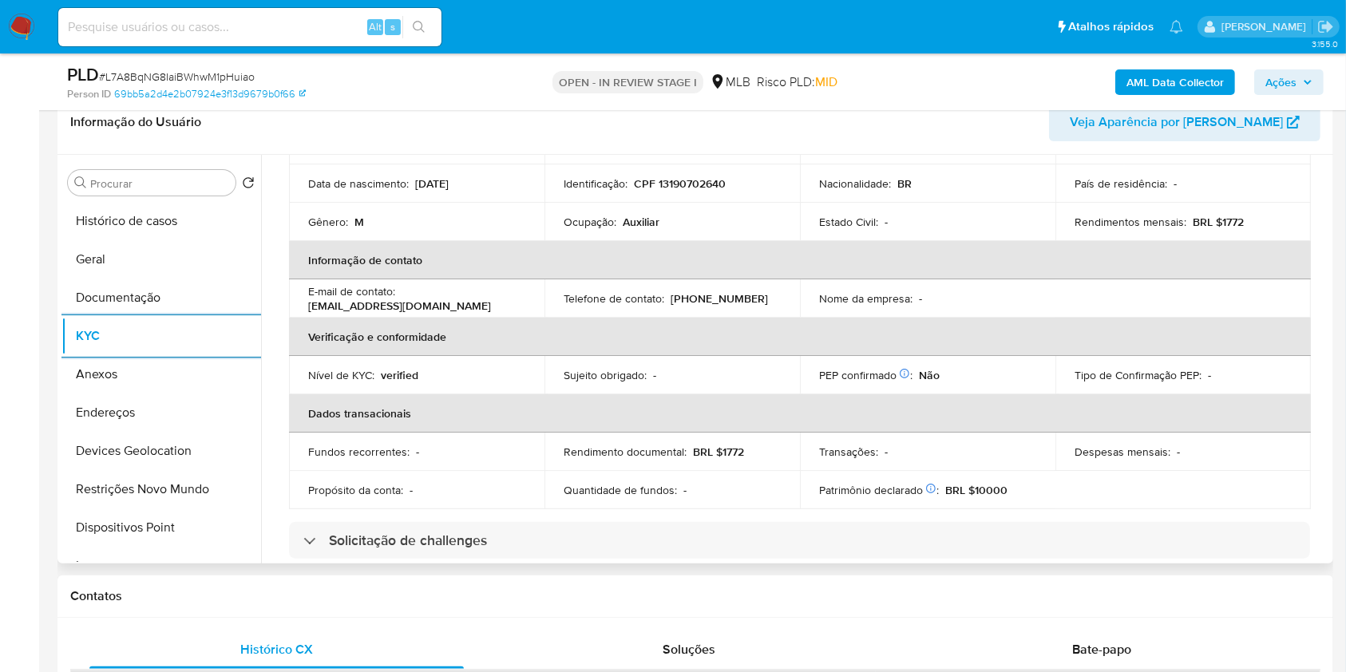
scroll to position [678, 0]
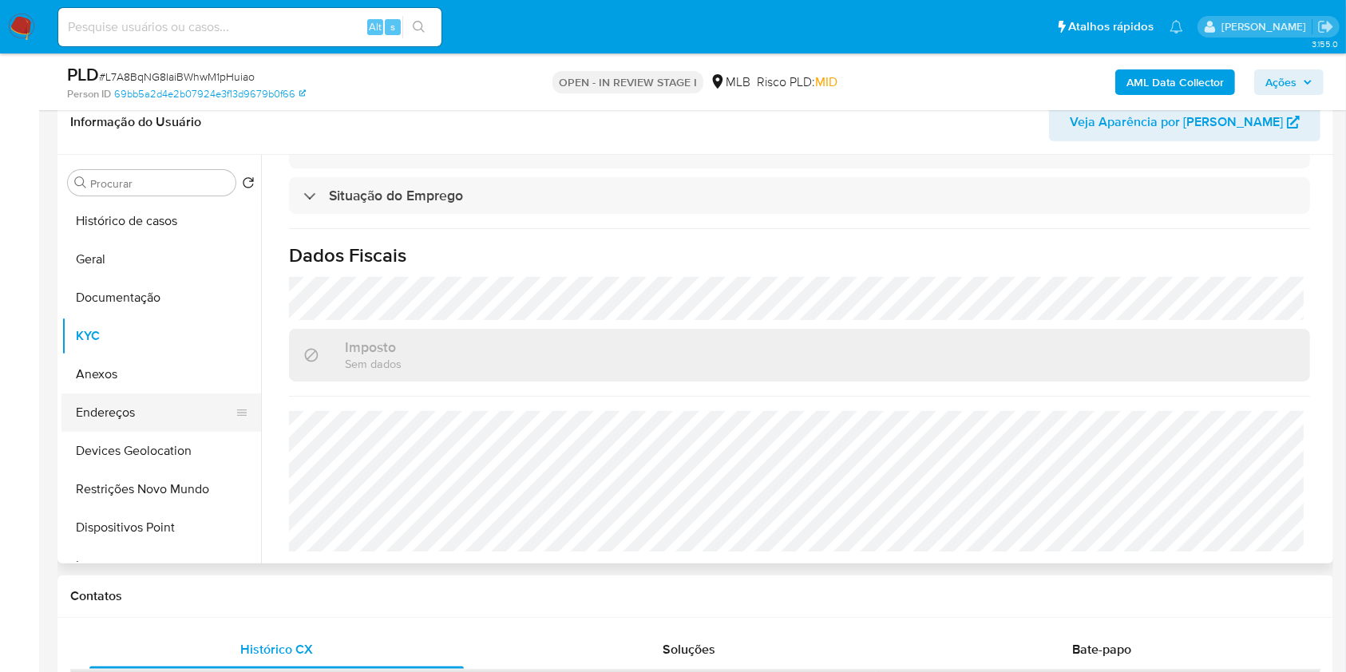
click at [140, 397] on button "Endereços" at bounding box center [154, 412] width 187 height 38
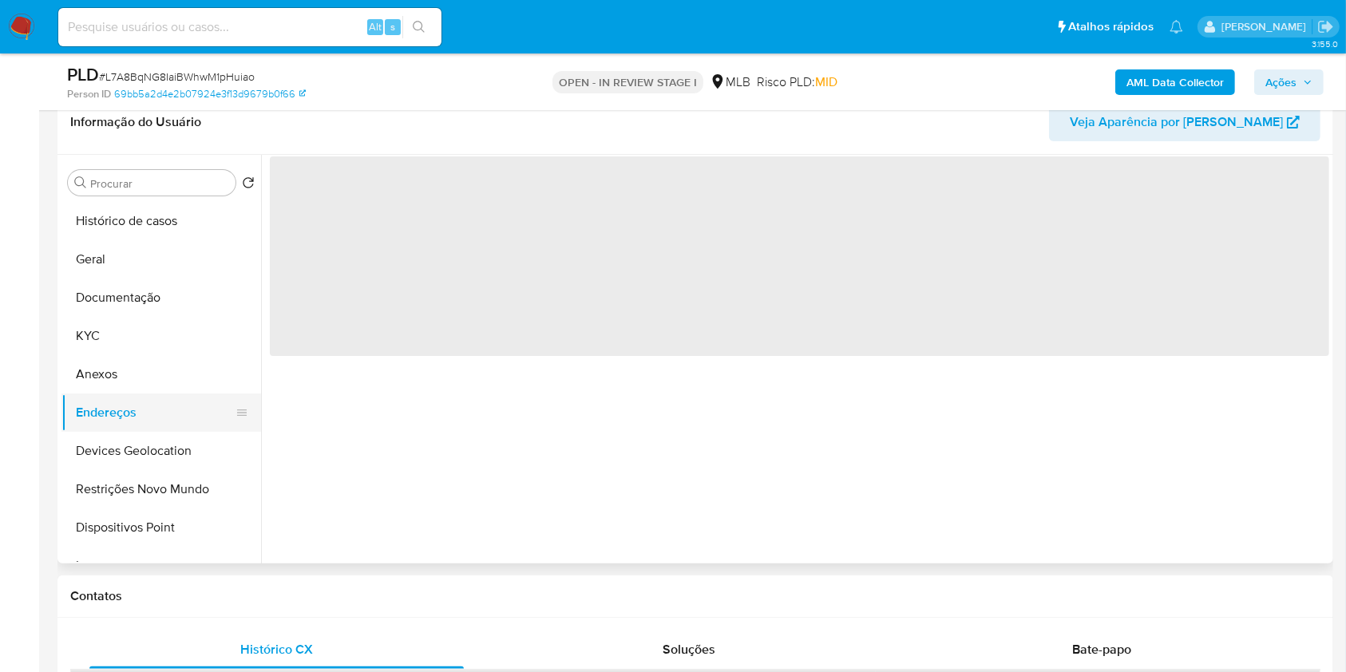
scroll to position [0, 0]
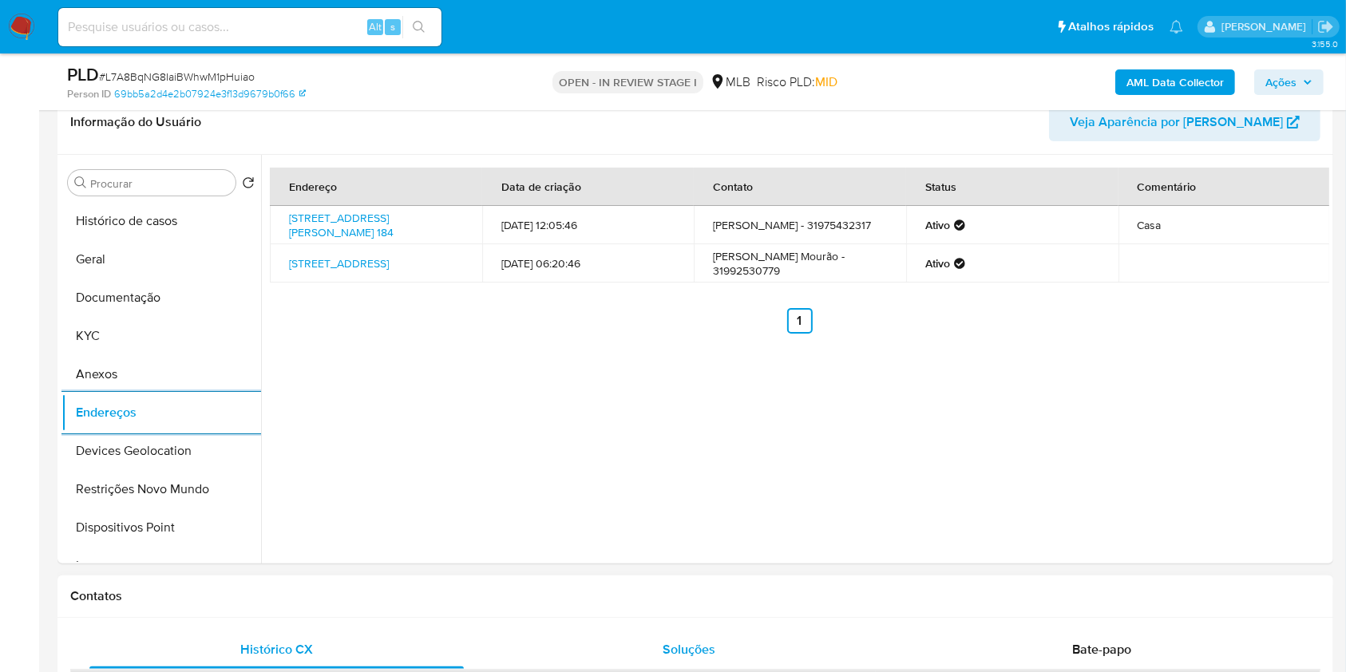
drag, startPoint x: 191, startPoint y: 456, endPoint x: 593, endPoint y: 642, distance: 443.2
click at [194, 450] on button "Devices Geolocation" at bounding box center [161, 451] width 200 height 38
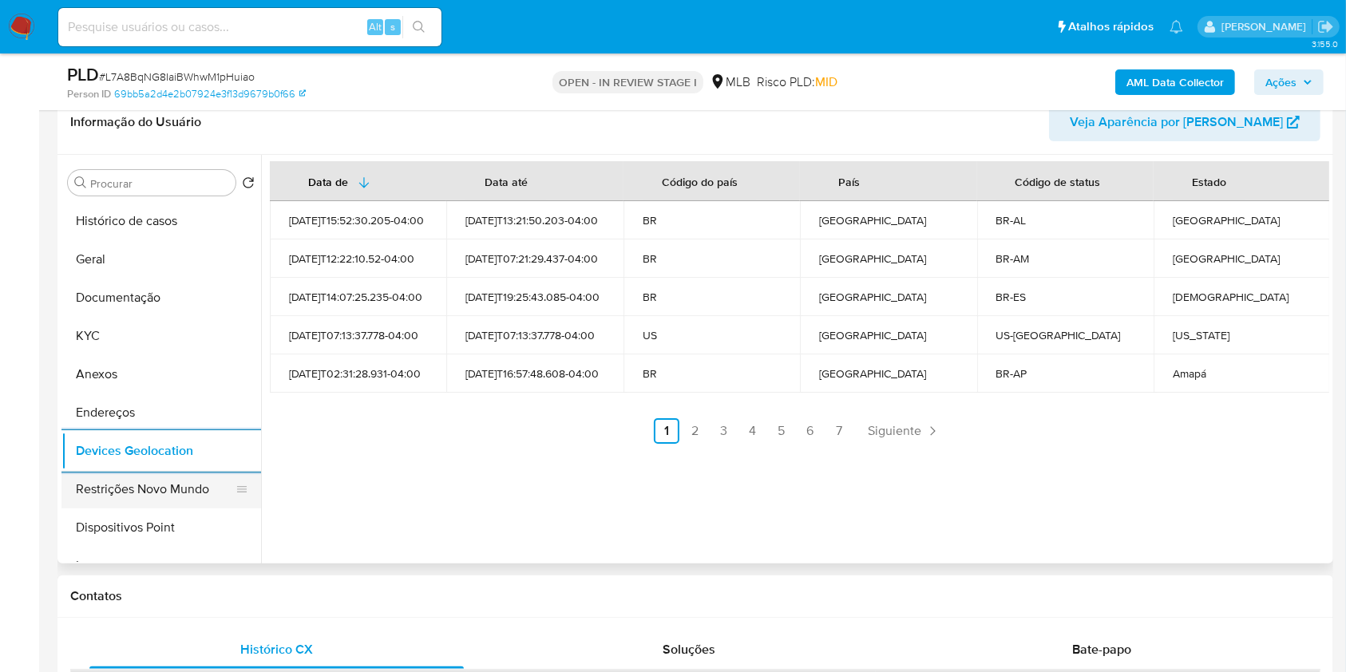
click at [131, 478] on button "Restrições Novo Mundo" at bounding box center [154, 489] width 187 height 38
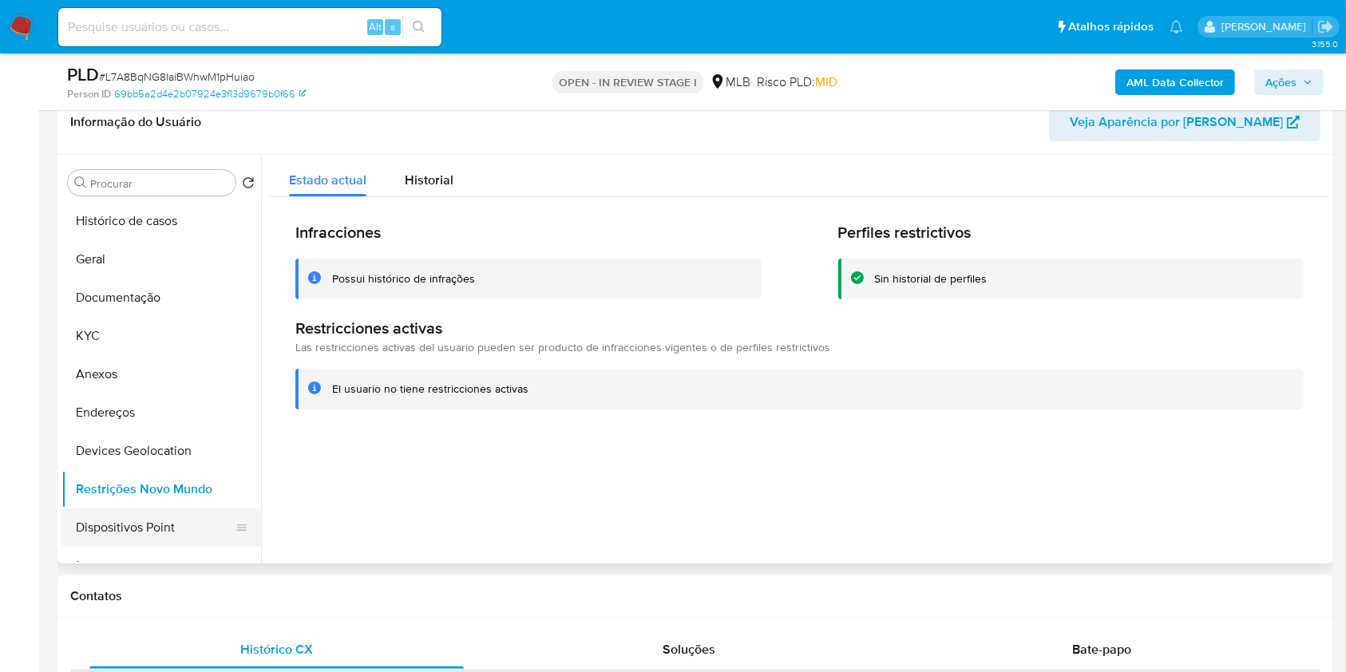
click at [172, 524] on button "Dispositivos Point" at bounding box center [154, 527] width 187 height 38
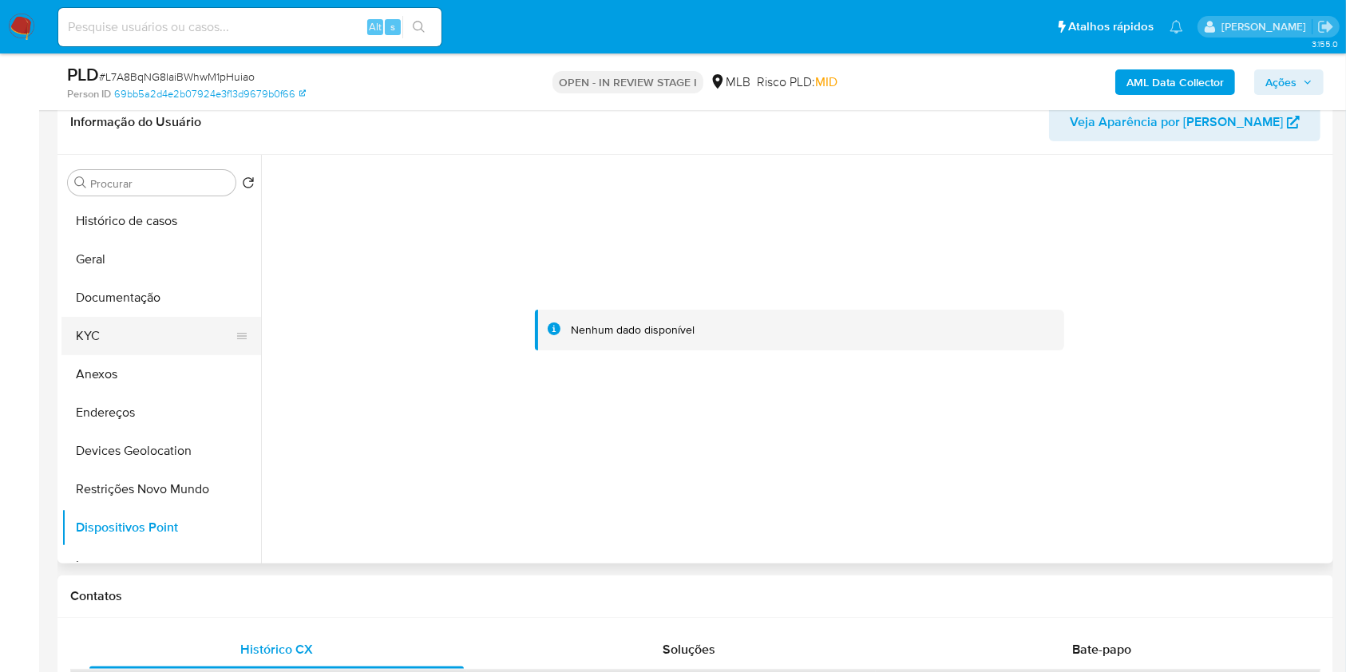
click at [128, 320] on button "KYC" at bounding box center [154, 336] width 187 height 38
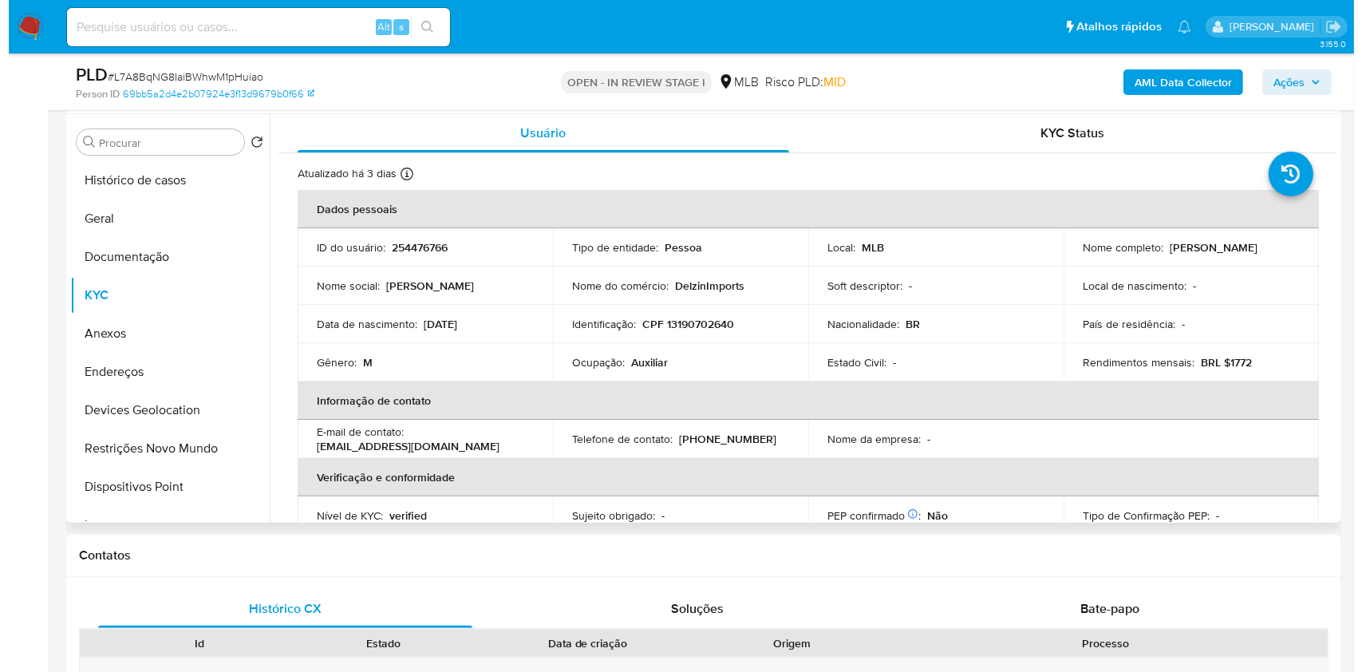
scroll to position [319, 0]
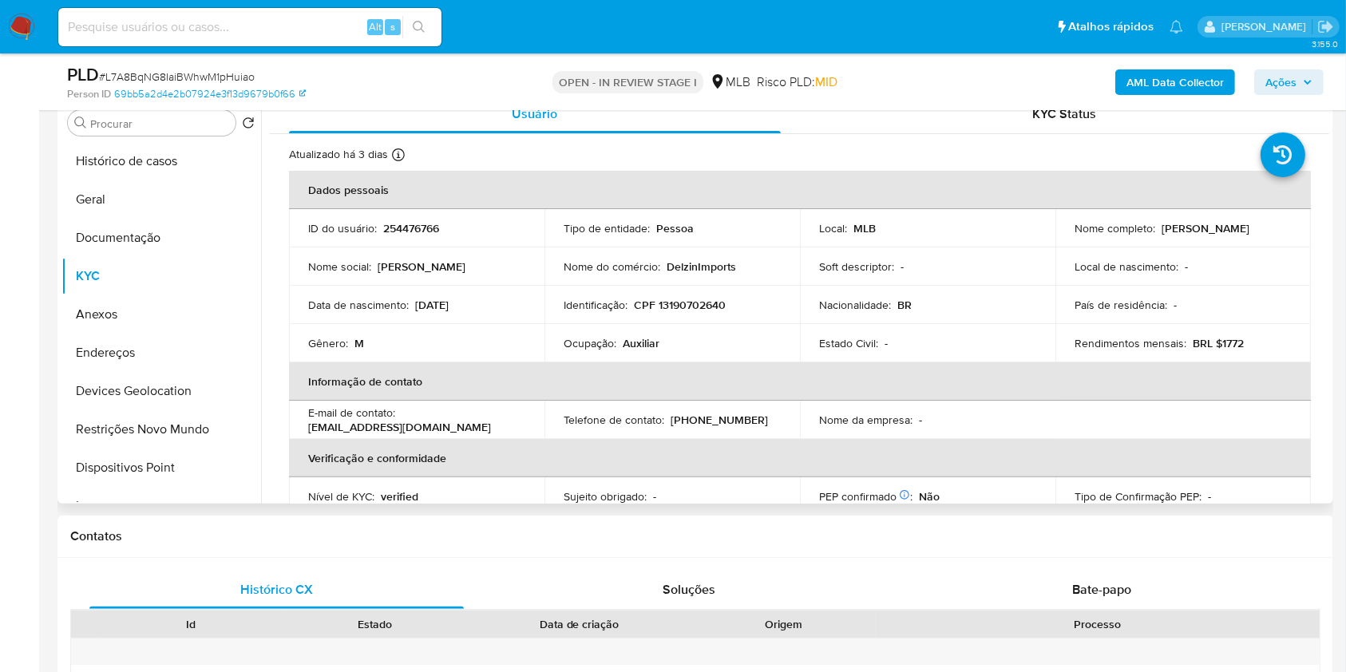
click at [703, 302] on p "CPF 13190702640" at bounding box center [680, 305] width 92 height 14
copy p "13190702640"
click at [744, 318] on td "Identificação : CPF 13190702640" at bounding box center [671, 305] width 255 height 38
click at [694, 300] on p "CPF 13190702640" at bounding box center [680, 305] width 92 height 14
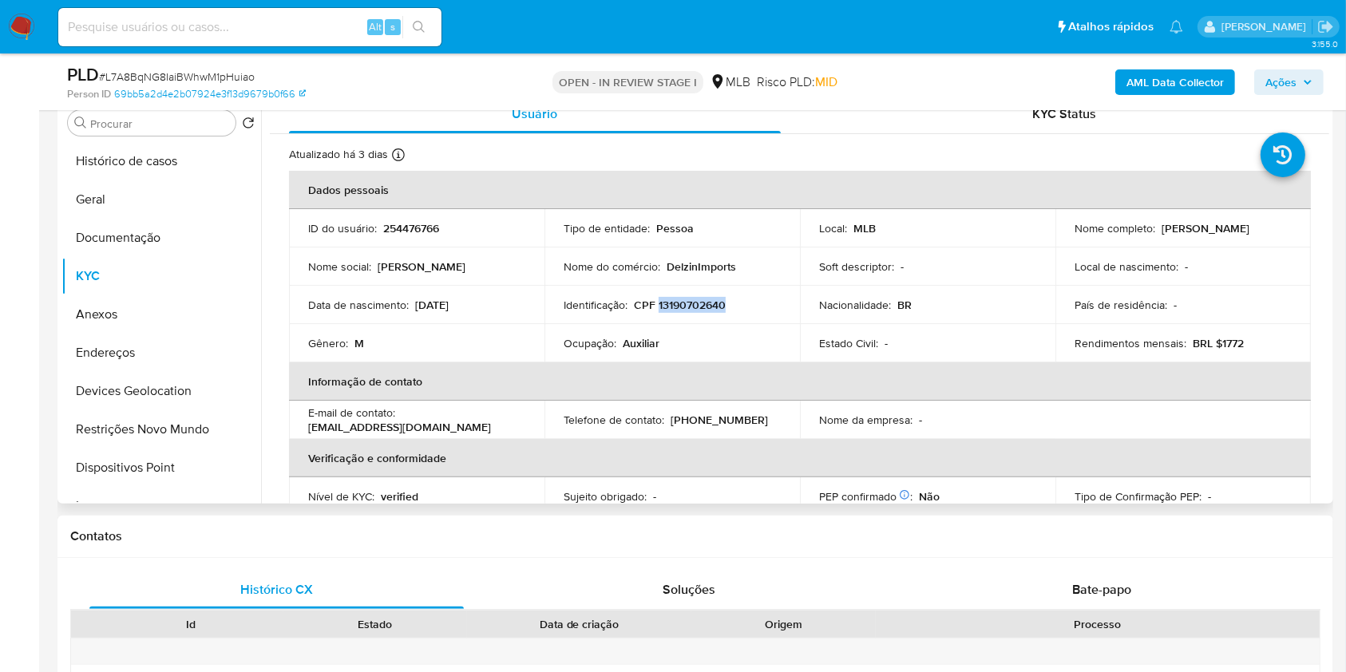
click at [694, 300] on p "CPF 13190702640" at bounding box center [680, 305] width 92 height 14
copy p "13190702640"
click at [1176, 282] on td "Local de nascimento : -" at bounding box center [1182, 266] width 255 height 38
click at [697, 309] on p "CPF 13190702640" at bounding box center [680, 305] width 92 height 14
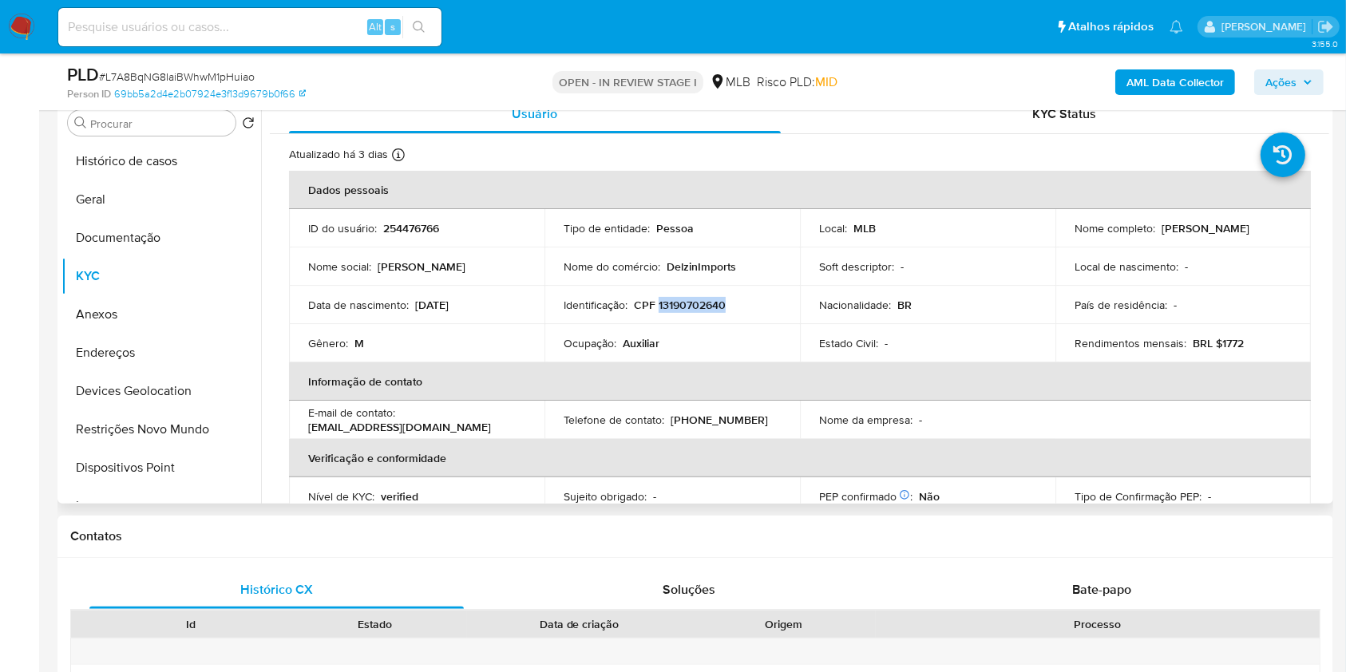
copy p "13190702640"
click at [1271, 80] on span "Ações" at bounding box center [1280, 82] width 31 height 26
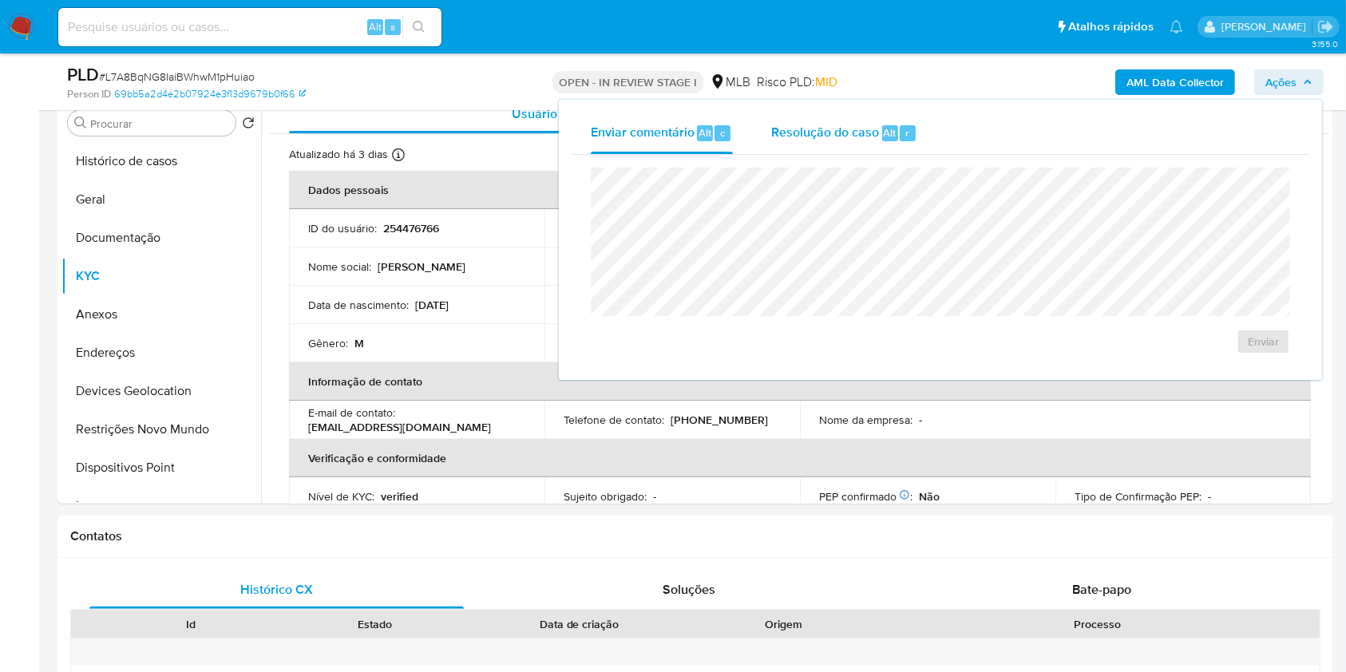
click at [865, 125] on span "Resolução do caso" at bounding box center [825, 132] width 108 height 18
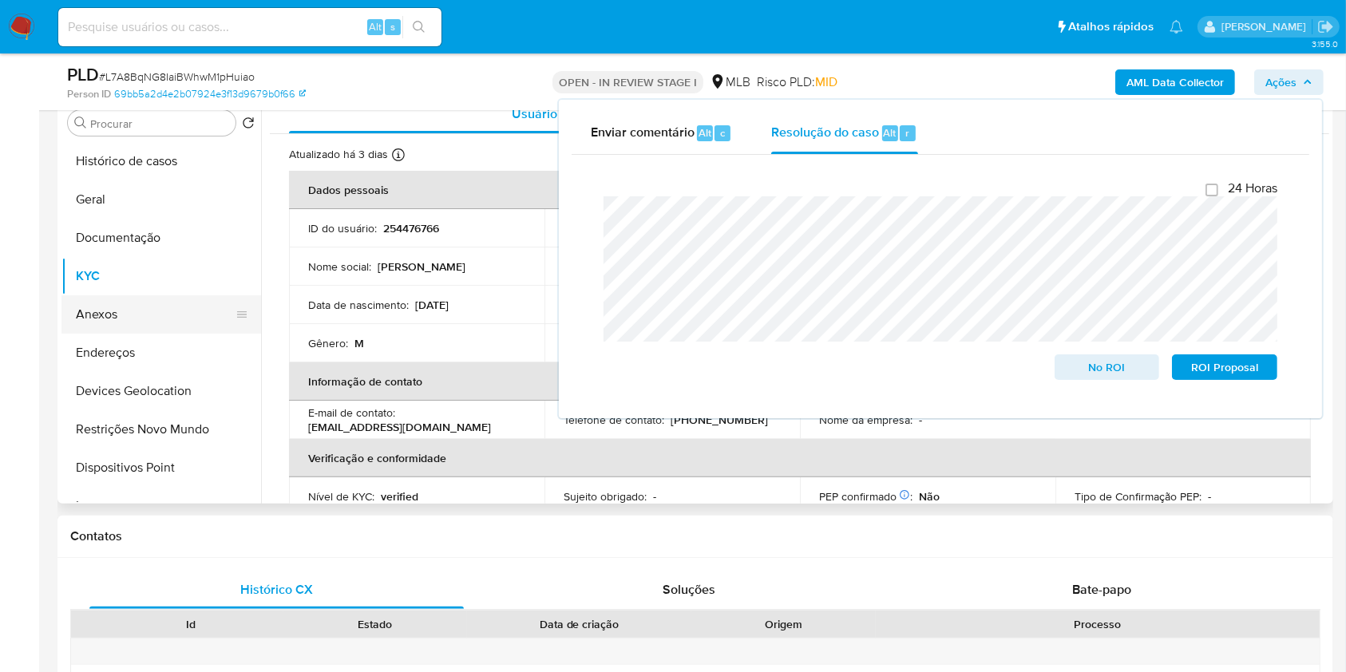
click at [133, 318] on button "Anexos" at bounding box center [154, 314] width 187 height 38
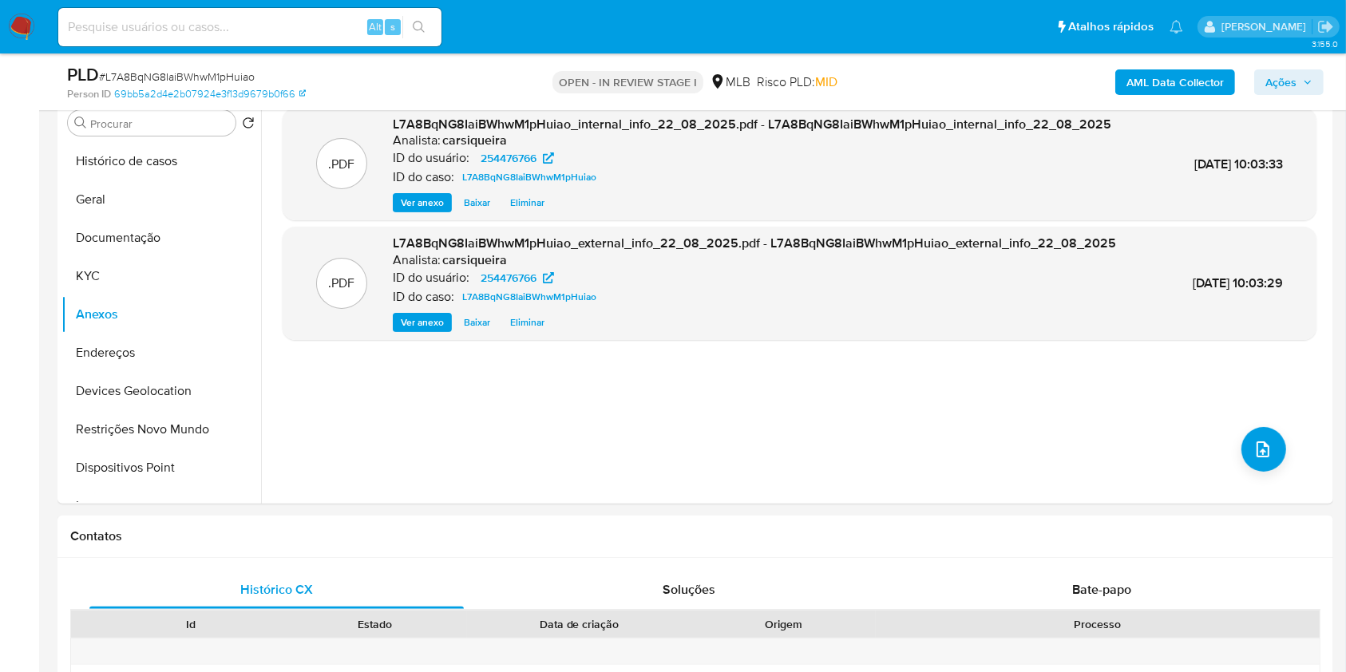
click at [1278, 88] on span "Ações" at bounding box center [1280, 82] width 31 height 26
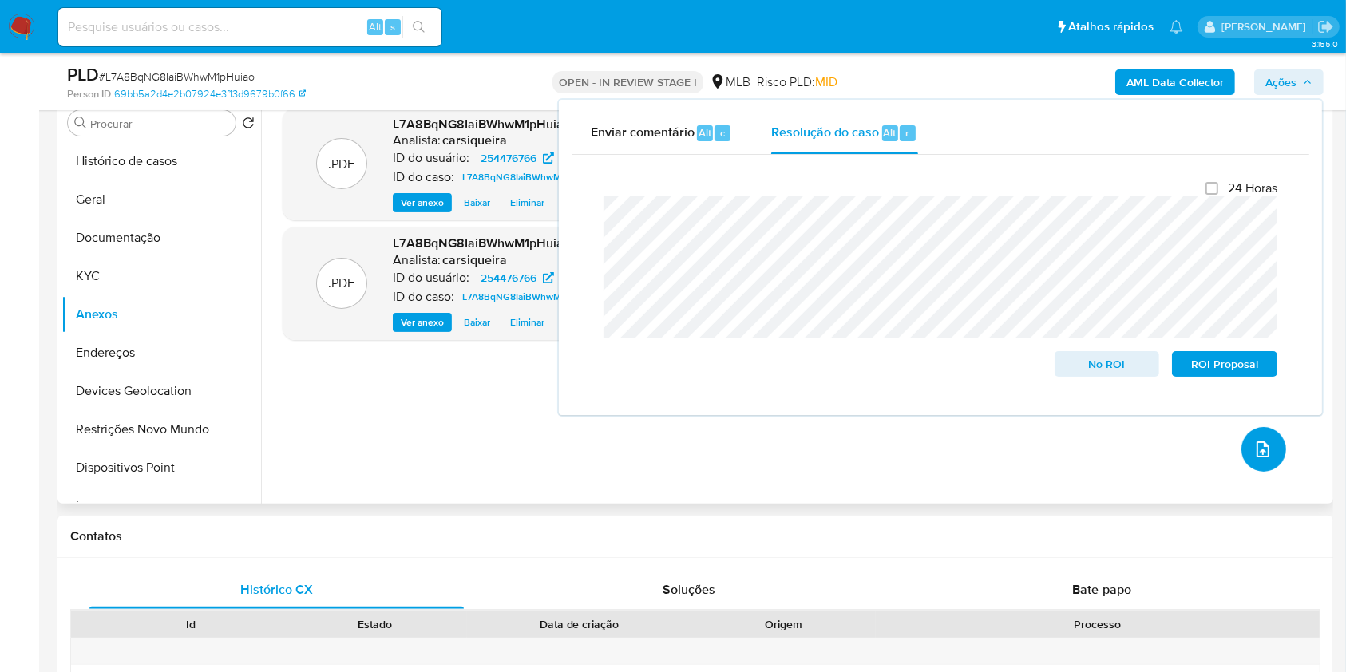
click at [1256, 453] on icon "upload-file" at bounding box center [1262, 449] width 13 height 16
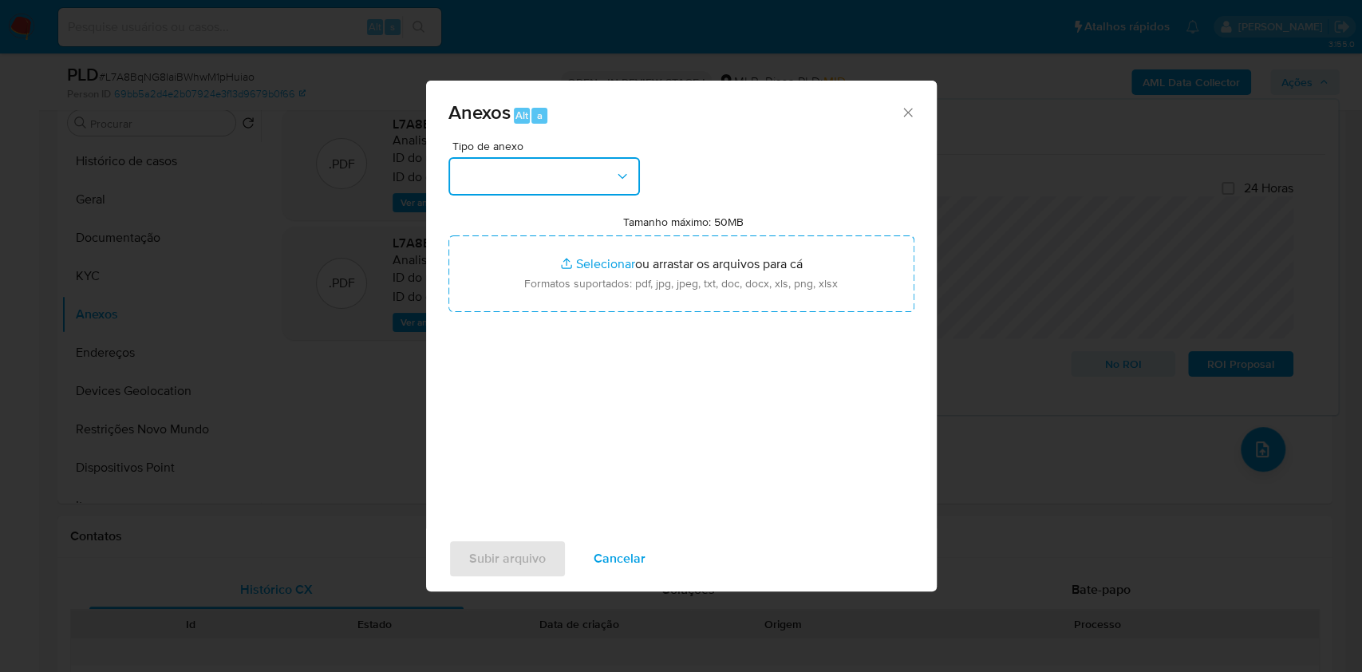
click at [554, 168] on button "button" at bounding box center [545, 176] width 192 height 38
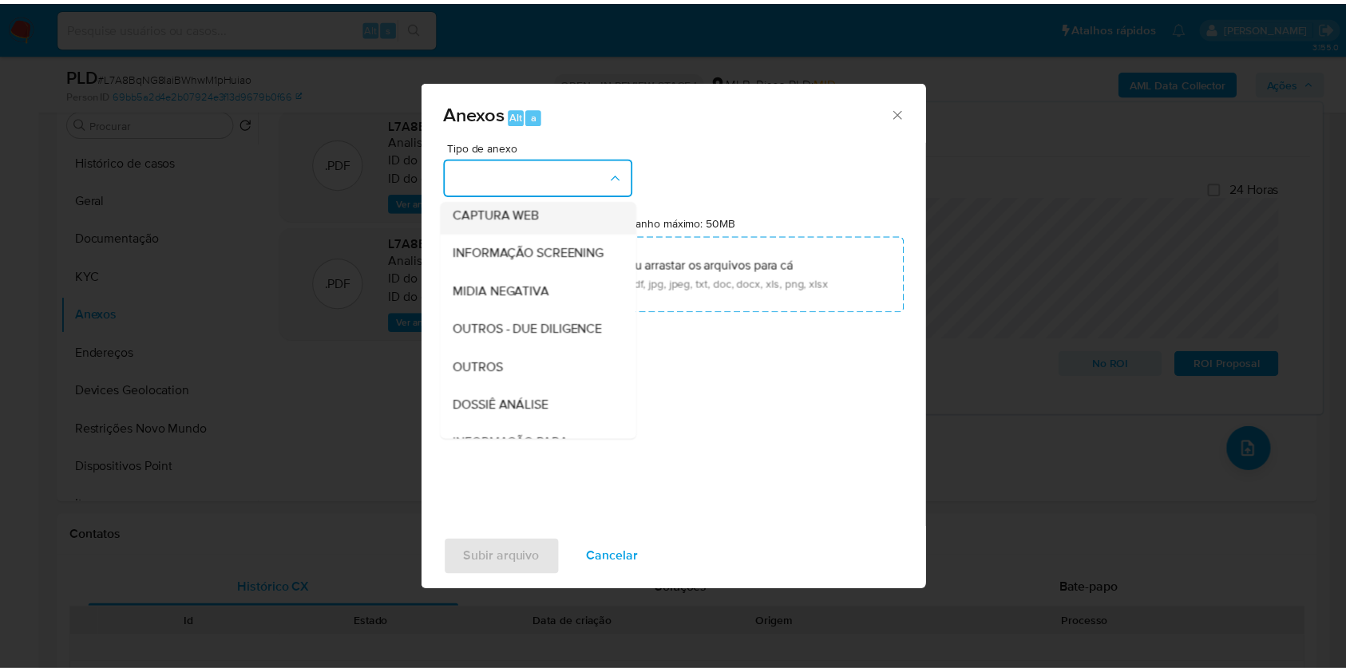
scroll to position [245, 0]
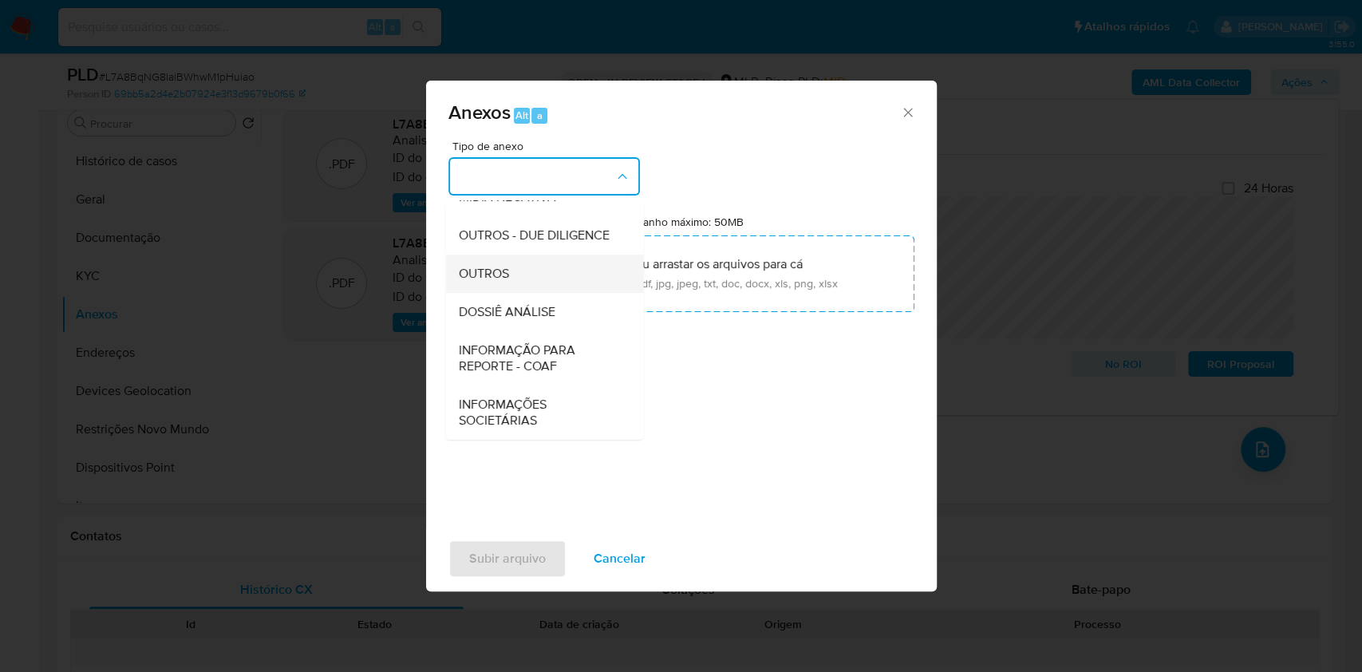
click at [536, 266] on div "OUTROS" at bounding box center [539, 274] width 163 height 38
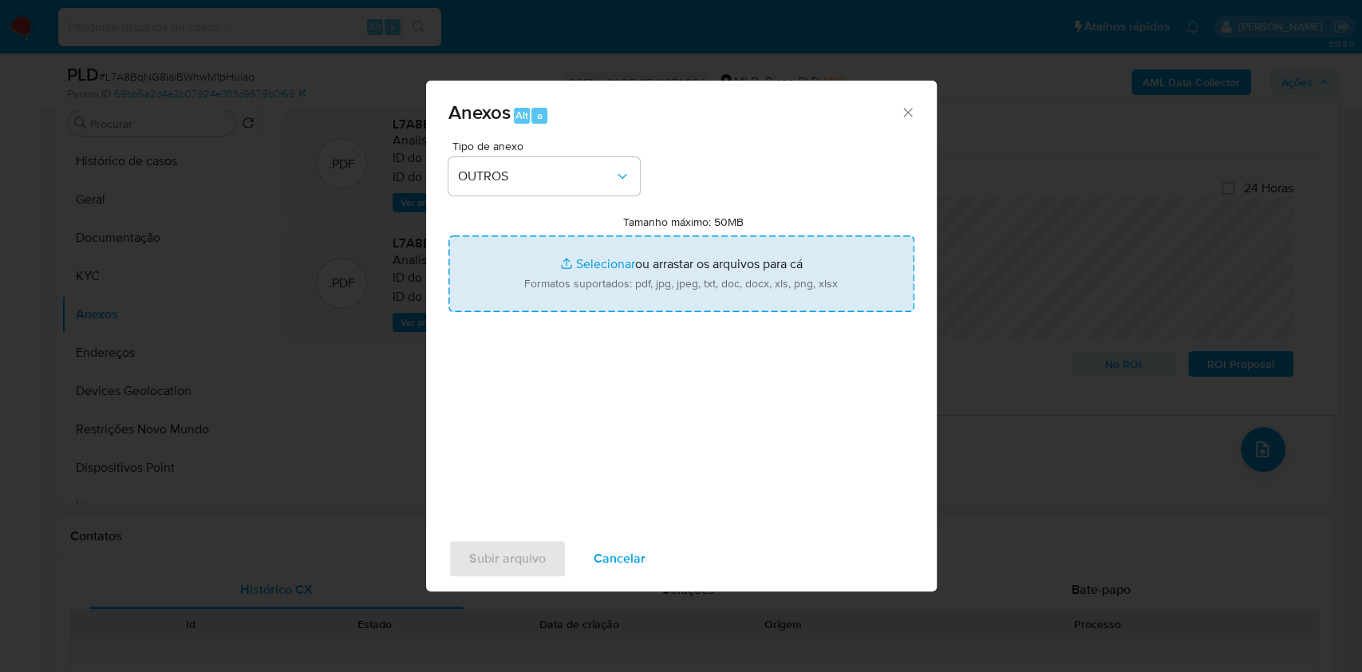
click at [595, 258] on input "Tamanho máximo: 50MB Selecionar arquivos" at bounding box center [682, 273] width 466 height 77
type input "C:\fakepath\Mulan 254476766_2025_08_21_16_10_23.xlsx"
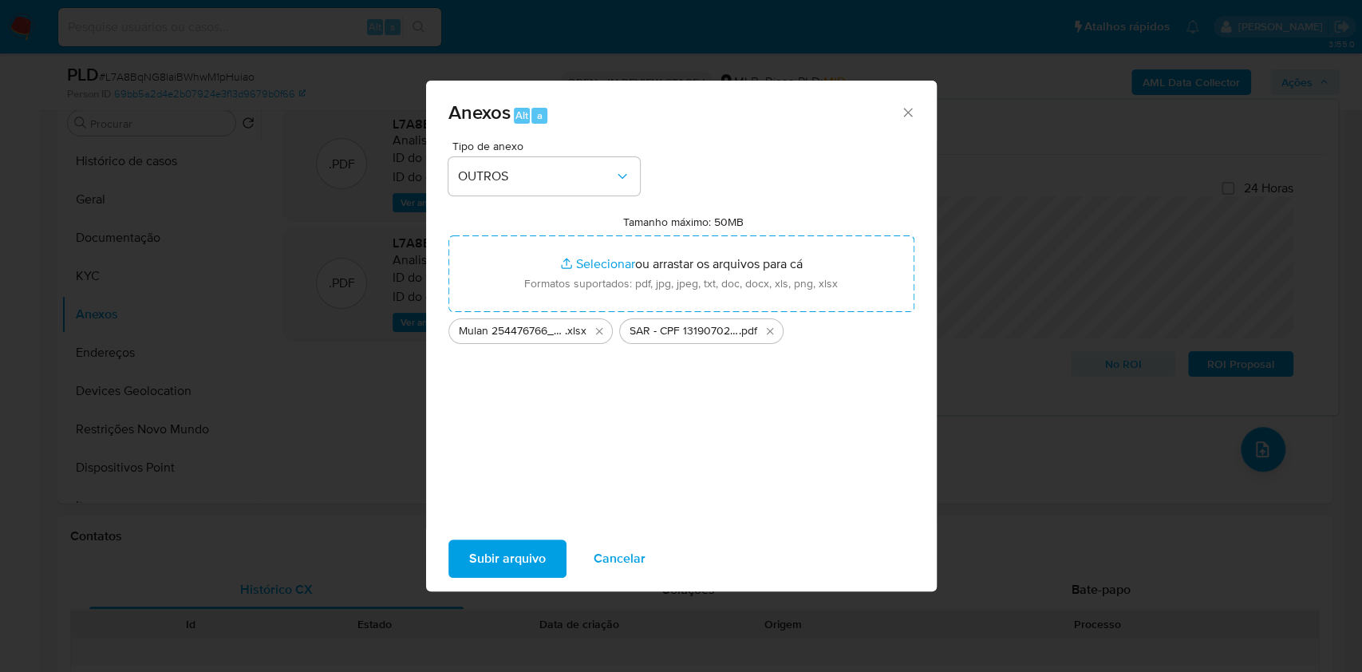
click at [510, 558] on span "Subir arquivo" at bounding box center [507, 558] width 77 height 35
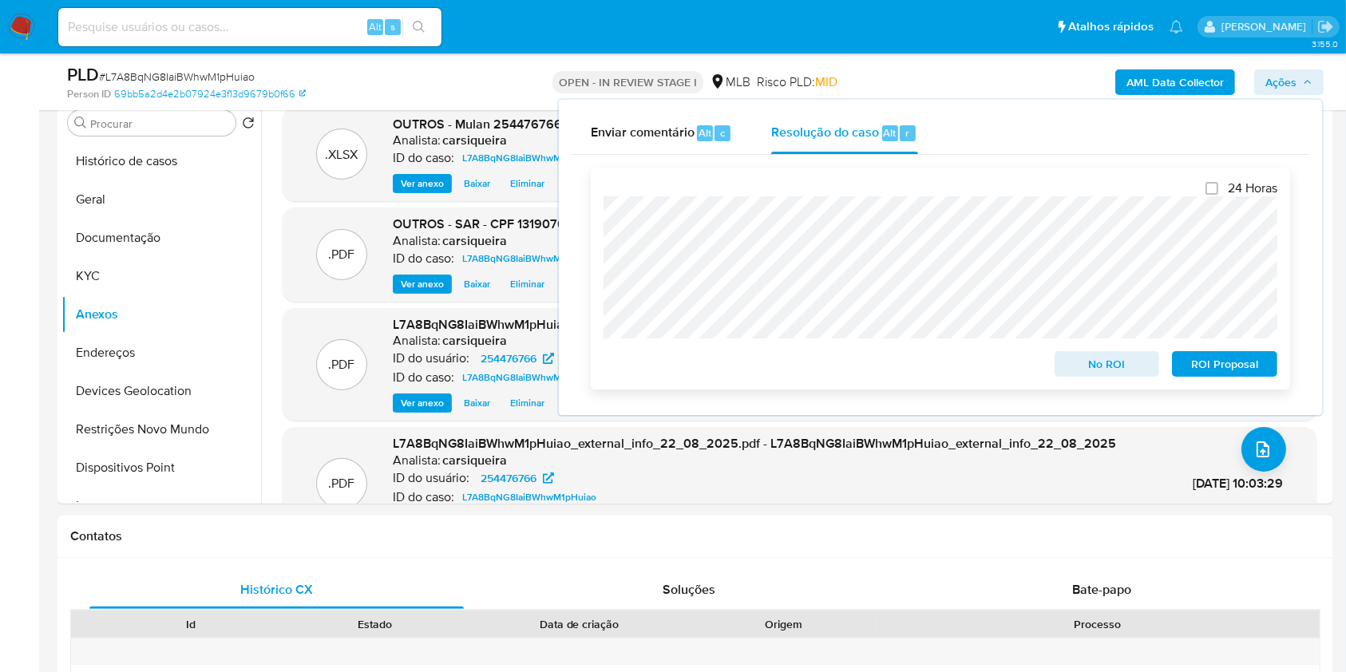
click at [1254, 363] on span "ROI Proposal" at bounding box center [1224, 364] width 83 height 22
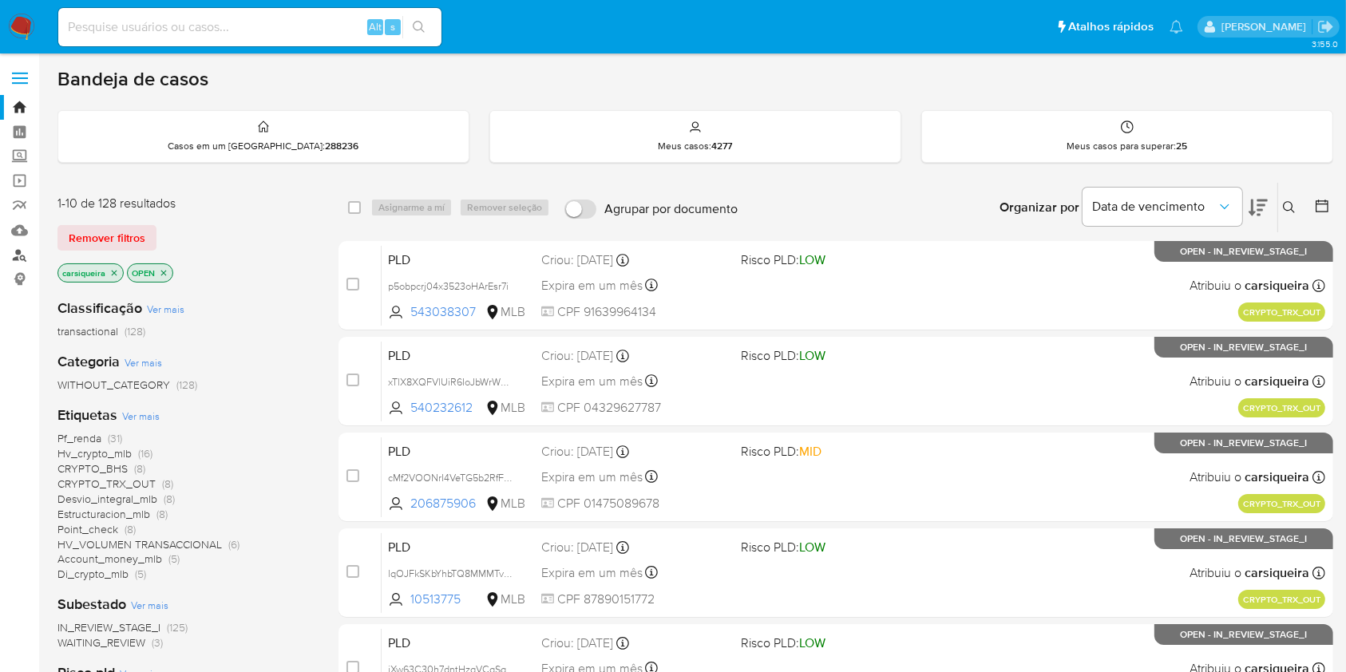
click at [23, 251] on link "Localizador de pessoas" at bounding box center [95, 255] width 190 height 25
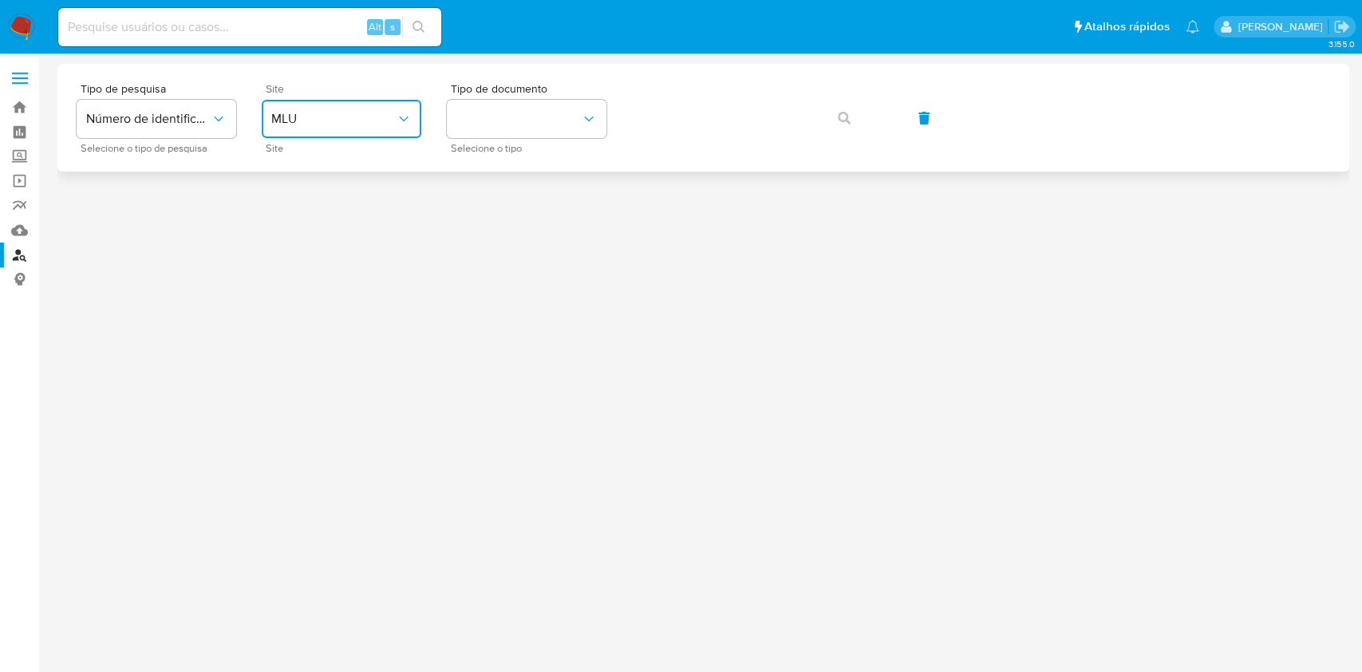
drag, startPoint x: 342, startPoint y: 110, endPoint x: 345, endPoint y: 126, distance: 16.3
click at [340, 111] on span "MLU" at bounding box center [333, 119] width 125 height 16
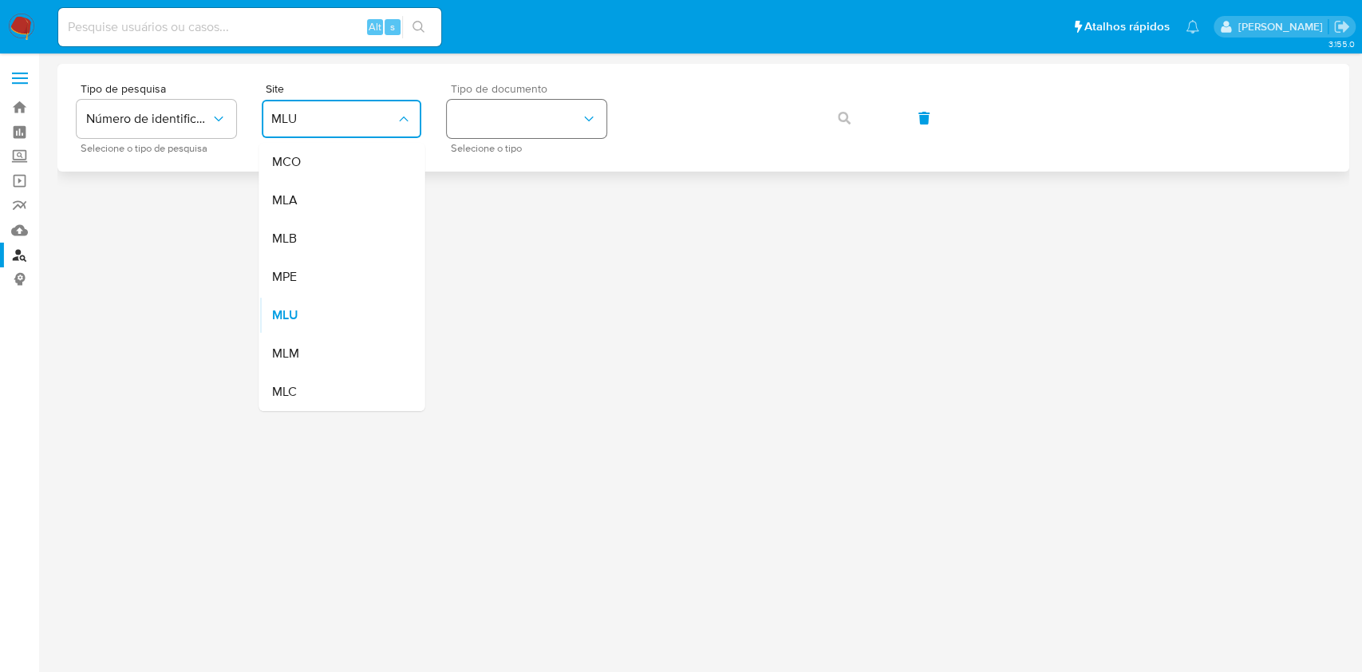
drag, startPoint x: 337, startPoint y: 220, endPoint x: 493, endPoint y: 126, distance: 182.6
click at [337, 220] on div "MLB" at bounding box center [336, 238] width 131 height 38
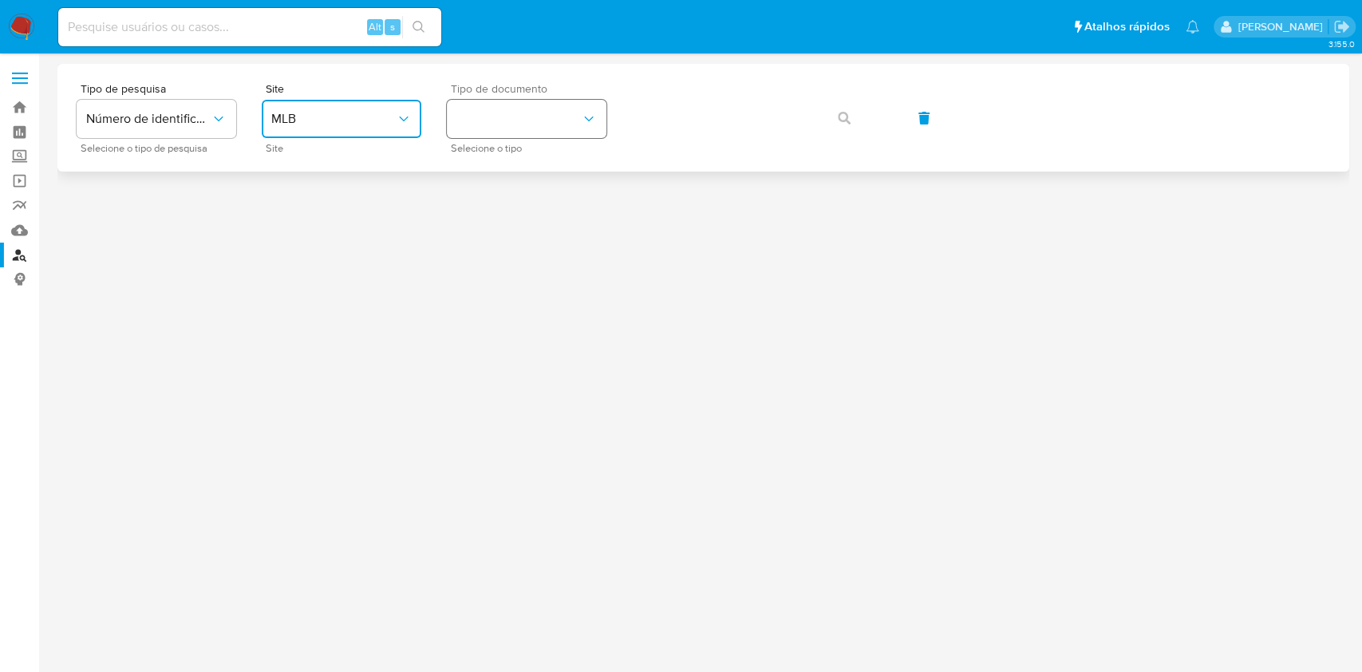
click at [514, 113] on button "identificationType" at bounding box center [527, 119] width 160 height 38
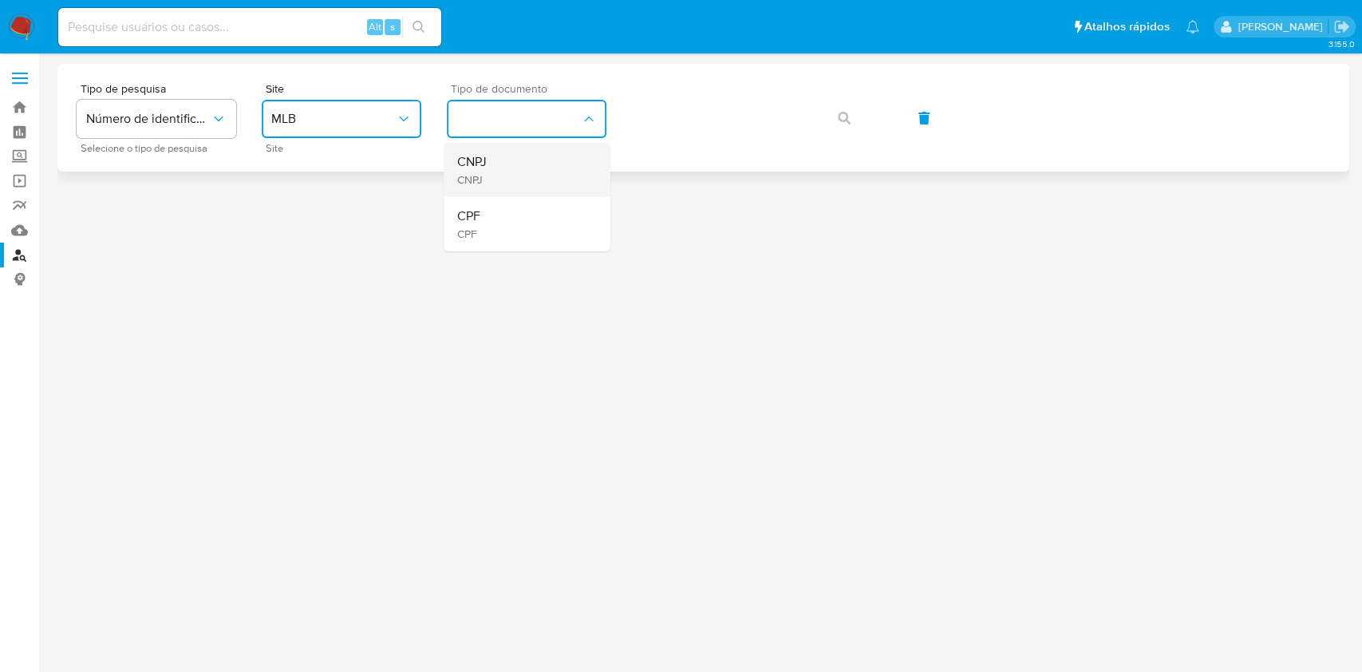
click at [526, 182] on div "CNPJ CNPJ" at bounding box center [522, 170] width 131 height 54
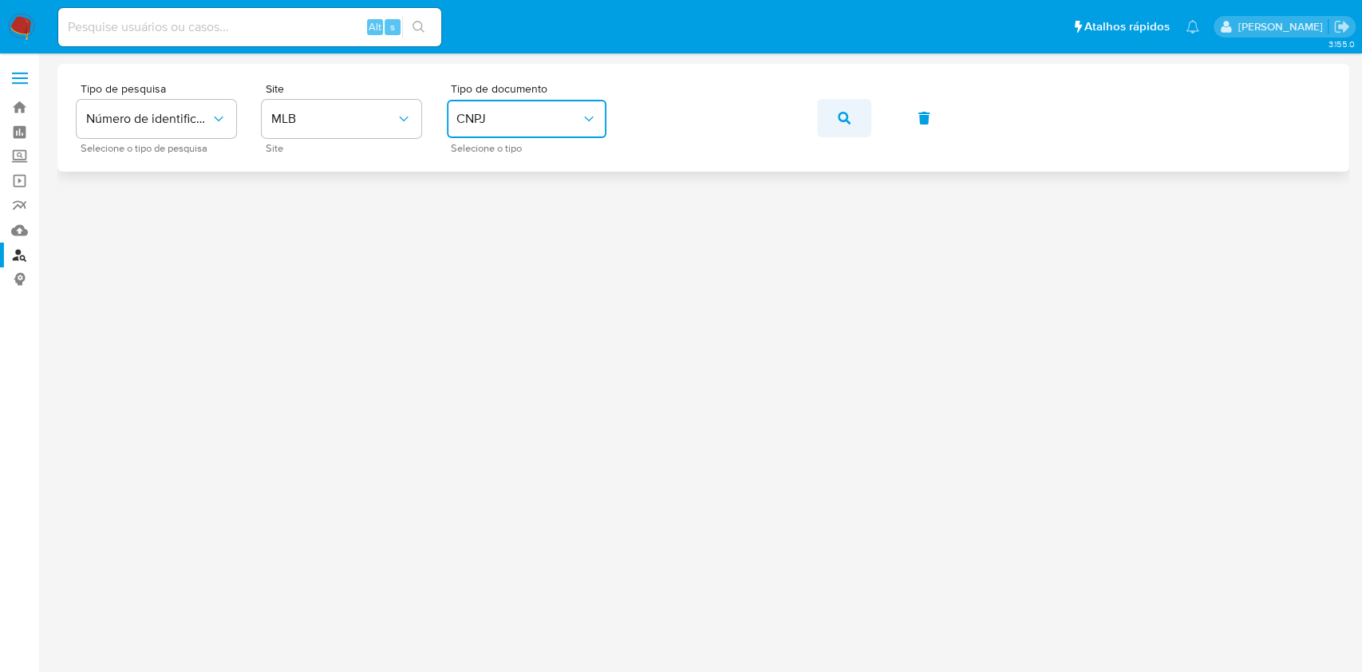
click at [860, 126] on button "button" at bounding box center [844, 118] width 54 height 38
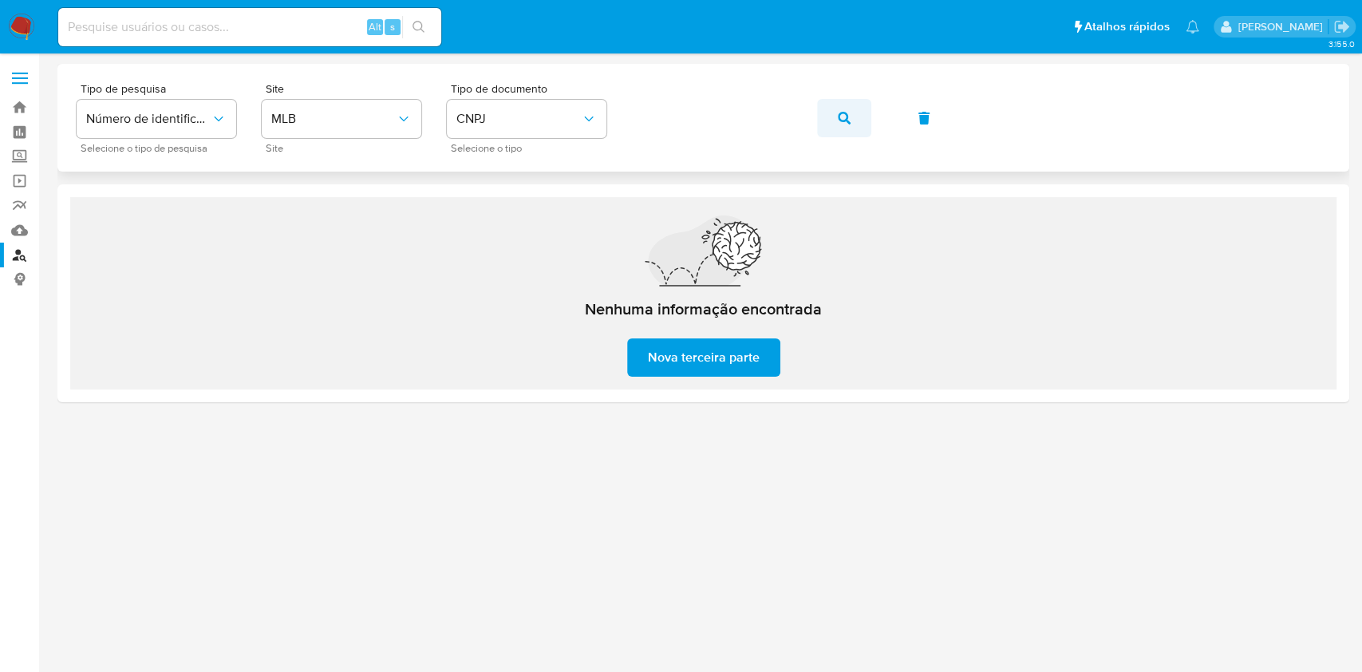
click at [851, 112] on button "button" at bounding box center [844, 118] width 54 height 38
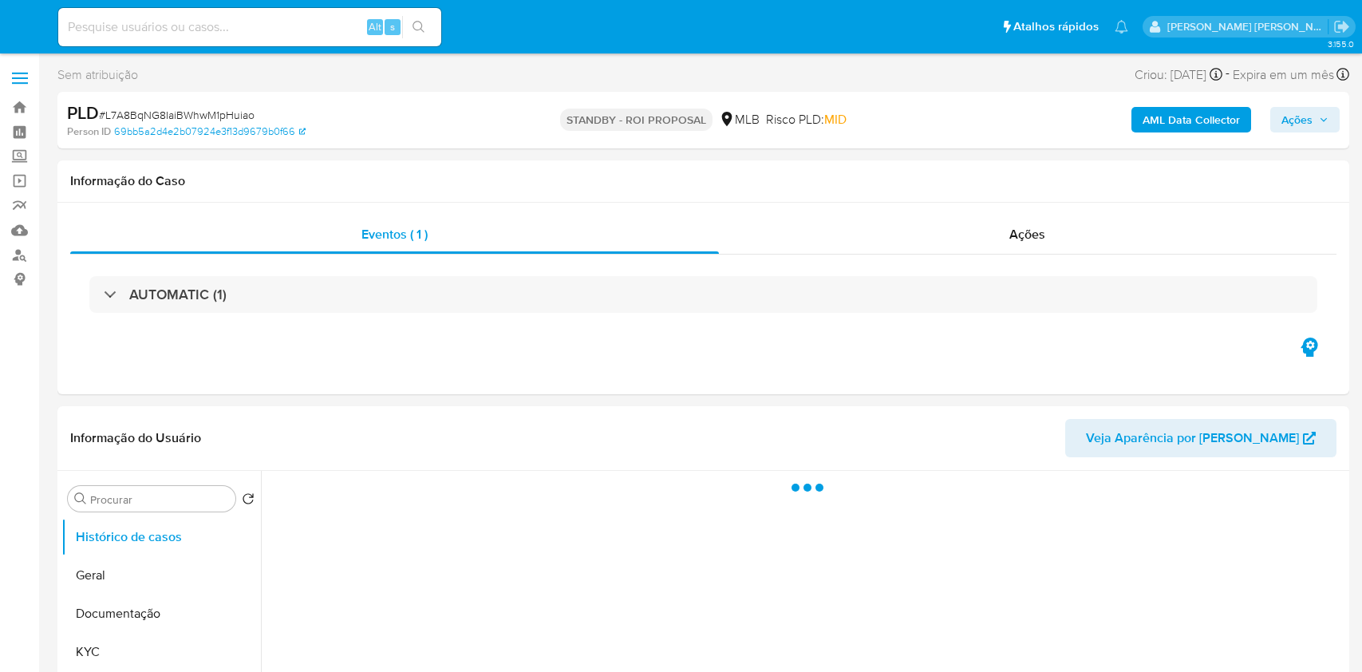
select select "10"
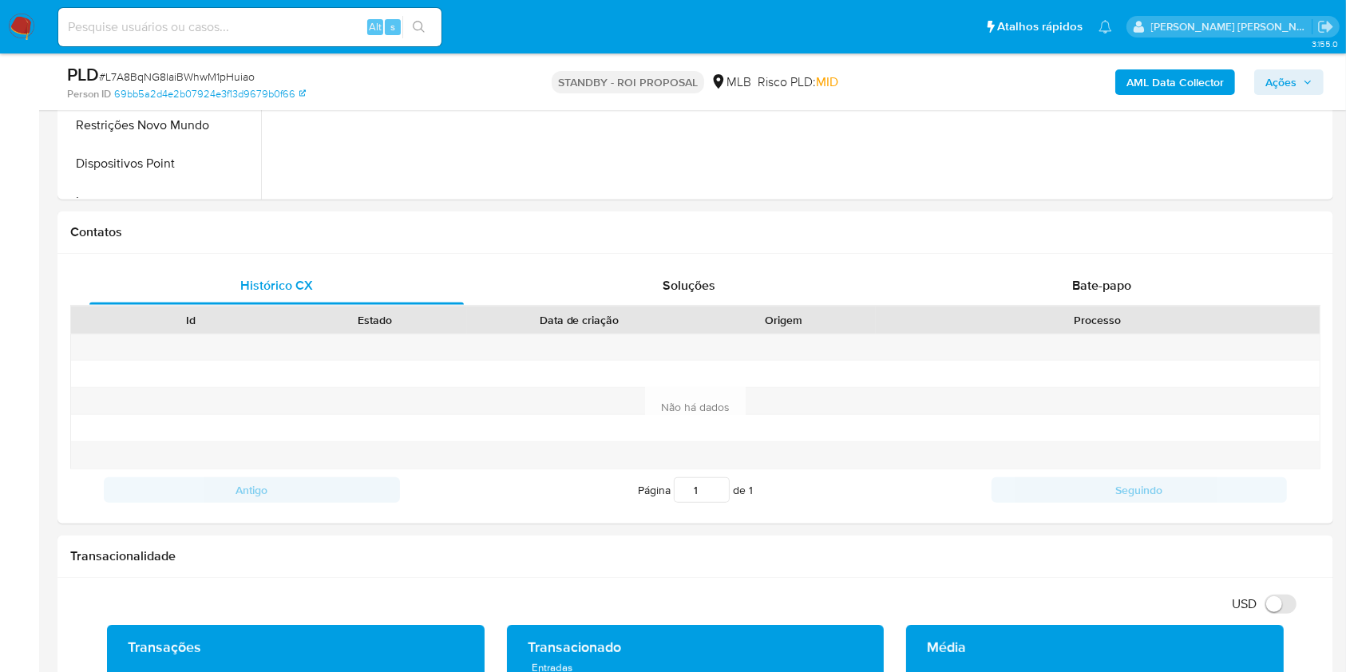
scroll to position [983, 0]
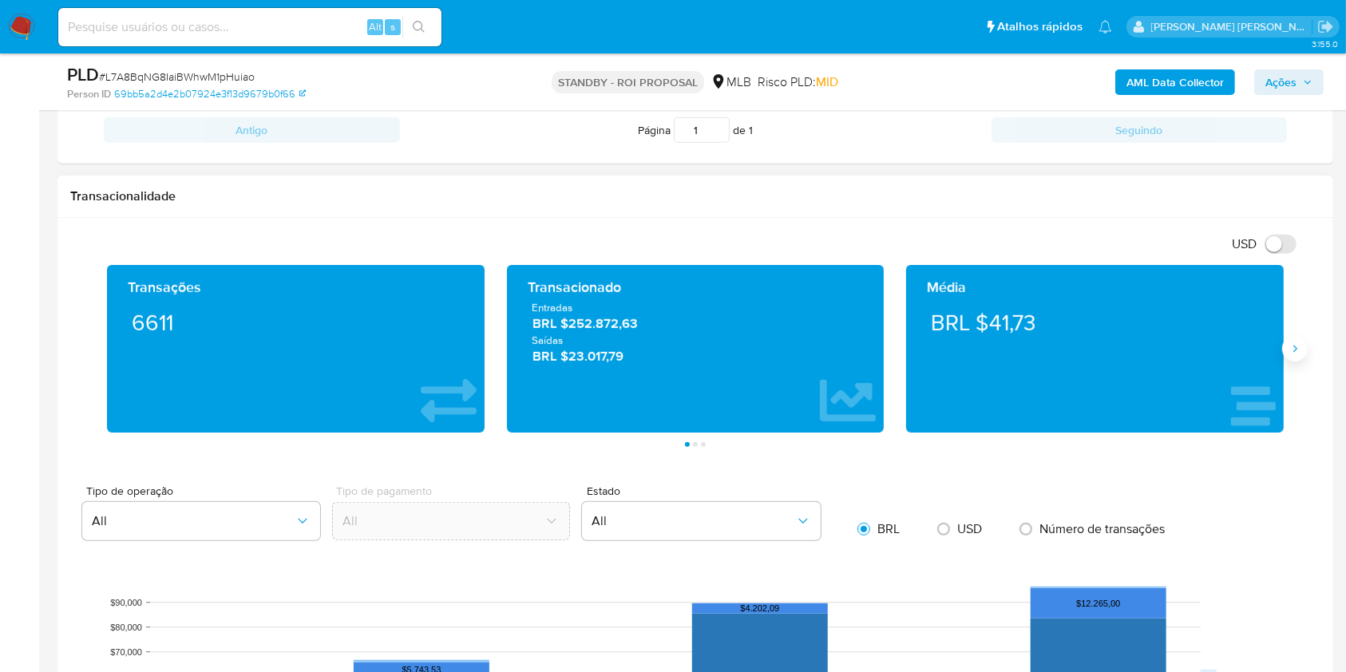
click at [1291, 347] on icon "Siguiente" at bounding box center [1294, 348] width 13 height 13
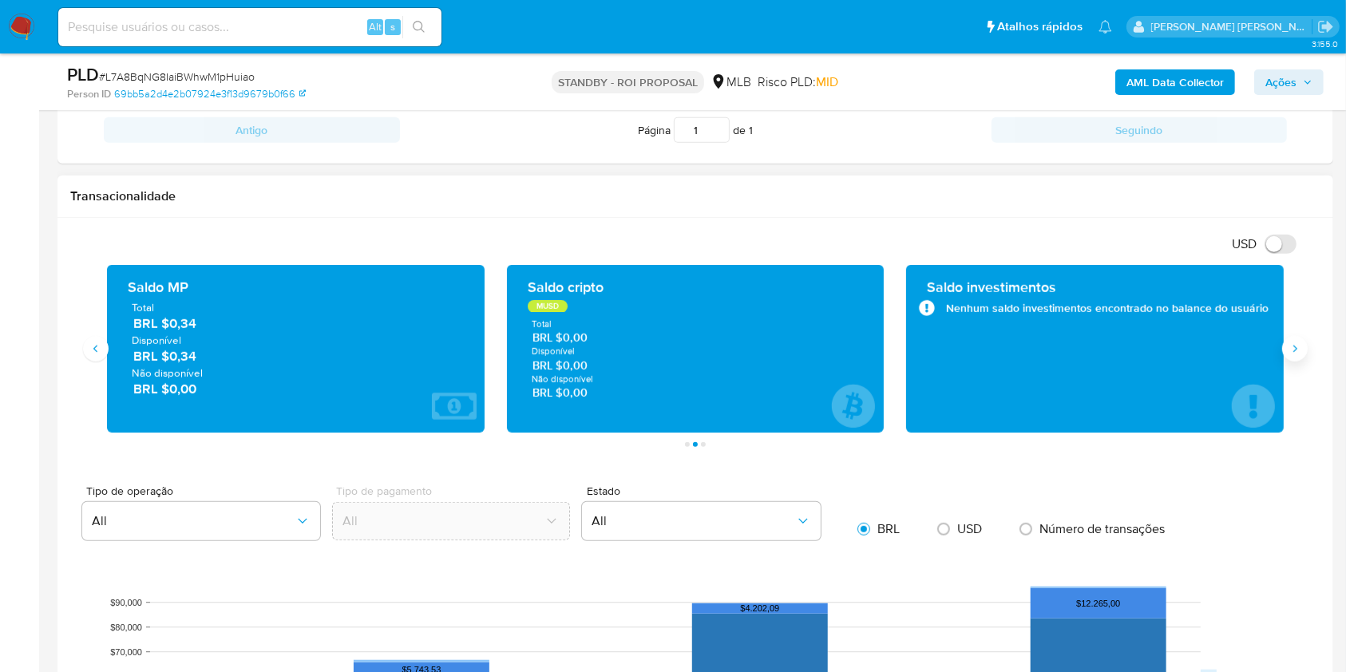
click at [1283, 346] on button "Siguiente" at bounding box center [1295, 349] width 26 height 26
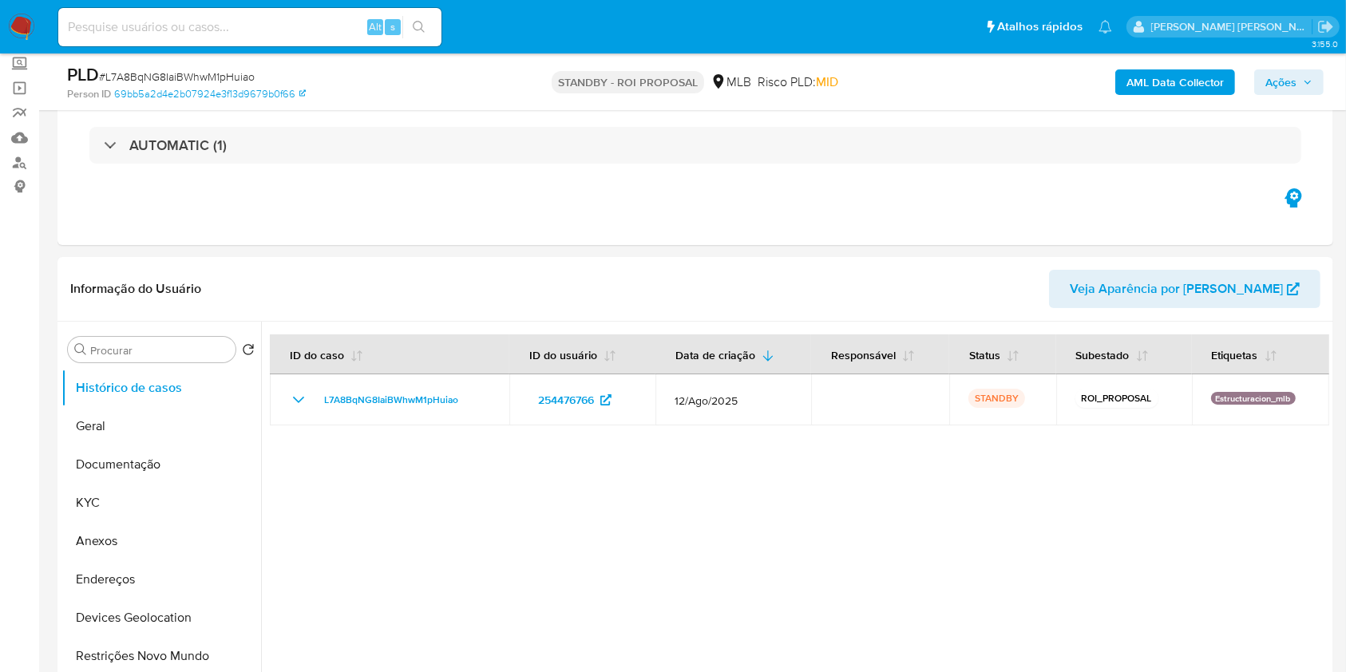
scroll to position [0, 0]
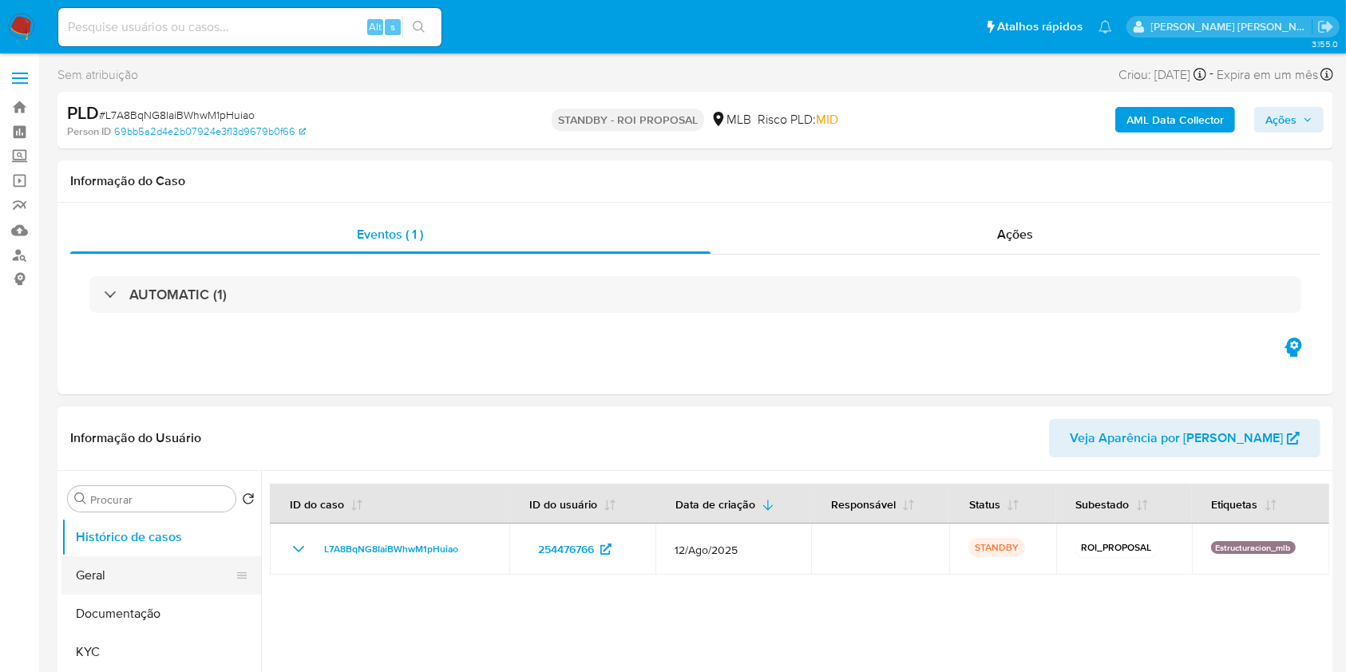
click at [121, 561] on button "Geral" at bounding box center [154, 575] width 187 height 38
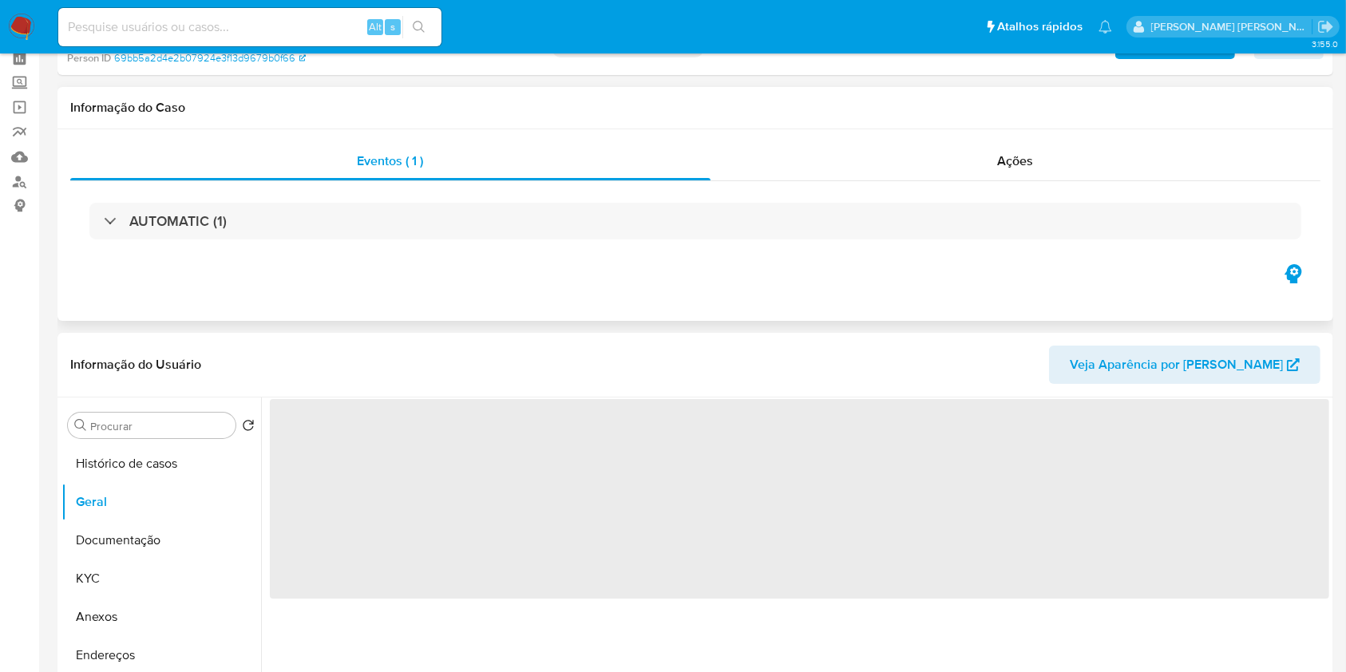
scroll to position [106, 0]
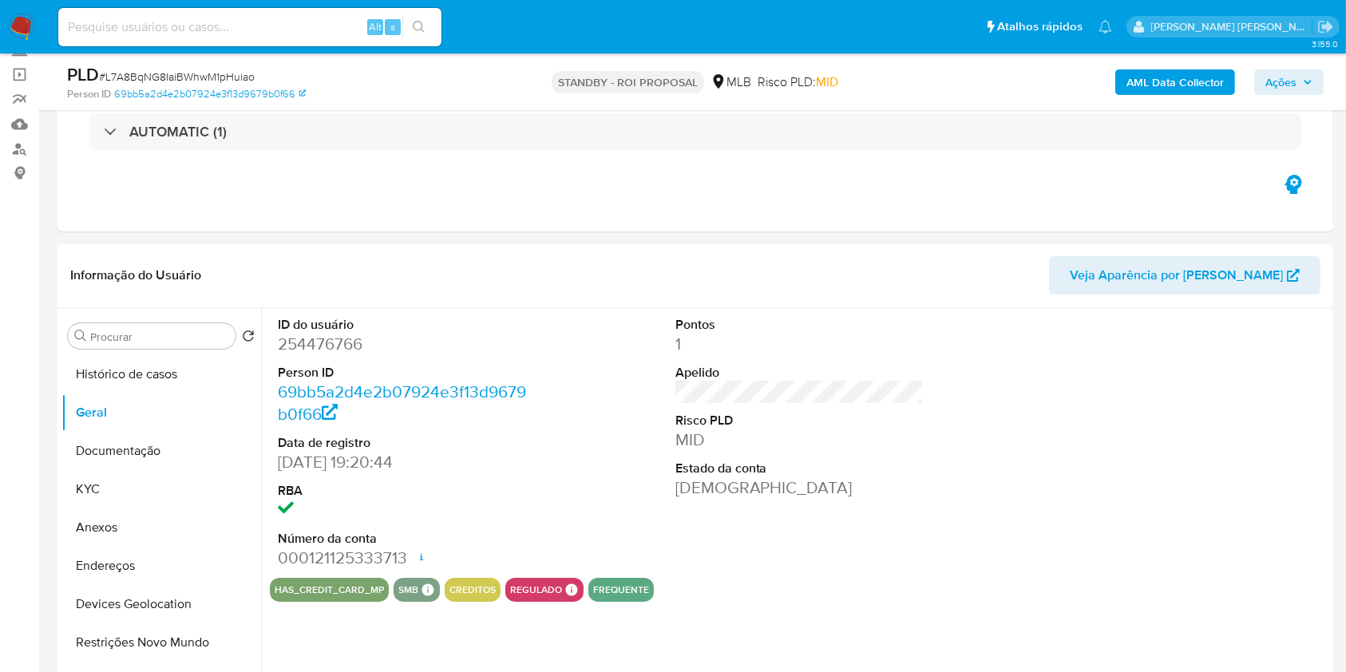
click at [308, 348] on dd "254476766" at bounding box center [402, 344] width 249 height 22
copy dd "254476766"
click at [23, 19] on img at bounding box center [21, 27] width 27 height 27
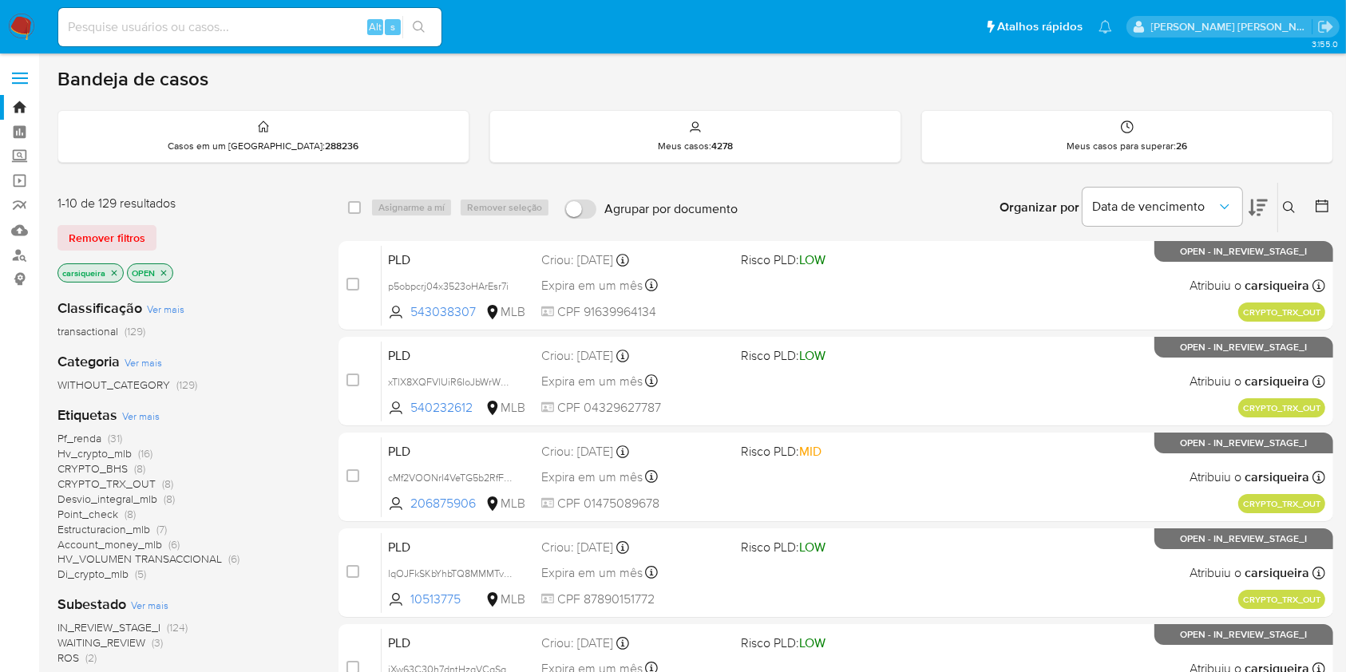
click at [201, 29] on input at bounding box center [249, 27] width 383 height 21
paste input "jjMtsqgf3wWAK0EU1D2OGiWg"
type input "jjMtsqgf3wWAK0EU1D2OGiWg"
click at [420, 21] on icon "search-icon" at bounding box center [419, 27] width 13 height 13
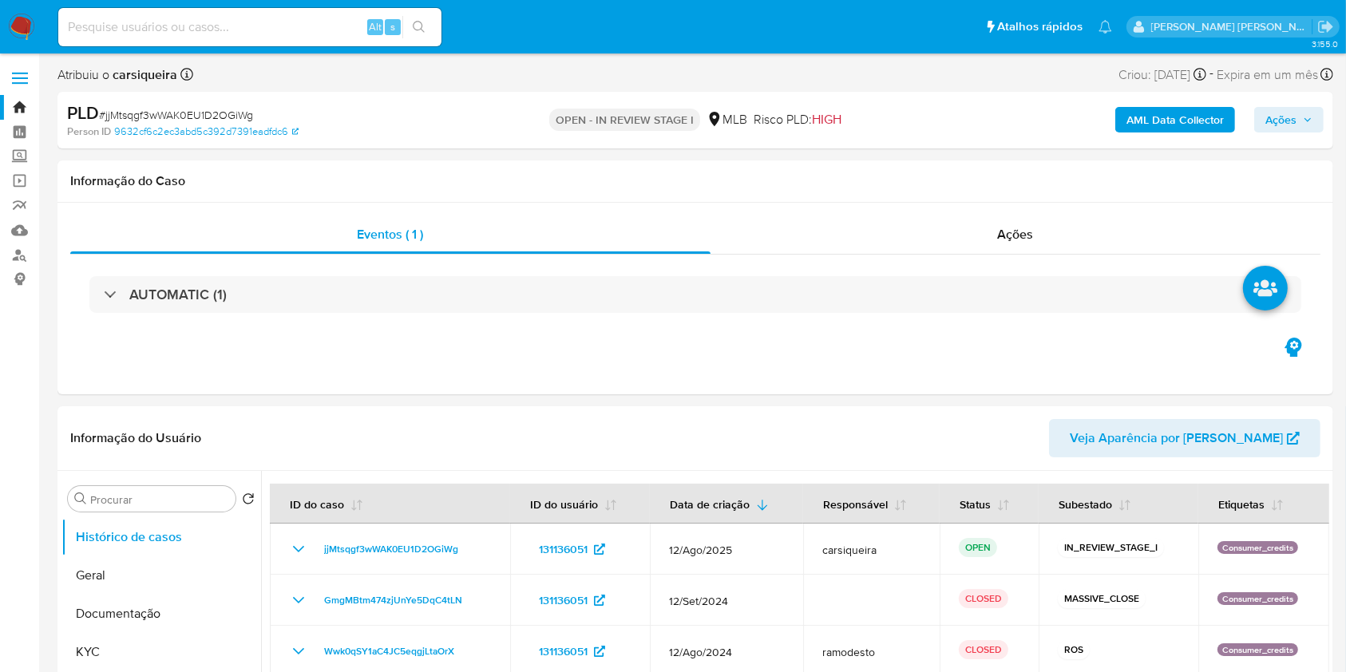
select select "10"
click at [323, 257] on div "AUTOMATIC (1)" at bounding box center [695, 295] width 1250 height 80
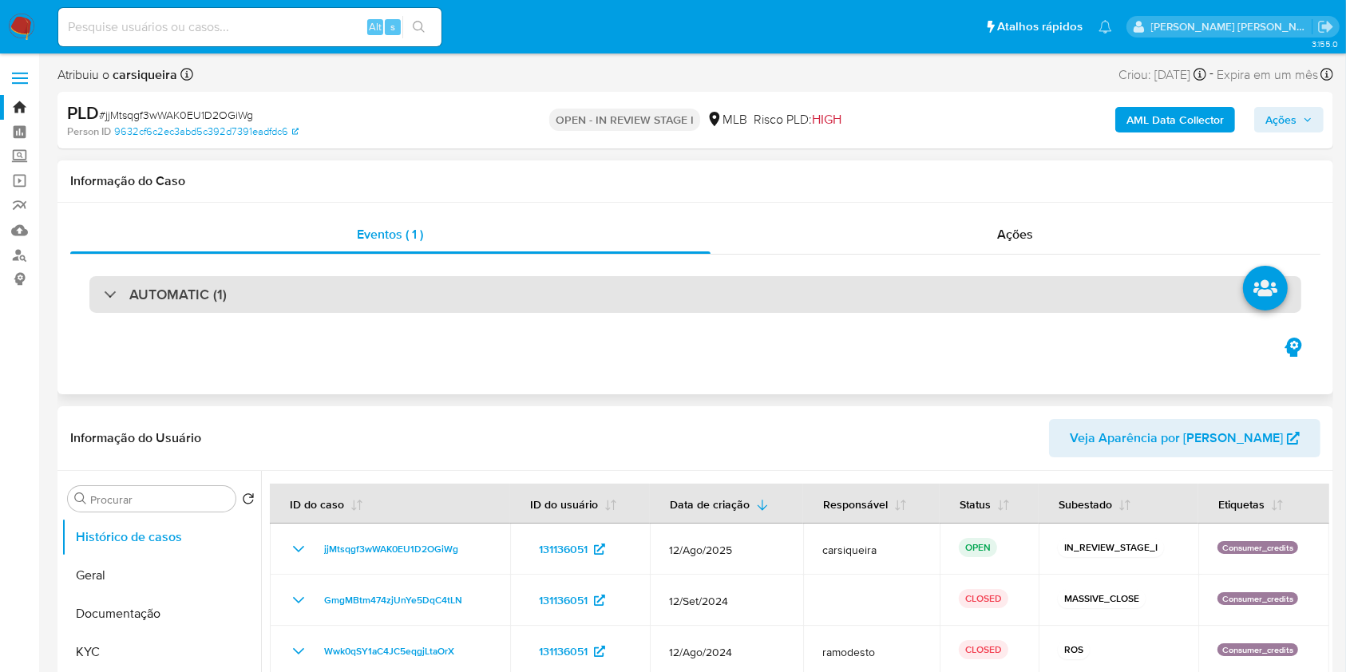
click at [325, 293] on div "AUTOMATIC (1)" at bounding box center [695, 294] width 1212 height 37
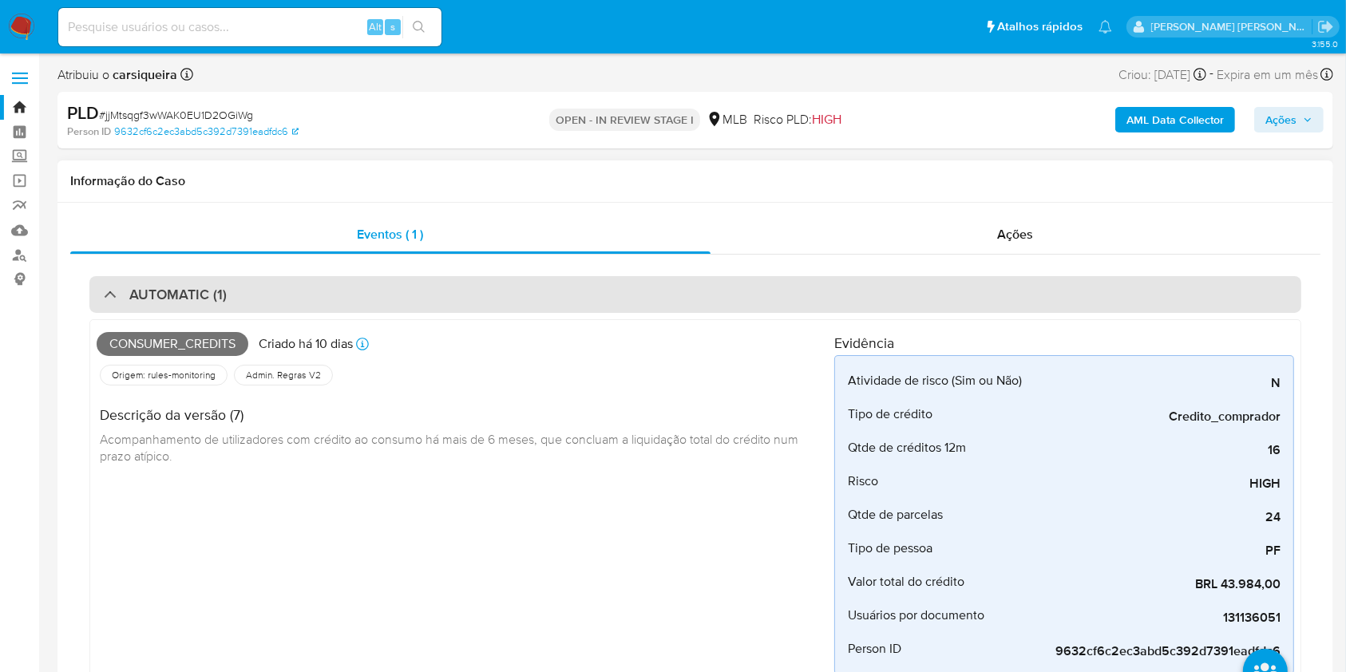
click at [325, 293] on div "AUTOMATIC (1)" at bounding box center [695, 294] width 1212 height 37
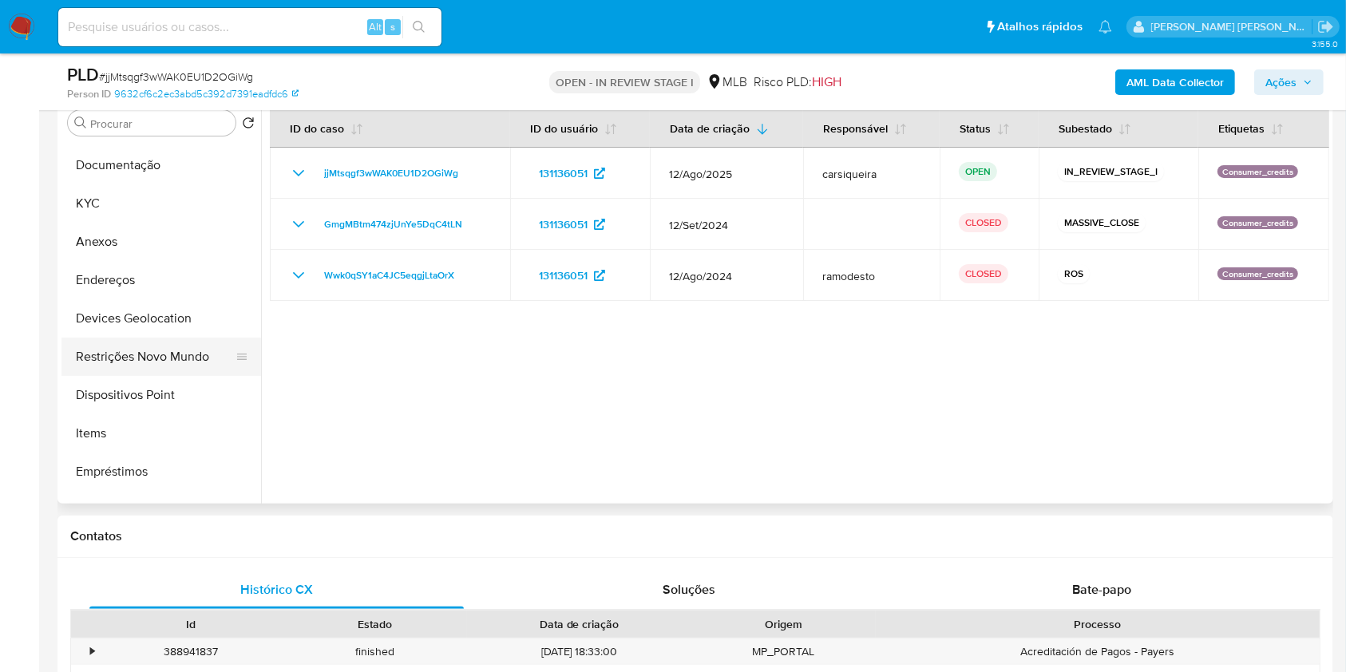
scroll to position [106, 0]
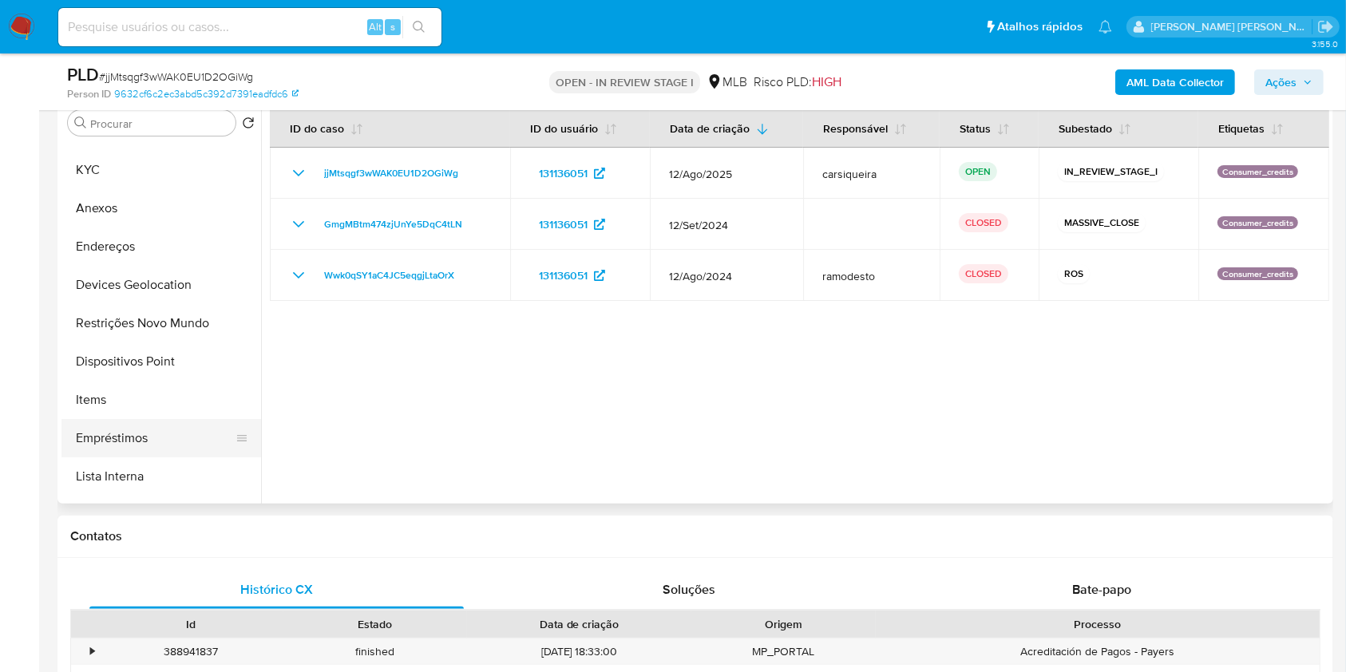
click at [156, 427] on button "Empréstimos" at bounding box center [154, 438] width 187 height 38
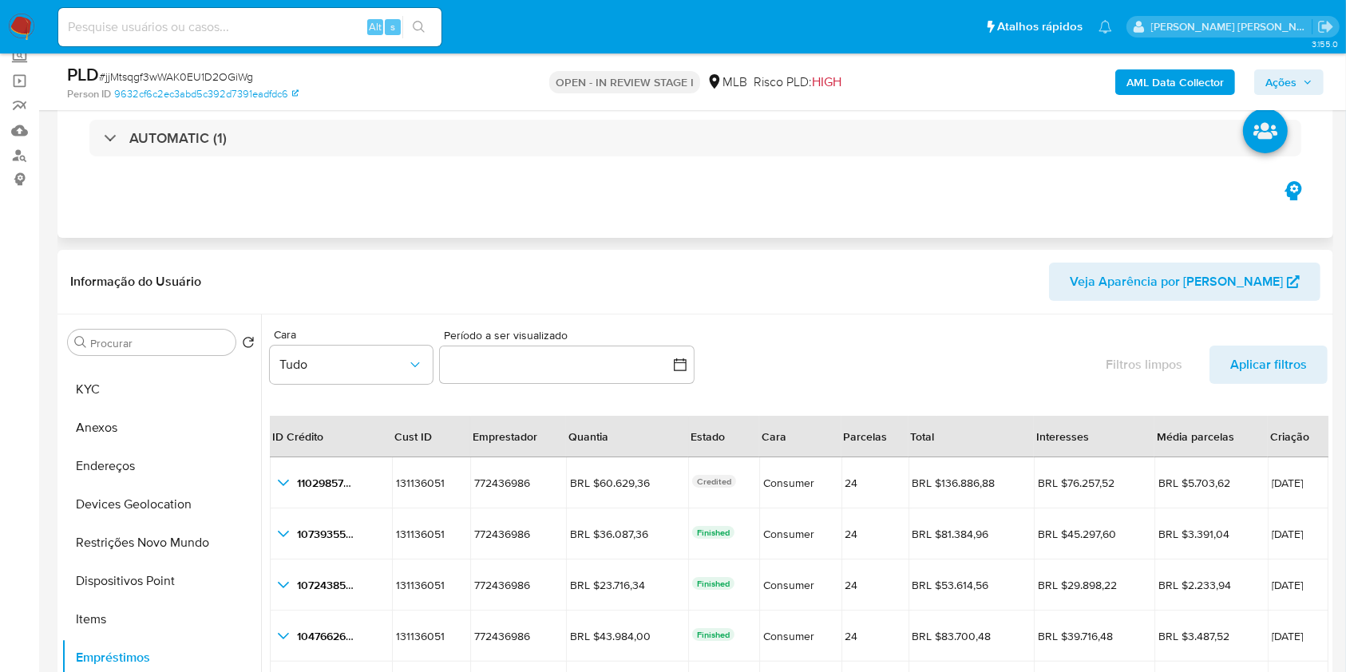
scroll to position [0, 0]
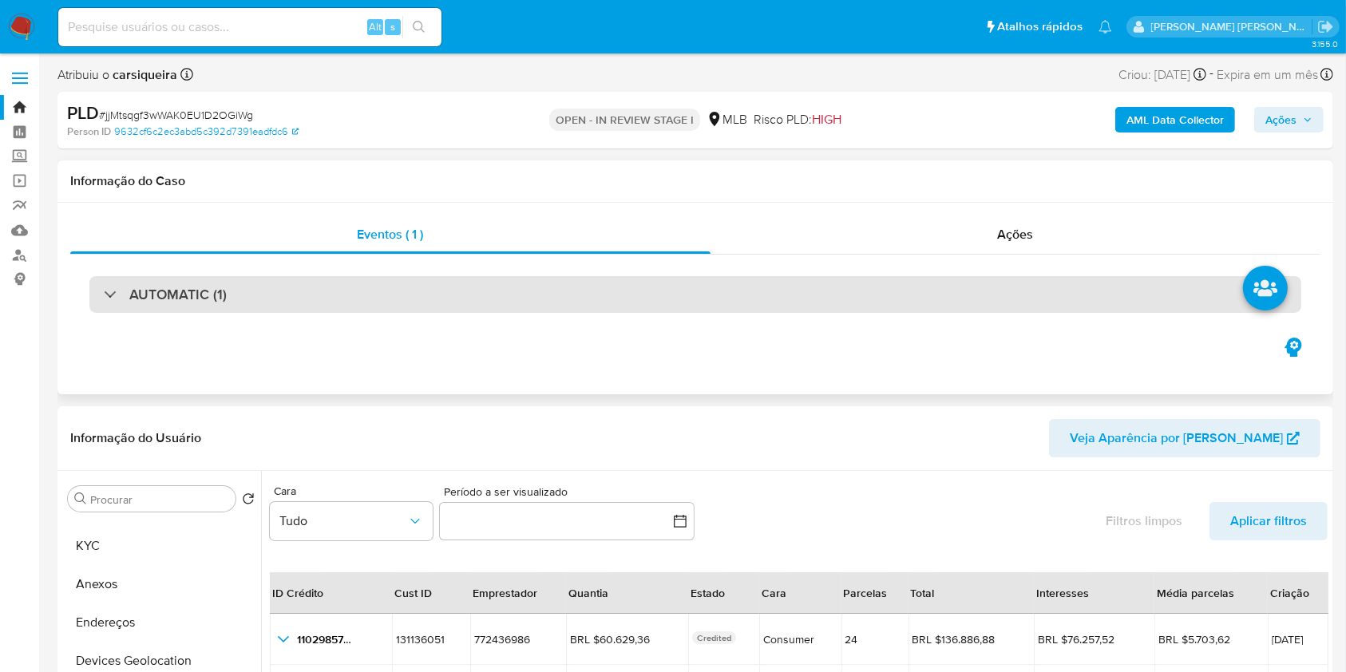
click at [401, 284] on div "AUTOMATIC (1)" at bounding box center [695, 294] width 1212 height 37
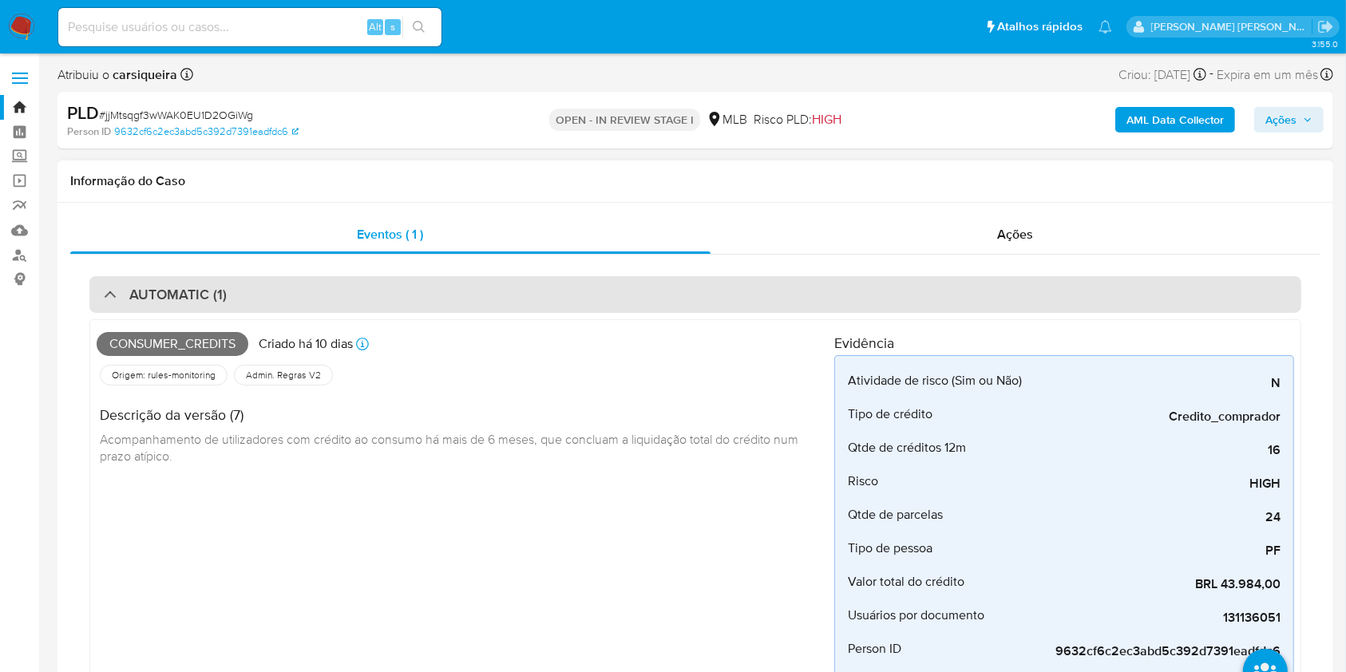
click at [401, 284] on div "AUTOMATIC (1)" at bounding box center [695, 294] width 1212 height 37
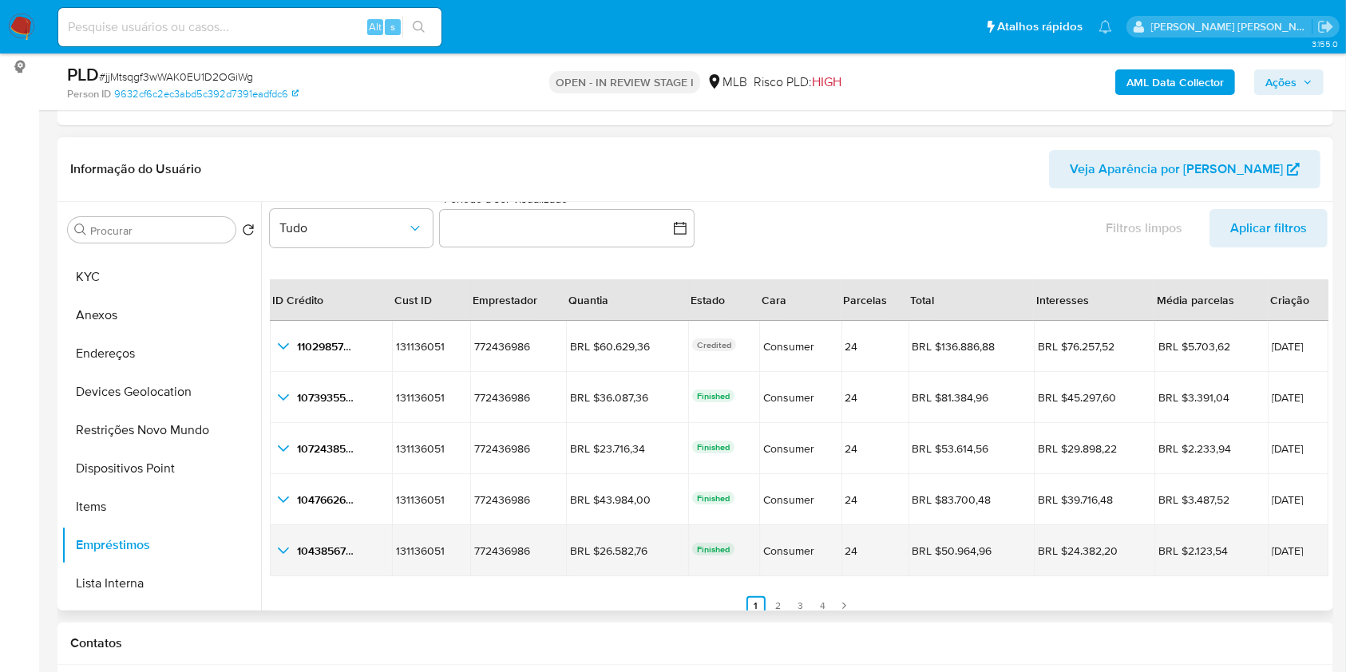
scroll to position [37, 0]
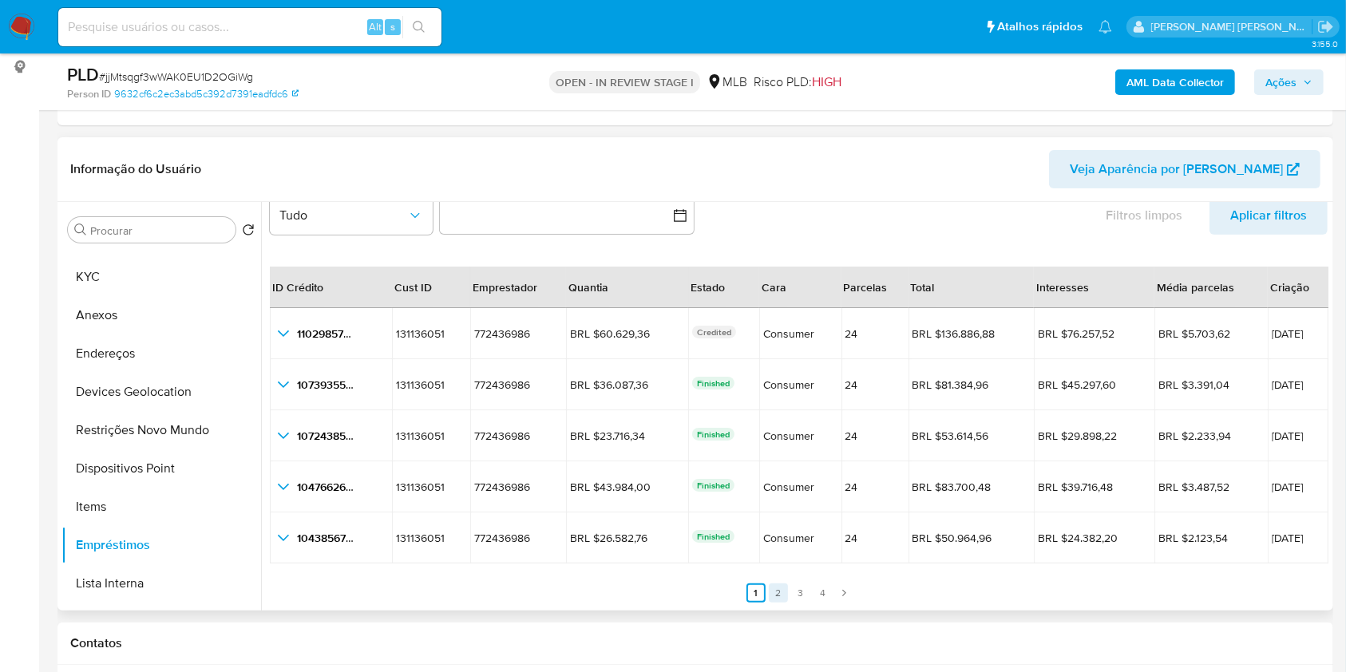
click at [778, 585] on link "2" at bounding box center [778, 592] width 19 height 19
click at [768, 587] on link "1" at bounding box center [765, 592] width 19 height 19
click at [289, 10] on div "Alt s" at bounding box center [249, 27] width 383 height 38
click at [312, 36] on input at bounding box center [249, 27] width 383 height 21
paste input "O4ZMteUK4NzJIbp568tV1oN2"
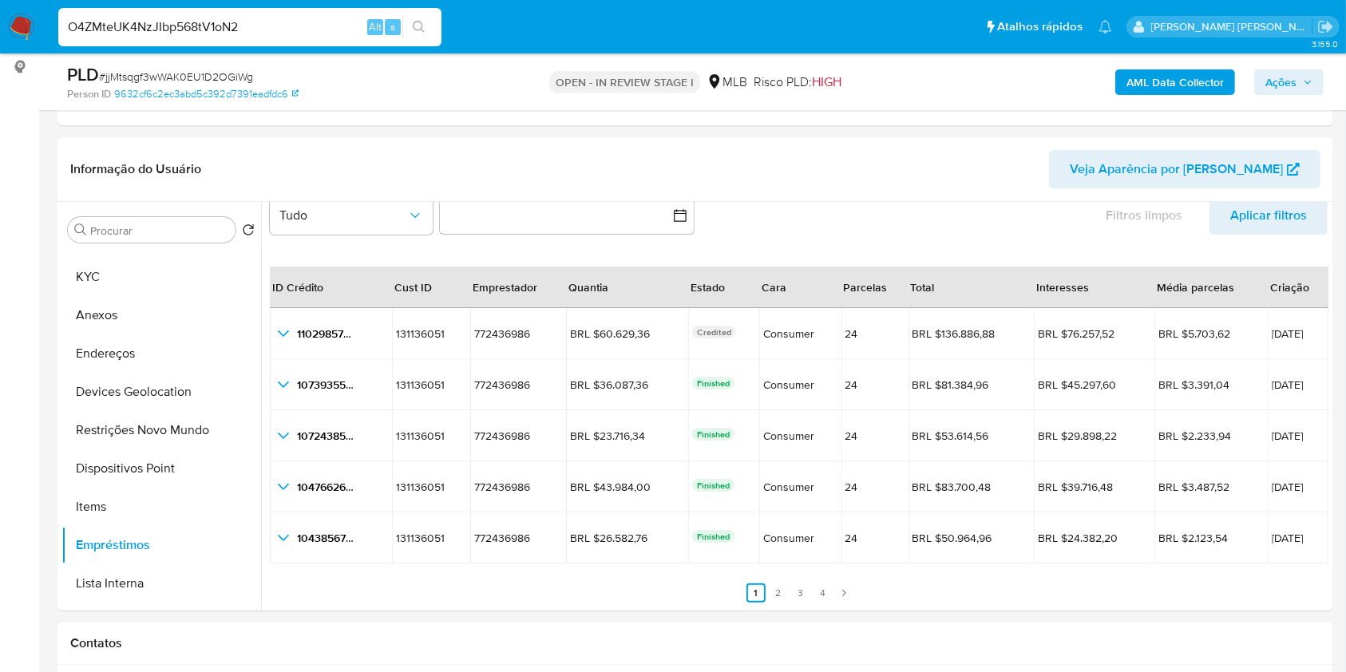
type input "O4ZMteUK4NzJIbp568tV1oN2"
click at [425, 26] on icon "search-icon" at bounding box center [419, 27] width 13 height 13
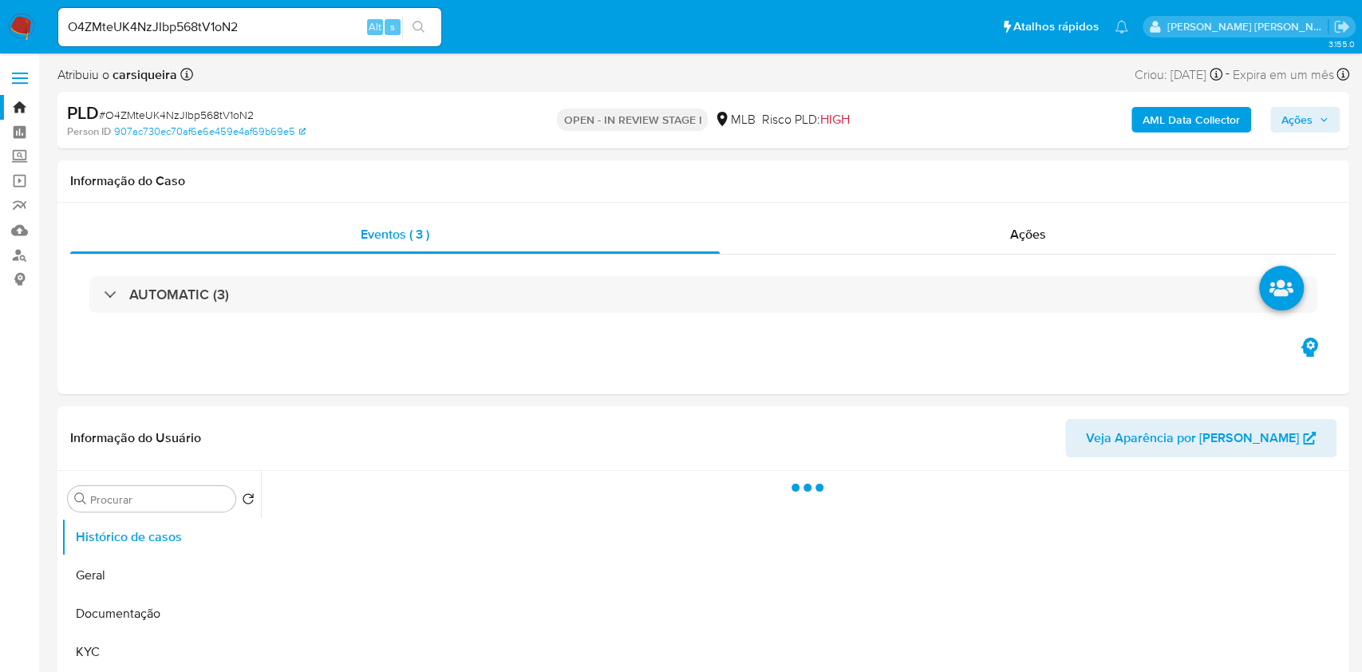
select select "10"
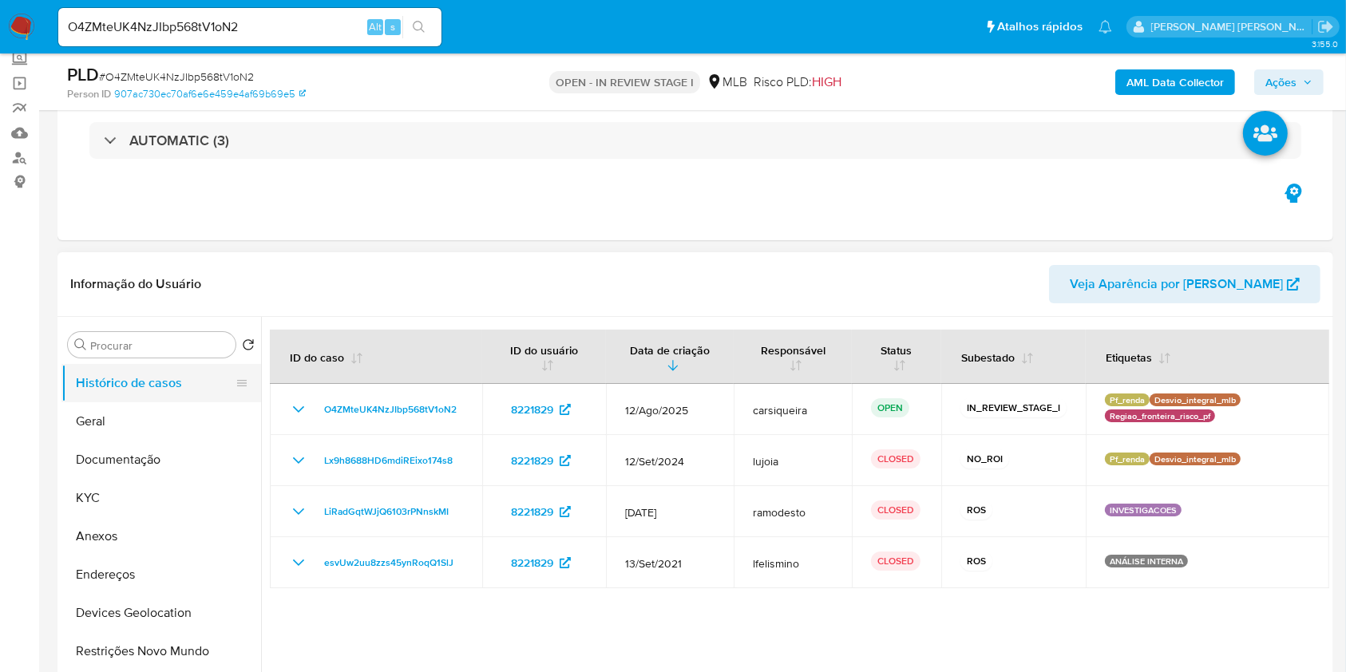
scroll to position [212, 0]
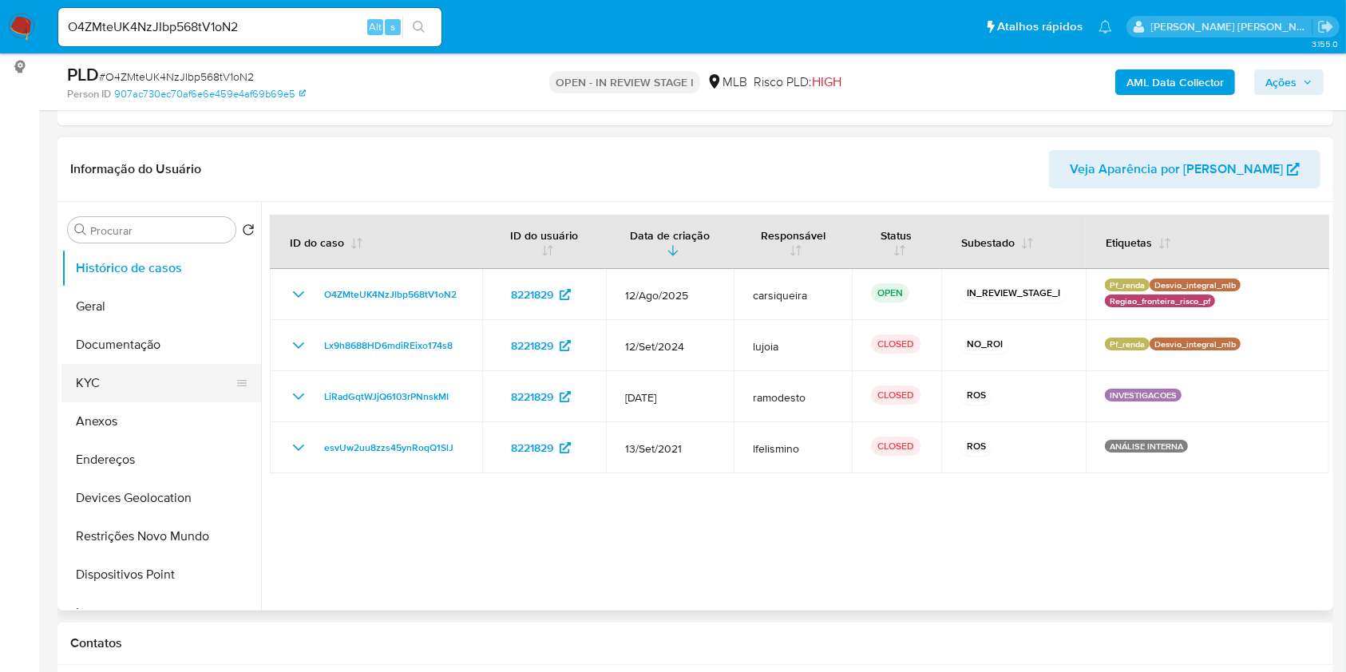
click at [129, 380] on button "KYC" at bounding box center [154, 383] width 187 height 38
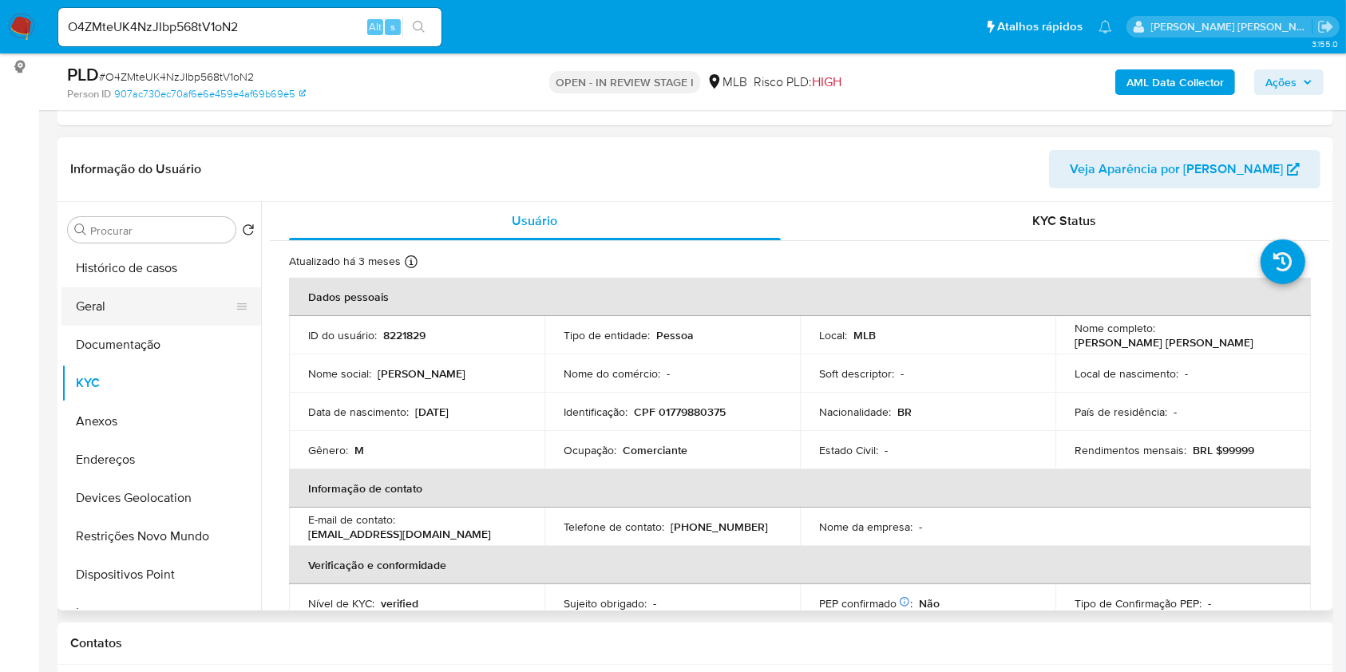
click at [153, 310] on button "Geral" at bounding box center [154, 306] width 187 height 38
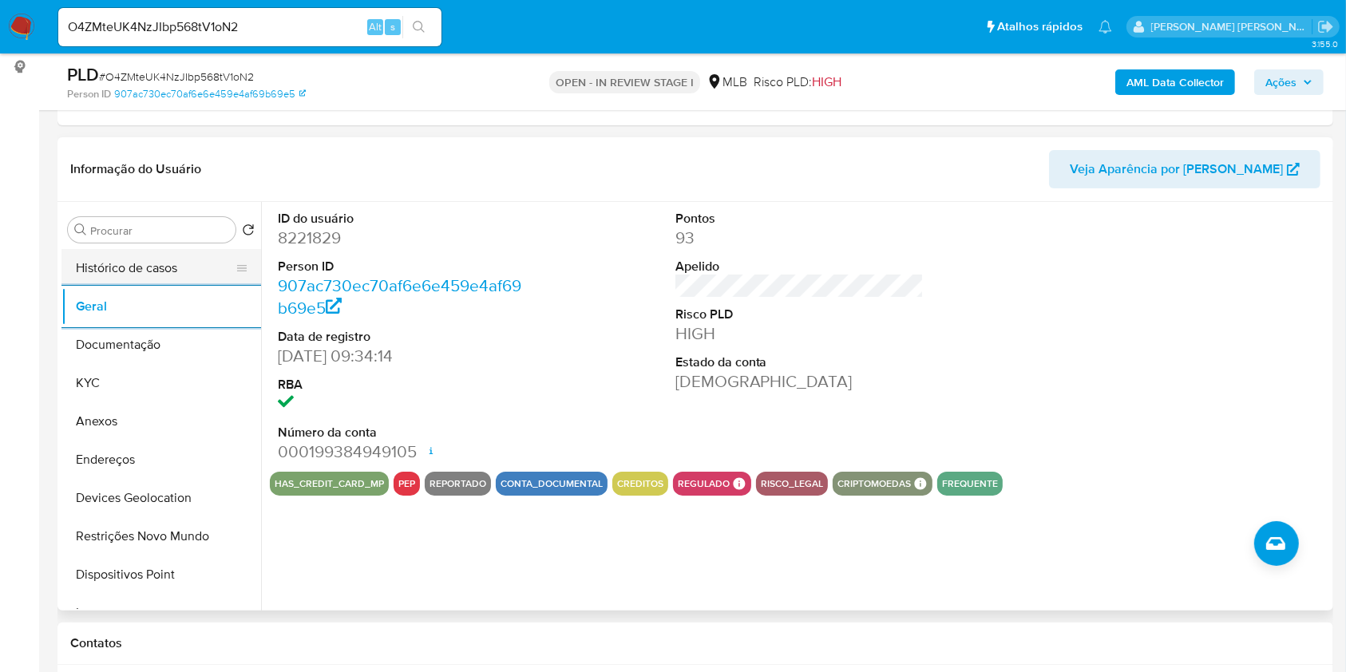
click at [170, 265] on button "Histórico de casos" at bounding box center [154, 268] width 187 height 38
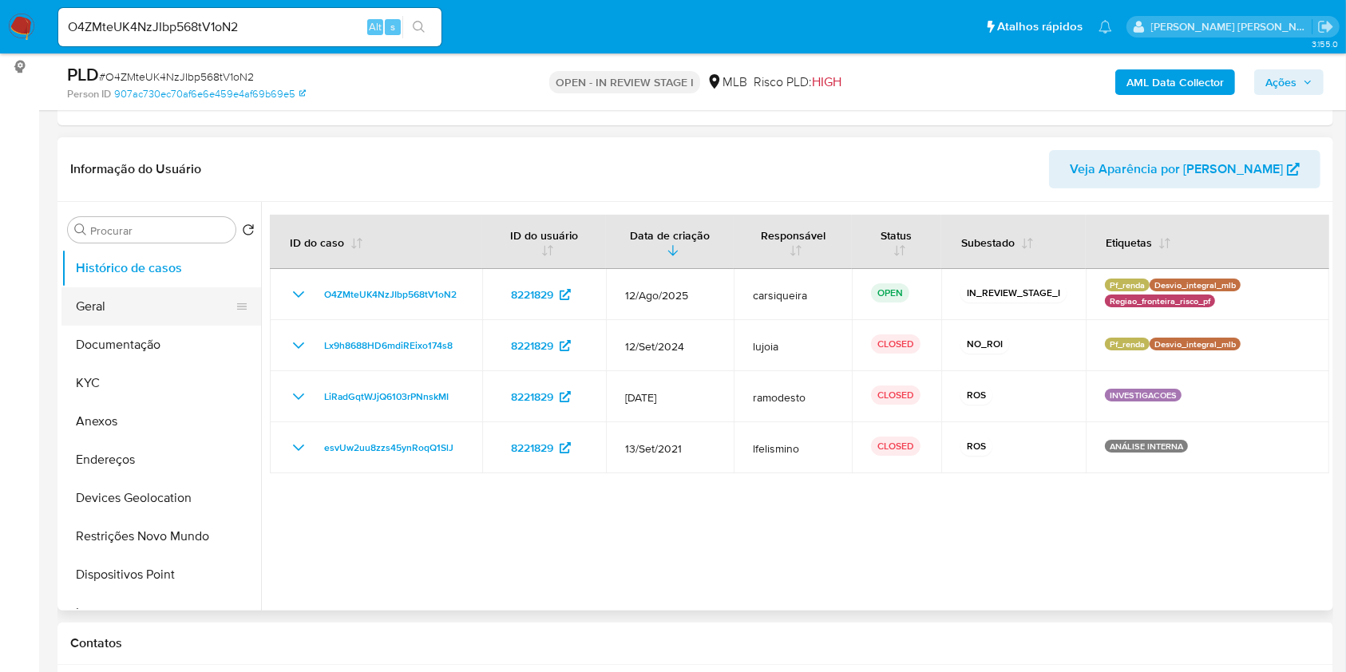
click at [160, 318] on button "Geral" at bounding box center [154, 306] width 187 height 38
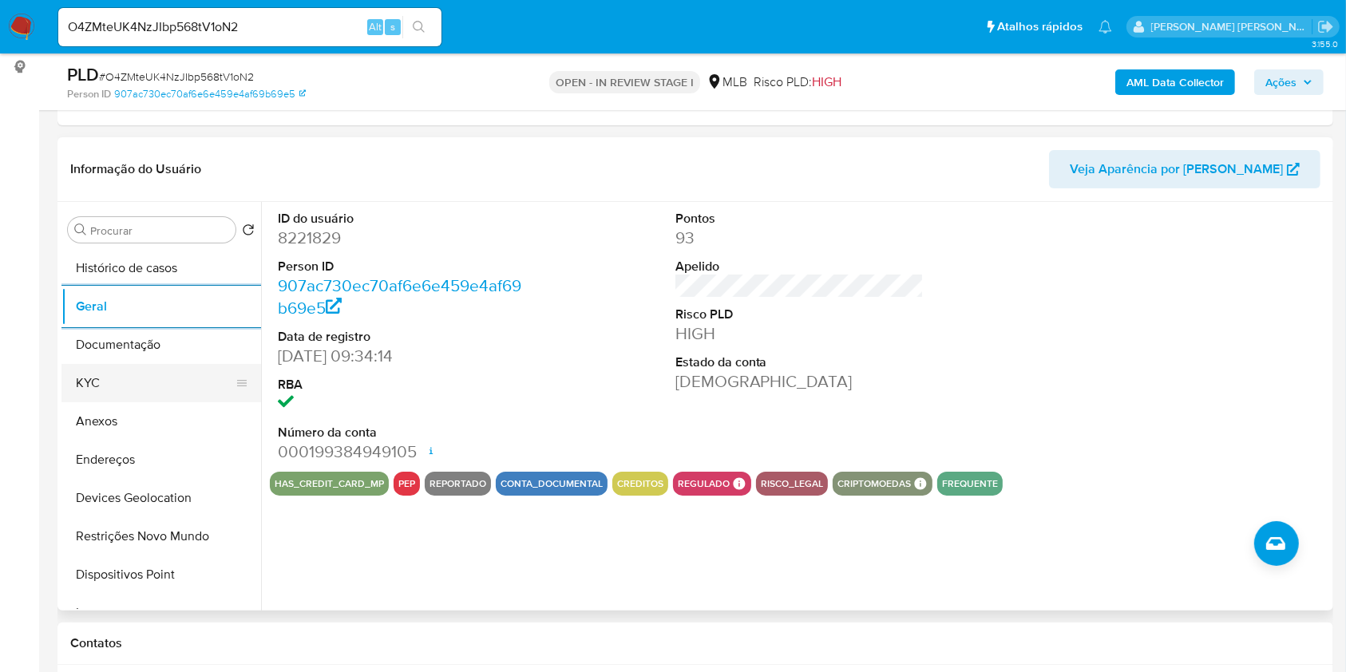
click at [136, 371] on button "KYC" at bounding box center [154, 383] width 187 height 38
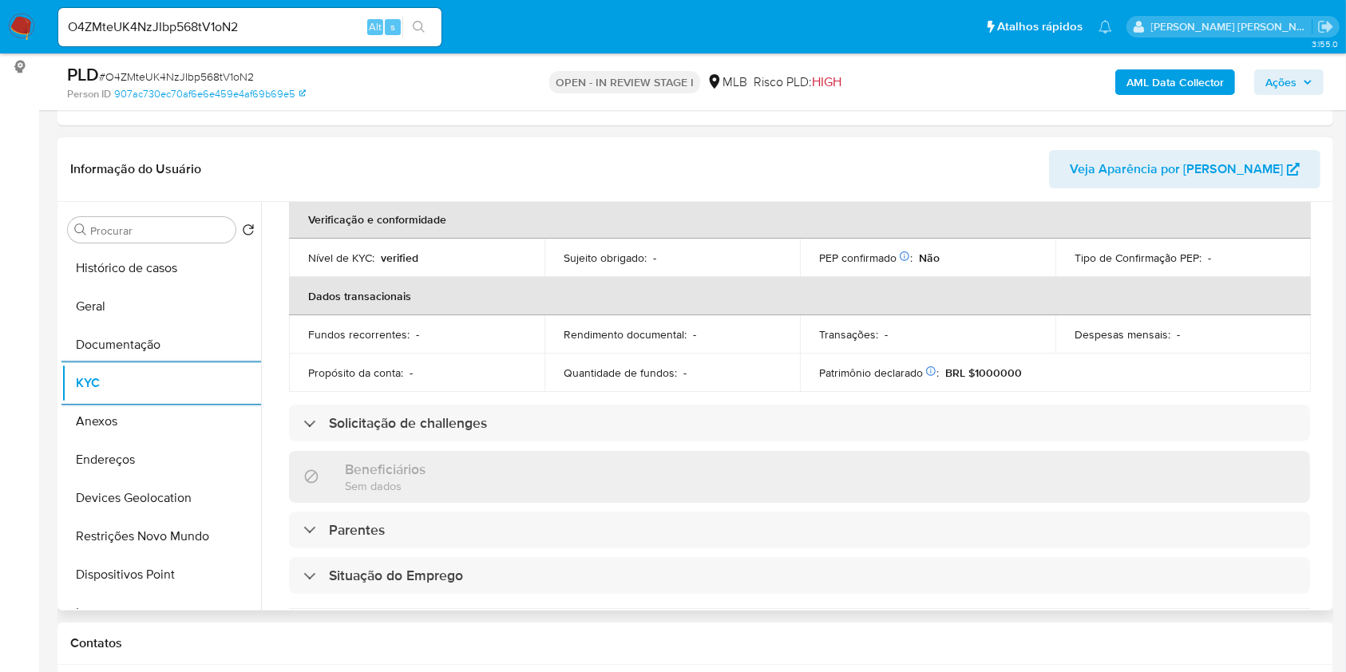
scroll to position [678, 0]
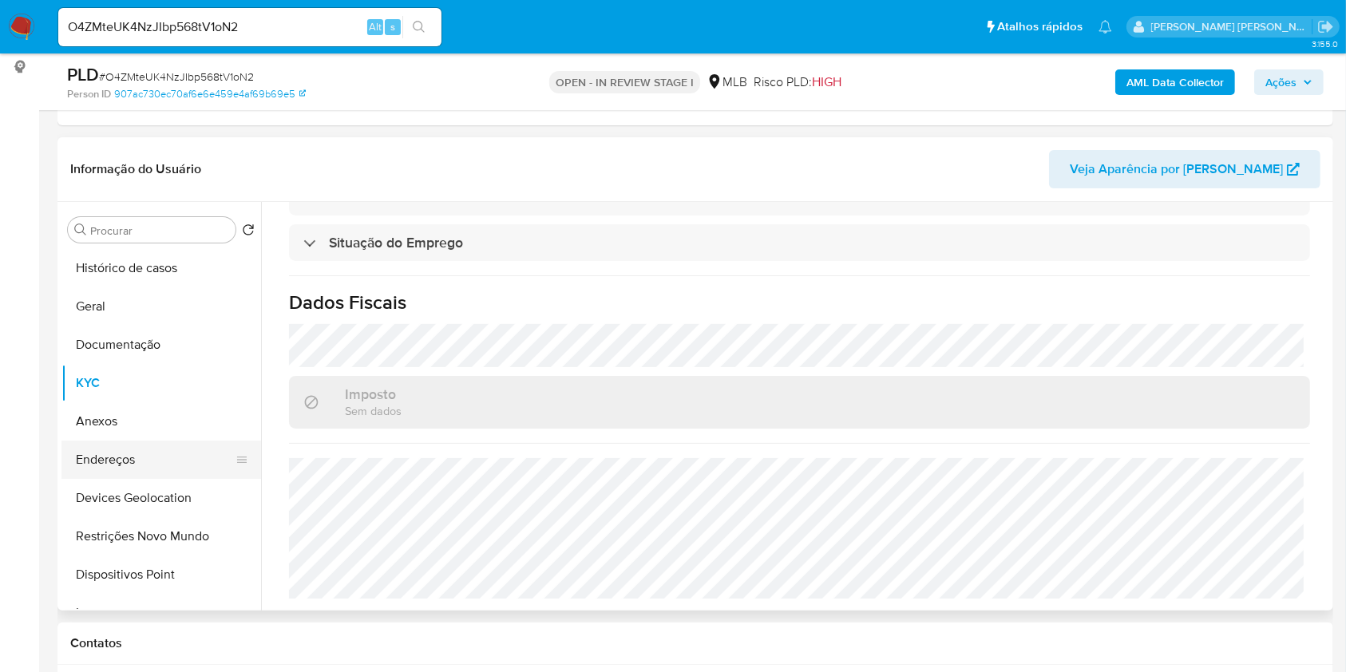
click at [176, 465] on button "Endereços" at bounding box center [154, 460] width 187 height 38
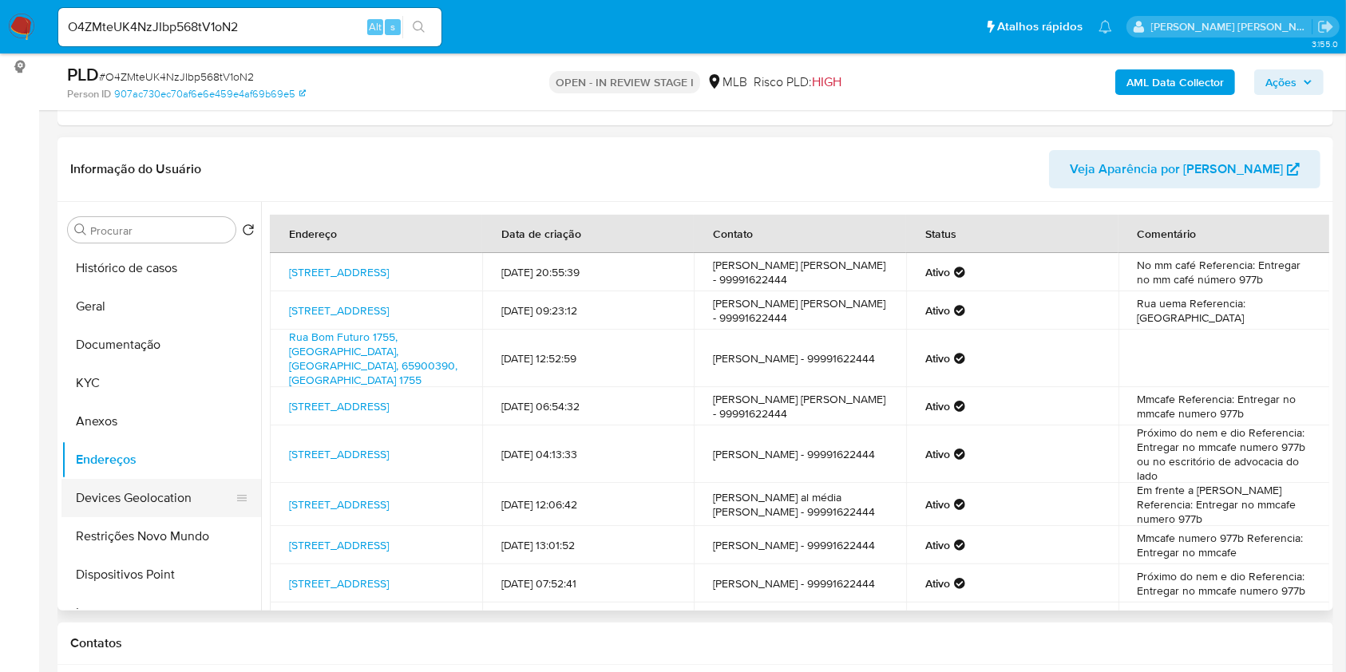
click at [180, 507] on button "Devices Geolocation" at bounding box center [154, 498] width 187 height 38
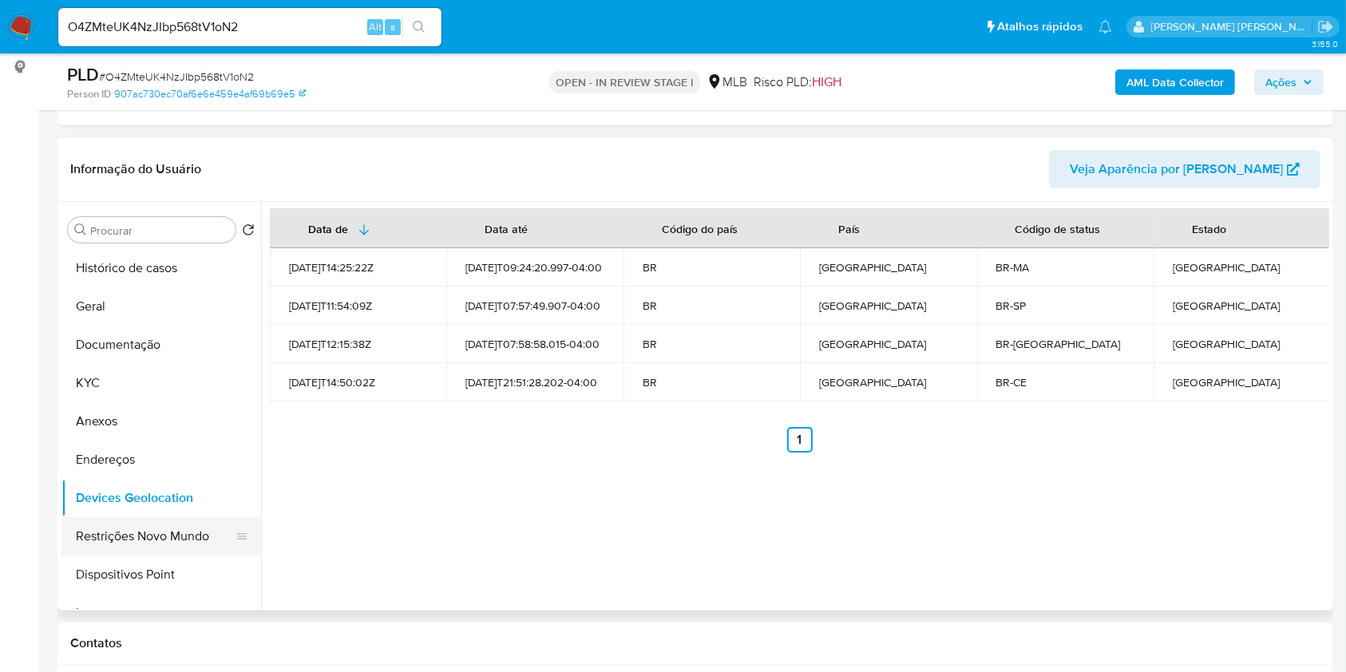
click at [153, 540] on button "Restrições Novo Mundo" at bounding box center [154, 536] width 187 height 38
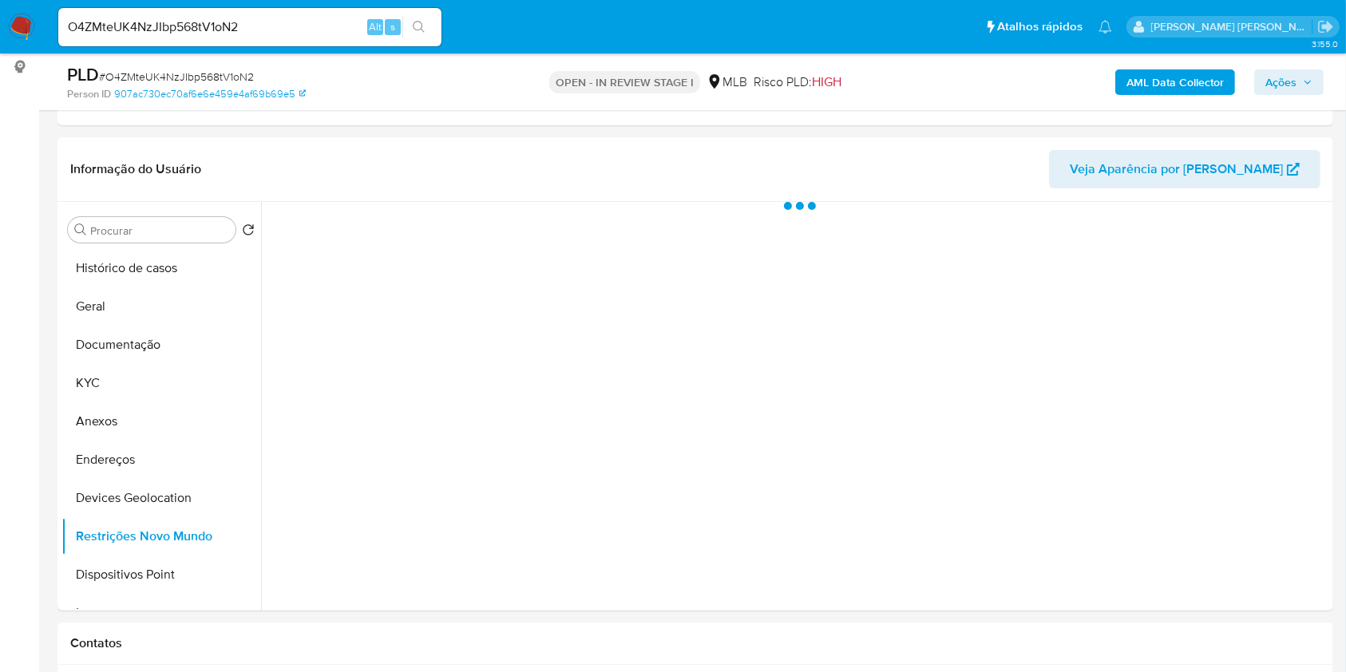
drag, startPoint x: 153, startPoint y: 540, endPoint x: 0, endPoint y: 431, distance: 188.2
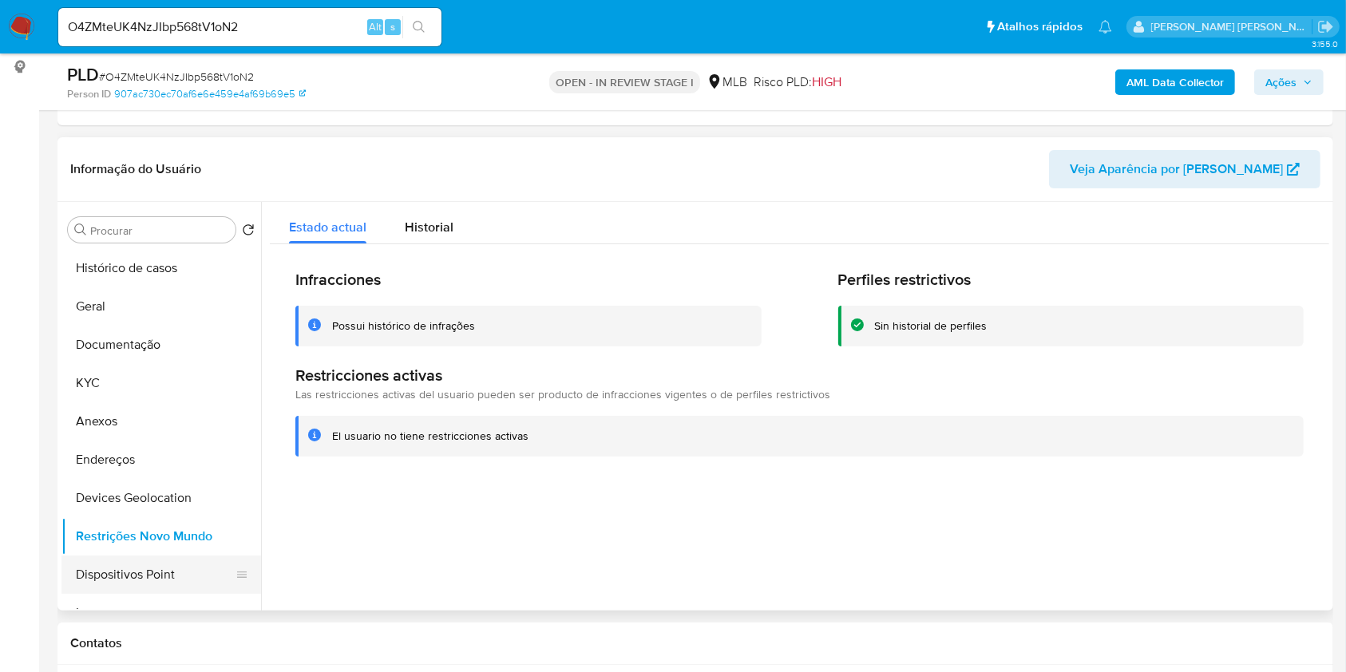
click at [164, 572] on button "Dispositivos Point" at bounding box center [154, 574] width 187 height 38
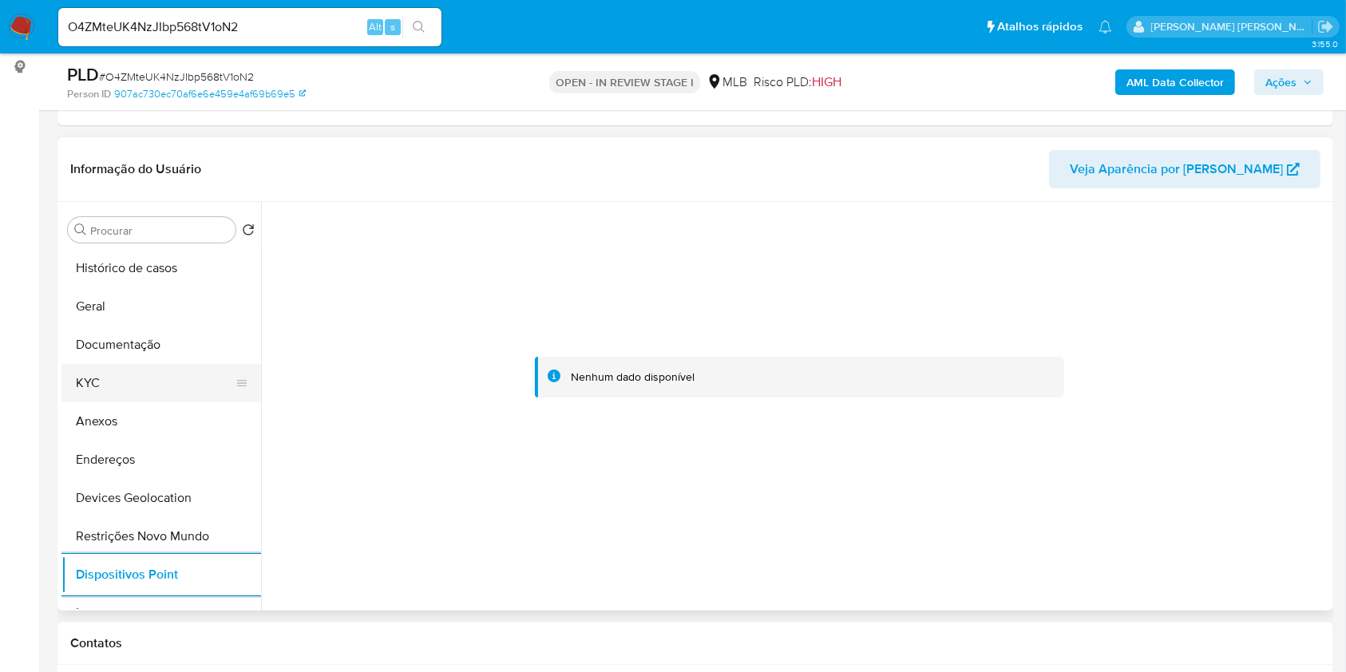
click at [99, 367] on button "KYC" at bounding box center [154, 383] width 187 height 38
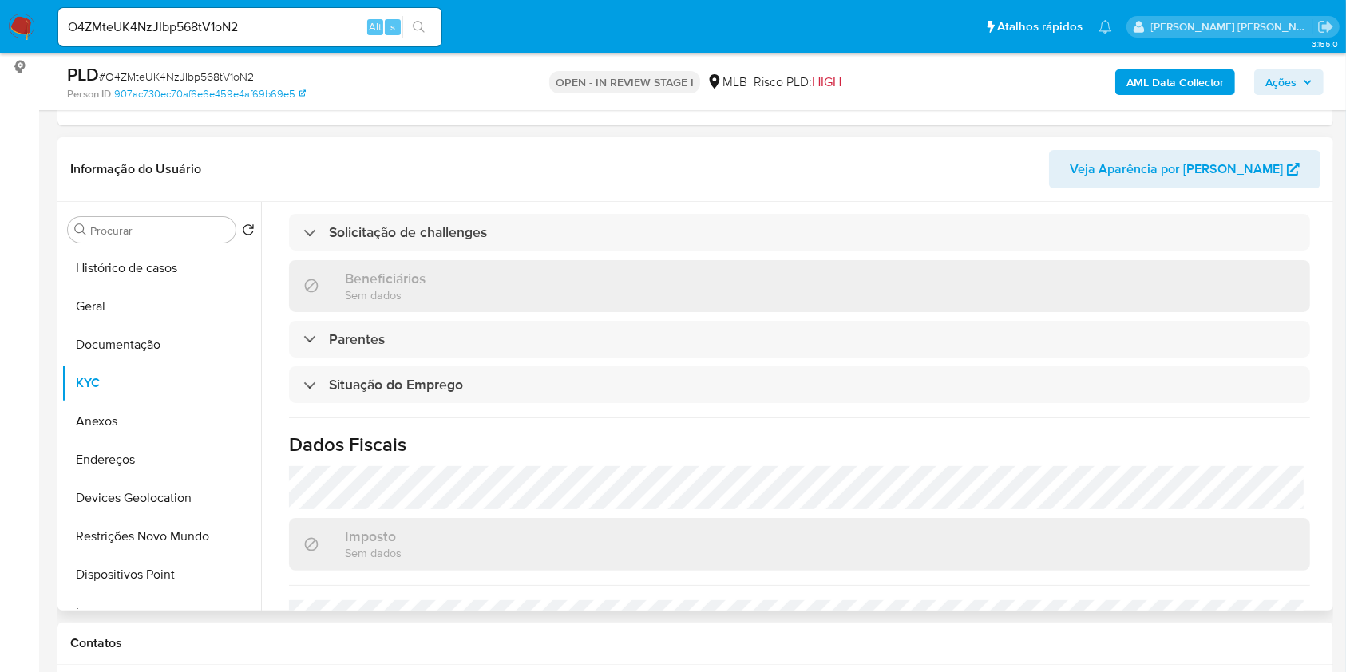
scroll to position [40, 0]
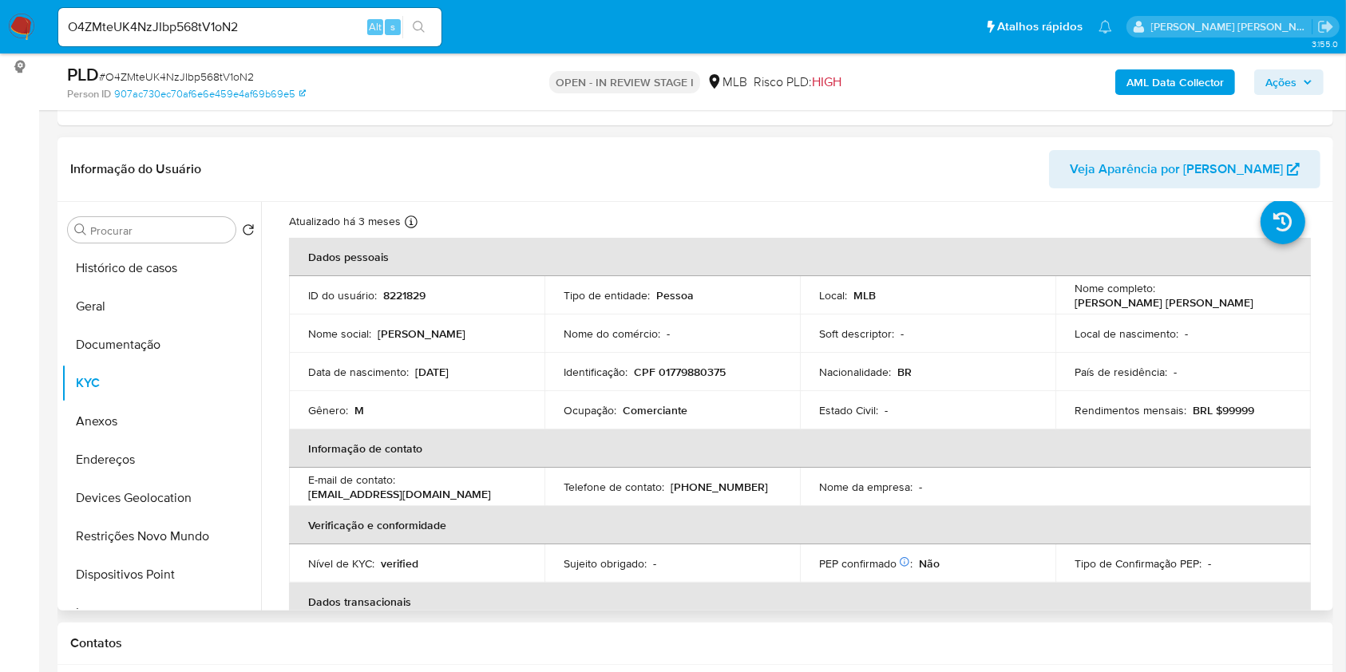
click at [692, 365] on p "CPF 01779880375" at bounding box center [680, 372] width 92 height 14
copy p "01779880375"
click at [162, 355] on button "Documentação" at bounding box center [154, 345] width 187 height 38
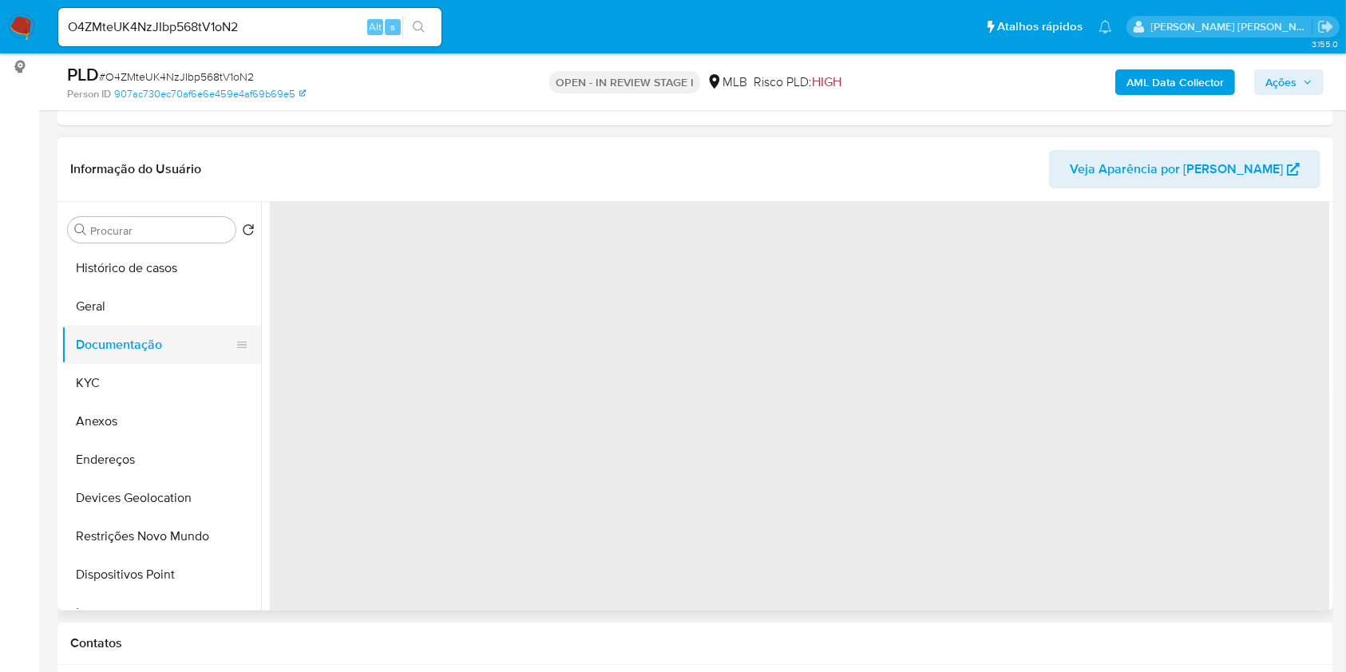
scroll to position [0, 0]
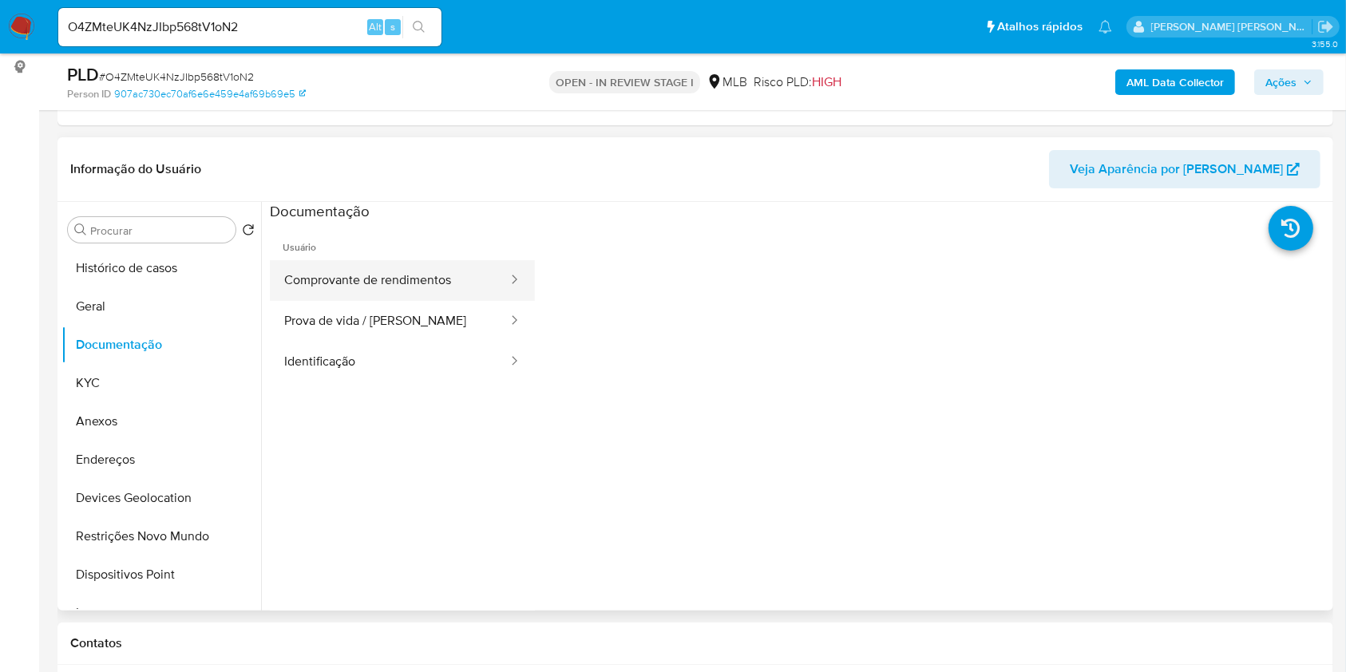
click at [357, 269] on button "Comprovante de rendimentos" at bounding box center [389, 280] width 239 height 41
